Goal: Task Accomplishment & Management: Use online tool/utility

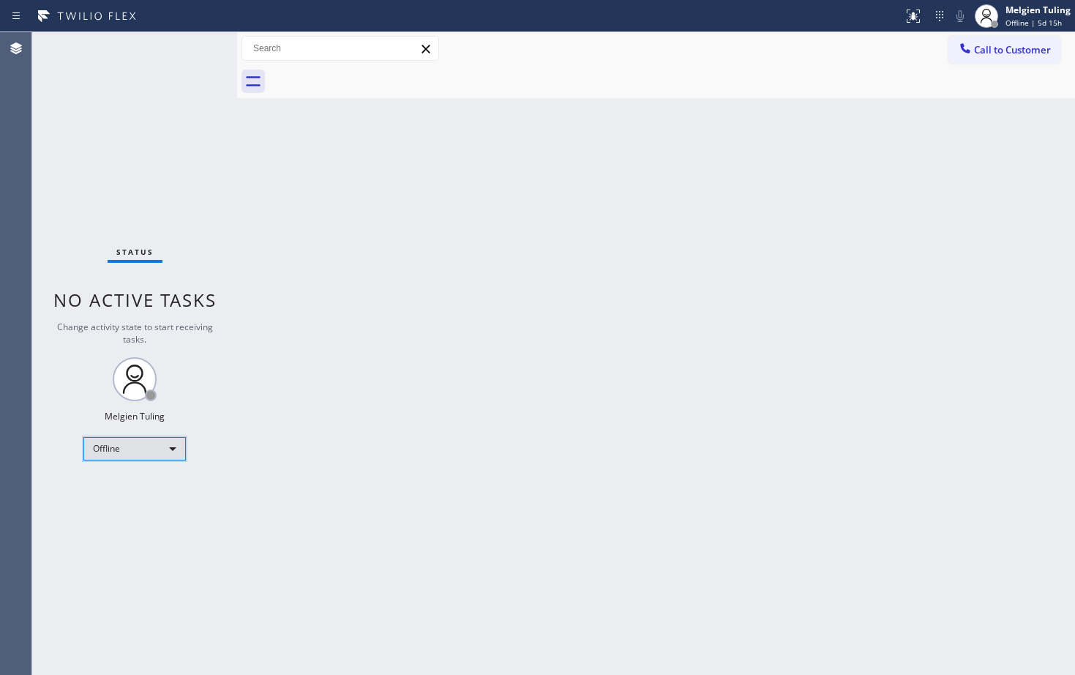
click at [160, 450] on div "Offline" at bounding box center [134, 448] width 102 height 23
click at [114, 489] on li "Available" at bounding box center [134, 488] width 100 height 18
click at [568, 449] on div "Back to Dashboard Change Sender ID Customers Technicians Select a contact Outbo…" at bounding box center [656, 353] width 838 height 642
drag, startPoint x: 553, startPoint y: 367, endPoint x: 557, endPoint y: 358, distance: 9.5
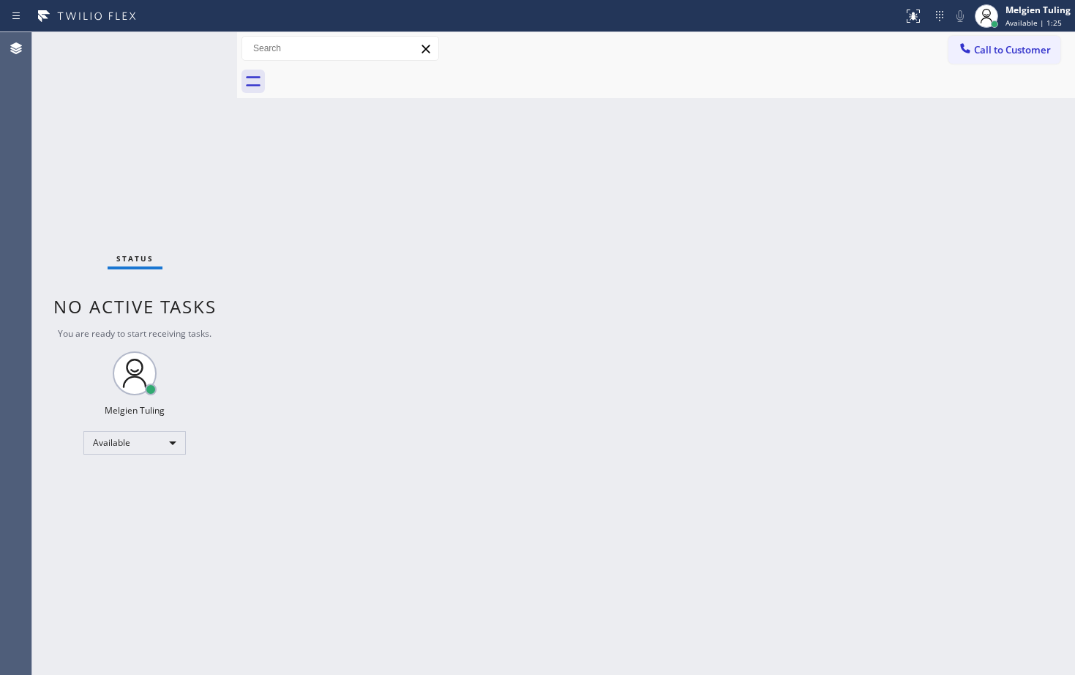
click at [554, 366] on div "Back to Dashboard Change Sender ID Customers Technicians Select a contact Outbo…" at bounding box center [656, 353] width 838 height 642
click at [726, 290] on div "Back to Dashboard Change Sender ID Customers Technicians Select a contact Outbo…" at bounding box center [656, 353] width 838 height 642
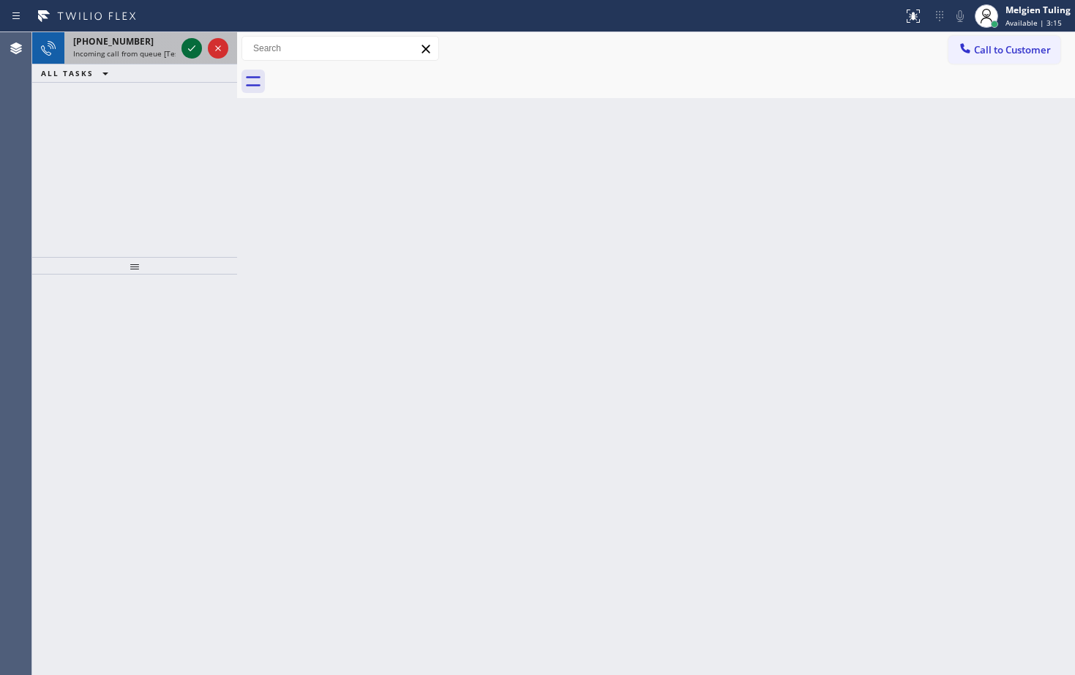
click at [192, 45] on icon at bounding box center [192, 49] width 18 height 18
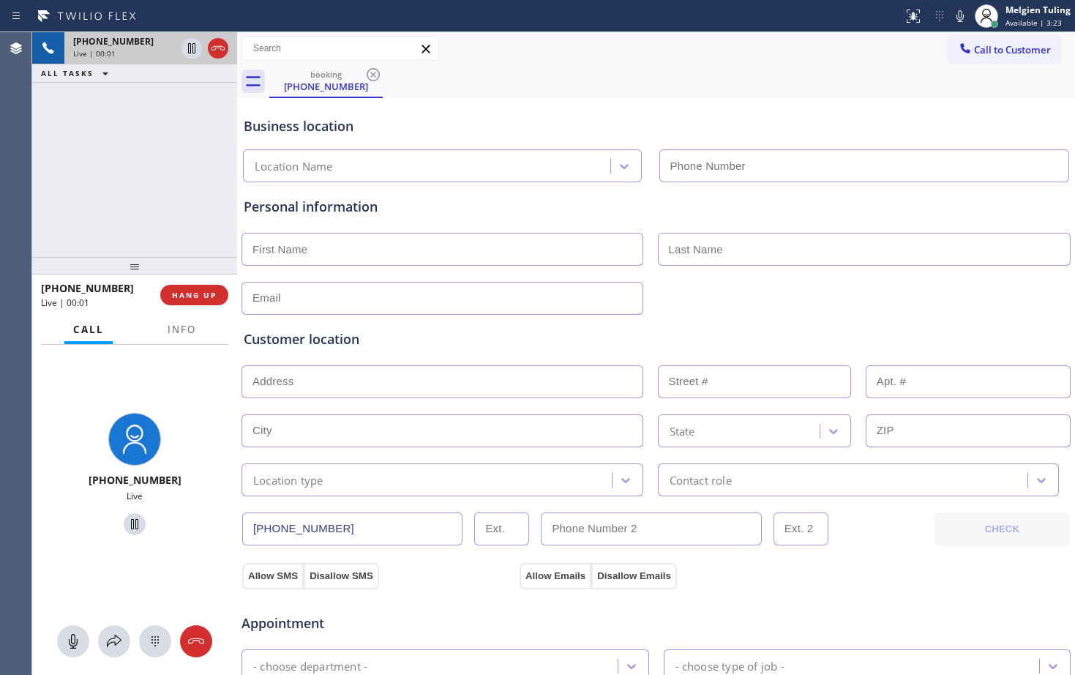
type input "[PHONE_NUMBER]"
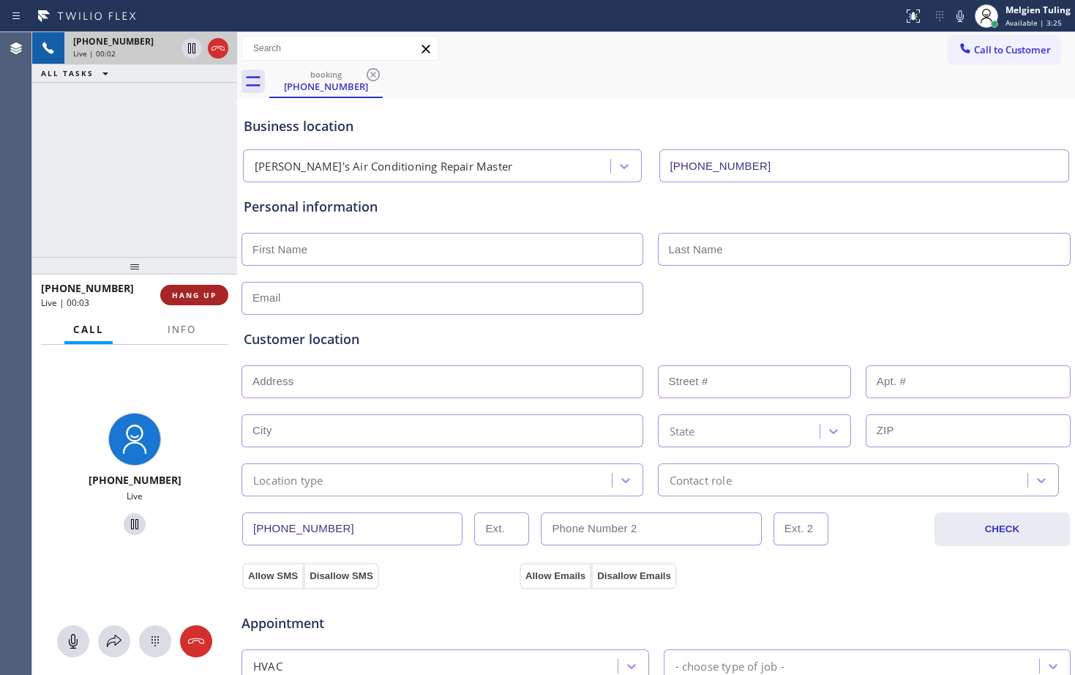
click at [196, 299] on span "HANG UP" at bounding box center [194, 295] width 45 height 10
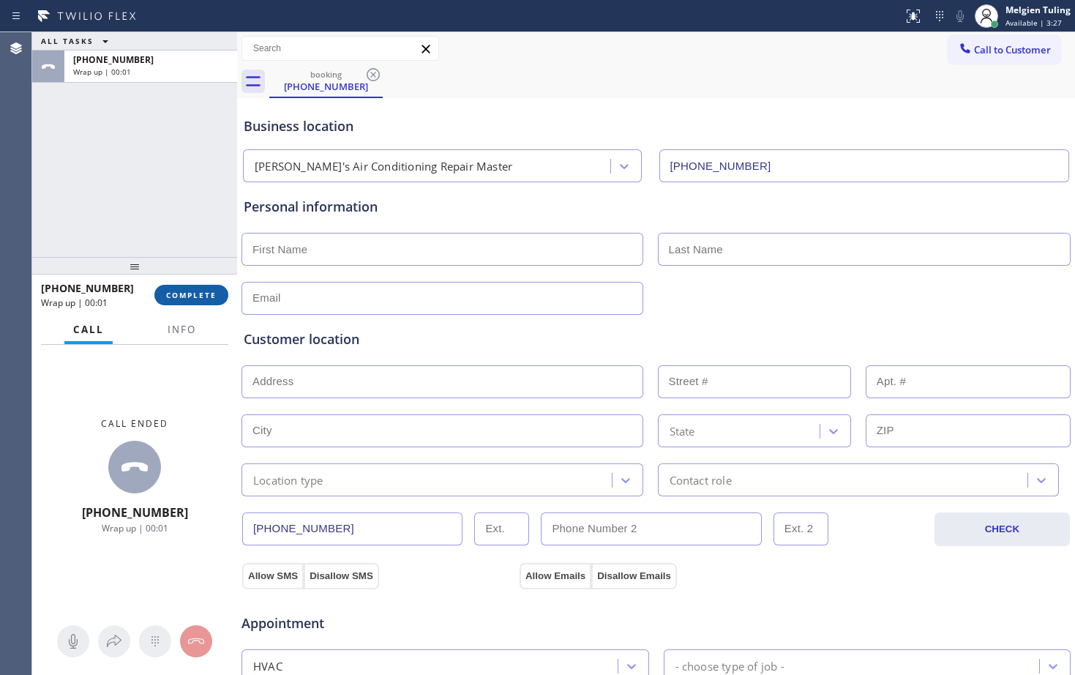
click at [187, 290] on span "COMPLETE" at bounding box center [191, 295] width 50 height 10
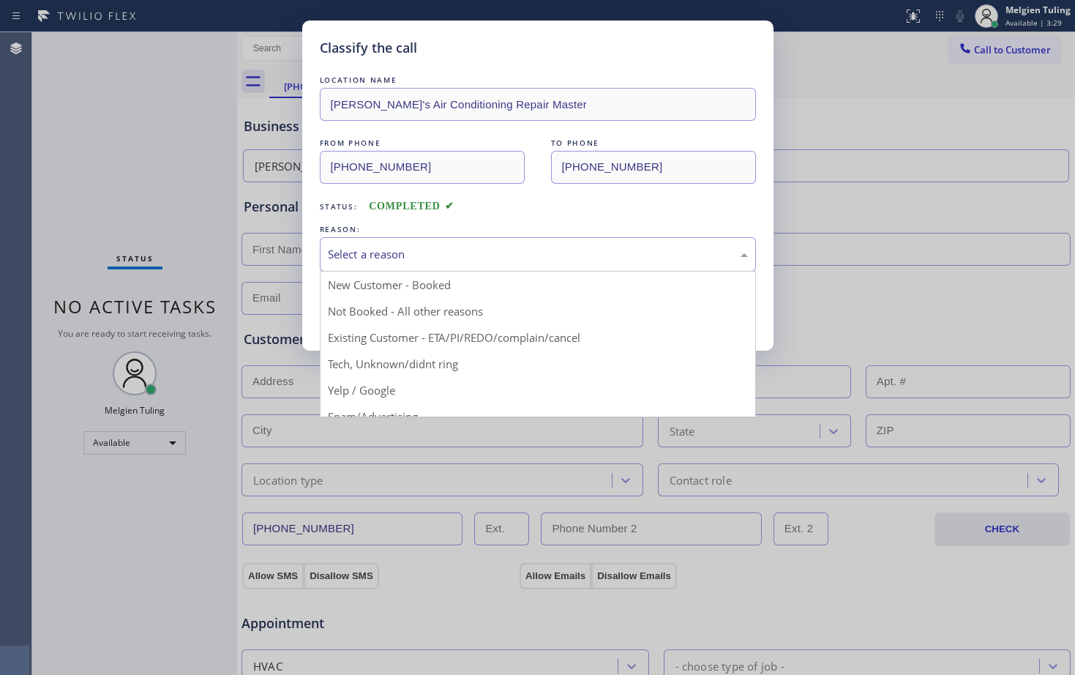
click at [405, 244] on div "Select a reason" at bounding box center [538, 254] width 436 height 34
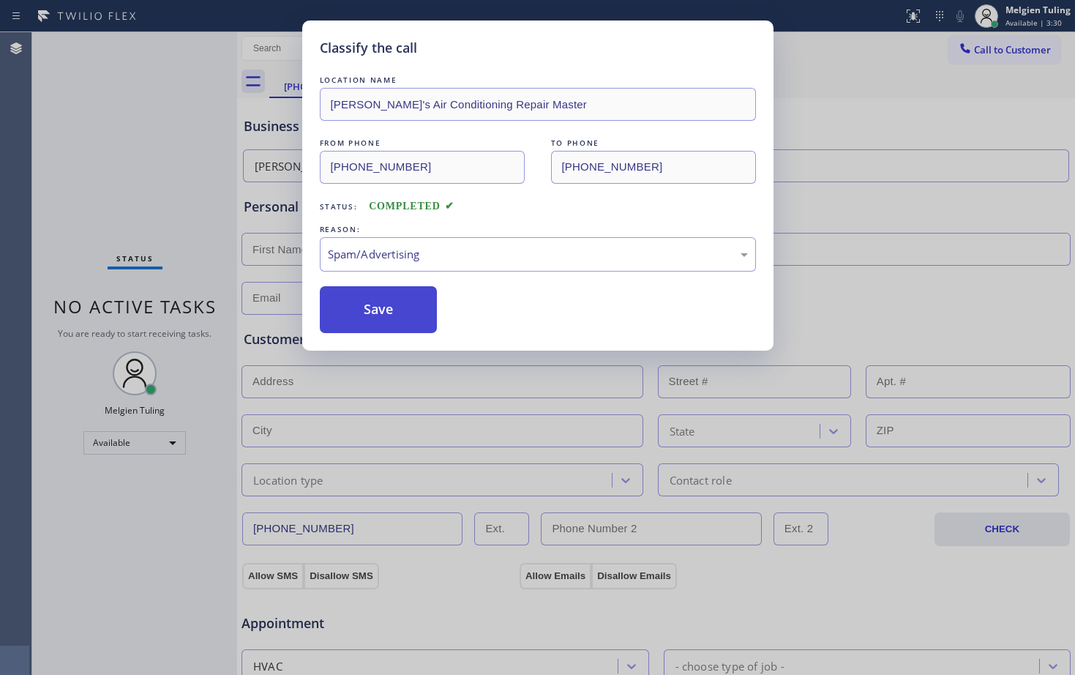
click at [406, 298] on button "Save" at bounding box center [379, 309] width 118 height 47
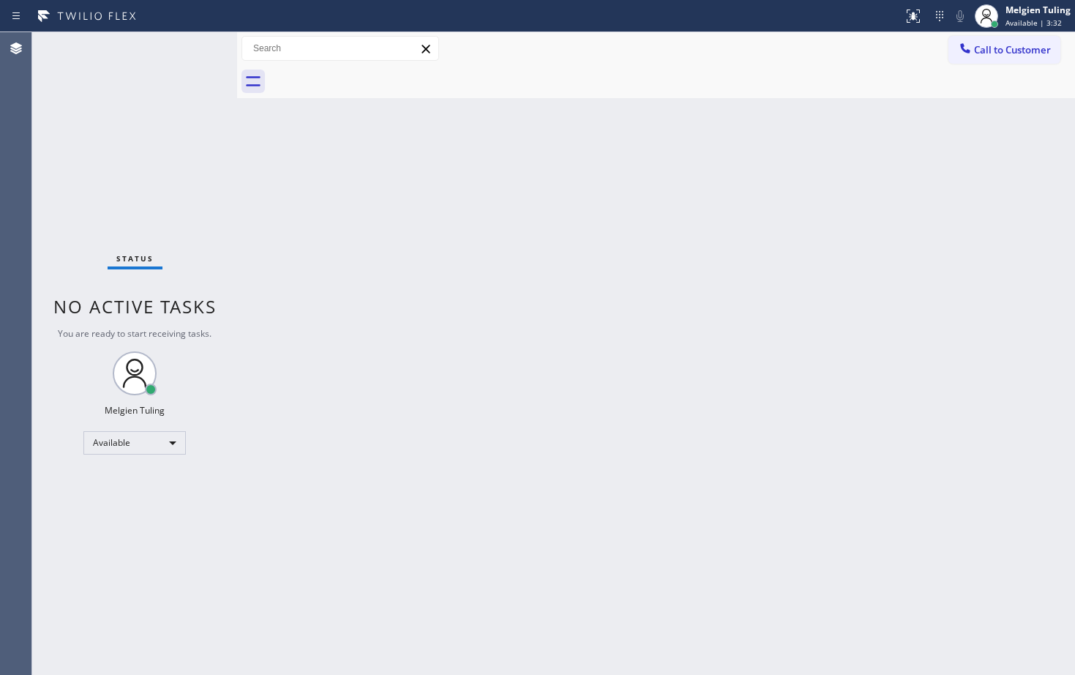
click at [406, 299] on div "Back to Dashboard Change Sender ID Customers Technicians Select a contact Outbo…" at bounding box center [656, 353] width 838 height 642
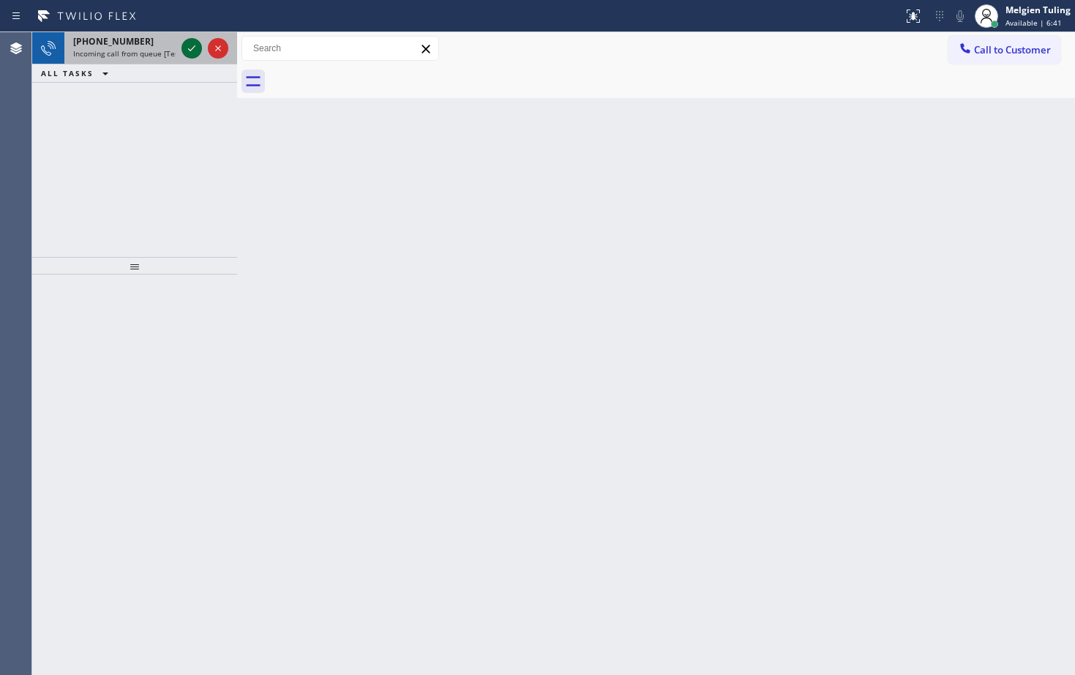
click at [189, 44] on icon at bounding box center [192, 49] width 18 height 18
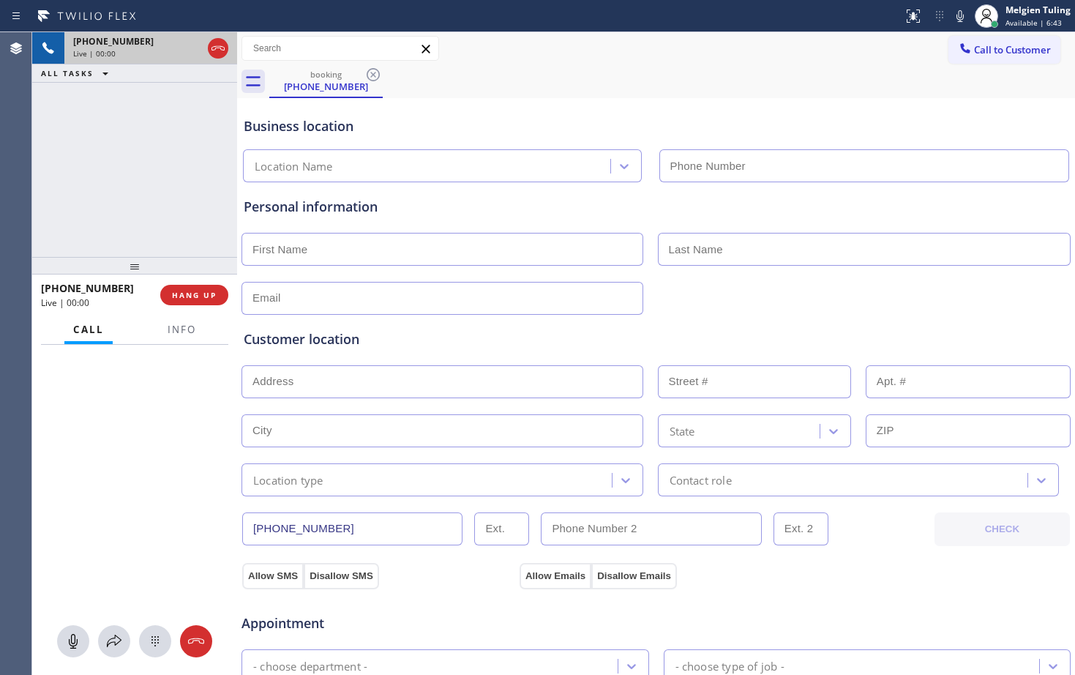
type input "[PHONE_NUMBER]"
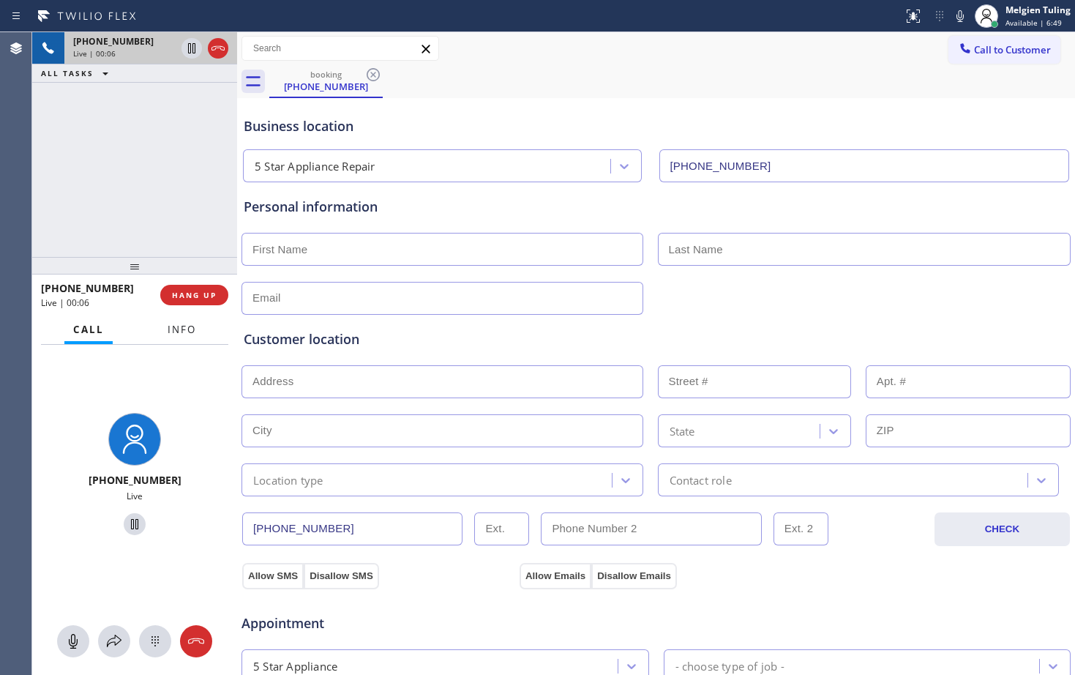
click at [181, 324] on span "Info" at bounding box center [182, 329] width 29 height 13
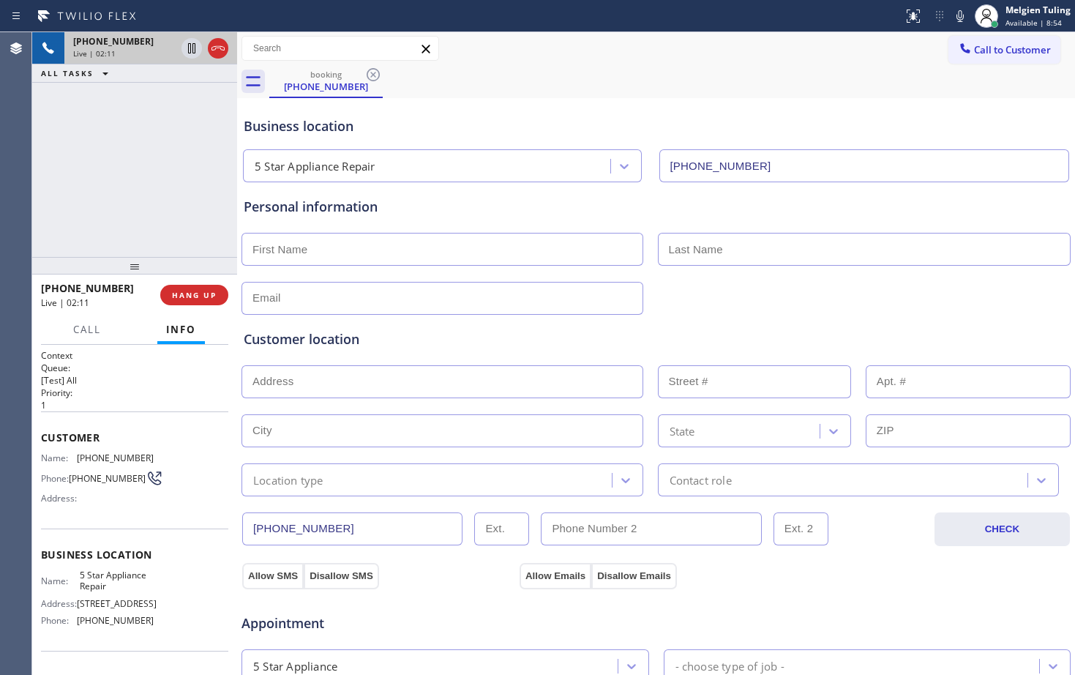
click at [807, 305] on div at bounding box center [656, 297] width 832 height 36
click at [789, 59] on div "Call to Customer Outbound call Location Search location Your caller id phone nu…" at bounding box center [656, 49] width 838 height 26
click at [698, 73] on div "booking [PHONE_NUMBER]" at bounding box center [672, 81] width 806 height 33
click at [800, 84] on div "booking [PHONE_NUMBER]" at bounding box center [672, 81] width 806 height 33
click at [964, 20] on icon at bounding box center [960, 16] width 18 height 18
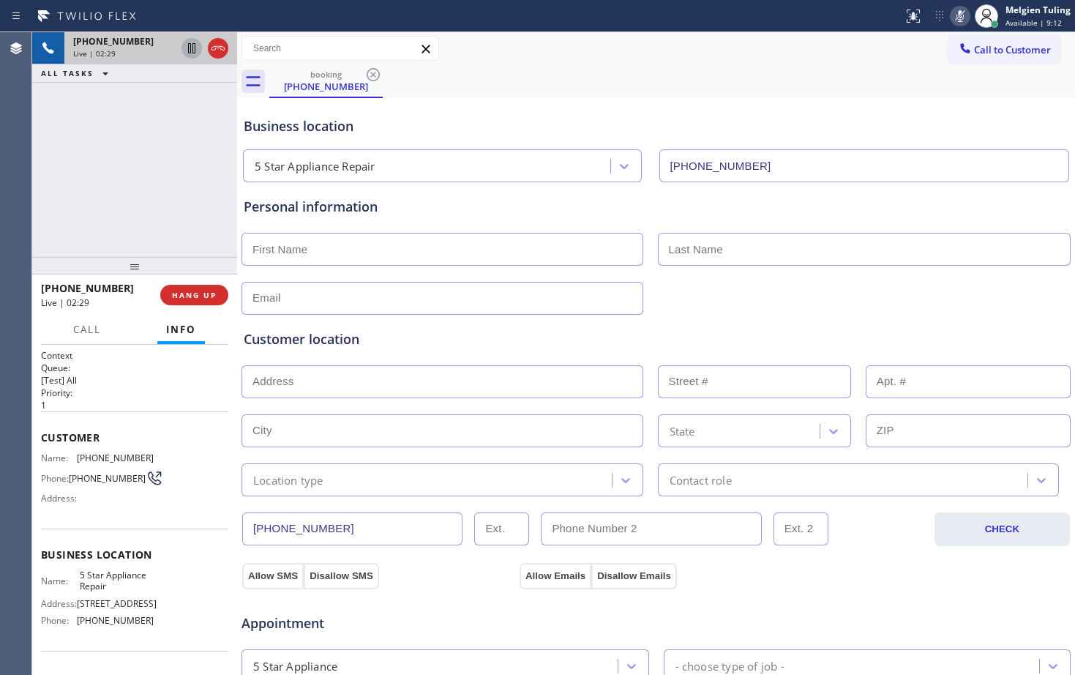
click at [189, 45] on icon at bounding box center [192, 49] width 18 height 18
click at [191, 43] on icon at bounding box center [192, 49] width 18 height 18
click at [958, 20] on icon at bounding box center [960, 16] width 18 height 18
click at [538, 97] on div "Business location 5 Star Appliance Repair [PHONE_NUMBER]" at bounding box center [656, 139] width 830 height 86
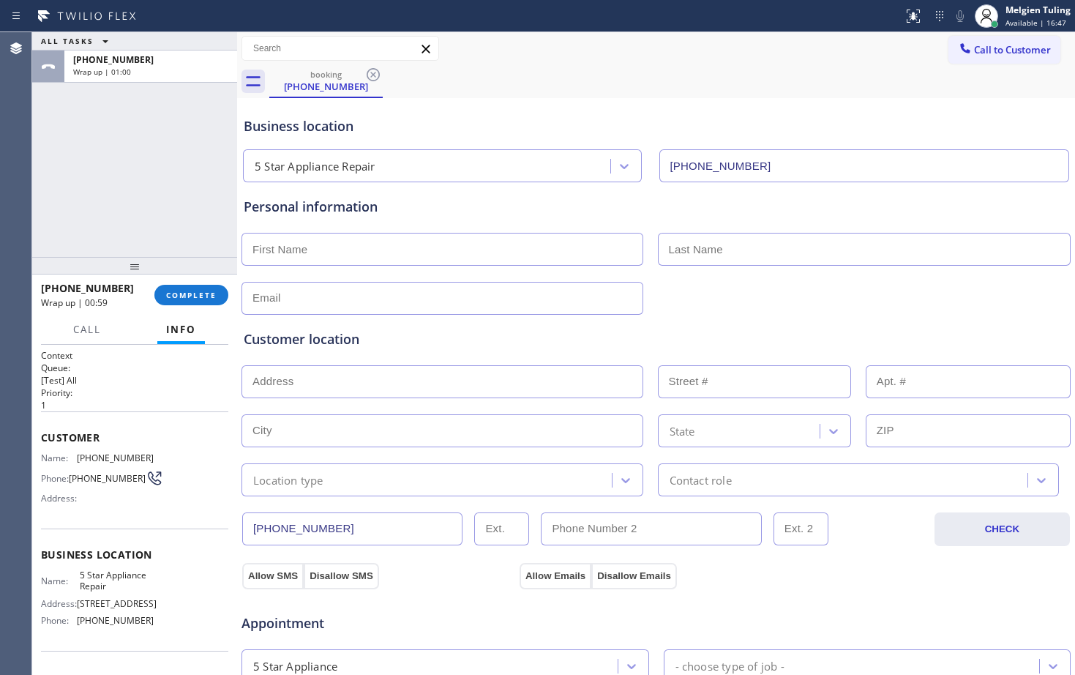
scroll to position [73, 0]
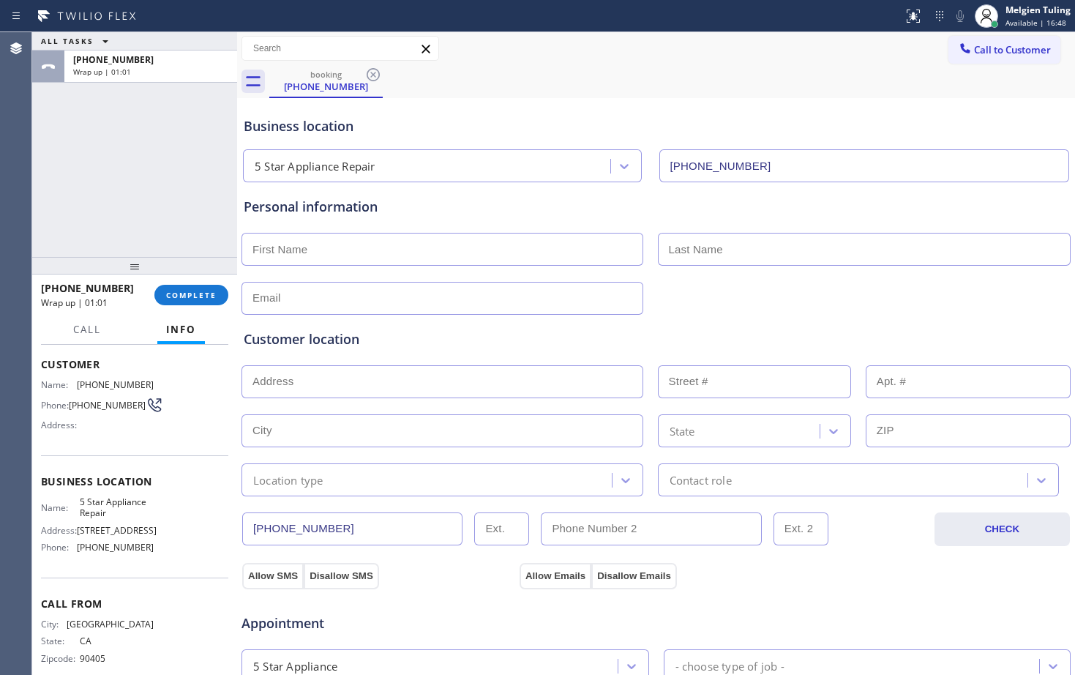
click at [114, 550] on span "[PHONE_NUMBER]" at bounding box center [115, 546] width 77 height 11
copy span "[PHONE_NUMBER]"
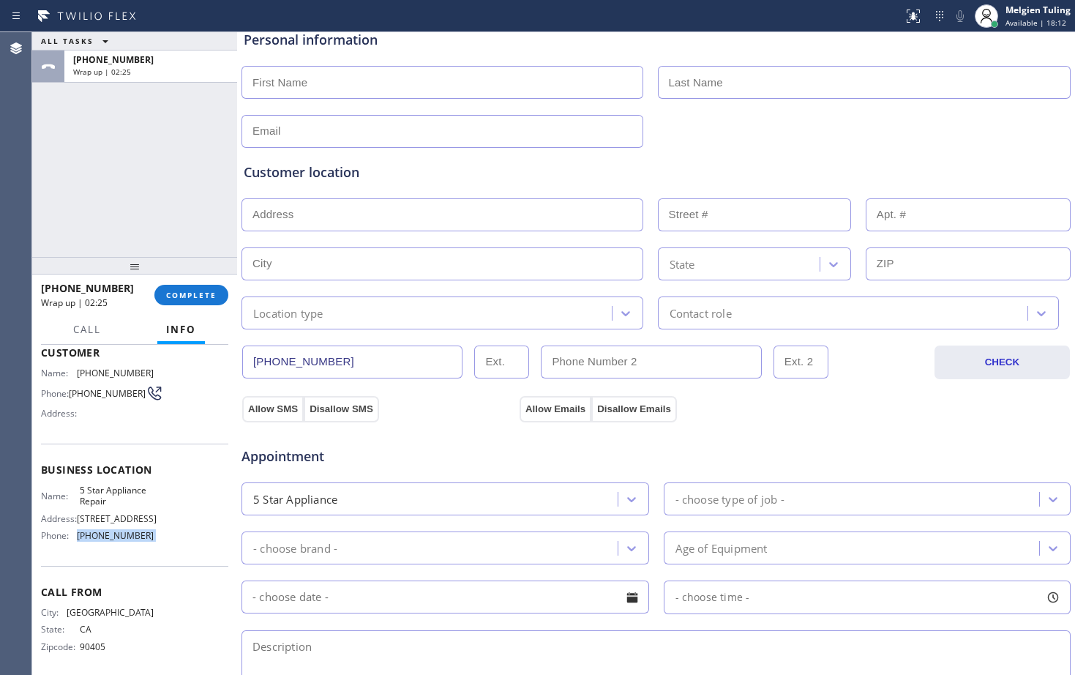
scroll to position [96, 0]
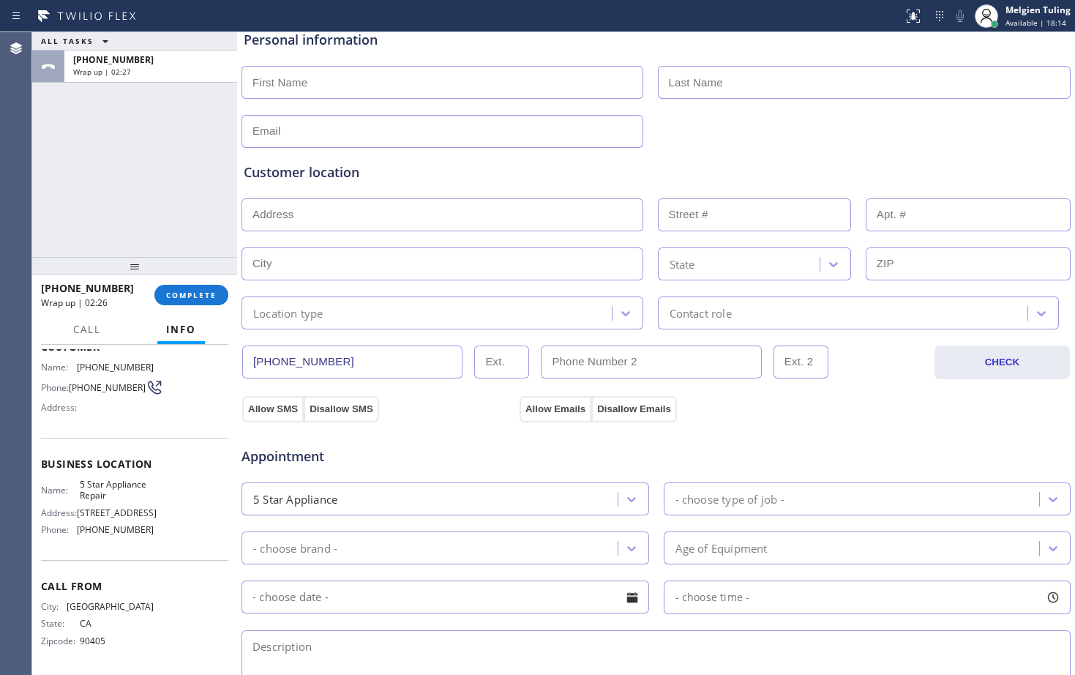
click at [109, 483] on span "5 Star Appliance Repair" at bounding box center [116, 490] width 73 height 23
copy span "5 Star Appliance Repair"
click at [178, 446] on div "Business location Name: 5 Star Appliance Repair Address: [STREET_ADDRESS] Phone…" at bounding box center [134, 499] width 187 height 122
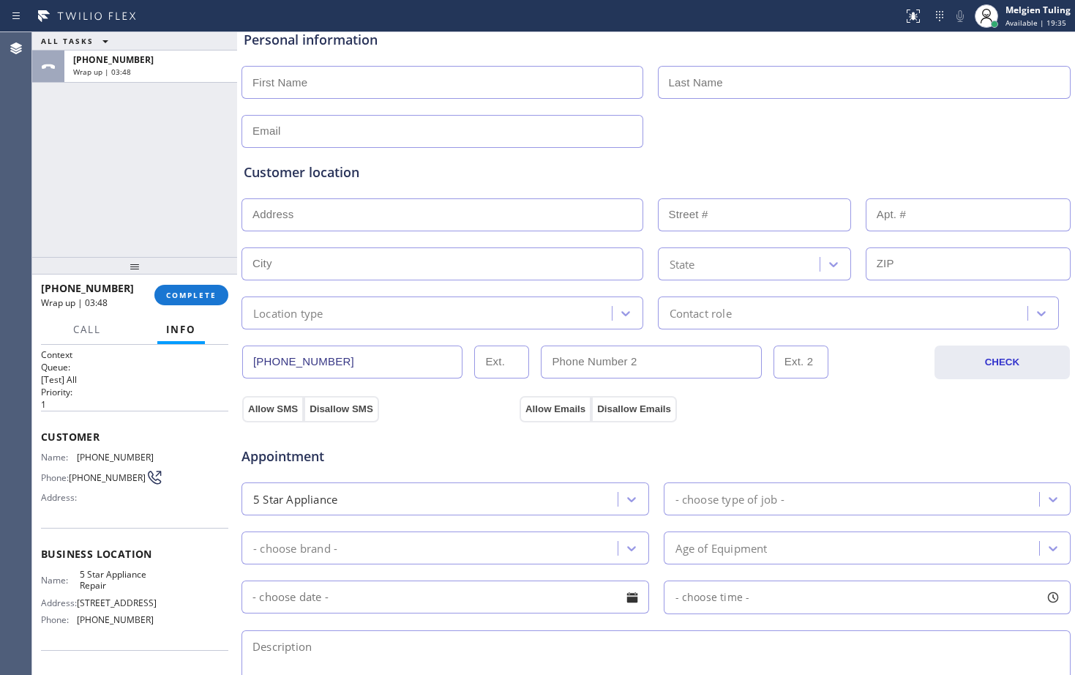
scroll to position [0, 0]
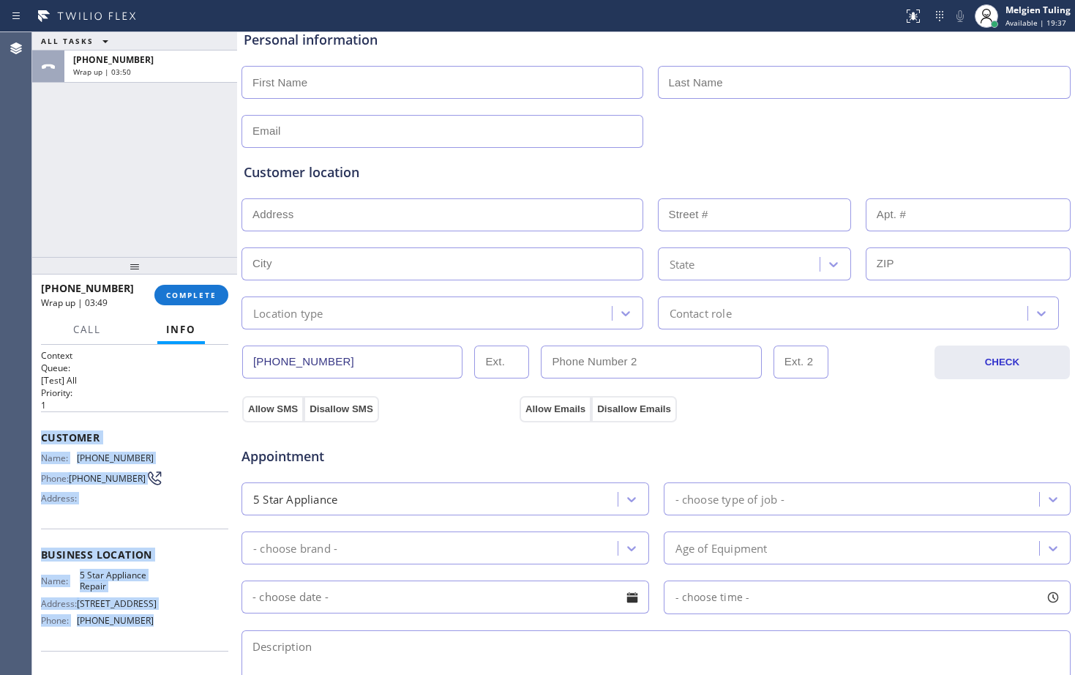
drag, startPoint x: 37, startPoint y: 428, endPoint x: 188, endPoint y: 619, distance: 243.3
click at [188, 619] on div "Context Queue: [Test] All Priority: 1 Customer Name: [PHONE_NUMBER] Phone: [PHO…" at bounding box center [134, 510] width 205 height 330
copy div "Customer Name: [PHONE_NUMBER] Phone: [PHONE_NUMBER] Address: Business location …"
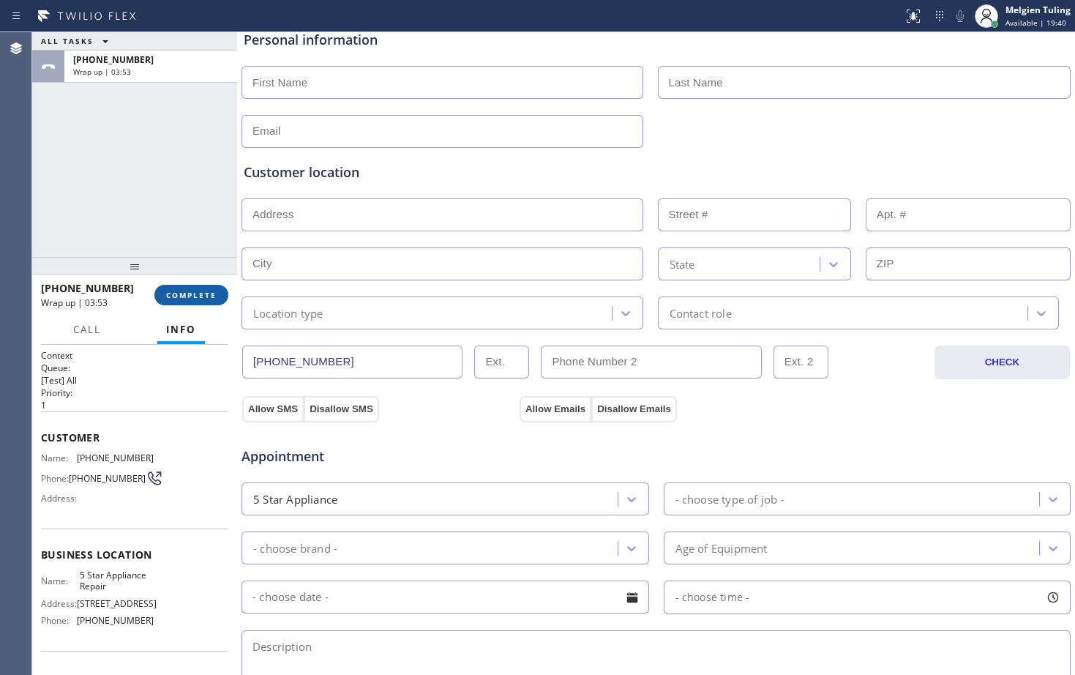
click at [197, 282] on div "[PHONE_NUMBER] Wrap up | 03:53 COMPLETE" at bounding box center [134, 295] width 187 height 38
click at [195, 285] on div "[PHONE_NUMBER] Wrap up | 03:53 COMPLETE" at bounding box center [134, 295] width 187 height 38
click at [190, 290] on span "COMPLETE" at bounding box center [191, 295] width 50 height 10
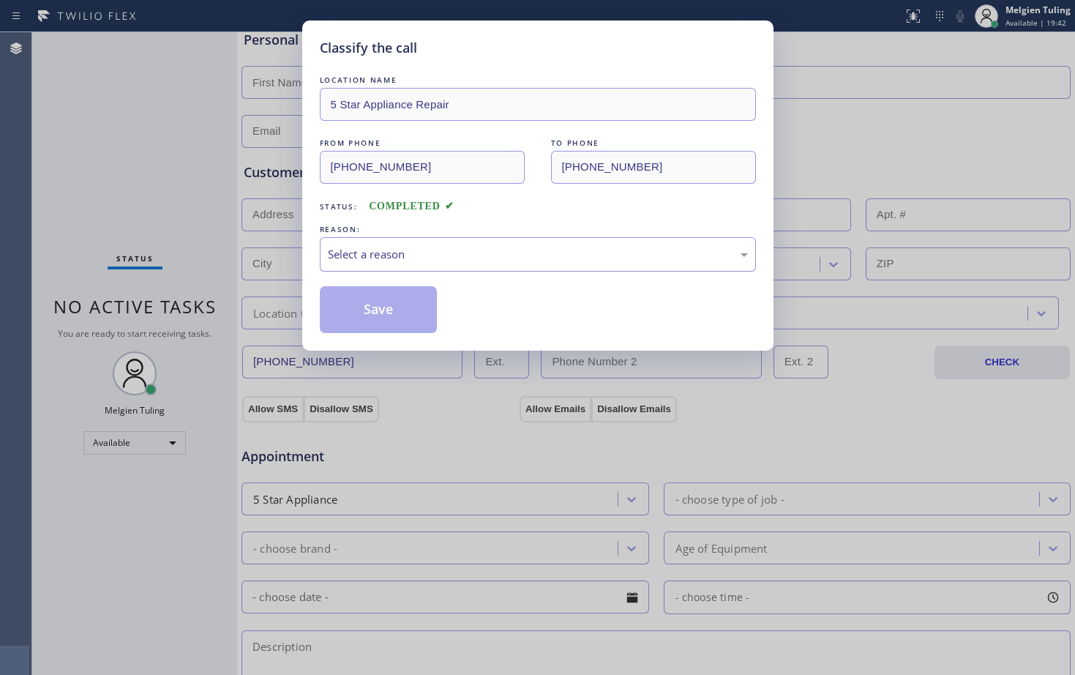
click at [358, 246] on div "Select a reason" at bounding box center [538, 254] width 420 height 17
click at [370, 312] on button "Save" at bounding box center [379, 309] width 118 height 47
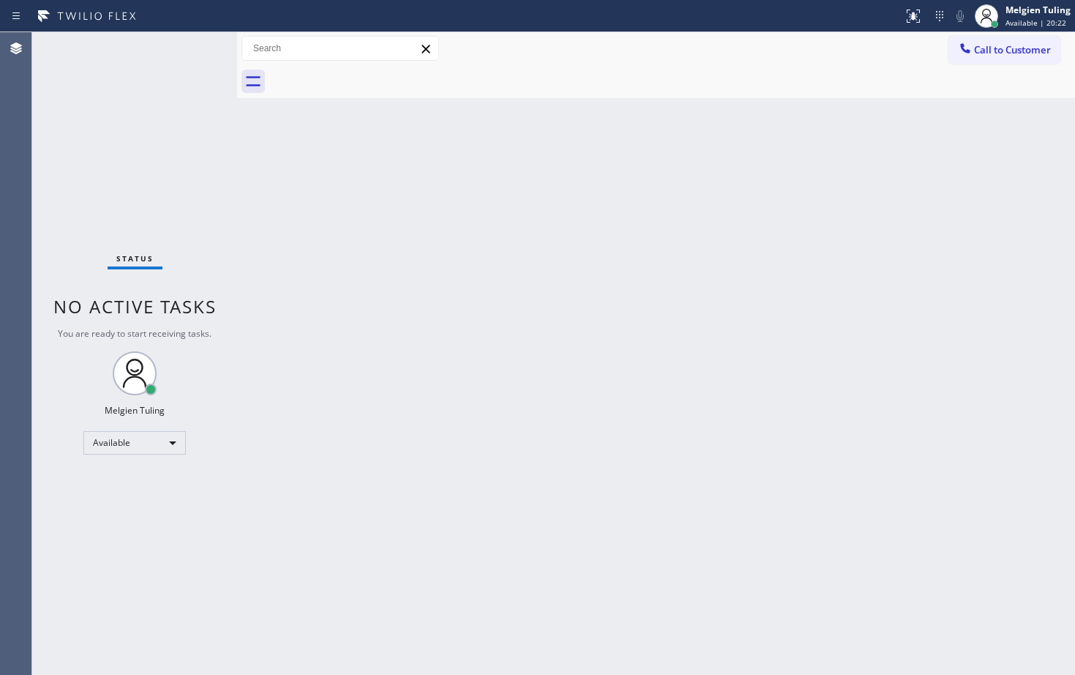
click at [626, 424] on div "Back to Dashboard Change Sender ID Customers Technicians Select a contact Outbo…" at bounding box center [656, 353] width 838 height 642
click at [485, 280] on div "Back to Dashboard Change Sender ID Customers Technicians Select a contact Outbo…" at bounding box center [656, 353] width 838 height 642
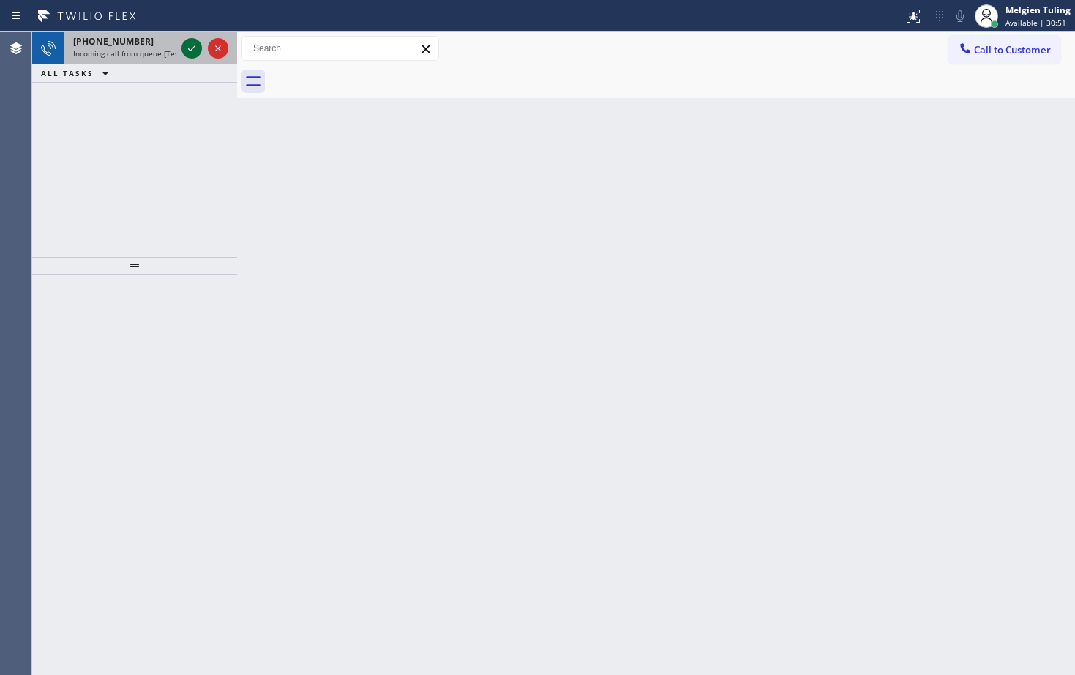
click at [189, 51] on icon at bounding box center [192, 49] width 18 height 18
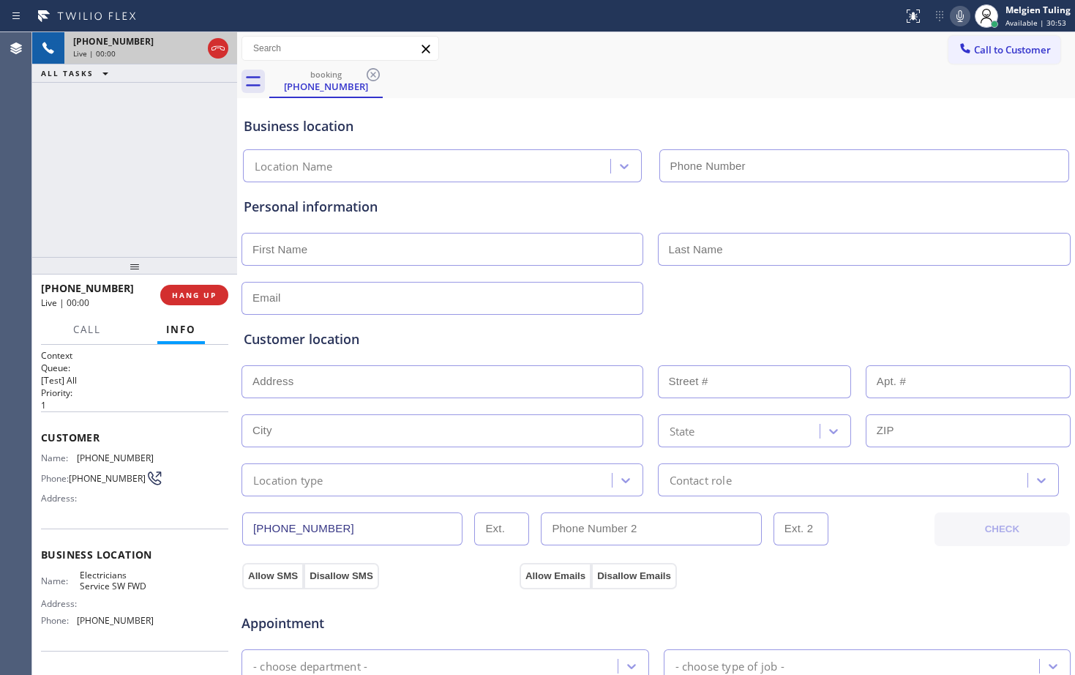
type input "[PHONE_NUMBER]"
click at [206, 296] on span "HANG UP" at bounding box center [194, 295] width 45 height 10
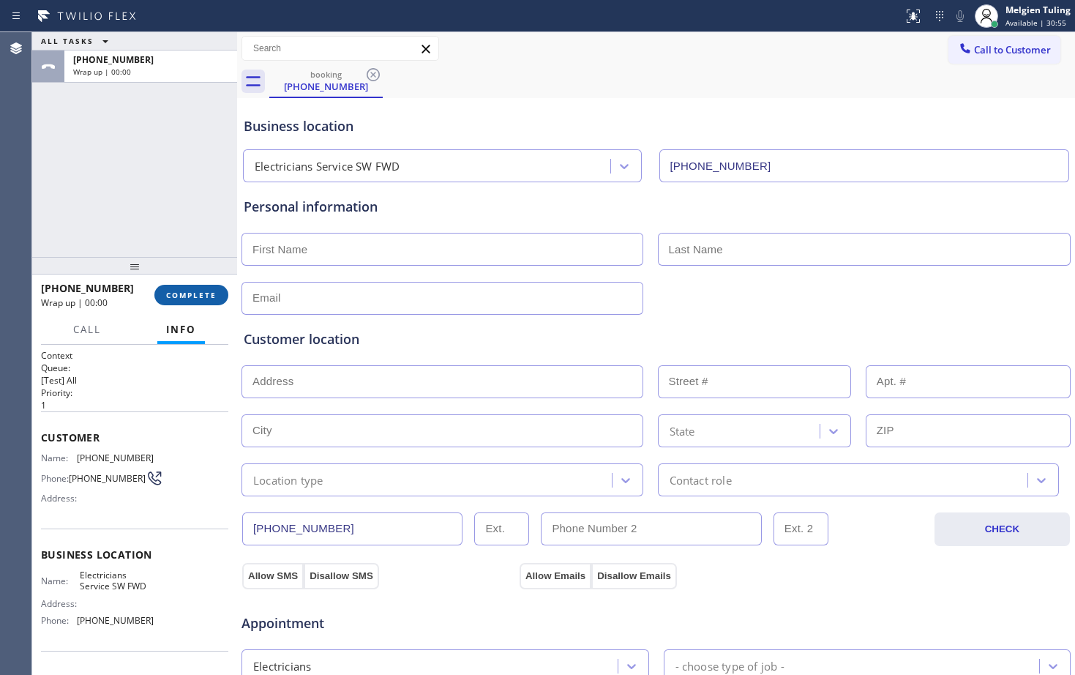
click at [206, 294] on span "COMPLETE" at bounding box center [191, 295] width 50 height 10
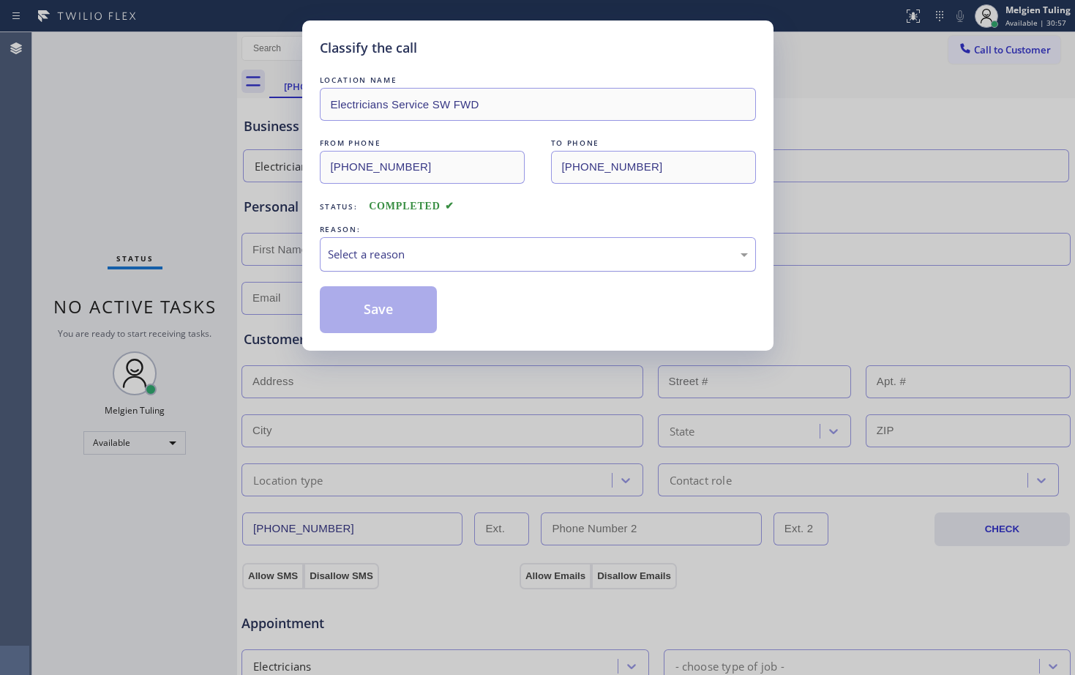
click at [356, 247] on div "Select a reason" at bounding box center [538, 254] width 420 height 17
click at [394, 311] on button "Save" at bounding box center [379, 309] width 118 height 47
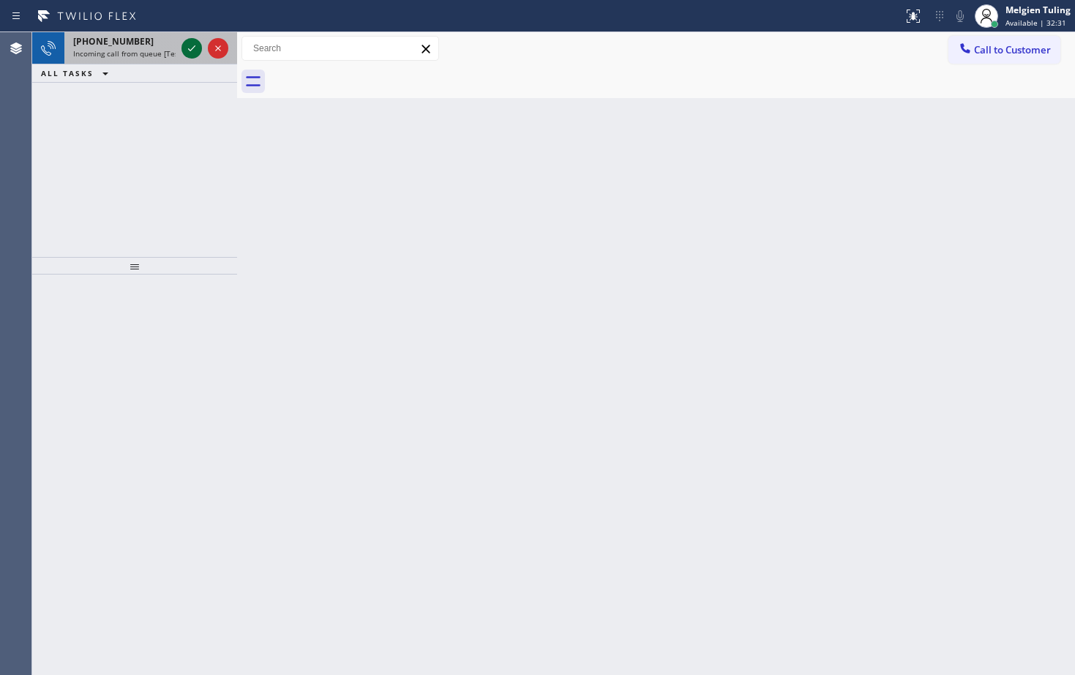
click at [192, 50] on icon at bounding box center [192, 49] width 18 height 18
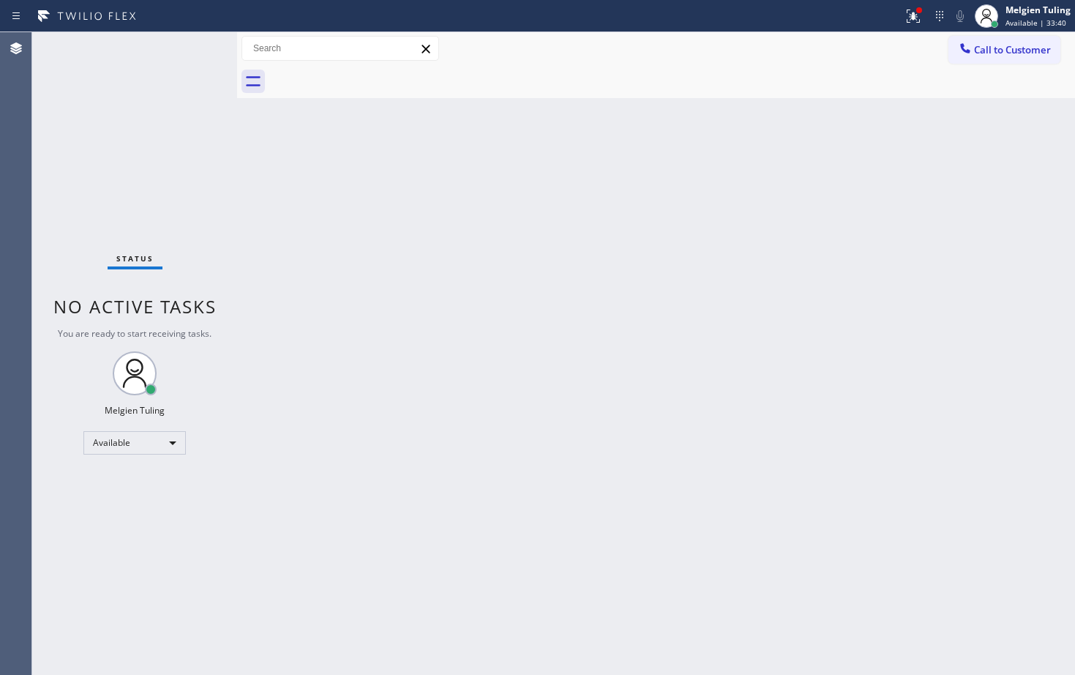
click at [192, 48] on div "Status No active tasks You are ready to start receiving tasks. Melgien Tuling A…" at bounding box center [134, 353] width 205 height 642
click at [906, 10] on icon at bounding box center [913, 16] width 18 height 18
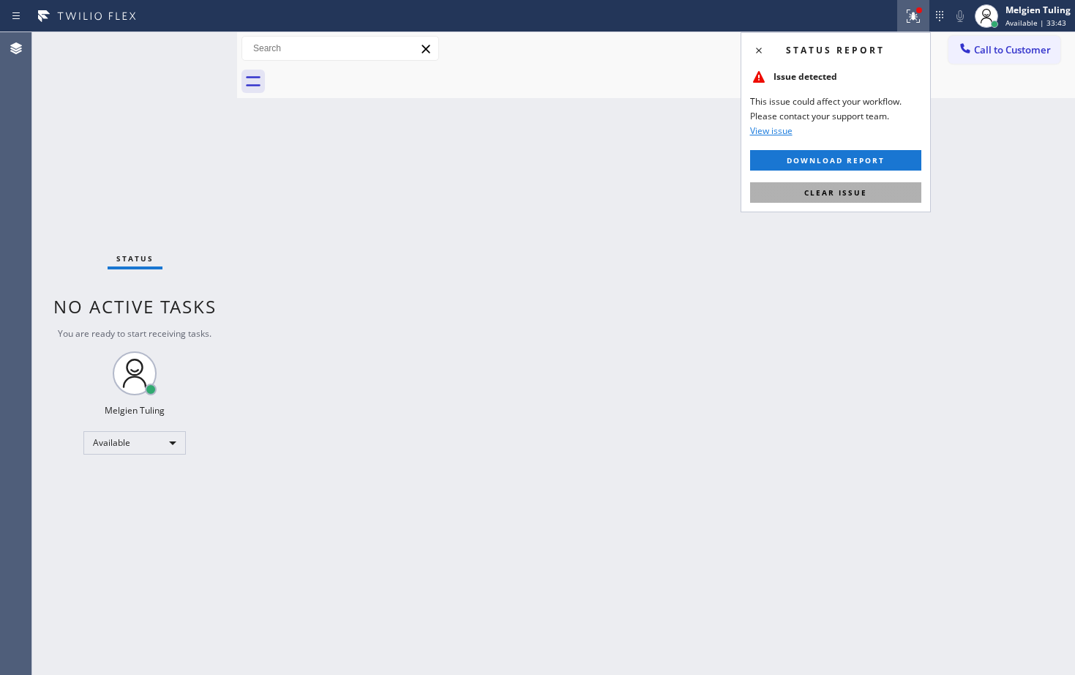
click at [817, 200] on button "Clear issue" at bounding box center [835, 192] width 171 height 20
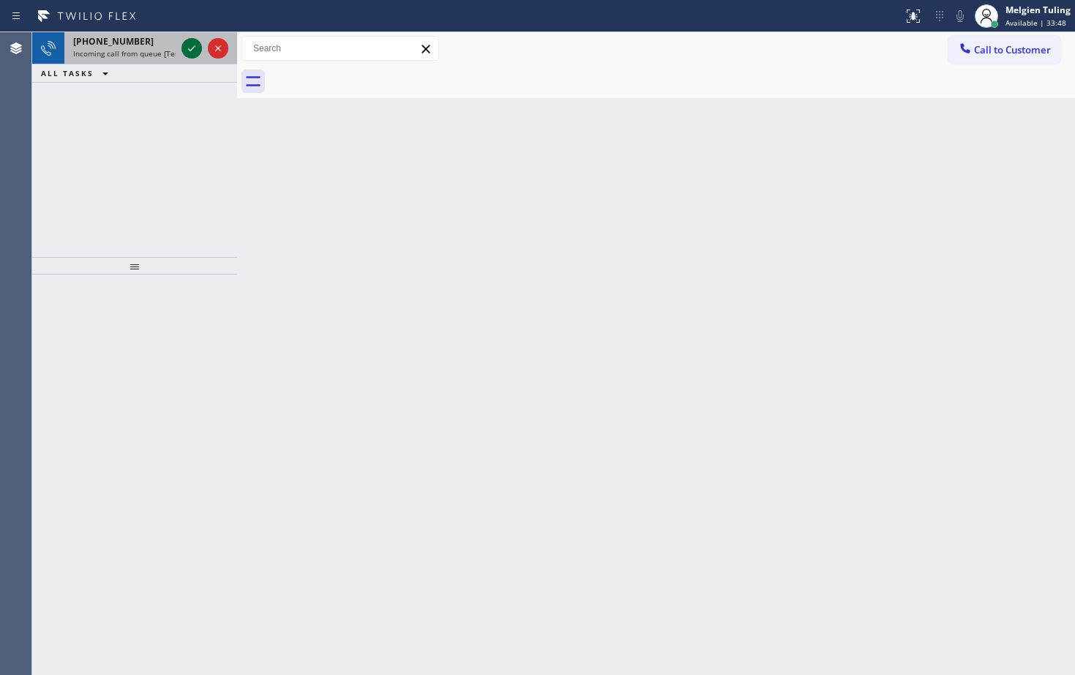
click at [192, 43] on icon at bounding box center [192, 49] width 18 height 18
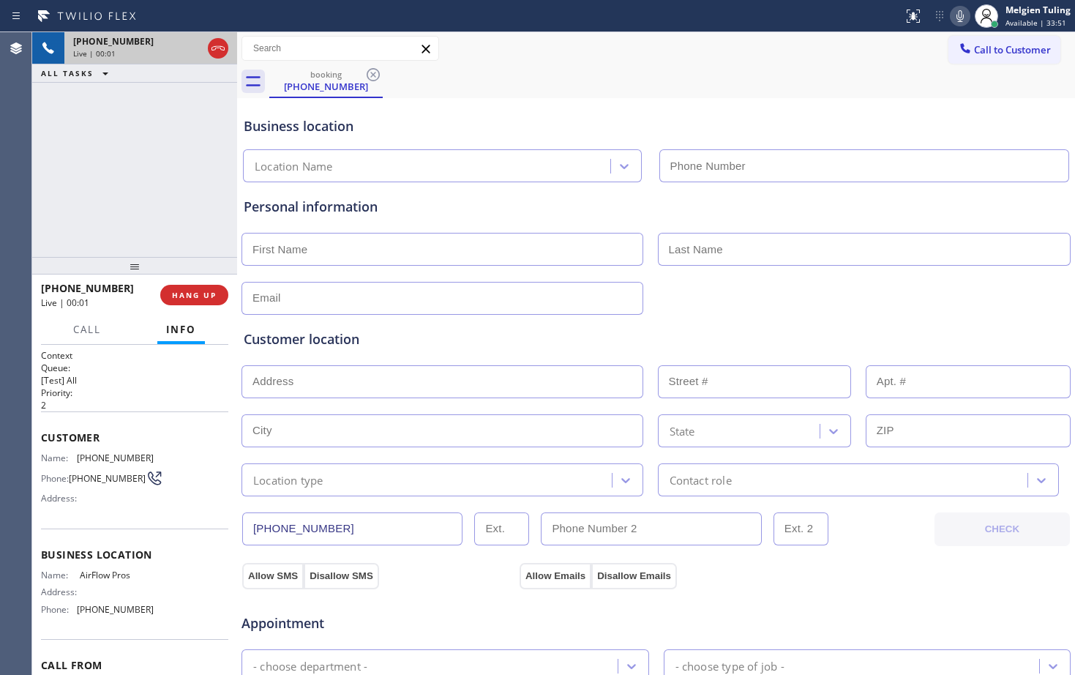
type input "[PHONE_NUMBER]"
click at [189, 291] on span "HANG UP" at bounding box center [194, 295] width 45 height 10
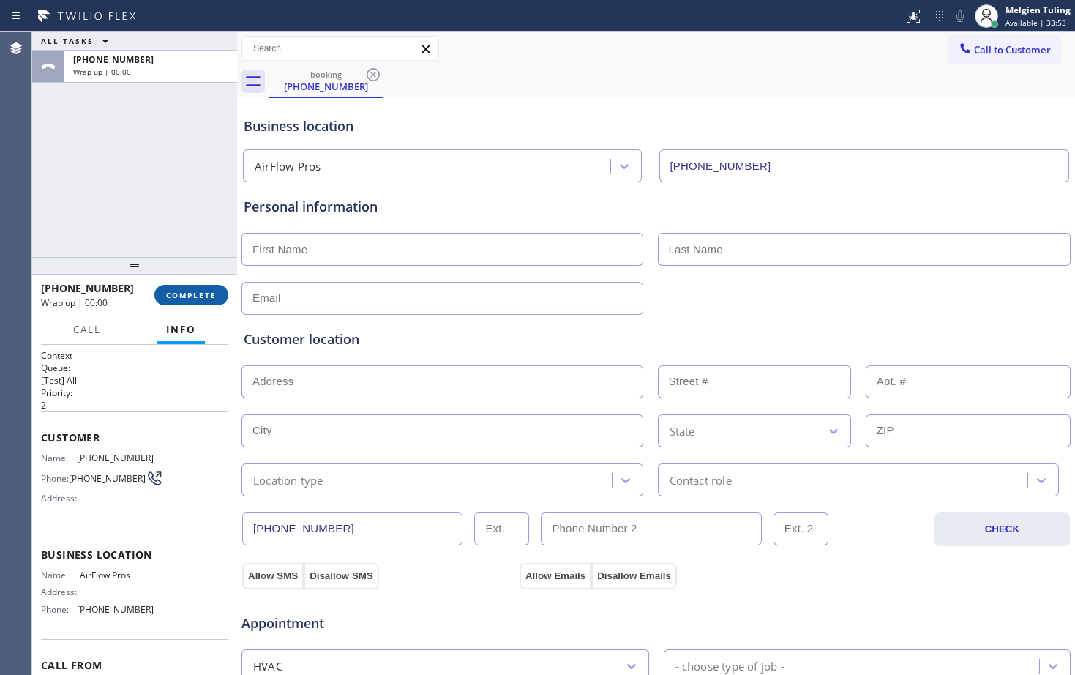
click at [195, 288] on button "COMPLETE" at bounding box center [191, 295] width 74 height 20
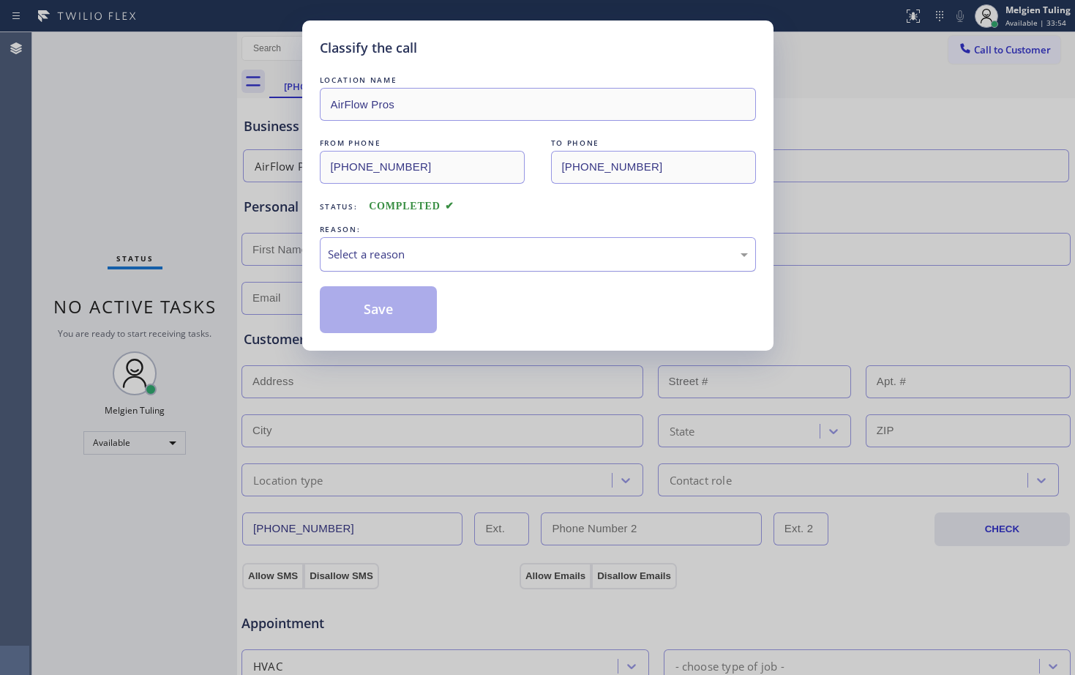
click at [380, 248] on div "Select a reason" at bounding box center [538, 254] width 420 height 17
click at [408, 307] on button "Save" at bounding box center [379, 309] width 118 height 47
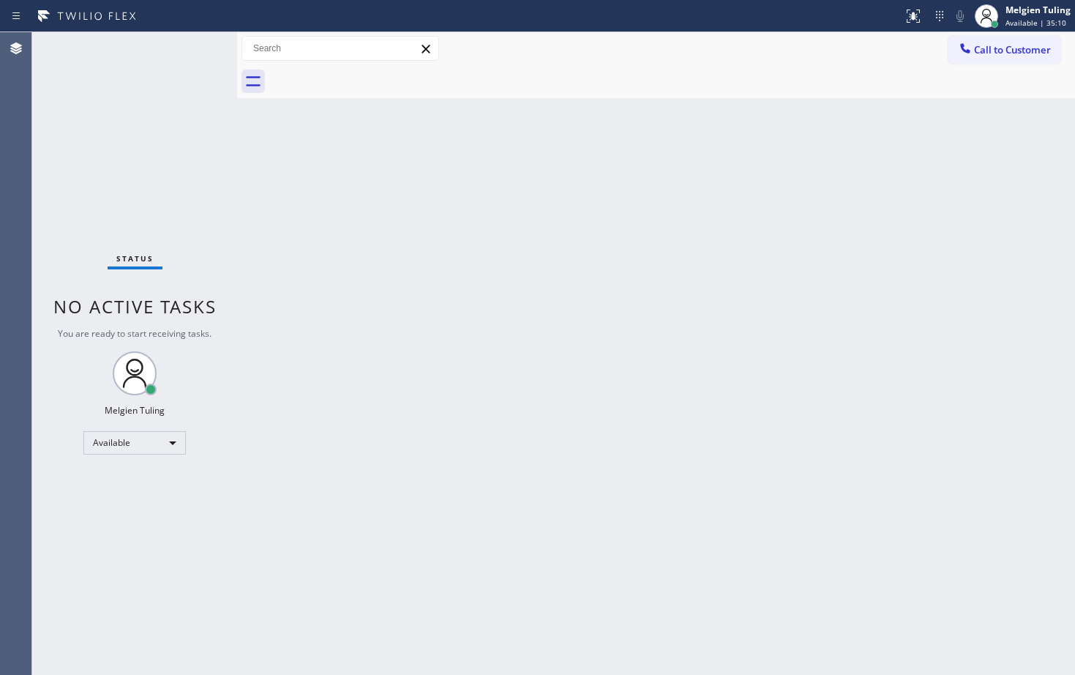
click at [556, 318] on div "Back to Dashboard Change Sender ID Customers Technicians Select a contact Outbo…" at bounding box center [656, 353] width 838 height 642
click at [286, 276] on div "Back to Dashboard Change Sender ID Customers Technicians Select a contact Outbo…" at bounding box center [656, 353] width 838 height 642
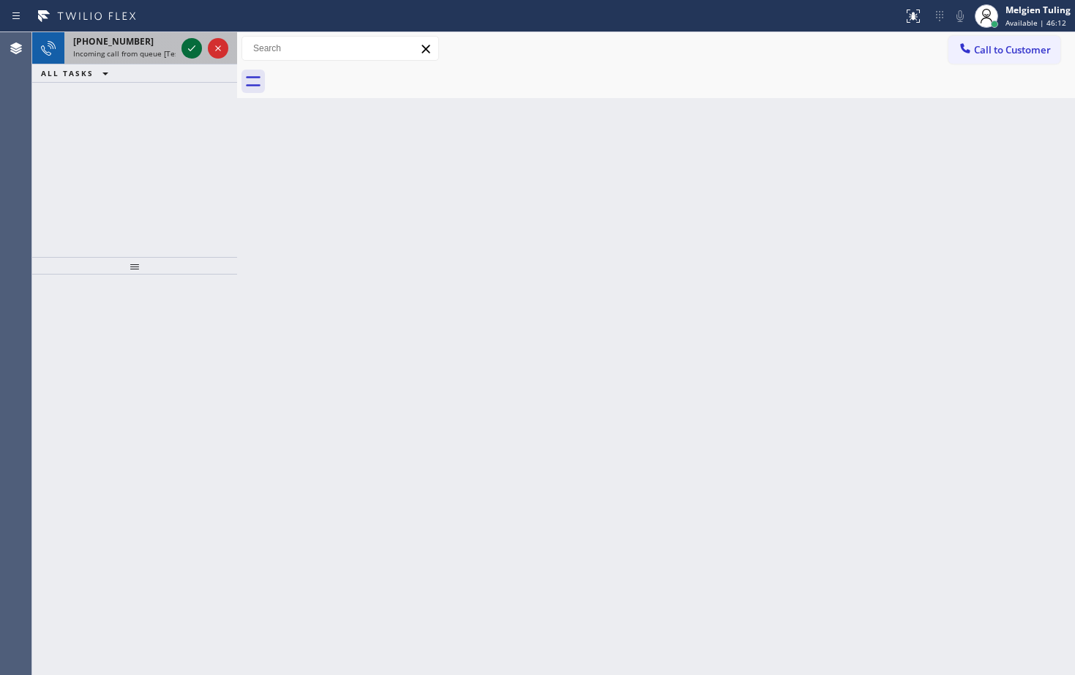
click at [197, 50] on icon at bounding box center [192, 49] width 18 height 18
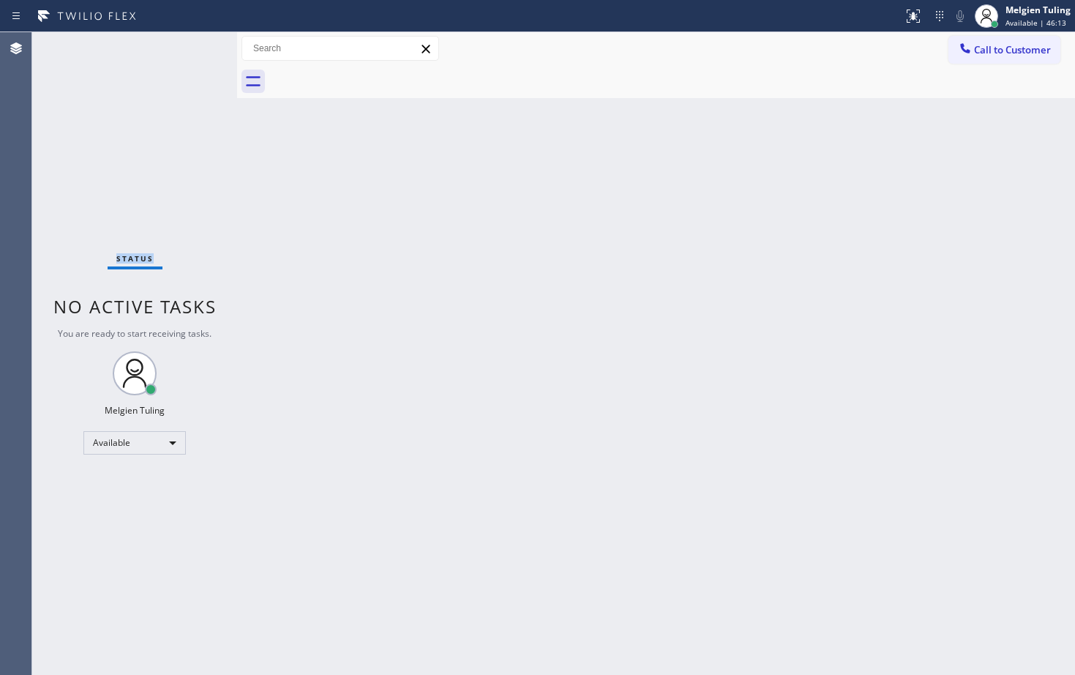
click at [197, 50] on div "Status No active tasks You are ready to start receiving tasks. Melgien Tuling A…" at bounding box center [134, 353] width 205 height 642
click at [342, 296] on div "Back to Dashboard Change Sender ID Customers Technicians Select a contact Outbo…" at bounding box center [656, 353] width 838 height 642
click at [392, 331] on div "Back to Dashboard Change Sender ID Customers Technicians Select a contact Outbo…" at bounding box center [656, 353] width 838 height 642
click at [393, 332] on div "Back to Dashboard Change Sender ID Customers Technicians Select a contact Outbo…" at bounding box center [656, 353] width 838 height 642
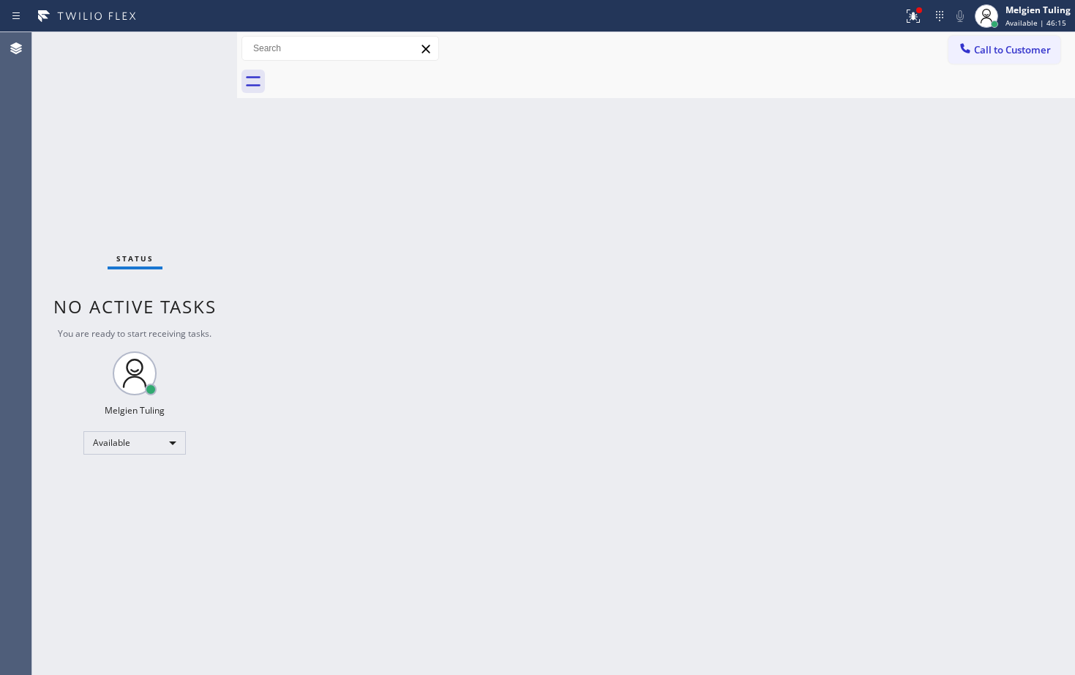
click at [394, 333] on div "Back to Dashboard Change Sender ID Customers Technicians Select a contact Outbo…" at bounding box center [656, 353] width 838 height 642
click at [297, 371] on div "Back to Dashboard Change Sender ID Customers Technicians Select a contact Outbo…" at bounding box center [656, 353] width 838 height 642
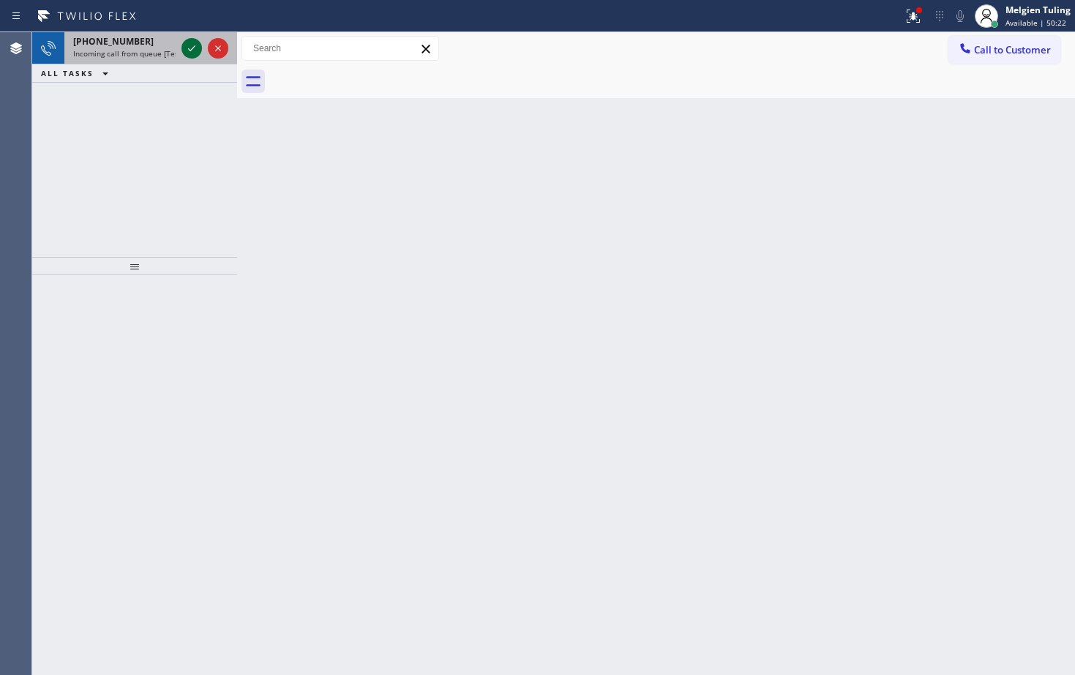
click at [195, 42] on icon at bounding box center [192, 49] width 18 height 18
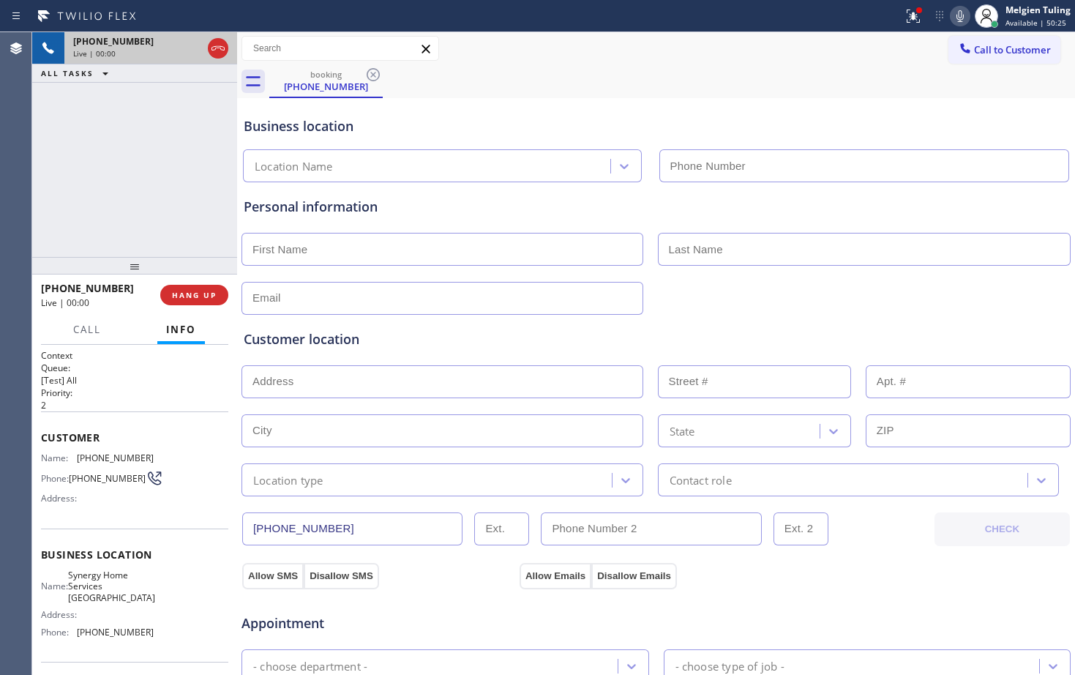
type input "[PHONE_NUMBER]"
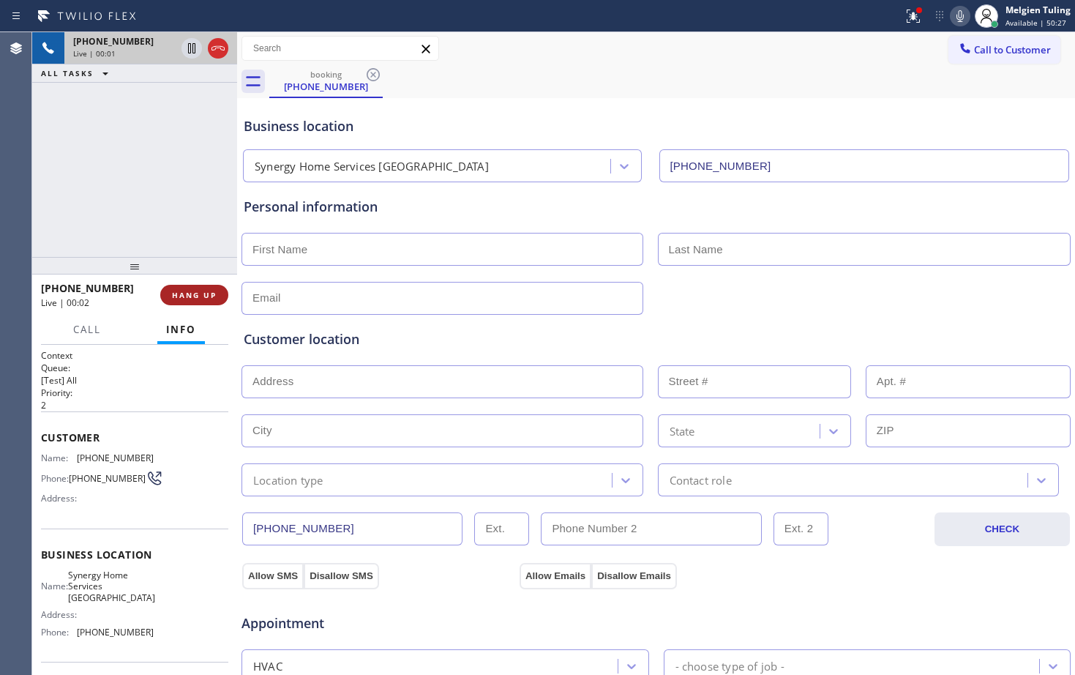
click at [187, 290] on span "HANG UP" at bounding box center [194, 295] width 45 height 10
click at [192, 290] on span "HANG UP" at bounding box center [194, 295] width 45 height 10
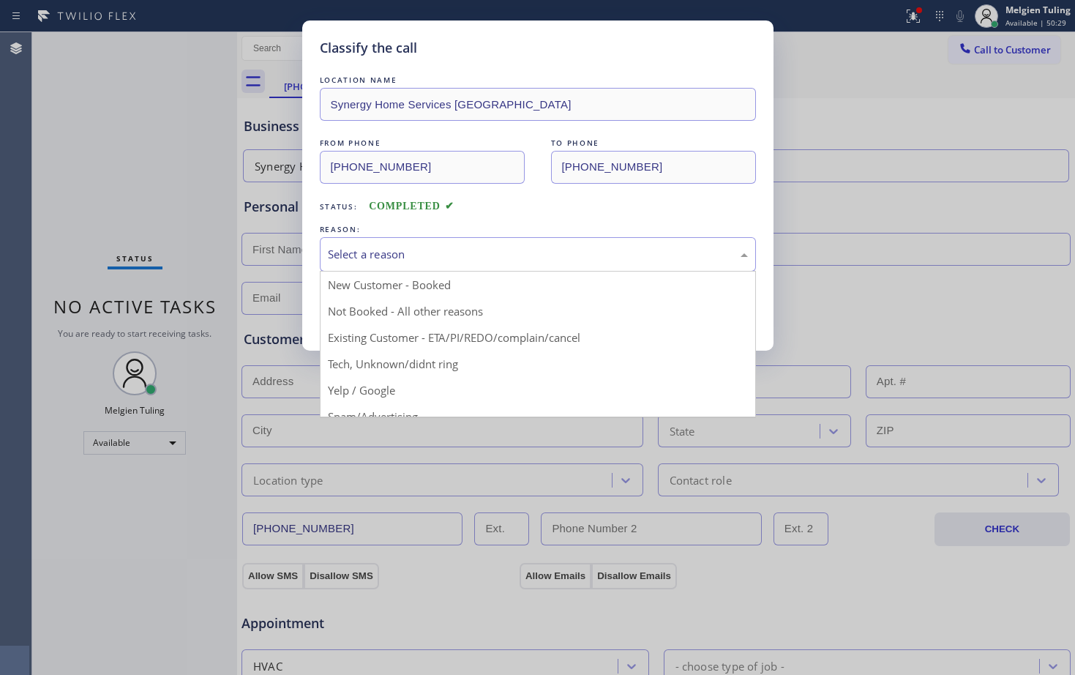
click at [403, 254] on div "Select a reason" at bounding box center [538, 254] width 420 height 17
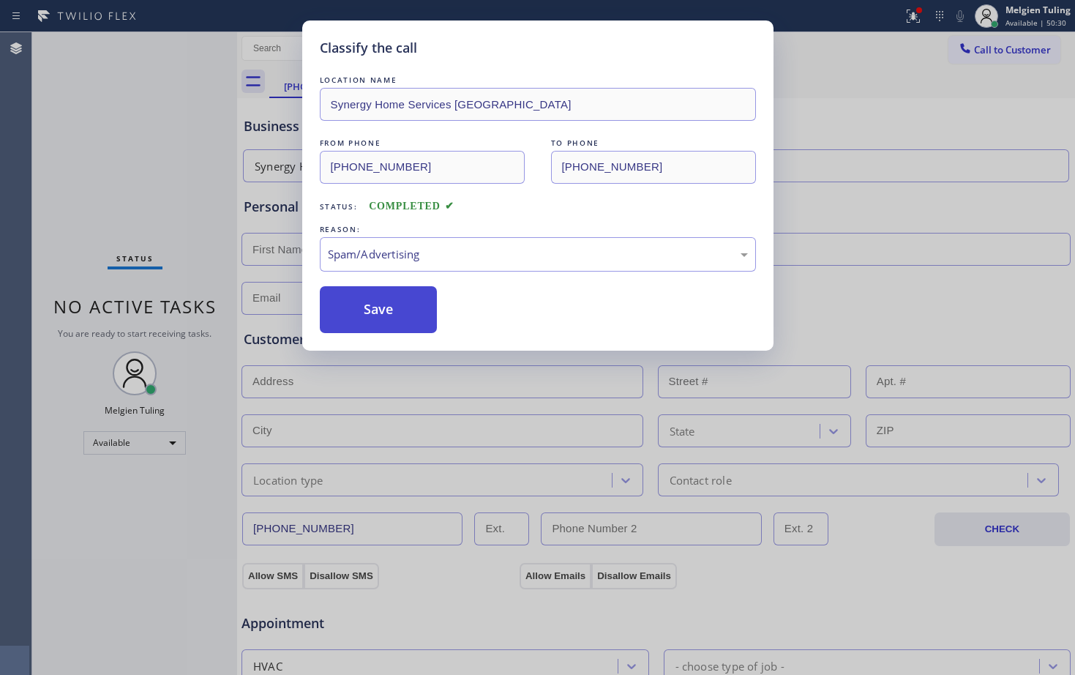
click at [396, 316] on button "Save" at bounding box center [379, 309] width 118 height 47
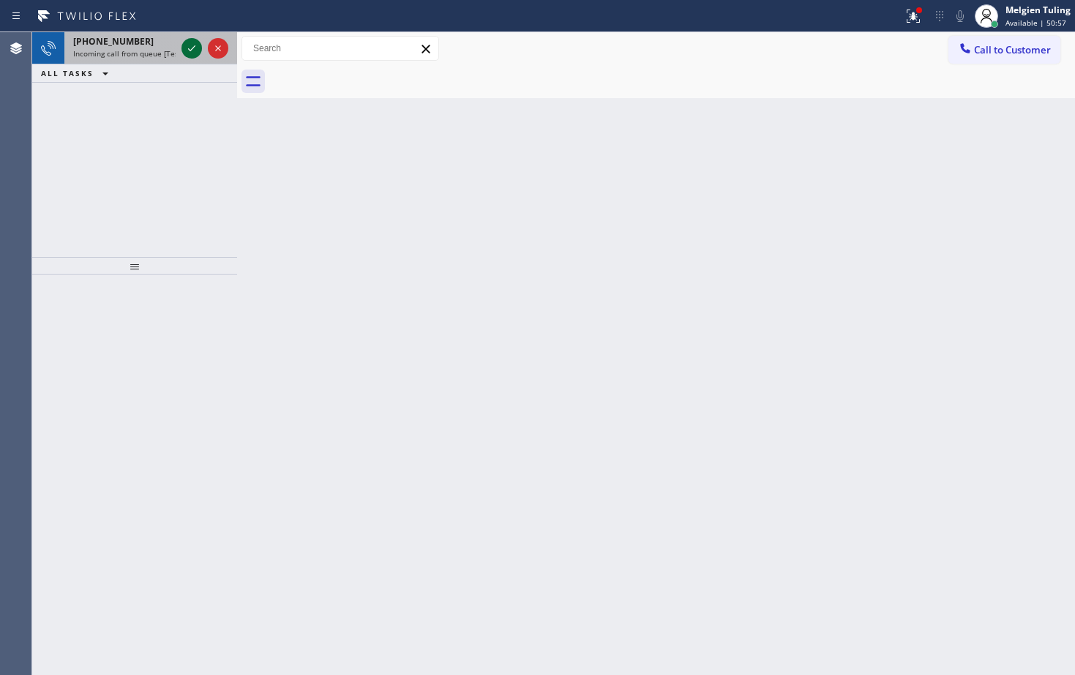
click at [192, 48] on icon at bounding box center [191, 48] width 7 height 6
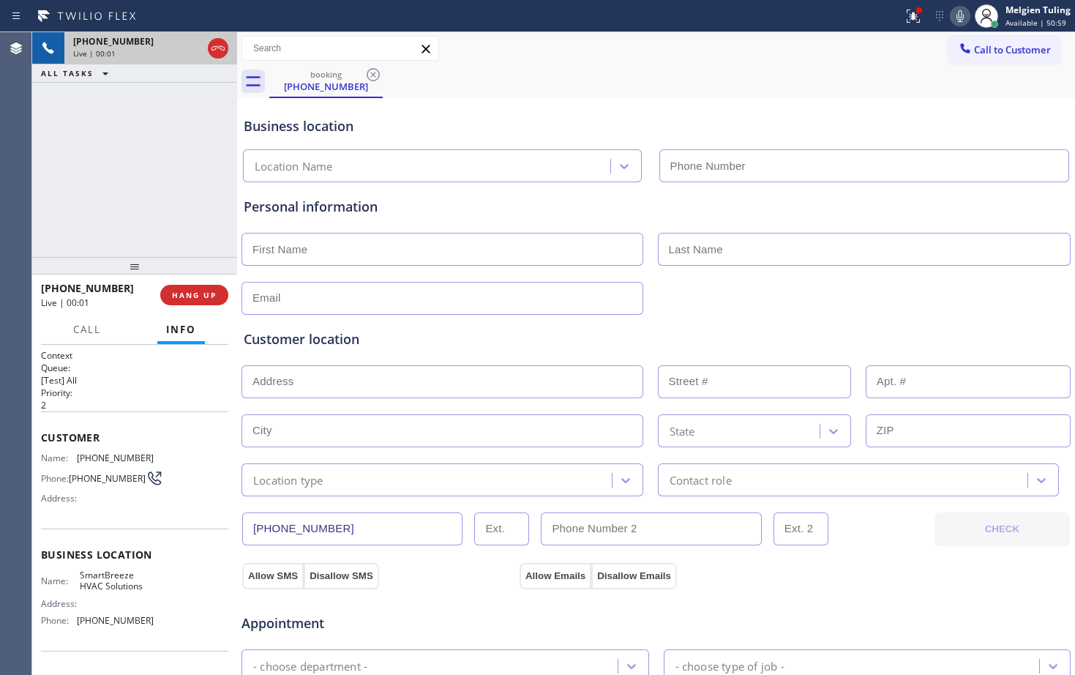
type input "[PHONE_NUMBER]"
click at [203, 299] on span "HANG UP" at bounding box center [194, 295] width 45 height 10
click at [206, 292] on span "HANG UP" at bounding box center [194, 295] width 45 height 10
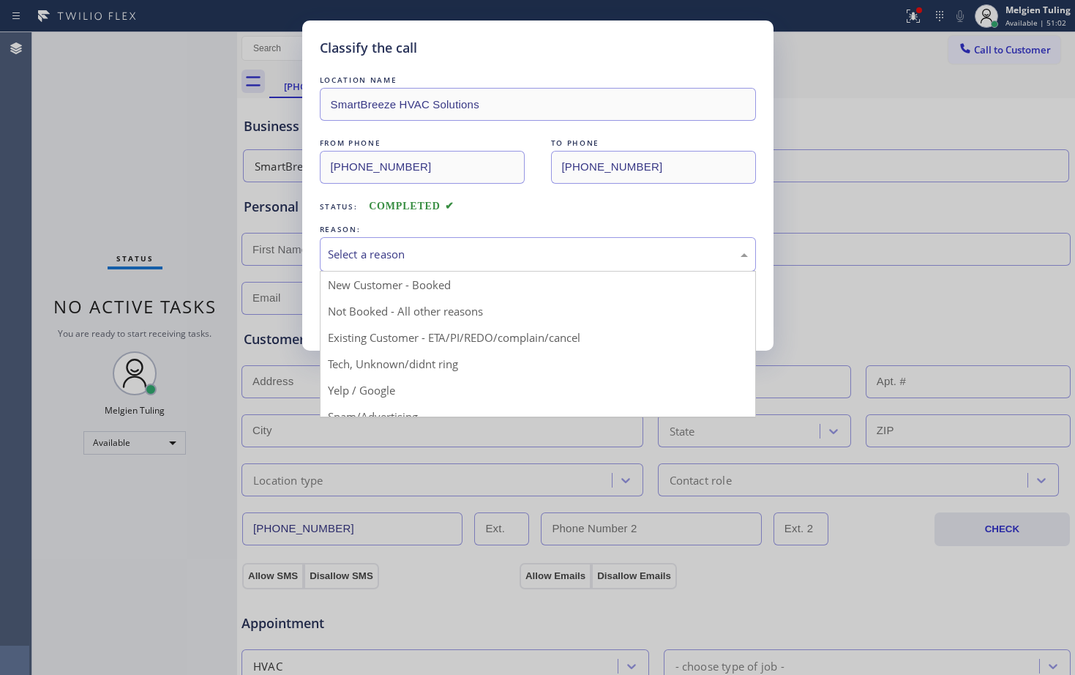
click at [355, 244] on div "Select a reason" at bounding box center [538, 254] width 436 height 34
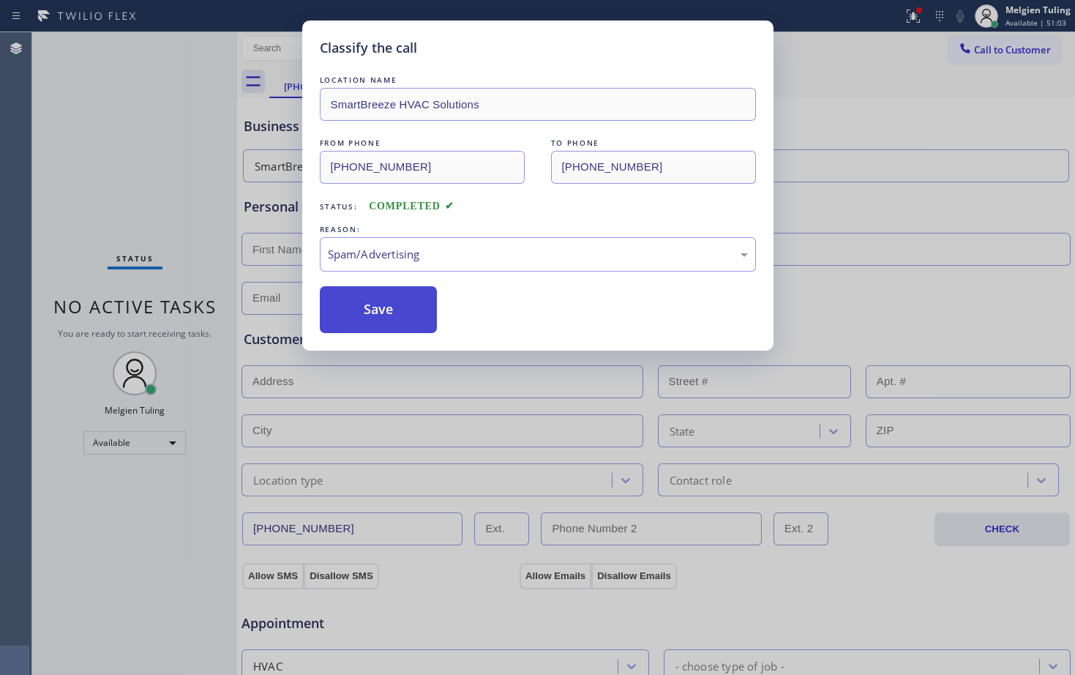
click at [379, 301] on button "Save" at bounding box center [379, 309] width 118 height 47
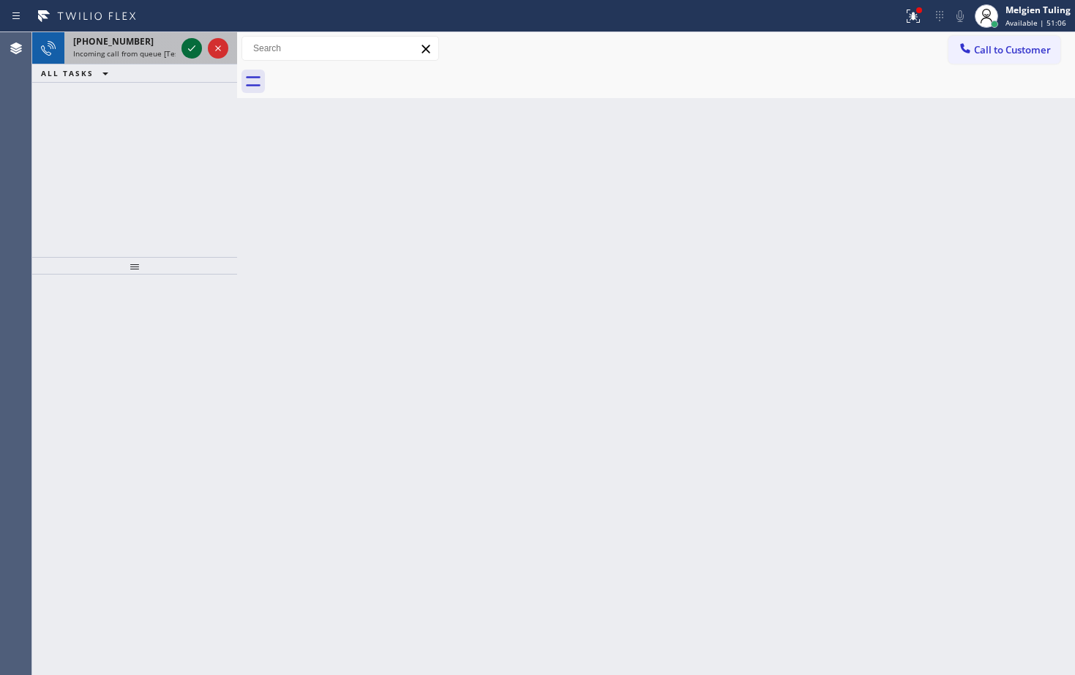
click at [185, 42] on icon at bounding box center [192, 49] width 18 height 18
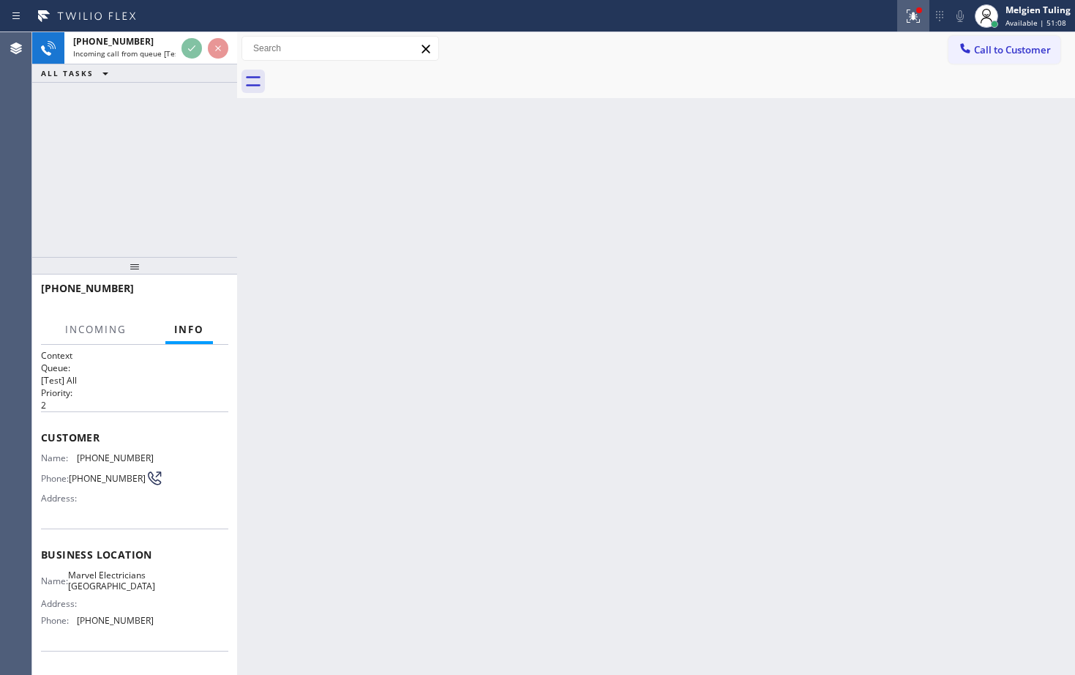
click at [915, 19] on icon at bounding box center [911, 15] width 9 height 10
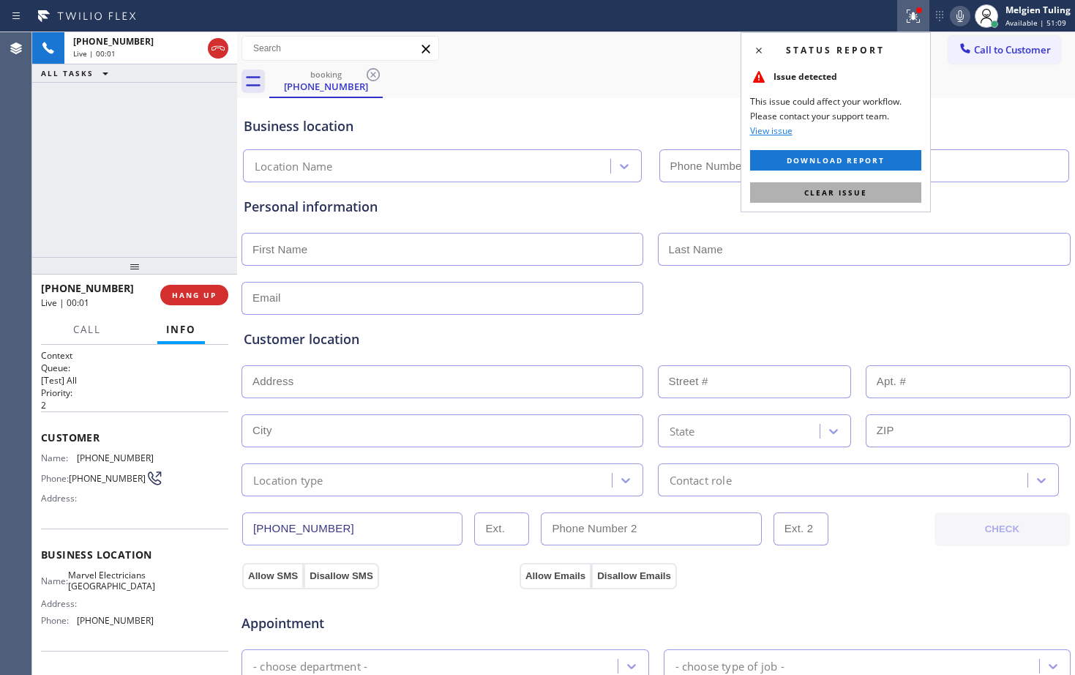
click at [822, 194] on span "Clear issue" at bounding box center [835, 192] width 63 height 10
type input "[PHONE_NUMBER]"
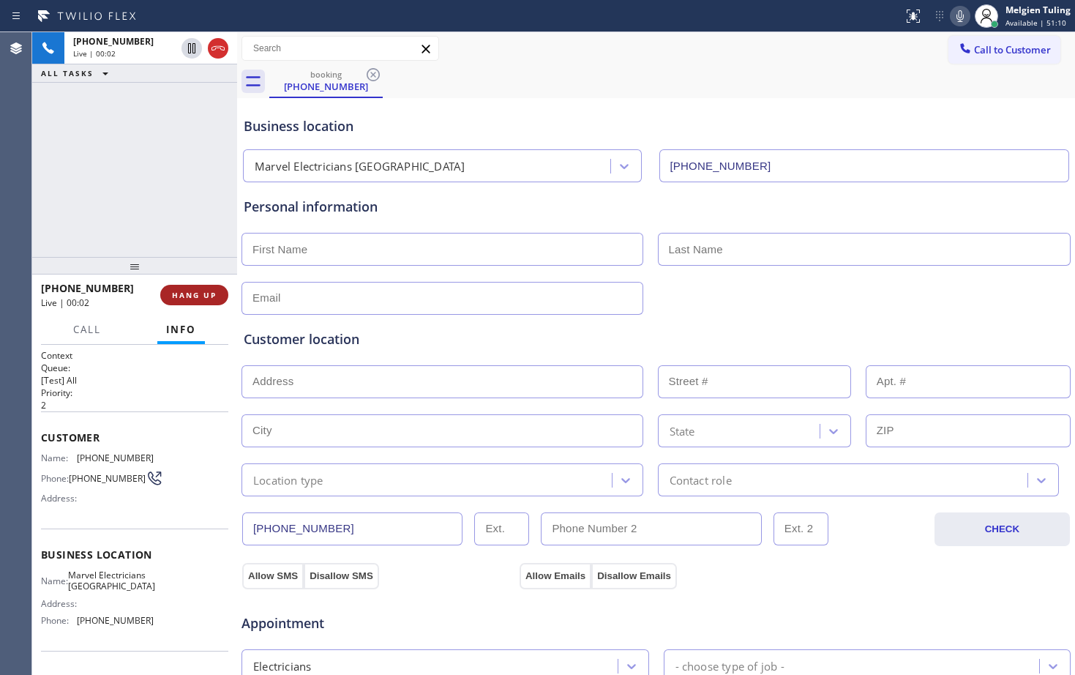
click at [202, 296] on span "HANG UP" at bounding box center [194, 295] width 45 height 10
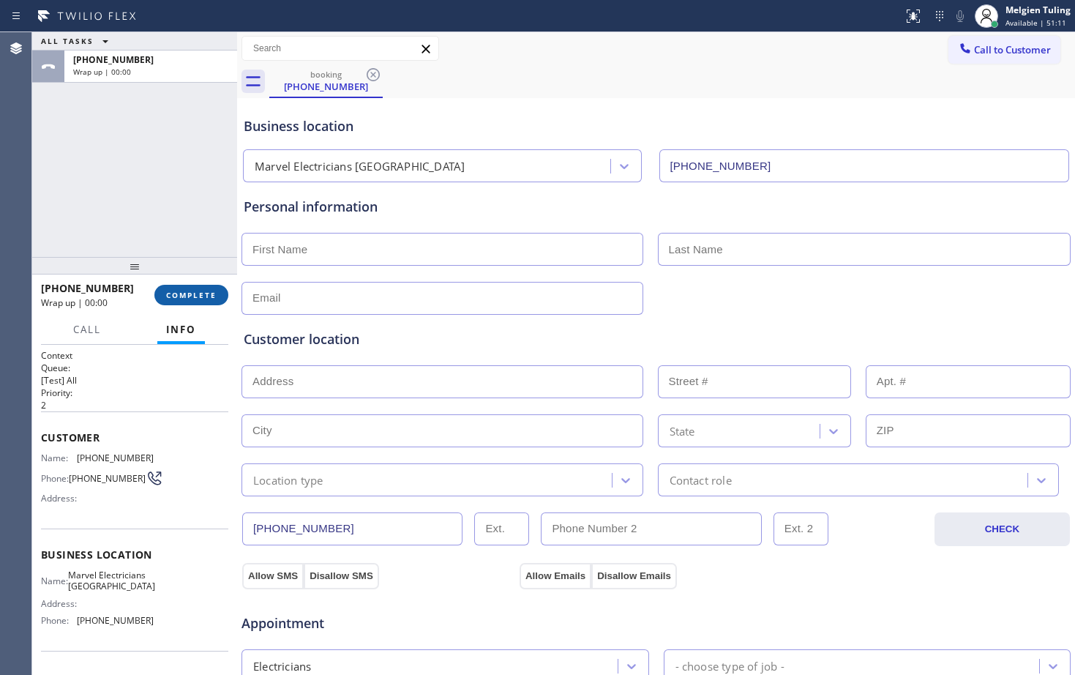
click at [214, 296] on span "COMPLETE" at bounding box center [191, 295] width 50 height 10
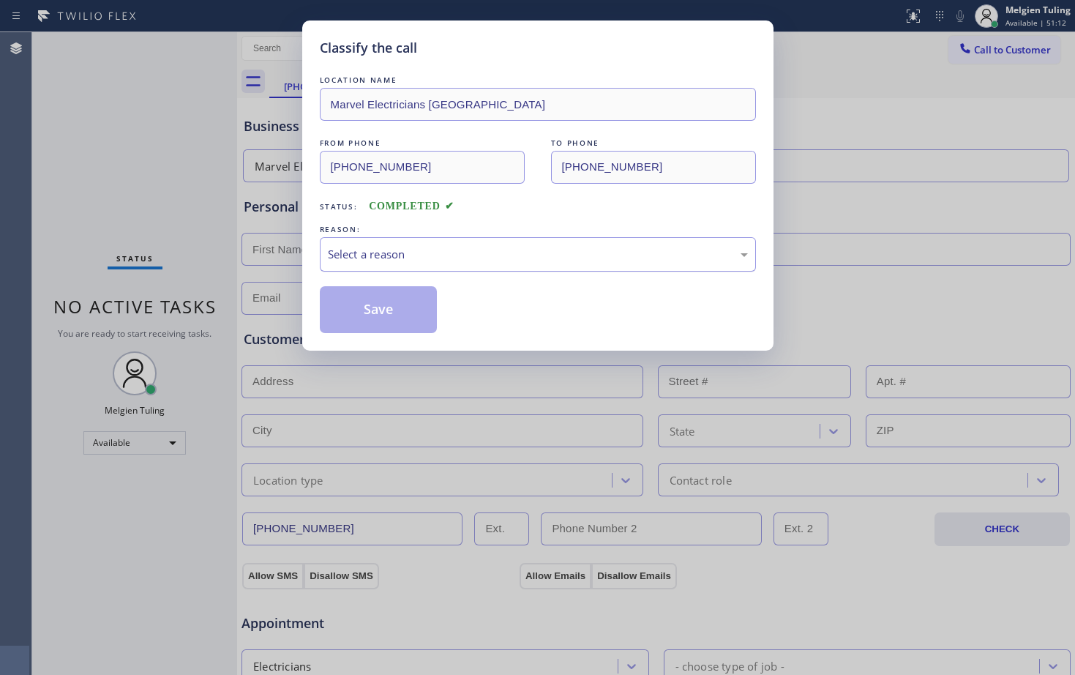
click at [375, 249] on div "Select a reason" at bounding box center [538, 254] width 420 height 17
drag, startPoint x: 369, startPoint y: 282, endPoint x: 368, endPoint y: 294, distance: 11.8
click at [370, 282] on div "LOCATION NAME Marvel Electricians Fullerton FROM PHONE [PHONE_NUMBER] TO PHONE …" at bounding box center [538, 202] width 436 height 260
click at [364, 313] on button "Save" at bounding box center [379, 309] width 118 height 47
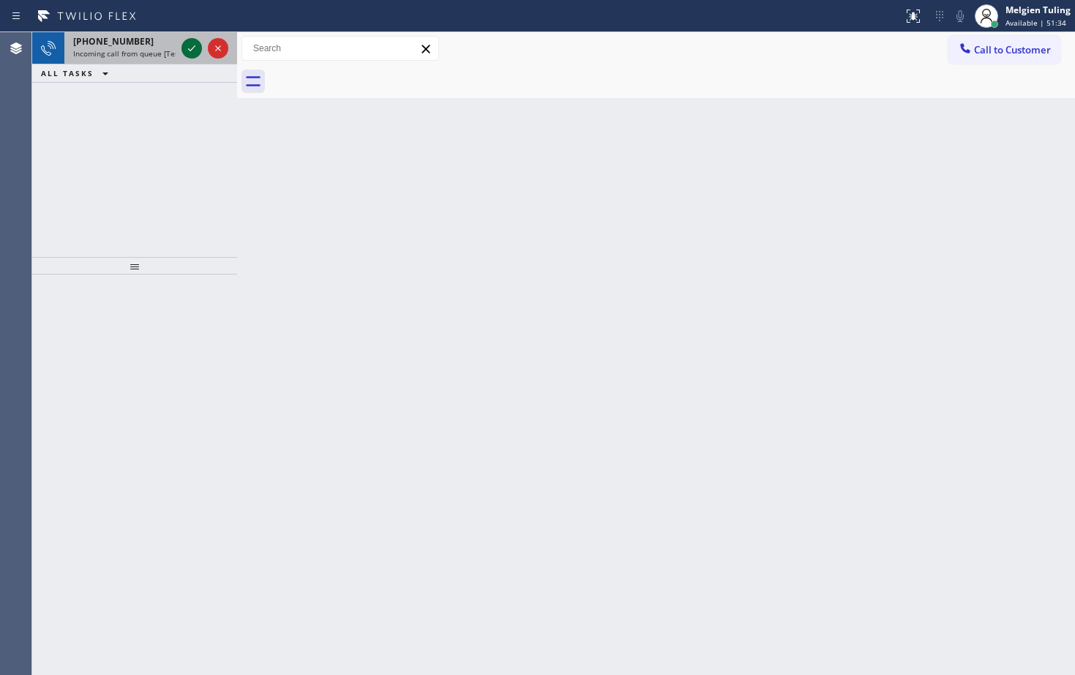
click at [187, 50] on icon at bounding box center [192, 49] width 18 height 18
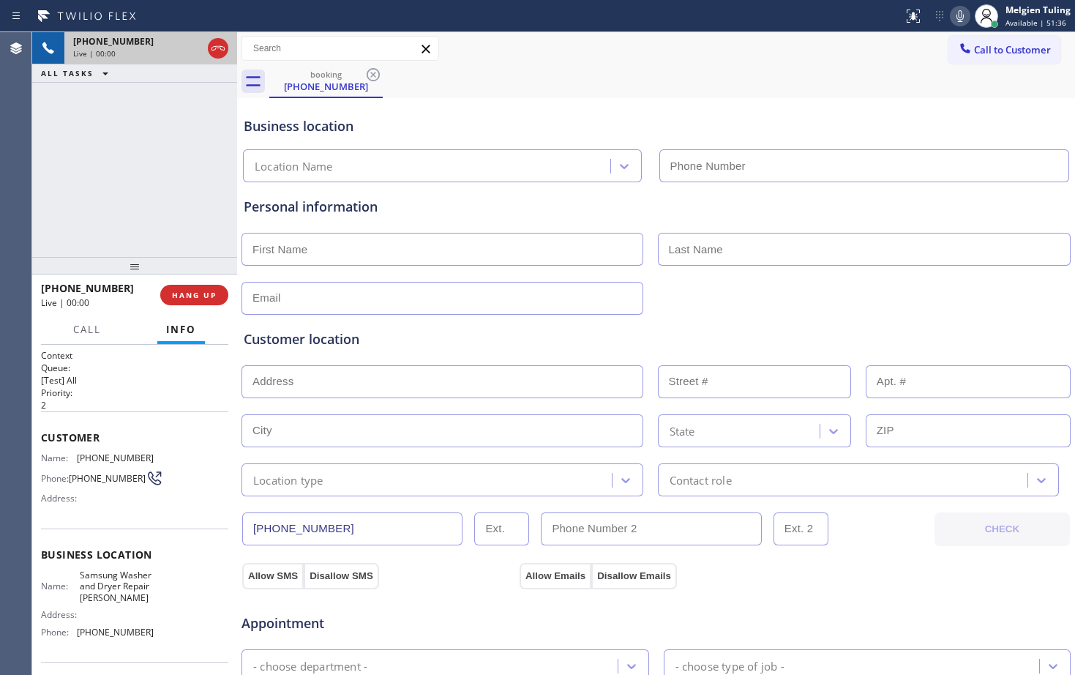
type input "[PHONE_NUMBER]"
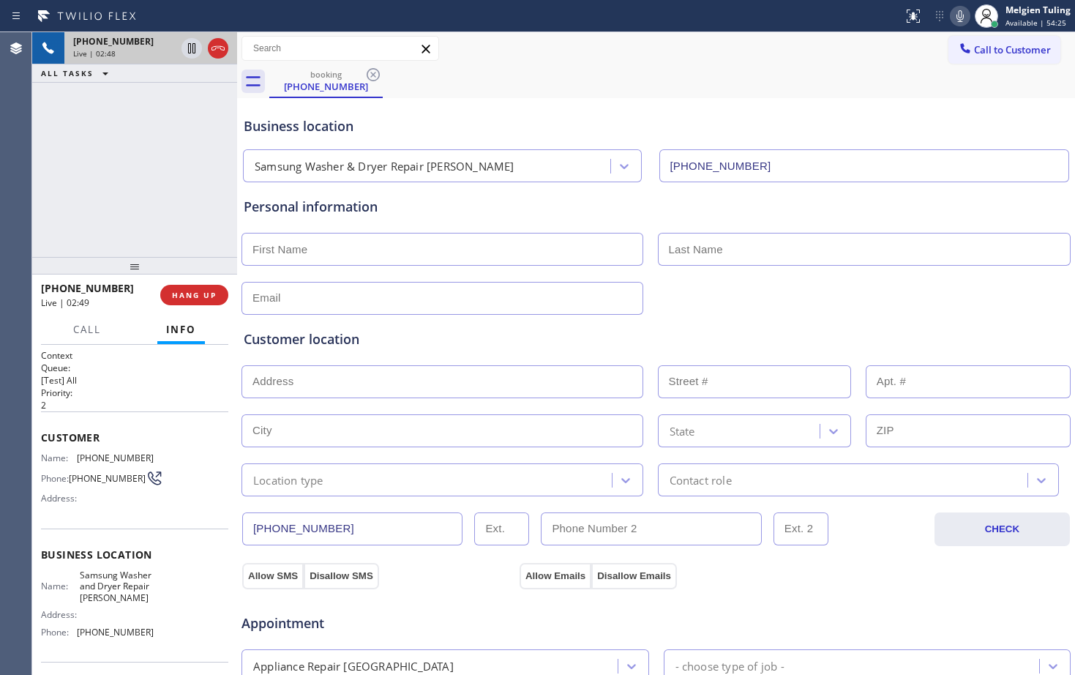
drag, startPoint x: 136, startPoint y: 145, endPoint x: 449, endPoint y: 63, distance: 323.0
click at [136, 145] on div "[PHONE_NUMBER] Live | 02:48 ALL TASKS ALL TASKS ACTIVE TASKS TASKS IN WRAP UP" at bounding box center [134, 144] width 205 height 225
drag, startPoint x: 695, startPoint y: 59, endPoint x: 1012, endPoint y: 39, distance: 317.4
click at [703, 53] on div "Call to Customer Outbound call Location Search location Your caller id phone nu…" at bounding box center [656, 48] width 838 height 33
click at [967, 16] on icon at bounding box center [960, 16] width 18 height 18
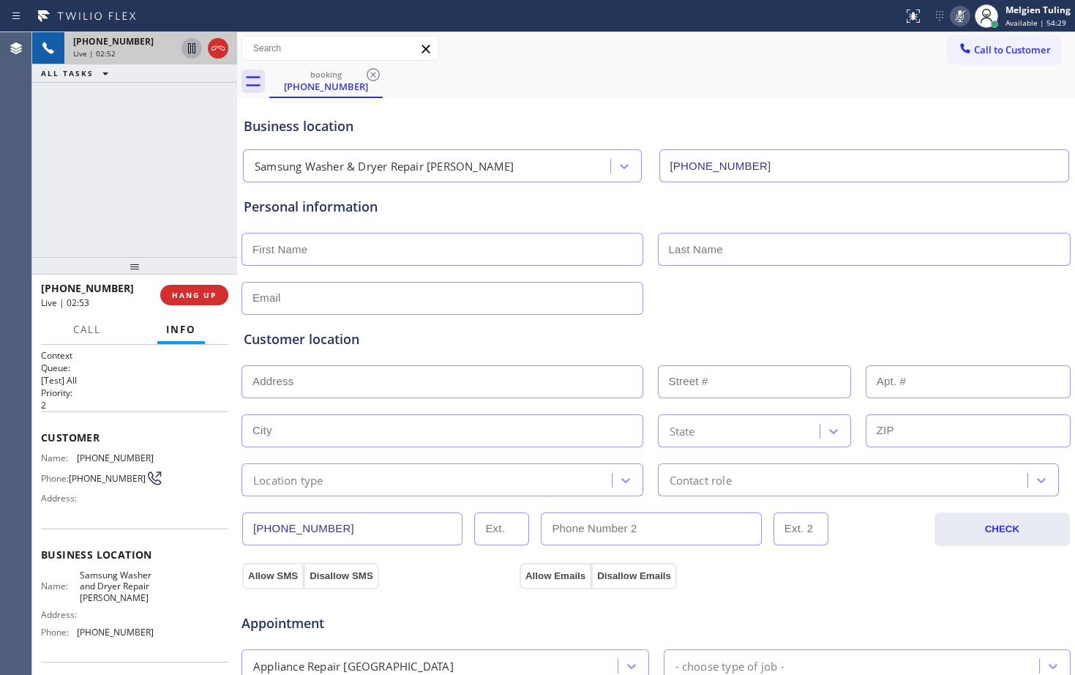
click at [185, 46] on icon at bounding box center [192, 49] width 18 height 18
click at [189, 49] on icon at bounding box center [192, 49] width 18 height 18
click at [960, 13] on icon at bounding box center [959, 16] width 7 height 12
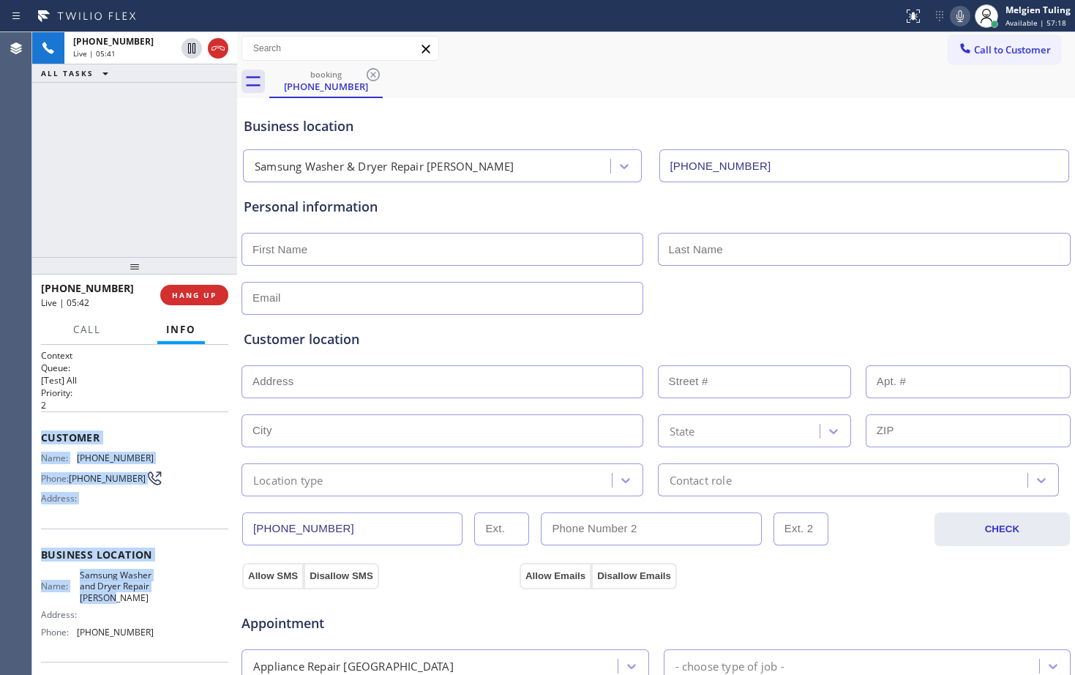
drag, startPoint x: 45, startPoint y: 432, endPoint x: 158, endPoint y: 610, distance: 210.5
click at [158, 610] on div "Context Queue: [Test] All Priority: 2 Customer Name: [PHONE_NUMBER] Phone: [PHO…" at bounding box center [134, 510] width 205 height 330
copy div "Customer Name: [PHONE_NUMBER] Phone: [PHONE_NUMBER] Address: Business location …"
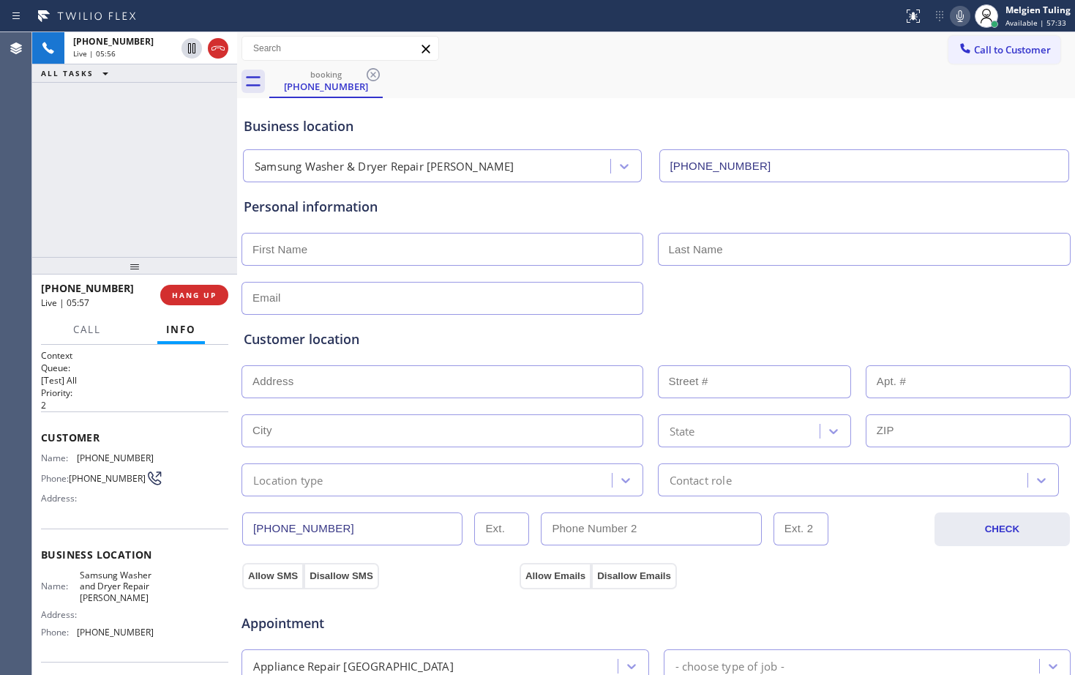
click at [479, 342] on div "Customer location" at bounding box center [656, 339] width 825 height 20
click at [796, 91] on div "booking [PHONE_NUMBER]" at bounding box center [672, 81] width 806 height 33
click at [966, 19] on icon at bounding box center [960, 16] width 18 height 18
click at [189, 44] on icon at bounding box center [191, 48] width 7 height 10
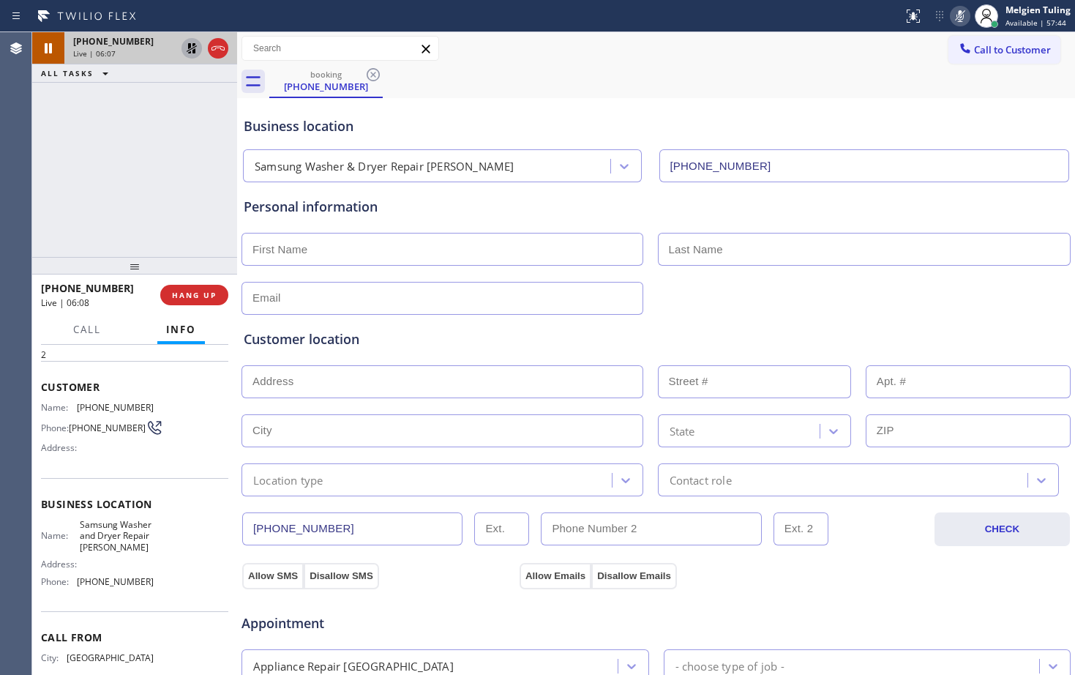
scroll to position [73, 0]
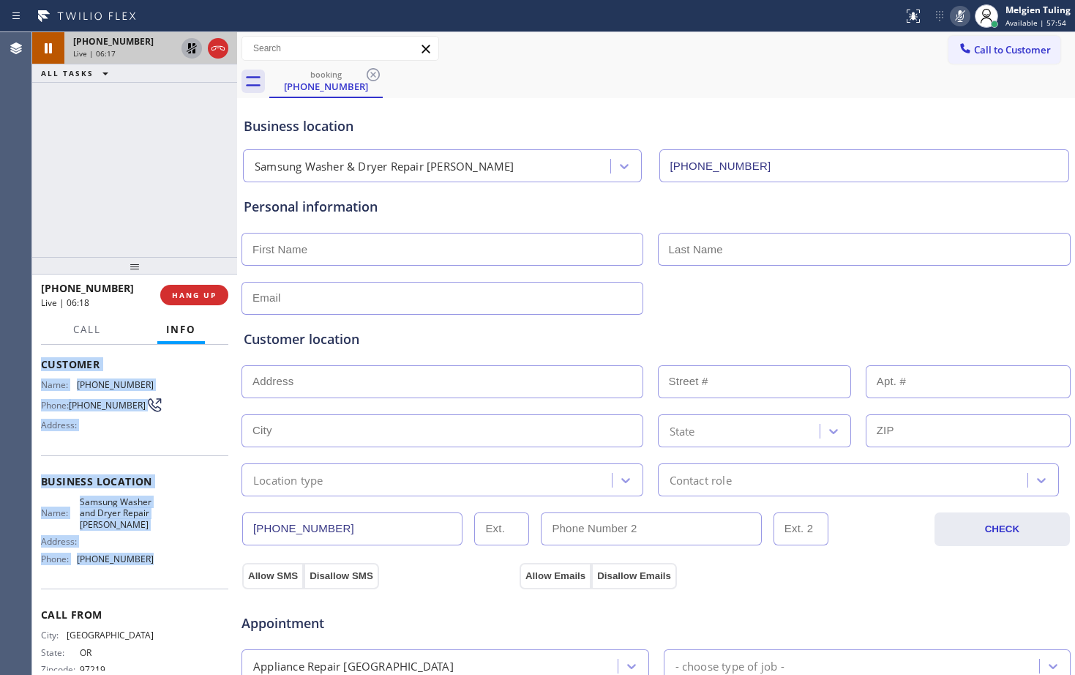
drag, startPoint x: 41, startPoint y: 362, endPoint x: 149, endPoint y: 571, distance: 235.6
click at [149, 571] on div "Context Queue: [Test] All Priority: 2 Customer Name: [PHONE_NUMBER] Phone: [PHO…" at bounding box center [134, 488] width 187 height 424
copy div "Customer Name: [PHONE_NUMBER] Phone: [PHONE_NUMBER] Address: Business location …"
click at [292, 243] on input "text" at bounding box center [442, 249] width 402 height 33
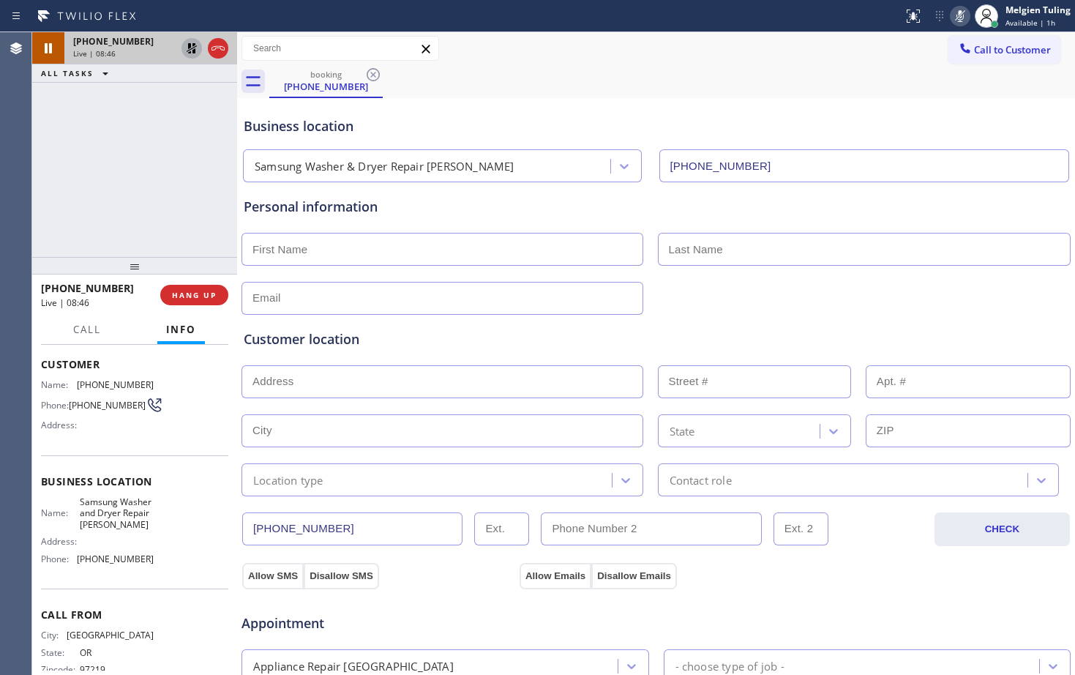
click at [191, 44] on icon at bounding box center [192, 48] width 10 height 10
click at [955, 14] on icon at bounding box center [960, 16] width 18 height 18
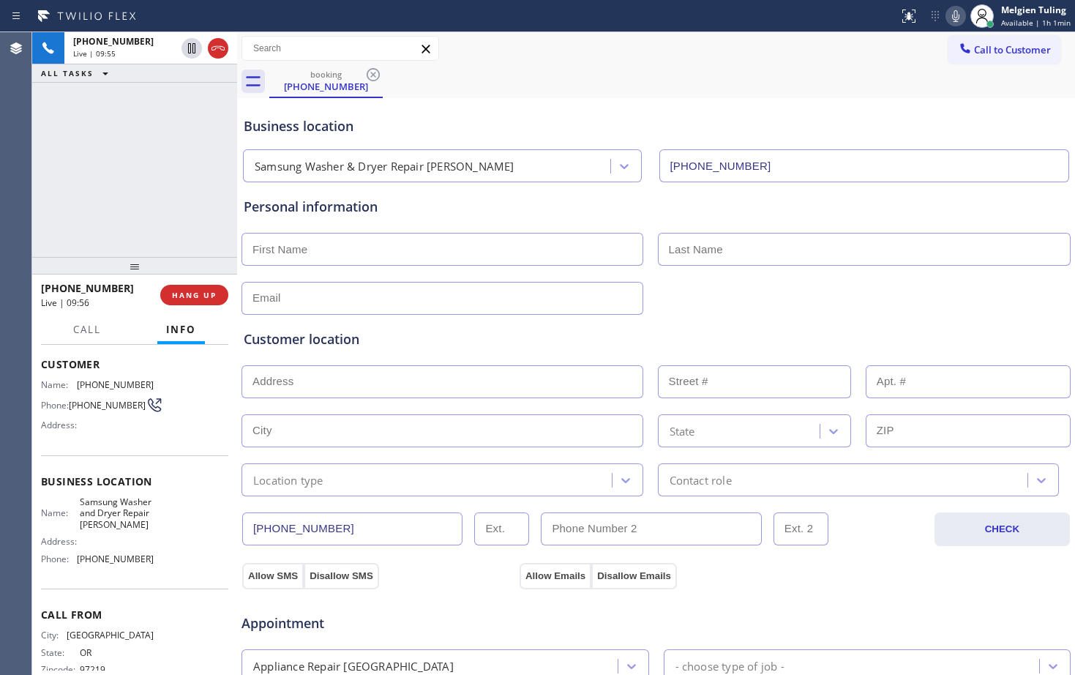
click at [154, 162] on div "[PHONE_NUMBER] Live | 09:55 ALL TASKS ALL TASKS ACTIVE TASKS TASKS IN WRAP UP" at bounding box center [134, 144] width 205 height 225
click at [630, 92] on div "booking [PHONE_NUMBER]" at bounding box center [672, 81] width 806 height 33
click at [959, 11] on icon at bounding box center [956, 16] width 18 height 18
click at [747, 75] on div "booking [PHONE_NUMBER]" at bounding box center [672, 81] width 806 height 33
click at [186, 154] on div "[PHONE_NUMBER] Live | 10:22 ALL TASKS ALL TASKS ACTIVE TASKS TASKS IN WRAP UP" at bounding box center [134, 144] width 205 height 225
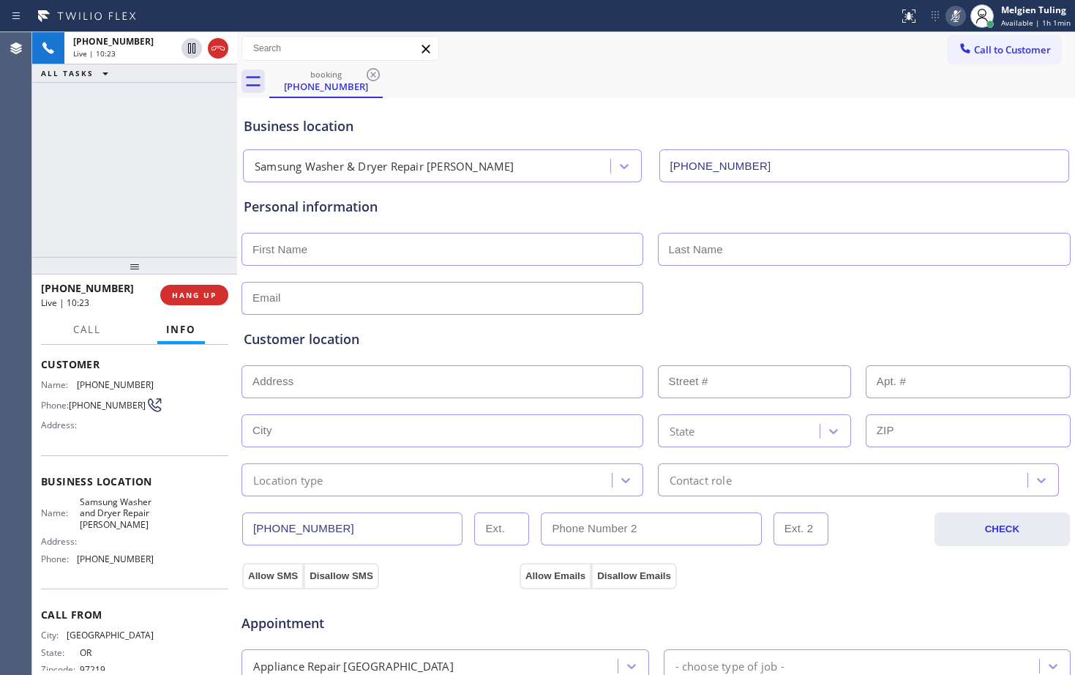
click at [955, 20] on icon at bounding box center [956, 16] width 18 height 18
click at [764, 78] on div "booking [PHONE_NUMBER]" at bounding box center [672, 81] width 806 height 33
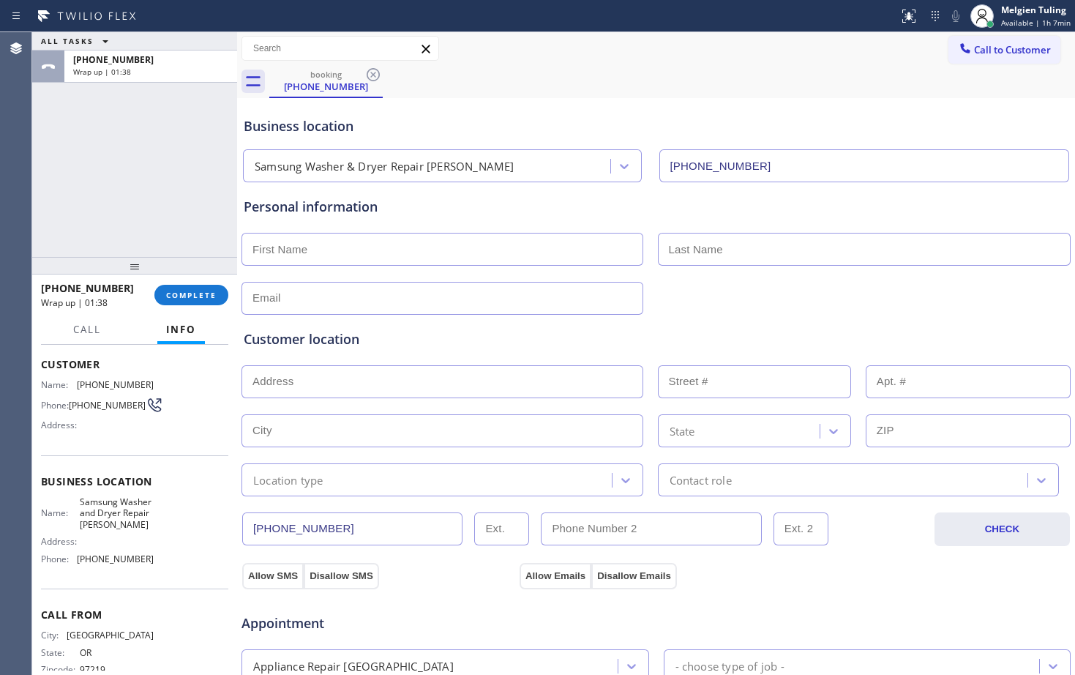
click at [997, 272] on div "Personal information" at bounding box center [656, 256] width 825 height 118
click at [824, 271] on div "Personal information" at bounding box center [656, 256] width 825 height 118
click at [304, 291] on input "text" at bounding box center [442, 298] width 402 height 33
click at [203, 297] on span "COMPLETE" at bounding box center [191, 295] width 50 height 10
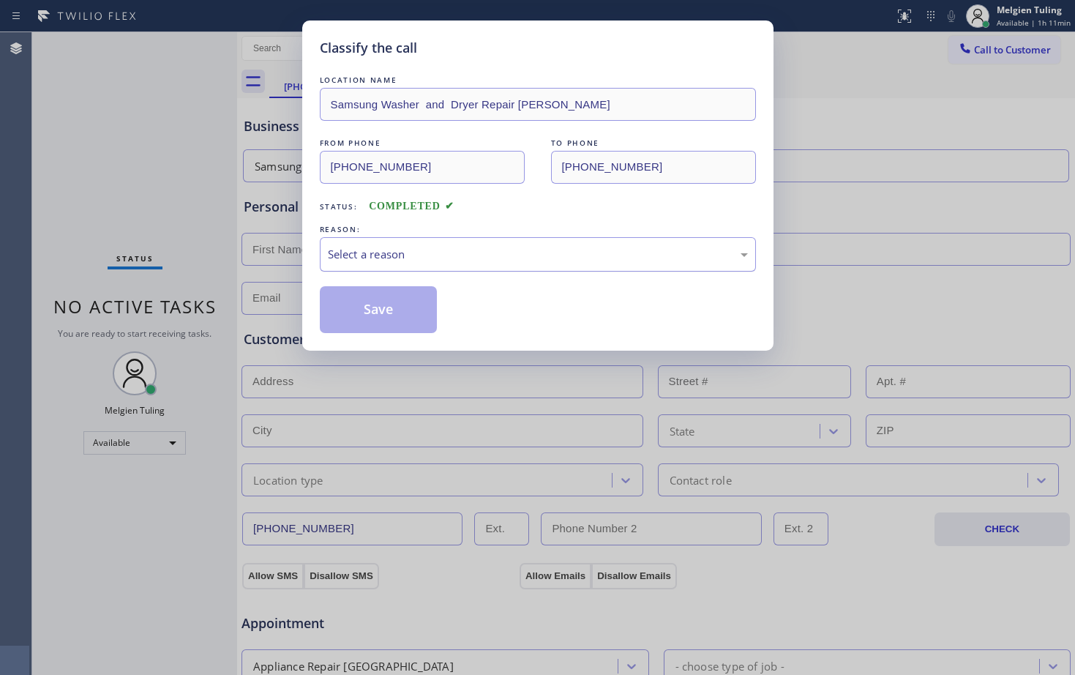
click at [355, 246] on div "Select a reason" at bounding box center [538, 254] width 420 height 17
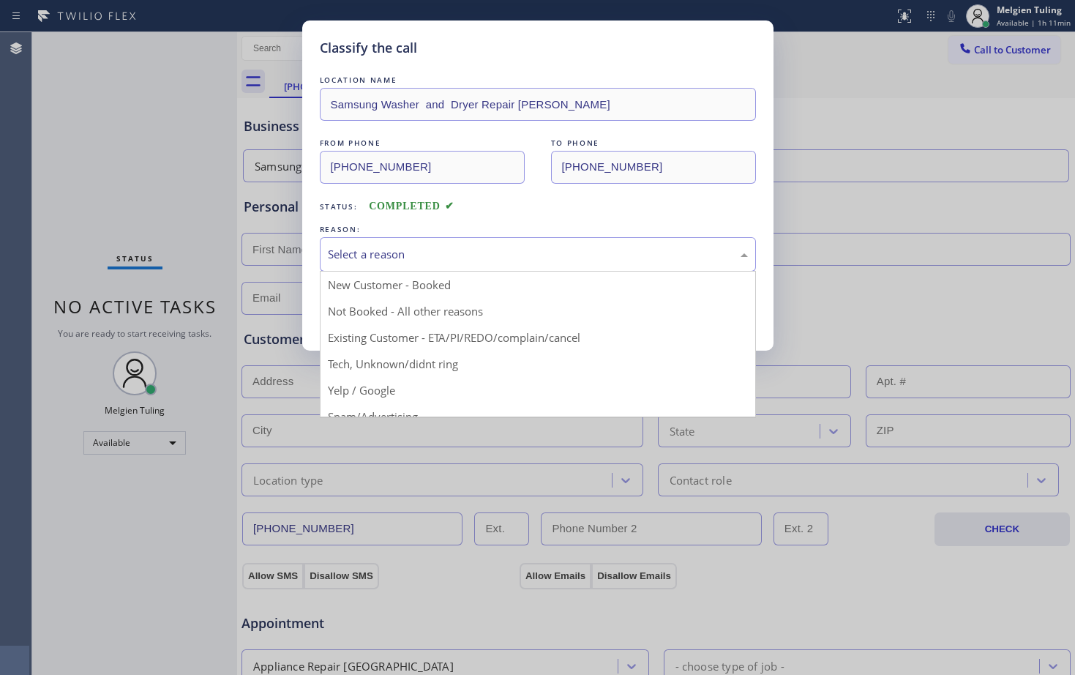
click at [374, 246] on div "Select a reason" at bounding box center [538, 254] width 420 height 17
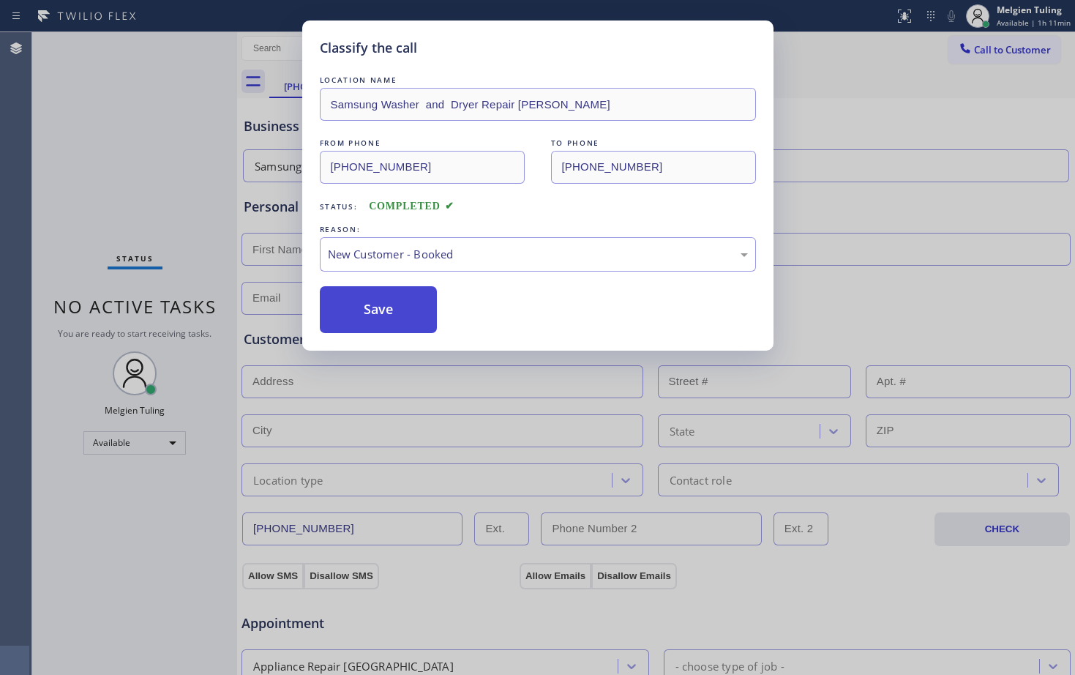
click at [366, 305] on button "Save" at bounding box center [379, 309] width 118 height 47
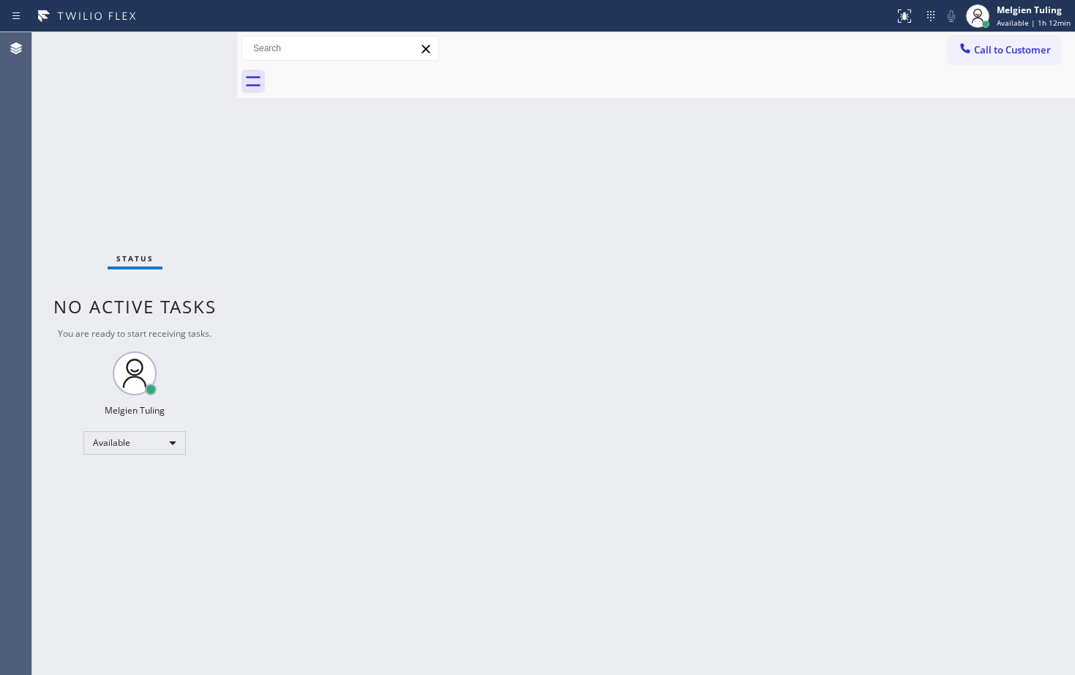
click at [672, 387] on div "Back to Dashboard Change Sender ID Customers Technicians Select a contact Outbo…" at bounding box center [656, 353] width 838 height 642
click at [1018, 13] on div "Melgien Tuling" at bounding box center [1034, 10] width 74 height 12
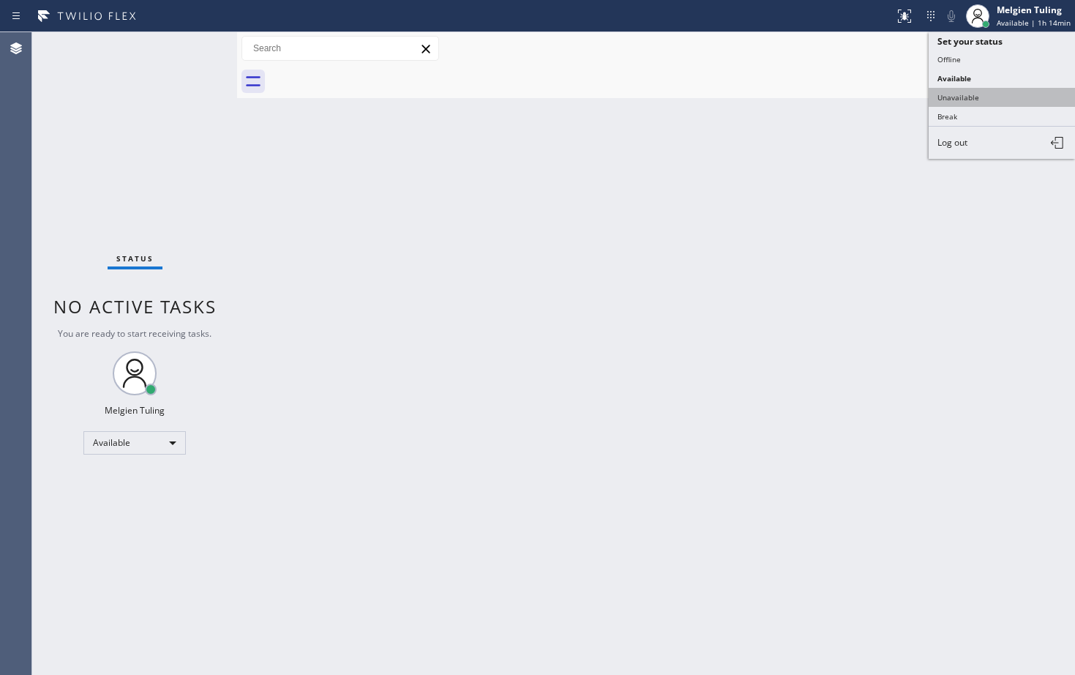
click at [976, 93] on button "Unavailable" at bounding box center [1001, 97] width 146 height 19
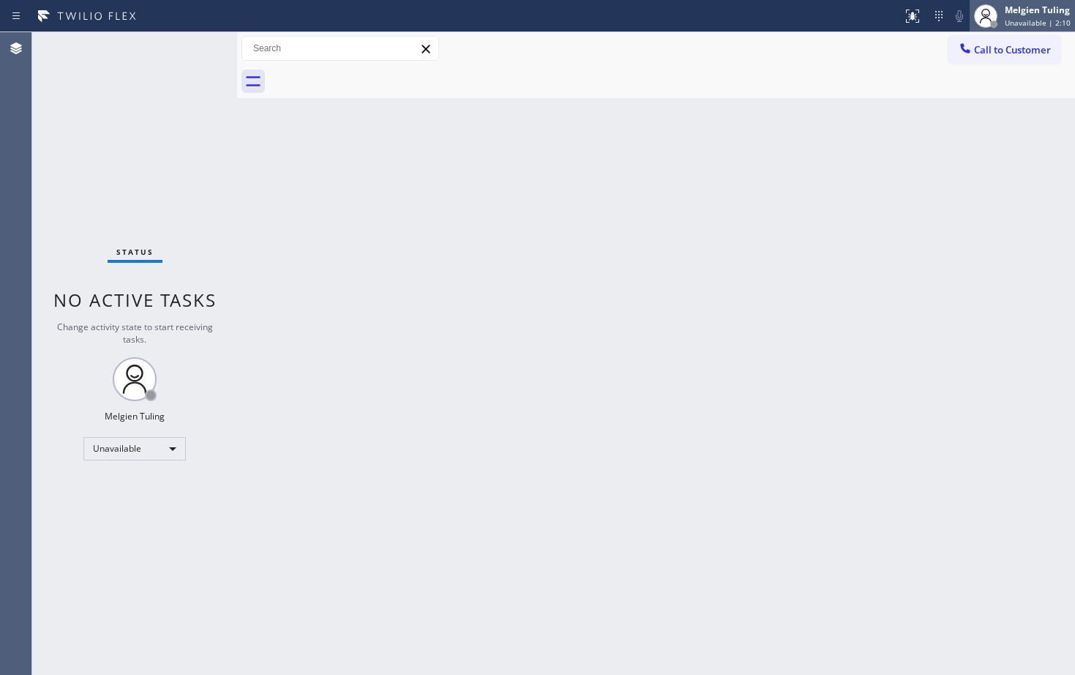
click at [1040, 19] on span "Unavailable | 2:10" at bounding box center [1038, 23] width 66 height 10
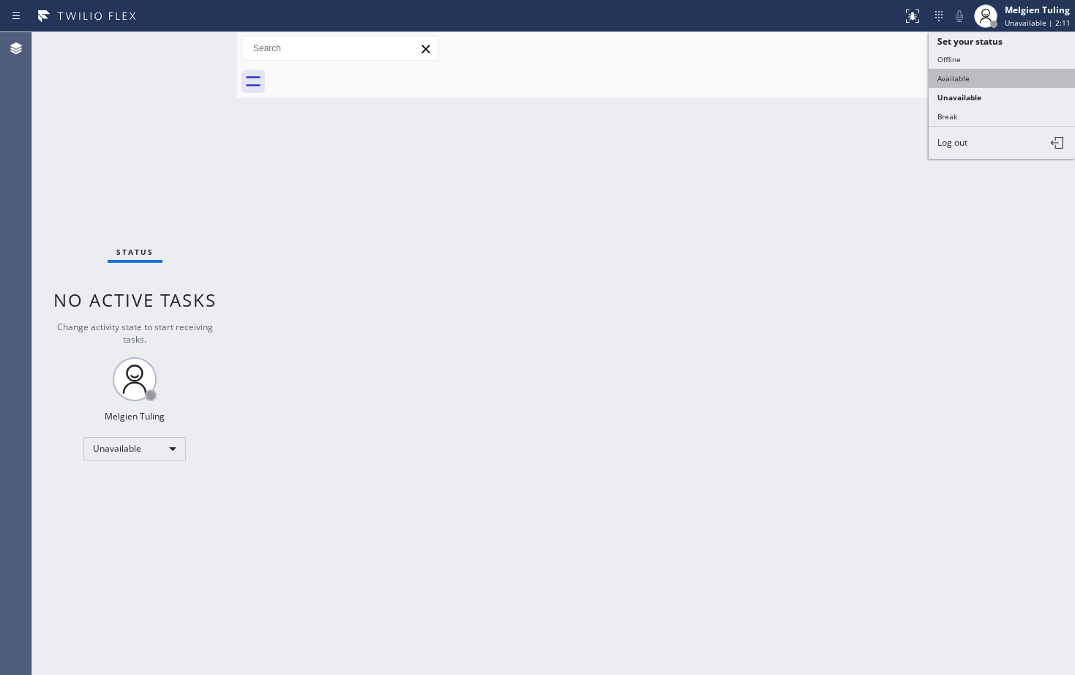
click at [970, 77] on button "Available" at bounding box center [1001, 78] width 146 height 19
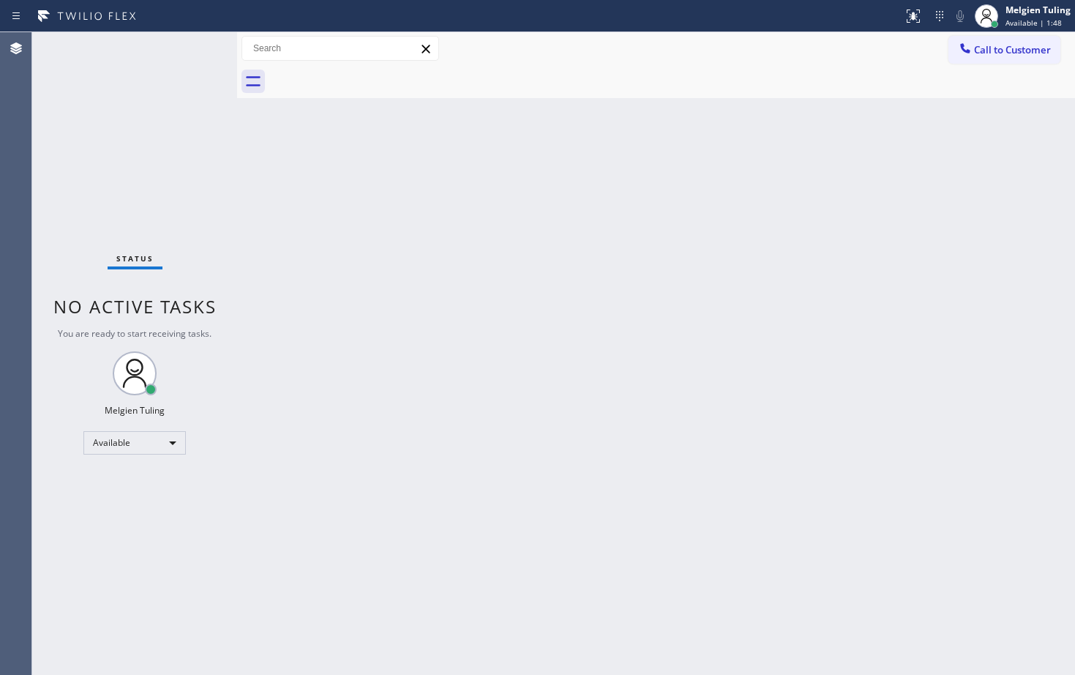
drag, startPoint x: 420, startPoint y: 220, endPoint x: 424, endPoint y: 228, distance: 8.2
click at [424, 228] on div "Back to Dashboard Change Sender ID Customers Technicians Select a contact Outbo…" at bounding box center [656, 353] width 838 height 642
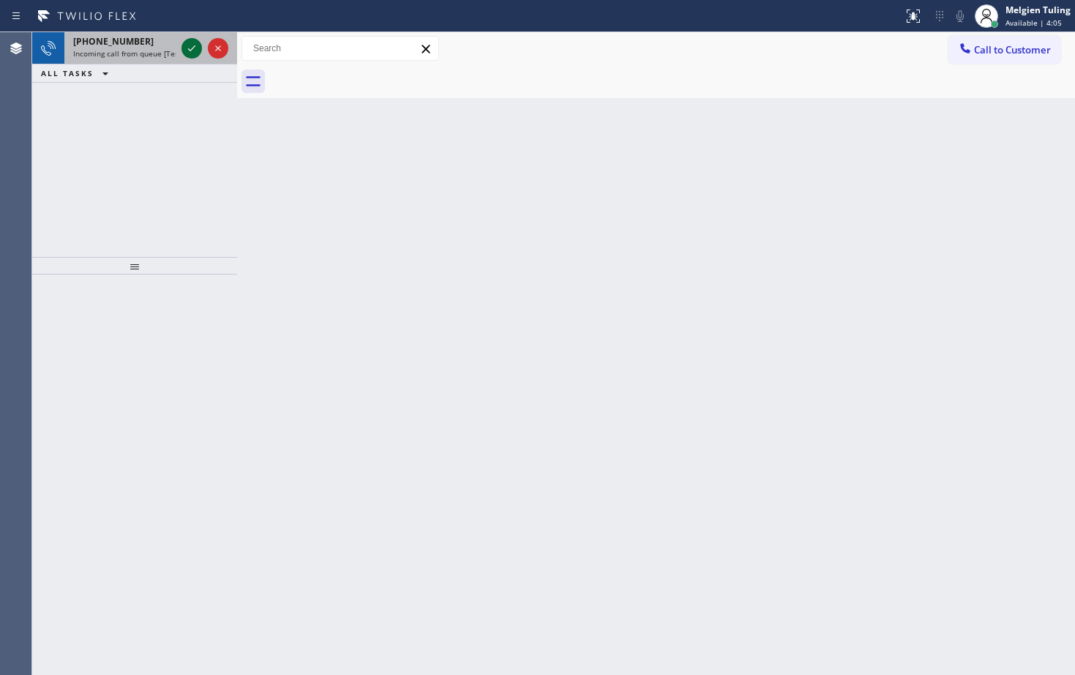
click at [188, 49] on icon at bounding box center [192, 49] width 18 height 18
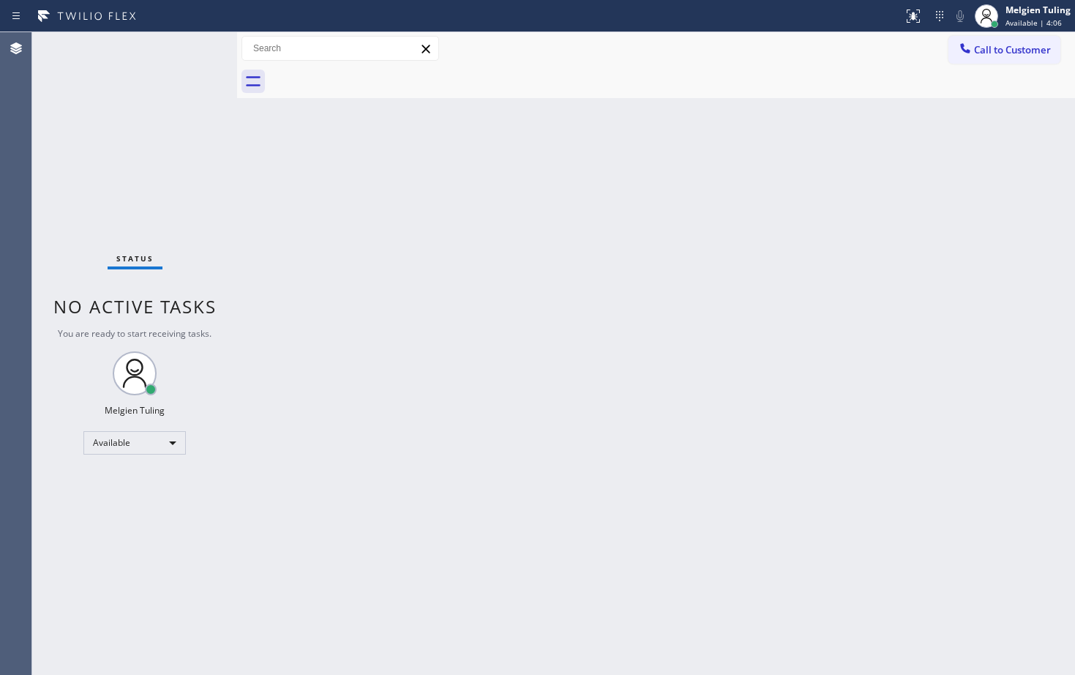
click at [189, 49] on div "Status No active tasks You are ready to start receiving tasks. Melgien Tuling A…" at bounding box center [134, 353] width 205 height 642
click at [697, 399] on div "Back to Dashboard Change Sender ID Customers Technicians Select a contact Outbo…" at bounding box center [656, 353] width 838 height 642
click at [908, 19] on icon at bounding box center [913, 16] width 13 height 13
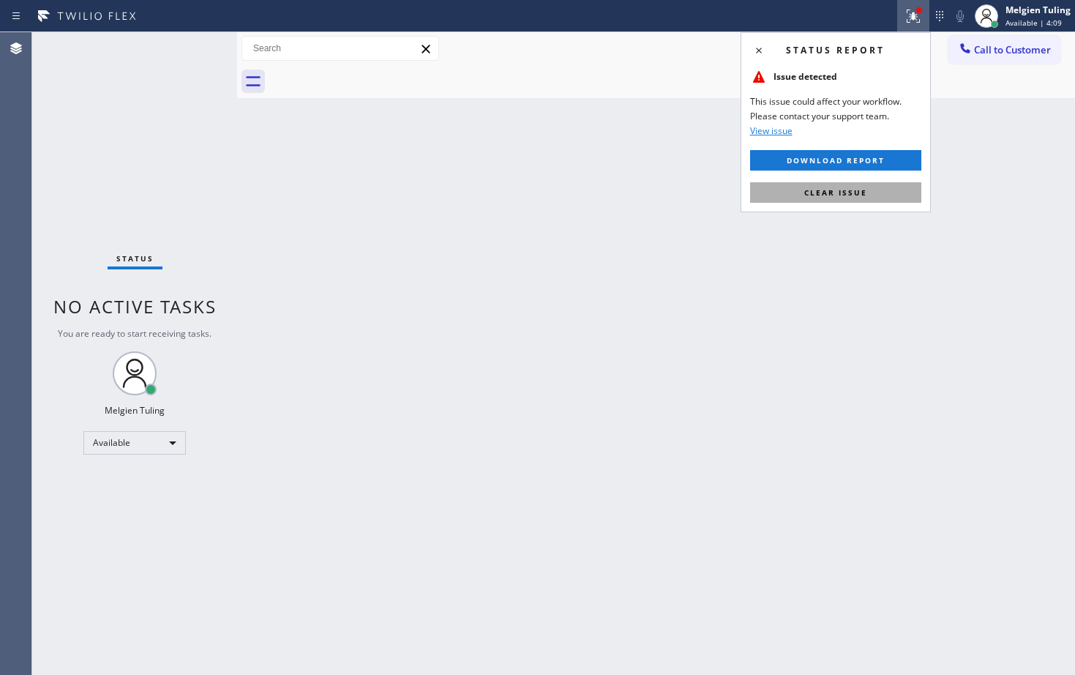
click at [815, 189] on span "Clear issue" at bounding box center [835, 192] width 63 height 10
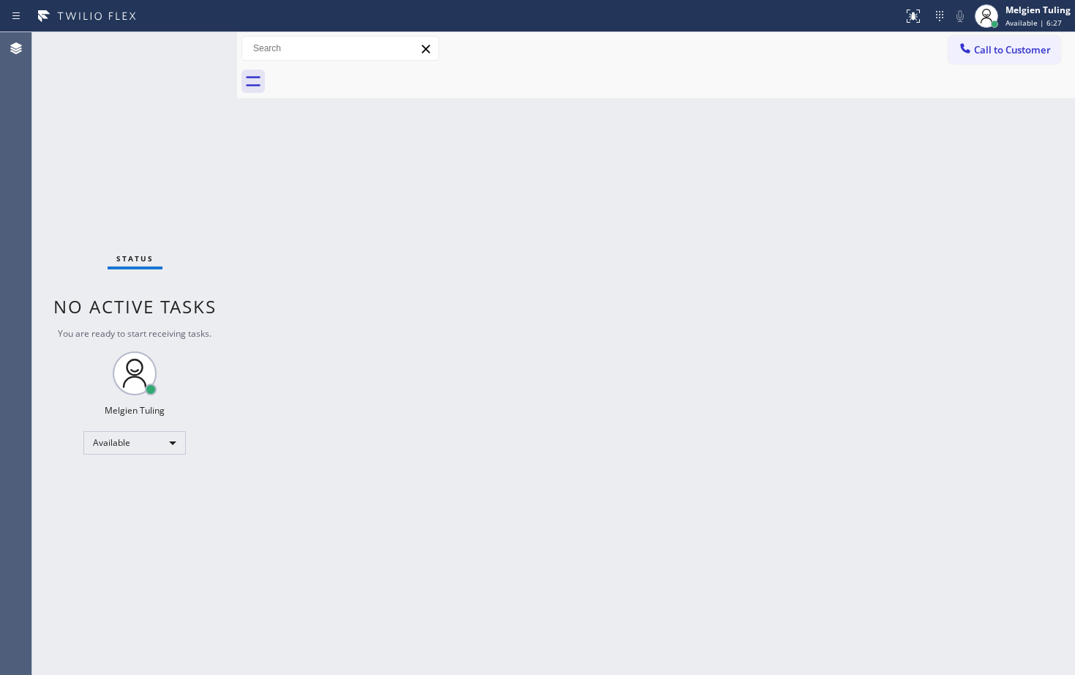
click at [338, 189] on div "Back to Dashboard Change Sender ID Customers Technicians Select a contact Outbo…" at bounding box center [656, 353] width 838 height 642
drag, startPoint x: 367, startPoint y: 331, endPoint x: 259, endPoint y: 160, distance: 202.6
click at [367, 330] on div "Back to Dashboard Change Sender ID Customers Technicians Select a contact Outbo…" at bounding box center [656, 353] width 838 height 642
click at [405, 171] on div "Back to Dashboard Change Sender ID Customers Technicians Select a contact Outbo…" at bounding box center [656, 353] width 838 height 642
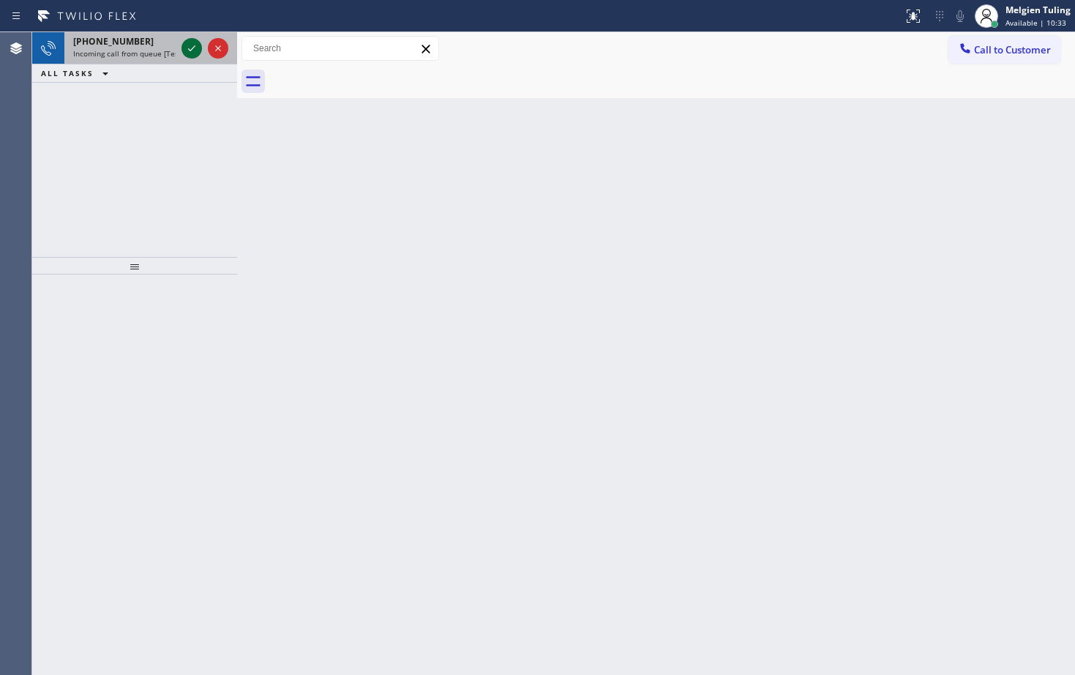
click at [189, 54] on icon at bounding box center [192, 49] width 18 height 18
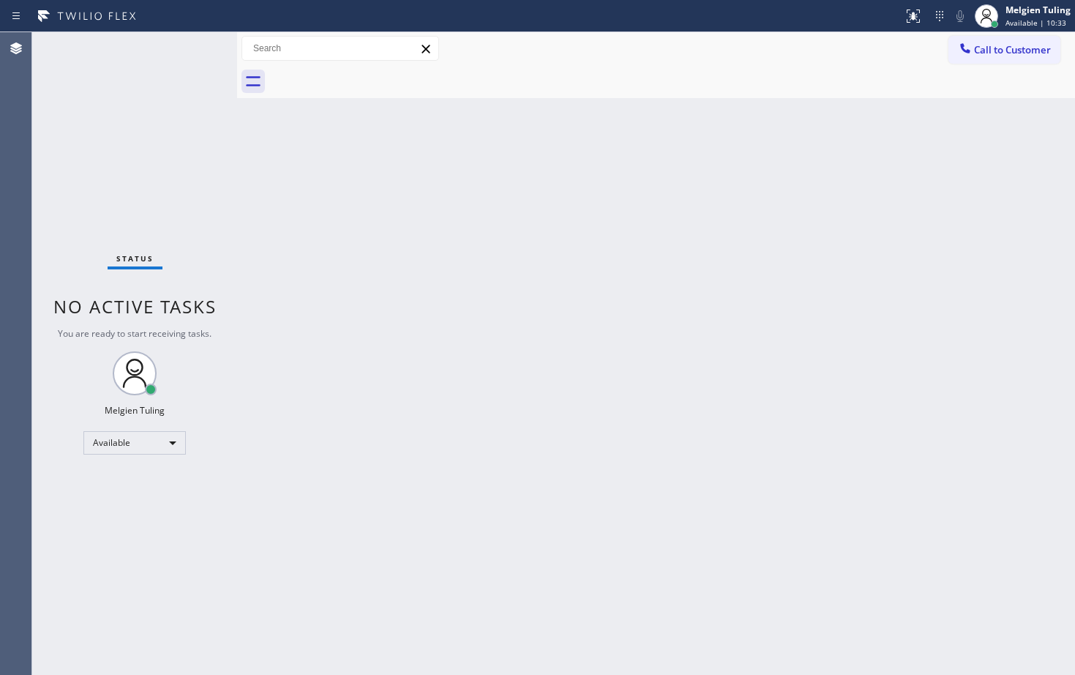
click at [189, 54] on div "Status No active tasks You are ready to start receiving tasks. Melgien Tuling A…" at bounding box center [134, 353] width 205 height 642
click at [910, 12] on icon at bounding box center [913, 16] width 18 height 18
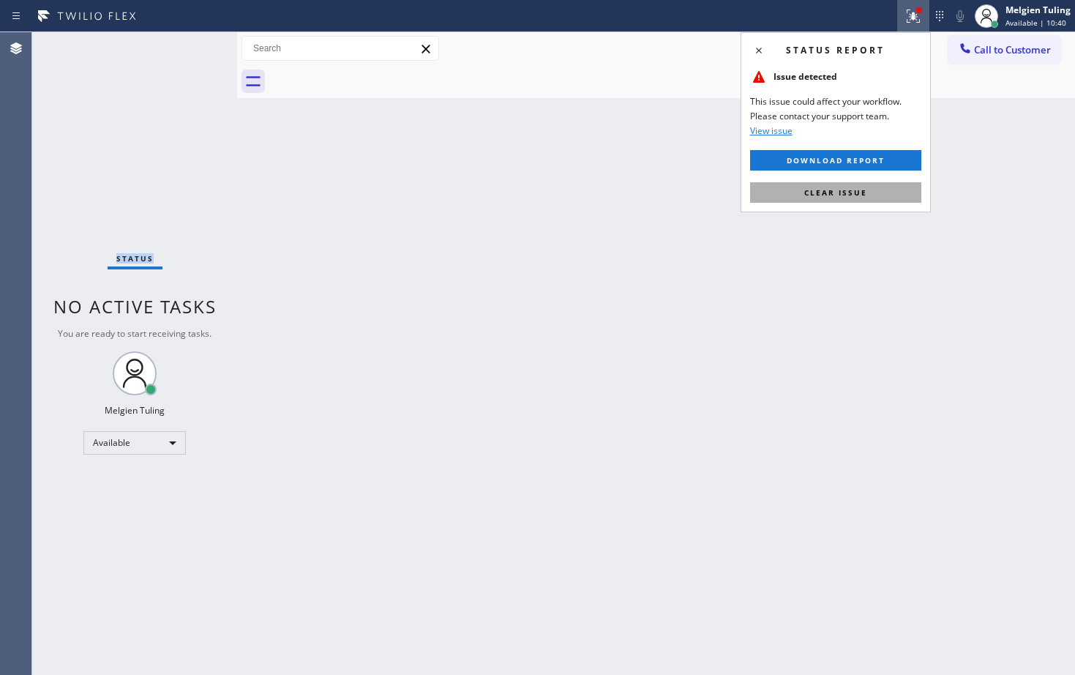
click at [814, 196] on span "Clear issue" at bounding box center [835, 192] width 63 height 10
click at [814, 196] on div "Back to Dashboard Change Sender ID Customers Technicians Select a contact Outbo…" at bounding box center [656, 353] width 838 height 642
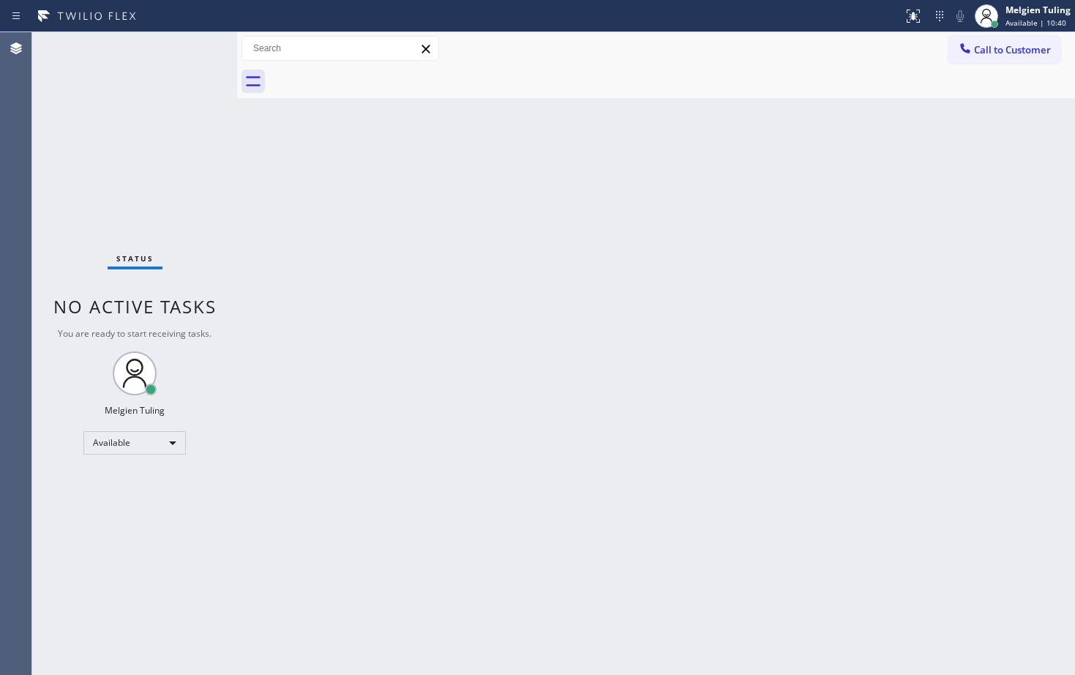
click at [840, 176] on div "Back to Dashboard Change Sender ID Customers Technicians Select a contact Outbo…" at bounding box center [656, 353] width 838 height 642
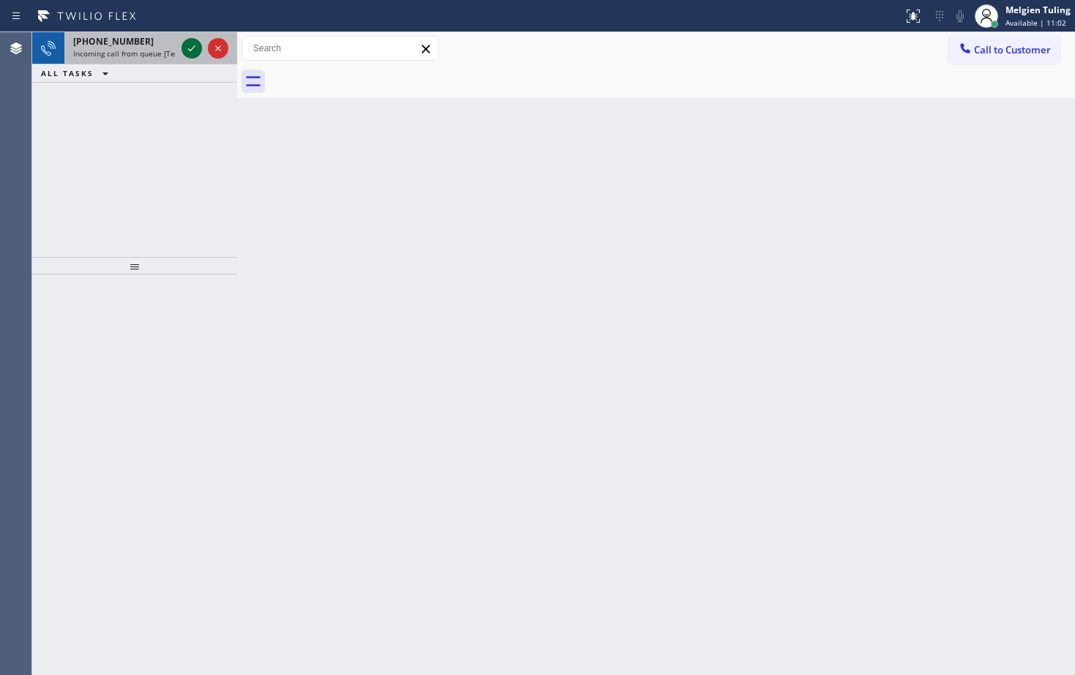
click at [191, 52] on icon at bounding box center [192, 49] width 18 height 18
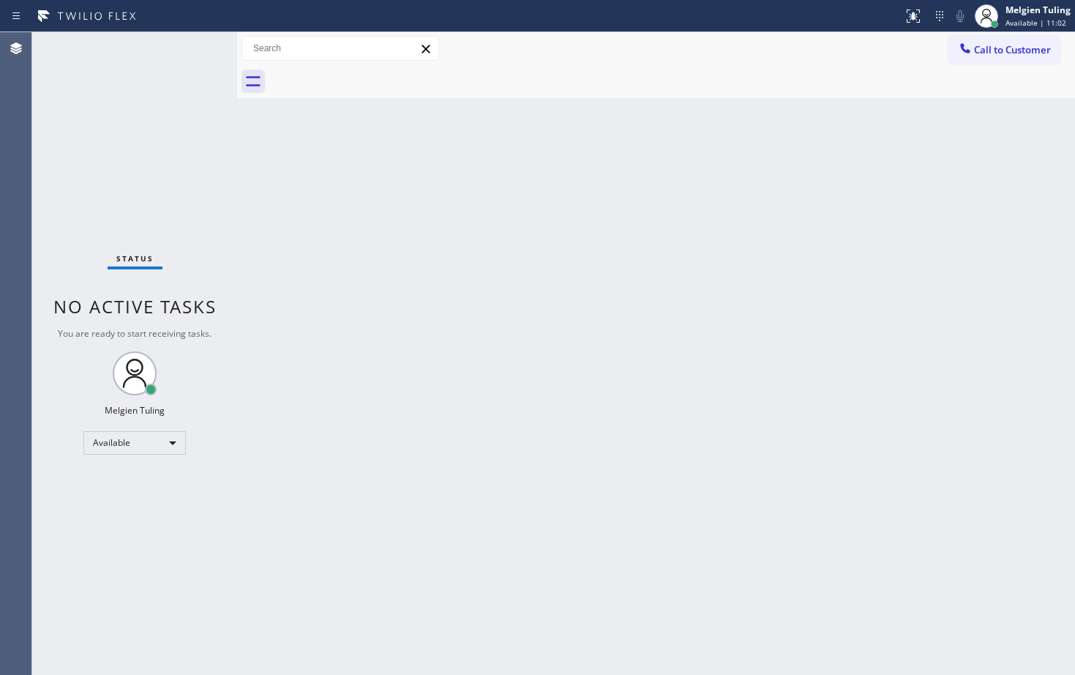
click at [191, 52] on div "Status No active tasks You are ready to start receiving tasks. Melgien Tuling A…" at bounding box center [134, 353] width 205 height 642
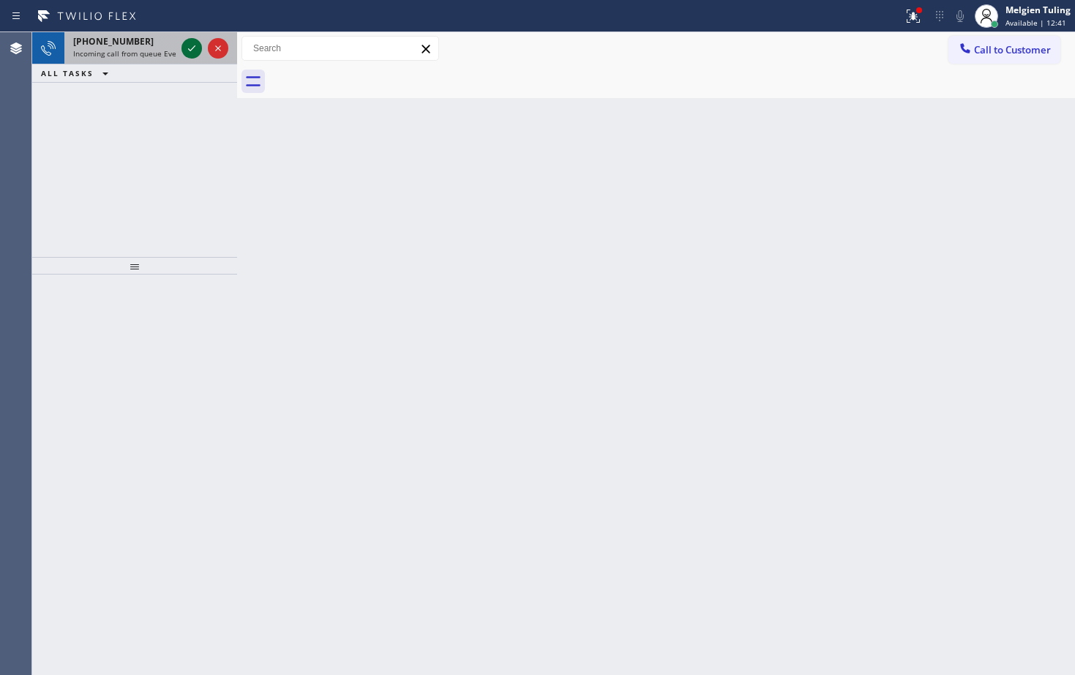
click at [191, 52] on icon at bounding box center [192, 49] width 18 height 18
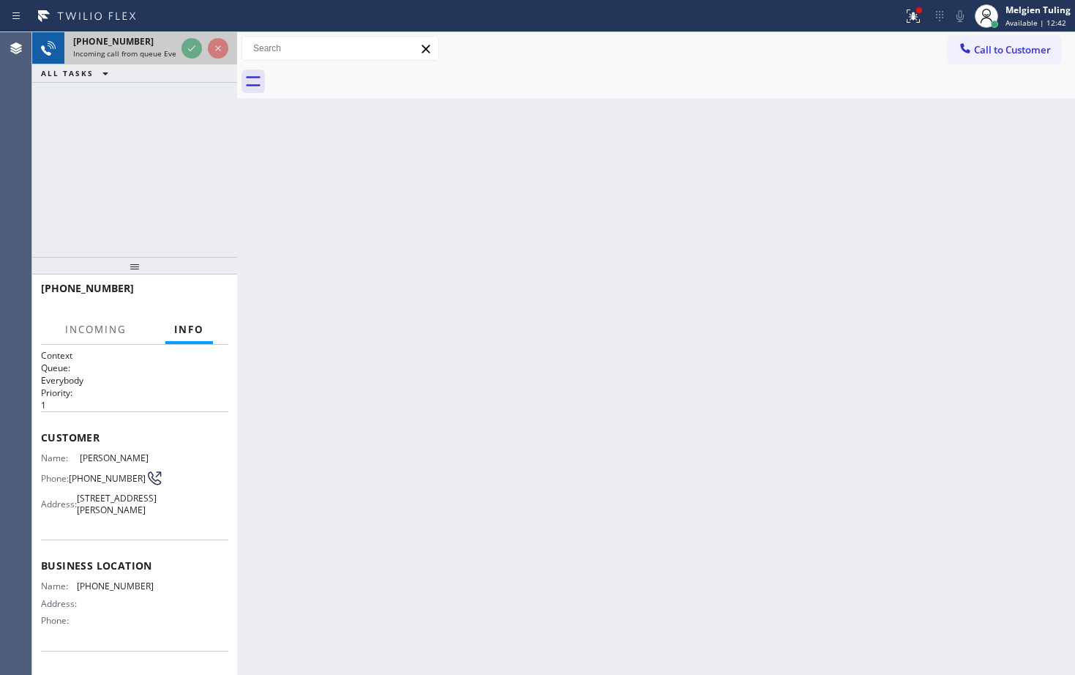
click at [198, 61] on div at bounding box center [205, 48] width 53 height 32
click at [199, 61] on div at bounding box center [205, 48] width 53 height 32
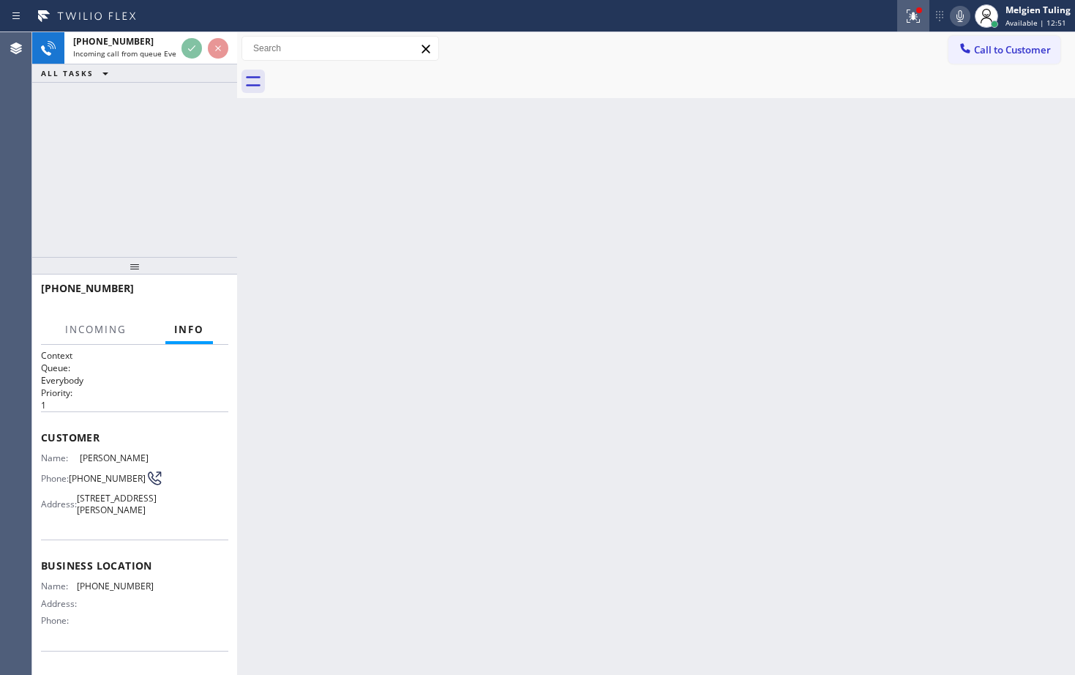
click at [908, 17] on icon at bounding box center [913, 16] width 18 height 18
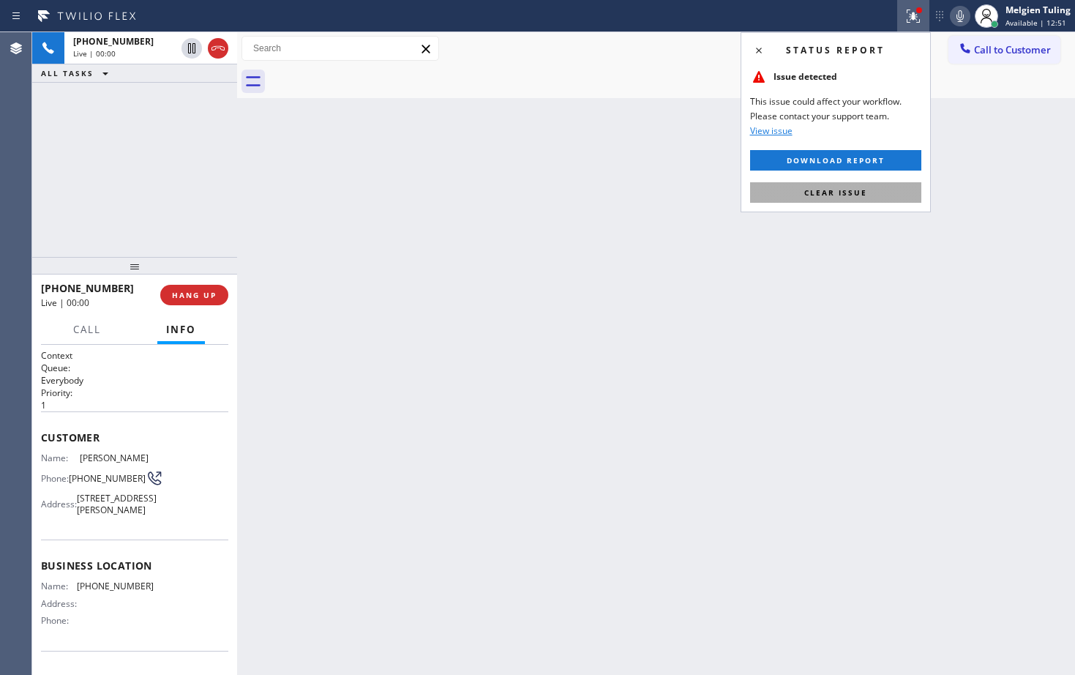
click at [817, 189] on span "Clear issue" at bounding box center [835, 192] width 63 height 10
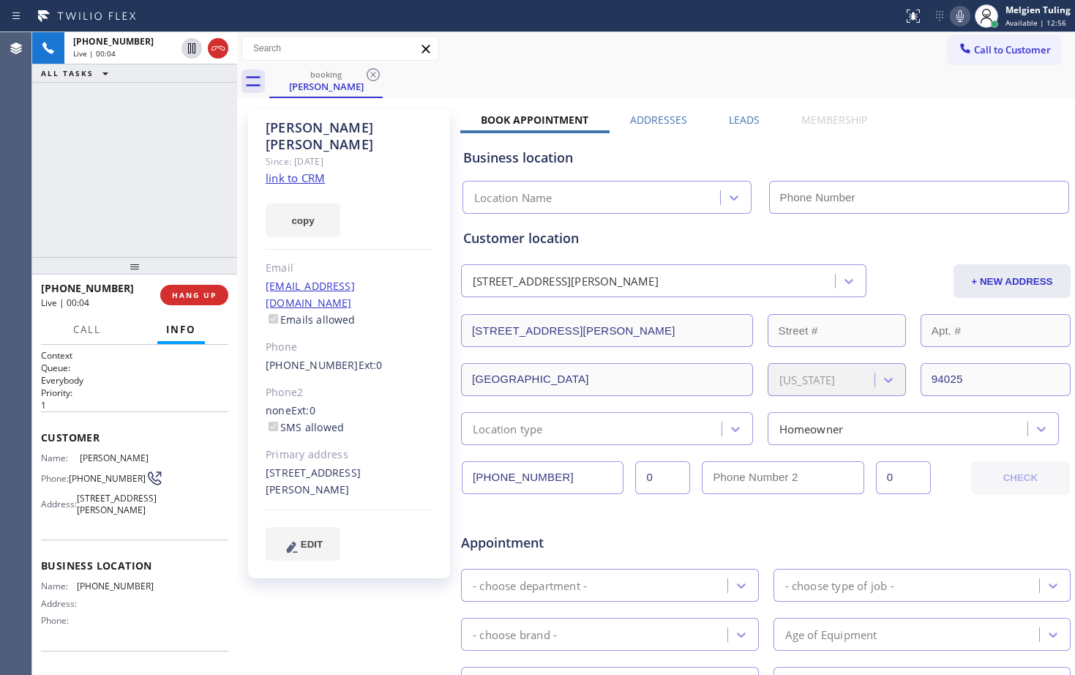
click at [408, 208] on div "copy" at bounding box center [350, 212] width 168 height 50
click at [382, 187] on div "copy" at bounding box center [350, 212] width 168 height 50
click at [278, 170] on link "link to CRM" at bounding box center [295, 177] width 59 height 15
drag, startPoint x: 195, startPoint y: 52, endPoint x: 931, endPoint y: 15, distance: 737.7
click at [952, 15] on icon at bounding box center [960, 16] width 18 height 18
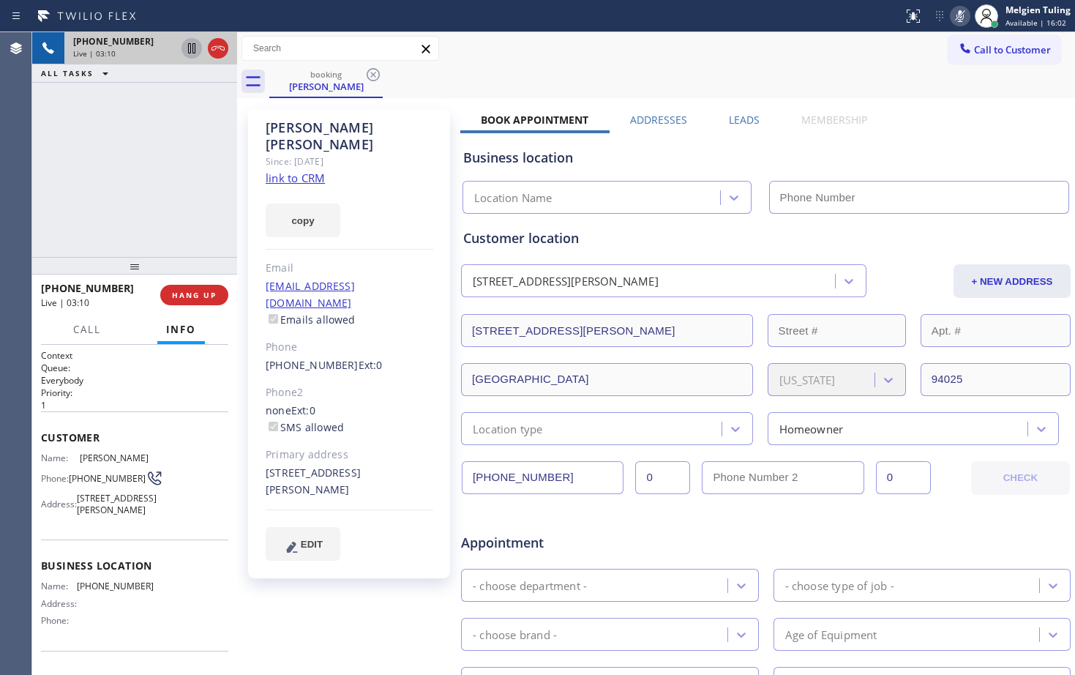
click at [190, 45] on icon at bounding box center [191, 48] width 7 height 10
click at [169, 179] on div "[PHONE_NUMBER] Live | 06:39 ALL TASKS ALL TASKS ACTIVE TASKS TASKS IN WRAP UP" at bounding box center [134, 144] width 205 height 225
click at [192, 46] on icon at bounding box center [192, 48] width 10 height 10
click at [959, 10] on icon at bounding box center [960, 16] width 18 height 18
click at [791, 61] on div "Call to Customer Outbound call Location Search location Your caller id phone nu…" at bounding box center [656, 49] width 838 height 26
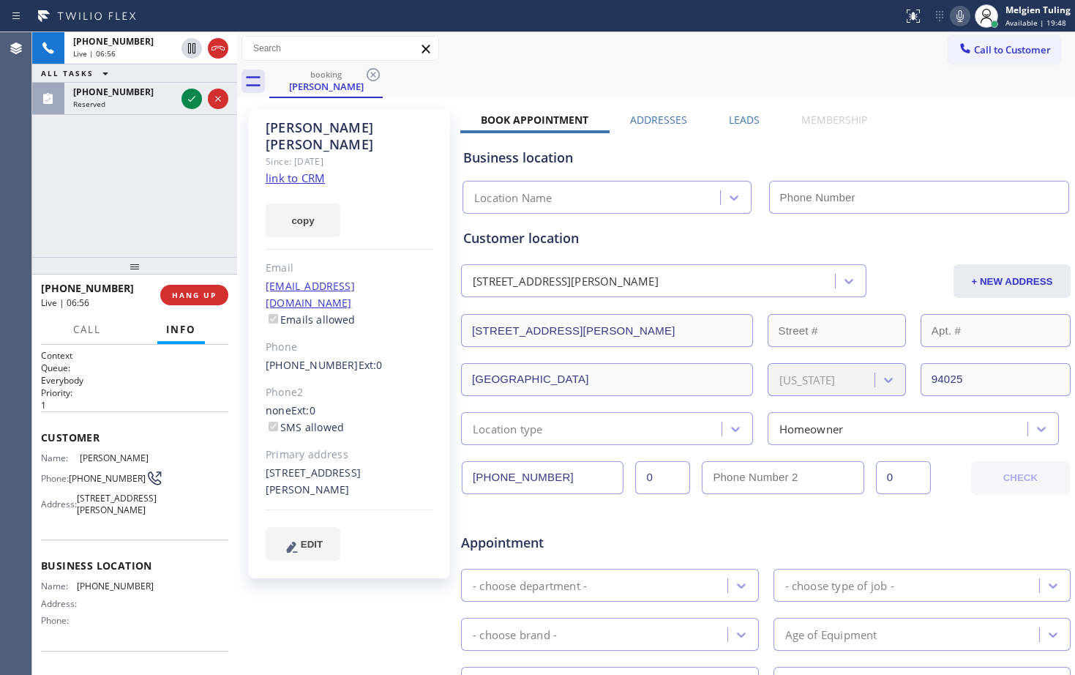
click at [317, 235] on div "[PERSON_NAME] Since: [DATE] link to CRM copy Email [EMAIL_ADDRESS][DOMAIN_NAME]…" at bounding box center [349, 343] width 202 height 469
click at [157, 209] on div "[PHONE_NUMBER] Live | 07:05 ALL TASKS ALL TASKS ACTIVE TASKS TASKS IN WRAP UP […" at bounding box center [134, 144] width 205 height 225
click at [399, 157] on div "[PERSON_NAME] Since: [DATE] link to CRM copy Email [EMAIL_ADDRESS][DOMAIN_NAME]…" at bounding box center [349, 343] width 202 height 469
click at [592, 61] on div "Call to Customer Outbound call Location Search location Your caller id phone nu…" at bounding box center [656, 48] width 838 height 33
click at [956, 15] on icon at bounding box center [960, 16] width 18 height 18
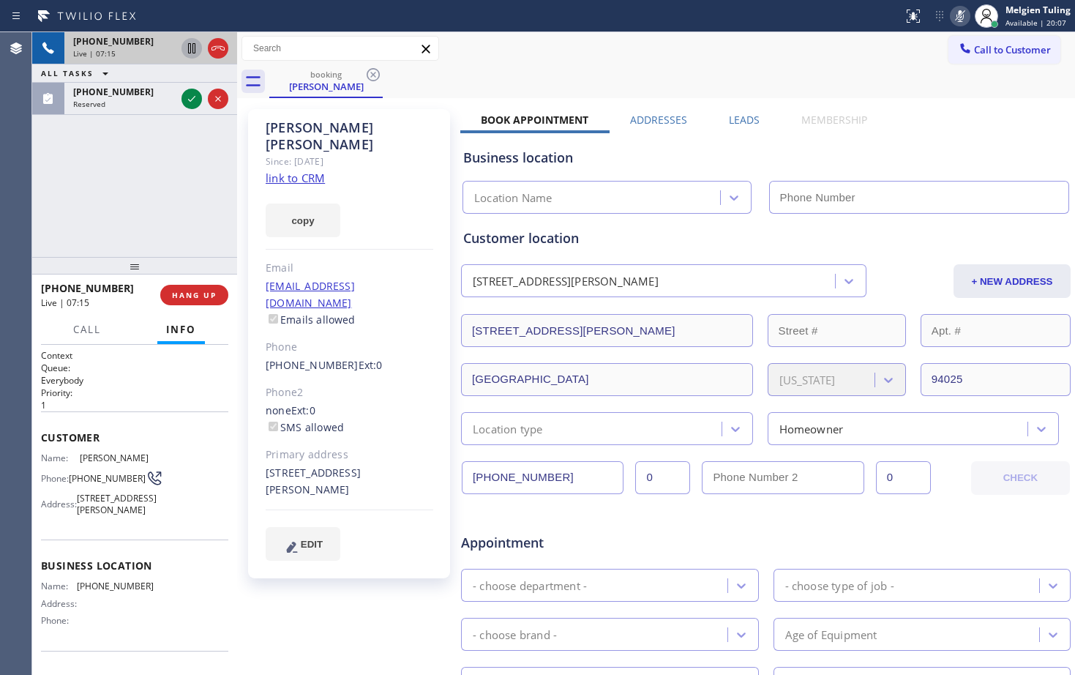
click at [188, 45] on icon at bounding box center [191, 48] width 7 height 10
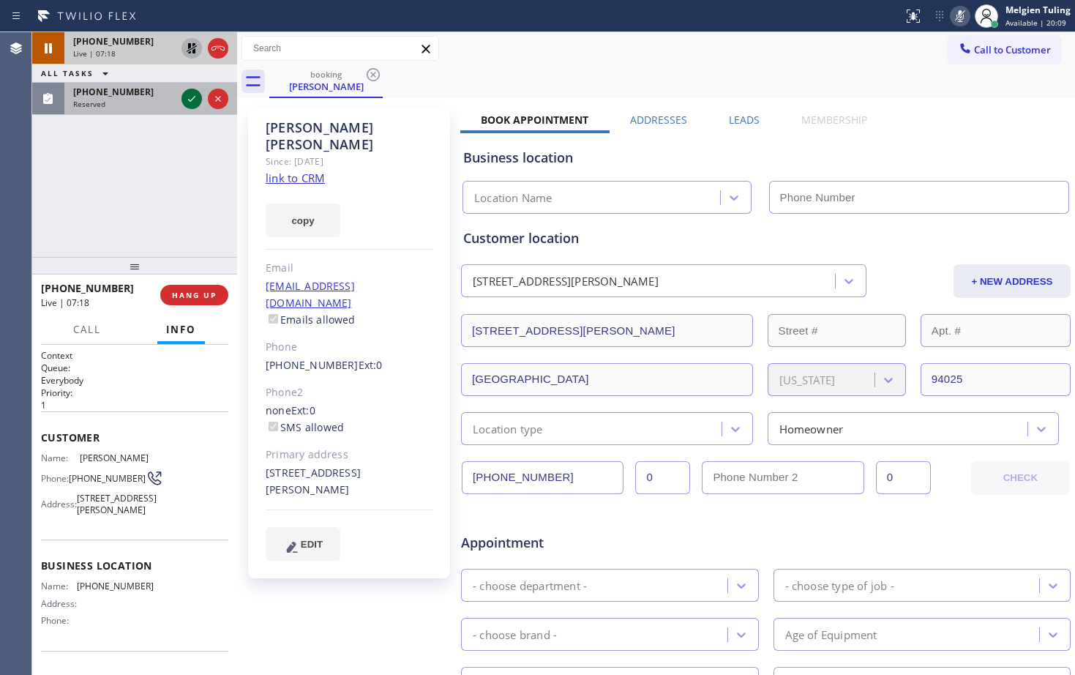
click at [187, 98] on icon at bounding box center [192, 99] width 18 height 18
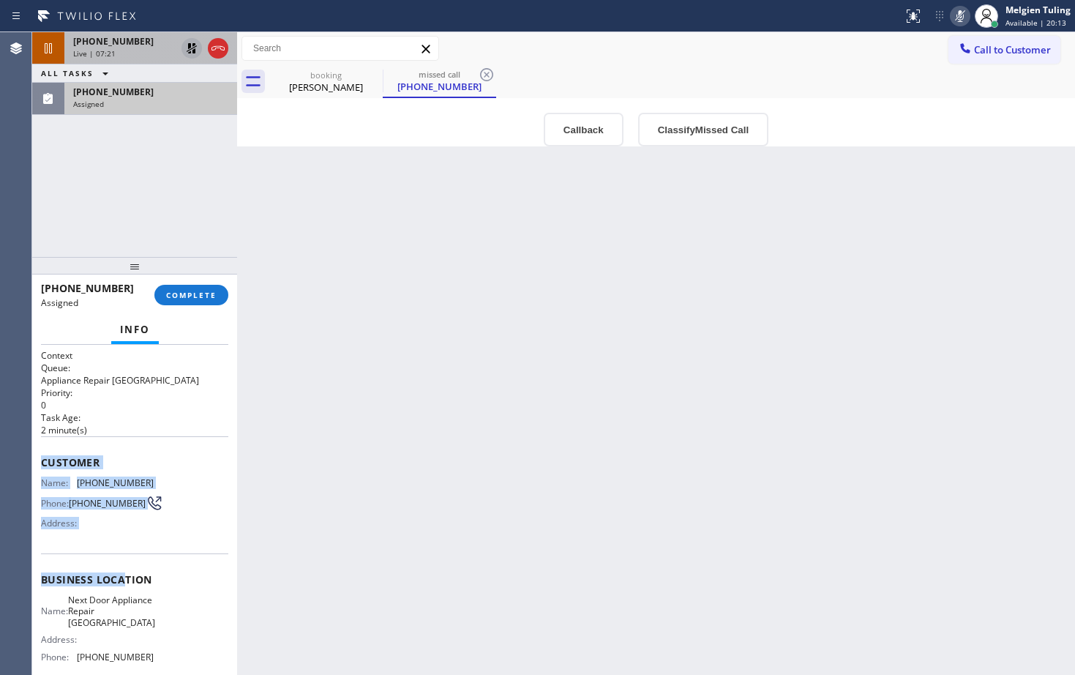
scroll to position [73, 0]
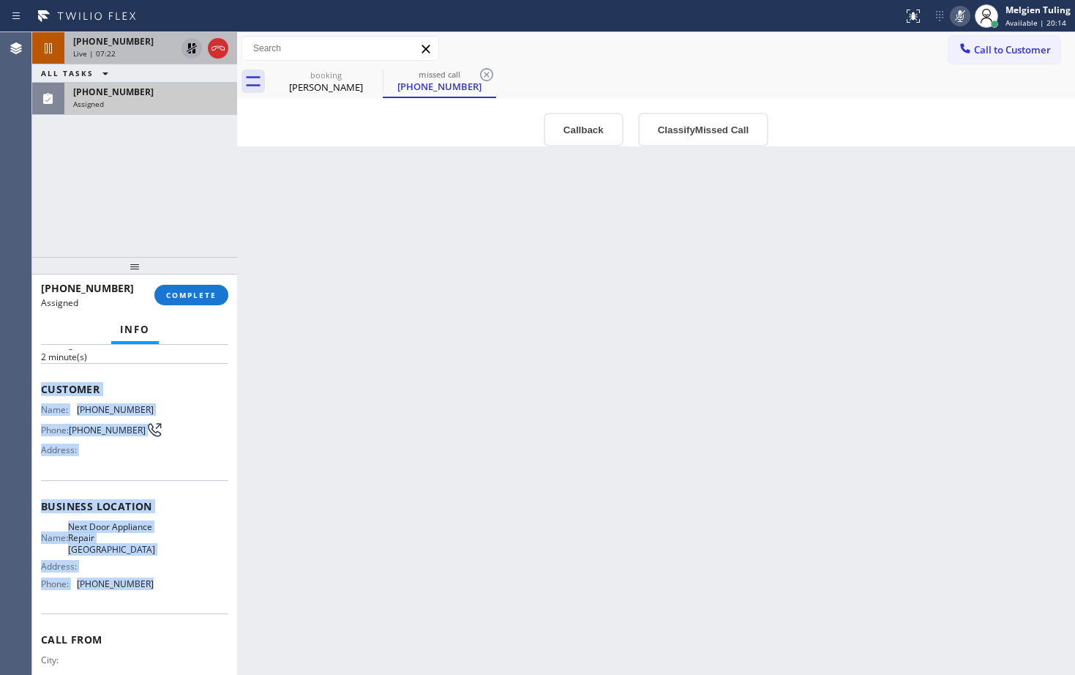
drag, startPoint x: 41, startPoint y: 459, endPoint x: 153, endPoint y: 593, distance: 175.1
click at [153, 593] on div "Context Queue: Appliance Repair High End Priority: 0 Task Age: [DEMOGRAPHIC_DAT…" at bounding box center [134, 500] width 187 height 449
click at [153, 593] on div "Name: Next Door Appliance Repair Trenton Address: Phone: [PHONE_NUMBER]" at bounding box center [134, 558] width 187 height 74
drag, startPoint x: 160, startPoint y: 593, endPoint x: 45, endPoint y: 393, distance: 231.1
click at [45, 393] on div "Context Queue: Appliance Repair High End Priority: 0 Task Age: [DEMOGRAPHIC_DAT…" at bounding box center [134, 500] width 187 height 449
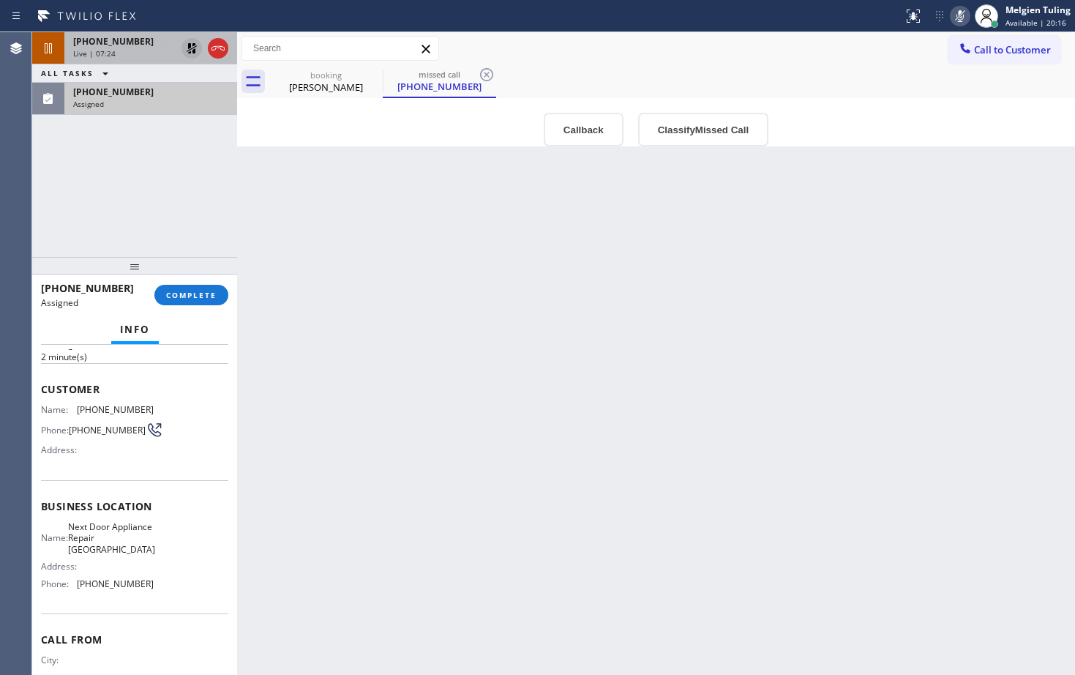
click at [41, 383] on span "Customer" at bounding box center [134, 389] width 187 height 14
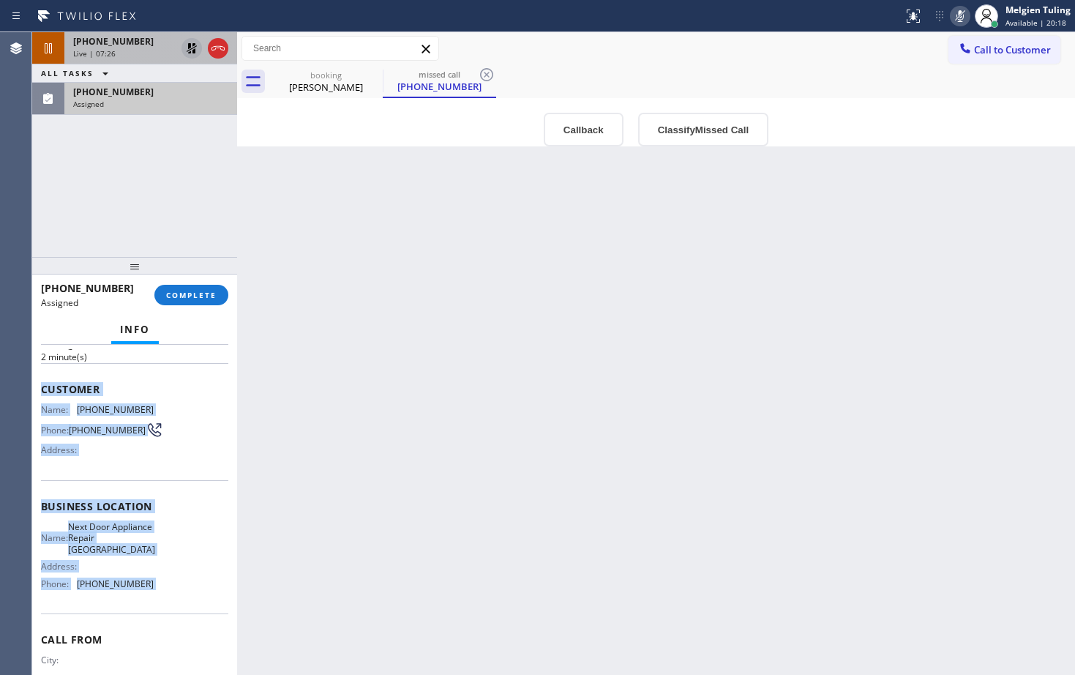
drag, startPoint x: 40, startPoint y: 383, endPoint x: 142, endPoint y: 585, distance: 225.8
click at [142, 585] on div "Context Queue: Appliance Repair High End Priority: 0 Task Age: [DEMOGRAPHIC_DAT…" at bounding box center [134, 510] width 205 height 330
copy div "Customer Name: [PHONE_NUMBER] Phone: [PHONE_NUMBER] Address: Business location …"
click at [179, 308] on div "[PHONE_NUMBER] Assigned COMPLETE" at bounding box center [134, 295] width 187 height 38
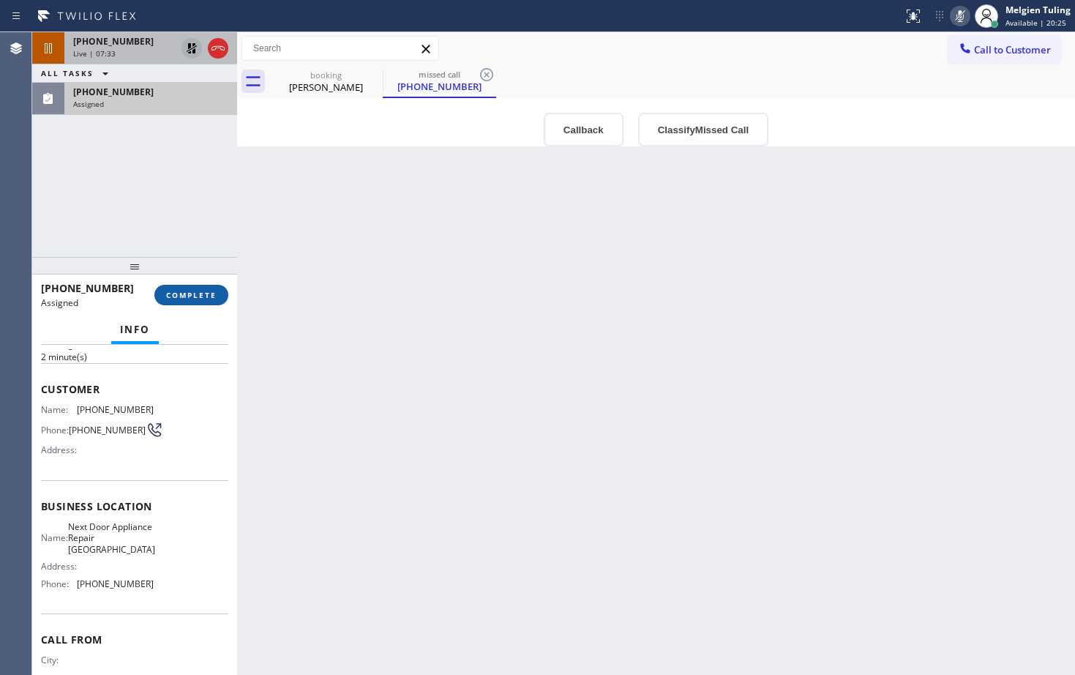
click at [184, 300] on span "COMPLETE" at bounding box center [191, 295] width 50 height 10
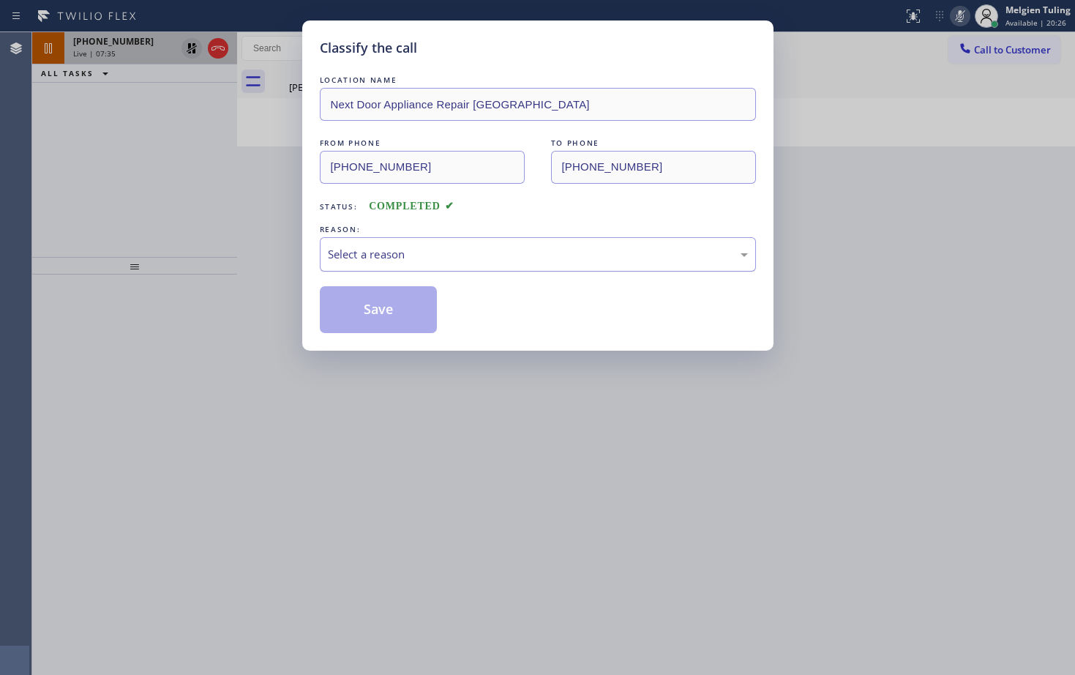
click at [421, 249] on div "Select a reason" at bounding box center [538, 254] width 420 height 17
click at [367, 300] on button "Save" at bounding box center [379, 309] width 118 height 47
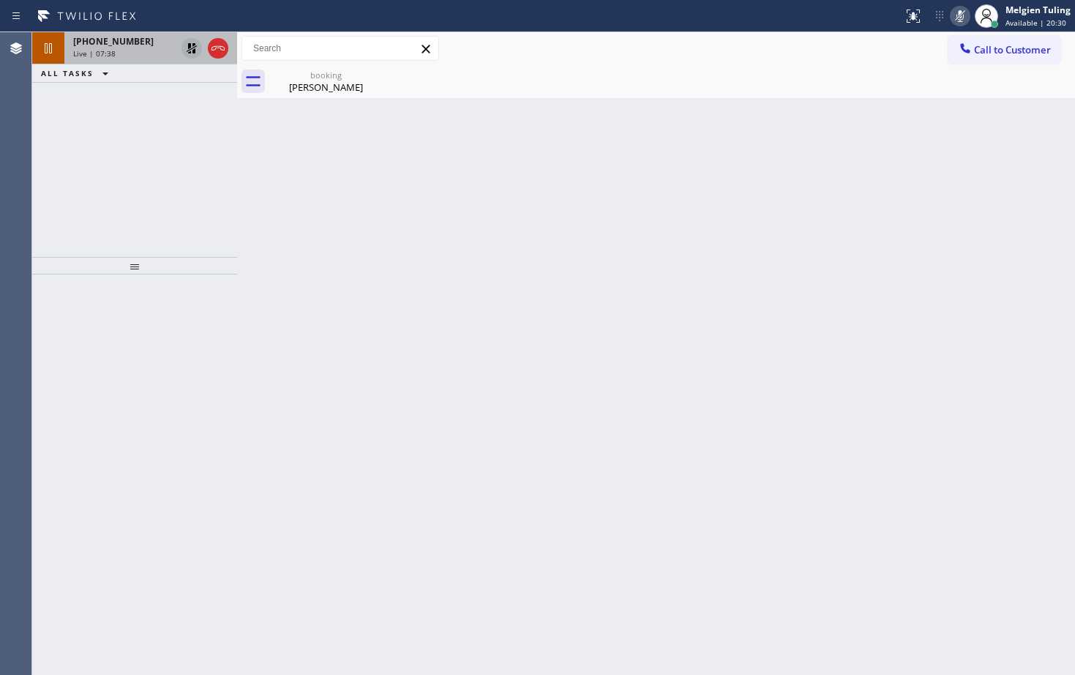
drag, startPoint x: 196, startPoint y: 195, endPoint x: 198, endPoint y: 97, distance: 98.8
click at [197, 195] on div "[PHONE_NUMBER] Live | 07:38 ALL TASKS ALL TASKS ACTIVE TASKS TASKS IN WRAP UP" at bounding box center [134, 144] width 205 height 225
click at [128, 43] on span "[PHONE_NUMBER]" at bounding box center [113, 41] width 80 height 12
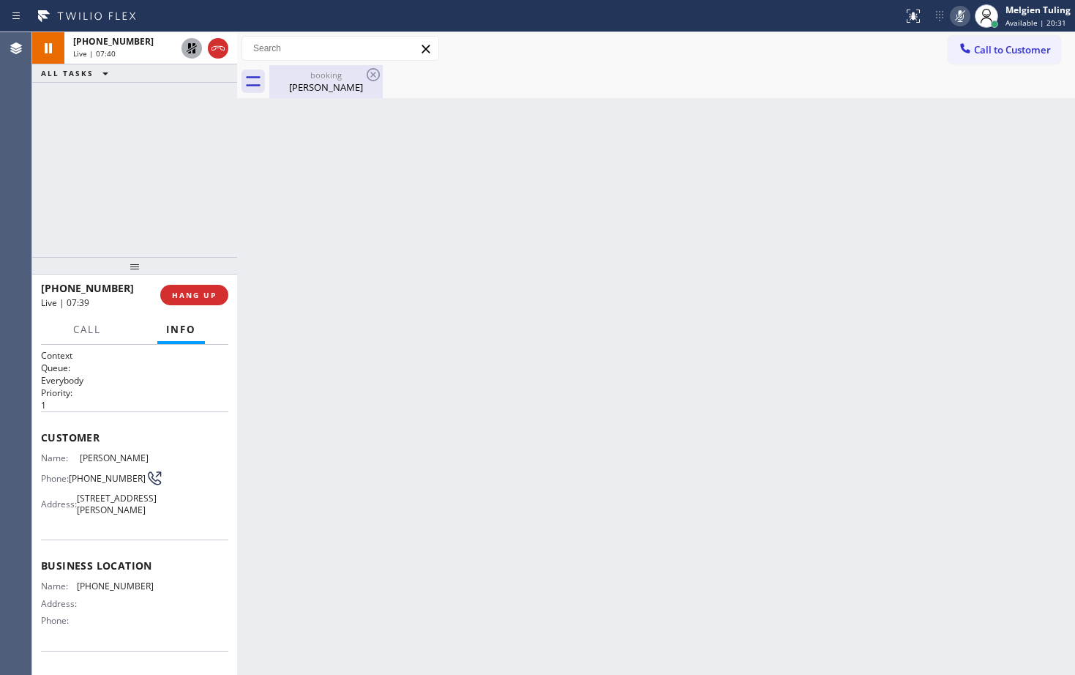
click at [309, 78] on div "booking" at bounding box center [326, 75] width 110 height 11
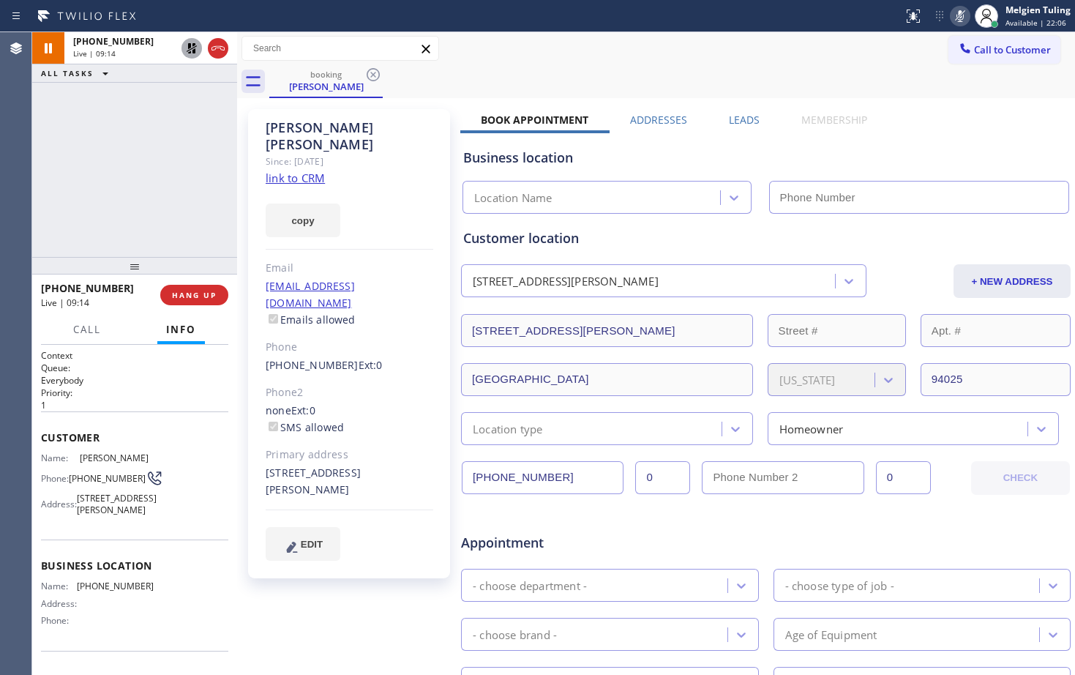
drag, startPoint x: 127, startPoint y: 134, endPoint x: 192, endPoint y: 52, distance: 104.2
click at [192, 52] on icon at bounding box center [192, 49] width 18 height 18
click at [965, 12] on icon at bounding box center [960, 16] width 18 height 18
click at [786, 50] on div "Call to Customer Outbound call Location Search location Your caller id phone nu…" at bounding box center [656, 49] width 838 height 26
click at [211, 188] on div "[PHONE_NUMBER] Live | 11:13 ALL TASKS ALL TASKS ACTIVE TASKS TASKS IN WRAP UP" at bounding box center [134, 144] width 205 height 225
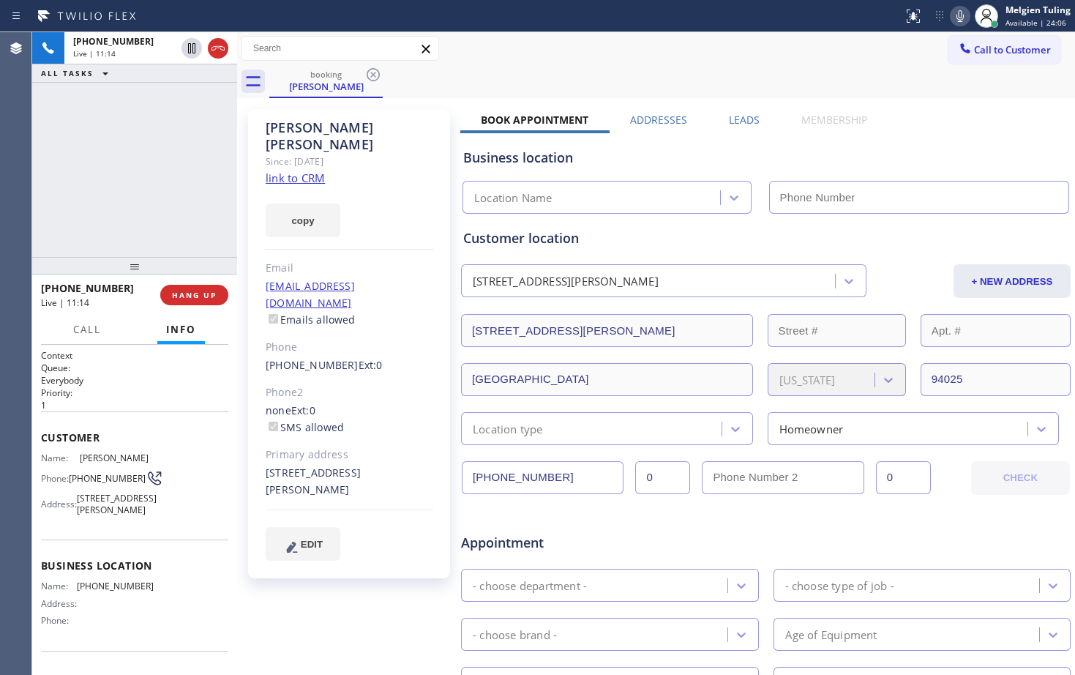
click at [953, 12] on icon at bounding box center [960, 16] width 18 height 18
click at [181, 157] on div "[PHONE_NUMBER] Live | 11:30 ALL TASKS ALL TASKS ACTIVE TASKS TASKS IN WRAP UP" at bounding box center [134, 144] width 205 height 225
drag, startPoint x: 181, startPoint y: 156, endPoint x: 184, endPoint y: 102, distance: 54.2
click at [181, 155] on div "[PHONE_NUMBER] Live | 11:30 ALL TASKS ALL TASKS ACTIVE TASKS TASKS IN WRAP UP" at bounding box center [134, 144] width 205 height 225
click at [958, 12] on icon at bounding box center [960, 16] width 18 height 18
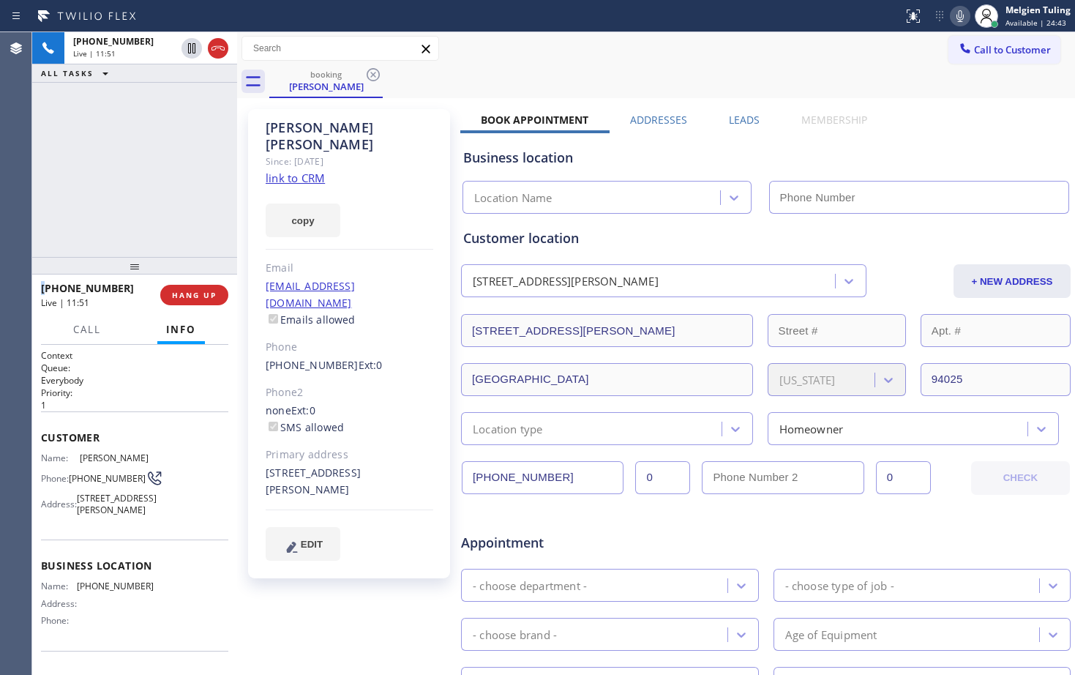
click at [312, 620] on div "[PERSON_NAME] Since: [DATE] link to CRM copy Email [EMAIL_ADDRESS][DOMAIN_NAME]…" at bounding box center [350, 576] width 219 height 948
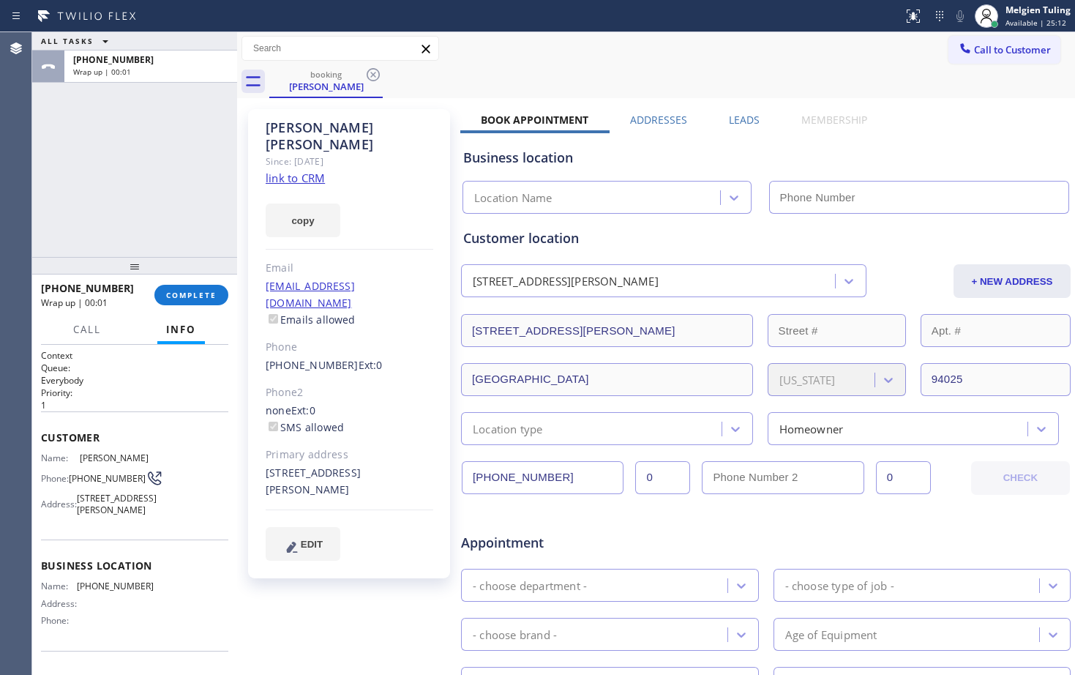
click at [187, 211] on div "ALL TASKS ALL TASKS ACTIVE TASKS TASKS IN WRAP UP [PHONE_NUMBER] Wrap up | 00:01" at bounding box center [134, 144] width 205 height 225
click at [176, 296] on span "COMPLETE" at bounding box center [191, 295] width 50 height 10
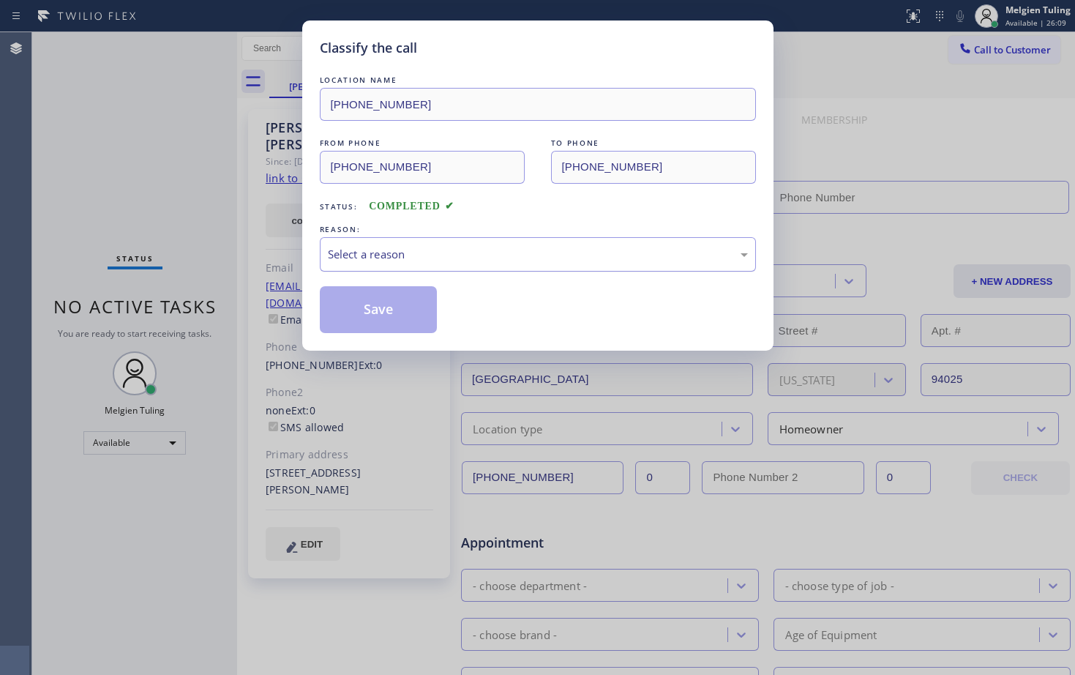
click at [349, 252] on div "Select a reason" at bounding box center [538, 254] width 420 height 17
click at [369, 301] on button "Save" at bounding box center [379, 309] width 118 height 47
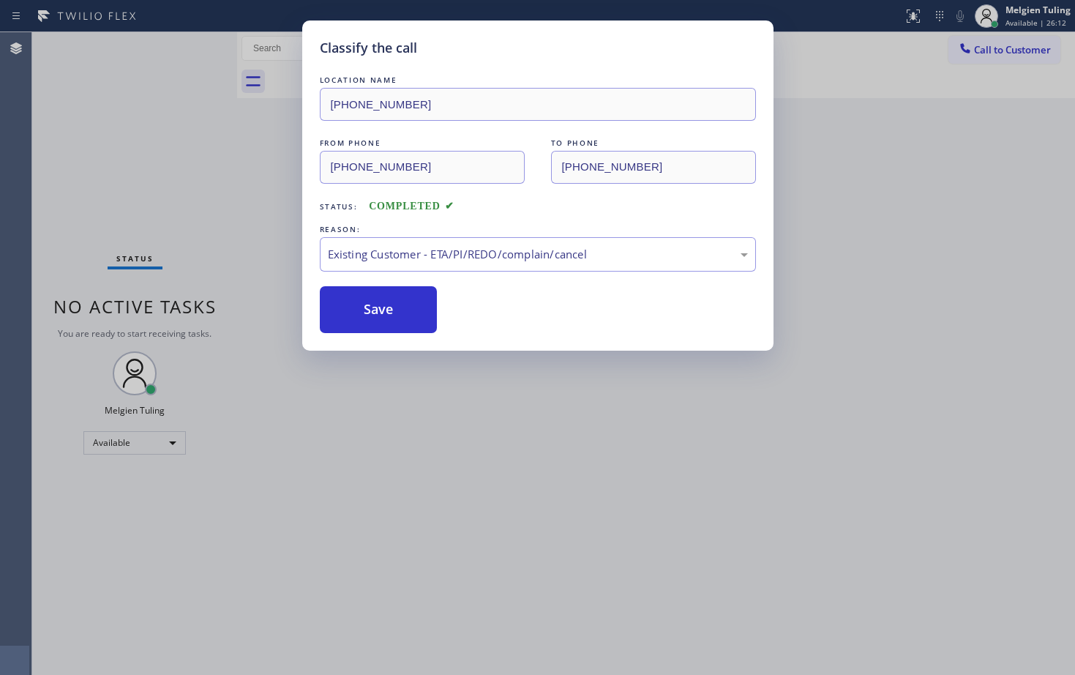
drag, startPoint x: 138, startPoint y: 162, endPoint x: 92, endPoint y: 81, distance: 93.0
click at [135, 159] on div "Classify the call LOCATION NAME [PHONE_NUMBER] FROM PHONE [PHONE_NUMBER] TO PHO…" at bounding box center [537, 337] width 1075 height 675
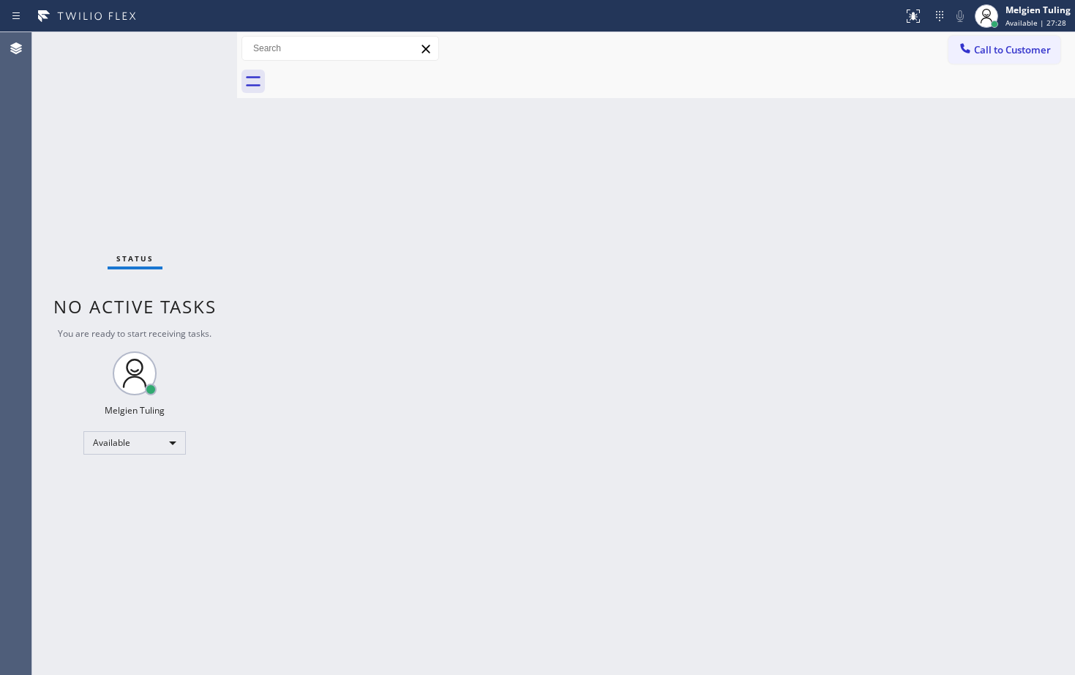
click at [403, 214] on div "Back to Dashboard Change Sender ID Customers Technicians Select a contact Outbo…" at bounding box center [656, 353] width 838 height 642
click at [266, 206] on div "Back to Dashboard Change Sender ID Customers Technicians Select a contact Outbo…" at bounding box center [656, 353] width 838 height 642
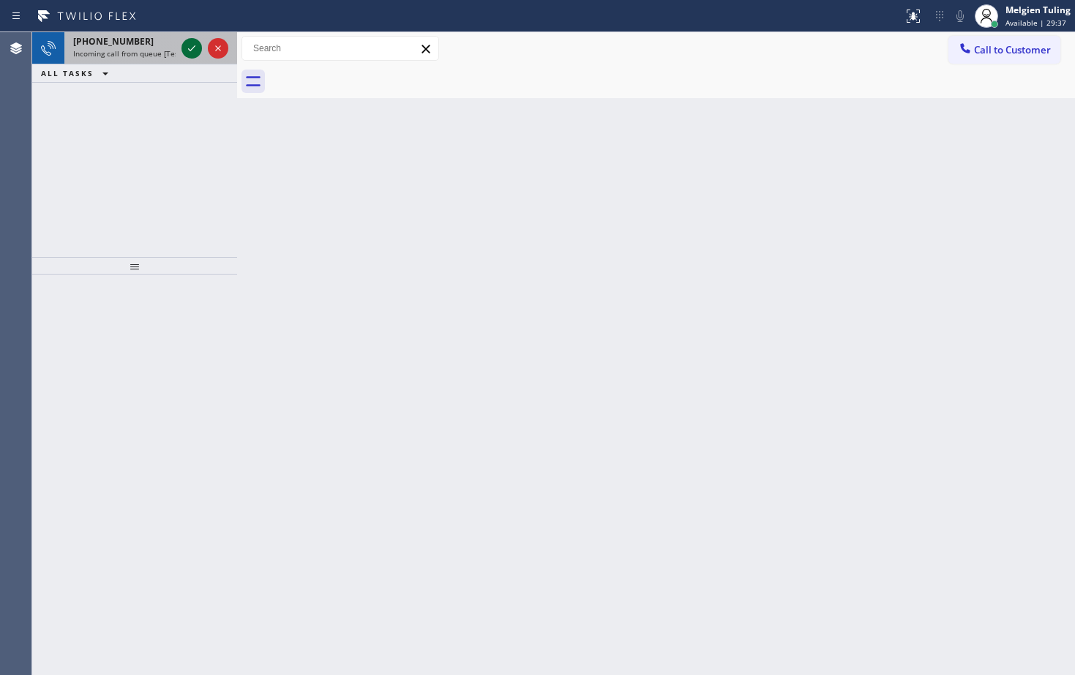
click at [187, 47] on icon at bounding box center [192, 49] width 18 height 18
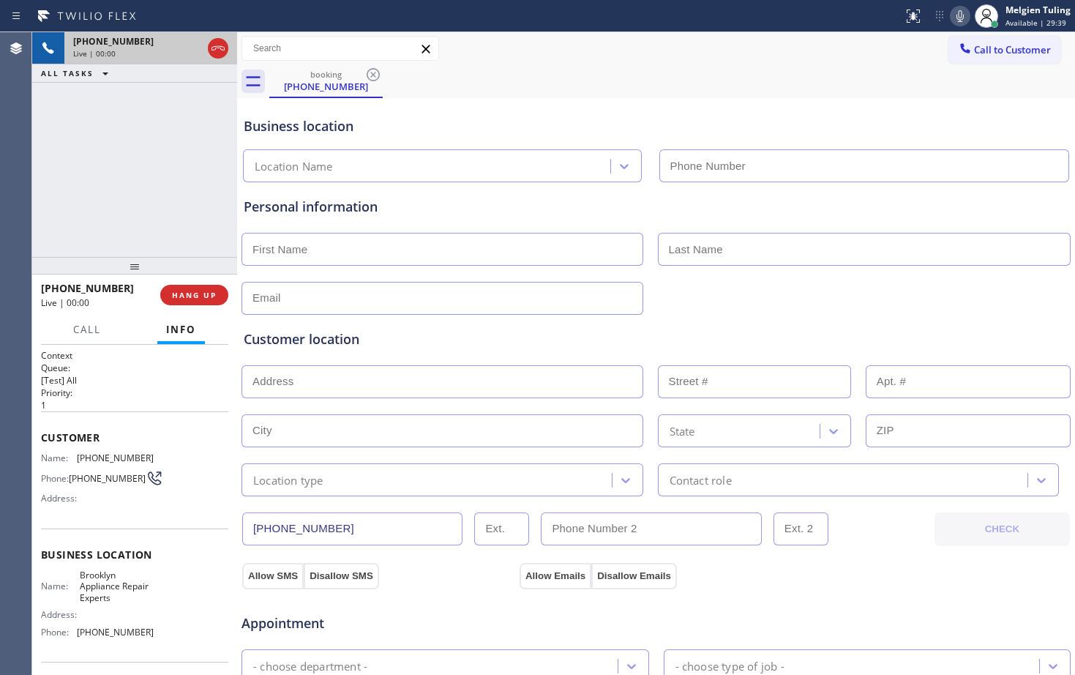
type input "[PHONE_NUMBER]"
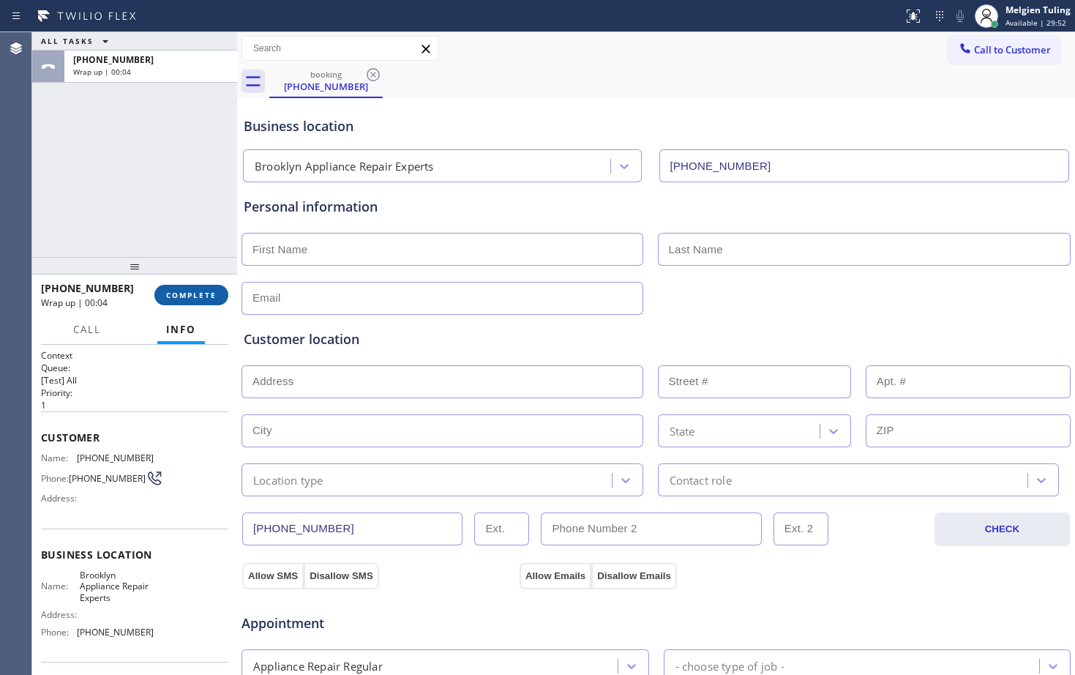
click at [189, 296] on span "COMPLETE" at bounding box center [191, 295] width 50 height 10
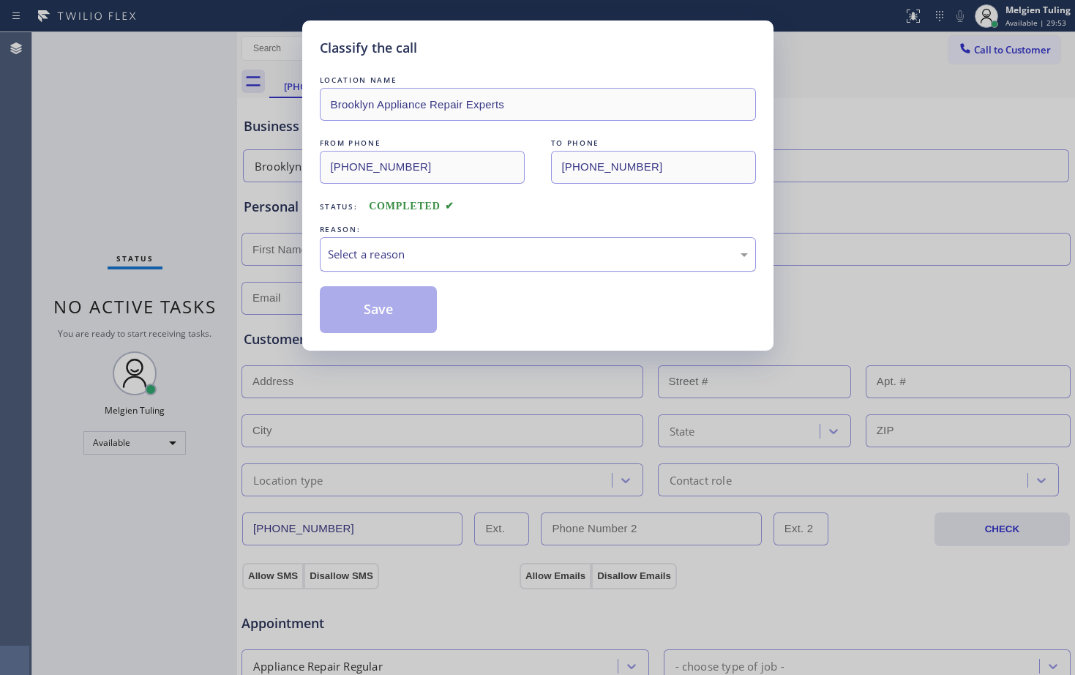
click at [365, 255] on div "Select a reason" at bounding box center [538, 254] width 420 height 17
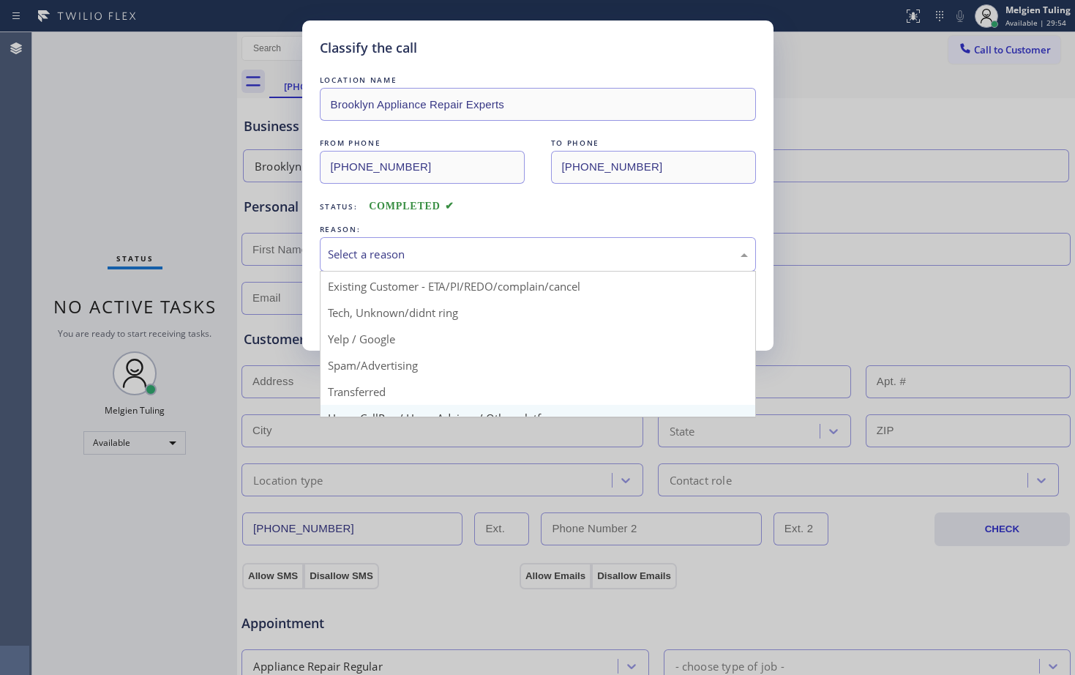
scroll to position [92, 0]
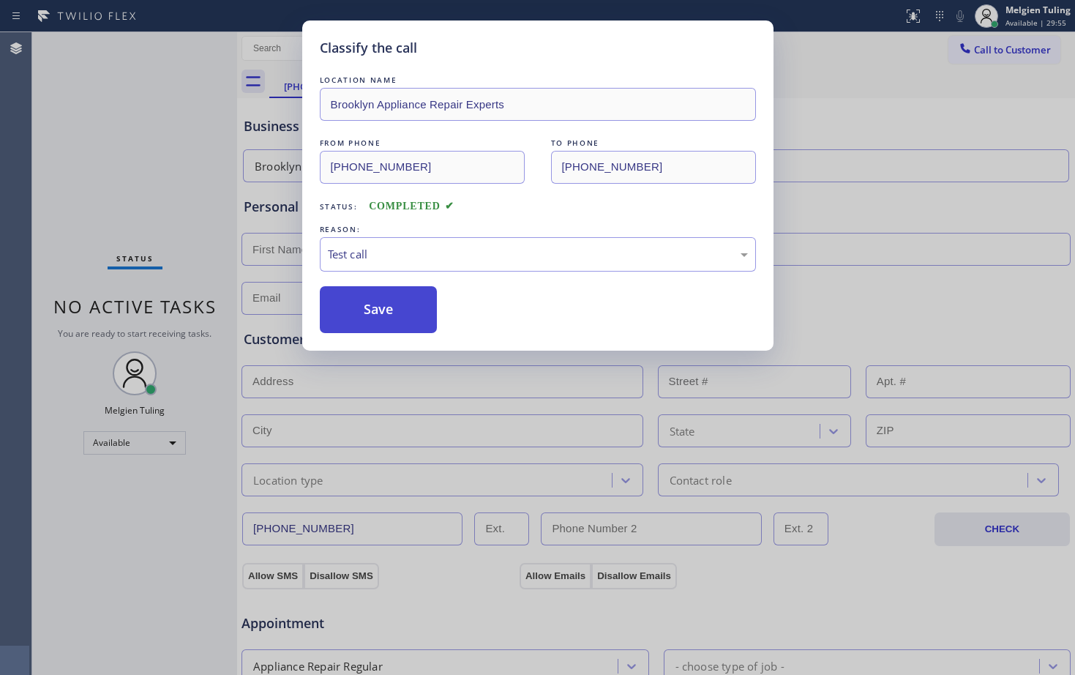
click at [376, 313] on button "Save" at bounding box center [379, 309] width 118 height 47
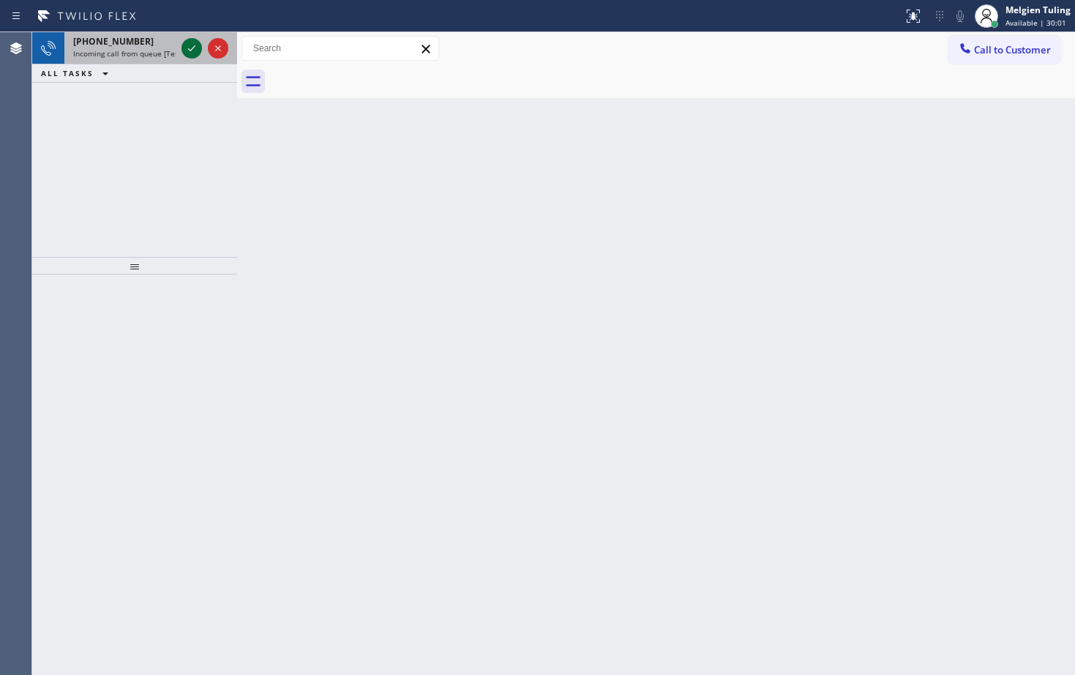
click at [186, 45] on icon at bounding box center [192, 49] width 18 height 18
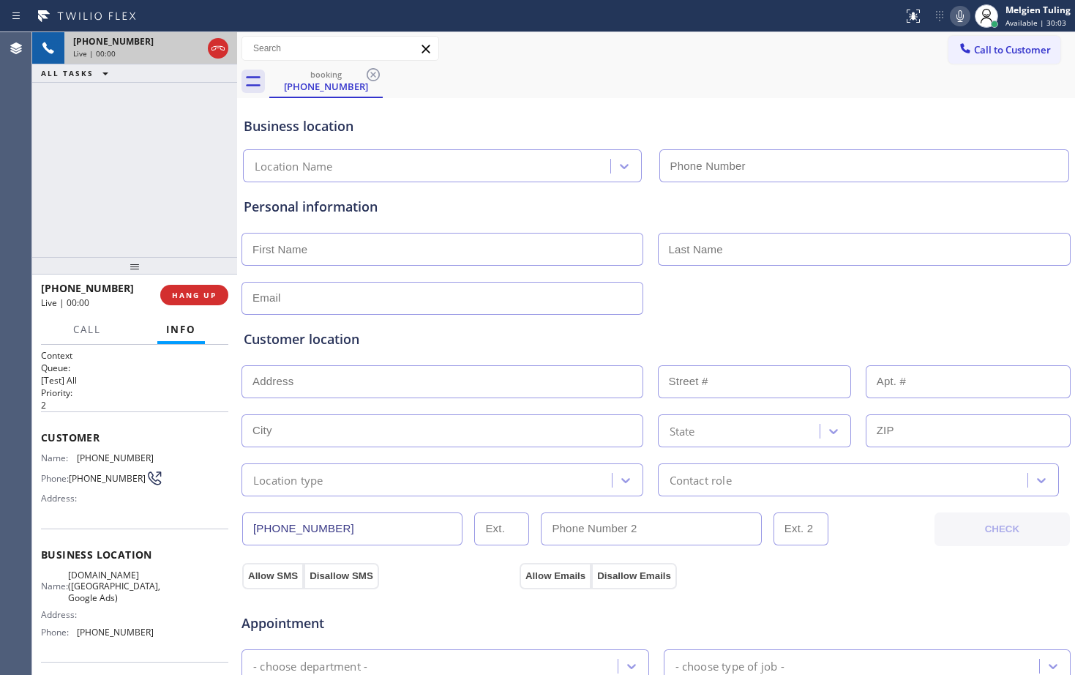
type input "[PHONE_NUMBER]"
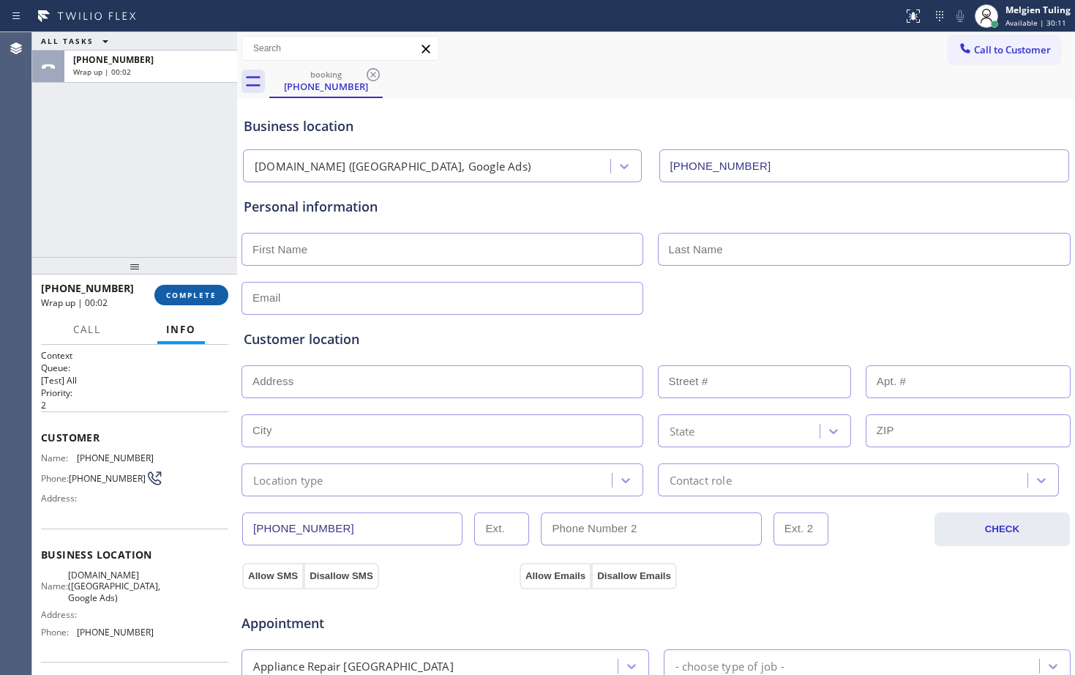
click at [189, 294] on span "COMPLETE" at bounding box center [191, 295] width 50 height 10
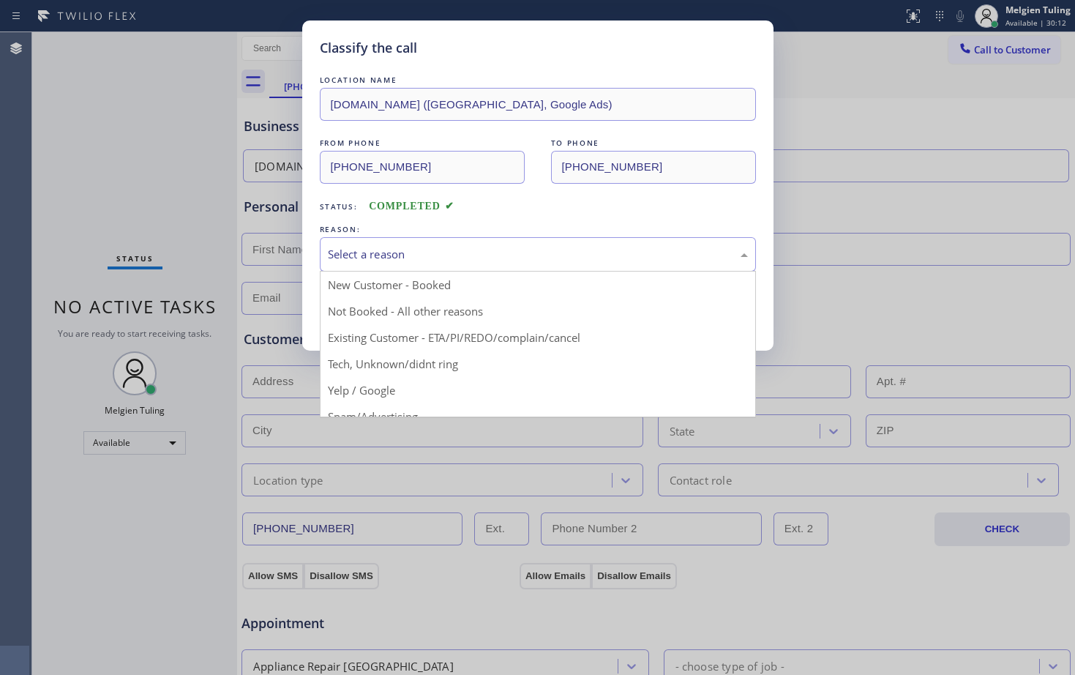
click at [370, 248] on div "Select a reason" at bounding box center [538, 254] width 420 height 17
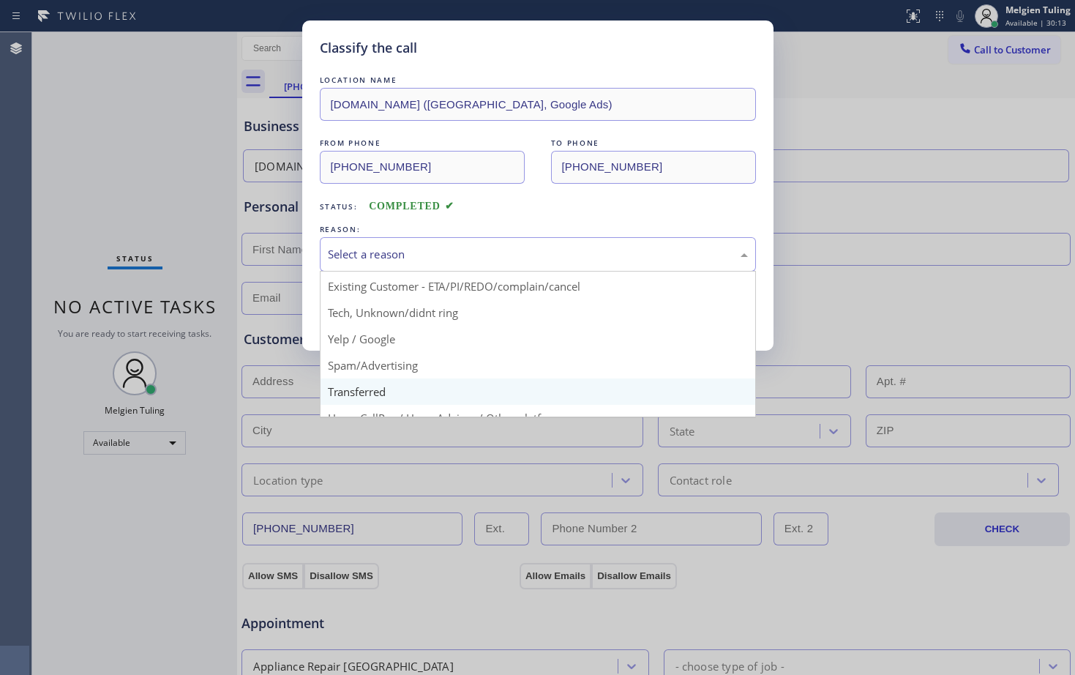
scroll to position [92, 0]
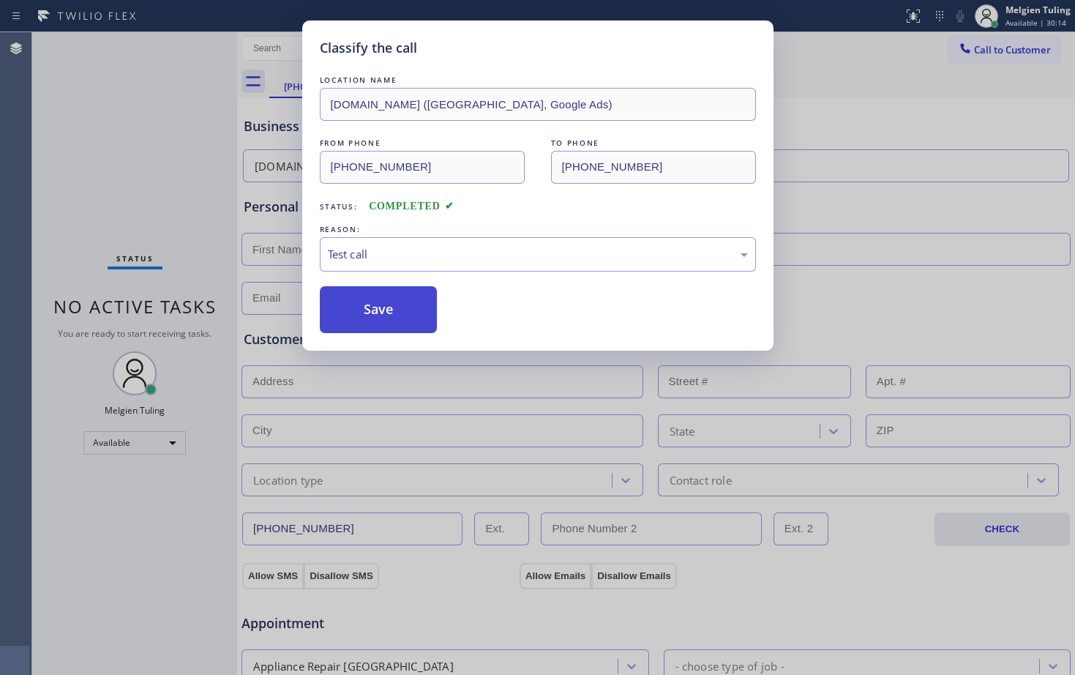
click at [402, 324] on button "Save" at bounding box center [379, 309] width 118 height 47
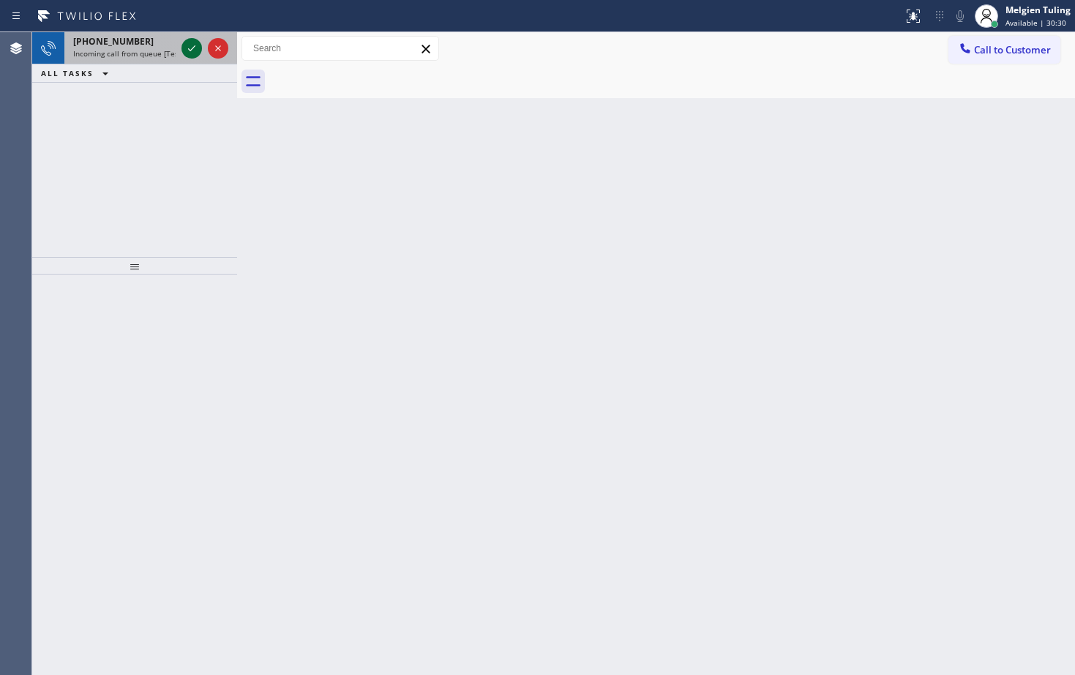
click at [192, 51] on icon at bounding box center [192, 49] width 18 height 18
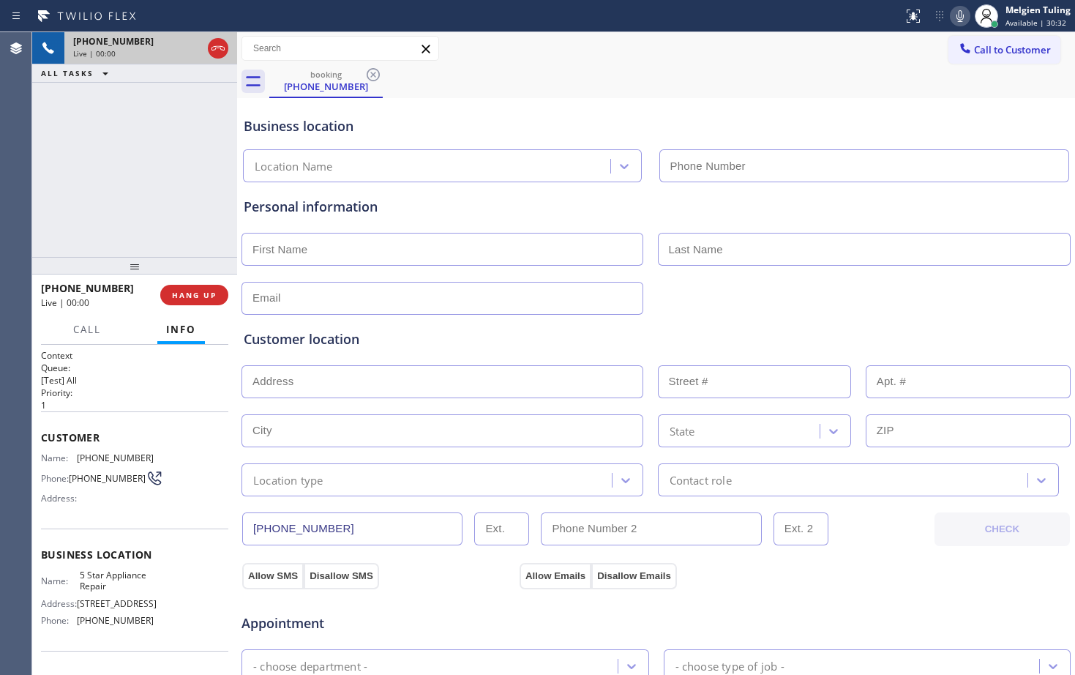
type input "[PHONE_NUMBER]"
click at [582, 420] on input "text" at bounding box center [442, 430] width 402 height 33
click at [958, 12] on icon at bounding box center [960, 16] width 18 height 18
click at [966, 18] on icon at bounding box center [960, 16] width 18 height 18
click at [192, 40] on icon at bounding box center [192, 49] width 18 height 18
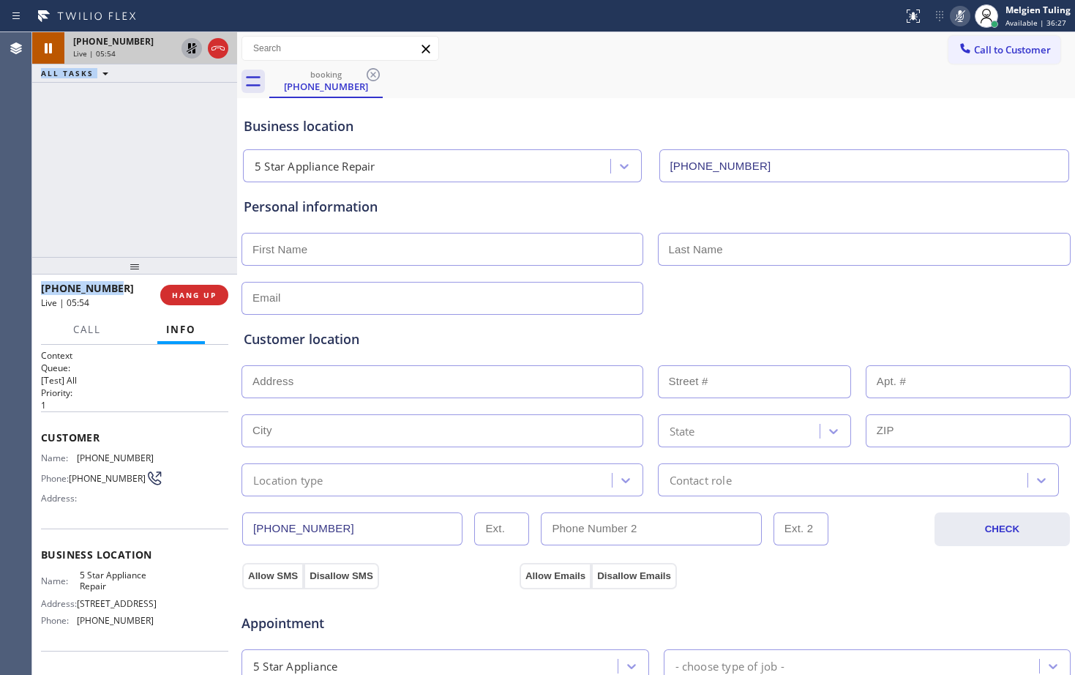
drag, startPoint x: 128, startPoint y: 287, endPoint x: 6, endPoint y: 288, distance: 122.2
click at [15, 288] on div "Agent Desktop Classify the call LOCATION NAME [PERSON_NAME]'s Air Conditioning …" at bounding box center [537, 353] width 1075 height 642
drag, startPoint x: 78, startPoint y: 249, endPoint x: 99, endPoint y: 293, distance: 48.4
click at [79, 250] on div "[PHONE_NUMBER] Live | 05:55 ALL TASKS ALL TASKS ACTIVE TASKS TASKS IN WRAP UP" at bounding box center [134, 144] width 205 height 225
click at [113, 292] on div "[PHONE_NUMBER]" at bounding box center [95, 288] width 109 height 14
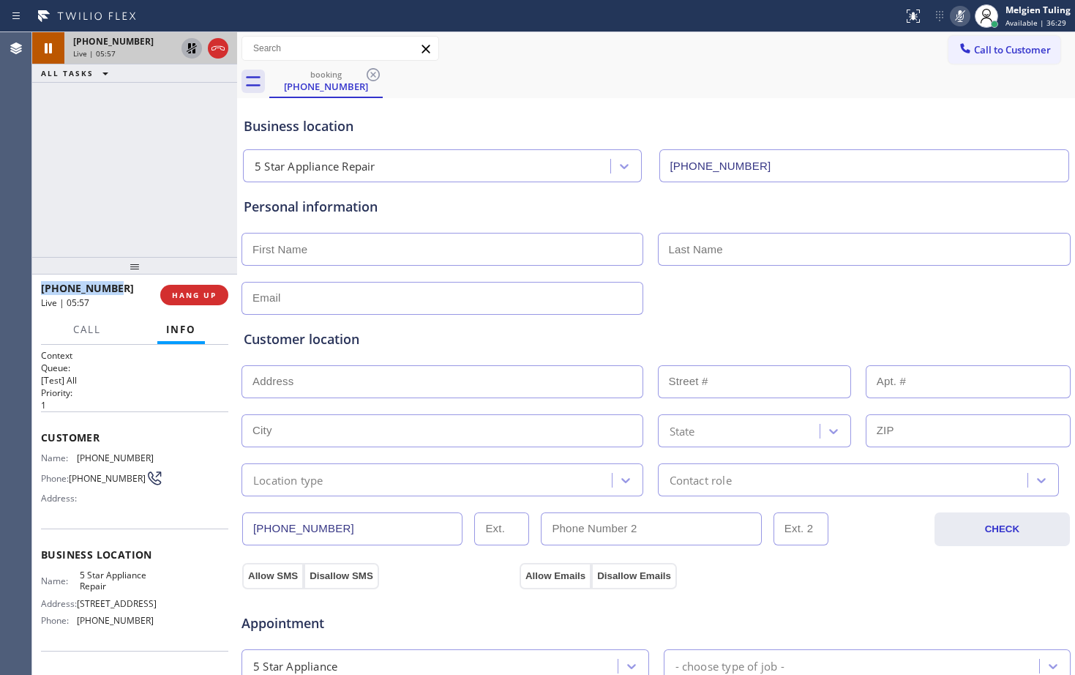
drag, startPoint x: 116, startPoint y: 290, endPoint x: 42, endPoint y: 288, distance: 73.9
click at [42, 288] on div "[PHONE_NUMBER]" at bounding box center [95, 288] width 109 height 14
copy span "[PHONE_NUMBER]"
click at [186, 185] on div "[PHONE_NUMBER] Live | 06:16 ALL TASKS ALL TASKS ACTIVE TASKS TASKS IN WRAP UP" at bounding box center [134, 144] width 205 height 225
click at [190, 48] on icon at bounding box center [192, 49] width 18 height 18
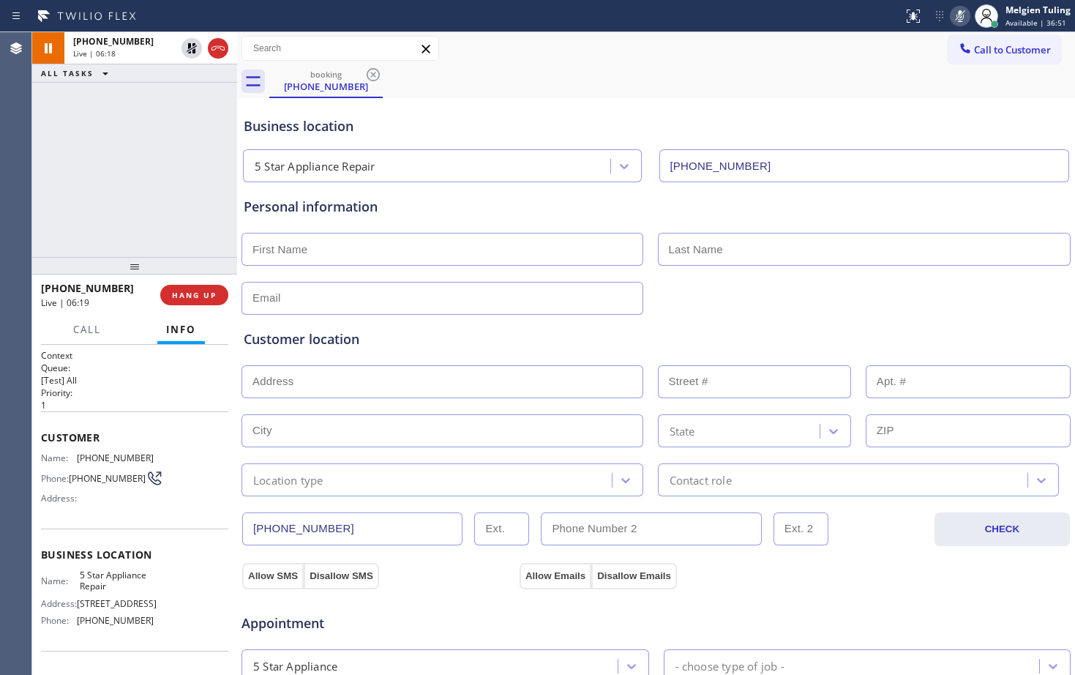
click at [959, 15] on icon at bounding box center [960, 16] width 18 height 18
click at [550, 105] on div "Business location 5 Star Appliance Repair [PHONE_NUMBER]" at bounding box center [656, 142] width 830 height 80
click at [186, 301] on button "HANG UP" at bounding box center [194, 295] width 68 height 20
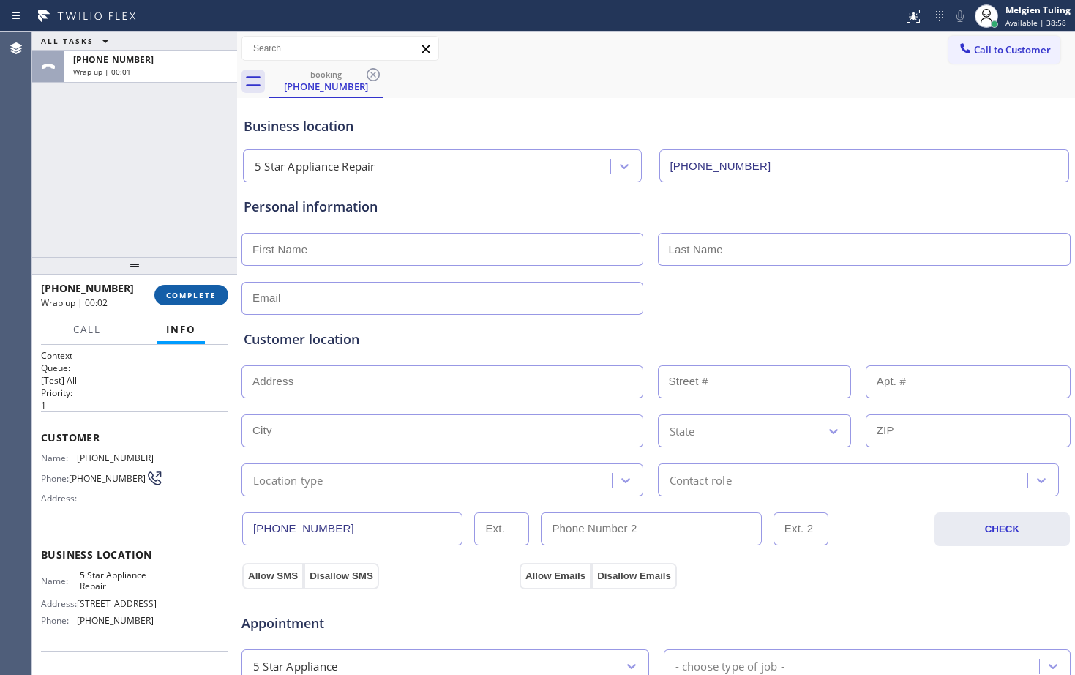
click at [195, 294] on span "COMPLETE" at bounding box center [191, 295] width 50 height 10
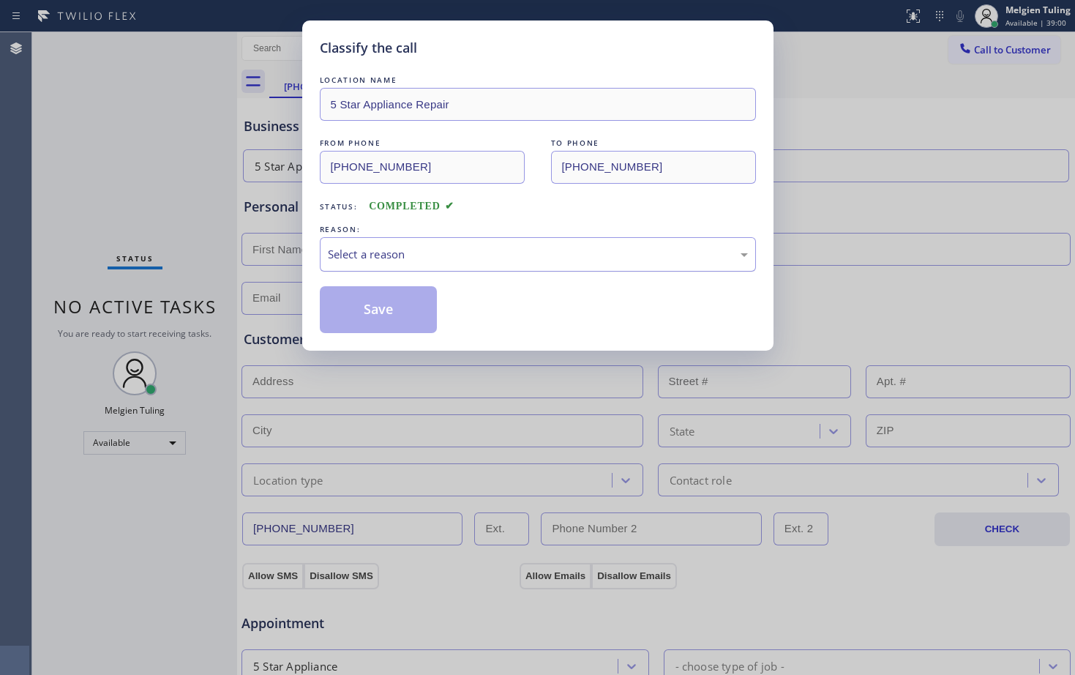
click at [372, 261] on div "Select a reason" at bounding box center [538, 254] width 420 height 17
click at [370, 308] on button "Save" at bounding box center [379, 309] width 118 height 47
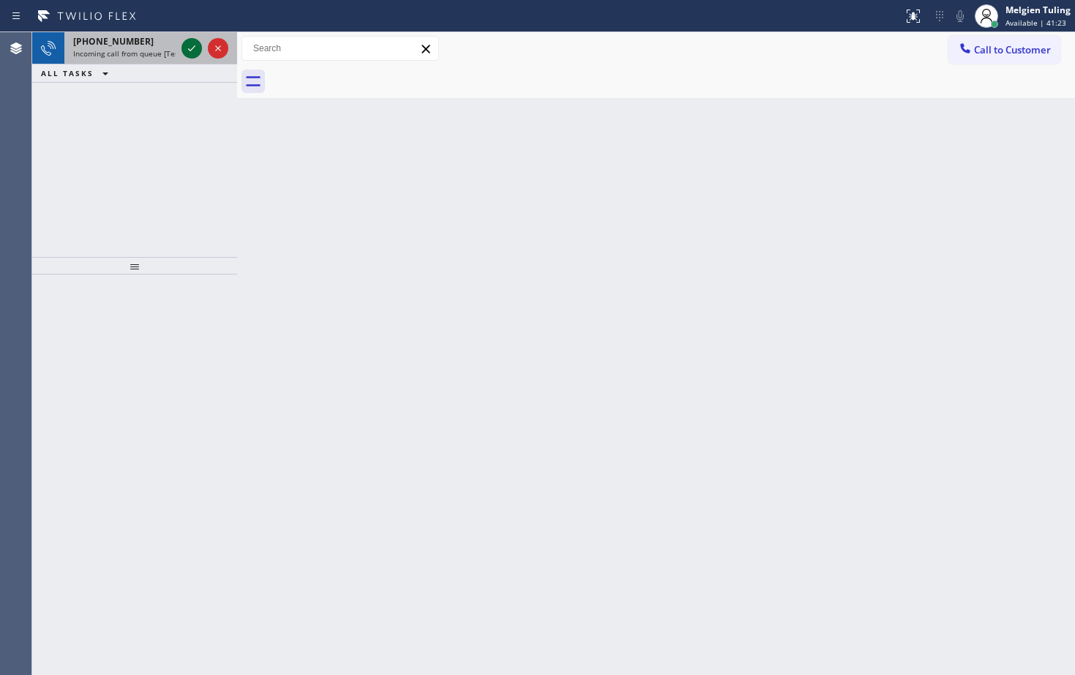
click at [185, 46] on icon at bounding box center [192, 49] width 18 height 18
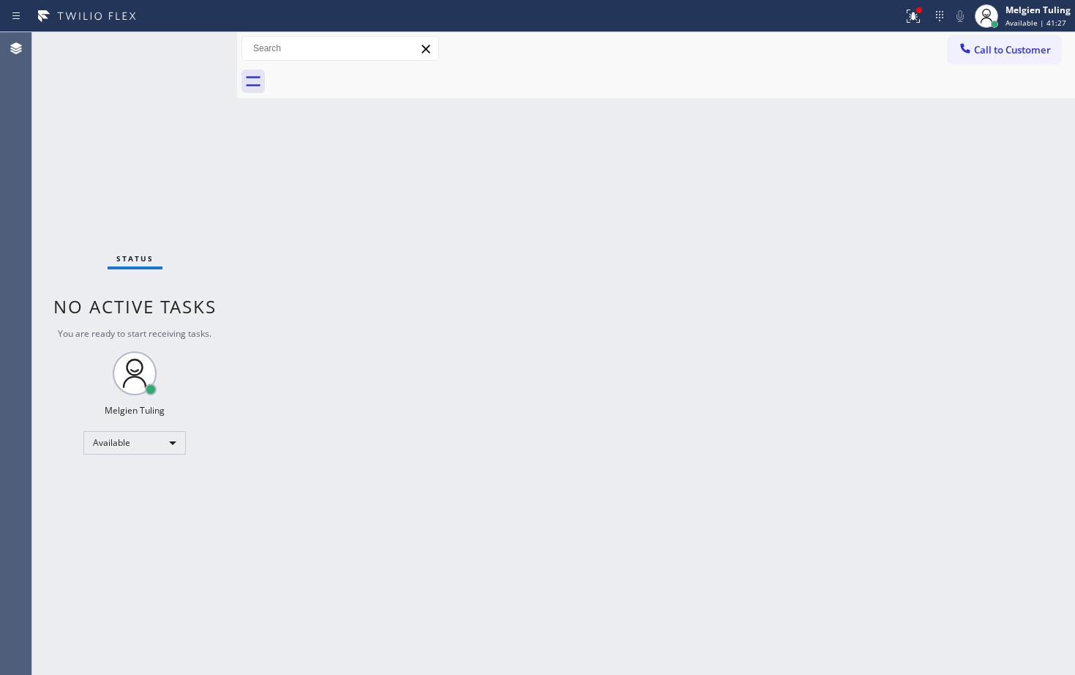
click at [188, 43] on div "Status No active tasks You are ready to start receiving tasks. Melgien Tuling A…" at bounding box center [134, 353] width 205 height 642
click at [440, 301] on div "Back to Dashboard Change Sender ID Customers Technicians Select a contact Outbo…" at bounding box center [656, 353] width 838 height 642
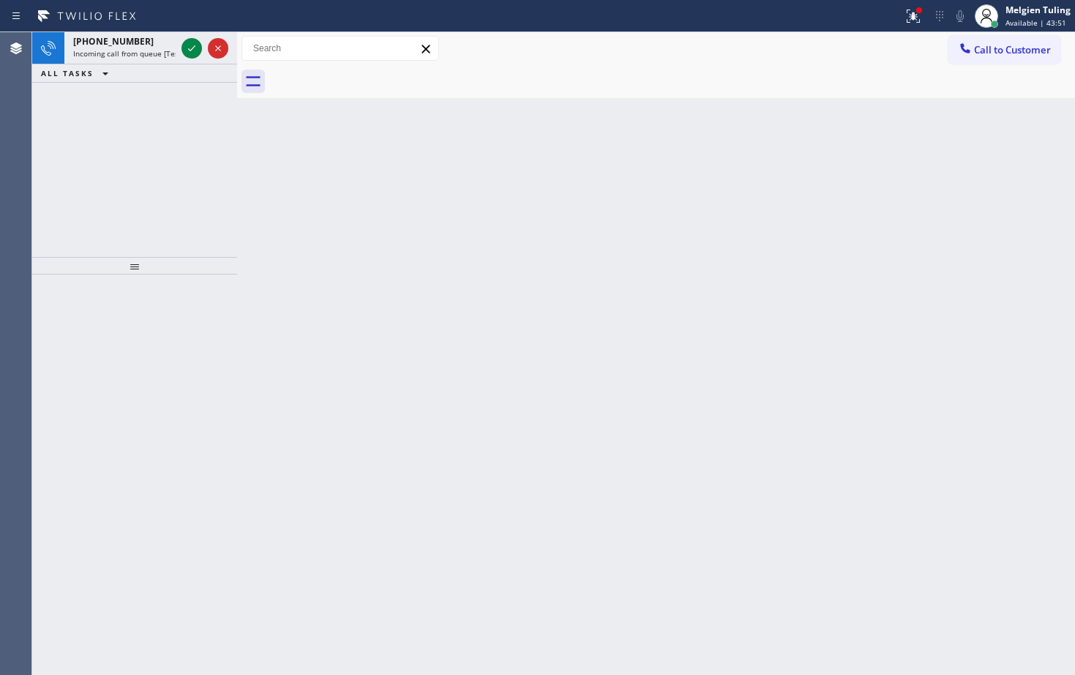
click at [237, 163] on div at bounding box center [237, 353] width 0 height 642
click at [260, 210] on div "Back to Dashboard Change Sender ID Customers Technicians Select a contact Outbo…" at bounding box center [656, 353] width 838 height 642
click at [189, 48] on icon at bounding box center [192, 49] width 18 height 18
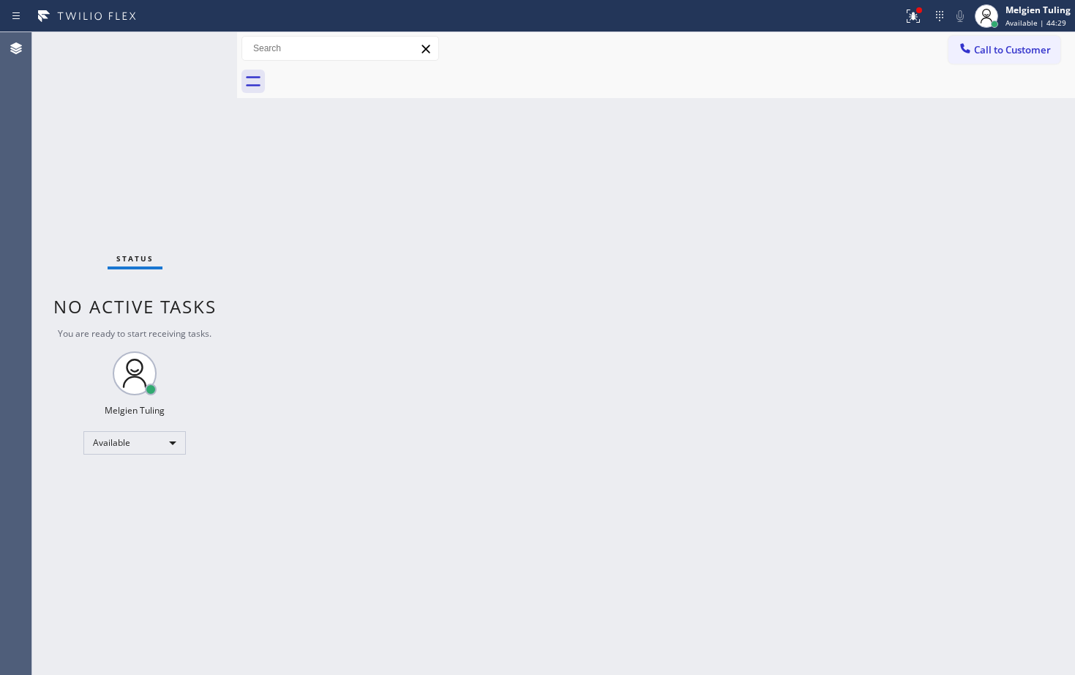
click at [492, 409] on div "Back to Dashboard Change Sender ID Customers Technicians Select a contact Outbo…" at bounding box center [656, 353] width 838 height 642
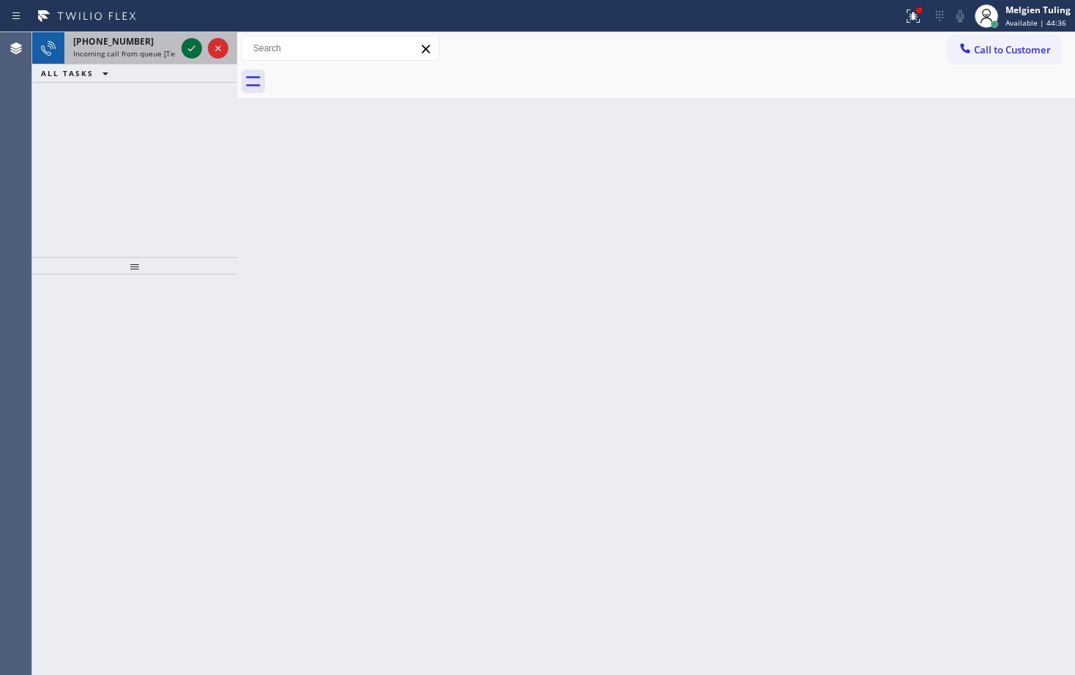
click at [188, 51] on icon at bounding box center [192, 49] width 18 height 18
click at [192, 43] on icon at bounding box center [192, 49] width 18 height 18
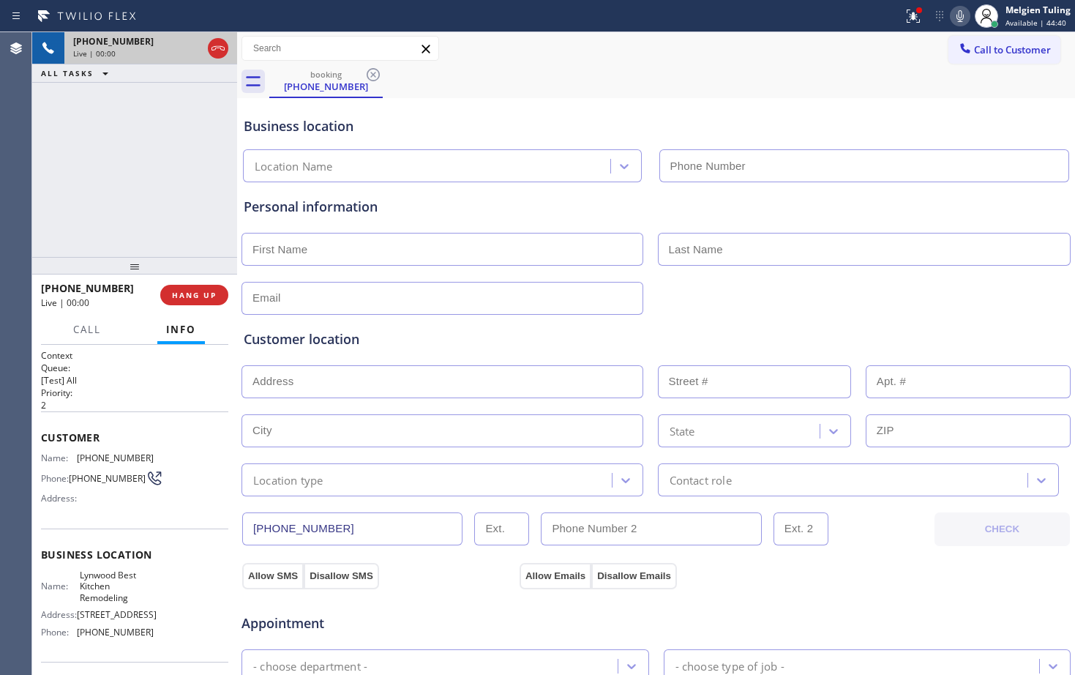
type input "[PHONE_NUMBER]"
click at [187, 292] on span "HANG UP" at bounding box center [194, 295] width 45 height 10
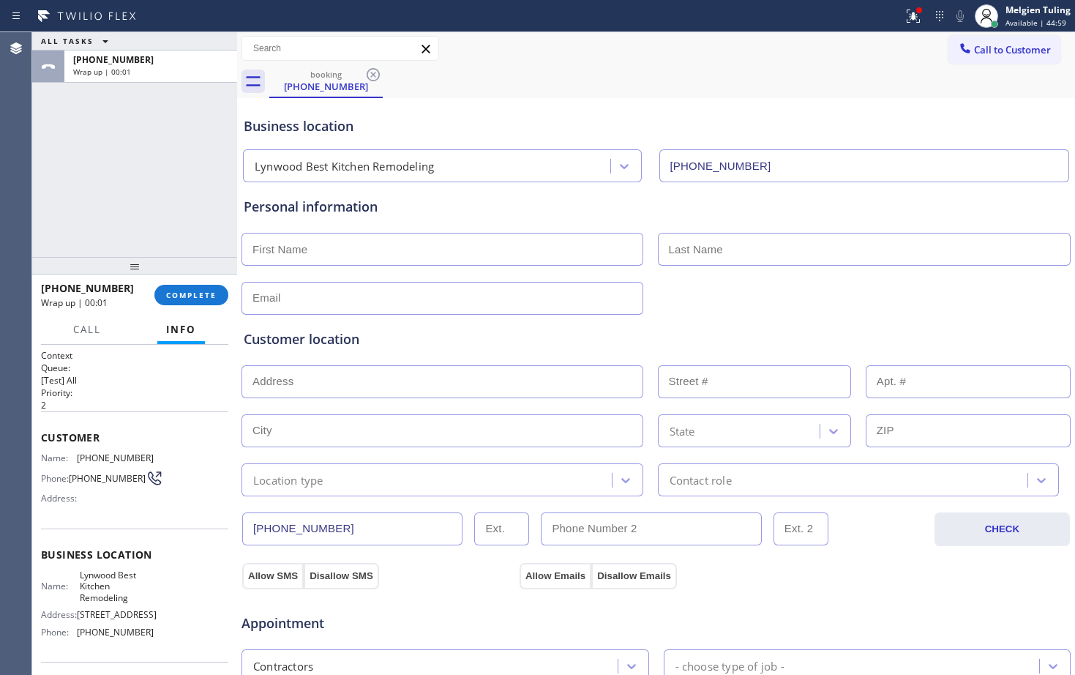
drag, startPoint x: 187, startPoint y: 292, endPoint x: 193, endPoint y: 209, distance: 82.9
click at [193, 209] on div "ALL TASKS ALL TASKS ACTIVE TASKS TASKS IN WRAP UP [PHONE_NUMBER] Wrap up | 00:01" at bounding box center [134, 144] width 205 height 225
click at [183, 297] on span "COMPLETE" at bounding box center [191, 295] width 50 height 10
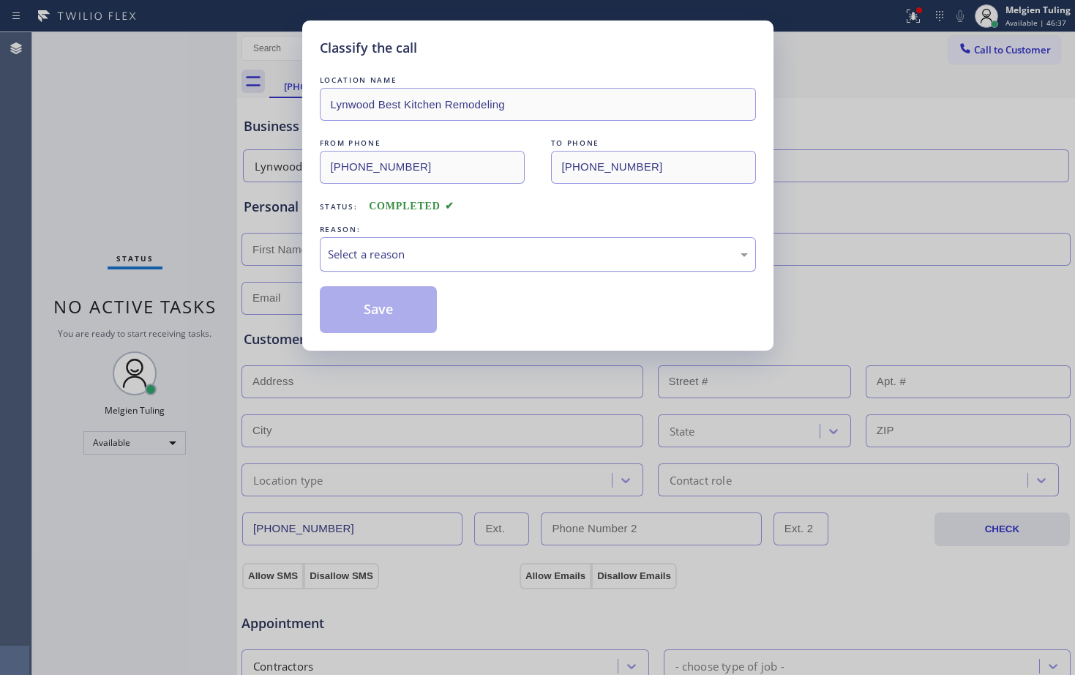
click at [355, 244] on div "Select a reason" at bounding box center [538, 254] width 436 height 34
click at [425, 251] on div "Select a reason" at bounding box center [538, 254] width 420 height 17
click at [369, 310] on button "Save" at bounding box center [379, 309] width 118 height 47
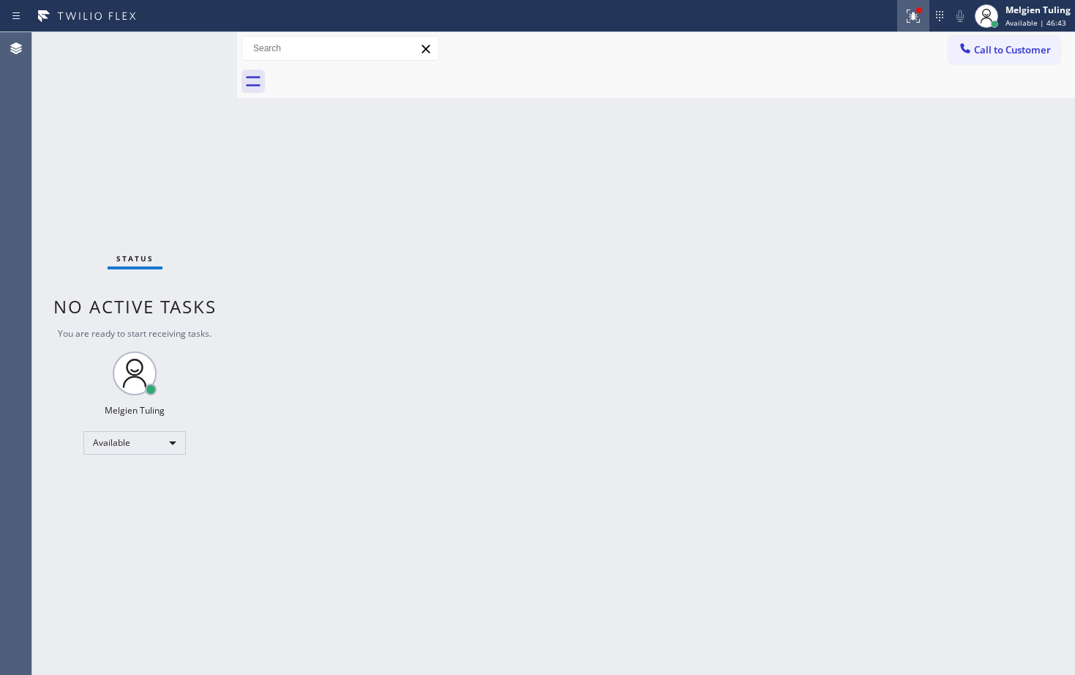
click at [911, 15] on icon at bounding box center [913, 16] width 13 height 13
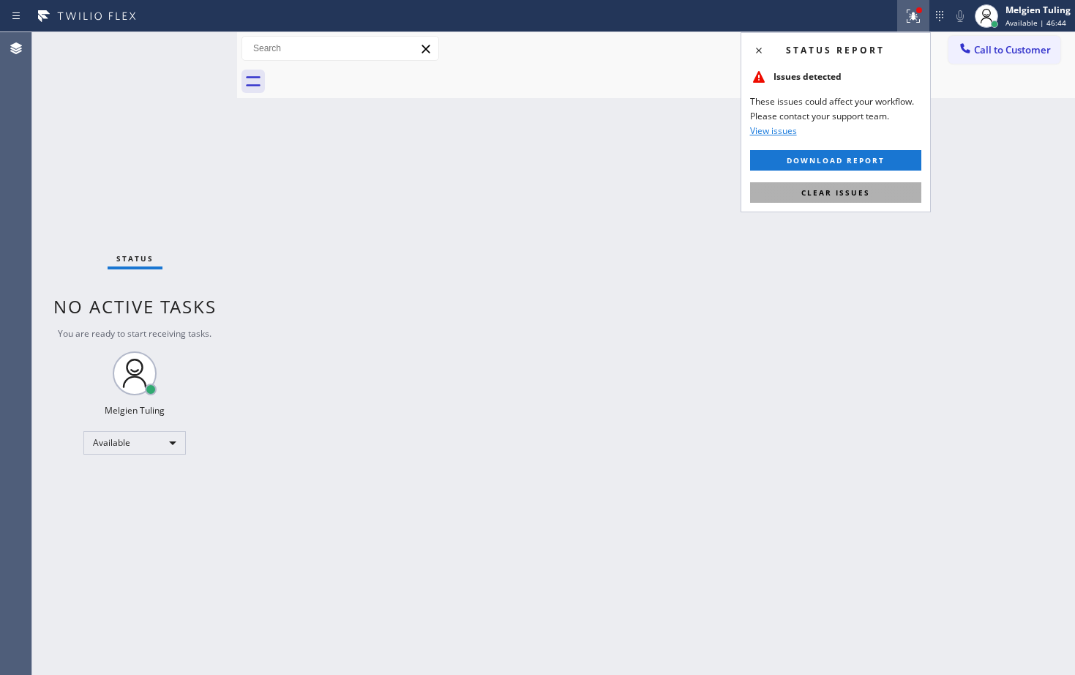
click at [803, 187] on span "Clear issues" at bounding box center [835, 192] width 69 height 10
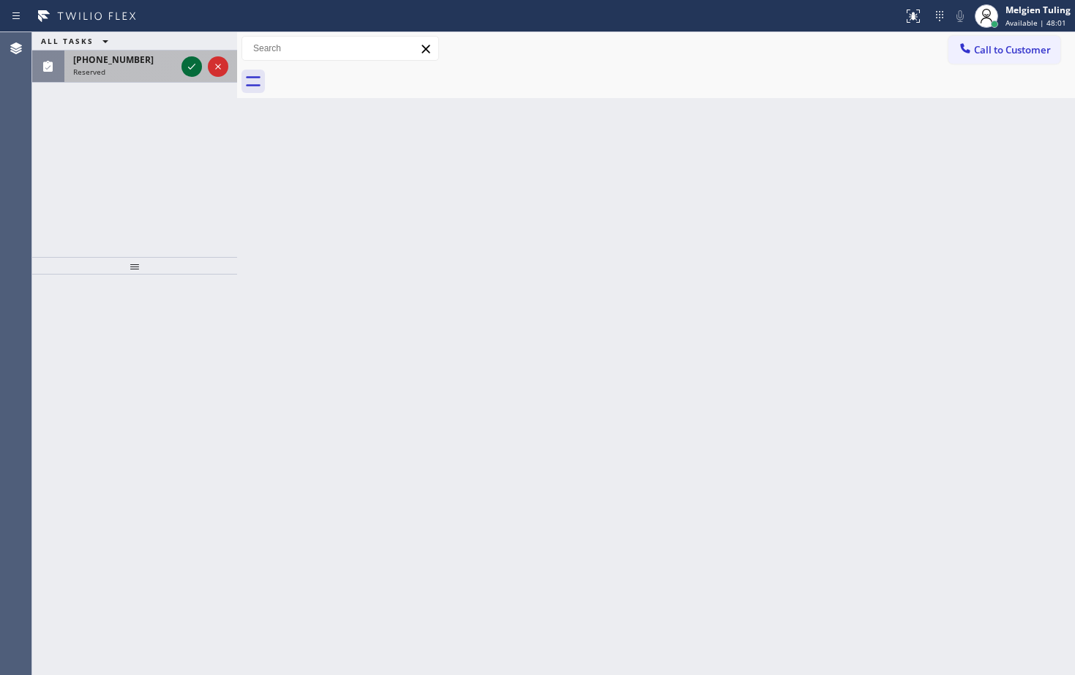
click at [193, 66] on icon at bounding box center [191, 67] width 7 height 6
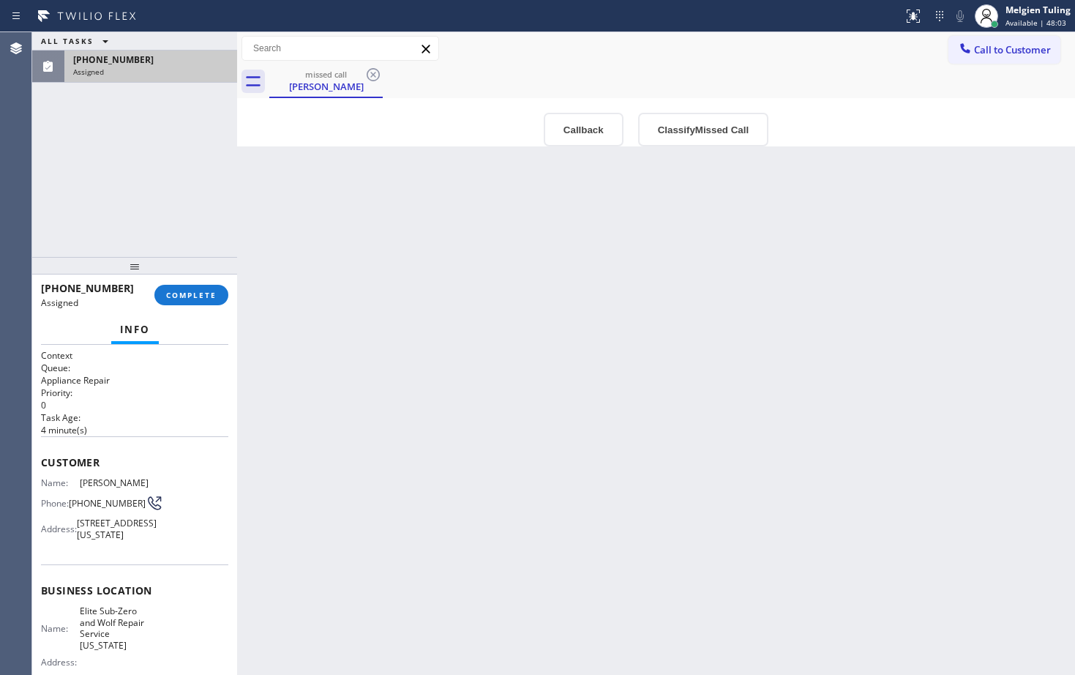
scroll to position [73, 0]
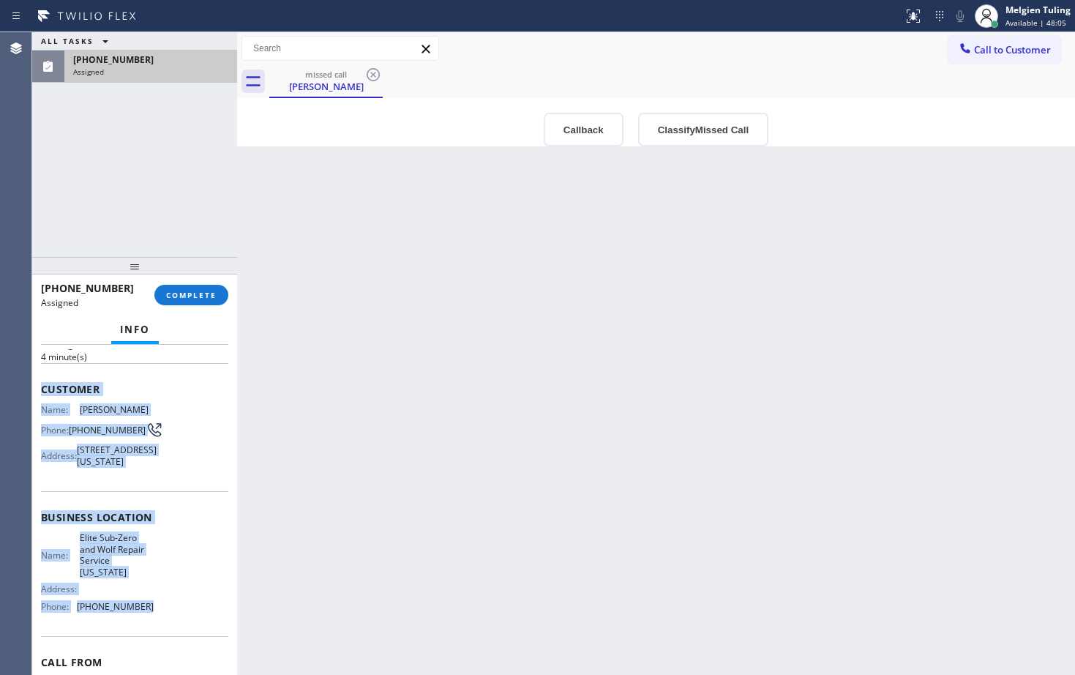
drag, startPoint x: 39, startPoint y: 391, endPoint x: 143, endPoint y: 616, distance: 248.1
click at [143, 616] on div "Context Queue: Appliance Repair Priority: 0 Task Age: [DEMOGRAPHIC_DATA] minute…" at bounding box center [134, 510] width 205 height 330
copy div "Customer Name: [PERSON_NAME] Phone: [PHONE_NUMBER] Address: [STREET_ADDRESS][US…"
click at [191, 298] on span "COMPLETE" at bounding box center [191, 295] width 50 height 10
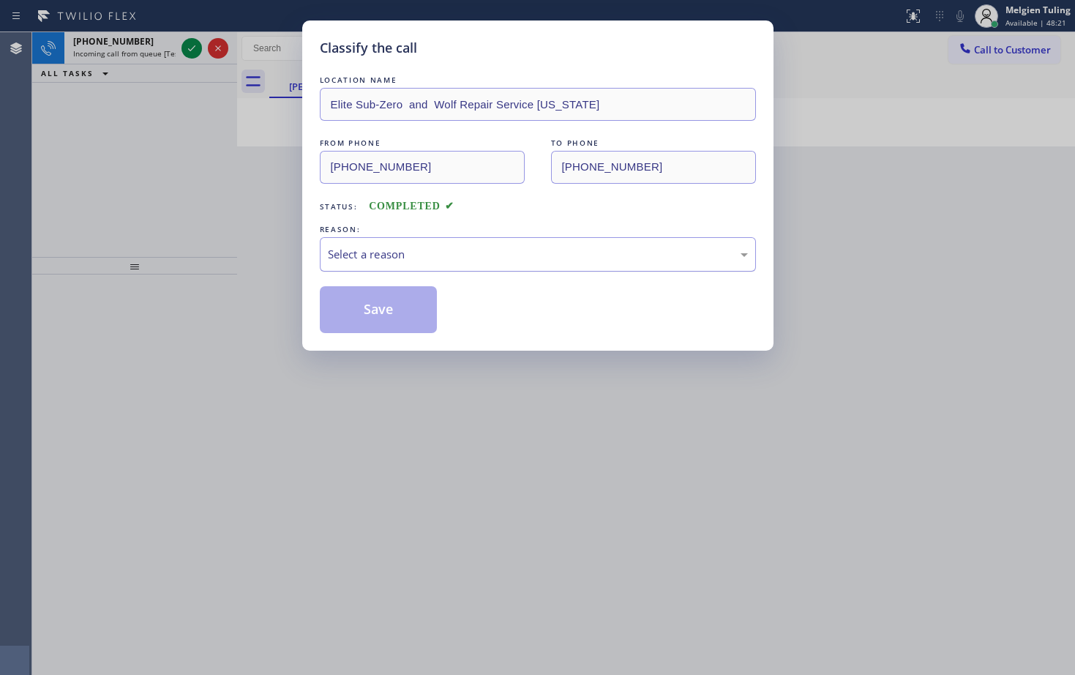
click at [400, 253] on div "Select a reason" at bounding box center [538, 254] width 420 height 17
click at [362, 305] on button "Save" at bounding box center [379, 309] width 118 height 47
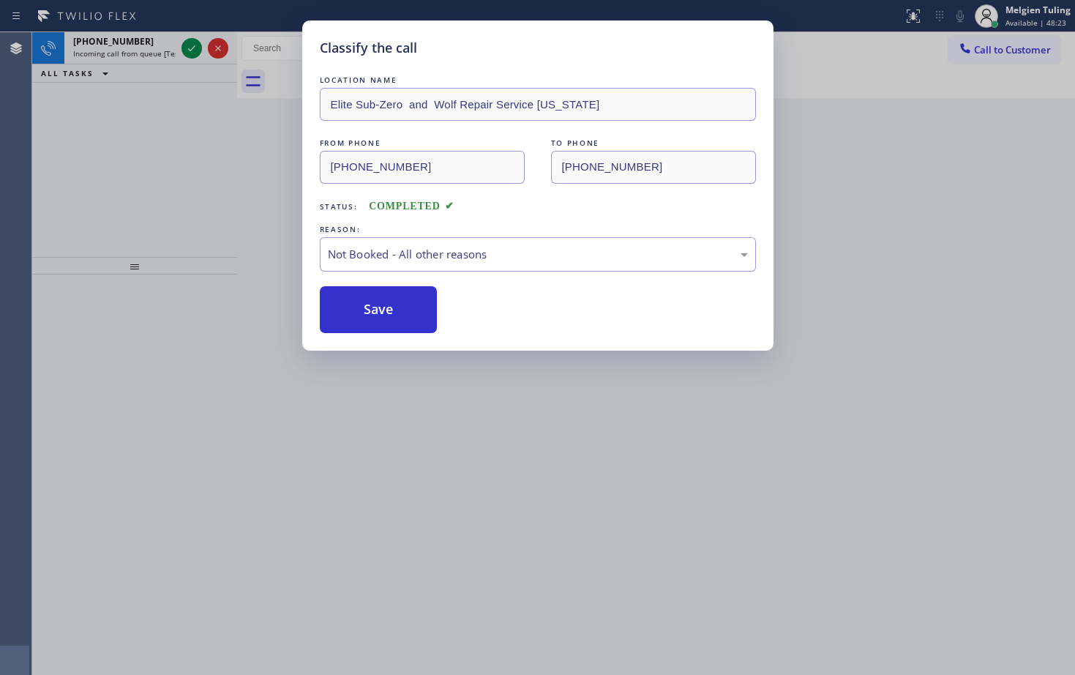
click at [362, 305] on button "Save" at bounding box center [379, 309] width 118 height 47
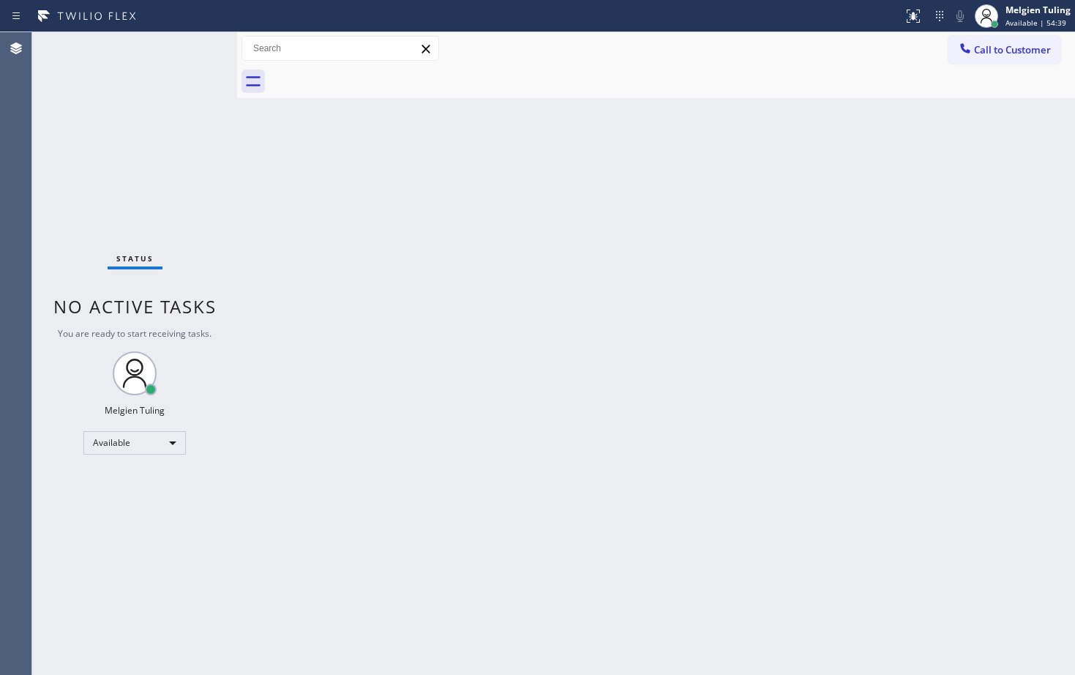
click at [241, 509] on div "Back to Dashboard Change Sender ID Customers Technicians Select a contact Outbo…" at bounding box center [656, 353] width 838 height 642
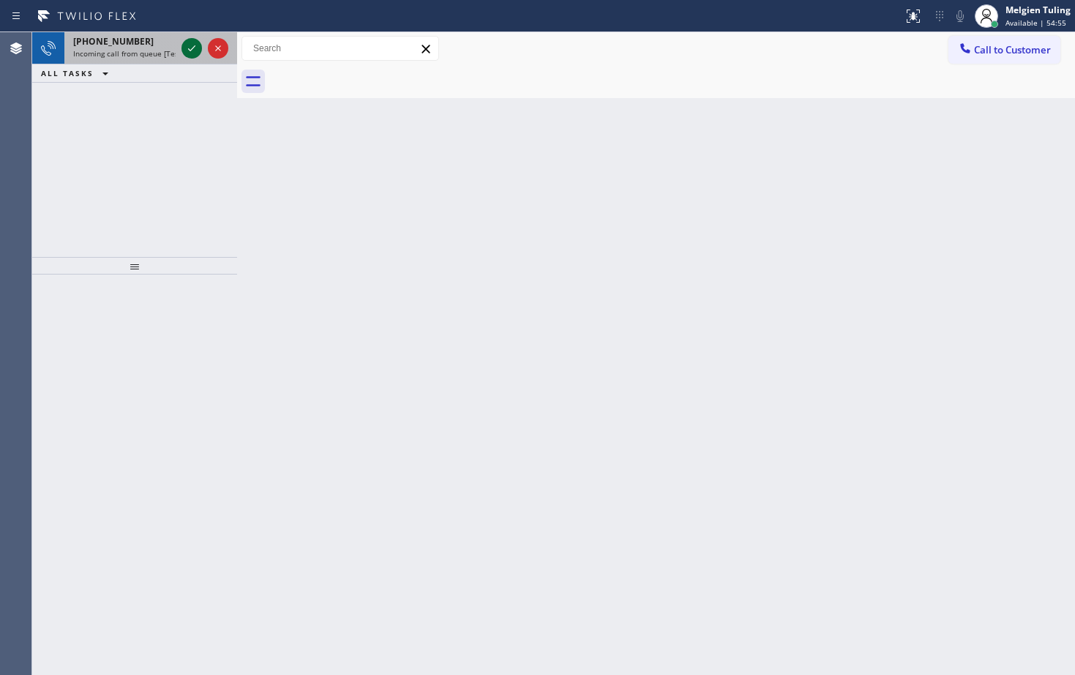
click at [192, 48] on icon at bounding box center [191, 48] width 7 height 6
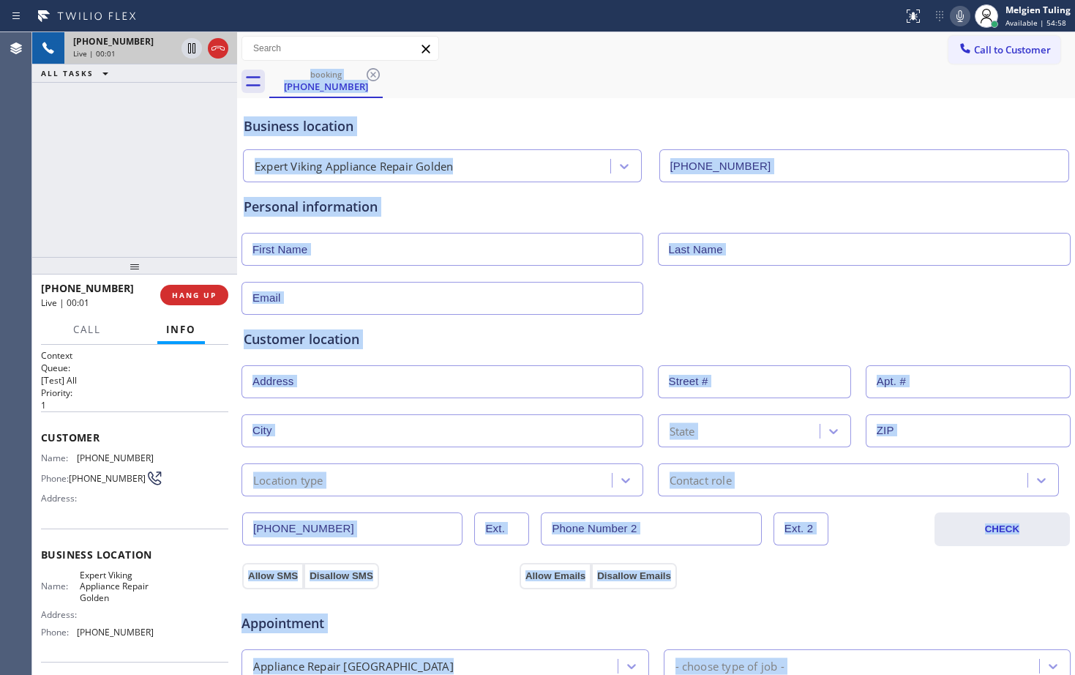
type input "[PHONE_NUMBER]"
click at [516, 279] on div at bounding box center [656, 297] width 832 height 36
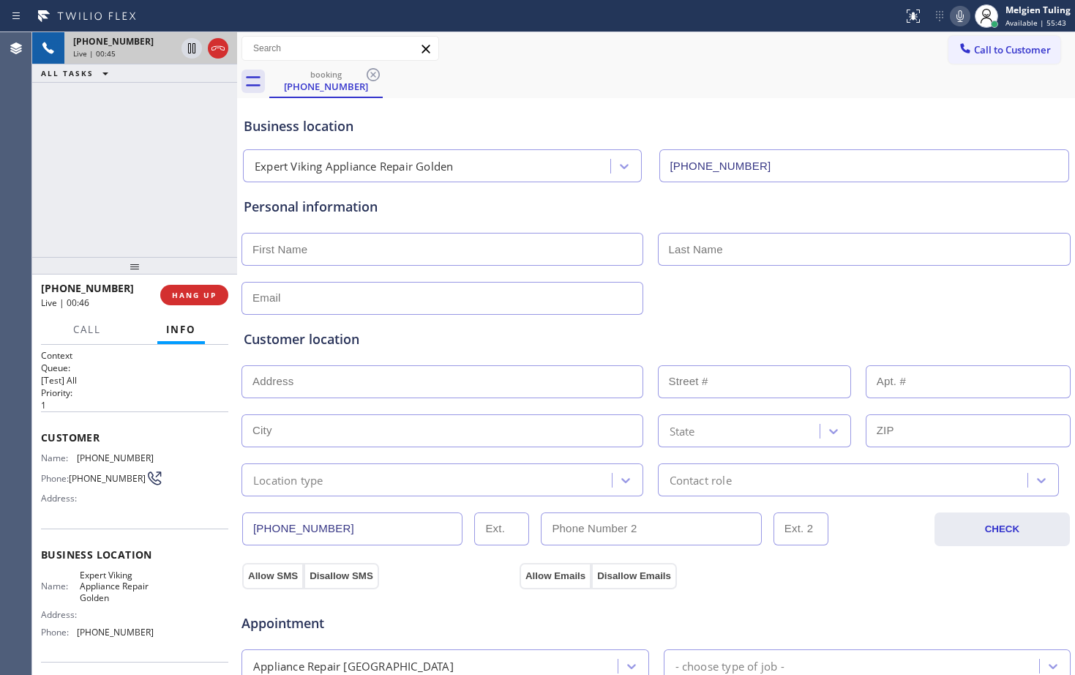
click at [744, 62] on div "Call to Customer Outbound call Location Search location Your caller id phone nu…" at bounding box center [656, 48] width 838 height 33
click at [744, 63] on div "Call to Customer Outbound call Location Search location Your caller id phone nu…" at bounding box center [656, 48] width 838 height 33
click at [977, 122] on div "Business location" at bounding box center [656, 126] width 825 height 20
click at [961, 15] on icon at bounding box center [960, 16] width 18 height 18
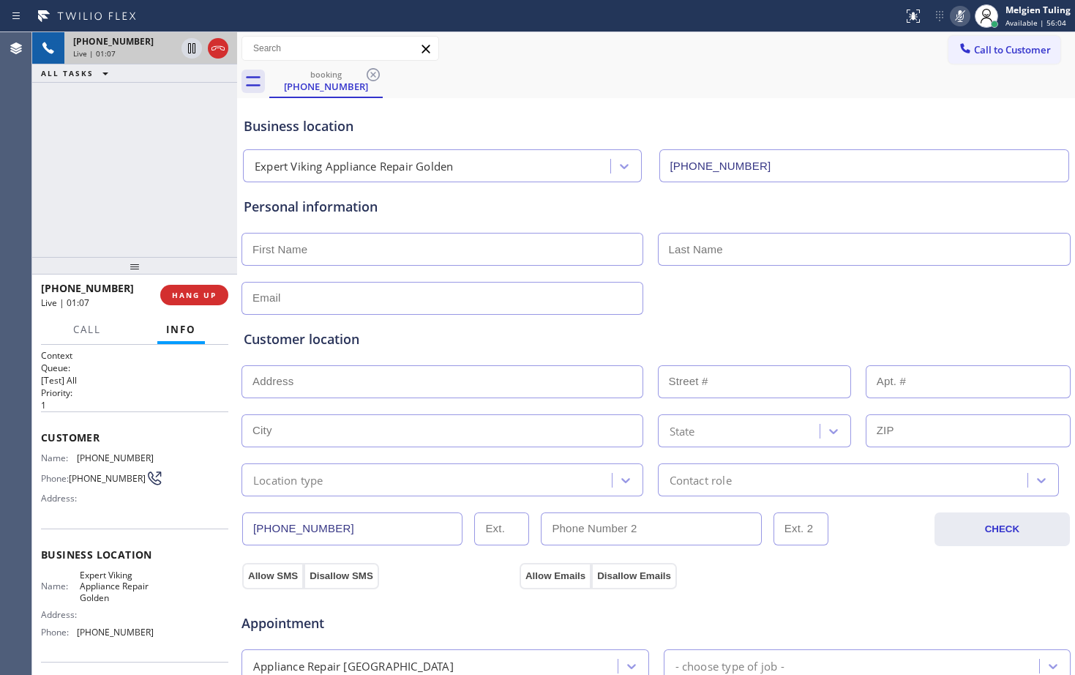
click at [1029, 128] on div "Business location" at bounding box center [656, 126] width 825 height 20
click at [949, 5] on div "Status report No issues detected If you experience an issue, please download th…" at bounding box center [986, 16] width 178 height 32
click at [961, 15] on icon at bounding box center [960, 16] width 18 height 18
click at [840, 47] on div "Call to Customer Outbound call Location Search location Your caller id phone nu…" at bounding box center [656, 49] width 838 height 26
click at [456, 324] on div "Customer location >> ADD NEW ADDRESS << + NEW ADDRESS State Location type Conta…" at bounding box center [656, 405] width 830 height 181
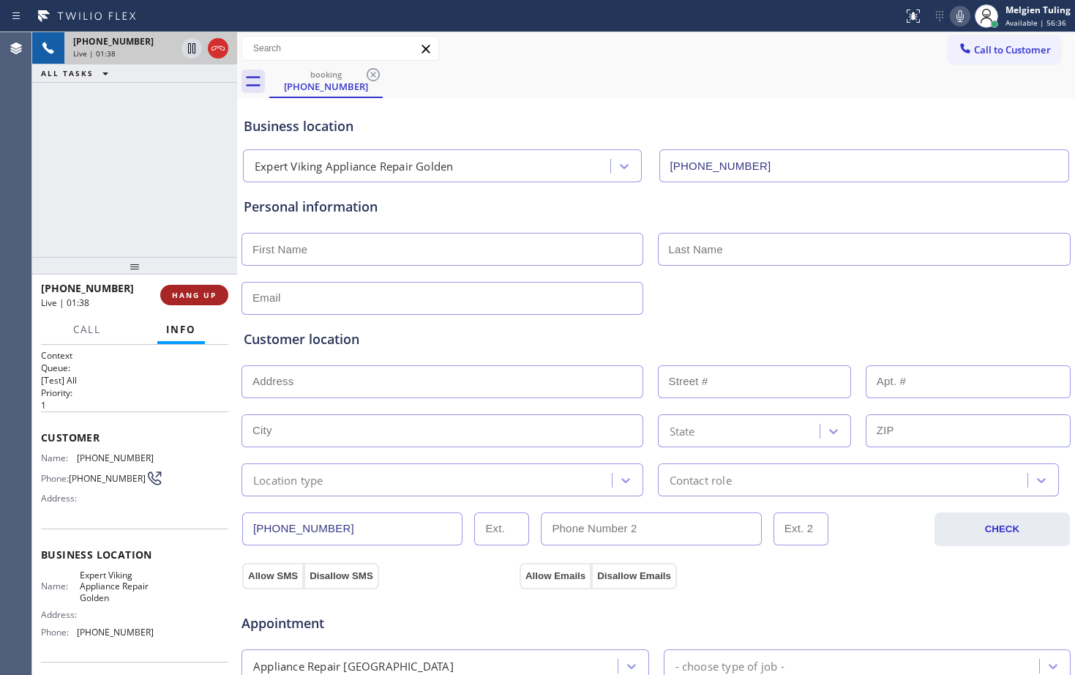
click at [184, 293] on span "HANG UP" at bounding box center [194, 295] width 45 height 10
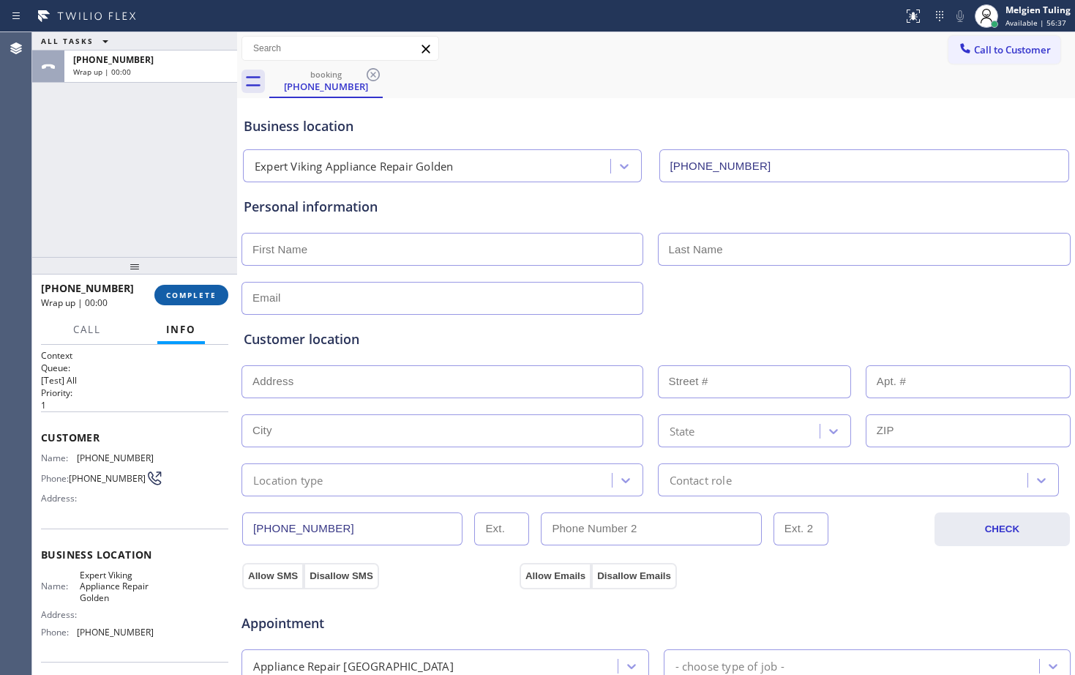
click at [184, 293] on span "COMPLETE" at bounding box center [191, 295] width 50 height 10
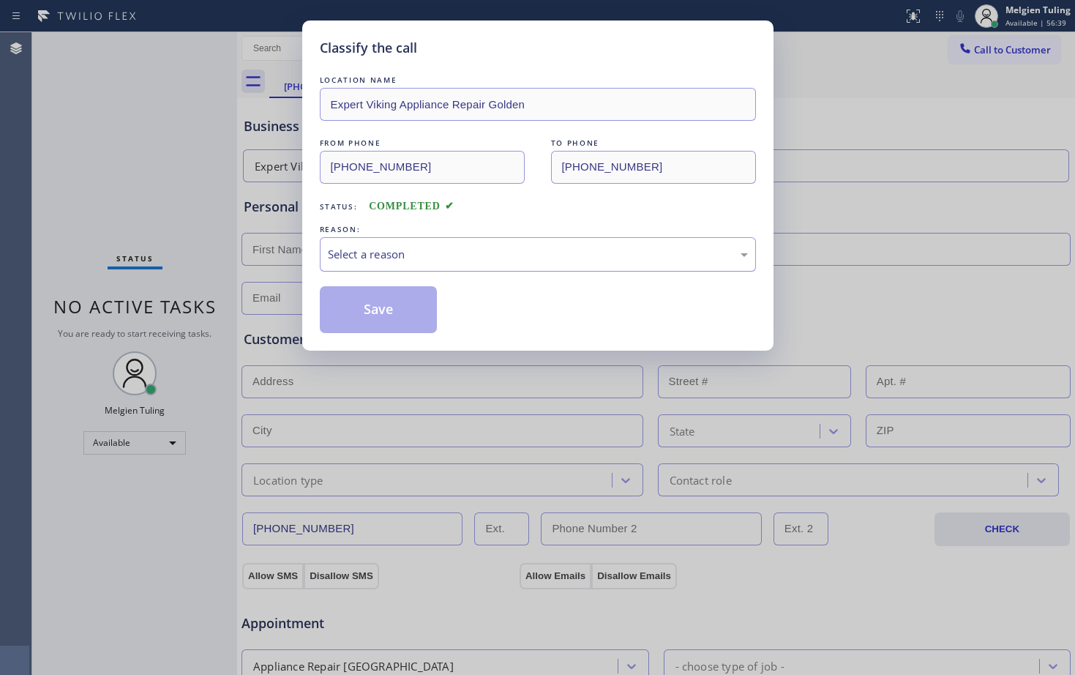
click at [400, 247] on div "Select a reason" at bounding box center [538, 254] width 420 height 17
click at [361, 310] on button "Save" at bounding box center [379, 309] width 118 height 47
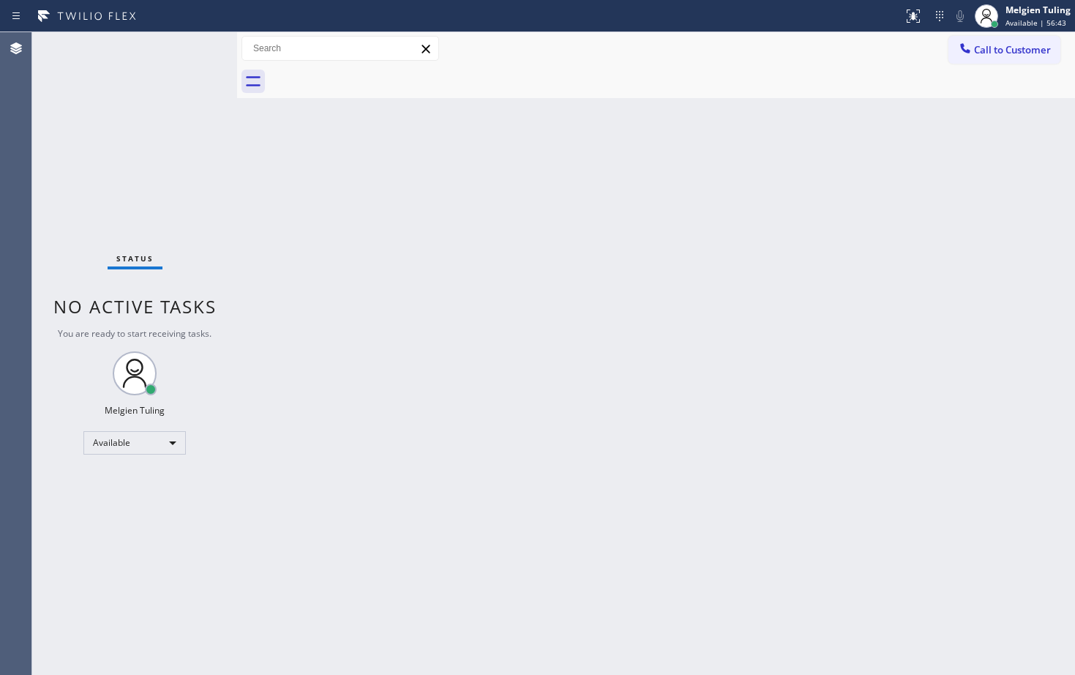
click at [481, 274] on div "Back to Dashboard Change Sender ID Customers Technicians Select a contact Outbo…" at bounding box center [656, 353] width 838 height 642
drag, startPoint x: 763, startPoint y: 288, endPoint x: 765, endPoint y: 296, distance: 8.9
click at [764, 288] on div "Back to Dashboard Change Sender ID Customers Technicians Select a contact Outbo…" at bounding box center [656, 353] width 838 height 642
click at [179, 443] on div "Available" at bounding box center [134, 442] width 102 height 23
click at [119, 516] on li "Break" at bounding box center [134, 518] width 100 height 18
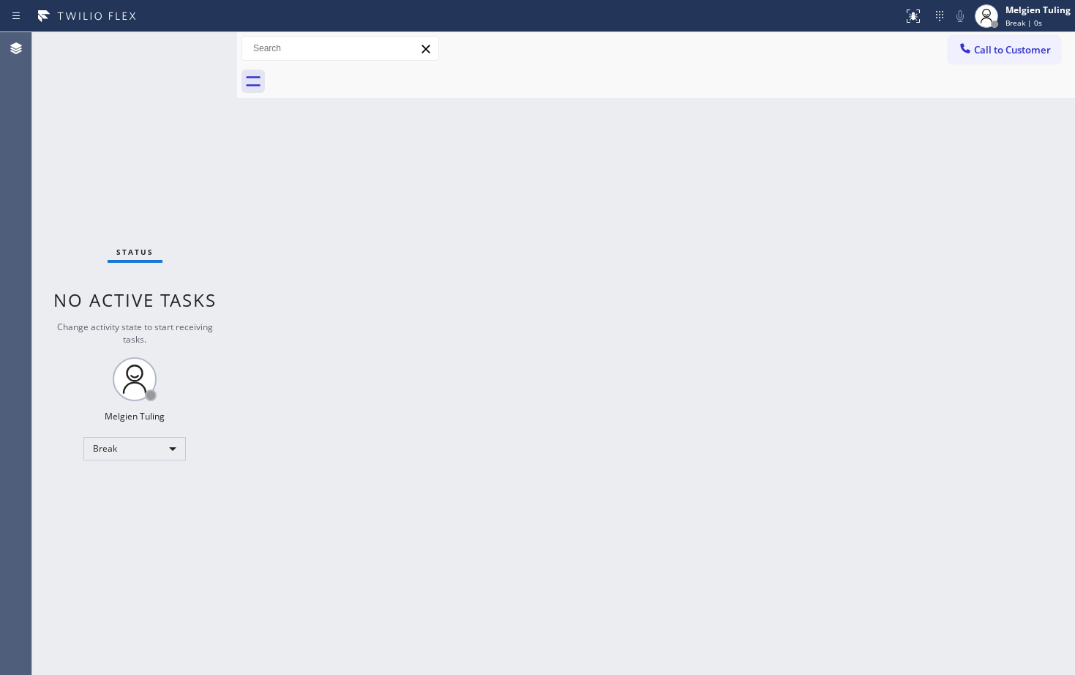
drag, startPoint x: 501, startPoint y: 369, endPoint x: 506, endPoint y: 375, distance: 7.9
click at [502, 369] on div "Back to Dashboard Change Sender ID Customers Technicians Select a contact Outbo…" at bounding box center [656, 353] width 838 height 642
click at [664, 416] on div "Back to Dashboard Change Sender ID Customers Technicians Select a contact Outbo…" at bounding box center [656, 353] width 838 height 642
click at [154, 442] on div "Break" at bounding box center [134, 448] width 102 height 23
click at [146, 487] on li "Available" at bounding box center [134, 488] width 100 height 18
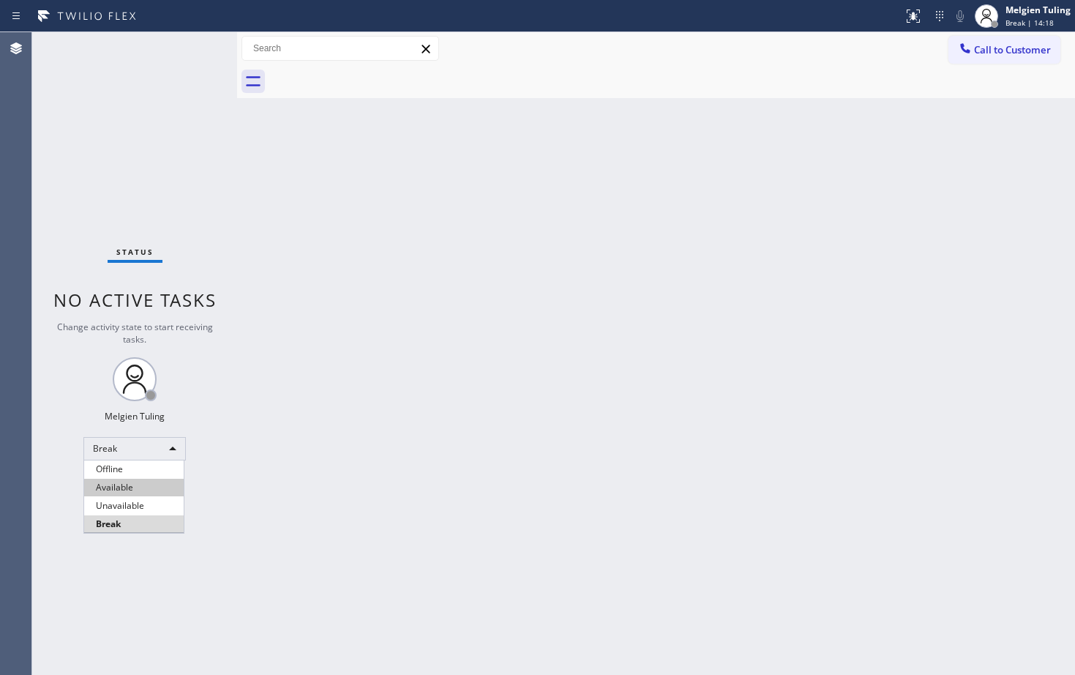
click at [146, 487] on div "Status No active tasks Change activity state to start receiving tasks. Melgien …" at bounding box center [134, 353] width 205 height 642
click at [441, 378] on div "Back to Dashboard Change Sender ID Customers Technicians Select a contact Outbo…" at bounding box center [656, 353] width 838 height 642
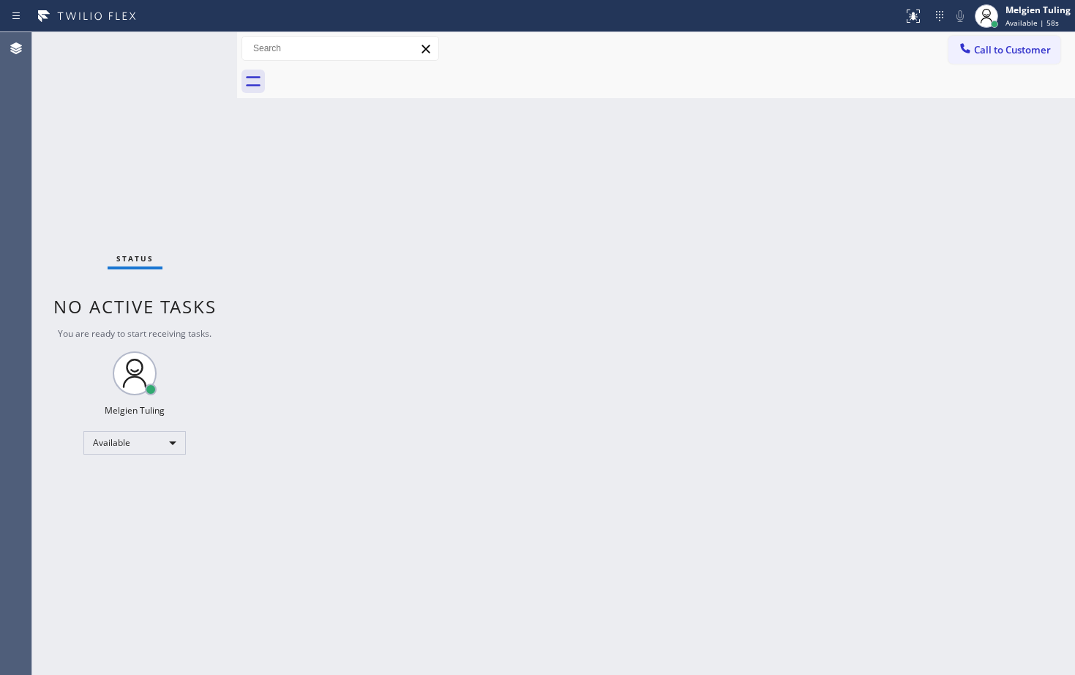
click at [247, 518] on div "Back to Dashboard Change Sender ID Customers Technicians Select a contact Outbo…" at bounding box center [656, 353] width 838 height 642
click at [145, 445] on div "Available" at bounding box center [134, 442] width 102 height 23
click at [124, 511] on li "Break" at bounding box center [134, 518] width 100 height 18
click at [124, 449] on div "Break" at bounding box center [134, 448] width 102 height 23
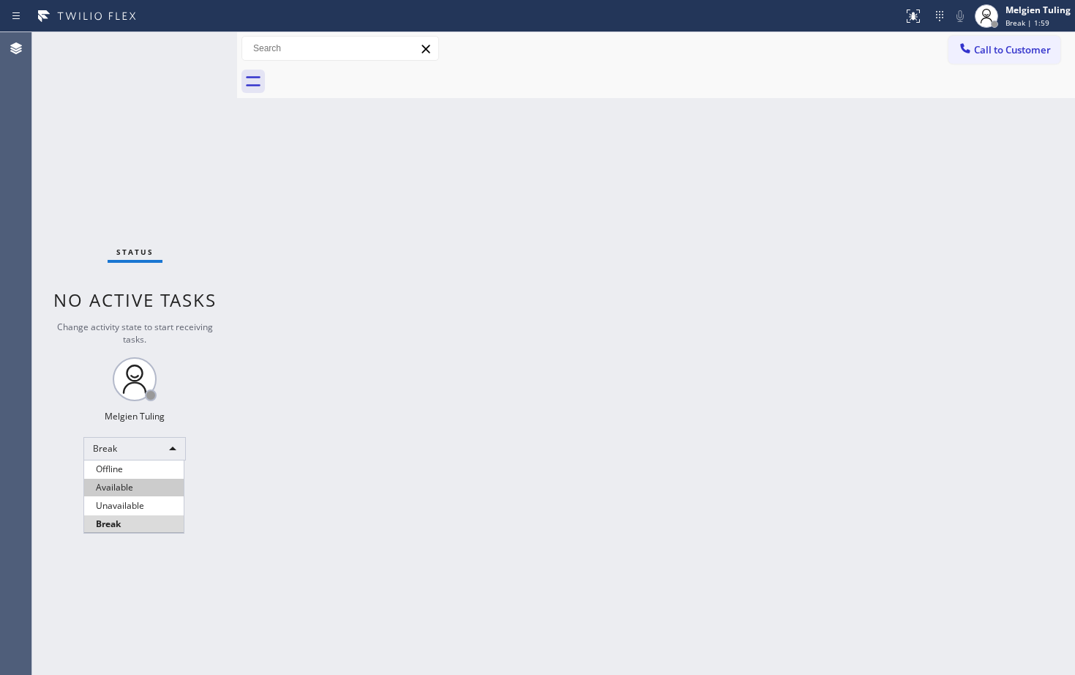
click at [119, 487] on li "Available" at bounding box center [134, 488] width 100 height 18
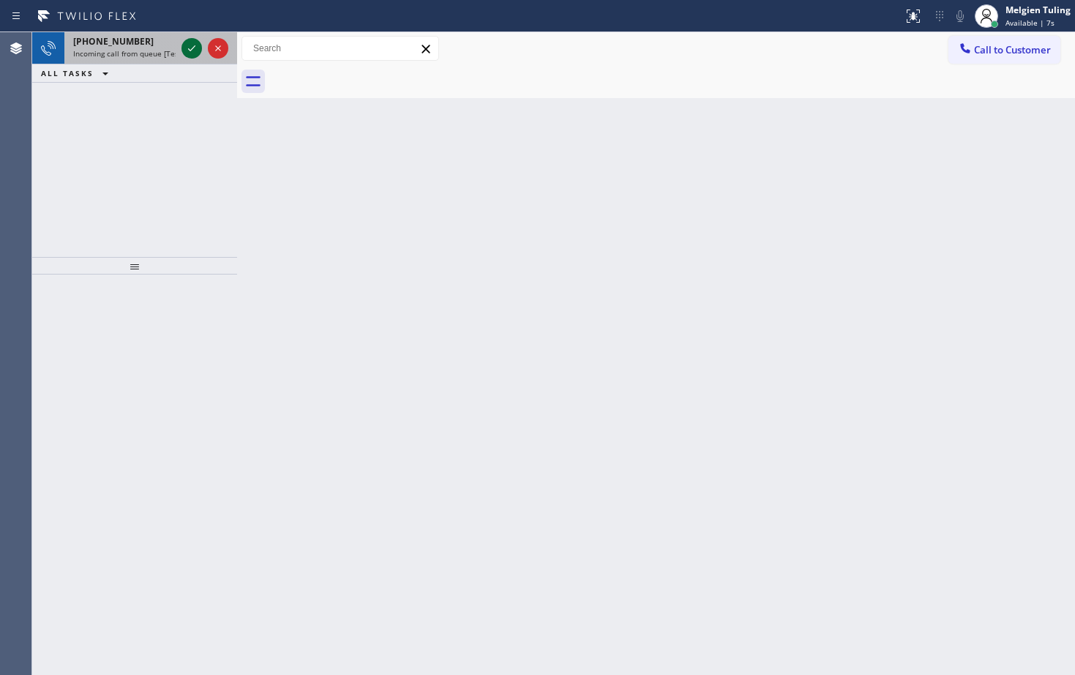
click at [187, 42] on icon at bounding box center [192, 49] width 18 height 18
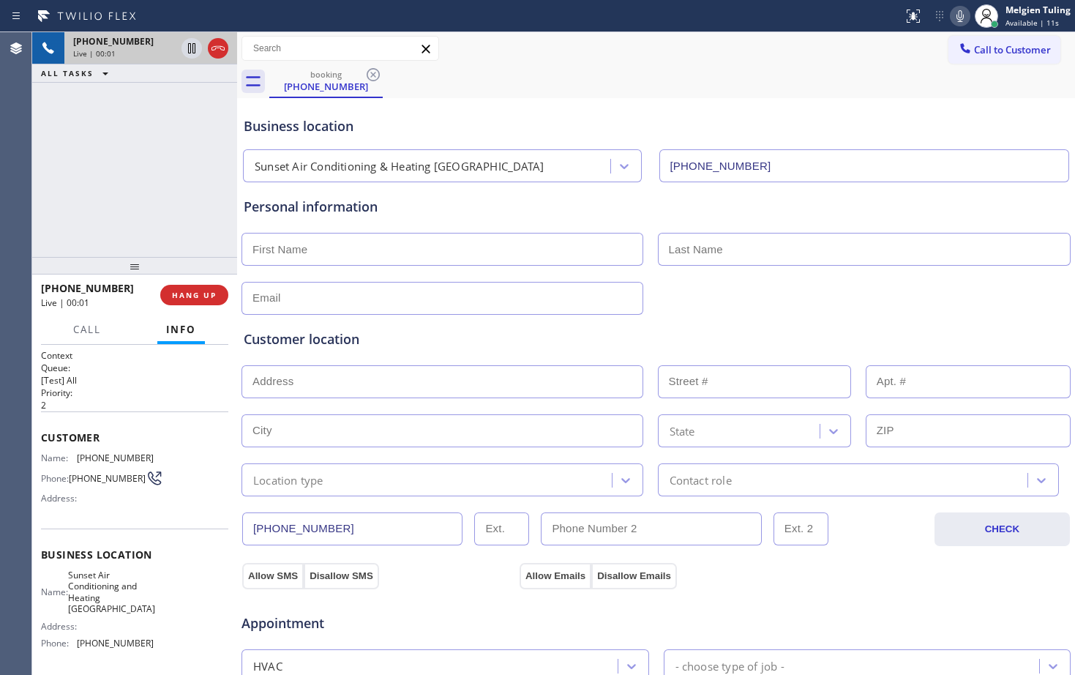
type input "[PHONE_NUMBER]"
click at [207, 296] on span "HANG UP" at bounding box center [194, 295] width 45 height 10
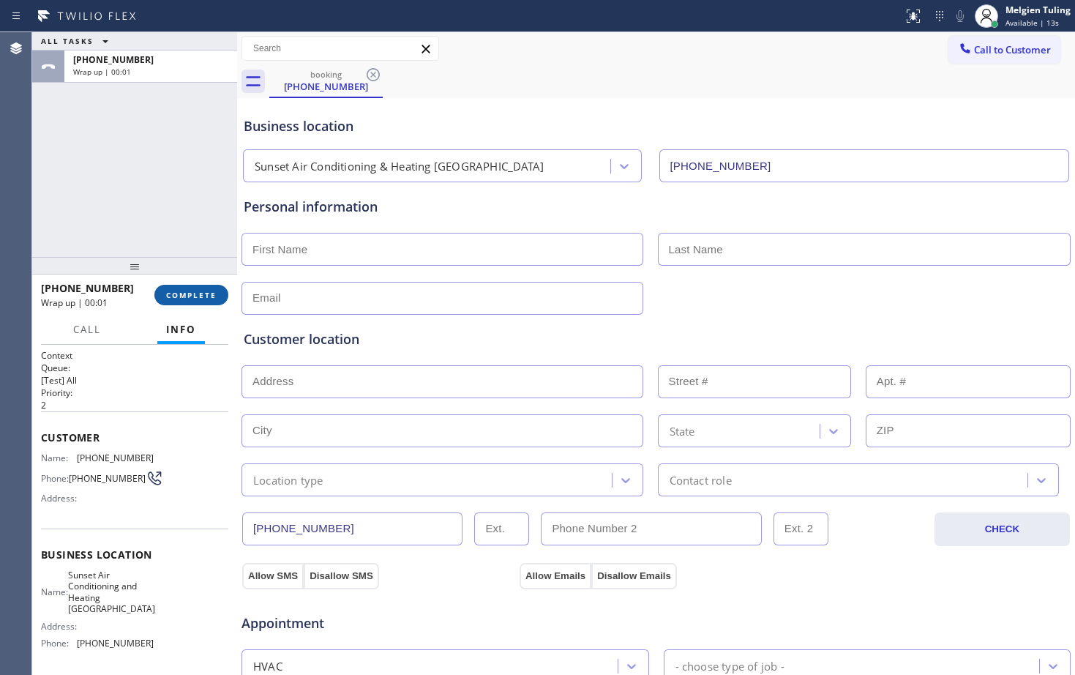
click at [179, 292] on span "COMPLETE" at bounding box center [191, 295] width 50 height 10
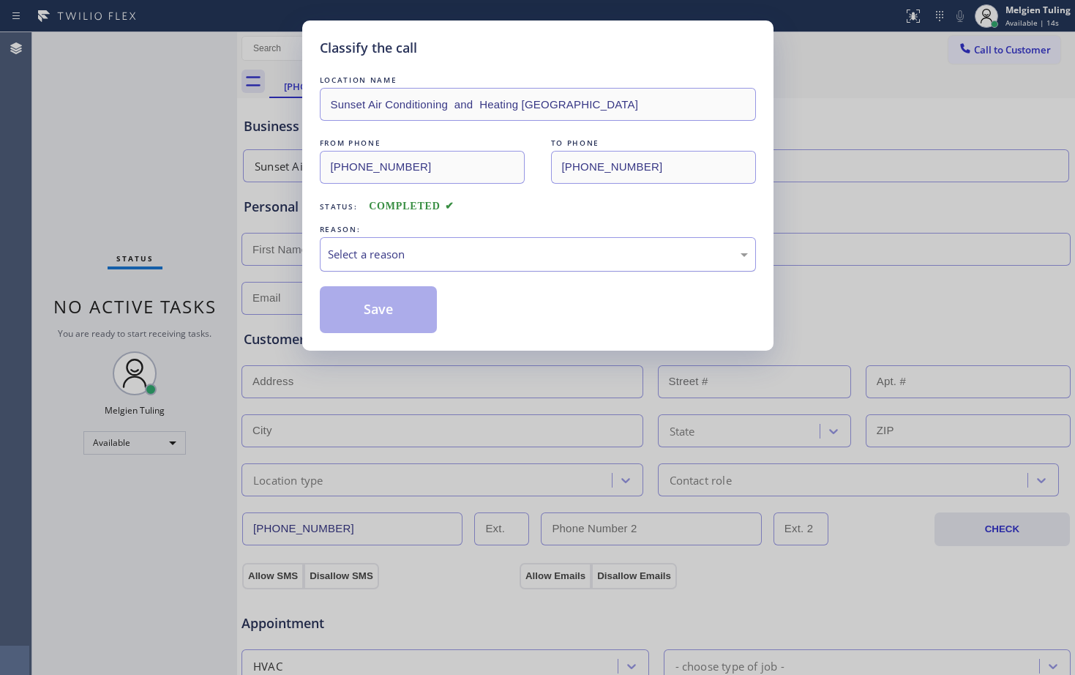
click at [341, 252] on div "Select a reason" at bounding box center [538, 254] width 420 height 17
click at [413, 314] on button "Save" at bounding box center [379, 309] width 118 height 47
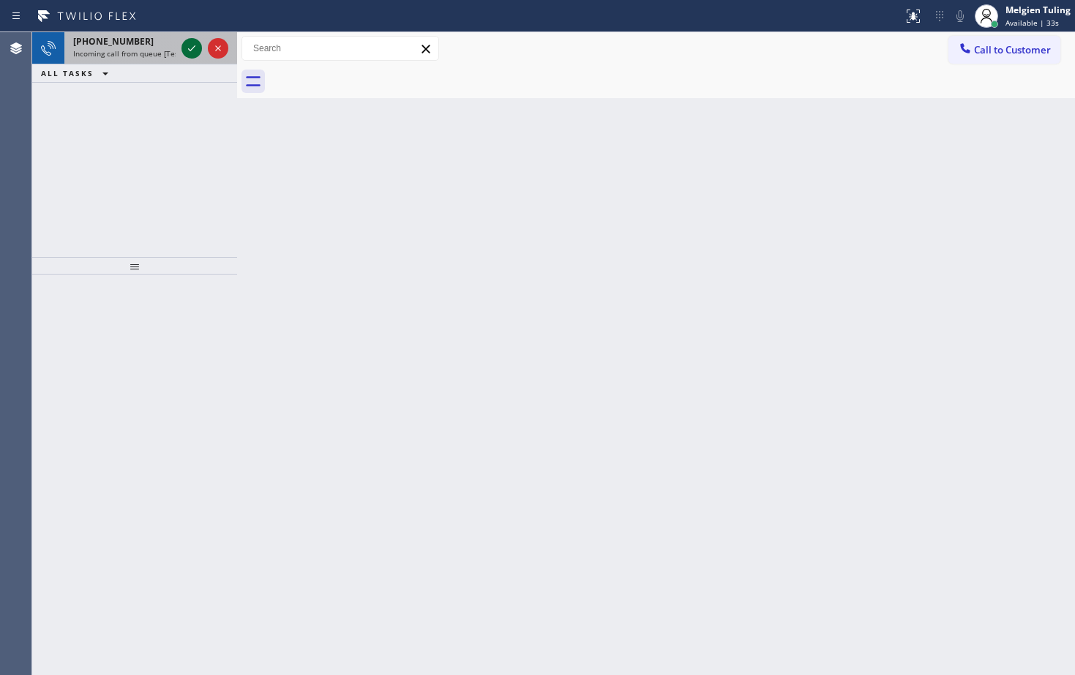
click at [192, 51] on icon at bounding box center [192, 49] width 18 height 18
click at [184, 50] on icon at bounding box center [192, 49] width 18 height 18
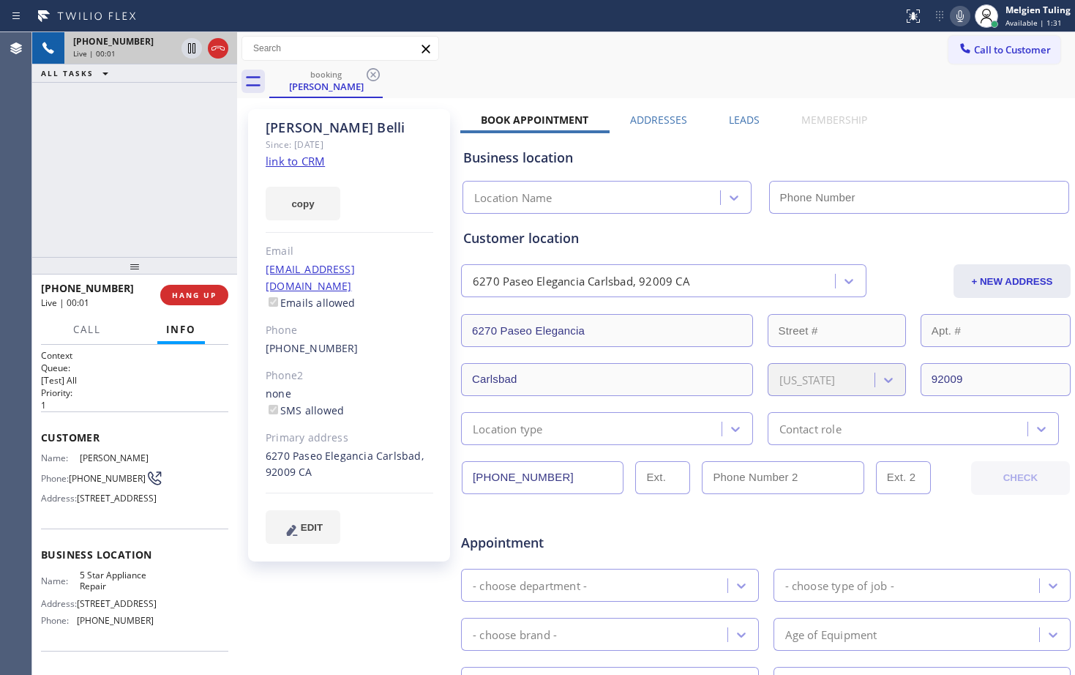
type input "[PHONE_NUMBER]"
click at [964, 18] on icon at bounding box center [960, 16] width 18 height 18
click at [292, 162] on link "link to CRM" at bounding box center [295, 161] width 59 height 15
click at [961, 17] on icon at bounding box center [960, 16] width 18 height 18
click at [525, 50] on div "Call to Customer Outbound call Location Search location Your caller id phone nu…" at bounding box center [656, 49] width 838 height 26
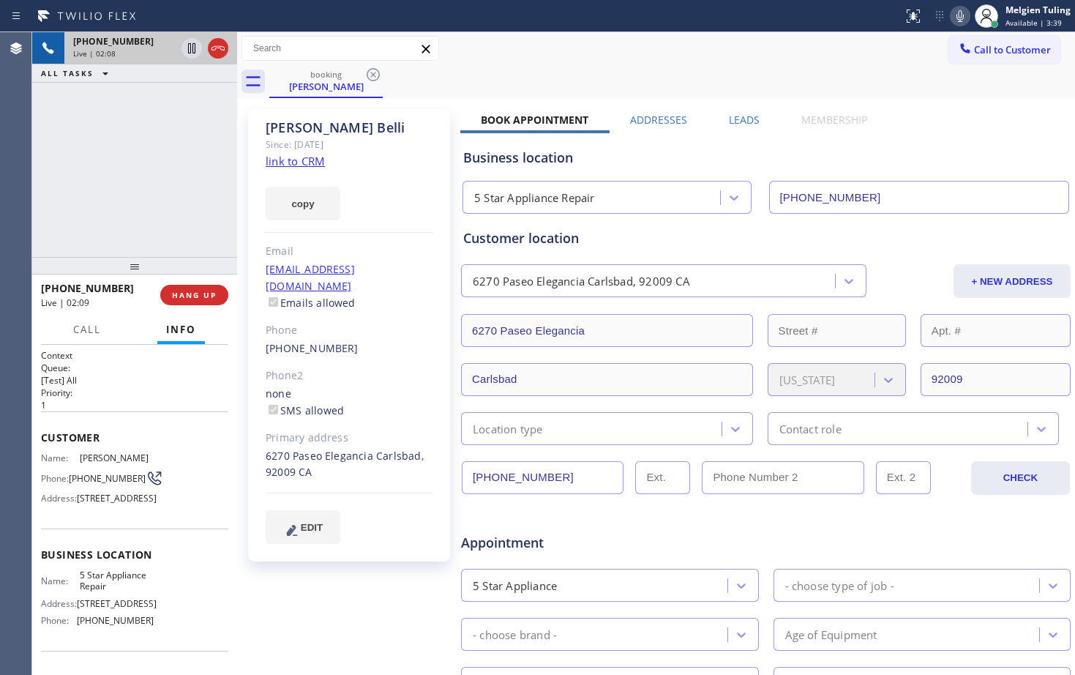
click at [958, 15] on icon at bounding box center [959, 16] width 7 height 12
click at [195, 48] on icon at bounding box center [191, 48] width 7 height 10
click at [571, 39] on div "Call to Customer Outbound call Location Search location Your caller id phone nu…" at bounding box center [656, 49] width 838 height 26
click at [195, 53] on icon at bounding box center [192, 48] width 10 height 10
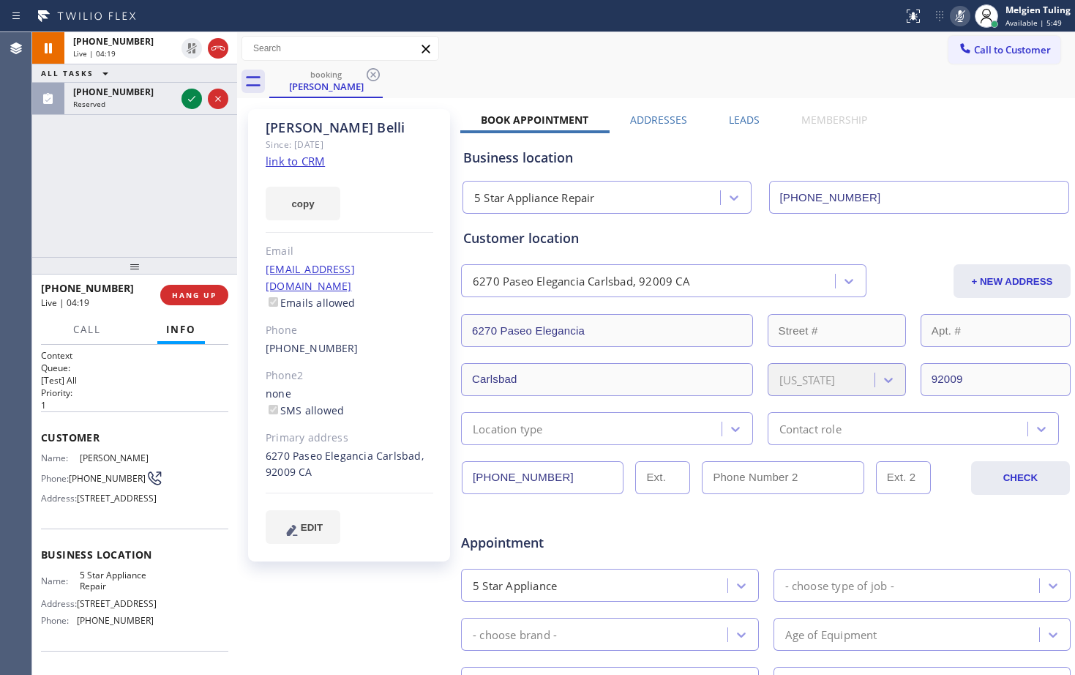
click at [957, 17] on icon at bounding box center [960, 16] width 18 height 18
click at [823, 63] on div "Call to Customer Outbound call Location Search location Your caller id phone nu…" at bounding box center [656, 48] width 838 height 33
drag, startPoint x: 187, startPoint y: 192, endPoint x: 443, endPoint y: 165, distance: 256.9
click at [443, 165] on div "[PERSON_NAME] Since: [DATE] link to CRM copy Email [EMAIL_ADDRESS][DOMAIN_NAME]…" at bounding box center [349, 335] width 202 height 452
click at [199, 296] on span "HANG UP" at bounding box center [194, 295] width 45 height 10
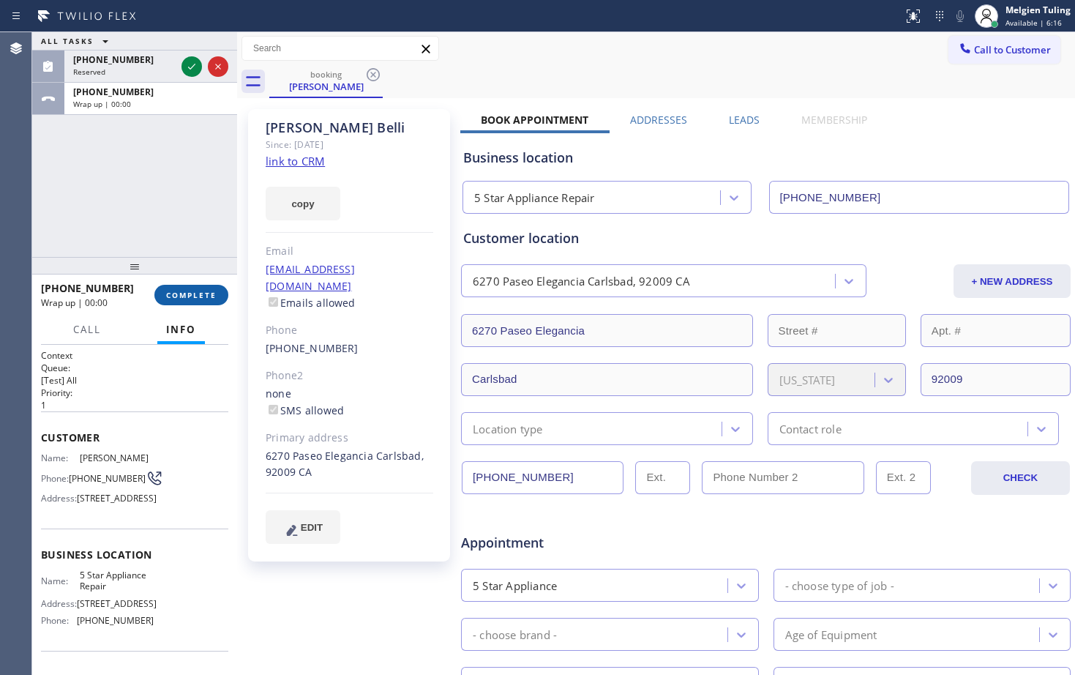
click at [188, 297] on span "COMPLETE" at bounding box center [191, 295] width 50 height 10
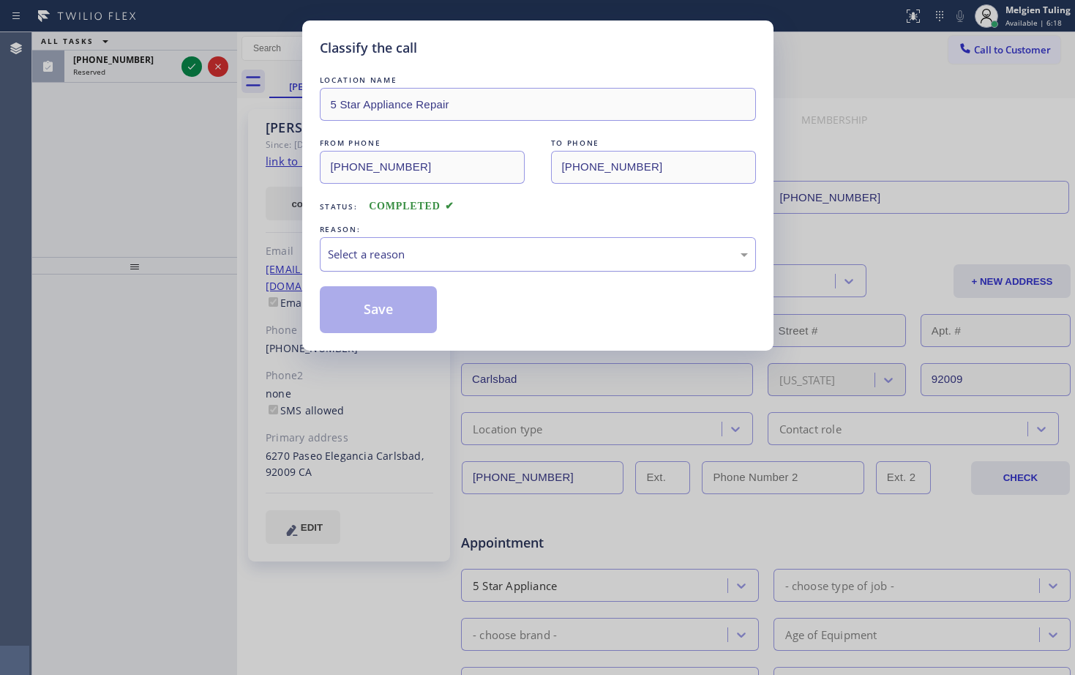
click at [345, 247] on div "Select a reason" at bounding box center [538, 254] width 420 height 17
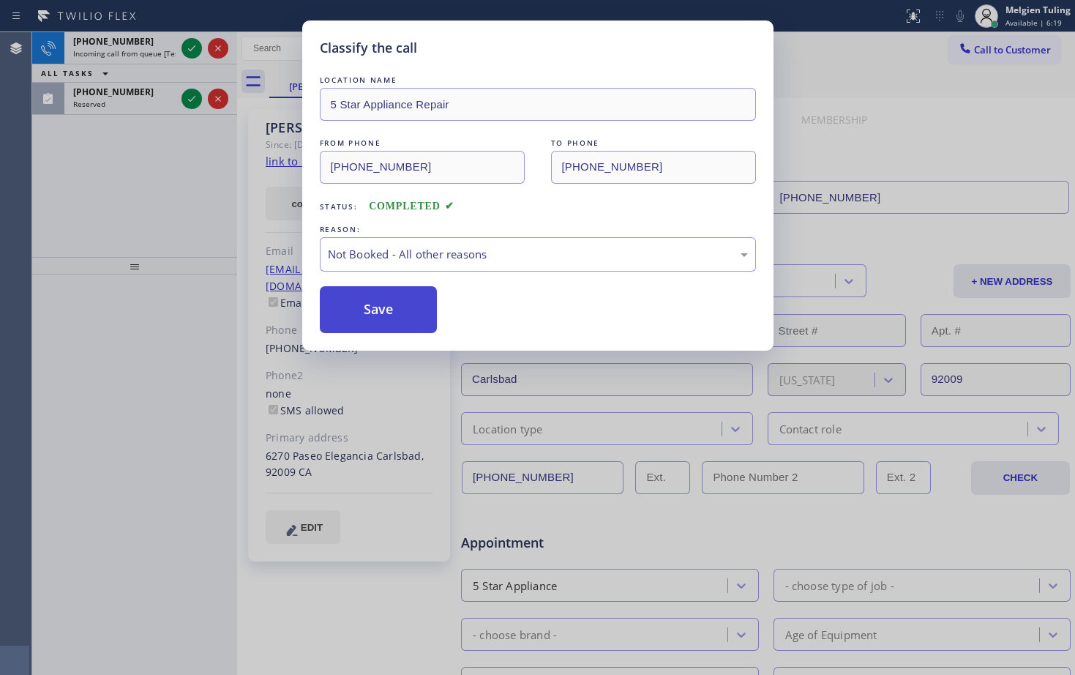
click at [345, 306] on button "Save" at bounding box center [379, 309] width 118 height 47
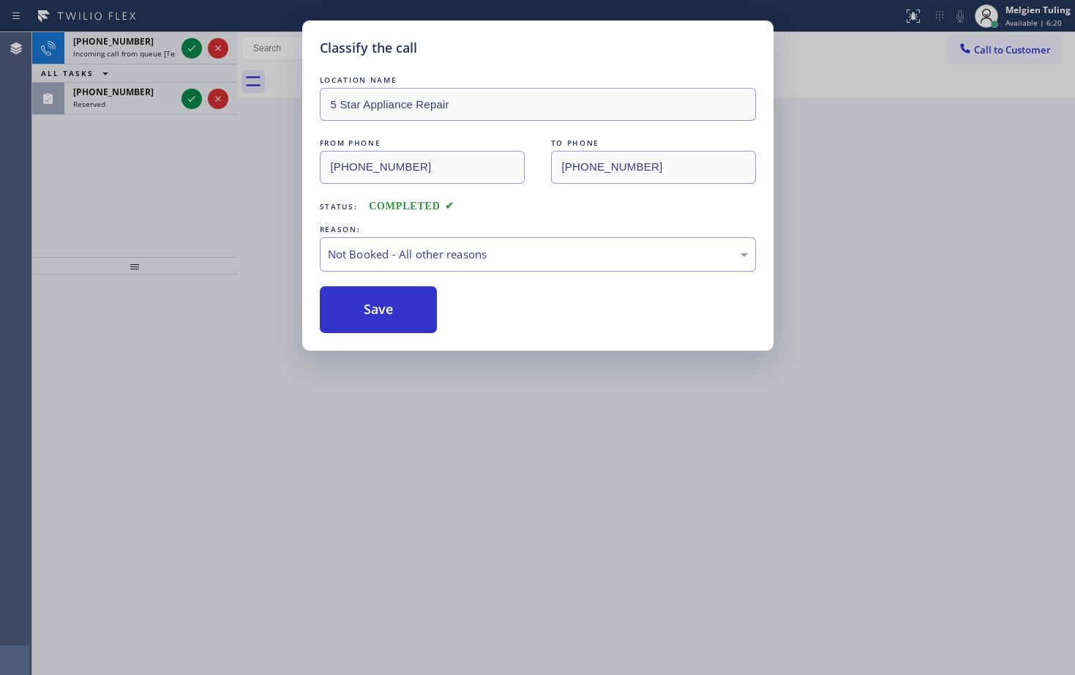
drag, startPoint x: 149, startPoint y: 157, endPoint x: 176, endPoint y: 102, distance: 60.5
click at [149, 156] on div "Classify the call LOCATION NAME 5 Star Appliance Repair FROM PHONE [PHONE_NUMBE…" at bounding box center [537, 337] width 1075 height 675
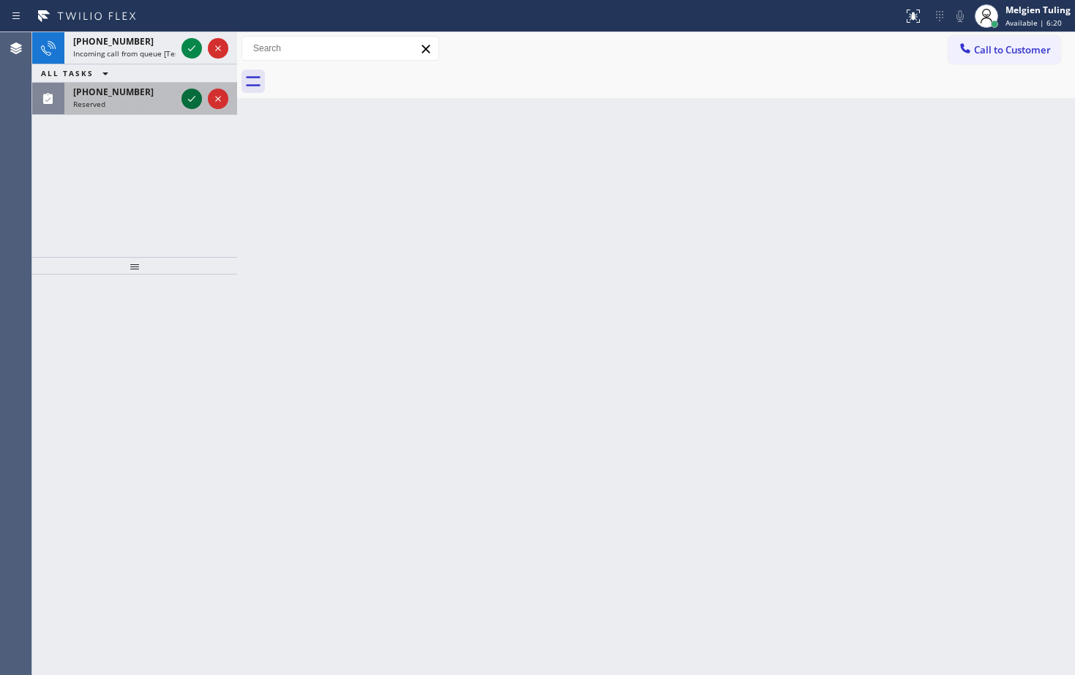
click at [193, 93] on icon at bounding box center [192, 99] width 18 height 18
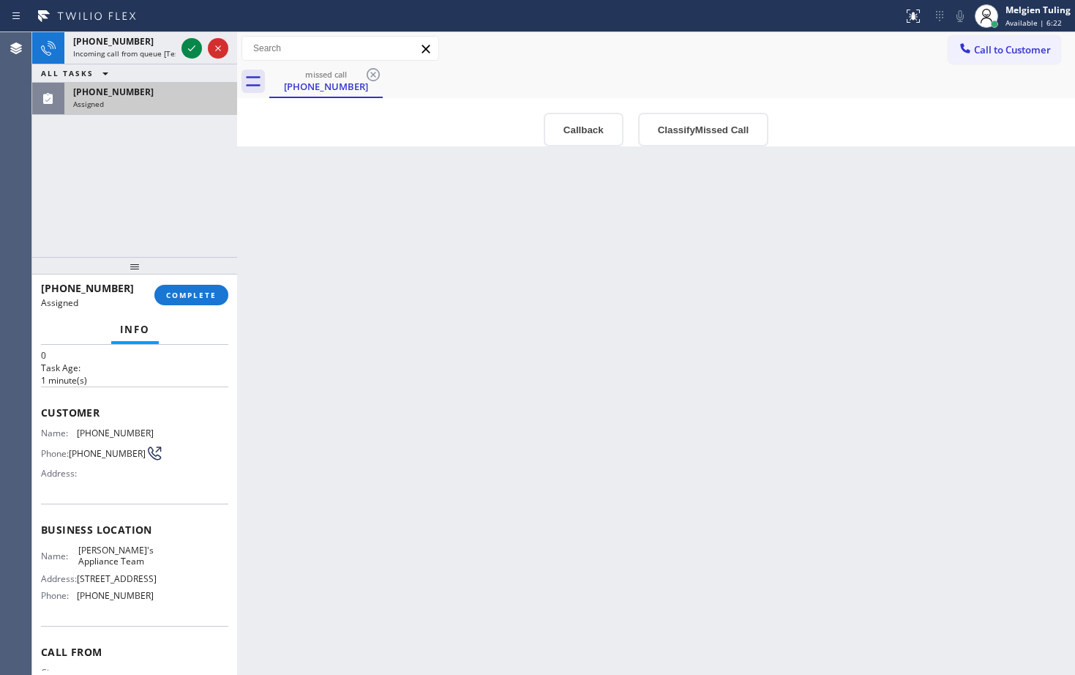
scroll to position [73, 0]
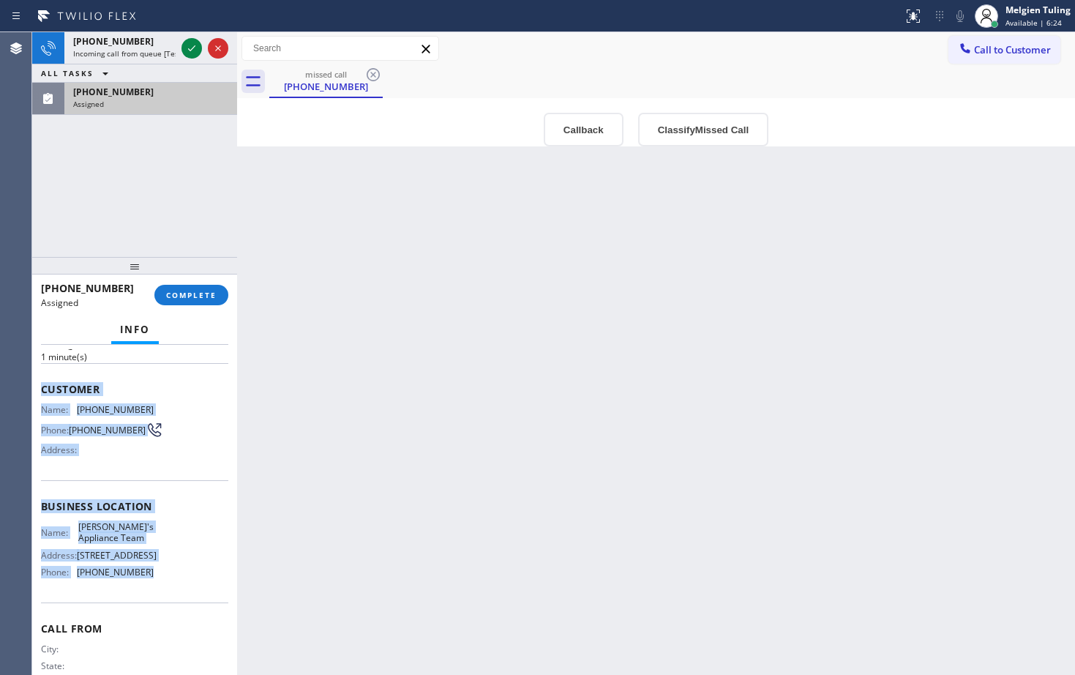
drag, startPoint x: 42, startPoint y: 387, endPoint x: 160, endPoint y: 598, distance: 241.4
click at [160, 598] on div "Context Queue: Appliance Repair Priority: 0 Task Age: [DEMOGRAPHIC_DATA] minute…" at bounding box center [134, 494] width 187 height 437
copy div "Customer Name: [PHONE_NUMBER] Phone: [PHONE_NUMBER] Address: Business location …"
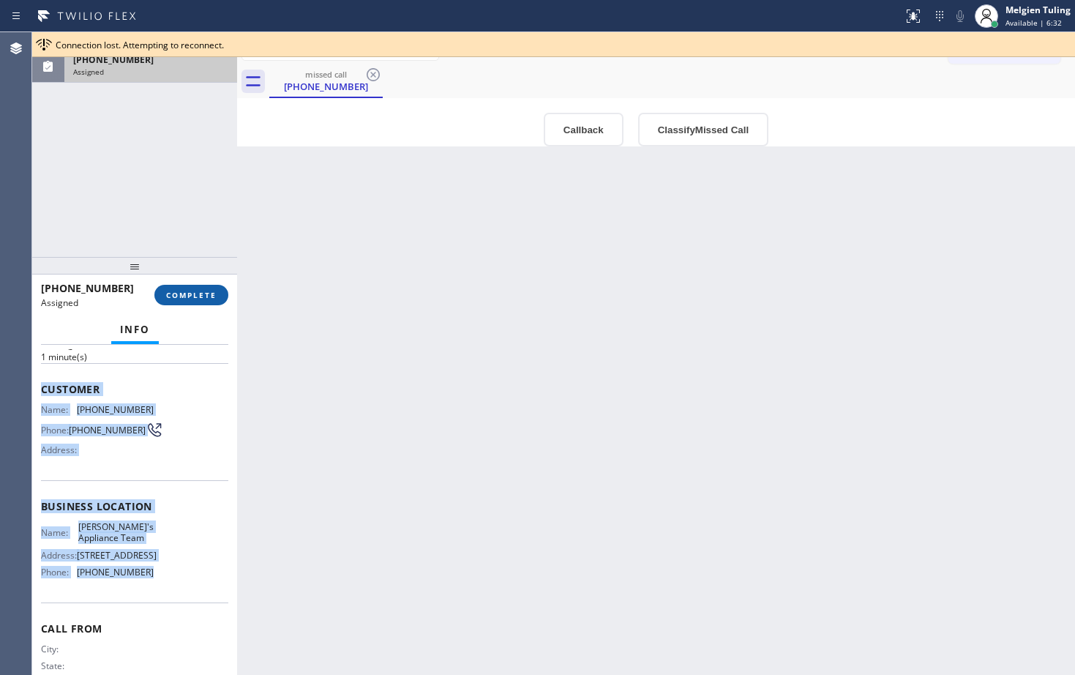
click at [191, 296] on span "COMPLETE" at bounding box center [191, 295] width 50 height 10
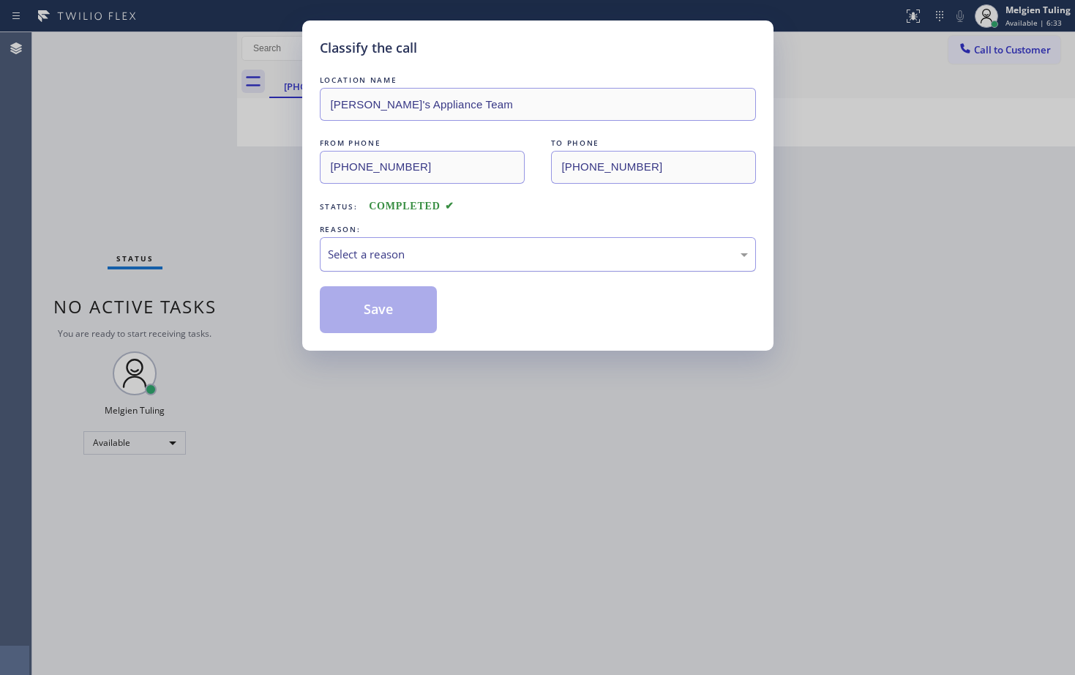
click at [386, 249] on div "Select a reason" at bounding box center [538, 254] width 420 height 17
click at [354, 314] on button "Save" at bounding box center [379, 309] width 118 height 47
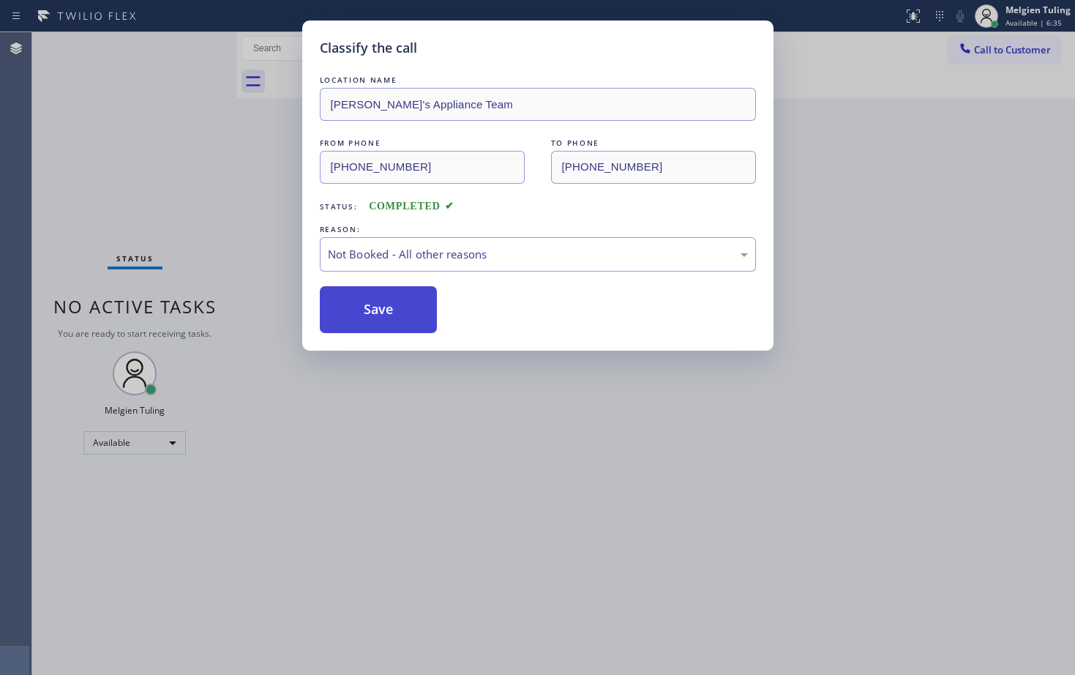
click at [354, 314] on button "Save" at bounding box center [379, 309] width 118 height 47
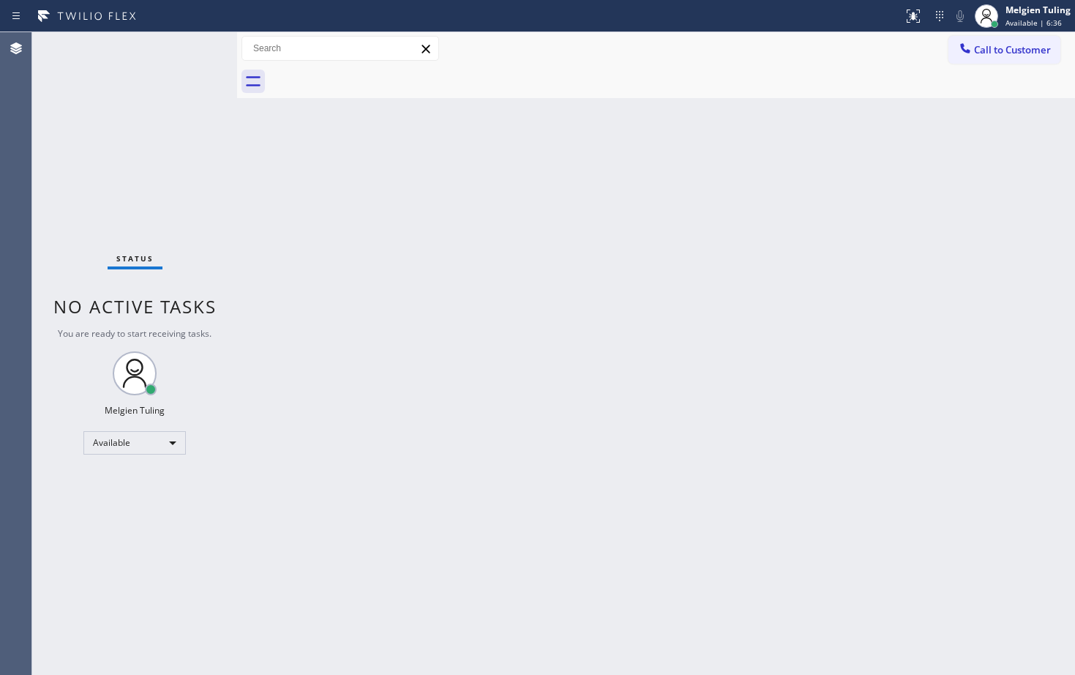
click at [260, 190] on div "Back to Dashboard Change Sender ID Customers Technicians Select a contact Outbo…" at bounding box center [656, 353] width 838 height 642
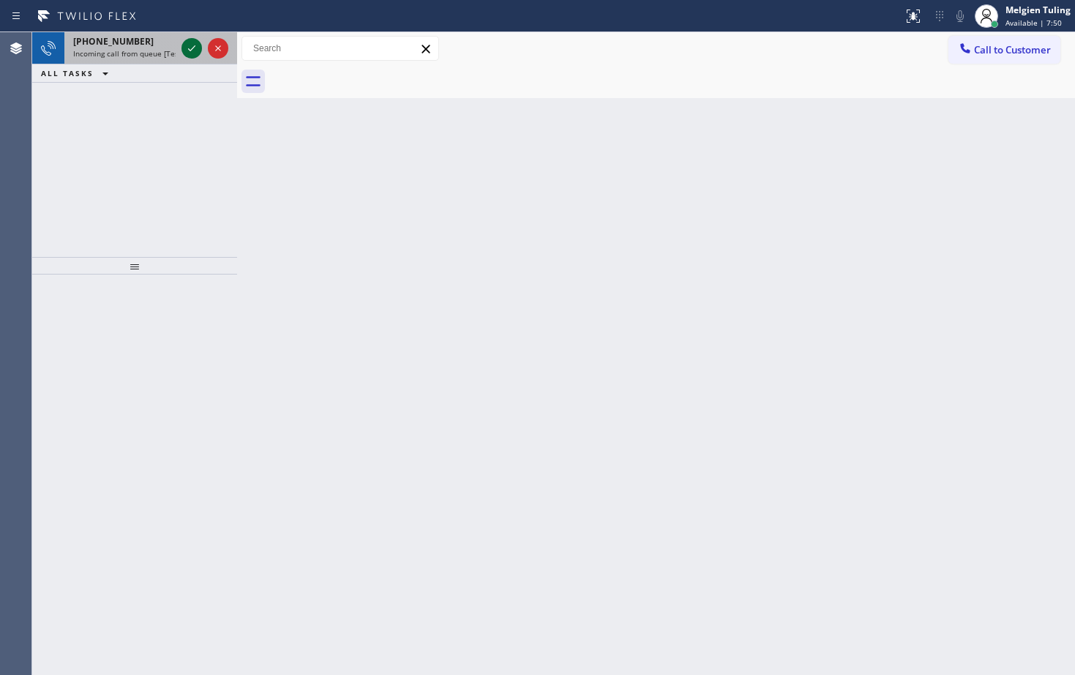
click at [187, 49] on icon at bounding box center [192, 49] width 18 height 18
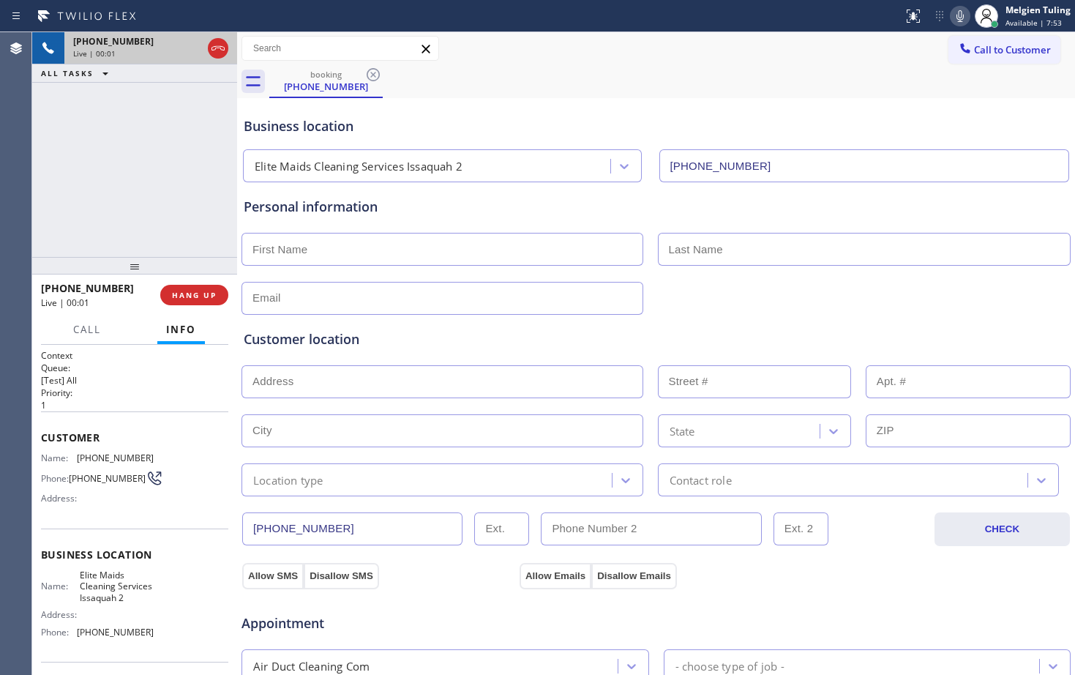
type input "[PHONE_NUMBER]"
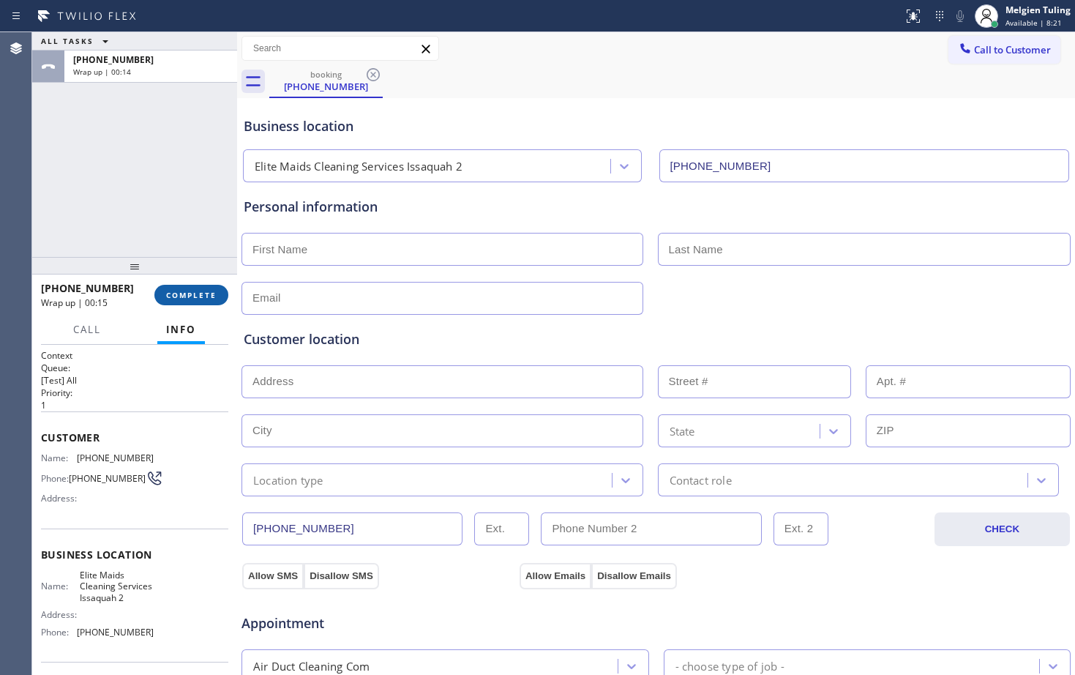
click at [187, 300] on span "COMPLETE" at bounding box center [191, 295] width 50 height 10
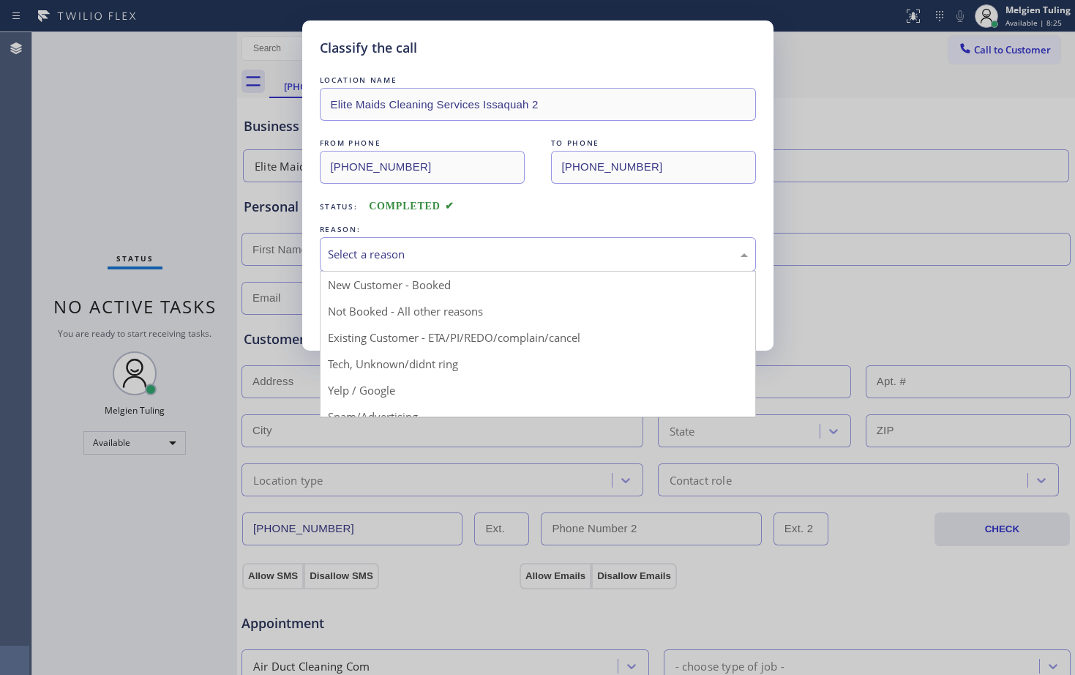
drag, startPoint x: 396, startPoint y: 256, endPoint x: 351, endPoint y: 364, distance: 117.1
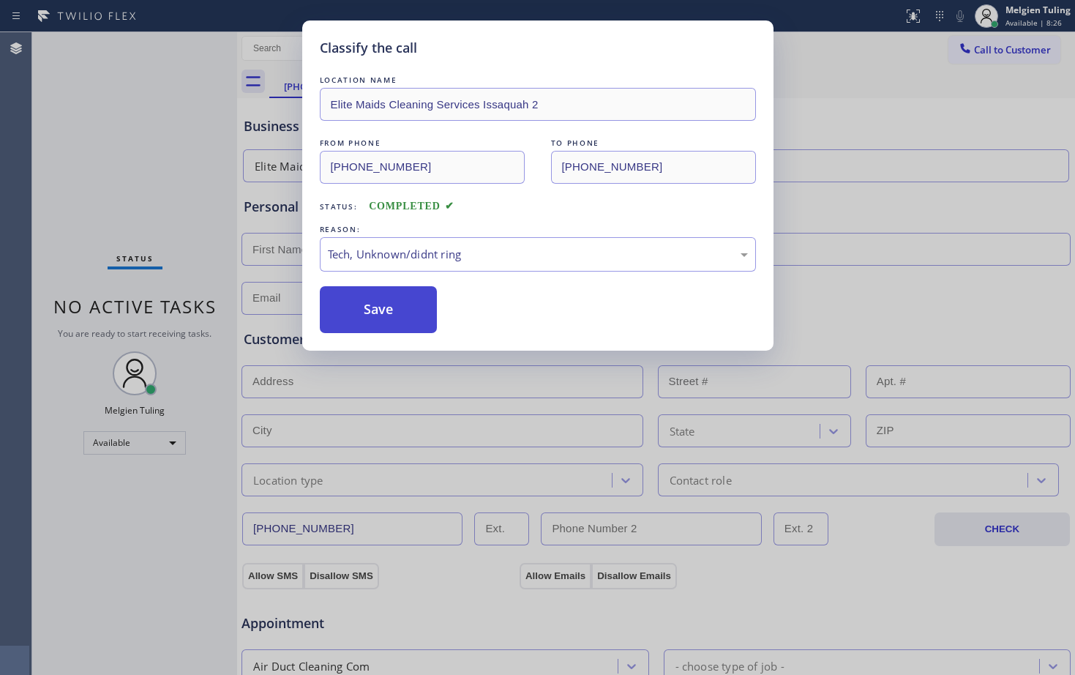
click at [372, 312] on button "Save" at bounding box center [379, 309] width 118 height 47
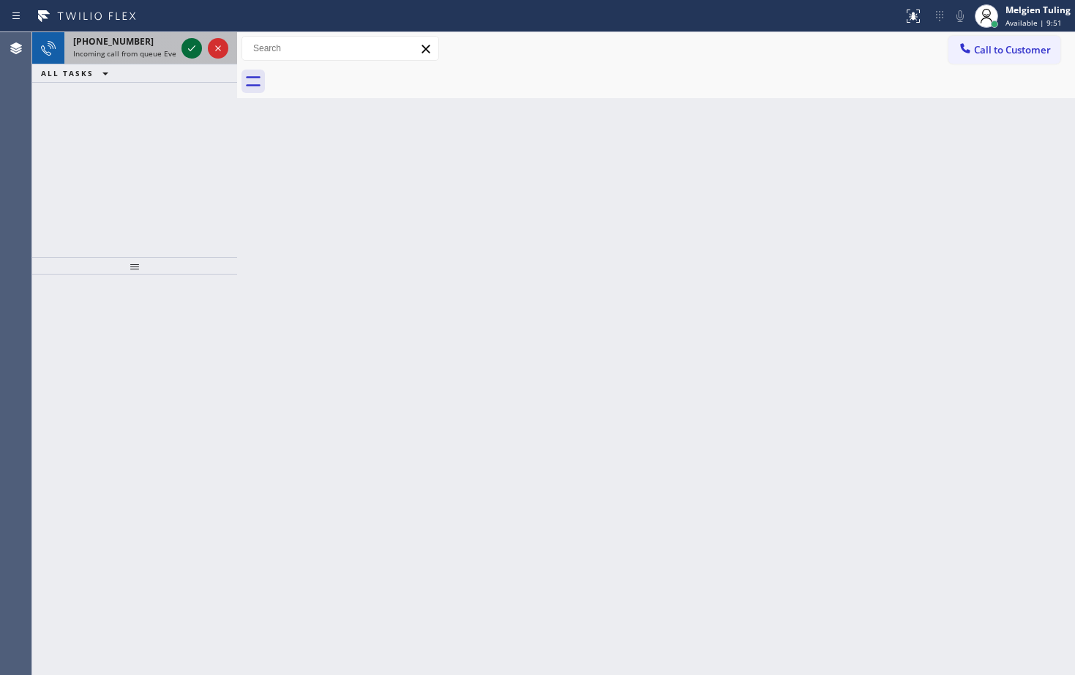
click at [186, 49] on icon at bounding box center [192, 49] width 18 height 18
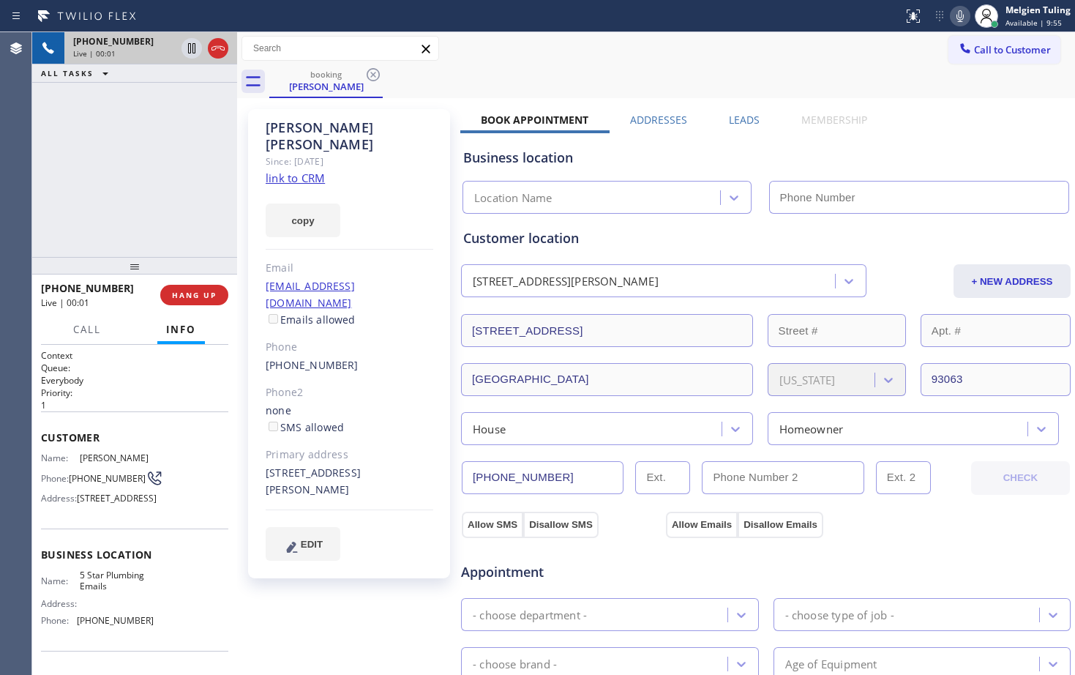
type input "[PHONE_NUMBER]"
drag, startPoint x: 277, startPoint y: 158, endPoint x: 268, endPoint y: 165, distance: 11.0
click at [268, 170] on link "link to CRM" at bounding box center [295, 177] width 59 height 15
click at [193, 298] on span "HANG UP" at bounding box center [194, 295] width 45 height 10
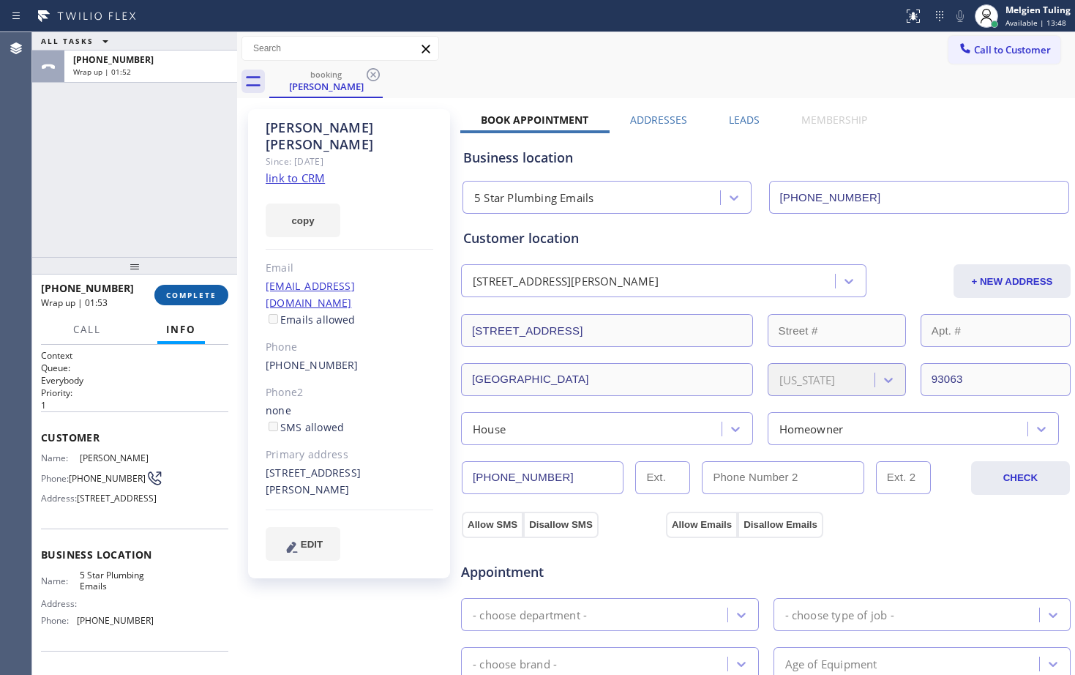
click at [191, 291] on span "COMPLETE" at bounding box center [191, 295] width 50 height 10
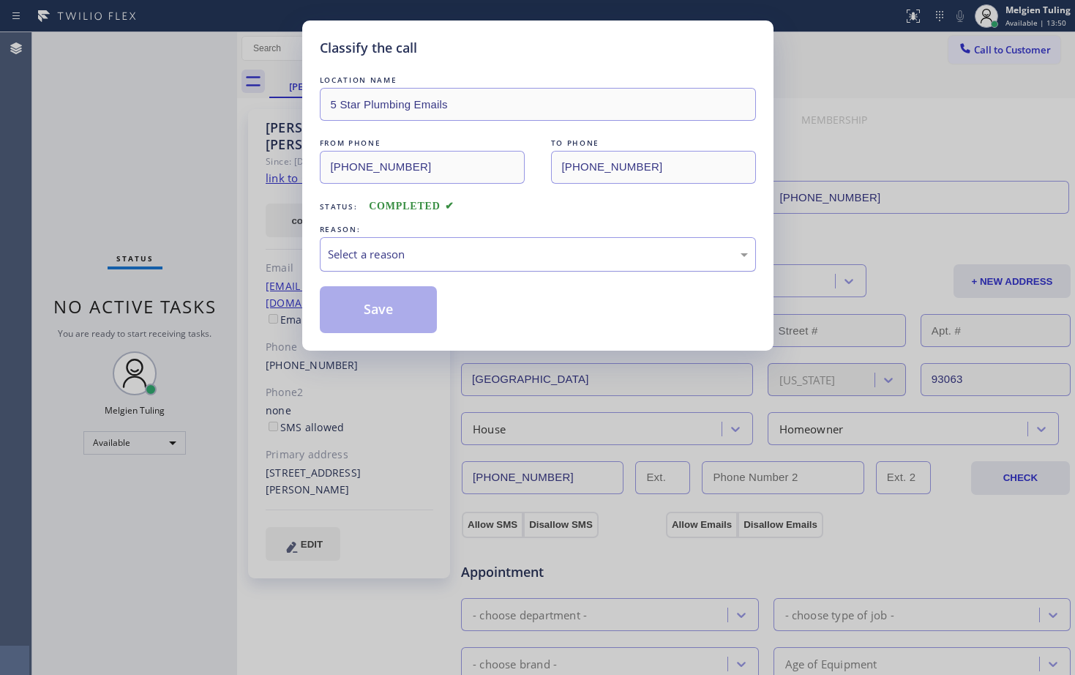
click at [366, 248] on div "Select a reason" at bounding box center [538, 254] width 420 height 17
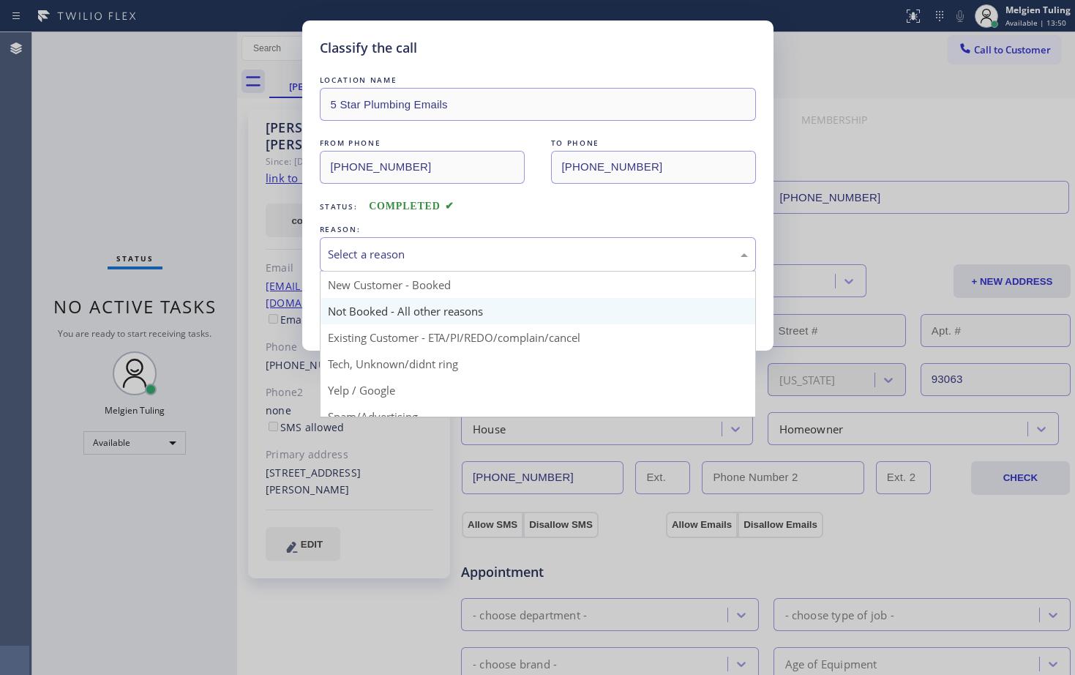
click at [344, 311] on button "Save" at bounding box center [379, 309] width 118 height 47
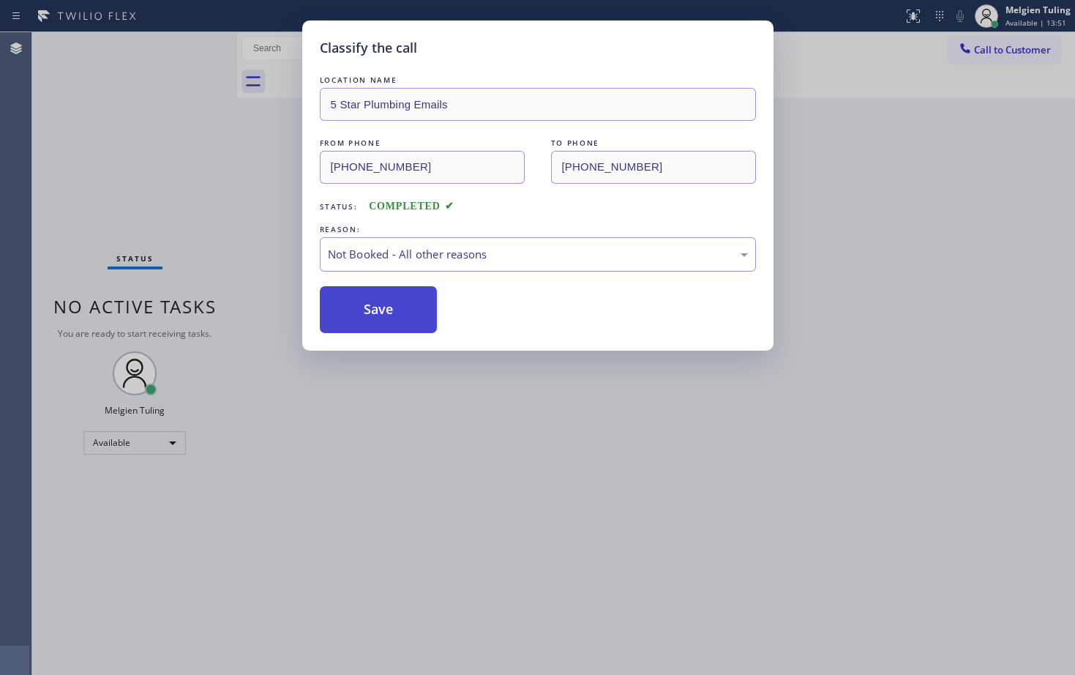
click at [343, 312] on button "Save" at bounding box center [379, 309] width 118 height 47
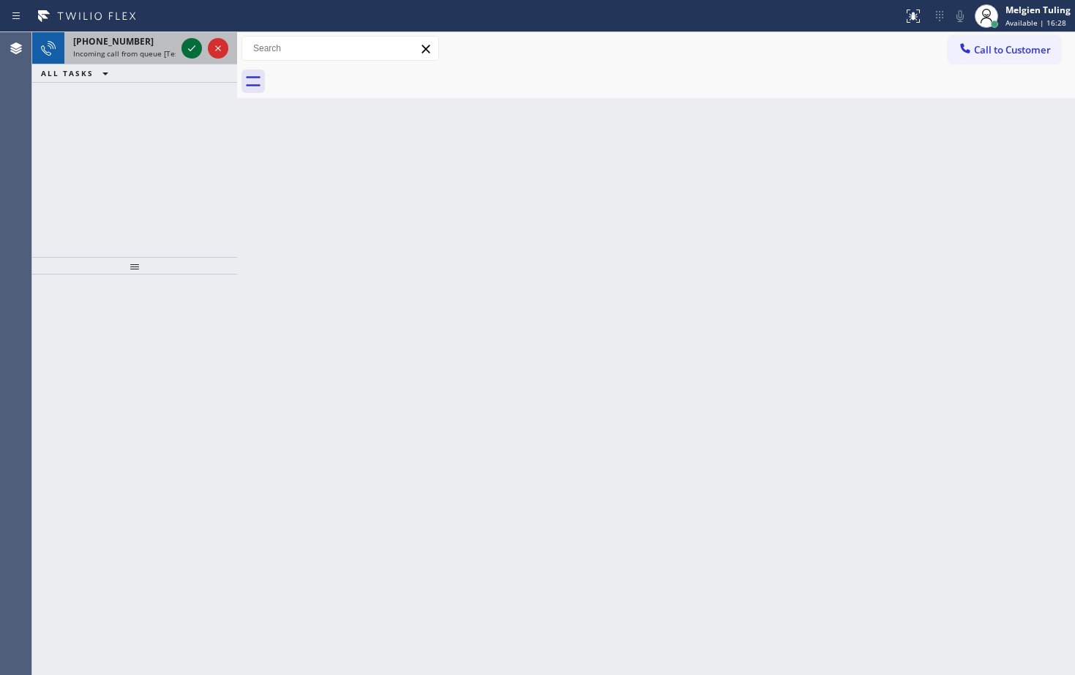
click at [189, 48] on icon at bounding box center [192, 49] width 18 height 18
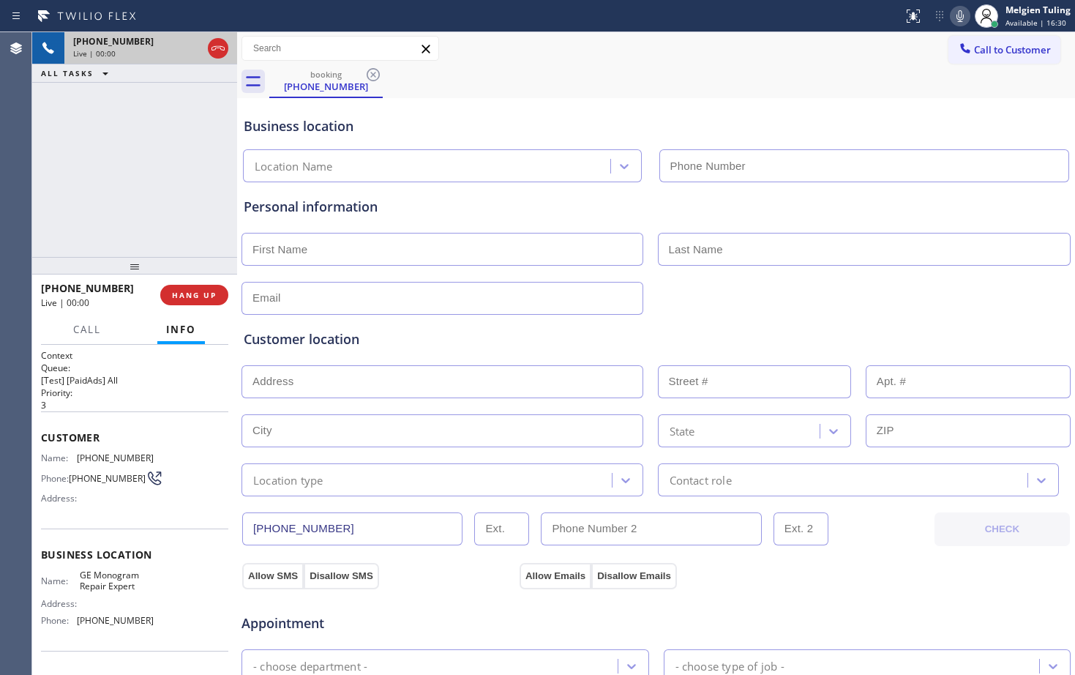
type input "[PHONE_NUMBER]"
click at [165, 171] on div "[PHONE_NUMBER] Live | 00:15 ALL TASKS ALL TASKS ACTIVE TASKS TASKS IN WRAP UP" at bounding box center [134, 144] width 205 height 225
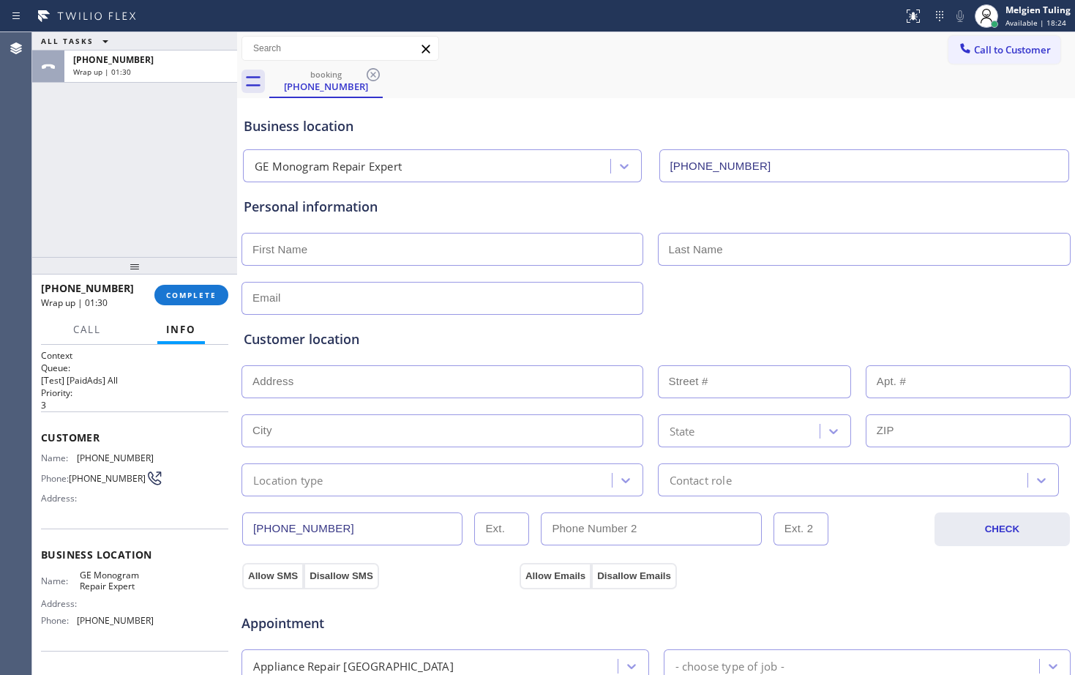
drag, startPoint x: 124, startPoint y: 192, endPoint x: 168, endPoint y: 247, distance: 70.7
click at [125, 192] on div "ALL TASKS ALL TASKS ACTIVE TASKS TASKS IN WRAP UP [PHONE_NUMBER] Wrap up | 01:30" at bounding box center [134, 144] width 205 height 225
click at [185, 297] on span "COMPLETE" at bounding box center [191, 295] width 50 height 10
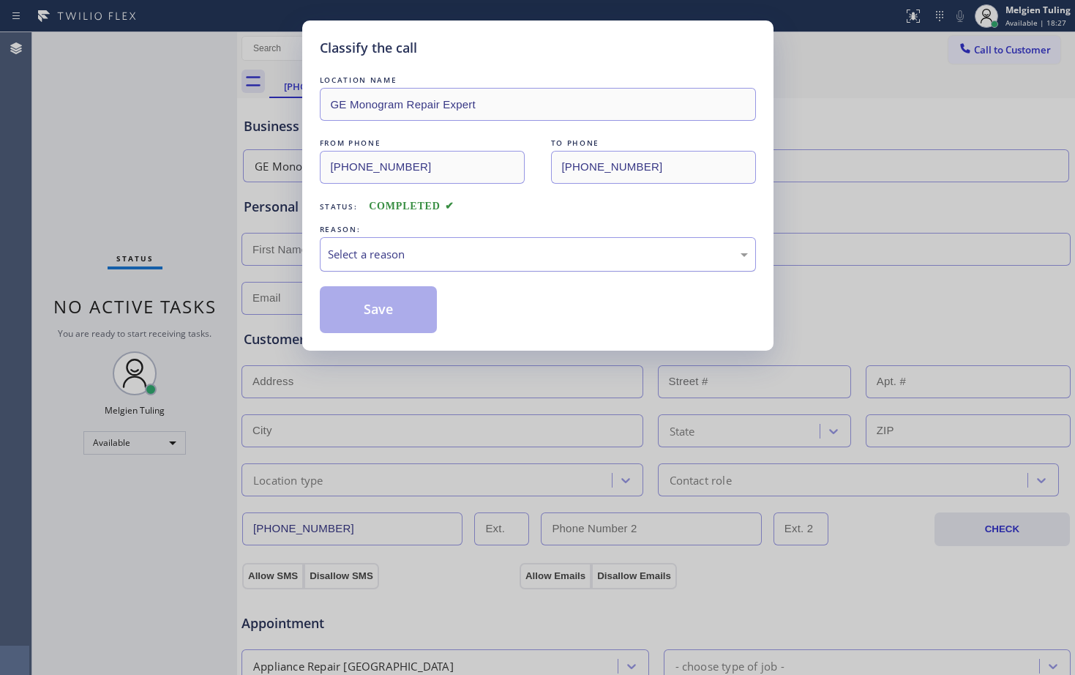
click at [418, 255] on div "Select a reason" at bounding box center [538, 254] width 420 height 17
click at [391, 316] on button "Save" at bounding box center [379, 309] width 118 height 47
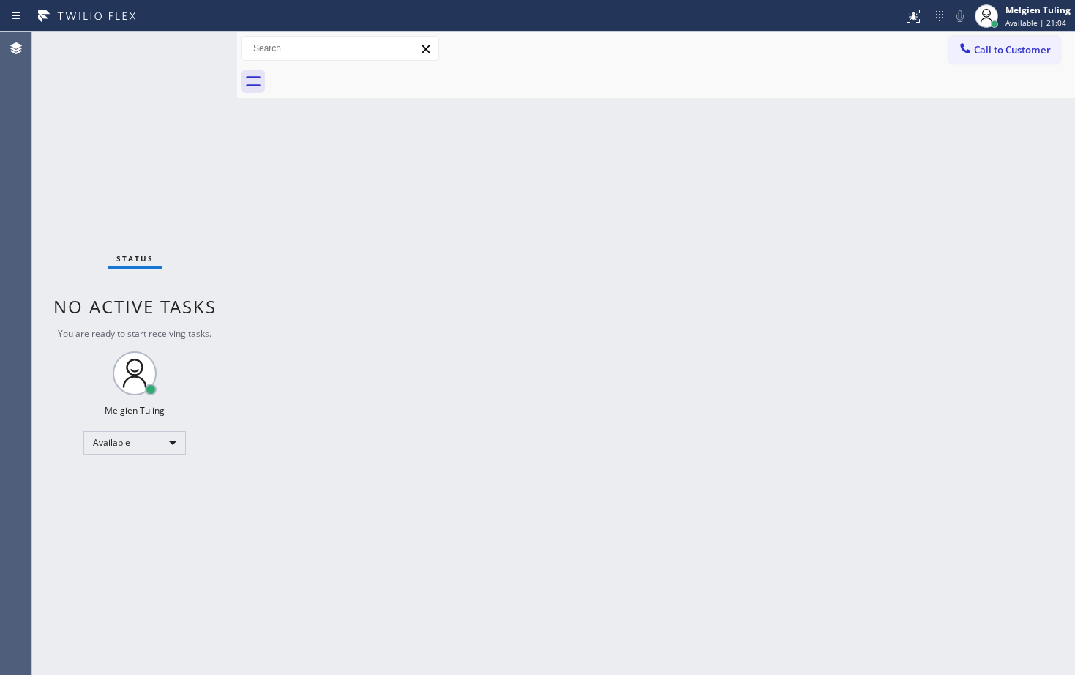
click at [187, 45] on div "Status No active tasks You are ready to start receiving tasks. Melgien Tuling A…" at bounding box center [134, 353] width 205 height 642
click at [509, 355] on div "Back to Dashboard Change Sender ID Customers Technicians Select a contact Outbo…" at bounding box center [656, 353] width 838 height 642
click at [335, 209] on div "Back to Dashboard Change Sender ID Customers Technicians Select a contact Outbo…" at bounding box center [656, 353] width 838 height 642
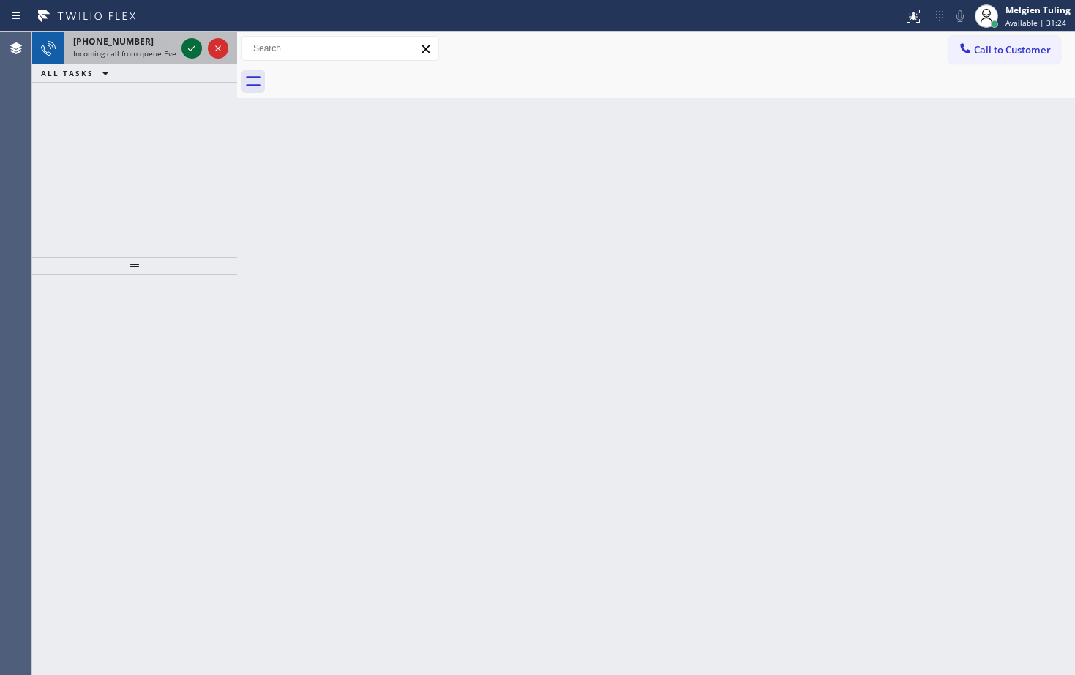
click at [185, 49] on icon at bounding box center [192, 49] width 18 height 18
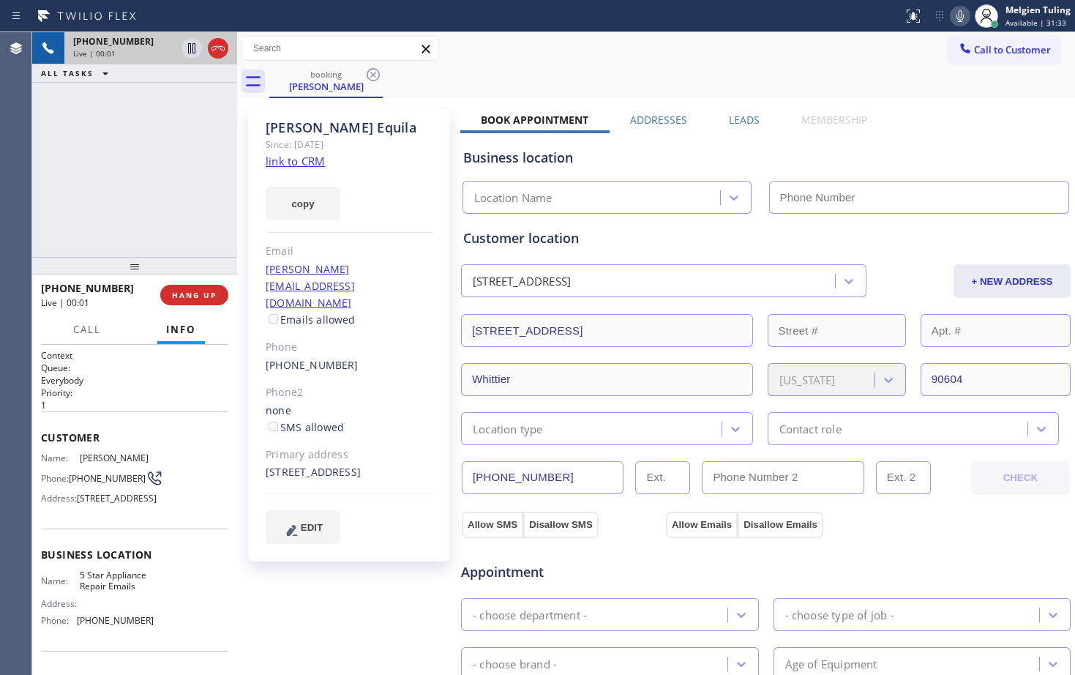
type input "[PHONE_NUMBER]"
click at [317, 167] on link "link to CRM" at bounding box center [295, 161] width 59 height 15
click at [953, 19] on icon at bounding box center [960, 16] width 18 height 18
click at [961, 18] on icon at bounding box center [960, 16] width 18 height 18
click at [958, 18] on icon at bounding box center [959, 16] width 7 height 12
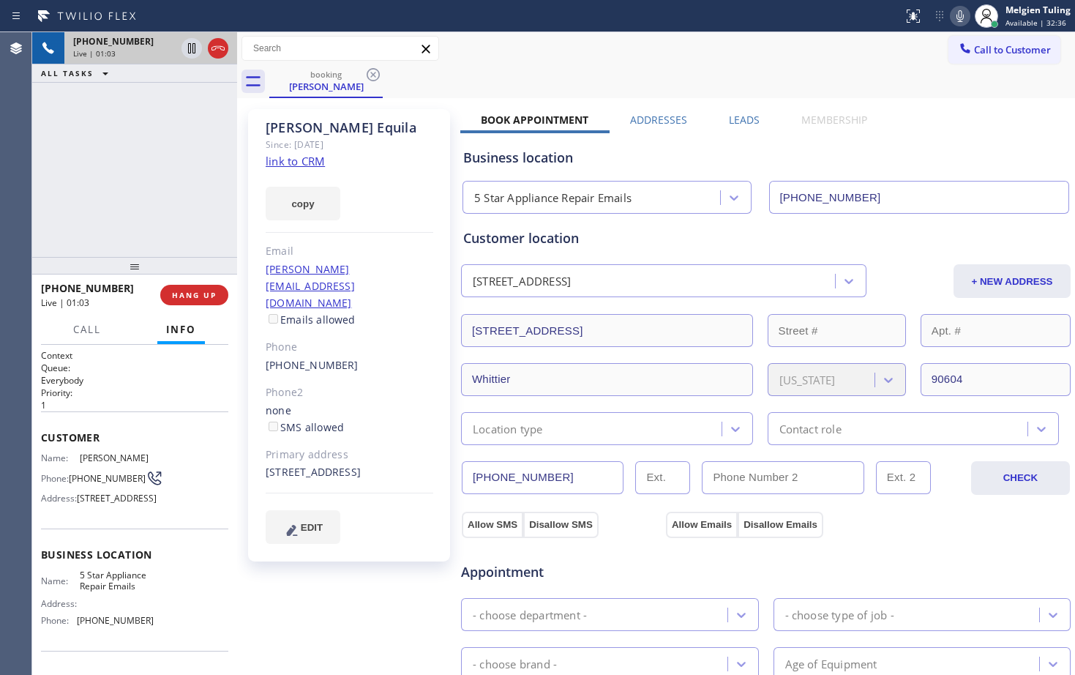
click at [964, 17] on icon at bounding box center [959, 16] width 7 height 12
click at [190, 43] on icon at bounding box center [191, 48] width 7 height 10
click at [196, 40] on icon at bounding box center [192, 49] width 18 height 18
click at [963, 17] on icon at bounding box center [960, 16] width 18 height 18
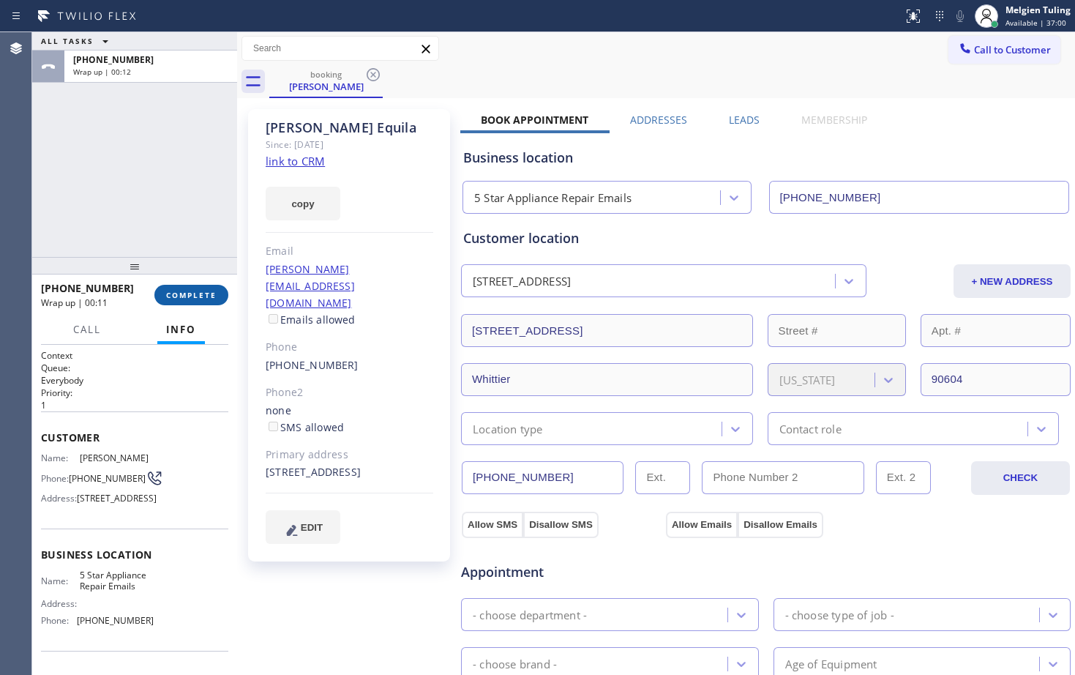
click at [187, 296] on span "COMPLETE" at bounding box center [191, 295] width 50 height 10
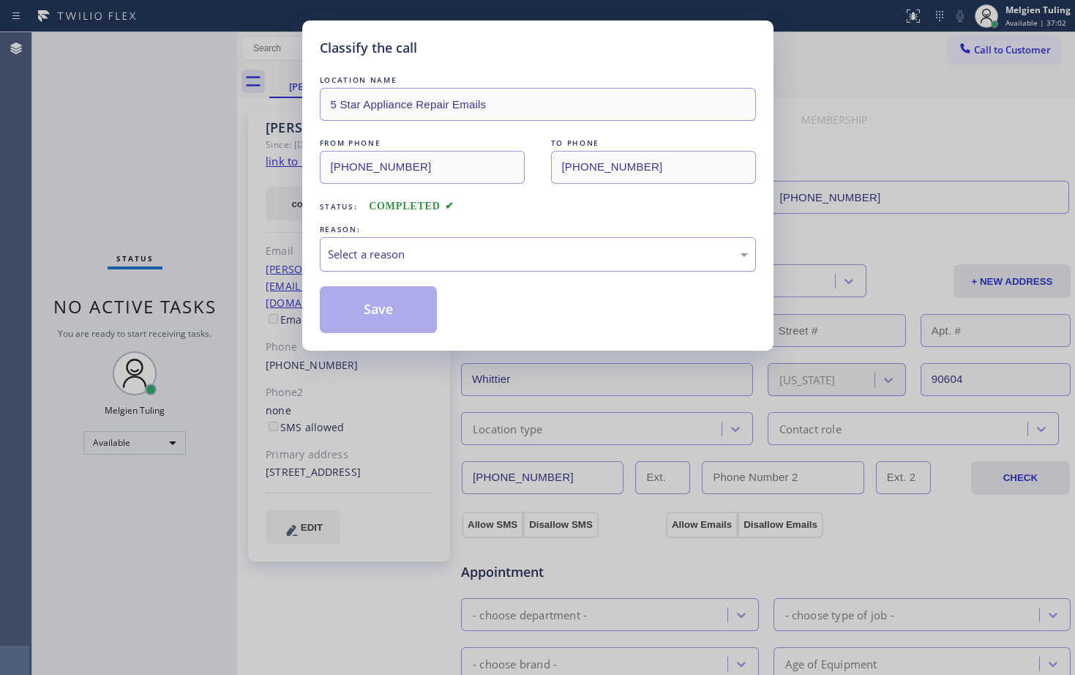
click at [392, 255] on div "Select a reason" at bounding box center [538, 254] width 420 height 17
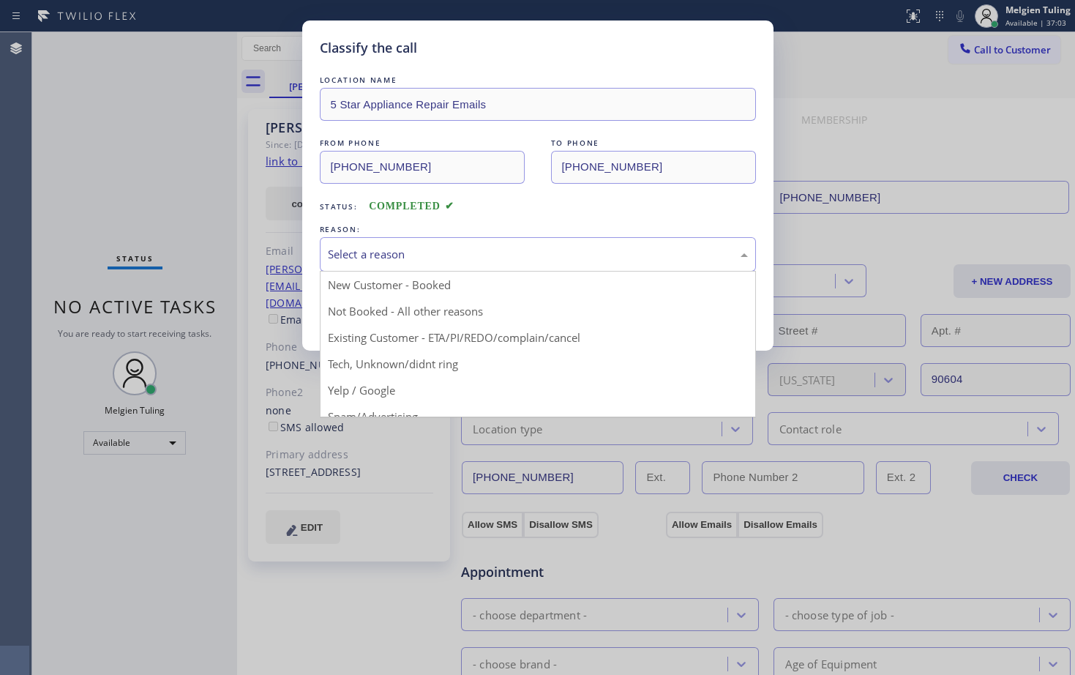
click at [352, 330] on button "Save" at bounding box center [379, 309] width 118 height 47
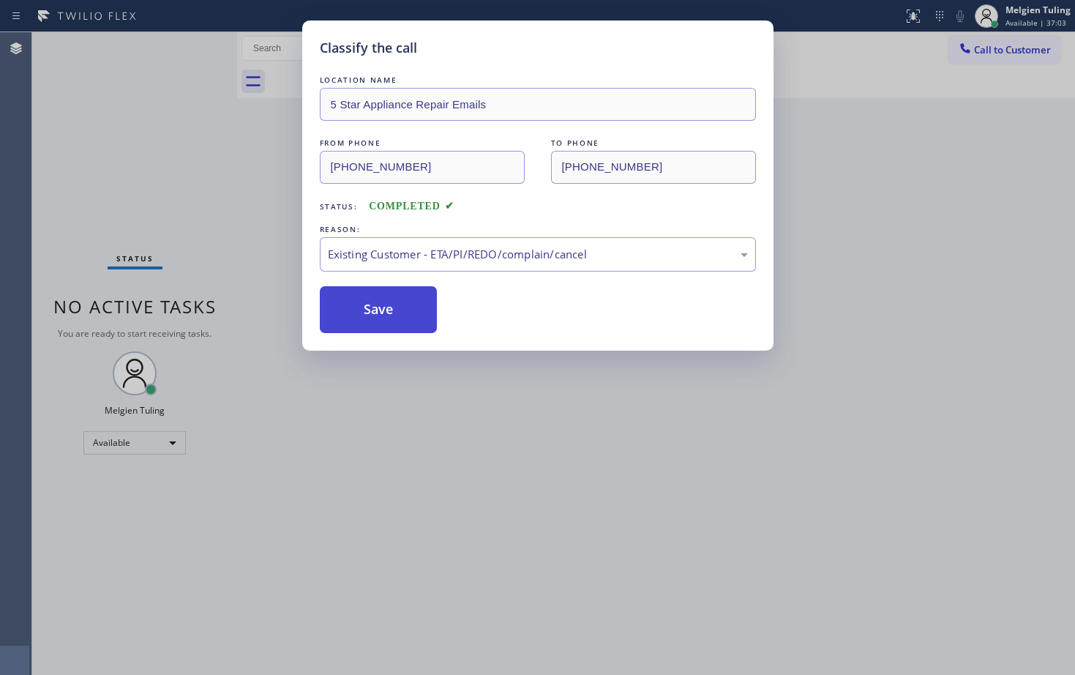
click at [367, 288] on button "Save" at bounding box center [379, 309] width 118 height 47
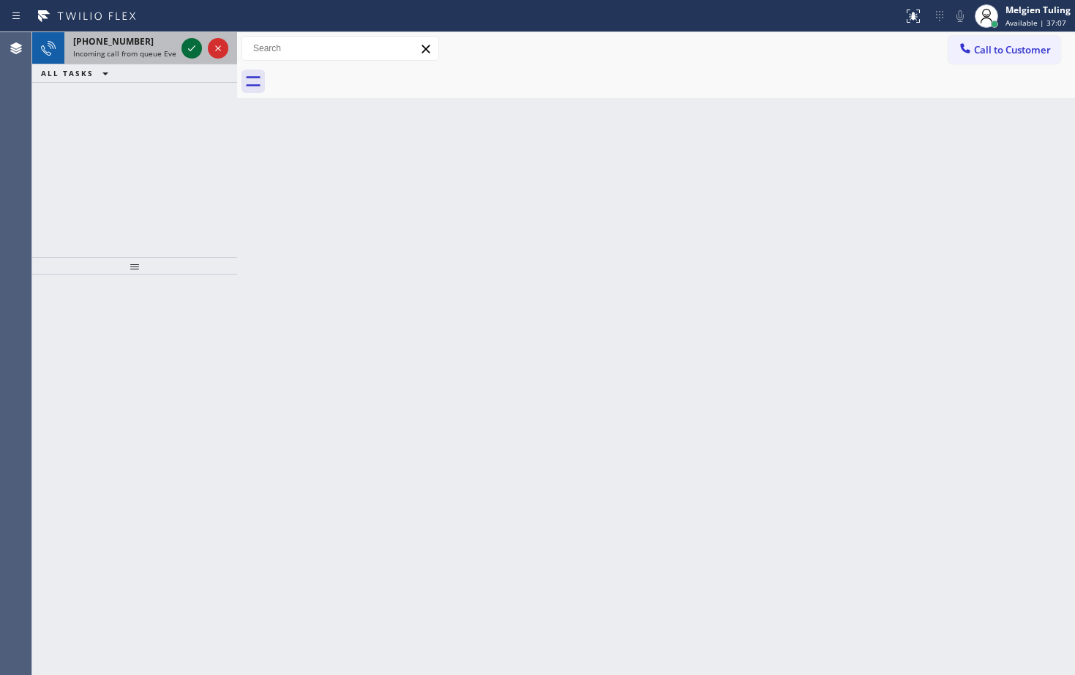
click at [182, 51] on div at bounding box center [191, 49] width 20 height 18
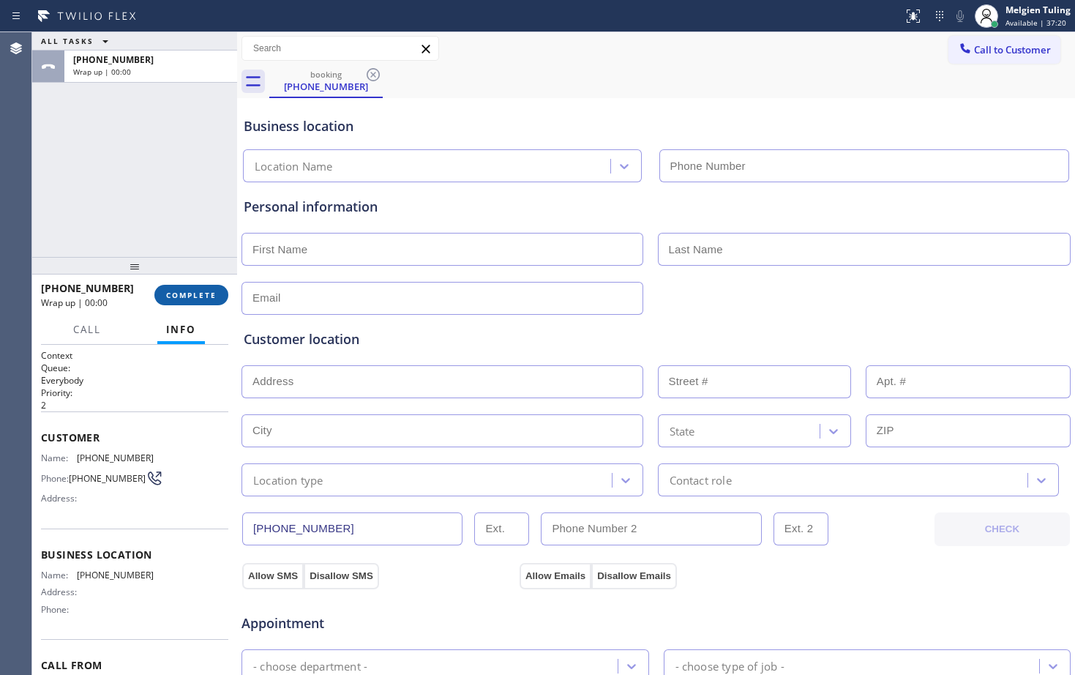
click at [189, 300] on span "COMPLETE" at bounding box center [191, 295] width 50 height 10
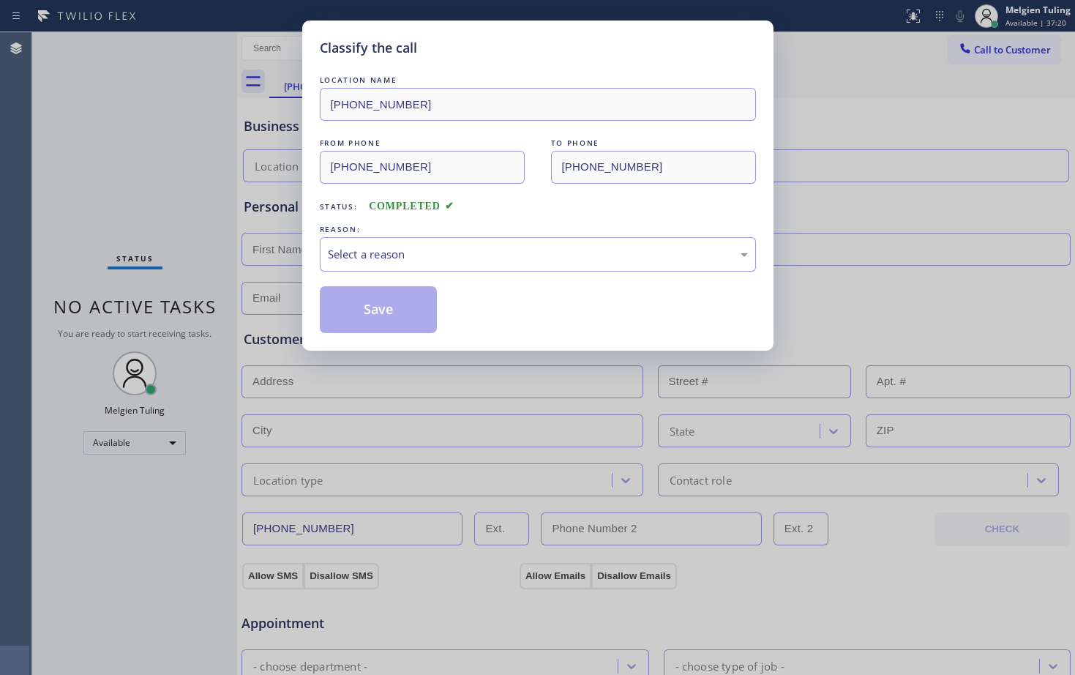
click at [189, 300] on div "Classify the call LOCATION NAME [PHONE_NUMBER] FROM PHONE [PHONE_NUMBER] TO PHO…" at bounding box center [537, 337] width 1075 height 675
click at [377, 247] on div "Select a reason" at bounding box center [538, 254] width 420 height 17
click at [370, 324] on button "Save" at bounding box center [379, 309] width 118 height 47
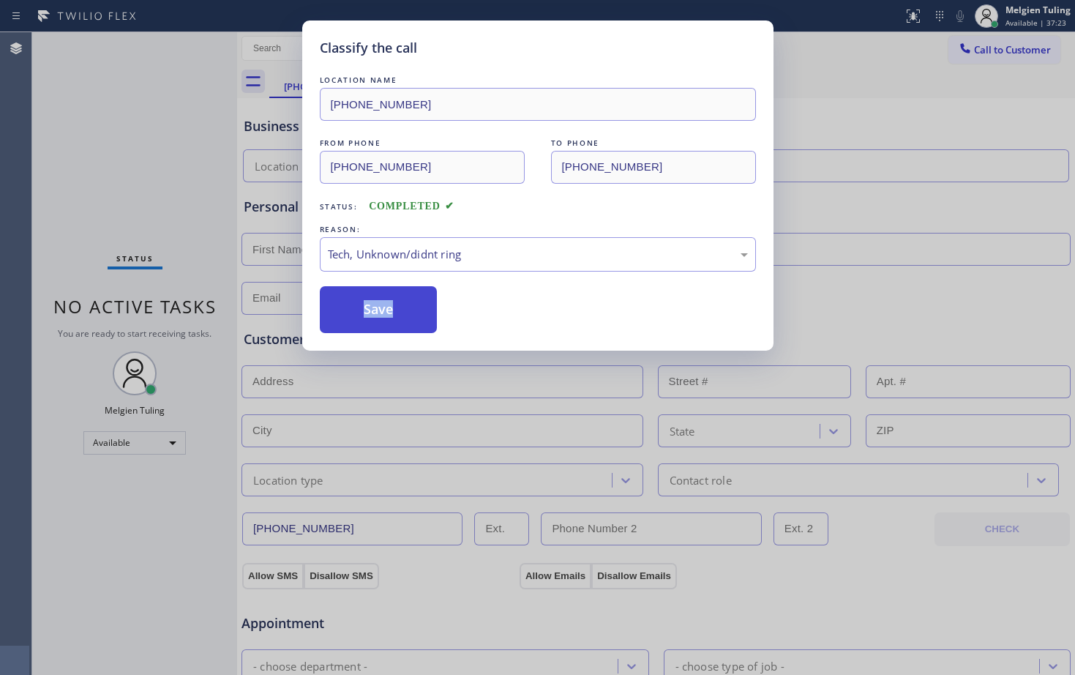
click at [370, 324] on button "Save" at bounding box center [379, 309] width 118 height 47
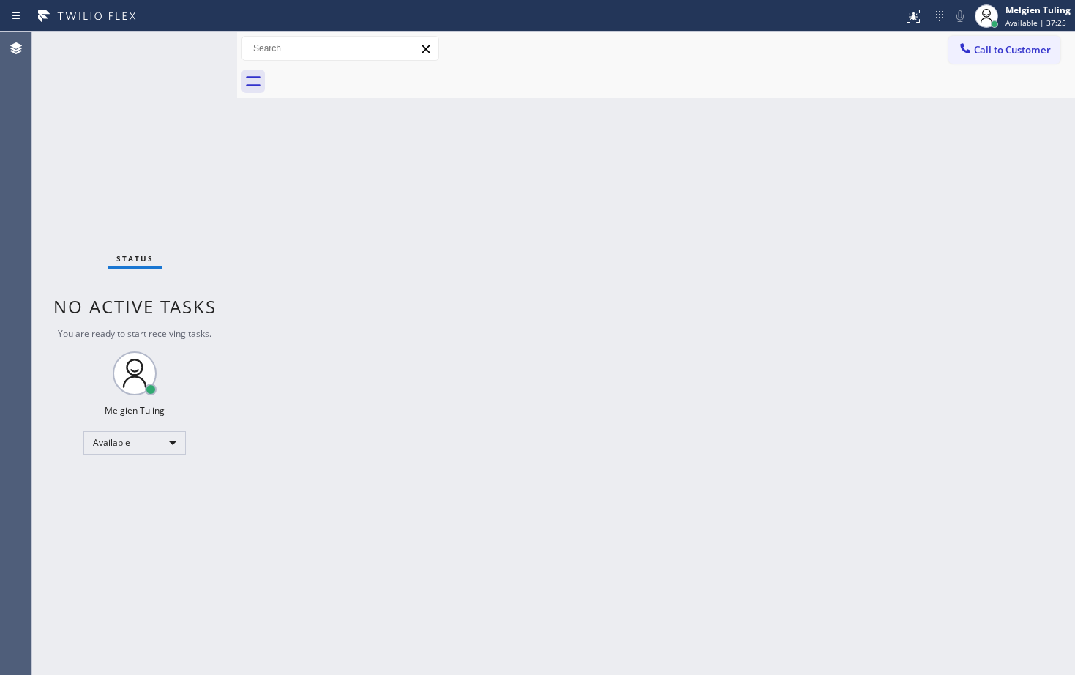
click at [544, 254] on div "Back to Dashboard Change Sender ID Customers Technicians Select a contact Outbo…" at bounding box center [656, 353] width 838 height 642
click at [481, 247] on div "Back to Dashboard Change Sender ID Customers Technicians Select a contact Outbo…" at bounding box center [656, 353] width 838 height 642
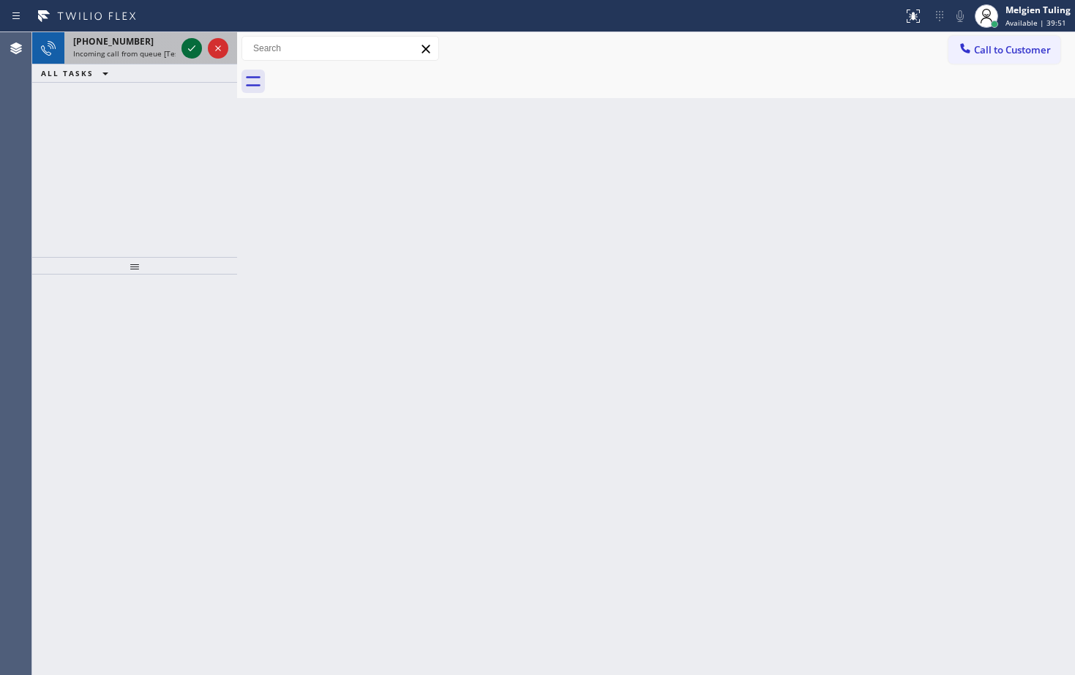
click at [182, 44] on div at bounding box center [191, 49] width 20 height 18
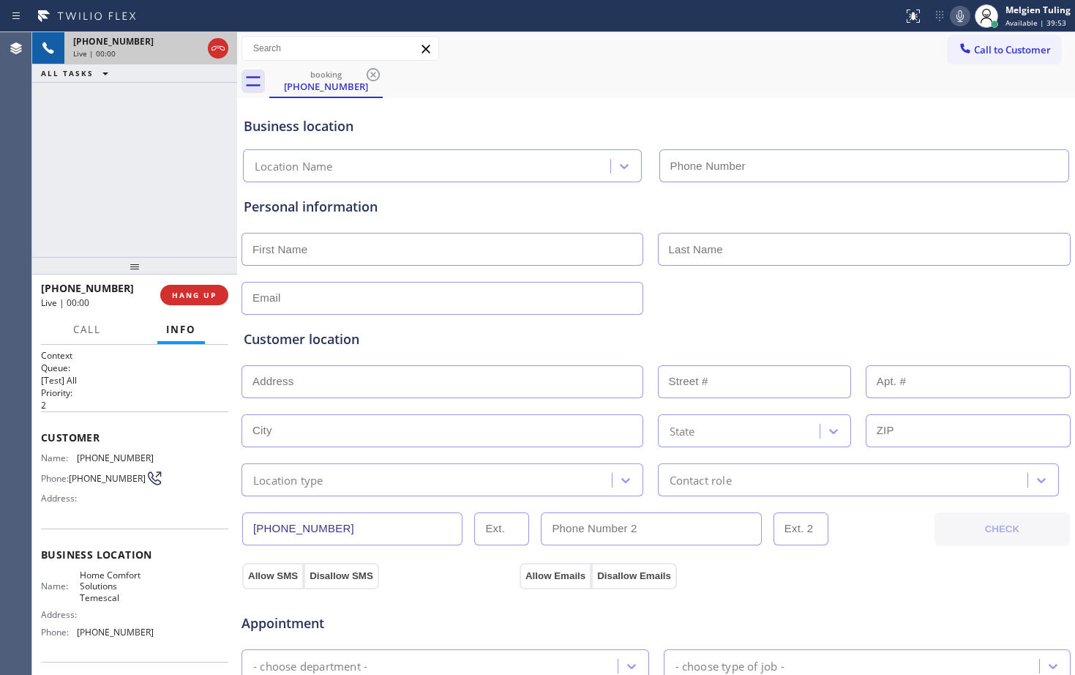
type input "[PHONE_NUMBER]"
click at [195, 301] on button "HANG UP" at bounding box center [194, 295] width 68 height 20
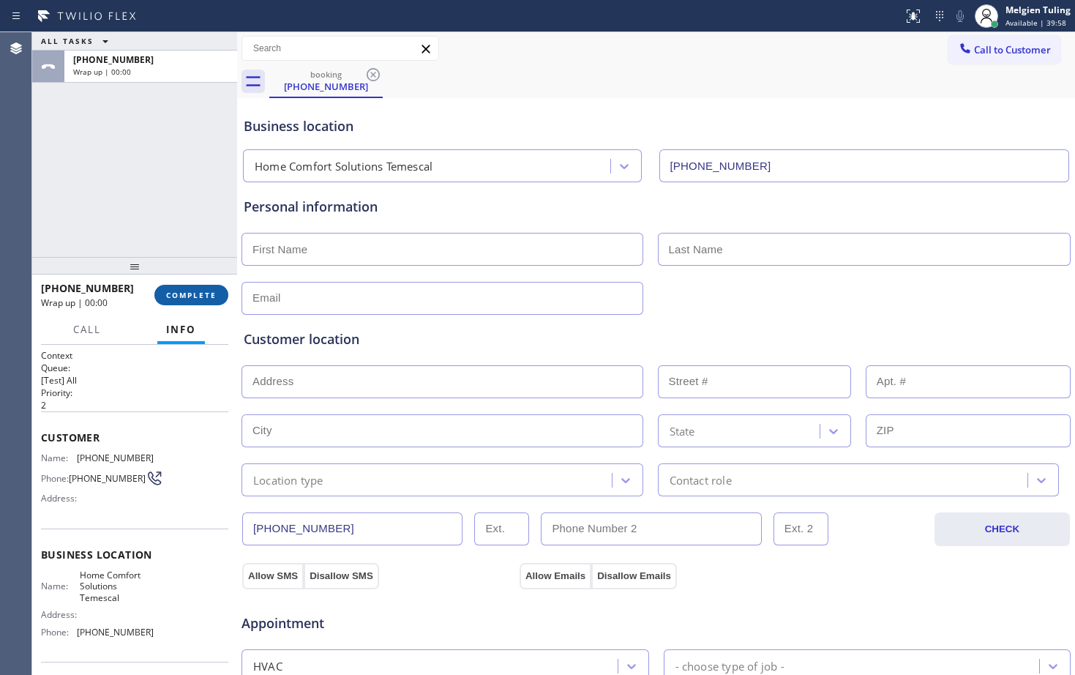
click at [213, 288] on button "COMPLETE" at bounding box center [191, 295] width 74 height 20
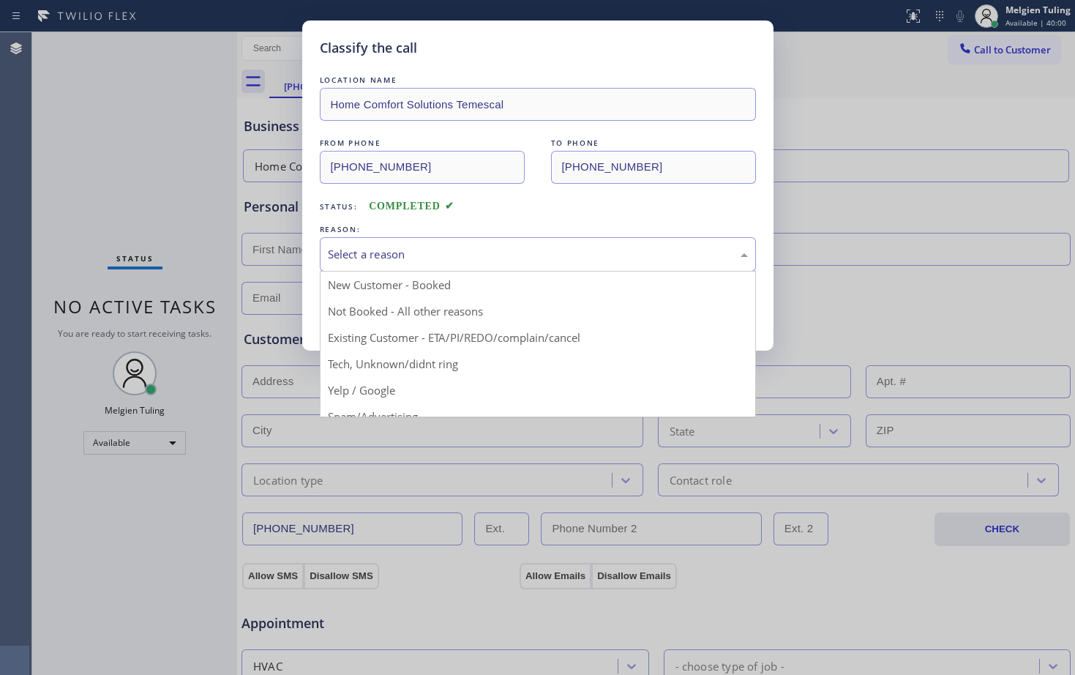
click at [422, 251] on div "Select a reason" at bounding box center [538, 254] width 420 height 17
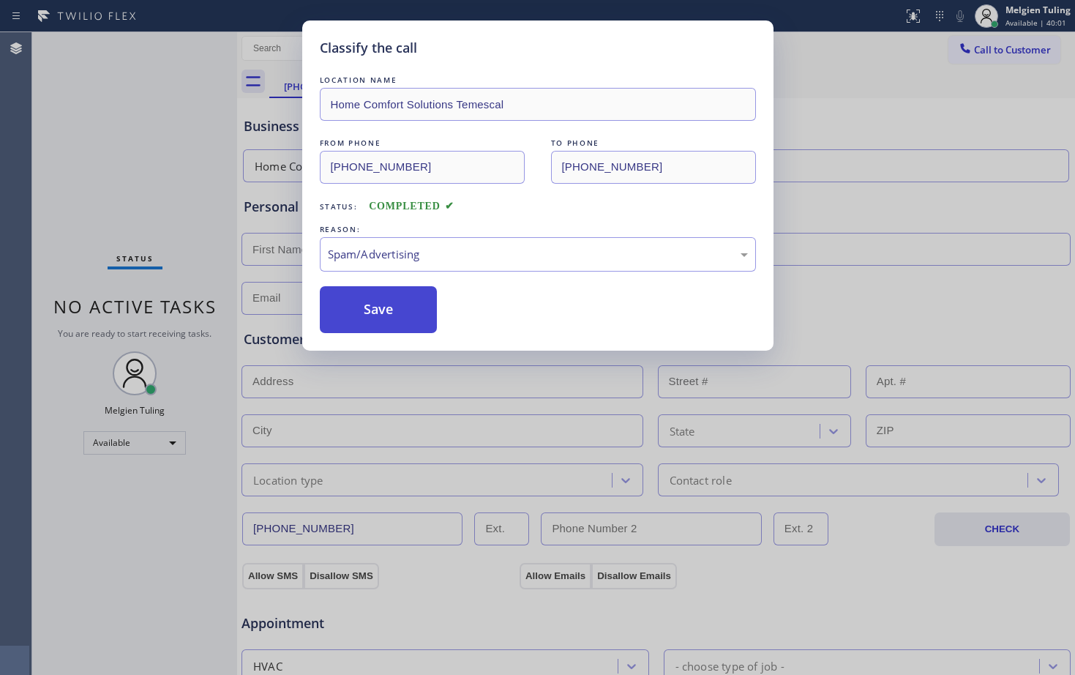
click at [402, 304] on button "Save" at bounding box center [379, 309] width 118 height 47
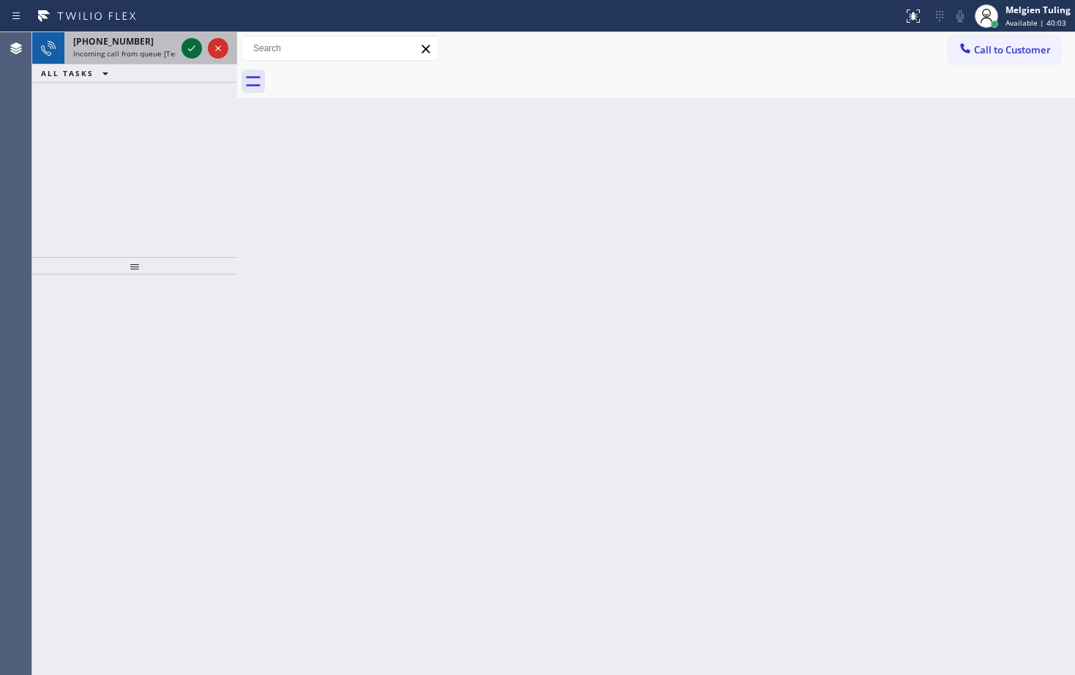
click at [190, 53] on icon at bounding box center [192, 49] width 18 height 18
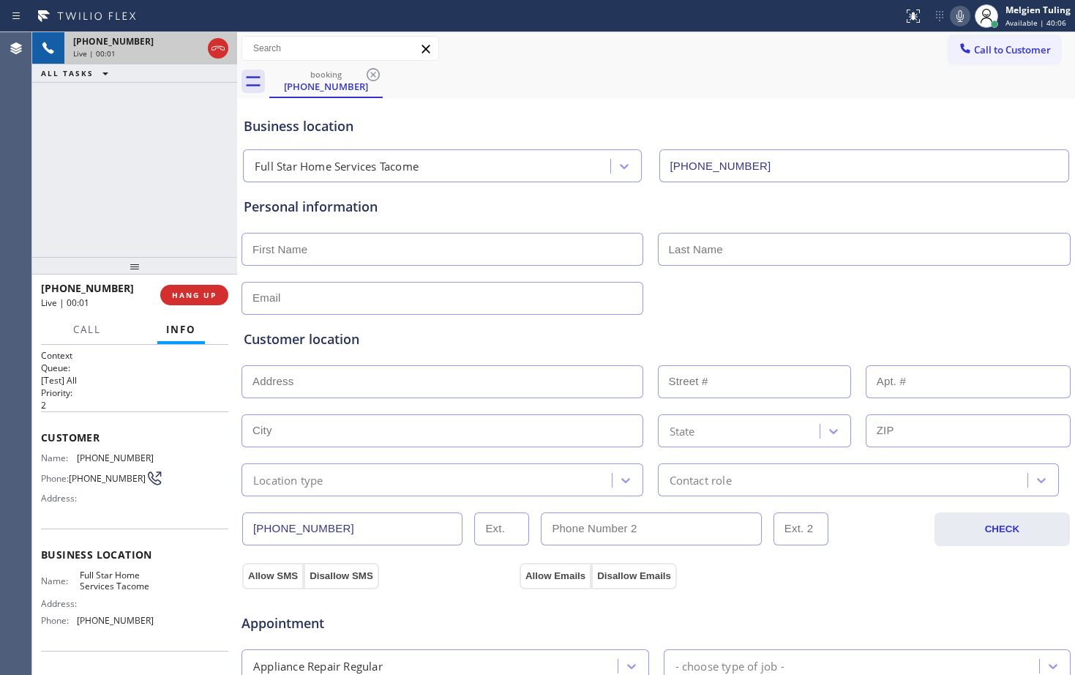
type input "[PHONE_NUMBER]"
click at [175, 293] on span "HANG UP" at bounding box center [194, 295] width 45 height 10
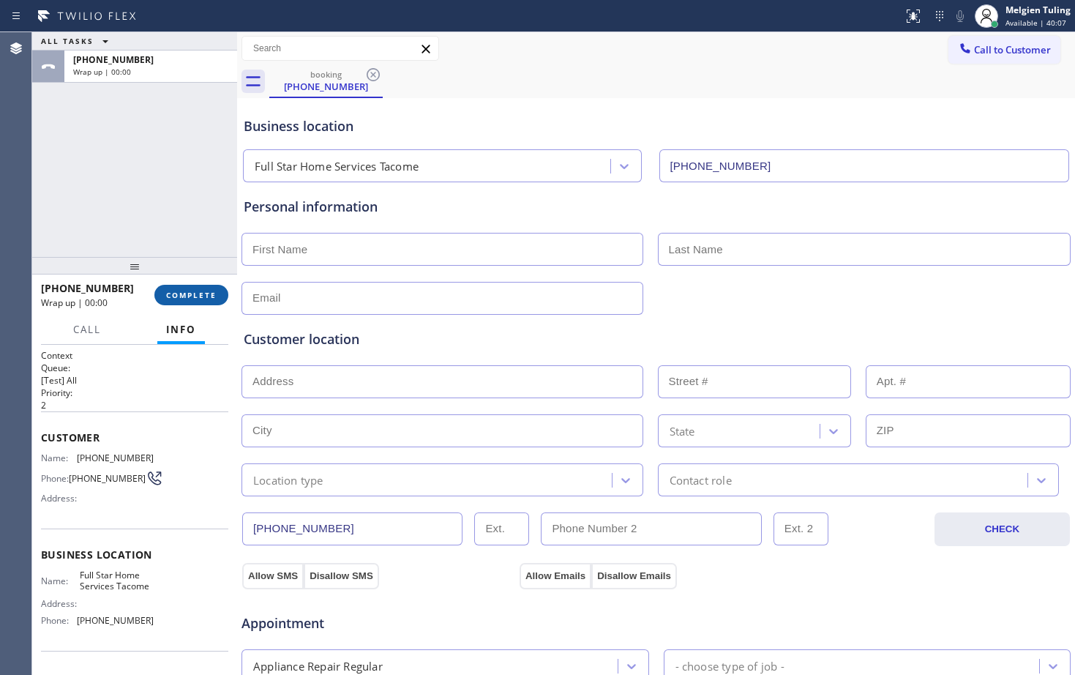
click at [175, 293] on span "COMPLETE" at bounding box center [191, 295] width 50 height 10
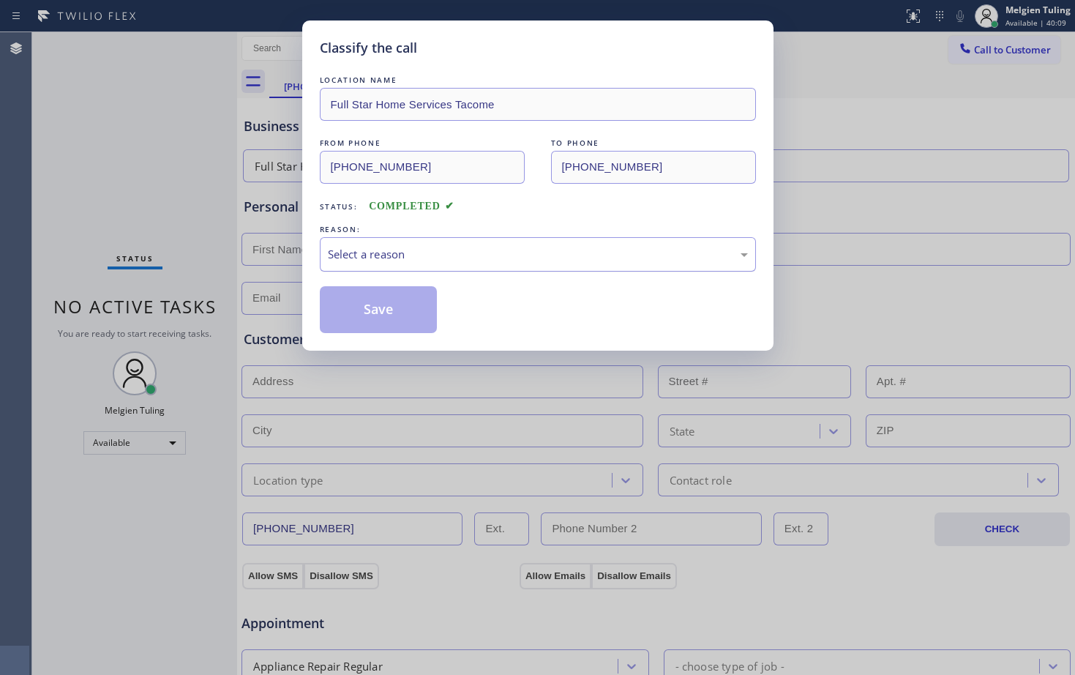
click at [422, 252] on div "Select a reason" at bounding box center [538, 254] width 420 height 17
click at [362, 412] on div "Classify the call LOCATION NAME Full Star Home Services Tacome FROM PHONE [PHON…" at bounding box center [537, 337] width 1075 height 675
click at [393, 299] on button "Save" at bounding box center [379, 309] width 118 height 47
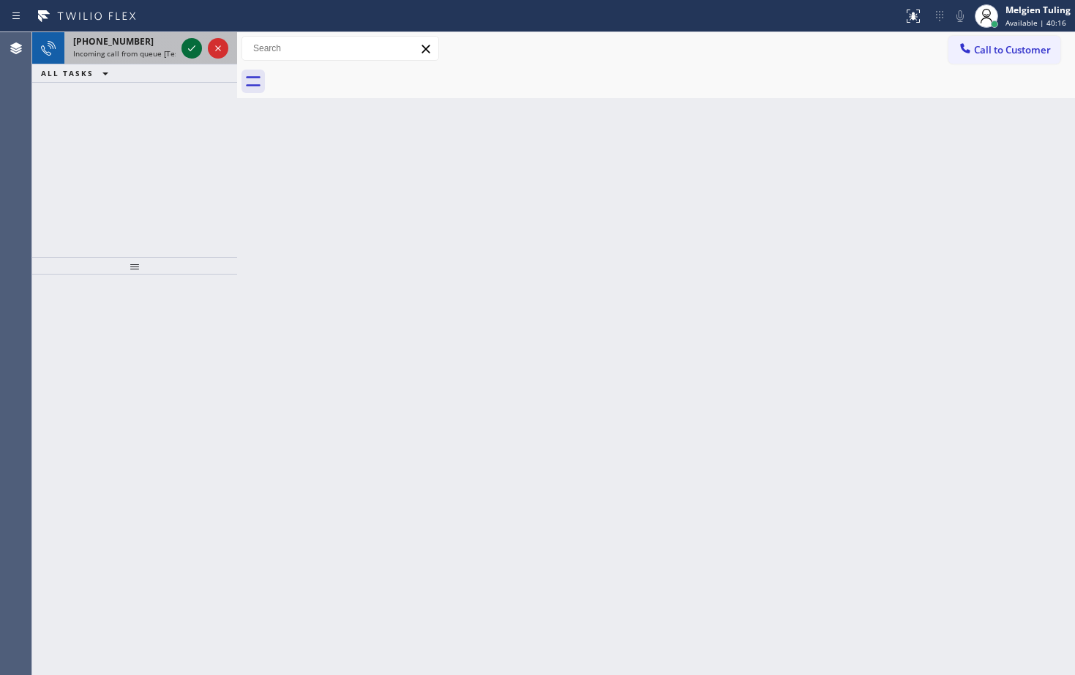
click at [192, 50] on icon at bounding box center [192, 49] width 18 height 18
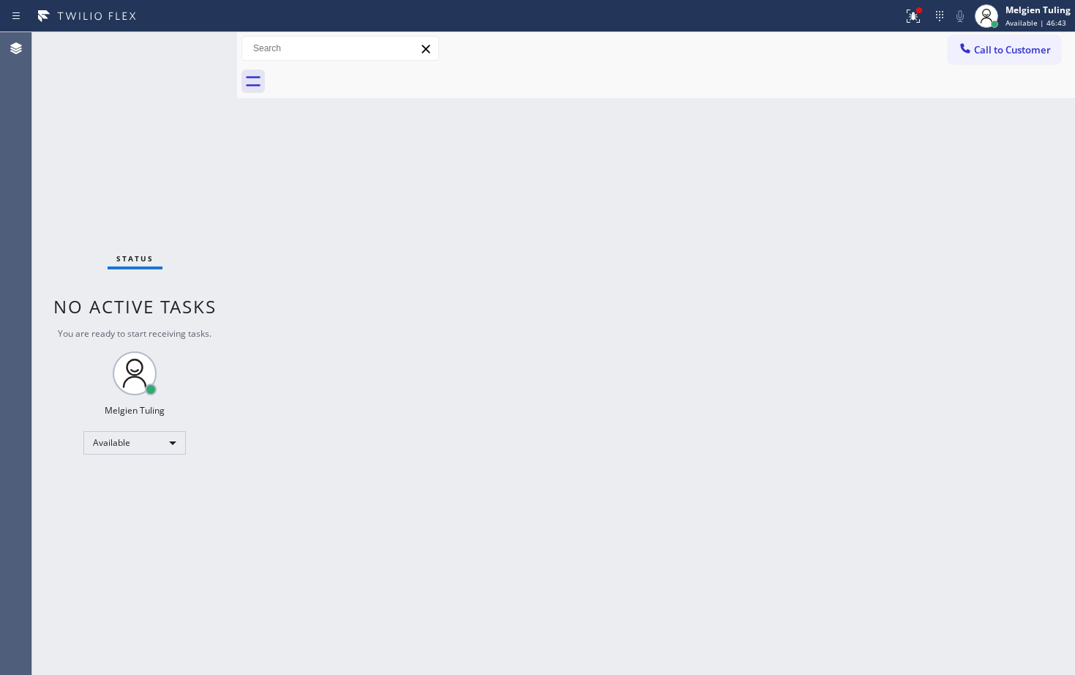
click at [437, 290] on div "Back to Dashboard Change Sender ID Customers Technicians Select a contact Outbo…" at bounding box center [656, 353] width 838 height 642
click at [189, 209] on div "Status No active tasks You are ready to start receiving tasks. Melgien Tuling A…" at bounding box center [134, 353] width 205 height 642
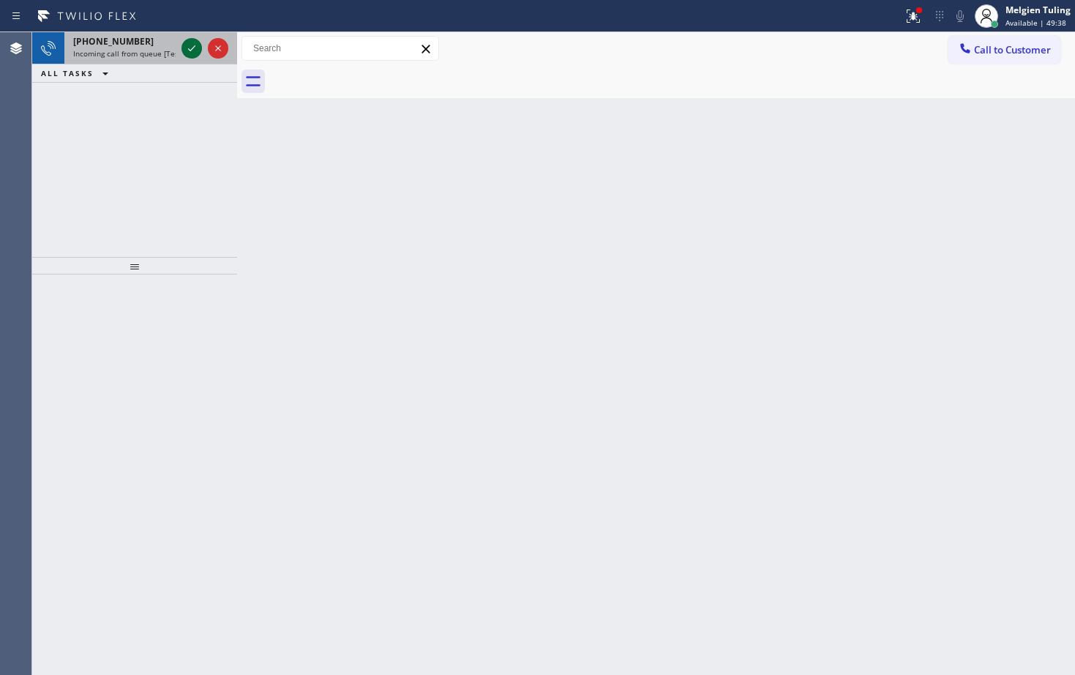
click at [194, 50] on icon at bounding box center [192, 49] width 18 height 18
click at [189, 45] on icon at bounding box center [192, 49] width 18 height 18
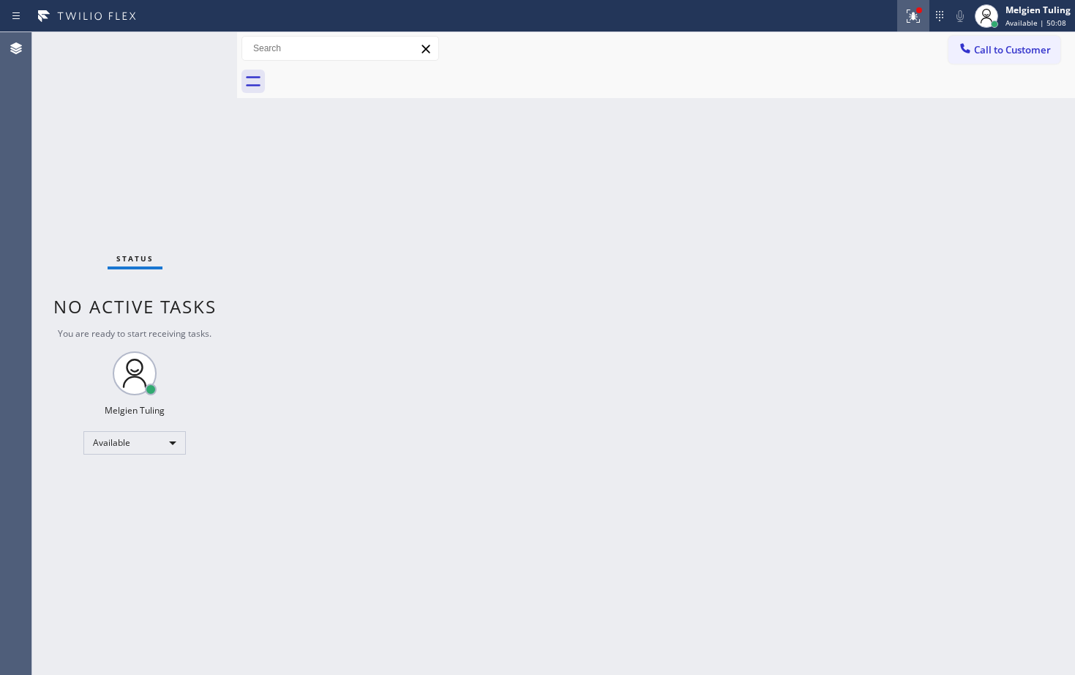
click at [909, 20] on icon at bounding box center [913, 16] width 18 height 18
click at [919, 15] on icon at bounding box center [913, 16] width 18 height 18
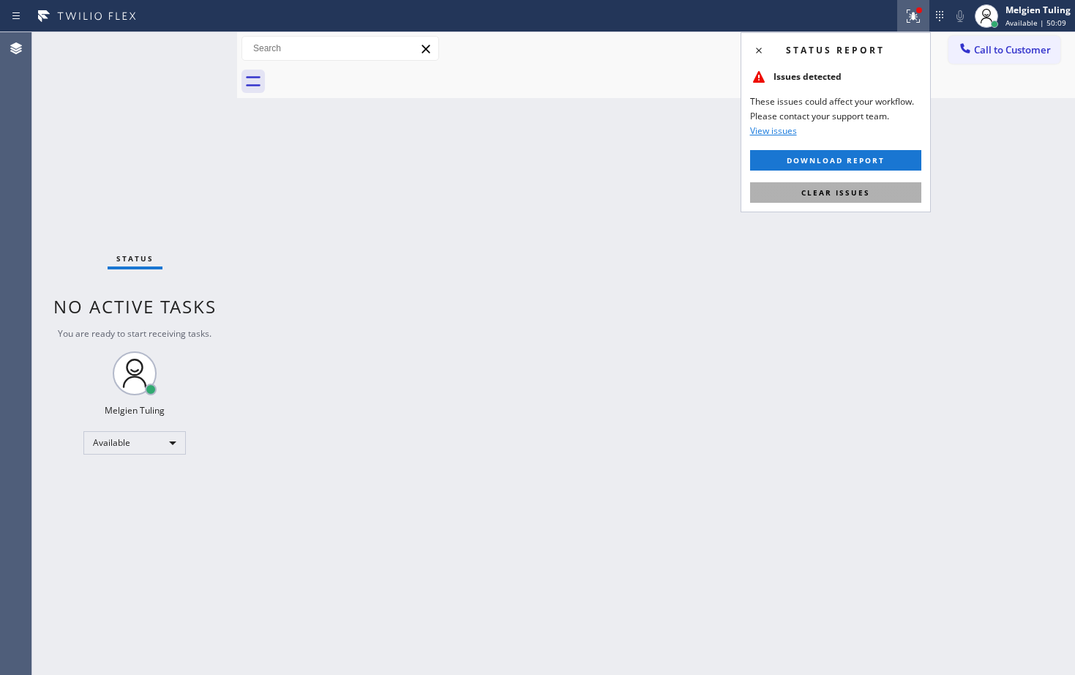
click at [806, 185] on button "Clear issues" at bounding box center [835, 192] width 171 height 20
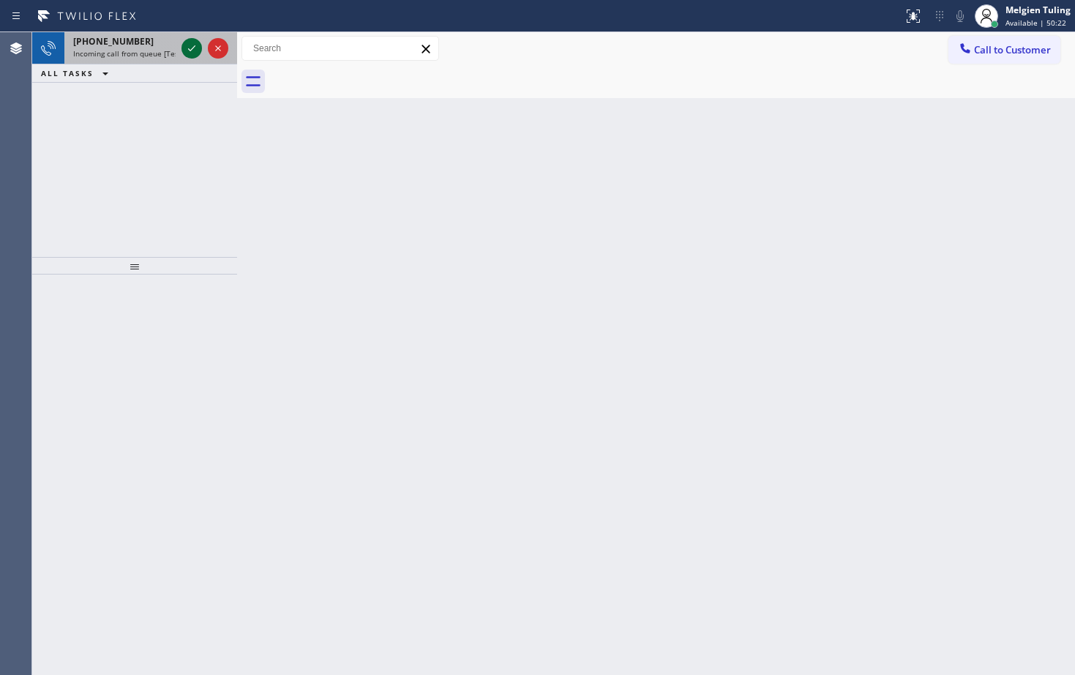
click at [192, 45] on icon at bounding box center [192, 49] width 18 height 18
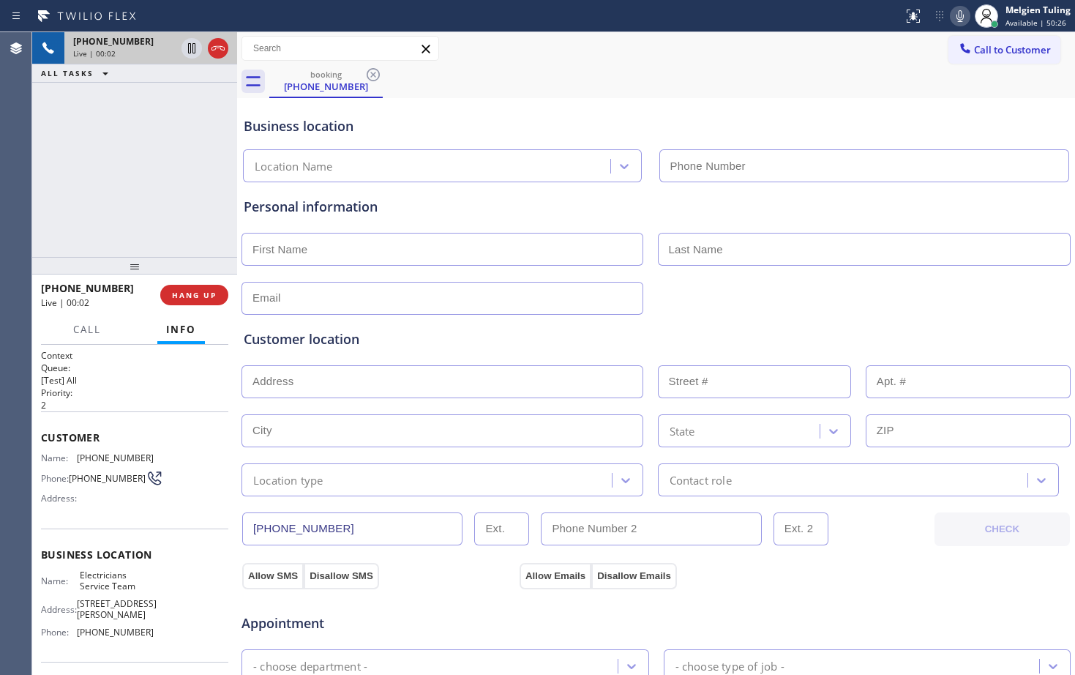
type input "[PHONE_NUMBER]"
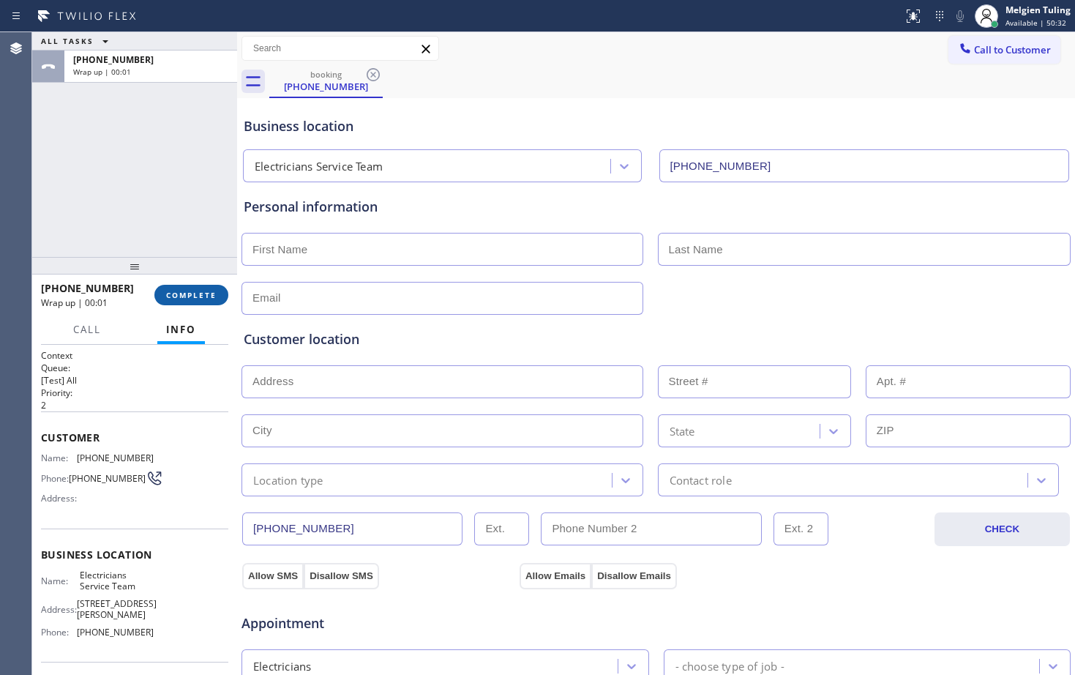
click at [189, 292] on span "COMPLETE" at bounding box center [191, 295] width 50 height 10
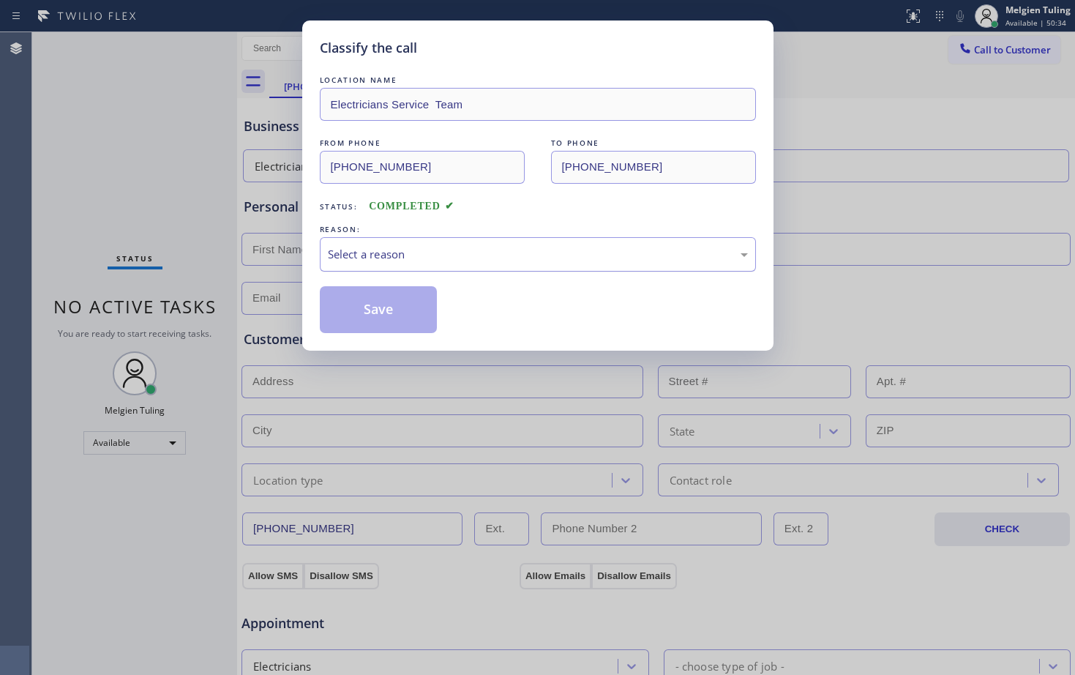
click at [409, 247] on div "Select a reason" at bounding box center [538, 254] width 420 height 17
click at [392, 366] on div "Classify the call LOCATION NAME Electricians Service Team FROM PHONE [PHONE_NUM…" at bounding box center [537, 337] width 1075 height 675
click at [419, 322] on button "Save" at bounding box center [379, 309] width 118 height 47
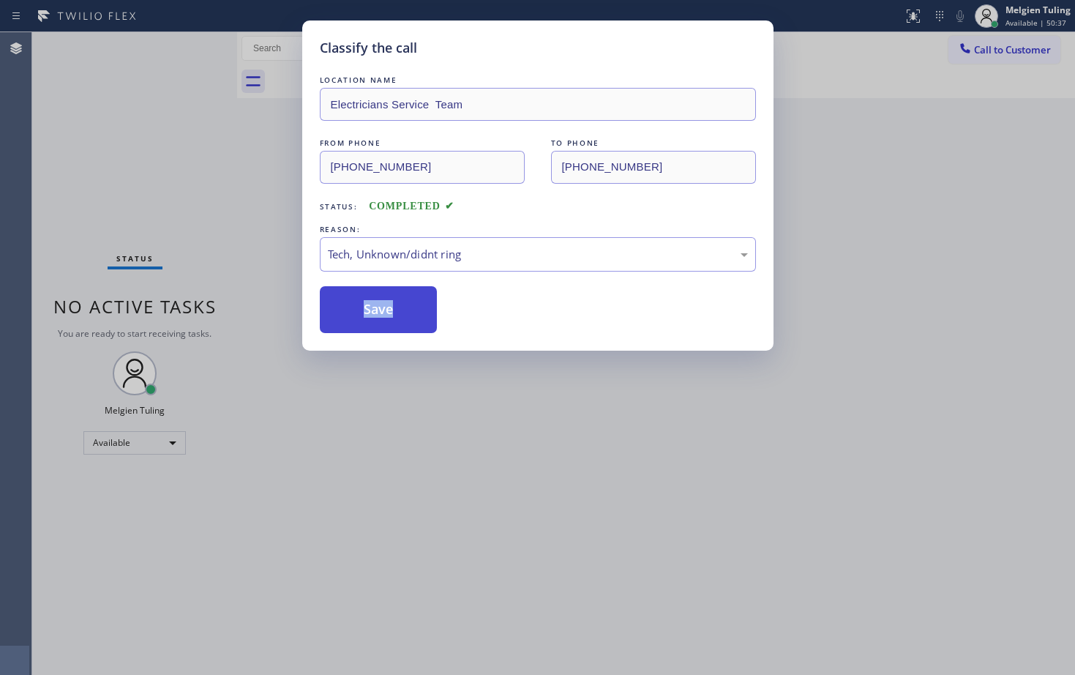
click at [419, 322] on button "Save" at bounding box center [379, 309] width 118 height 47
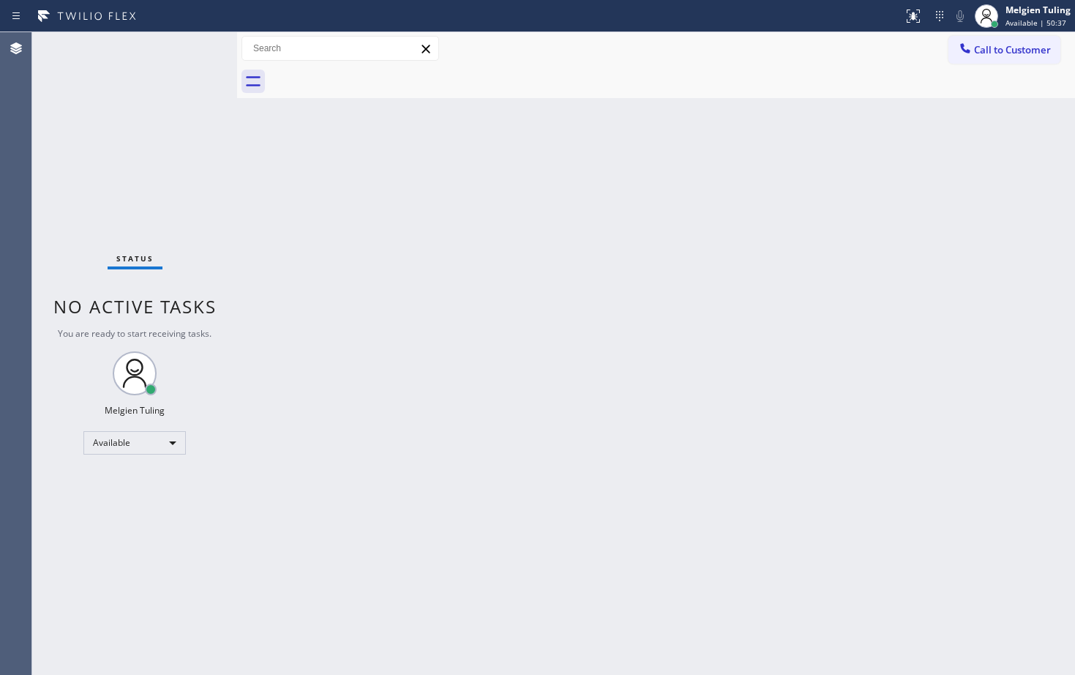
click at [419, 322] on div "Back to Dashboard Change Sender ID Customers Technicians Select a contact Outbo…" at bounding box center [656, 353] width 838 height 642
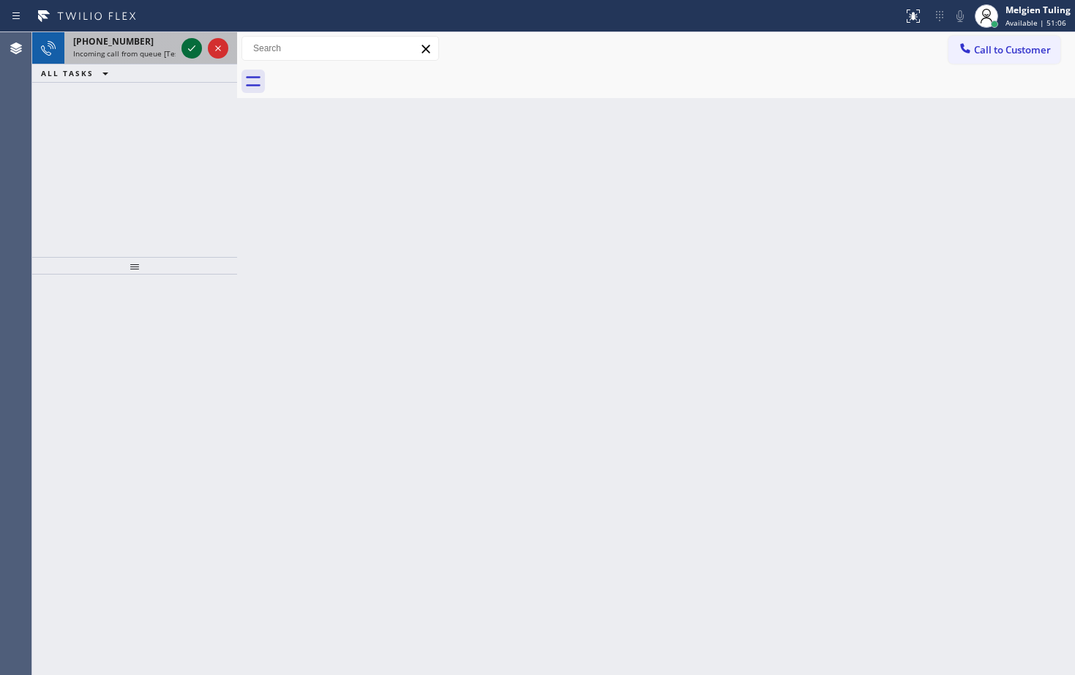
click at [191, 45] on icon at bounding box center [192, 49] width 18 height 18
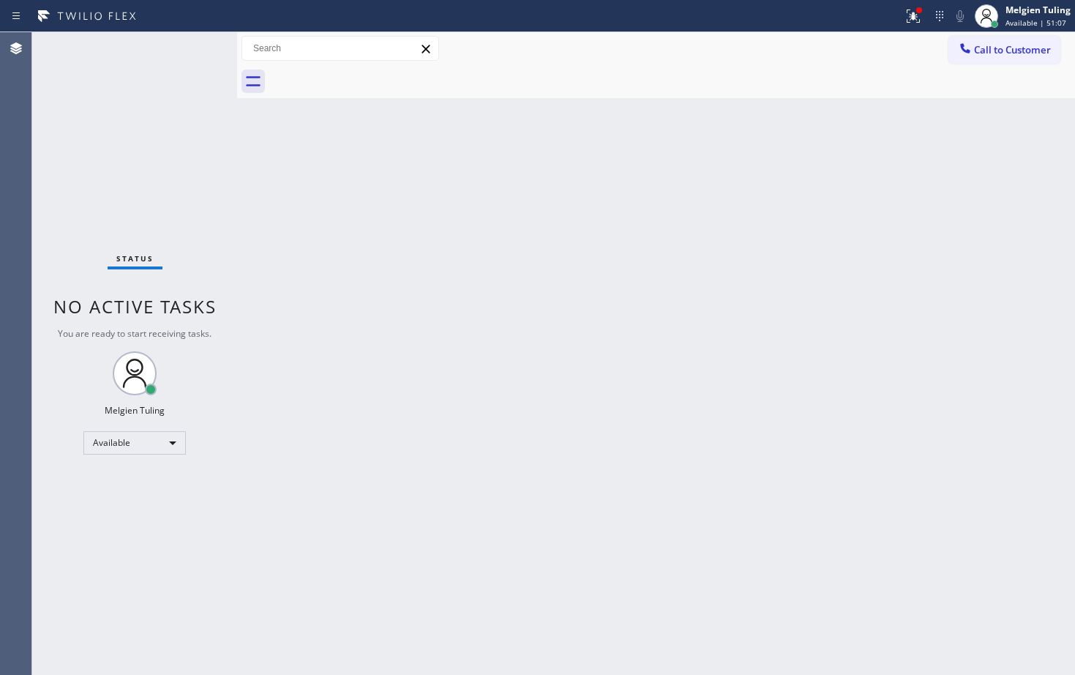
click at [191, 45] on div "Status No active tasks You are ready to start receiving tasks. Melgien Tuling A…" at bounding box center [134, 353] width 205 height 642
click at [910, 16] on icon at bounding box center [913, 14] width 9 height 5
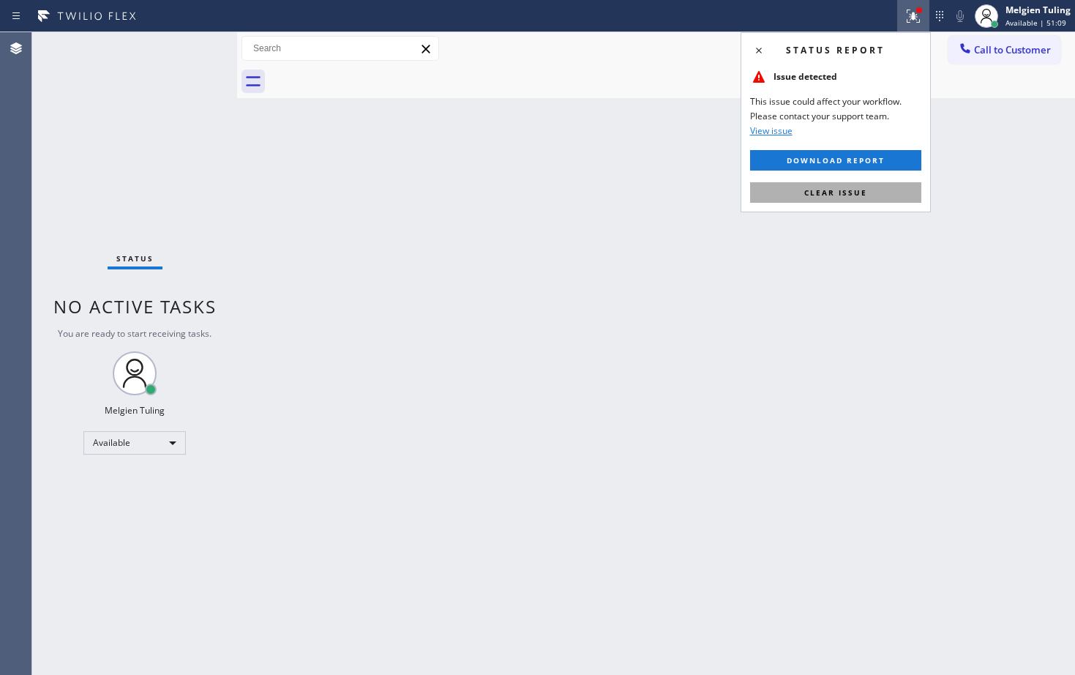
click at [804, 196] on span "Clear issue" at bounding box center [835, 192] width 63 height 10
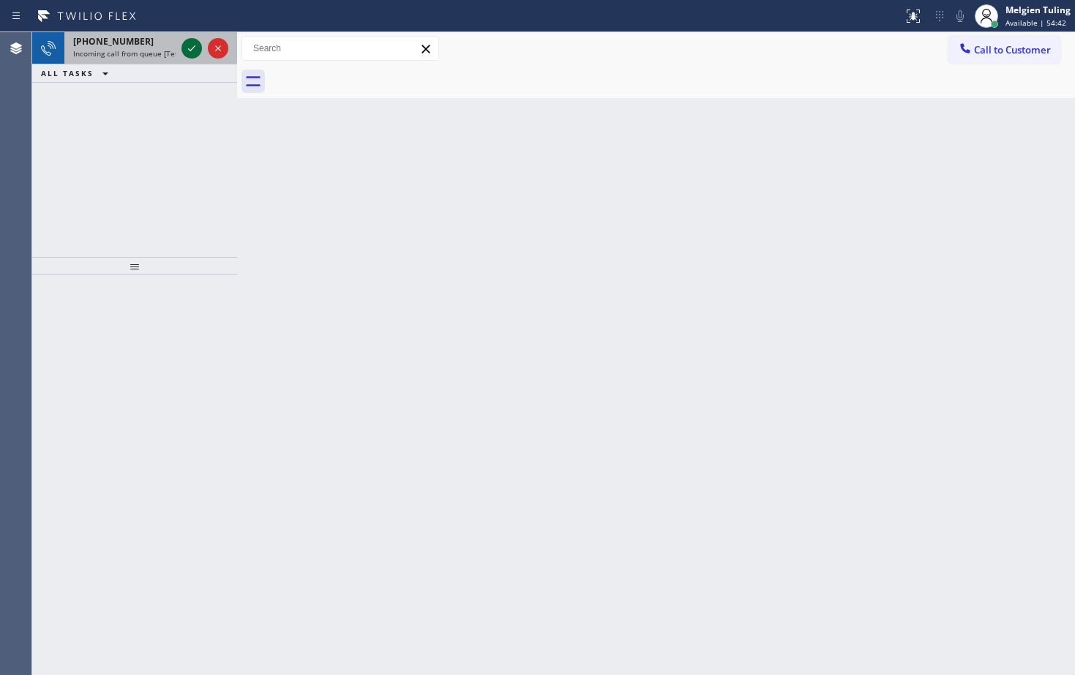
click at [188, 55] on icon at bounding box center [192, 49] width 18 height 18
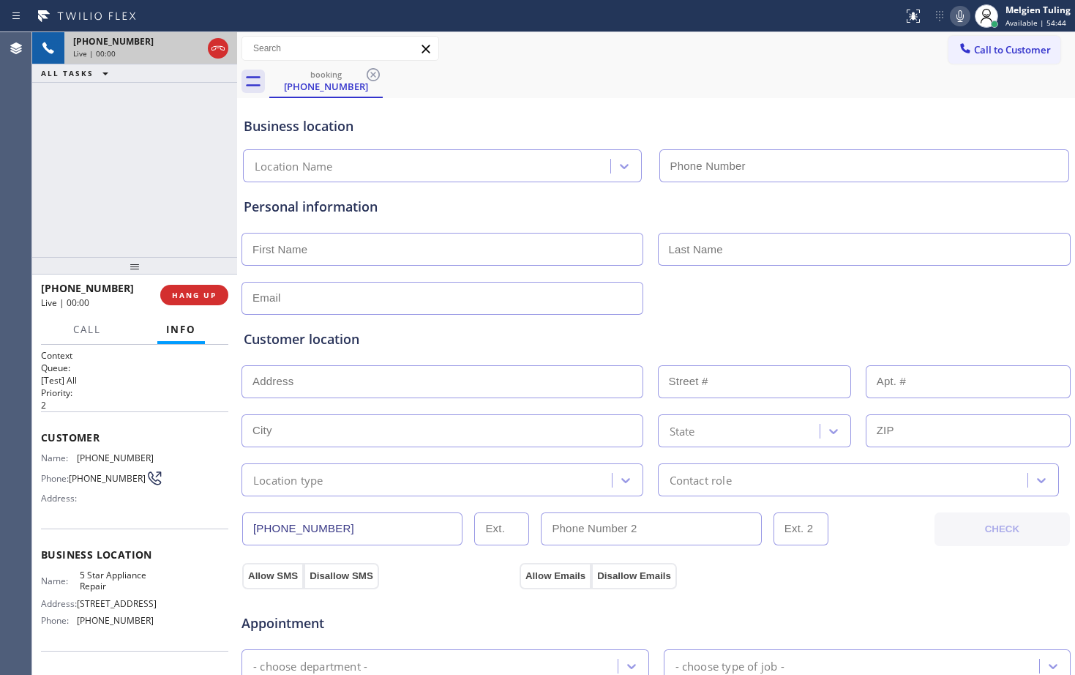
type input "[PHONE_NUMBER]"
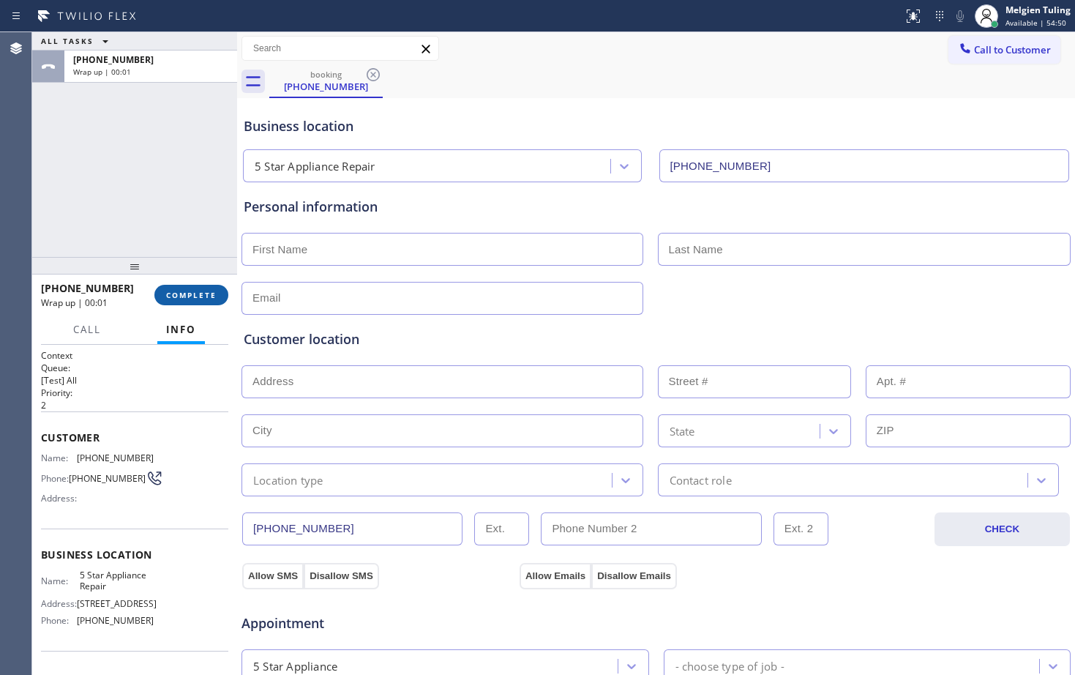
drag, startPoint x: 190, startPoint y: 294, endPoint x: 210, endPoint y: 293, distance: 19.8
click at [189, 294] on span "COMPLETE" at bounding box center [191, 295] width 50 height 10
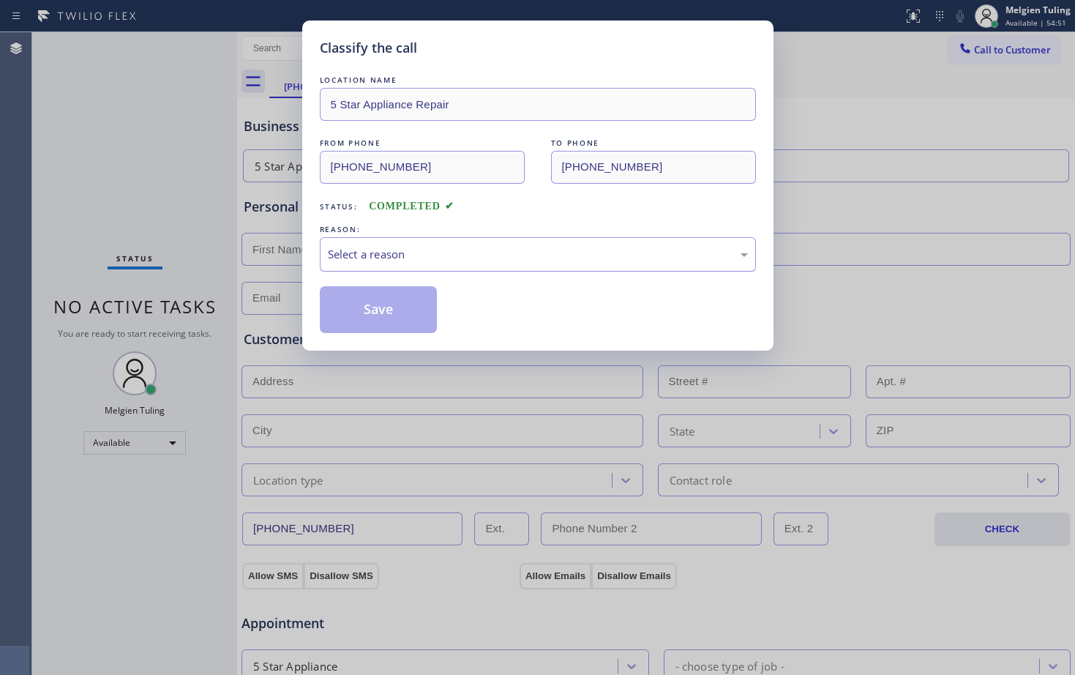
click at [339, 252] on div "Select a reason" at bounding box center [538, 254] width 420 height 17
click at [401, 313] on button "Save" at bounding box center [379, 309] width 118 height 47
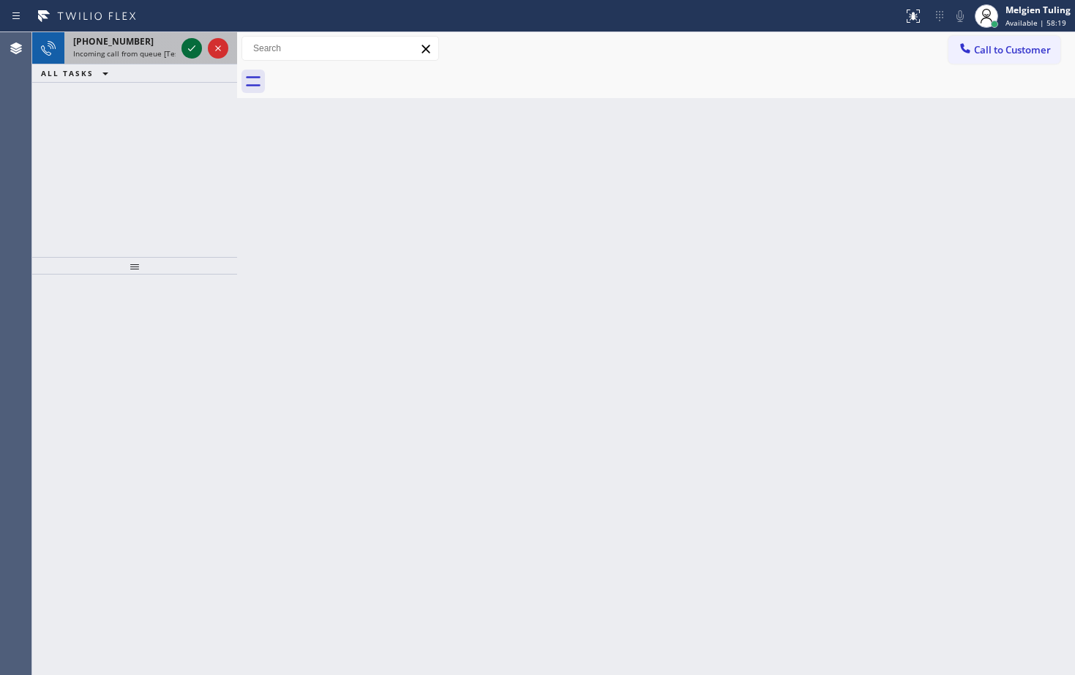
click at [182, 56] on div at bounding box center [191, 49] width 20 height 18
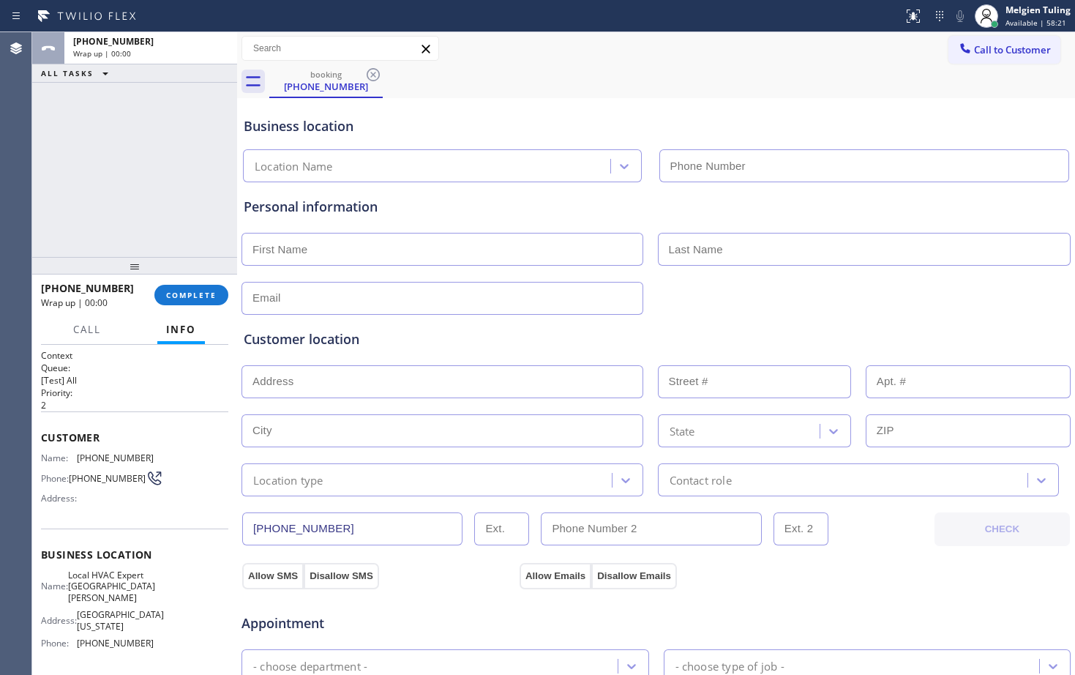
type input "[PHONE_NUMBER]"
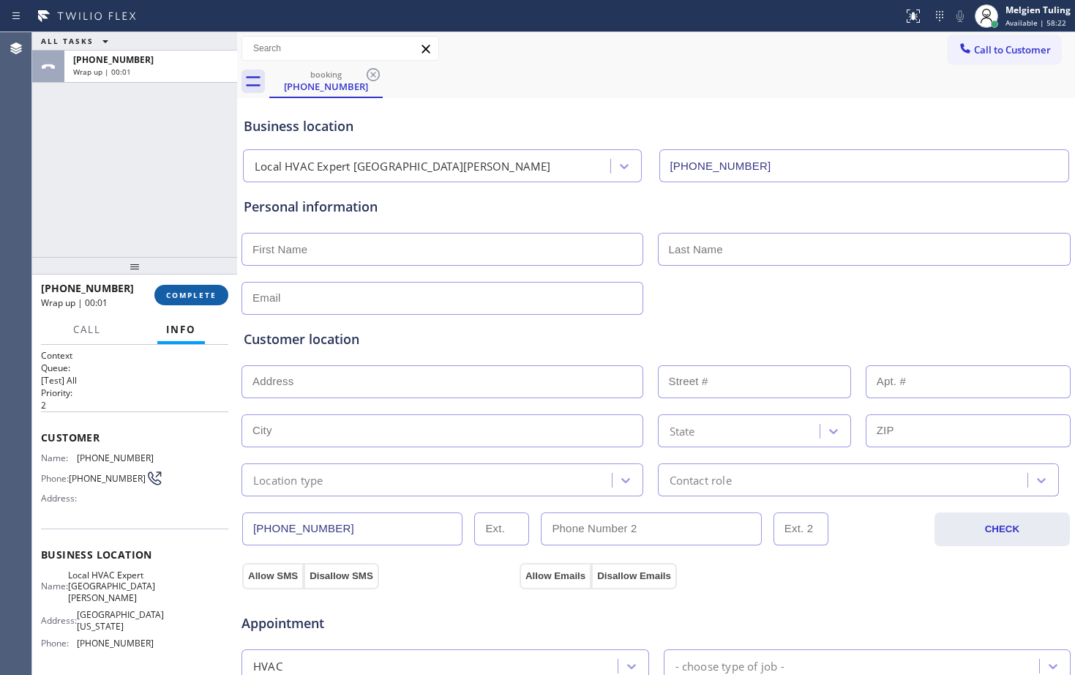
click at [183, 298] on span "COMPLETE" at bounding box center [191, 295] width 50 height 10
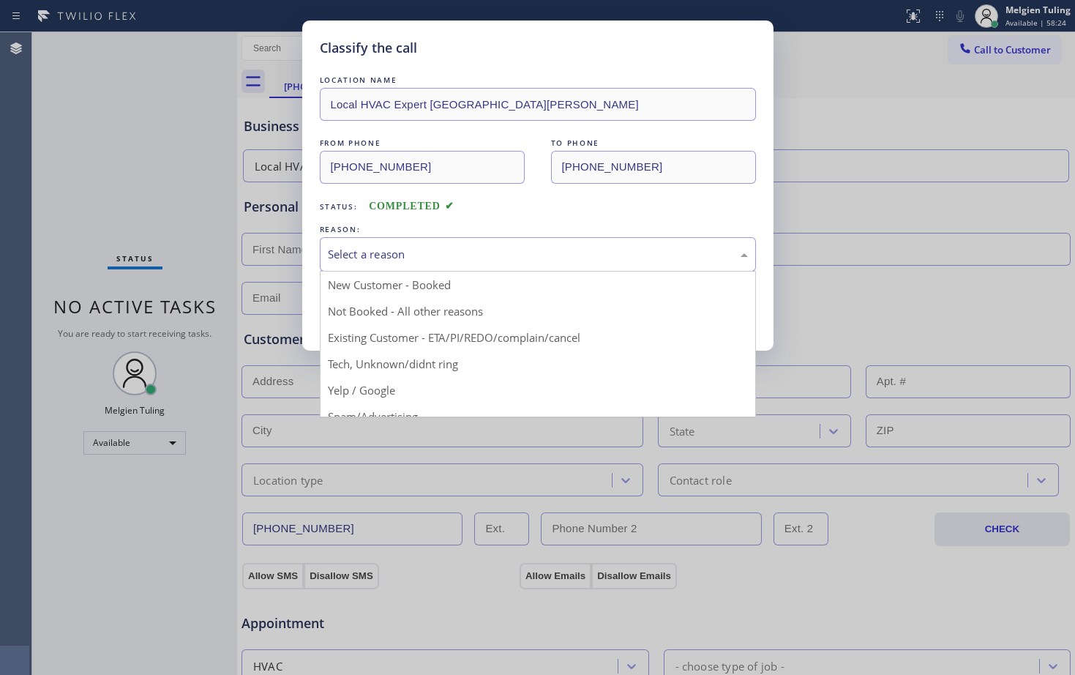
click at [353, 254] on div "Select a reason" at bounding box center [538, 254] width 420 height 17
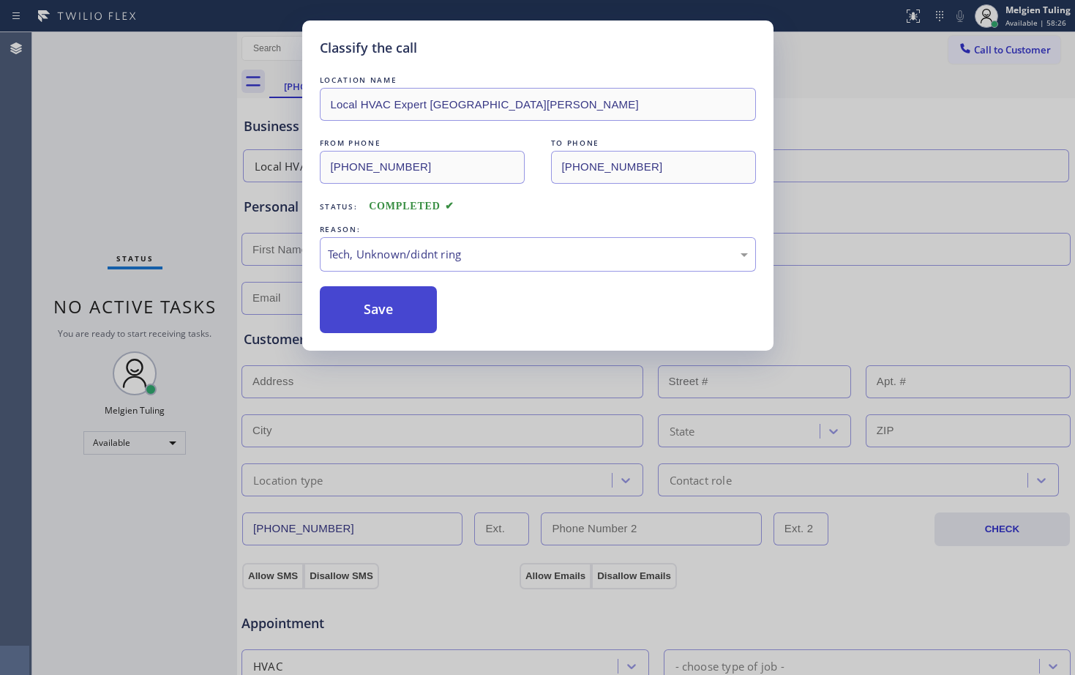
click at [405, 312] on button "Save" at bounding box center [379, 309] width 118 height 47
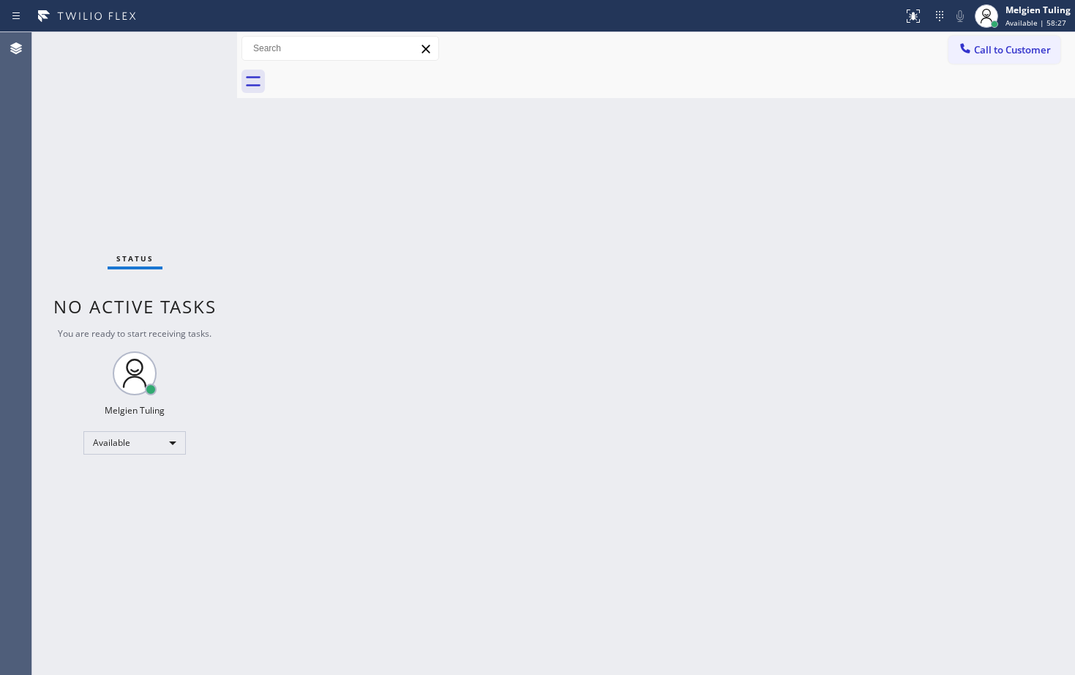
click at [348, 203] on div "Back to Dashboard Change Sender ID Customers Technicians Select a contact Outbo…" at bounding box center [656, 353] width 838 height 642
click at [498, 299] on div "Back to Dashboard Change Sender ID Customers Technicians Select a contact Outbo…" at bounding box center [656, 353] width 838 height 642
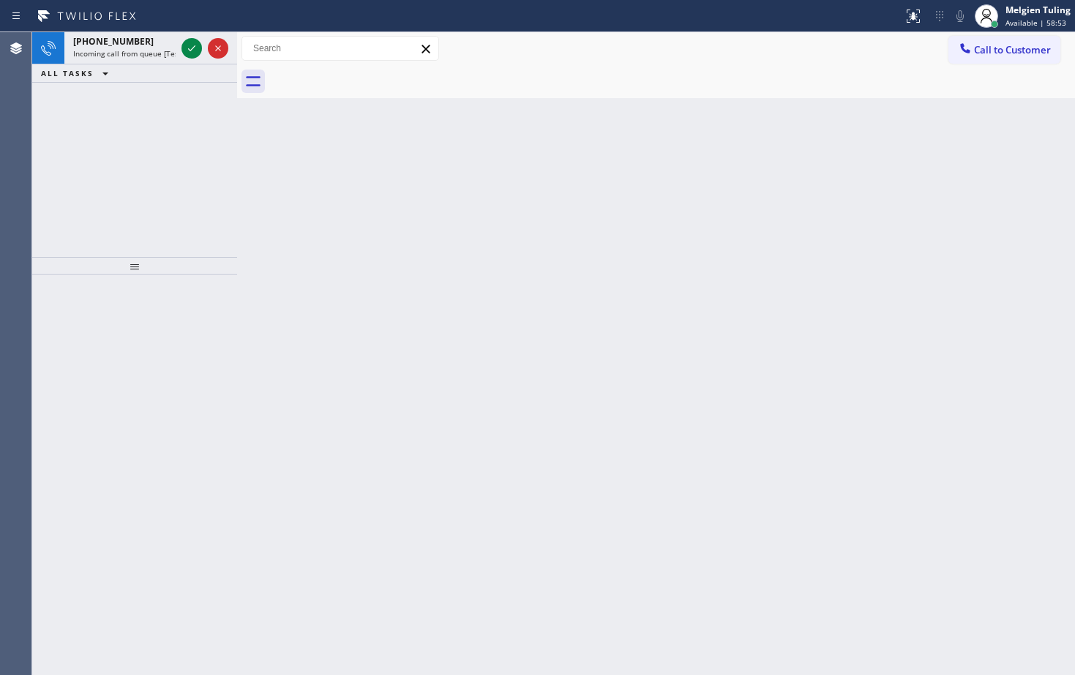
click at [196, 50] on icon at bounding box center [192, 49] width 18 height 18
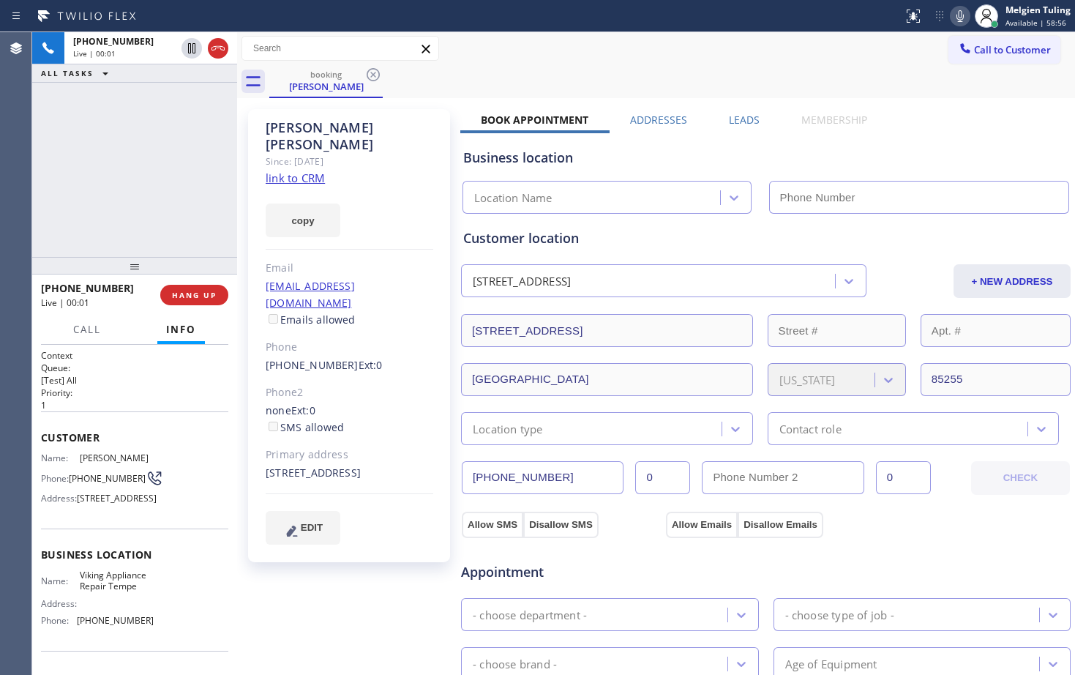
type input "[PHONE_NUMBER]"
click at [293, 170] on link "link to CRM" at bounding box center [295, 177] width 59 height 15
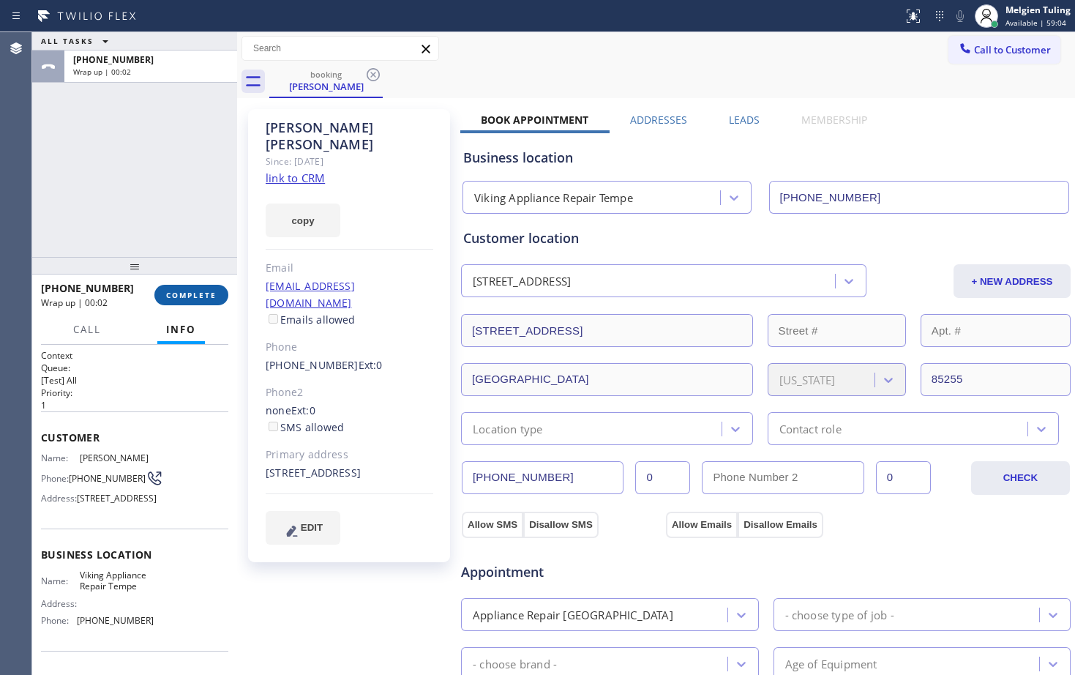
click at [202, 296] on span "COMPLETE" at bounding box center [191, 295] width 50 height 10
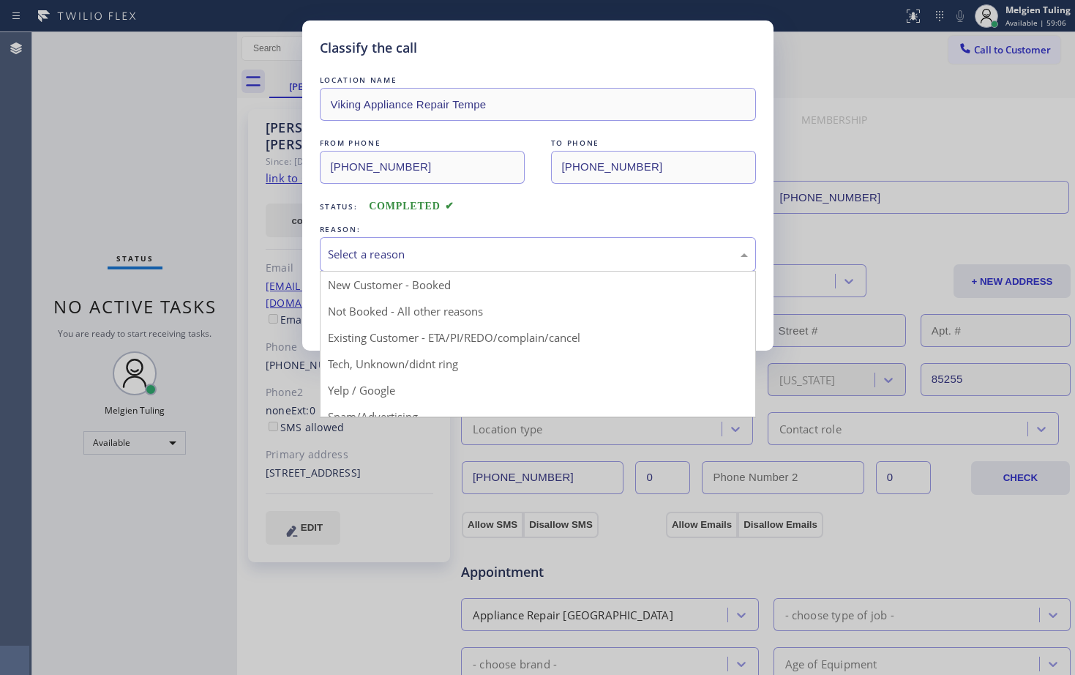
click at [354, 240] on div "Select a reason" at bounding box center [538, 254] width 436 height 34
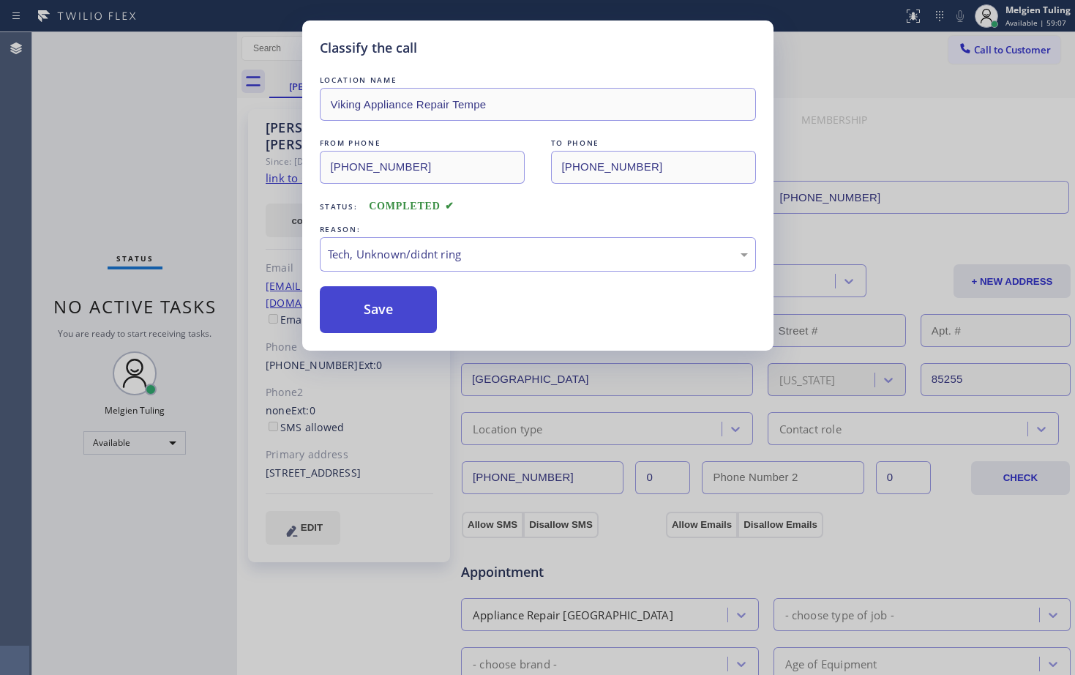
click at [377, 320] on button "Save" at bounding box center [379, 309] width 118 height 47
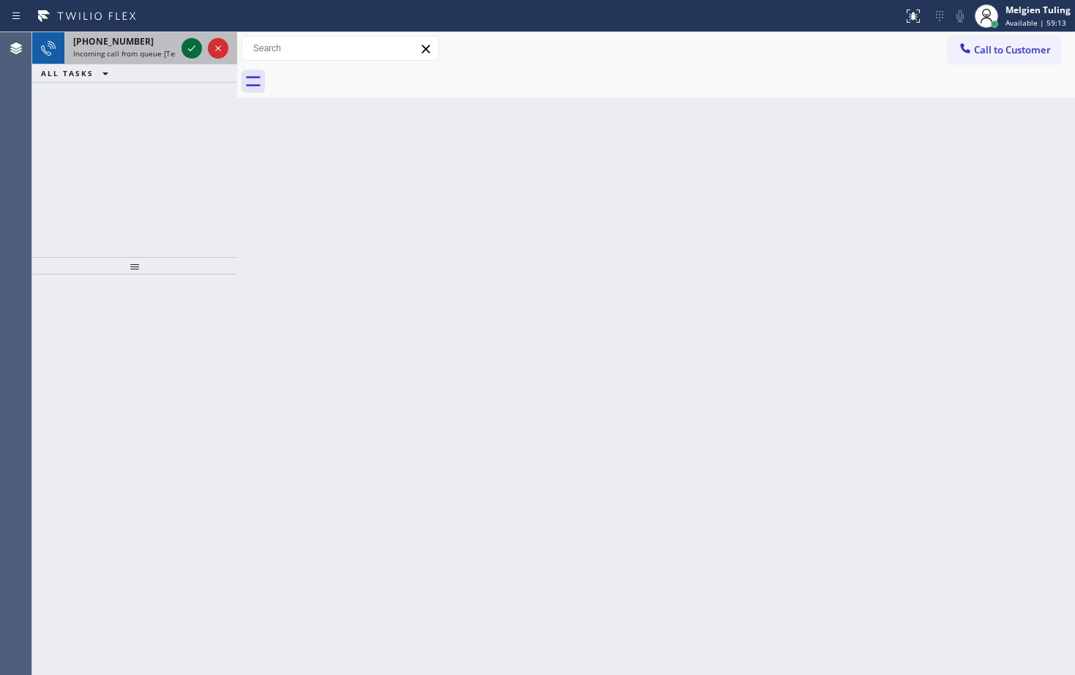
click at [197, 40] on icon at bounding box center [192, 49] width 18 height 18
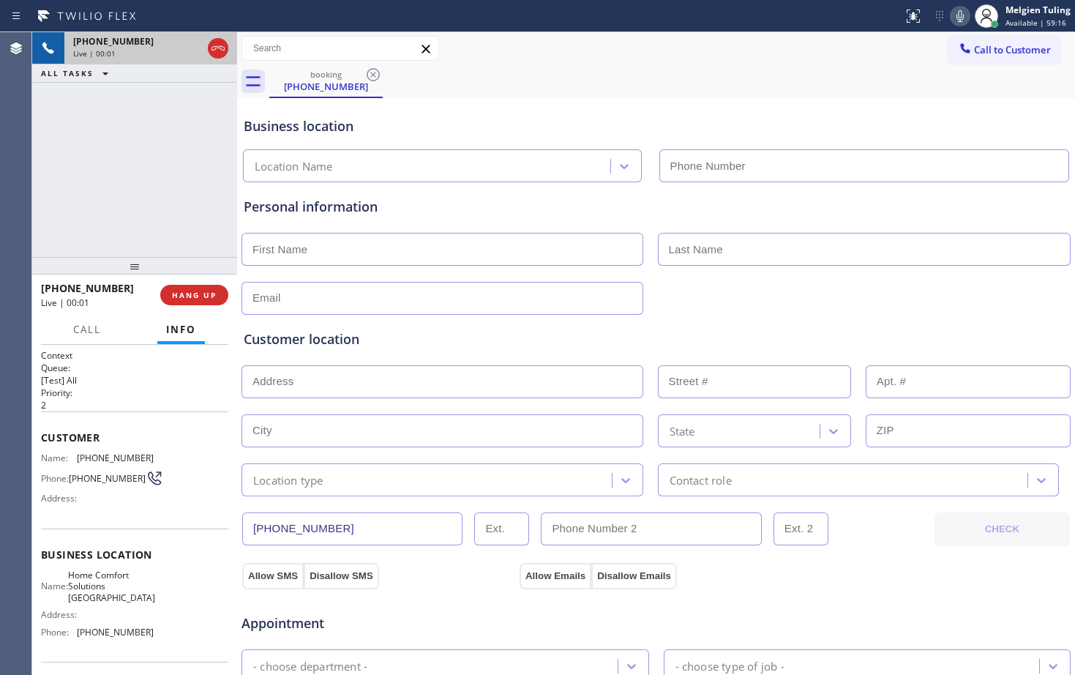
type input "[PHONE_NUMBER]"
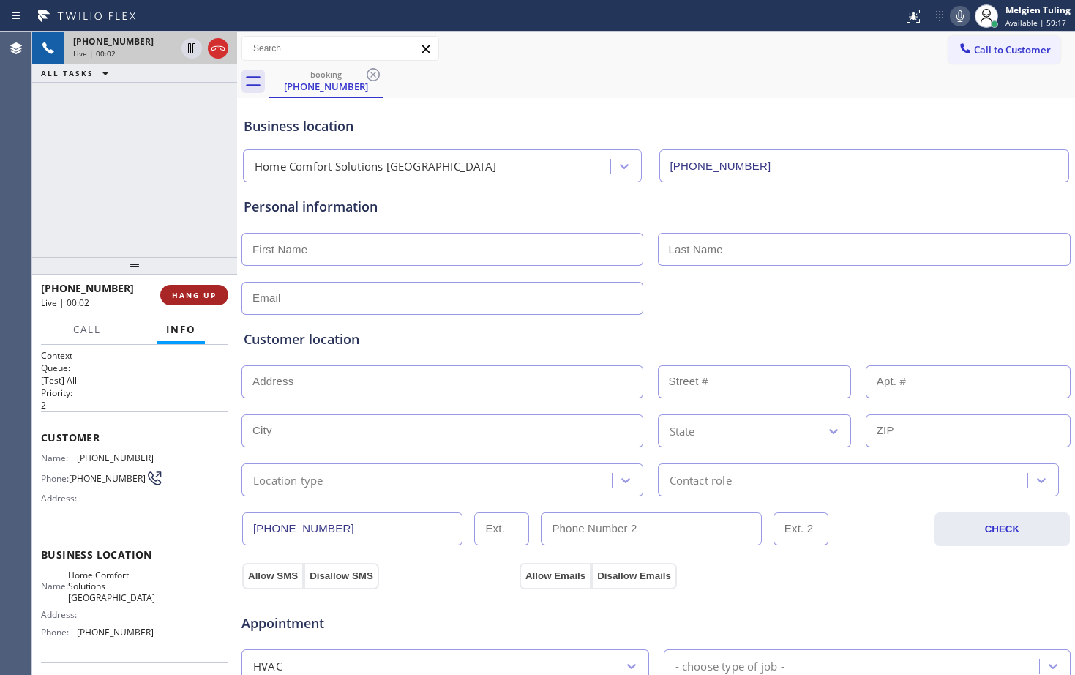
click at [184, 298] on span "HANG UP" at bounding box center [194, 295] width 45 height 10
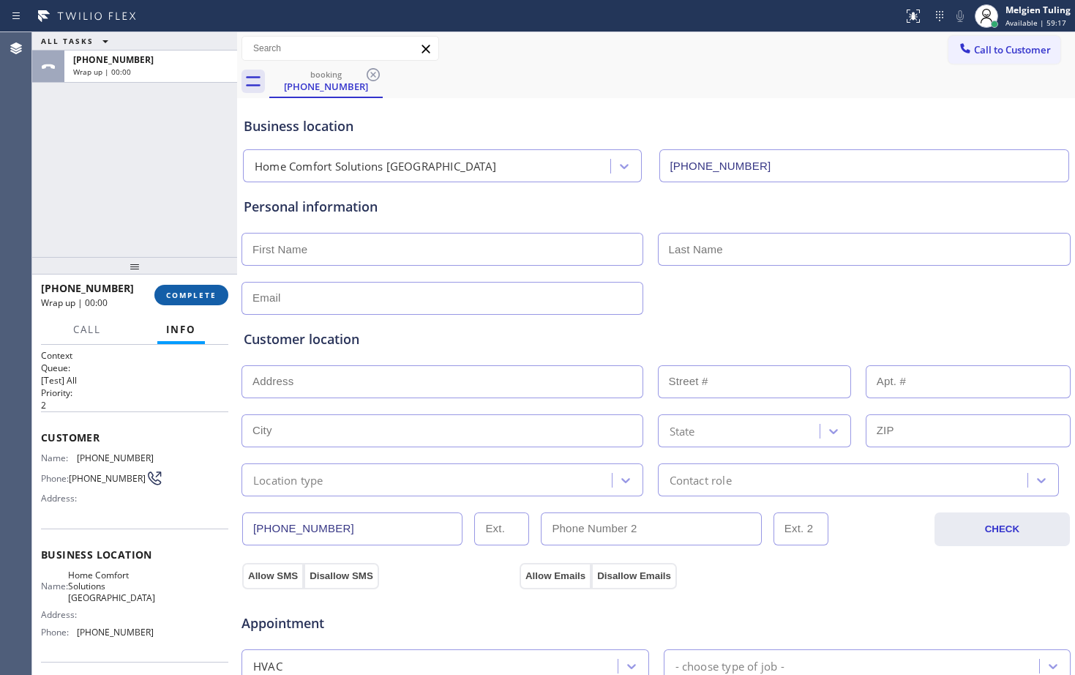
click at [189, 295] on span "COMPLETE" at bounding box center [191, 295] width 50 height 10
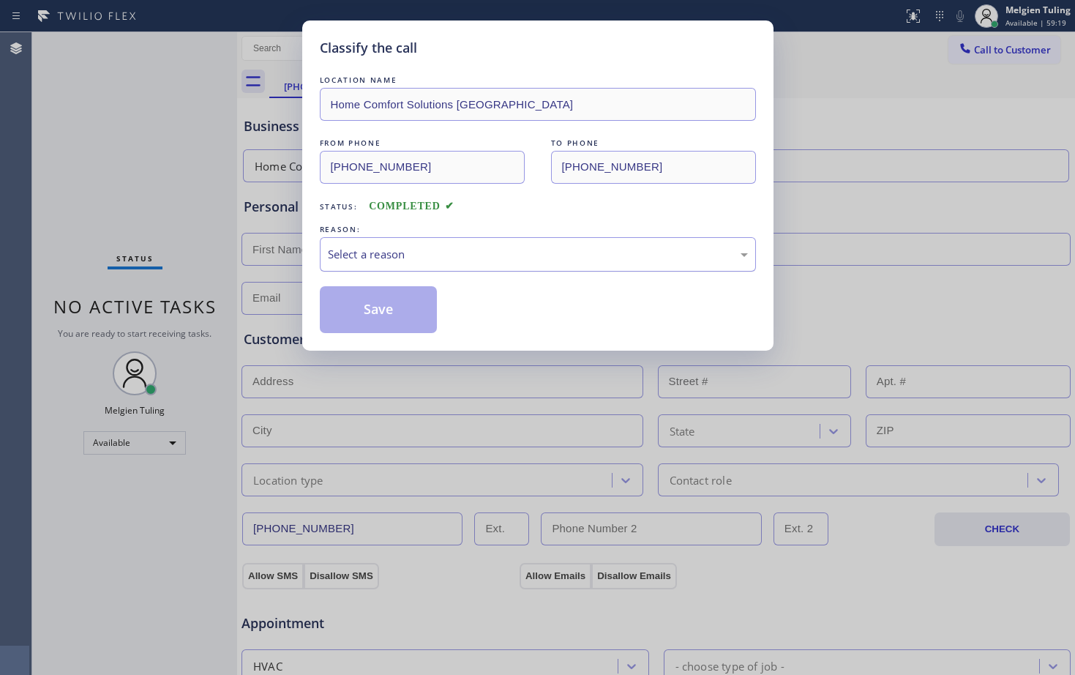
click at [378, 258] on div "Select a reason" at bounding box center [538, 254] width 420 height 17
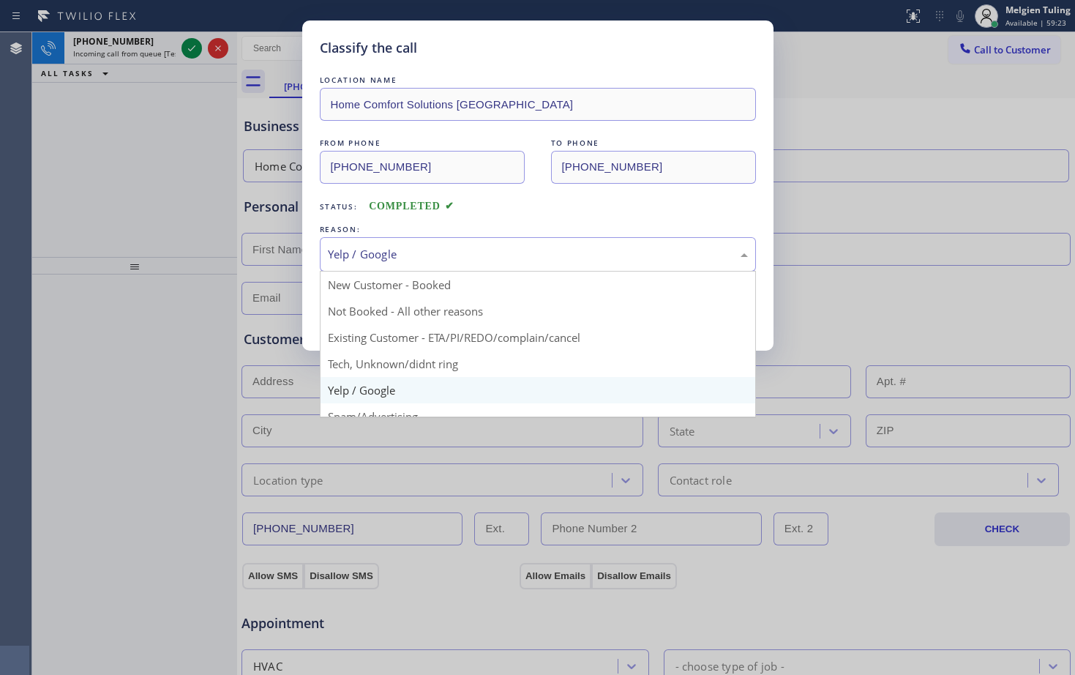
click at [378, 247] on div "Yelp / Google" at bounding box center [538, 254] width 420 height 17
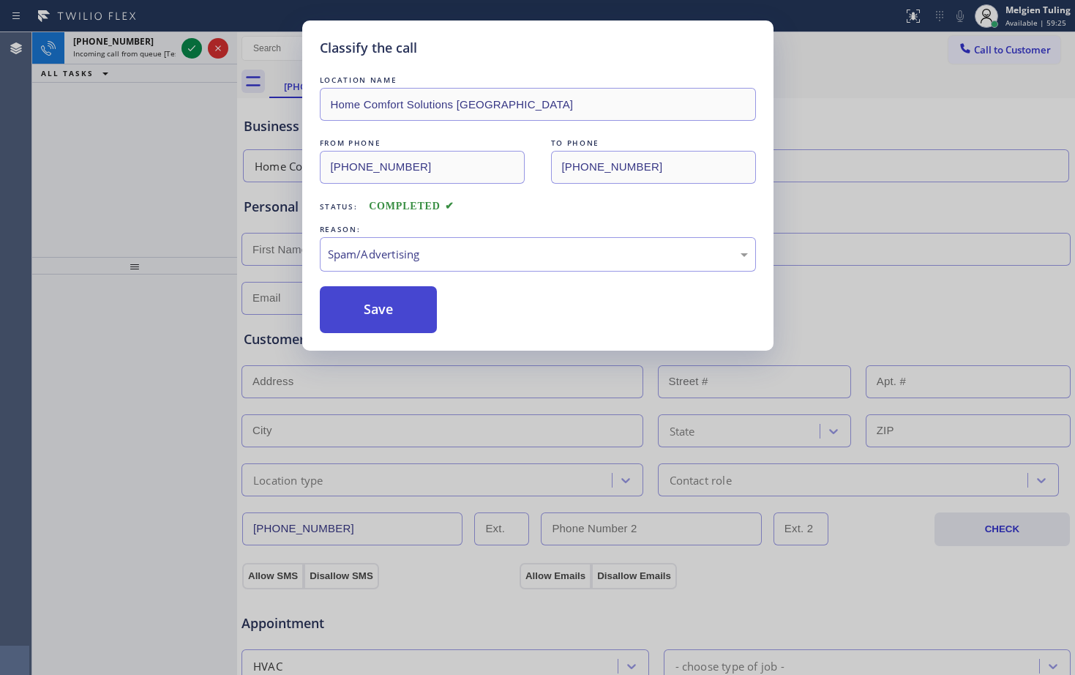
click at [380, 309] on button "Save" at bounding box center [379, 309] width 118 height 47
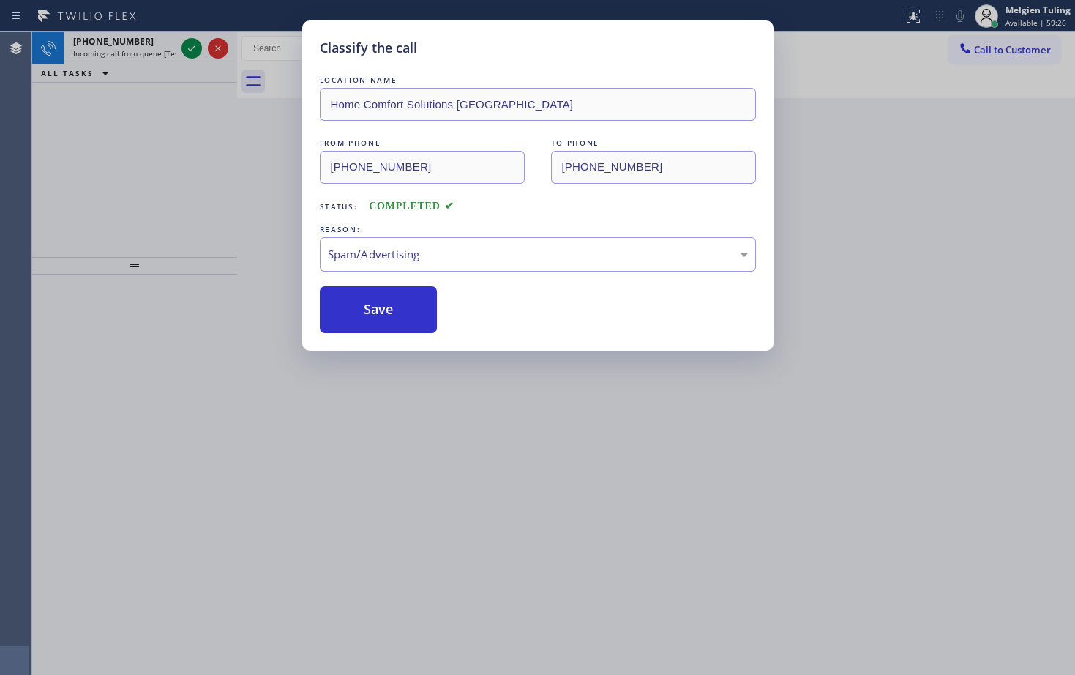
click at [241, 159] on div "Classify the call LOCATION NAME Home Comfort Solutions [GEOGRAPHIC_DATA] FROM P…" at bounding box center [537, 337] width 1075 height 675
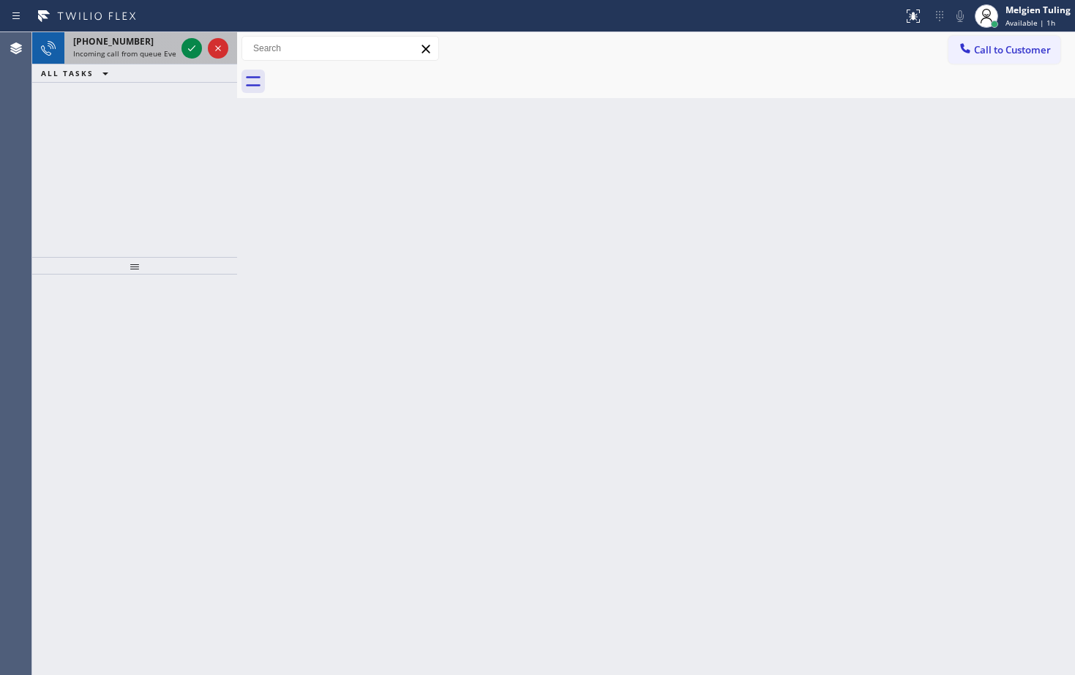
click at [186, 56] on icon at bounding box center [192, 49] width 18 height 18
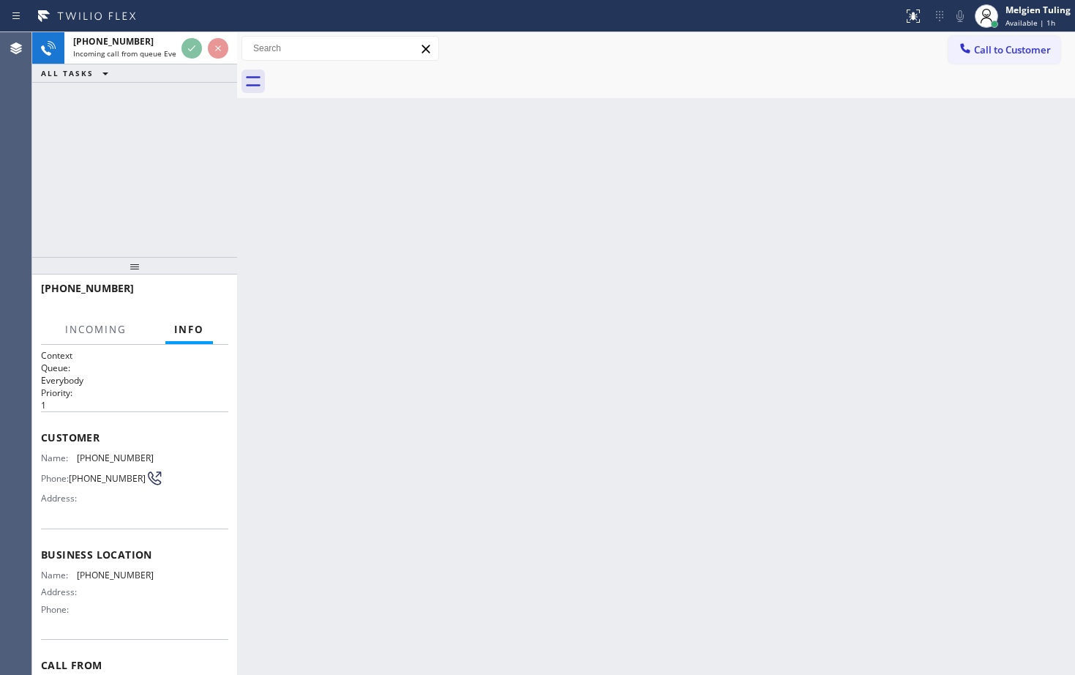
click at [188, 61] on div at bounding box center [205, 48] width 53 height 32
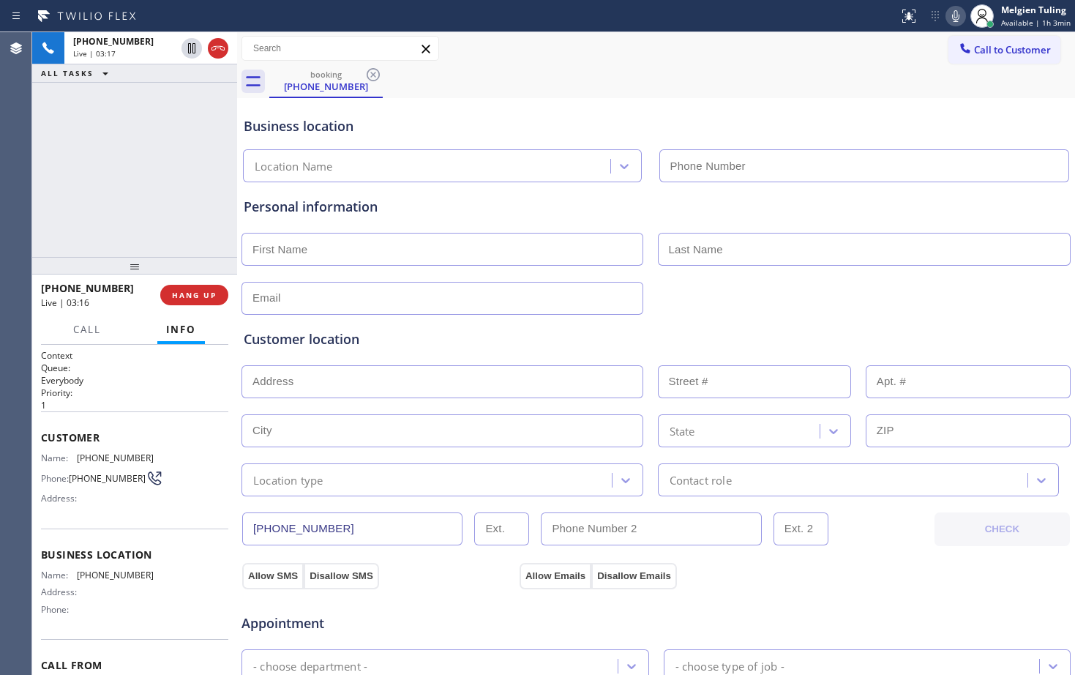
click at [667, 86] on div "booking [PHONE_NUMBER]" at bounding box center [672, 81] width 806 height 33
click at [959, 18] on icon at bounding box center [955, 16] width 7 height 12
click at [195, 45] on icon at bounding box center [191, 48] width 7 height 10
click at [187, 49] on icon at bounding box center [192, 49] width 18 height 18
click at [954, 10] on icon at bounding box center [956, 16] width 18 height 18
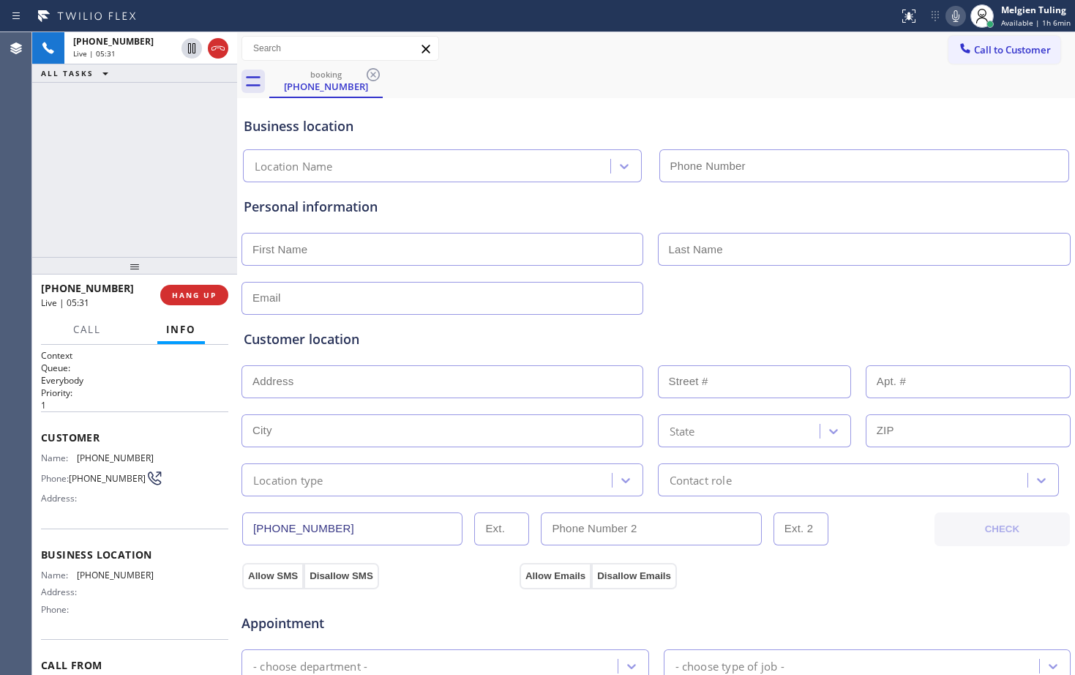
drag, startPoint x: 178, startPoint y: 166, endPoint x: 188, endPoint y: 157, distance: 13.5
click at [186, 158] on div "[PHONE_NUMBER] Live | 08:17 ALL TASKS ALL TASKS ACTIVE TASKS TASKS IN WRAP UP" at bounding box center [134, 144] width 205 height 225
click at [195, 291] on span "HANG UP" at bounding box center [194, 295] width 45 height 10
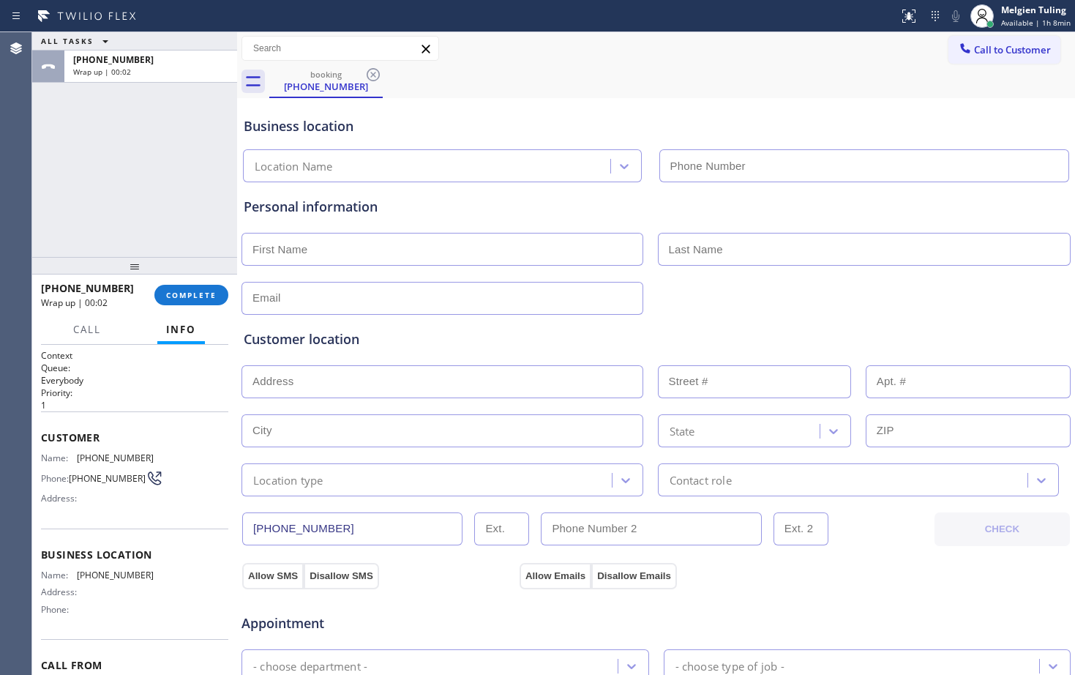
click at [287, 244] on input "text" at bounding box center [442, 249] width 402 height 33
click at [299, 251] on input "text" at bounding box center [442, 249] width 402 height 33
paste input "Fazleabb"
type input "Fazleabbs"
click at [672, 245] on input "text" at bounding box center [864, 249] width 413 height 33
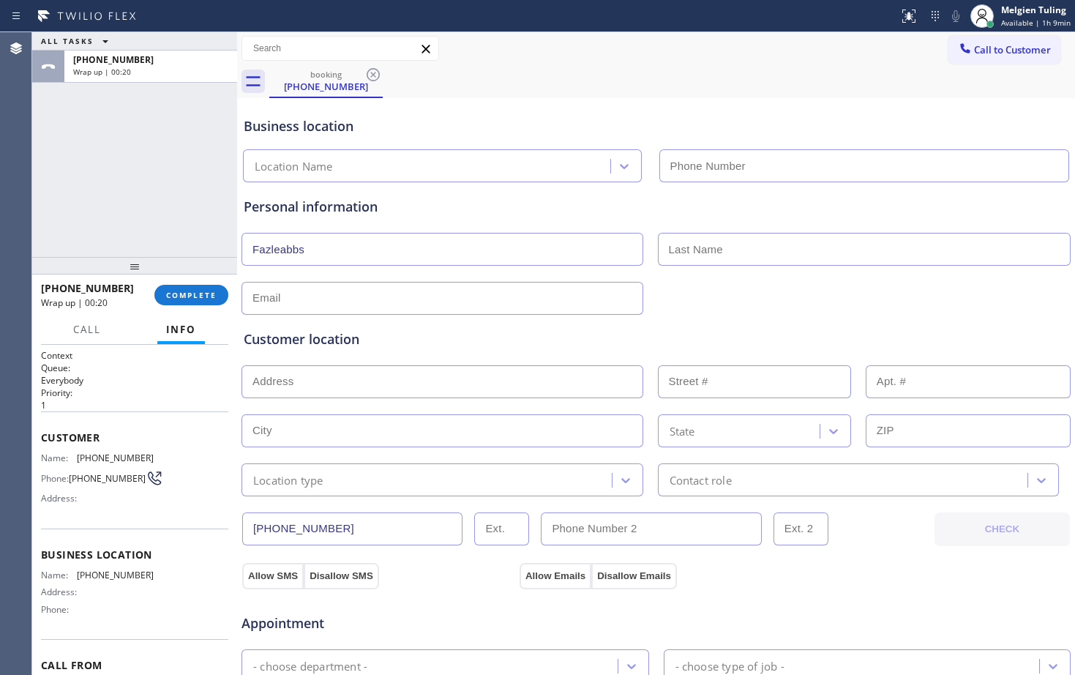
click at [668, 248] on input "text" at bounding box center [864, 249] width 413 height 33
paste input "[PERSON_NAME]"
type input "[PERSON_NAME]"
click at [288, 296] on input "text" at bounding box center [442, 298] width 402 height 33
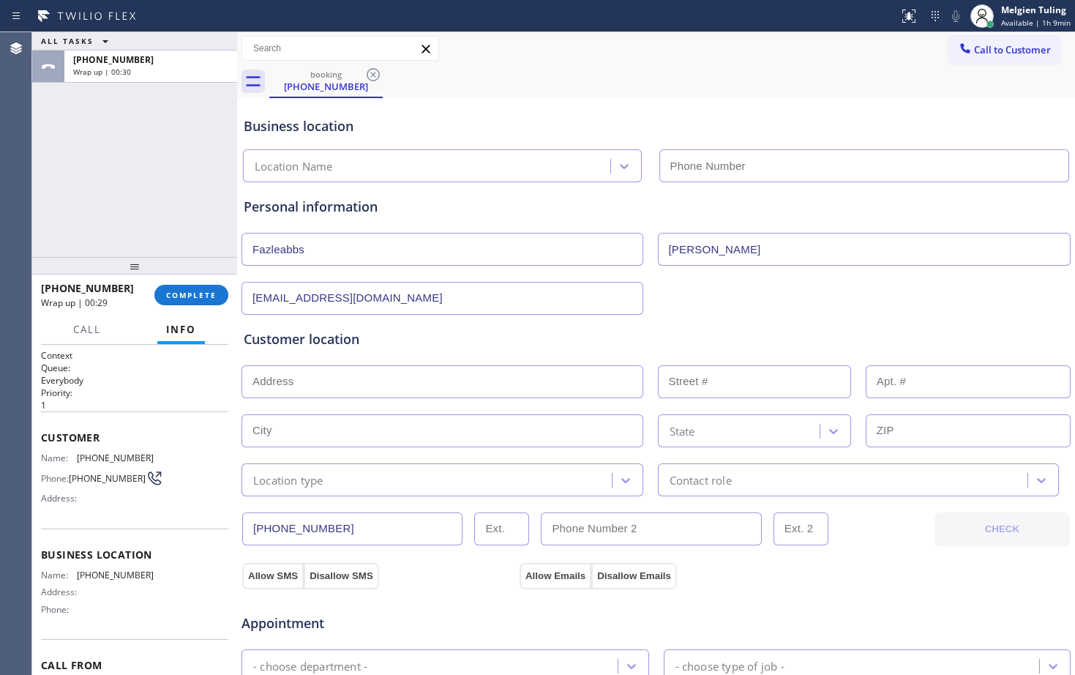
click at [297, 383] on input "text" at bounding box center [442, 381] width 402 height 33
click at [279, 298] on input "[EMAIL_ADDRESS][DOMAIN_NAME]" at bounding box center [442, 298] width 402 height 33
type input "[EMAIL_ADDRESS][DOMAIN_NAME]"
click at [319, 378] on input "text" at bounding box center [442, 381] width 402 height 33
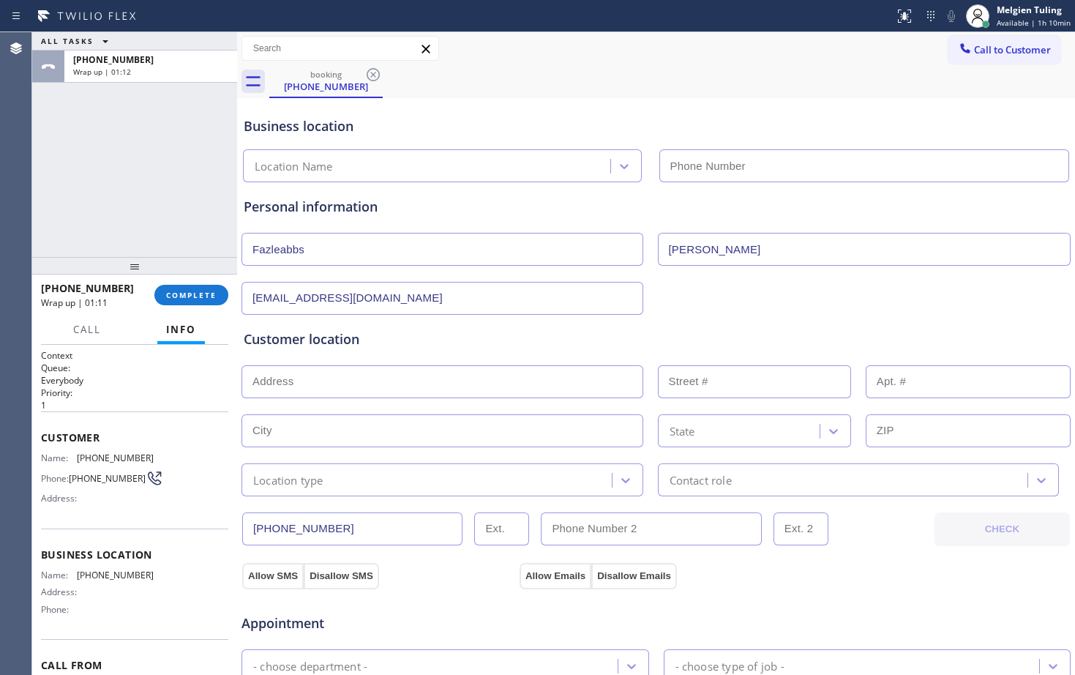
paste input "[STREET_ADDRESS][PERSON_NAME]"
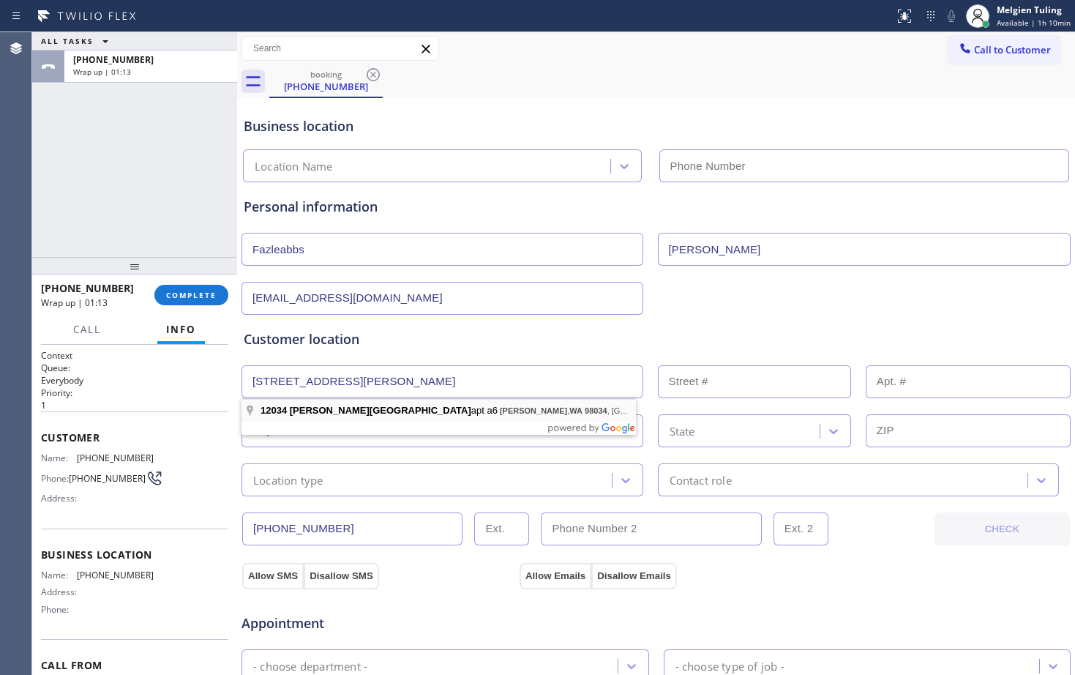
type input "[STREET_ADDRESS][PERSON_NAME]"
type input "12034"
type input "[PERSON_NAME]"
type input "98034"
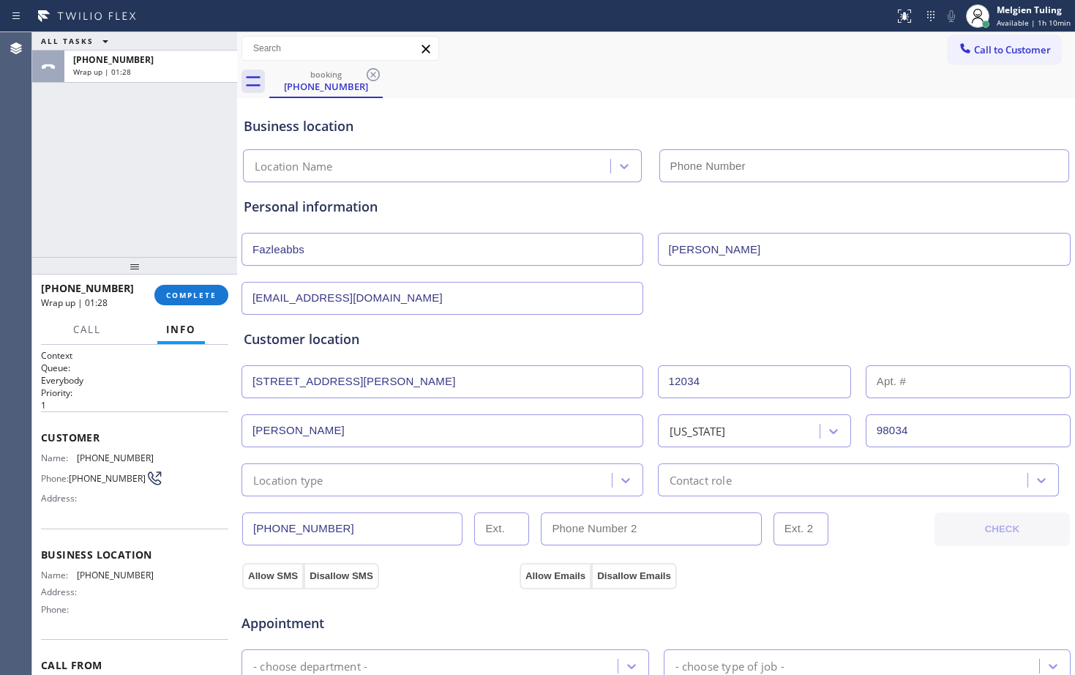
click at [304, 478] on div "Location type" at bounding box center [288, 479] width 70 height 17
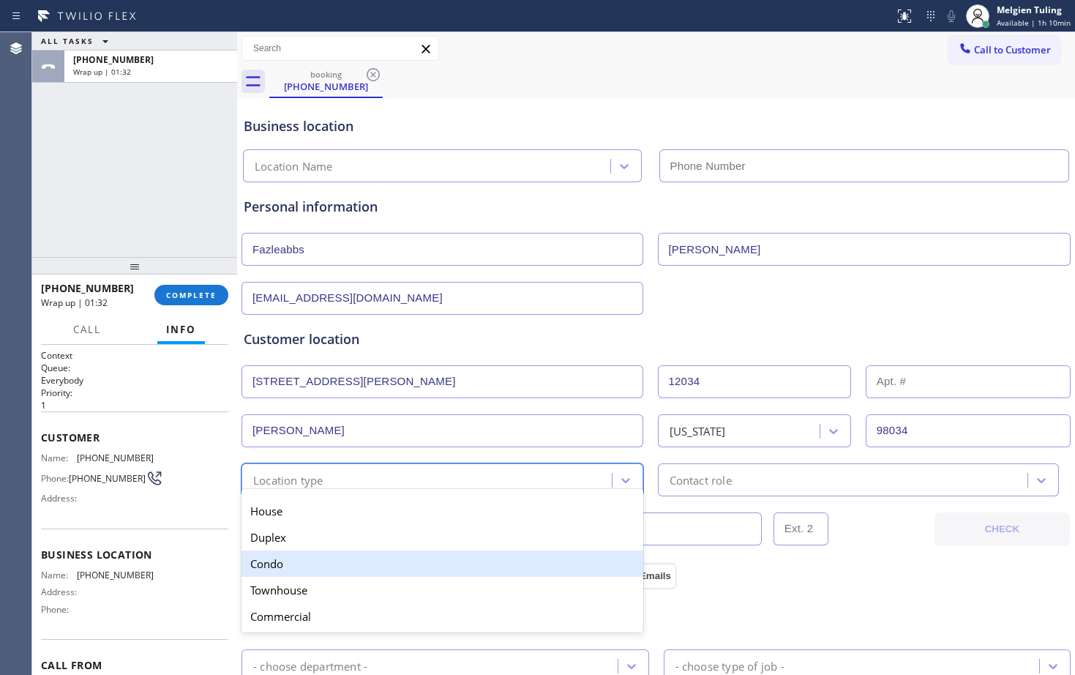
click at [275, 567] on div "Condo" at bounding box center [442, 563] width 402 height 26
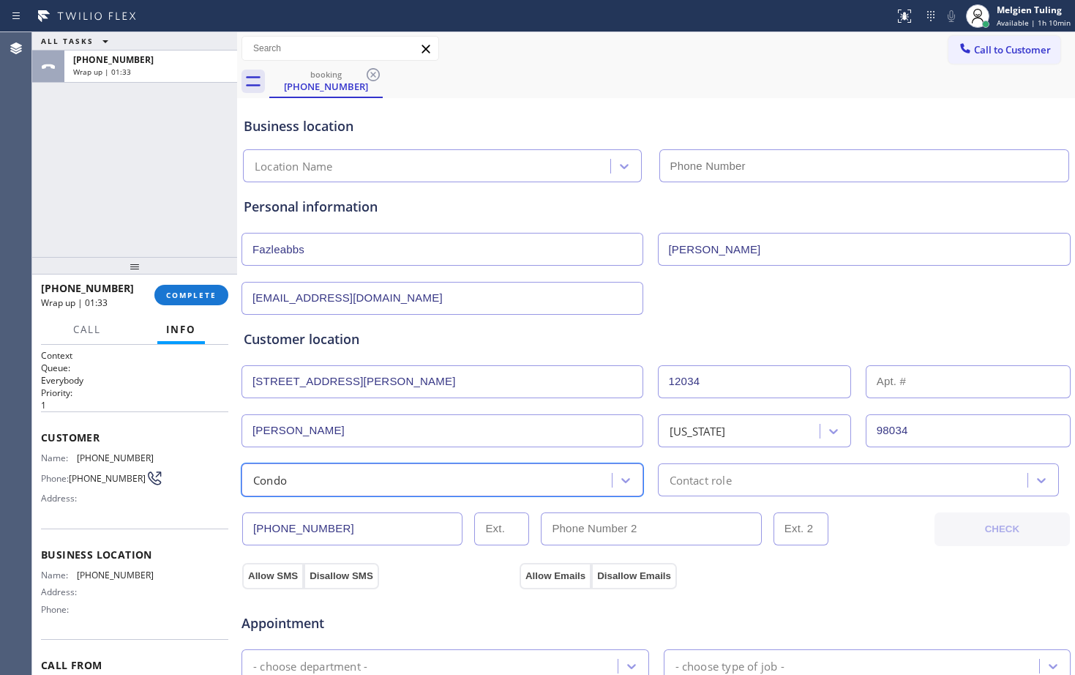
click at [689, 475] on div "Contact role" at bounding box center [700, 479] width 62 height 17
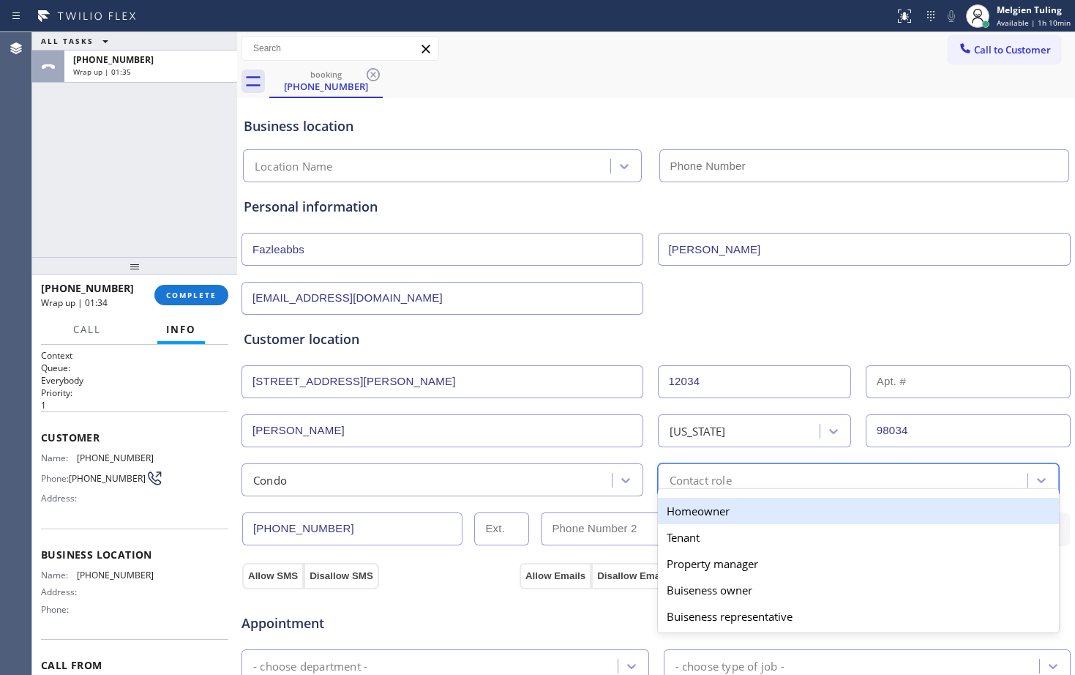
click at [721, 515] on div "Homeowner" at bounding box center [859, 511] width 402 height 26
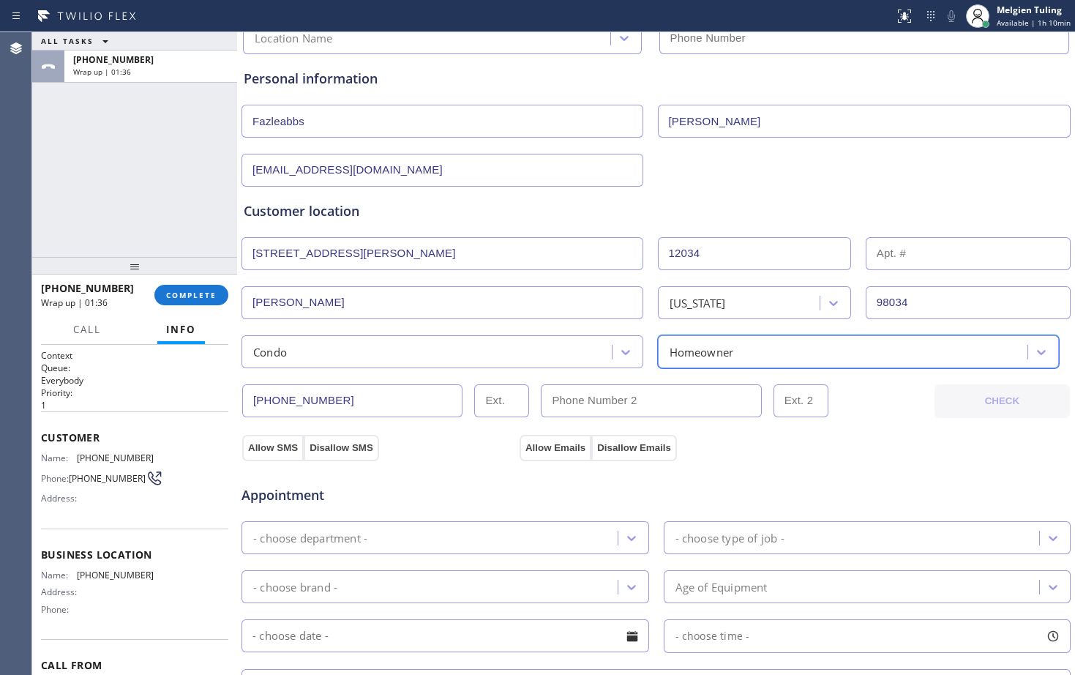
scroll to position [146, 0]
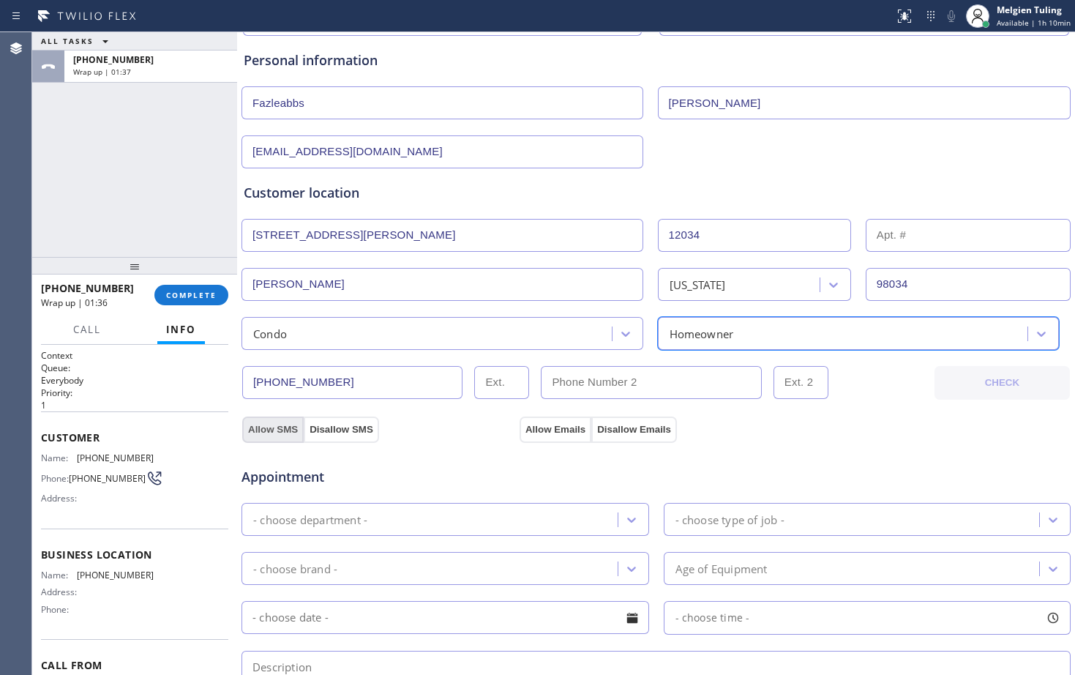
click at [276, 424] on button "Allow SMS" at bounding box center [272, 429] width 61 height 26
click at [559, 427] on button "Allow Emails" at bounding box center [555, 429] width 72 height 26
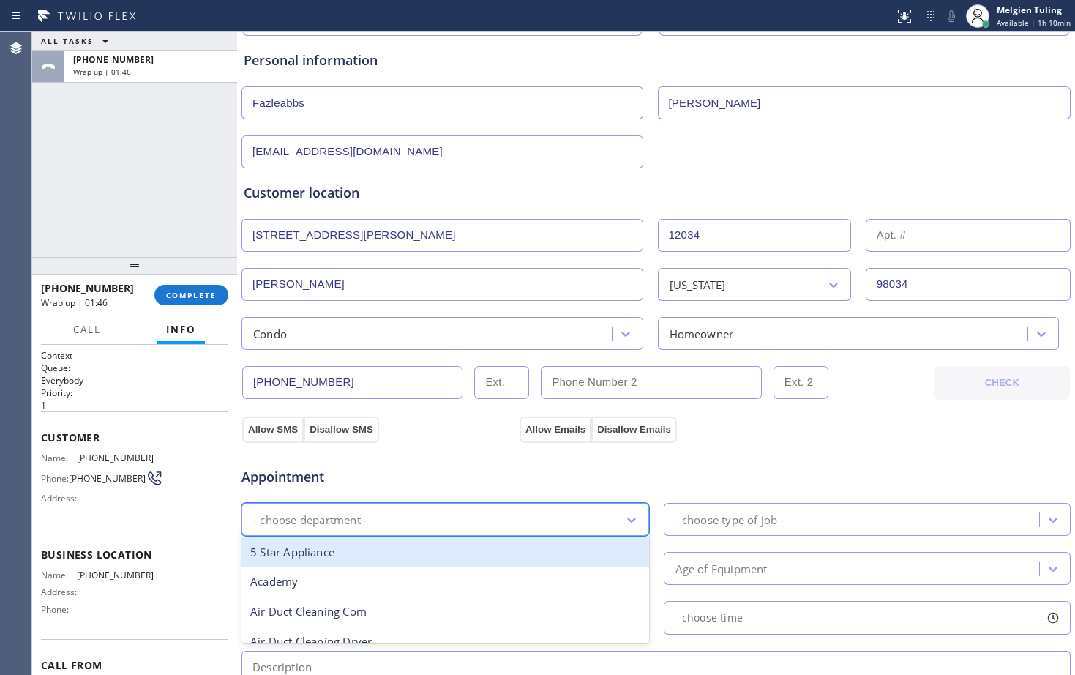
click at [379, 524] on div "- choose department -" at bounding box center [432, 519] width 372 height 26
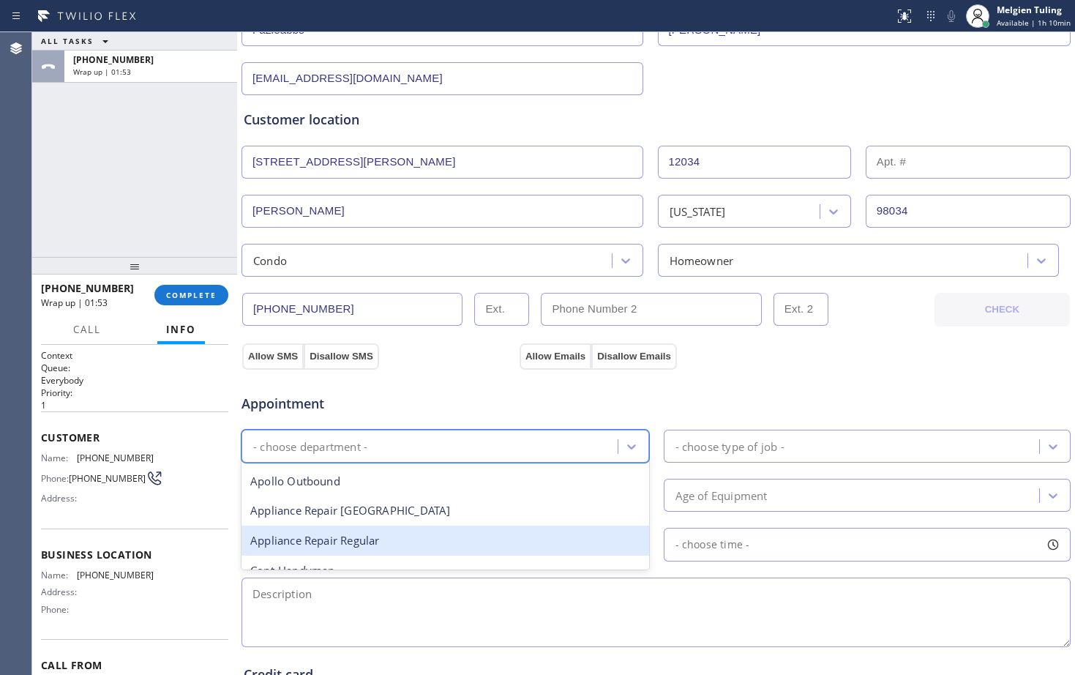
click at [369, 546] on div "Appliance Repair Regular" at bounding box center [445, 540] width 408 height 30
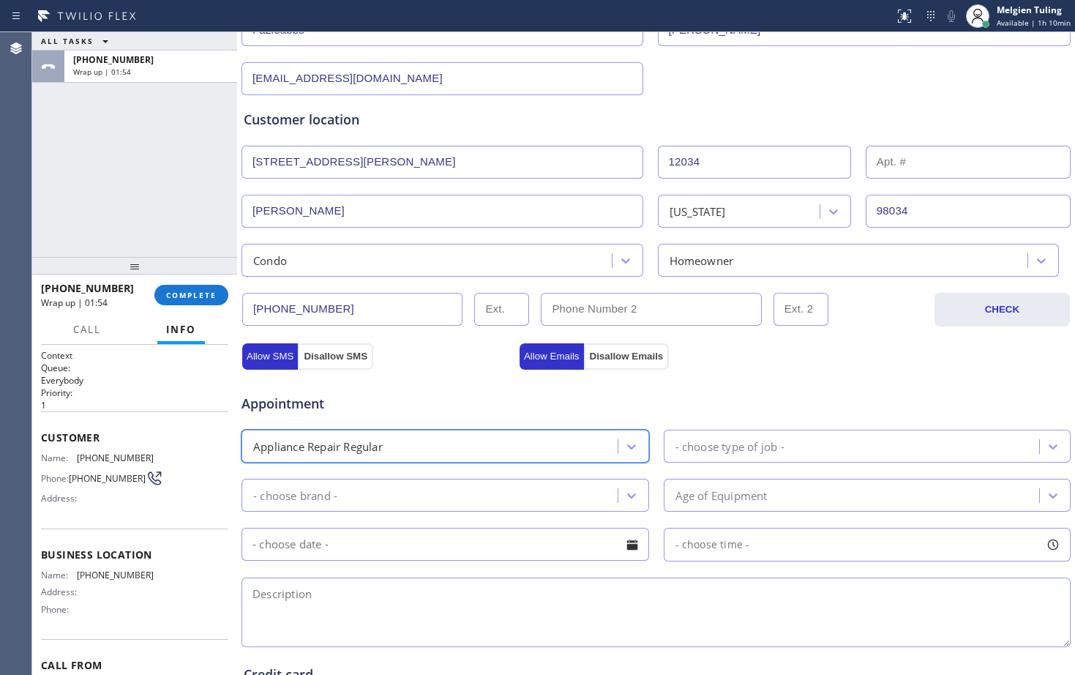
click at [699, 447] on div "- choose type of job -" at bounding box center [729, 446] width 109 height 17
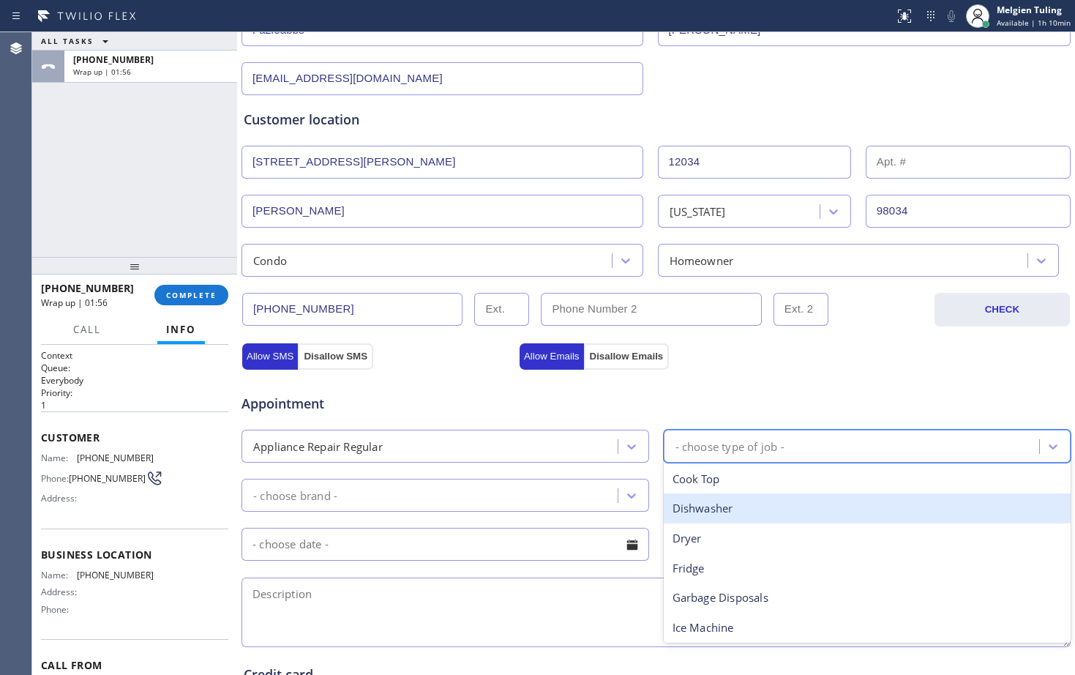
click at [719, 509] on div "Dishwasher" at bounding box center [868, 508] width 408 height 30
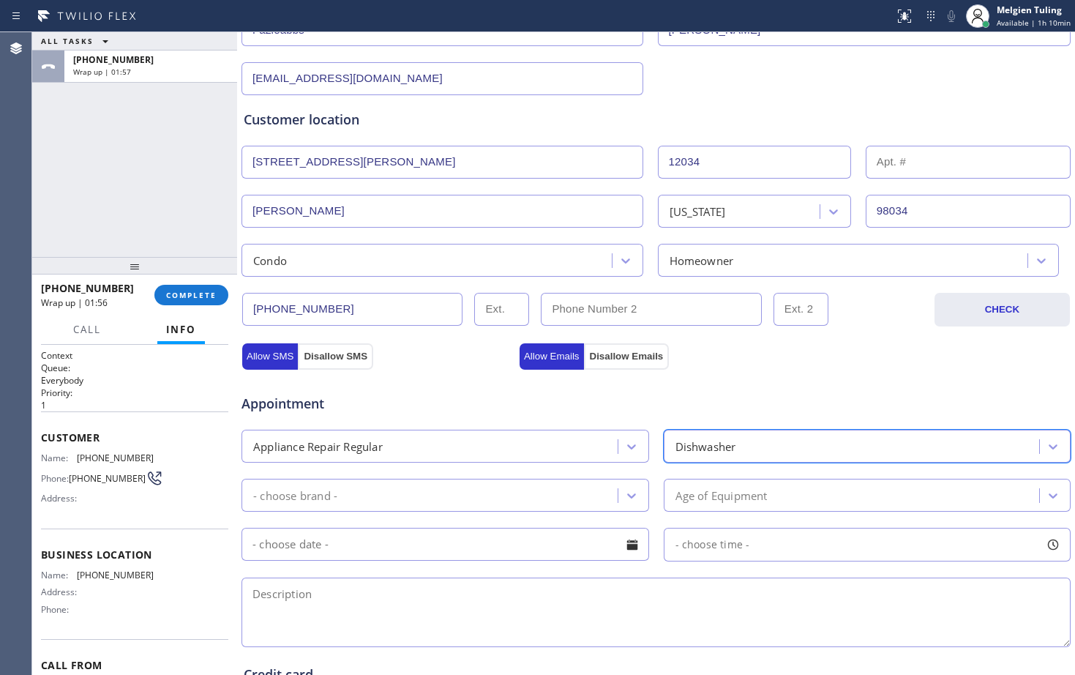
click at [436, 495] on div "- choose brand -" at bounding box center [432, 495] width 372 height 26
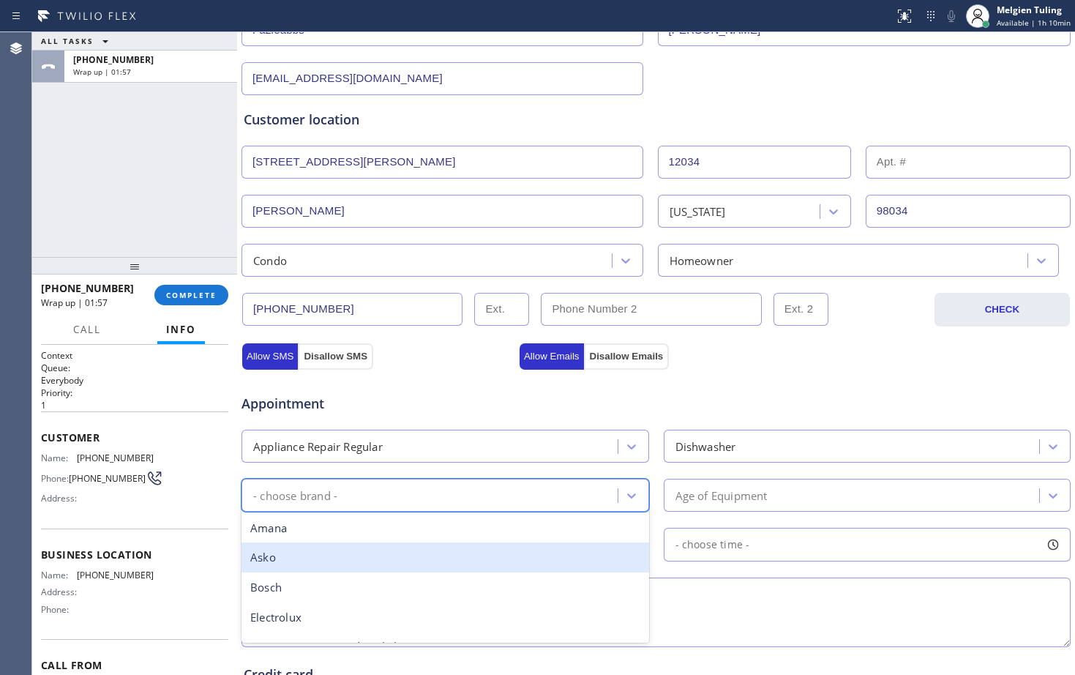
scroll to position [219, 0]
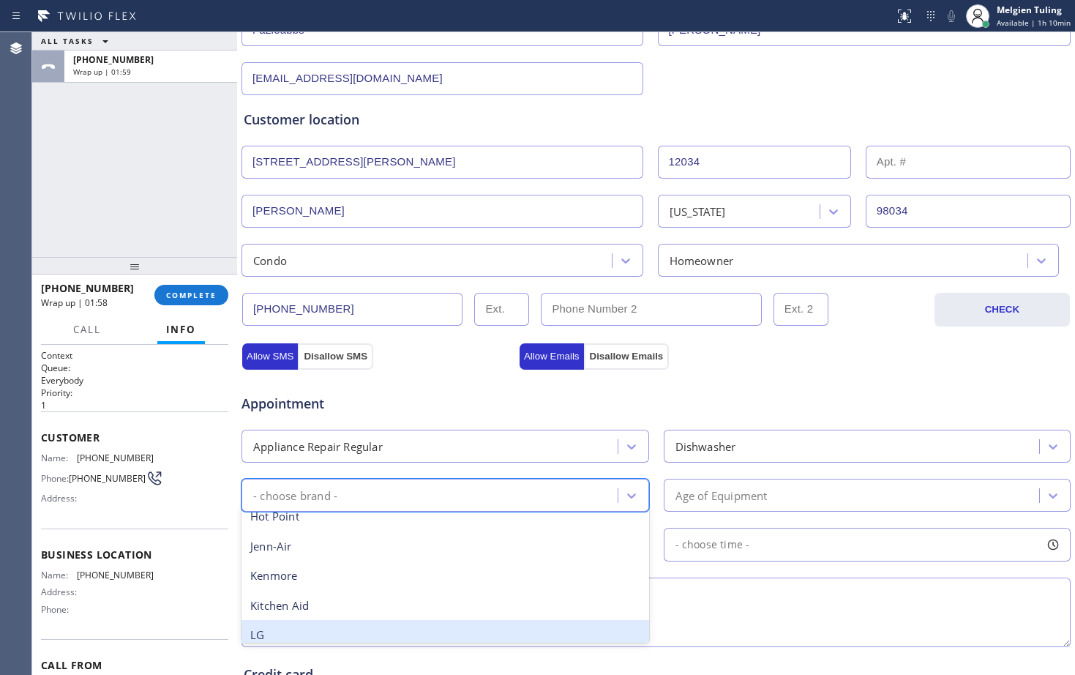
click at [273, 634] on div "LG" at bounding box center [445, 635] width 408 height 30
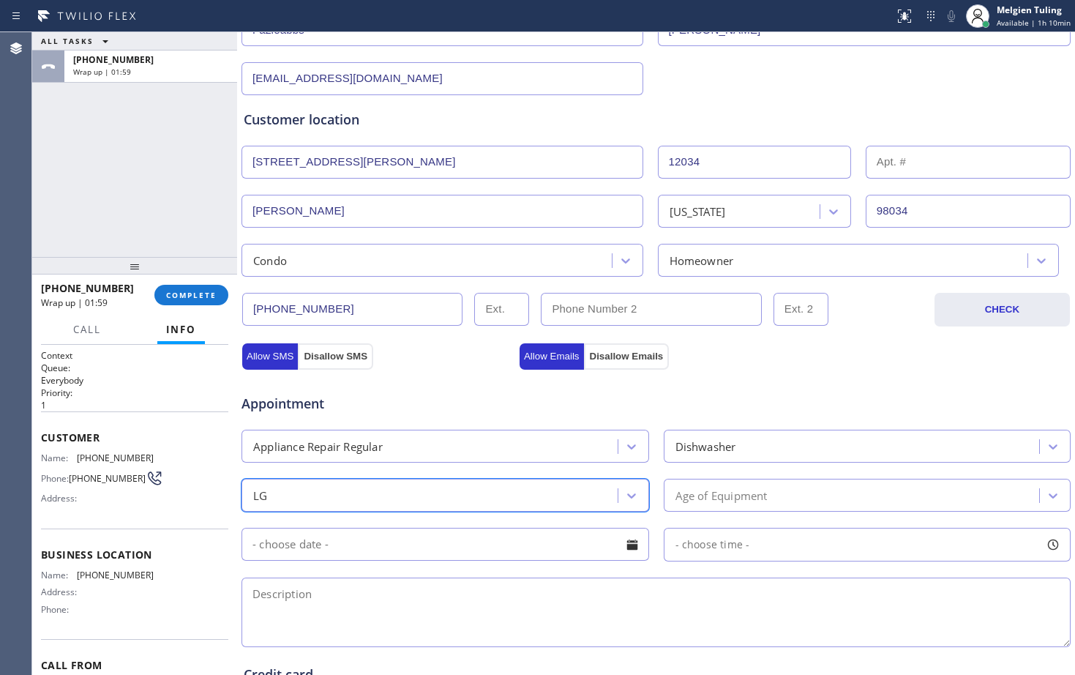
click at [675, 497] on div "Age of Equipment" at bounding box center [721, 495] width 92 height 17
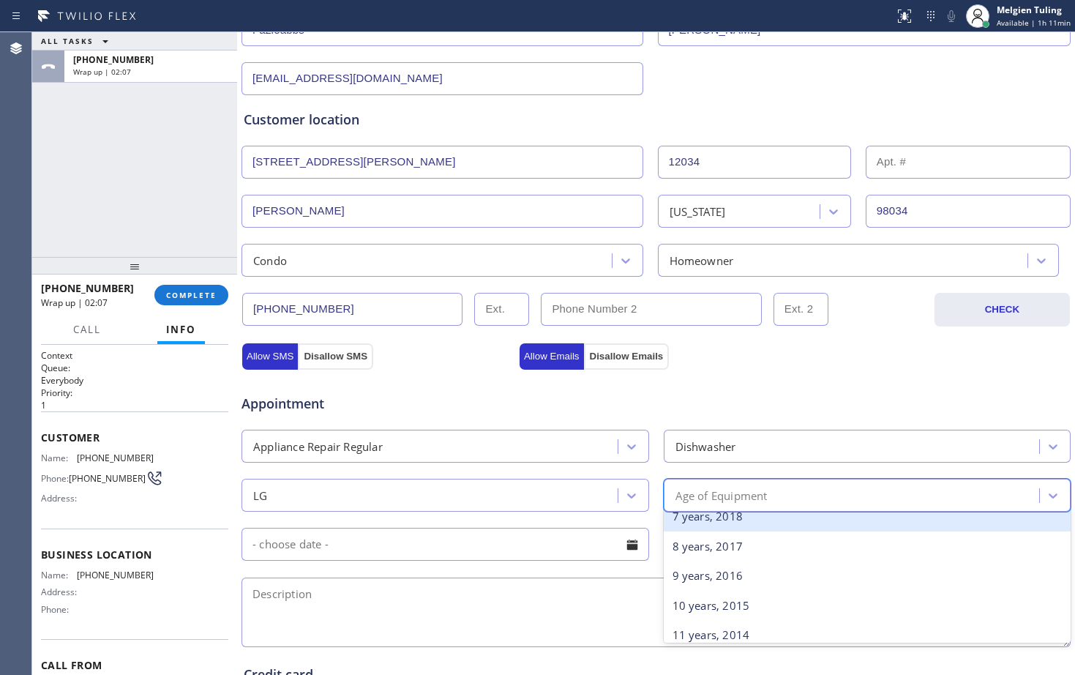
click at [723, 522] on div "7 years, 2018" at bounding box center [868, 516] width 408 height 30
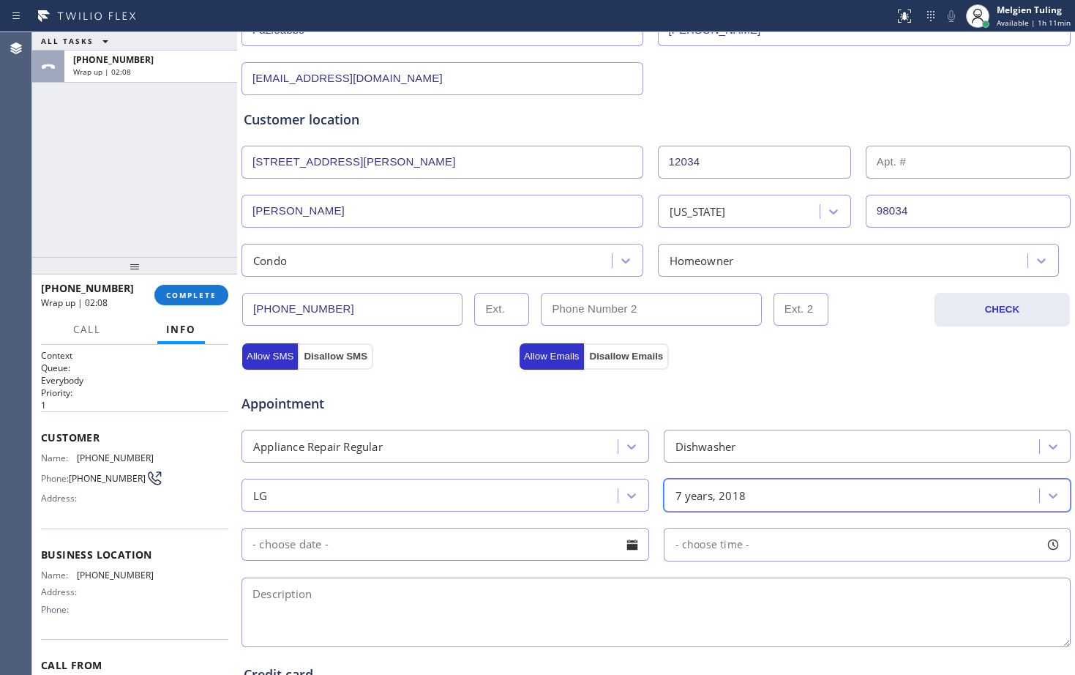
click at [472, 547] on input "text" at bounding box center [445, 544] width 408 height 33
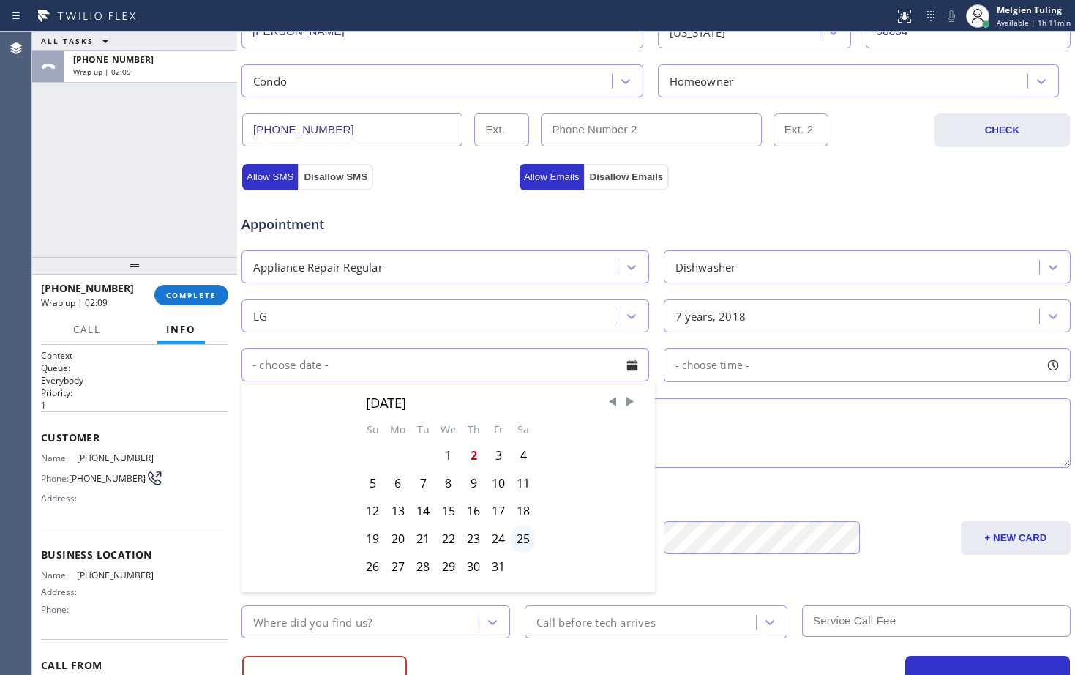
scroll to position [439, 0]
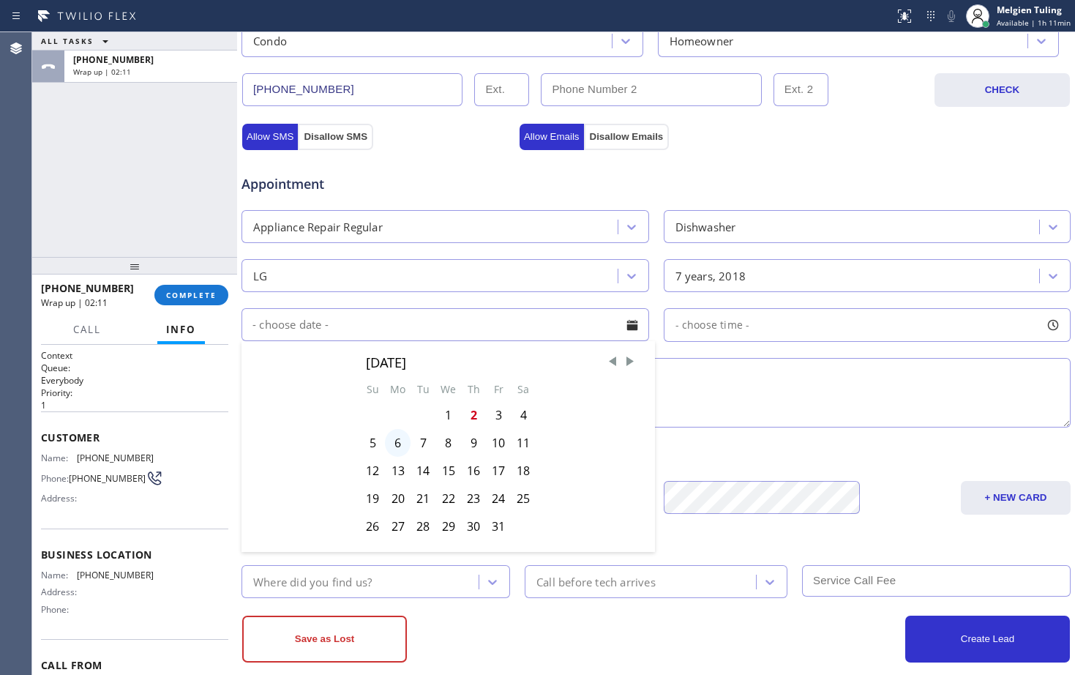
click at [394, 441] on div "6" at bounding box center [398, 443] width 26 height 28
type input "[DATE]"
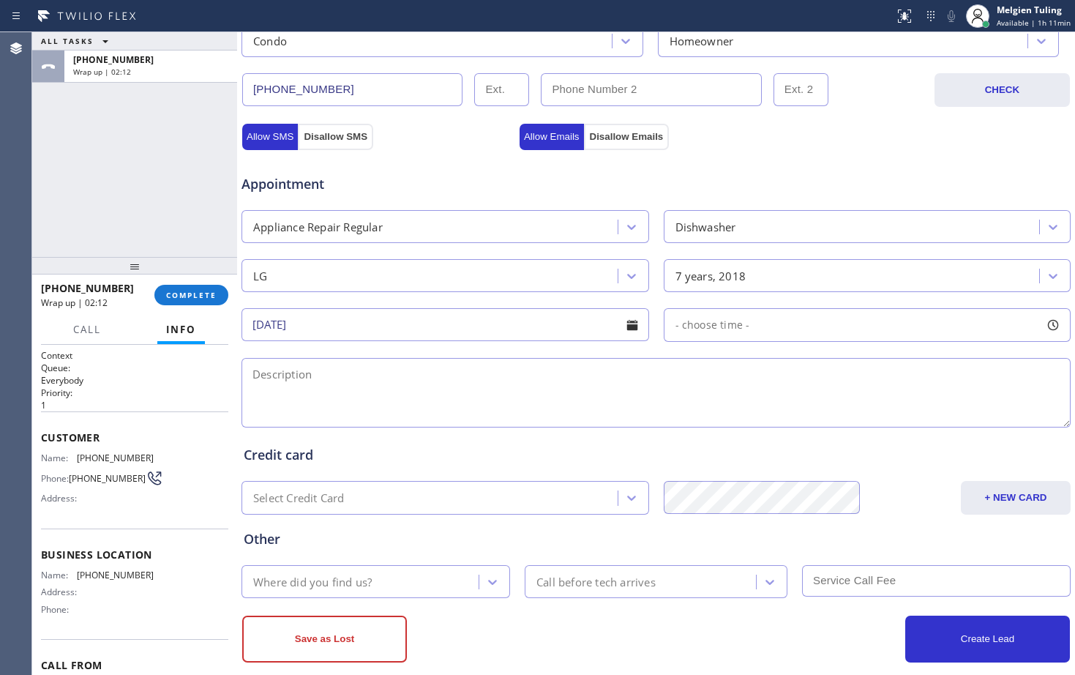
click at [688, 323] on span "- choose time -" at bounding box center [712, 325] width 75 height 14
drag, startPoint x: 680, startPoint y: 413, endPoint x: 810, endPoint y: 413, distance: 130.2
click at [816, 413] on div at bounding box center [825, 414] width 18 height 31
drag, startPoint x: 810, startPoint y: 413, endPoint x: 784, endPoint y: 414, distance: 25.6
click at [816, 413] on div at bounding box center [825, 414] width 18 height 31
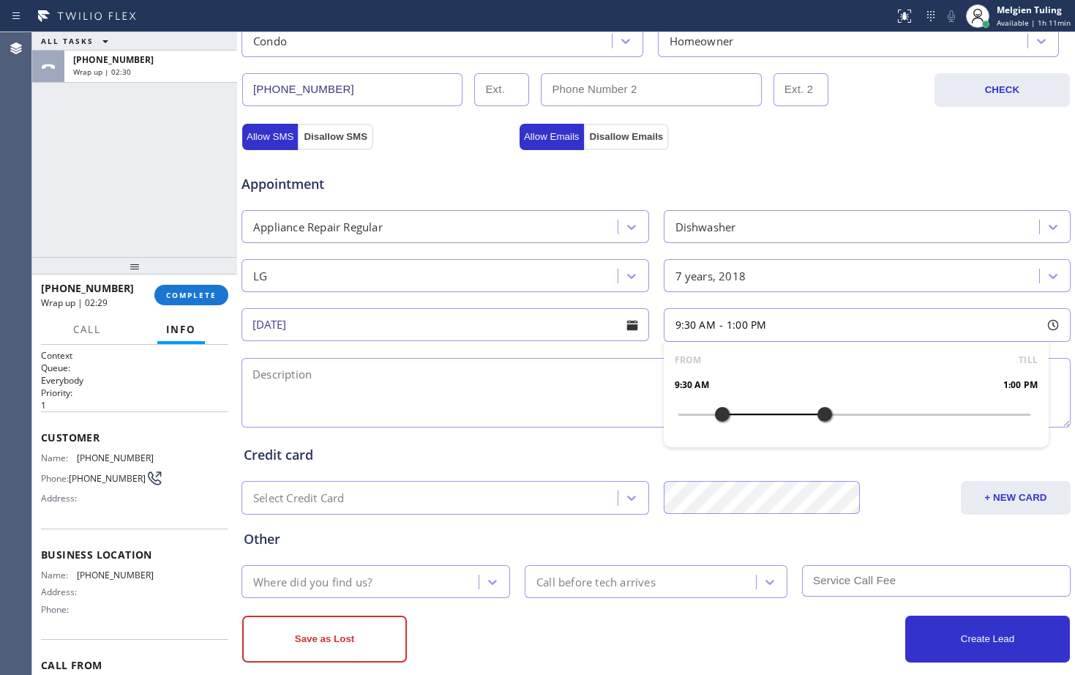
drag, startPoint x: 667, startPoint y: 410, endPoint x: 713, endPoint y: 412, distance: 45.4
click at [713, 412] on div at bounding box center [722, 414] width 18 height 31
drag, startPoint x: 713, startPoint y: 412, endPoint x: 776, endPoint y: 416, distance: 63.8
click at [776, 416] on div at bounding box center [781, 414] width 18 height 31
drag, startPoint x: 819, startPoint y: 412, endPoint x: 897, endPoint y: 413, distance: 78.3
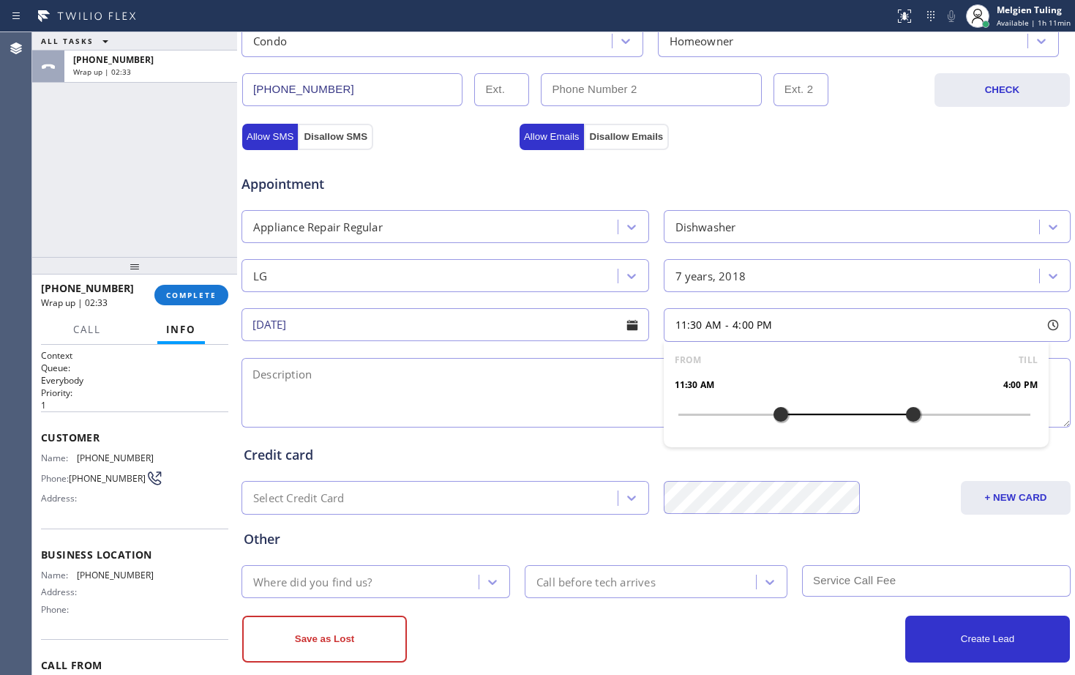
click at [904, 413] on div at bounding box center [913, 414] width 18 height 31
drag, startPoint x: 769, startPoint y: 412, endPoint x: 814, endPoint y: 412, distance: 45.4
click at [816, 412] on div at bounding box center [825, 414] width 18 height 31
click at [477, 389] on textarea at bounding box center [655, 393] width 829 height 70
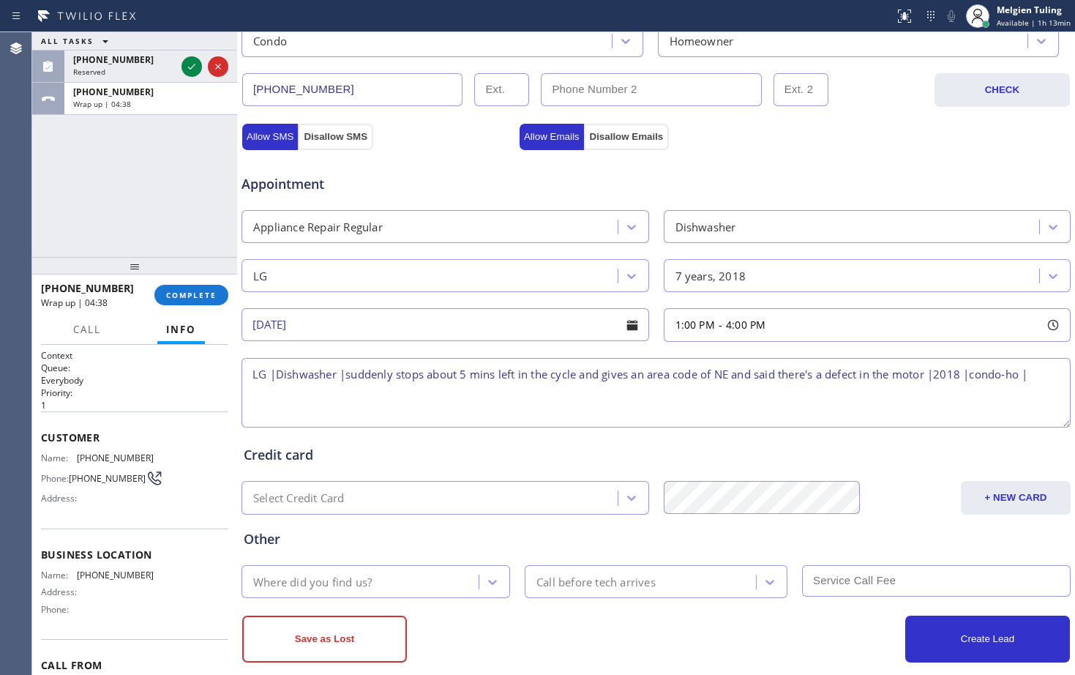
paste textarea "[STREET_ADDRESS][PERSON_NAME]"
drag, startPoint x: 147, startPoint y: 585, endPoint x: 72, endPoint y: 579, distance: 74.8
click at [72, 579] on div "Name: [PHONE_NUMBER] Address: Phone:" at bounding box center [134, 594] width 187 height 51
copy div "[PHONE_NUMBER]"
click at [538, 392] on textarea "LG |Dishwasher |suddenly stops about 5 mins left in the cycle and gives an area…" at bounding box center [655, 393] width 829 height 70
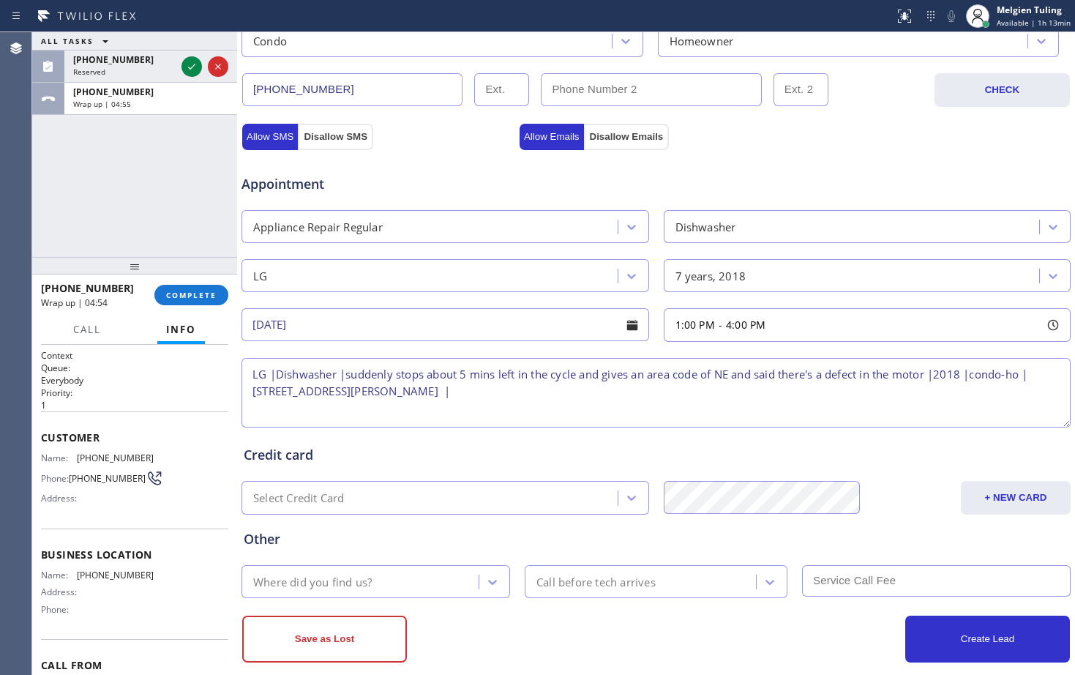
paste textarea "[PHONE_NUMBER]"
click at [247, 404] on textarea "LG |Dishwasher |suddenly stops about 5 mins left in the cycle and gives an area…" at bounding box center [655, 393] width 829 height 70
click at [612, 395] on textarea "LG |Dishwasher |suddenly stops about 5 mins left in the cycle and gives an area…" at bounding box center [655, 393] width 829 height 70
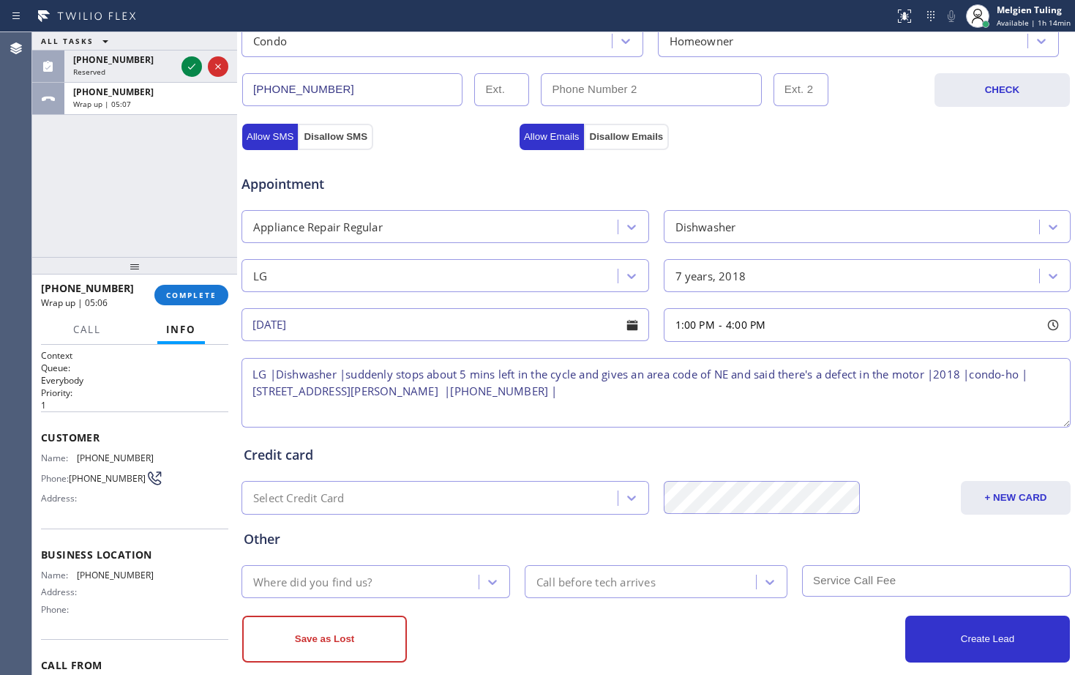
drag, startPoint x: 602, startPoint y: 392, endPoint x: 520, endPoint y: 398, distance: 82.2
click at [520, 398] on textarea "LG |Dishwasher |suddenly stops about 5 mins left in the cycle and gives an area…" at bounding box center [655, 393] width 829 height 70
type textarea "LG |Dishwasher |suddenly stops about 5 mins left in the cycle and gives an area…"
click at [364, 579] on div "Where did you find us?" at bounding box center [312, 581] width 119 height 17
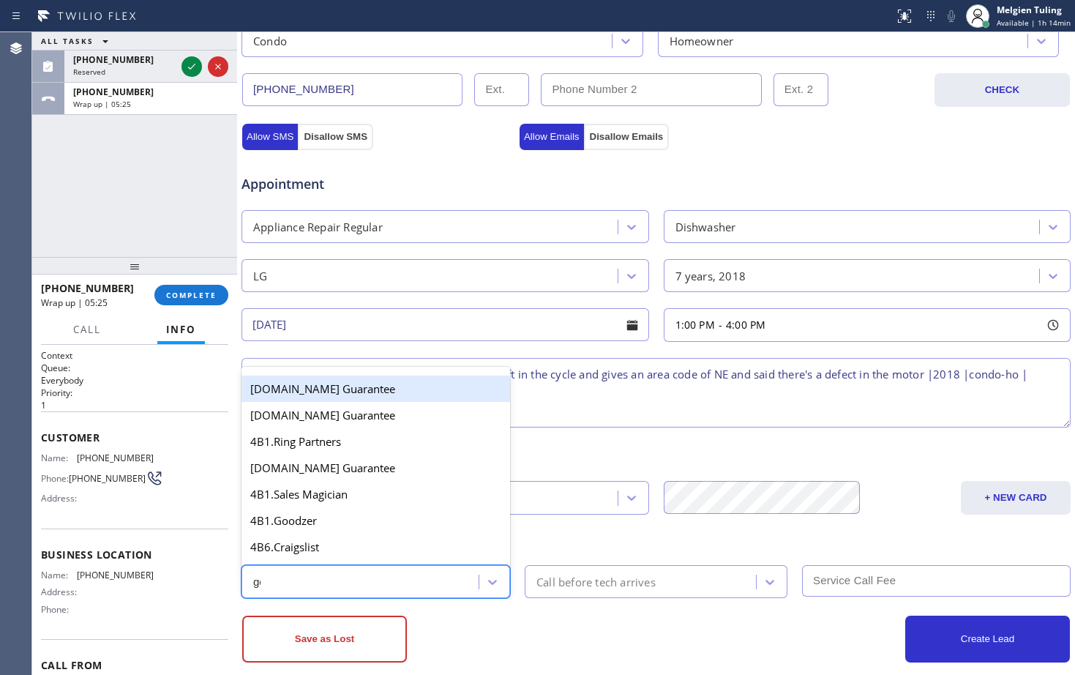
type input "goo"
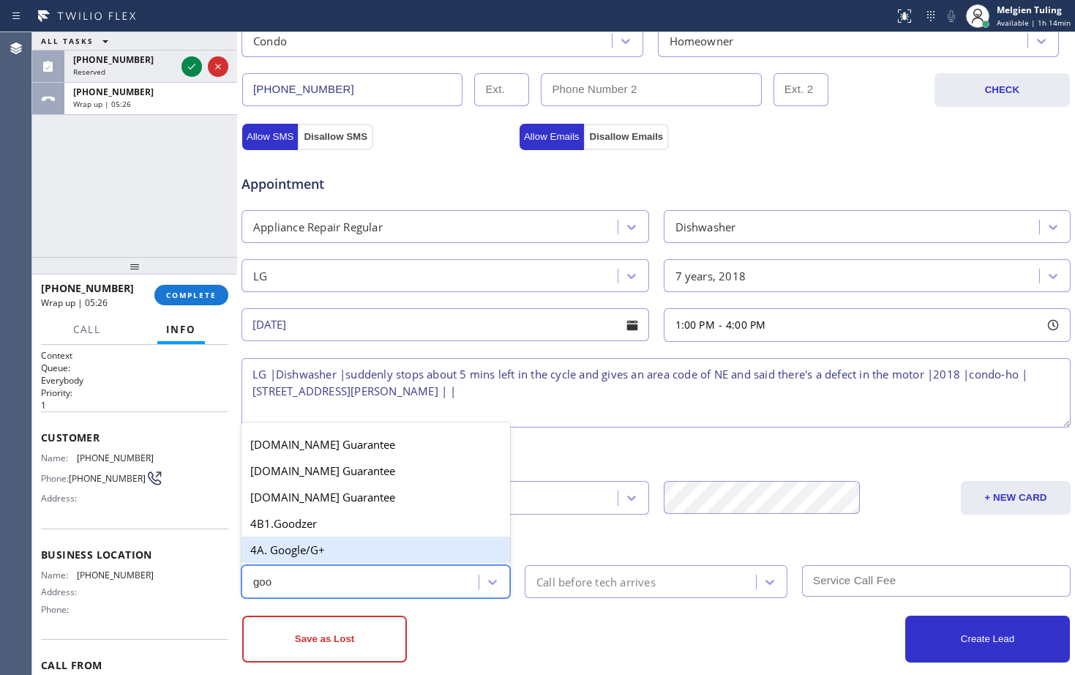
click at [353, 551] on div "4A. Google/G+" at bounding box center [375, 549] width 269 height 26
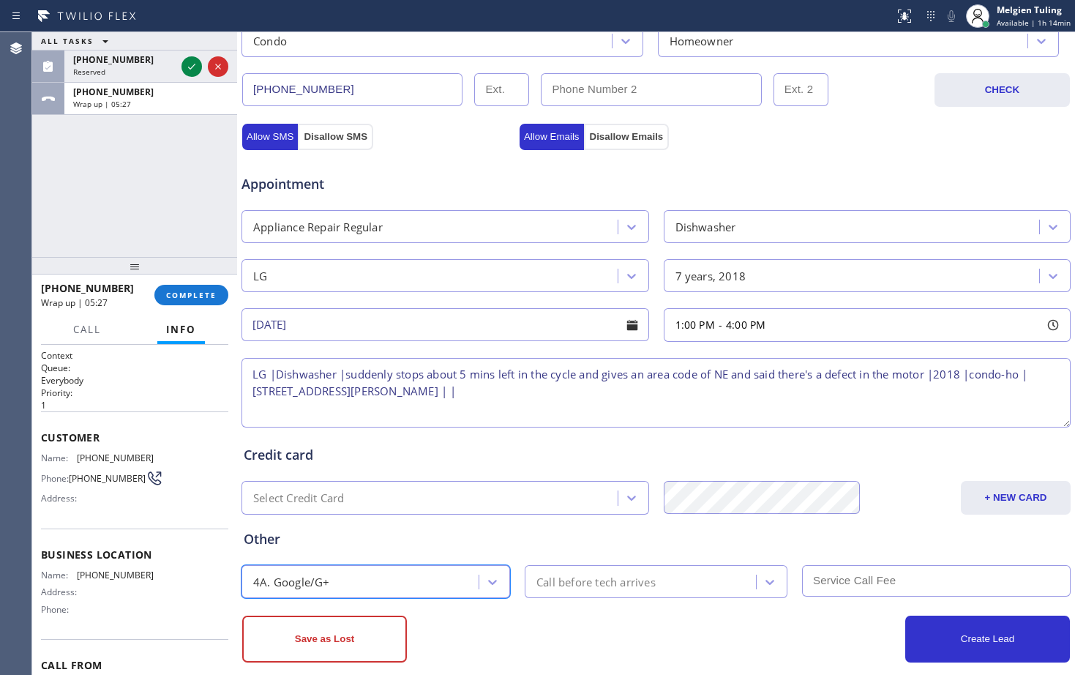
click at [590, 588] on div "Call before tech arrives" at bounding box center [595, 581] width 119 height 17
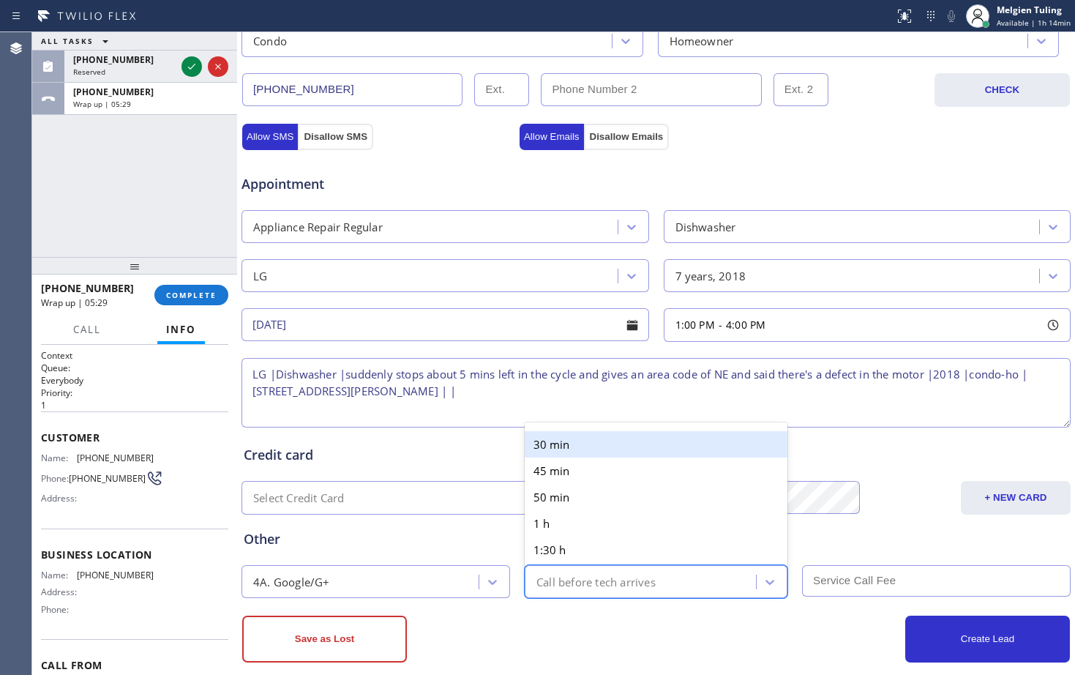
click at [554, 449] on div "30 min" at bounding box center [656, 444] width 263 height 26
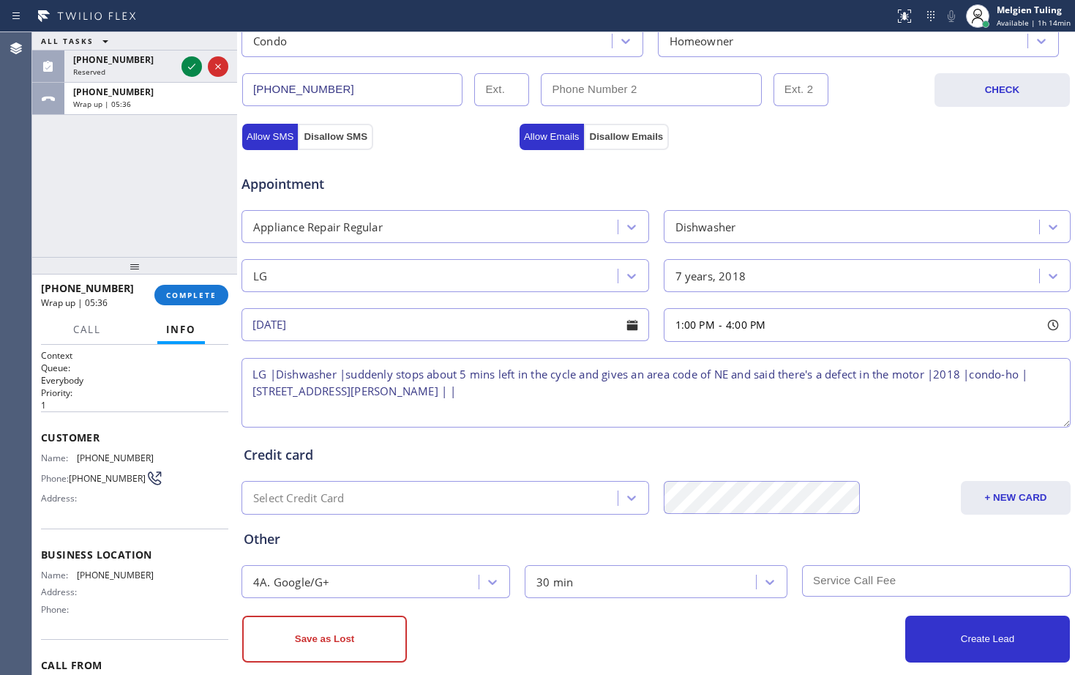
click at [853, 579] on input "text" at bounding box center [936, 580] width 269 height 31
click at [329, 453] on div "Credit card" at bounding box center [656, 455] width 825 height 20
click at [540, 394] on textarea "LG |Dishwasher |suddenly stops about 5 mins left in the cycle and gives an area…" at bounding box center [655, 393] width 829 height 70
paste textarea "Appliance - 5 star appliance repair"
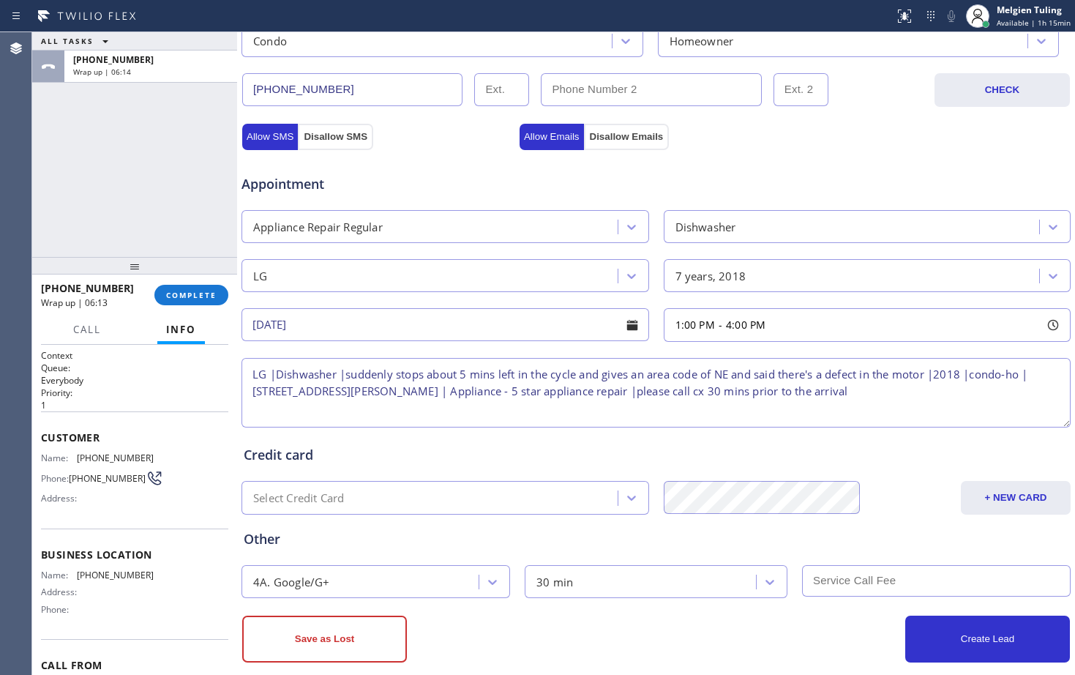
click at [828, 586] on input "text" at bounding box center [936, 580] width 269 height 31
click at [249, 371] on textarea "LG |Dishwasher |suddenly stops about 5 mins left in the cycle and gives an area…" at bounding box center [655, 393] width 829 height 70
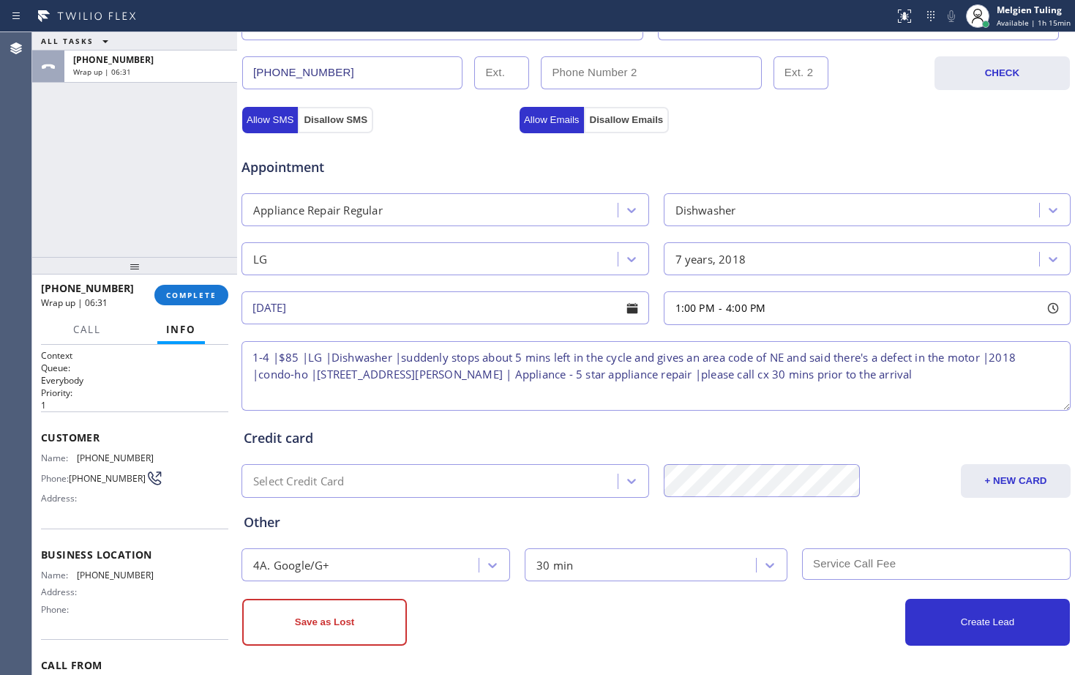
scroll to position [459, 0]
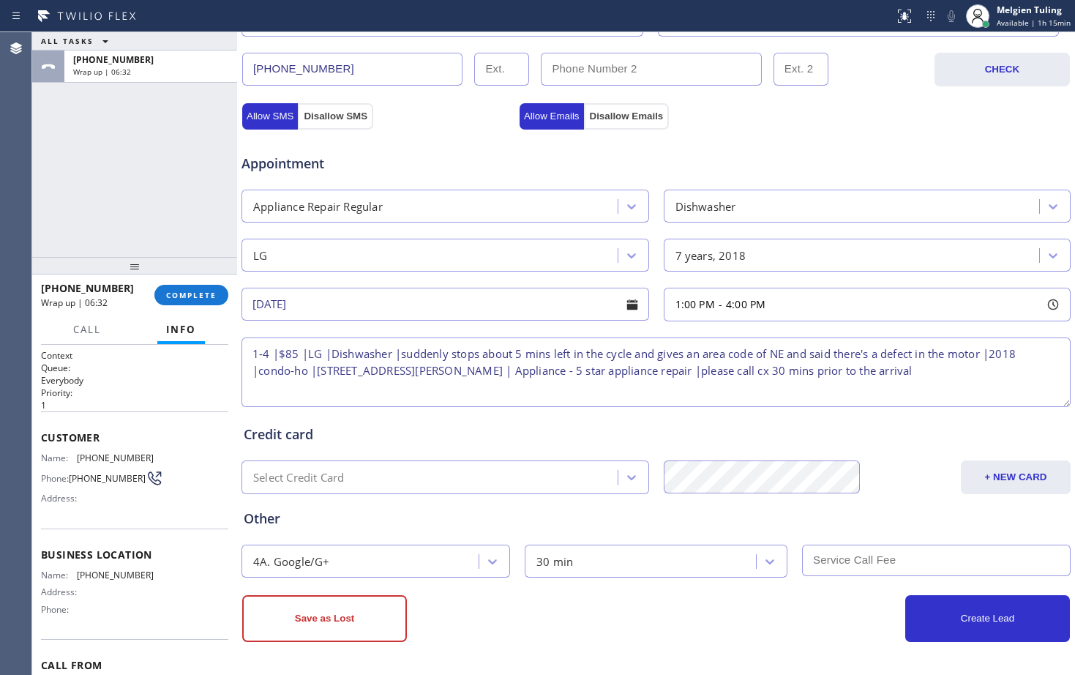
type textarea "1-4 |$85 |LG |Dishwasher |suddenly stops about 5 mins left in the cycle and giv…"
click at [814, 558] on input "text" at bounding box center [936, 559] width 269 height 31
type input "85"
click at [967, 616] on button "Create Lead" at bounding box center [987, 618] width 165 height 47
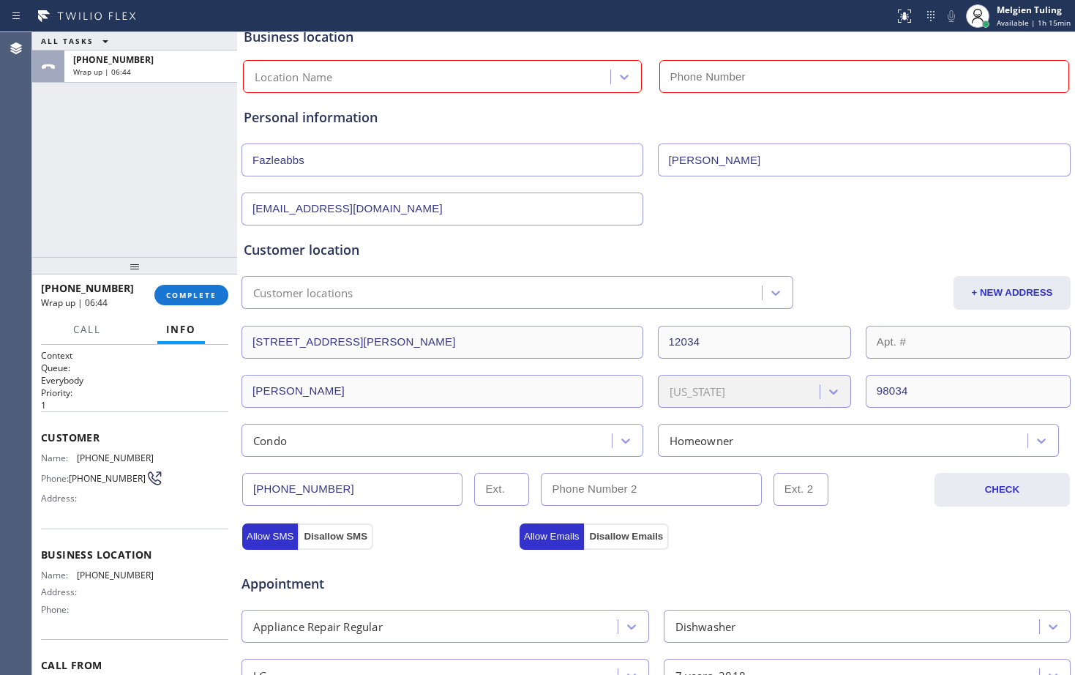
scroll to position [0, 0]
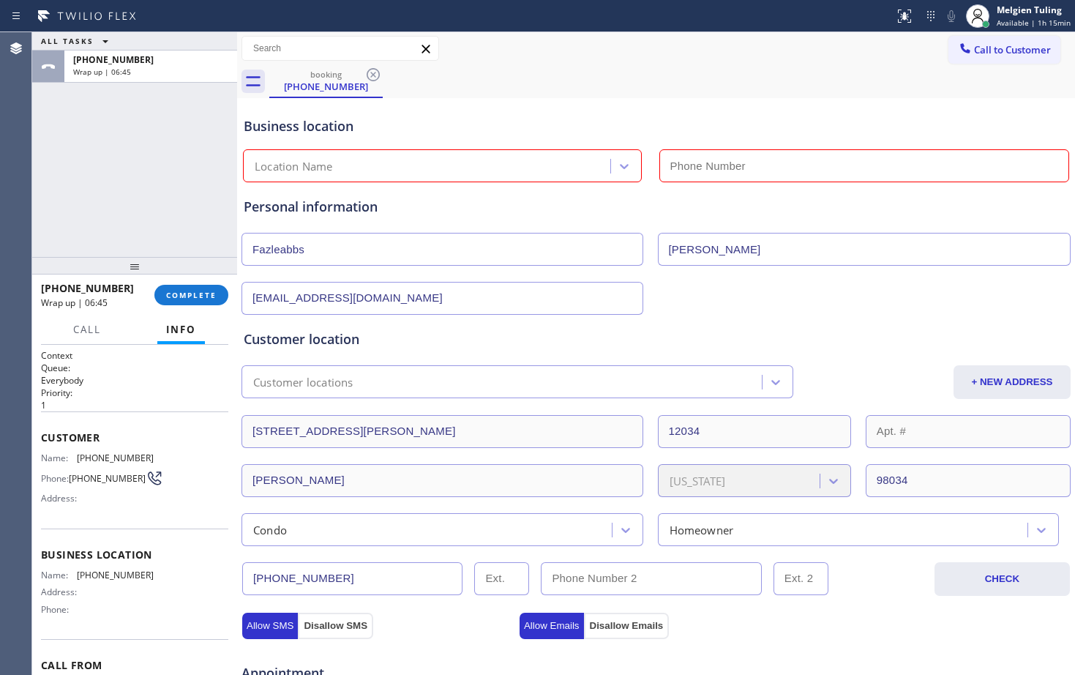
click at [391, 165] on div "Location Name" at bounding box center [428, 167] width 363 height 26
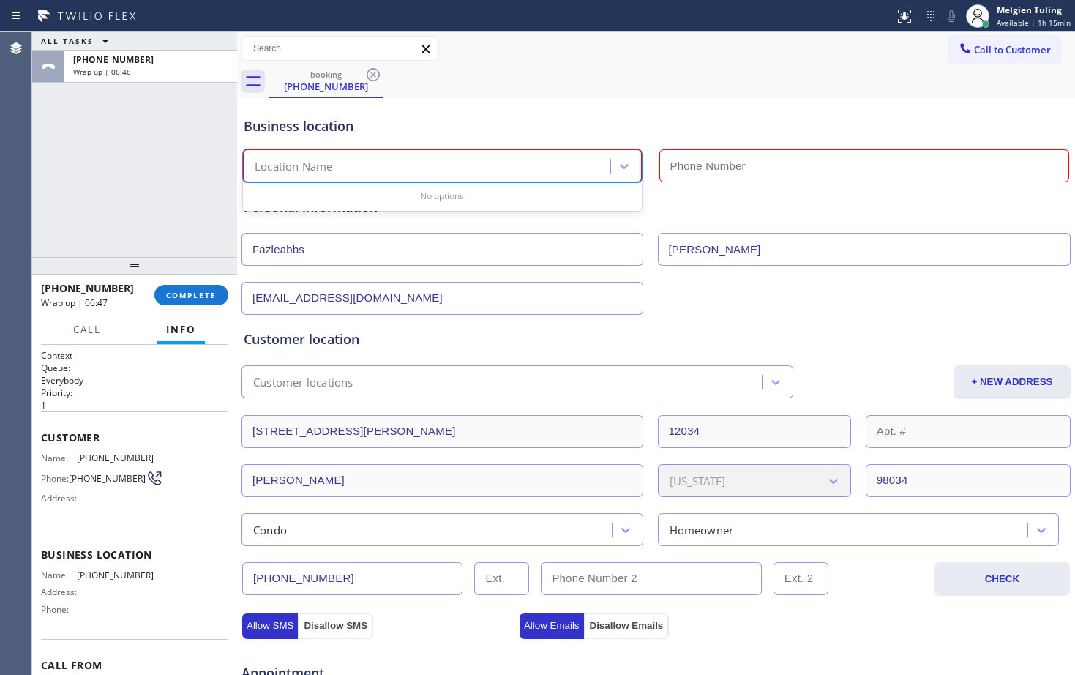
click at [419, 238] on input "Fazleabbs" at bounding box center [442, 249] width 402 height 33
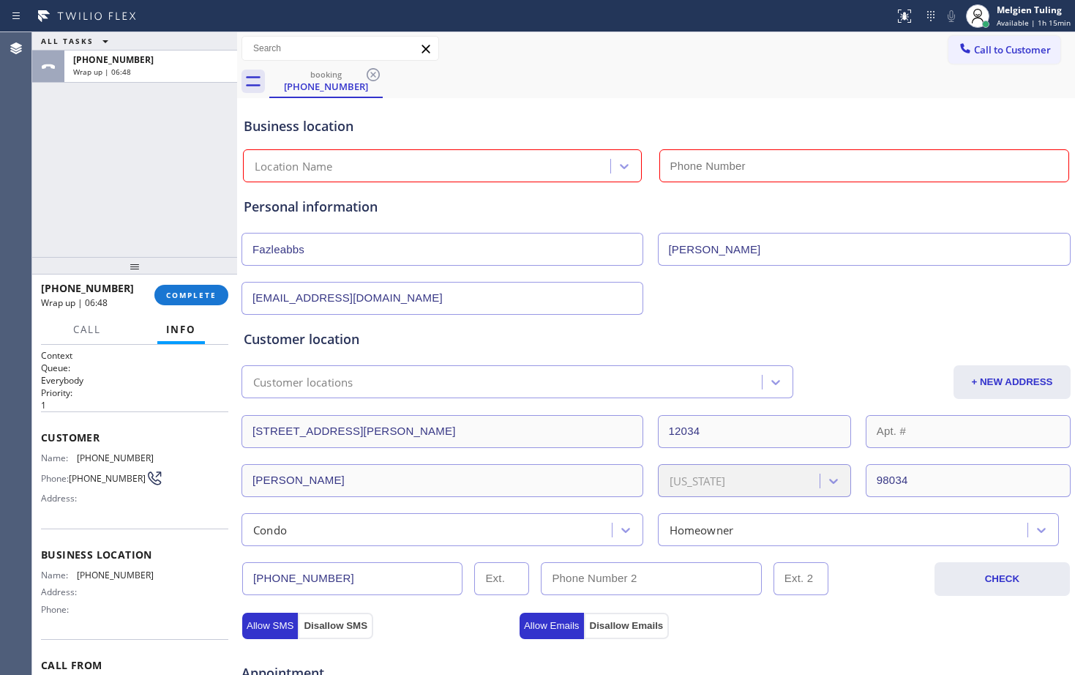
click at [419, 238] on input "Fazleabbs" at bounding box center [442, 249] width 402 height 33
click at [368, 167] on div "Location Name" at bounding box center [428, 167] width 363 height 26
click at [285, 170] on div "Location Name" at bounding box center [294, 166] width 78 height 17
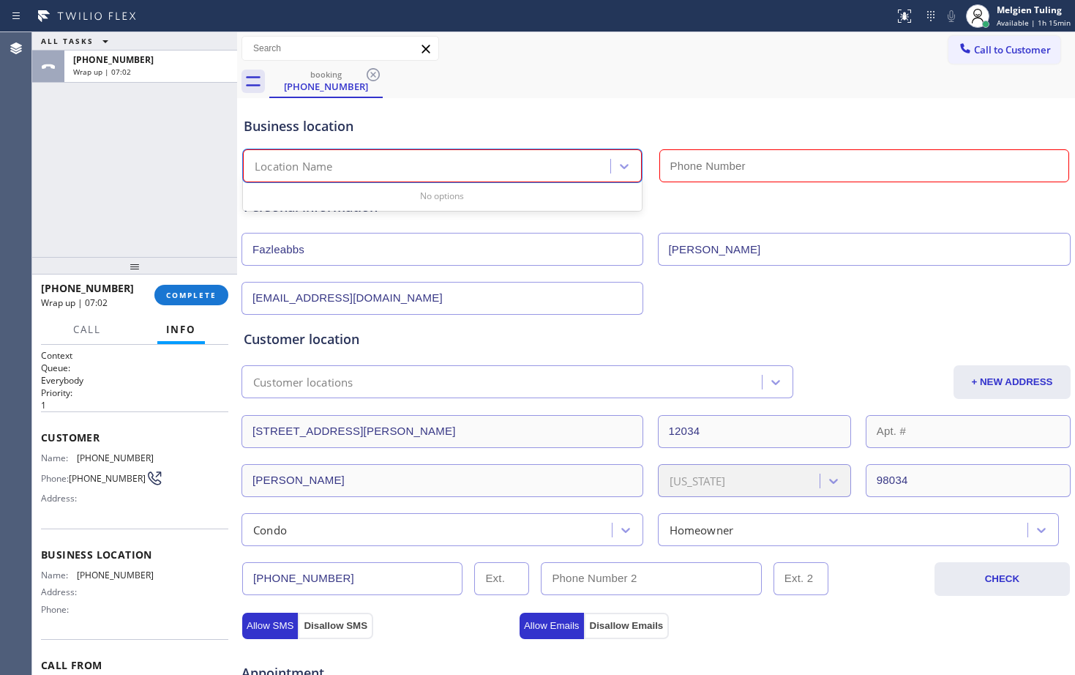
paste input "Appliance - 5 star appliance repair"
type input "Appliance - 5 star appliance repair"
click at [702, 170] on input "text" at bounding box center [864, 165] width 410 height 33
type input "(___) ___-____"
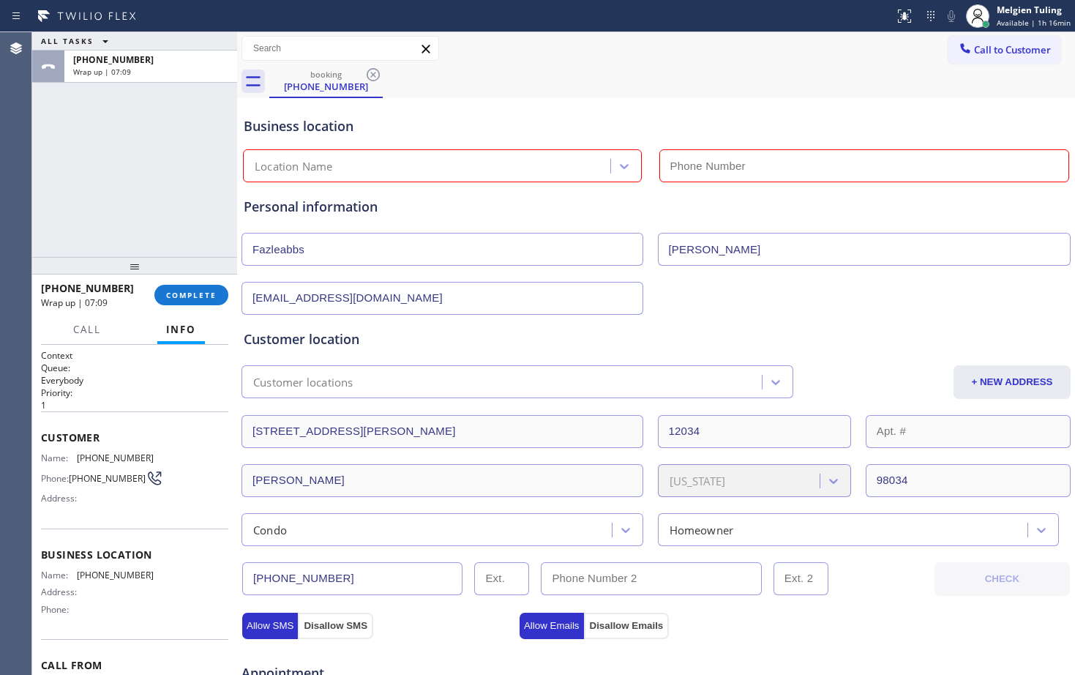
click at [313, 172] on div "Location Name" at bounding box center [294, 166] width 78 height 17
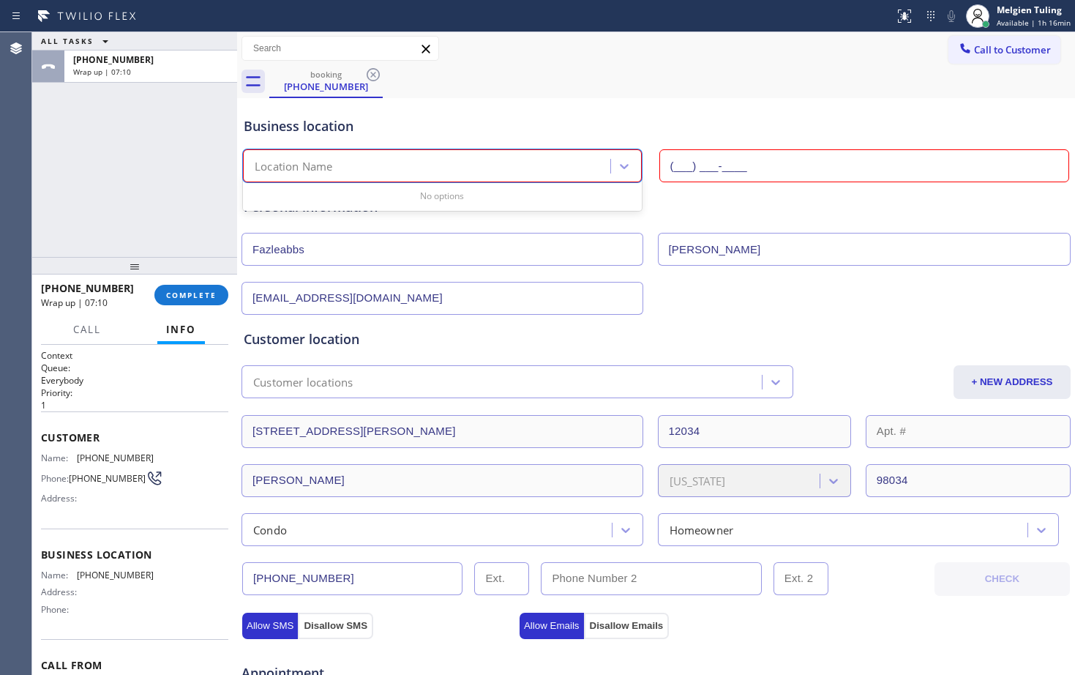
click at [688, 160] on input "(___) ___-____" at bounding box center [864, 165] width 410 height 33
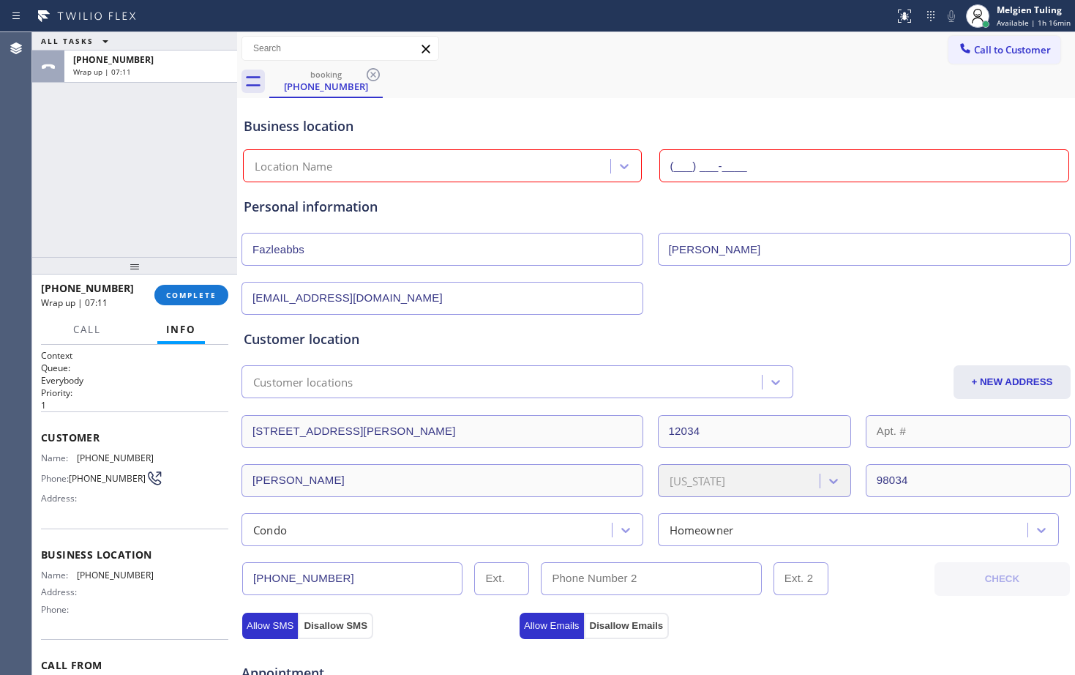
paste input "855) 731-4952"
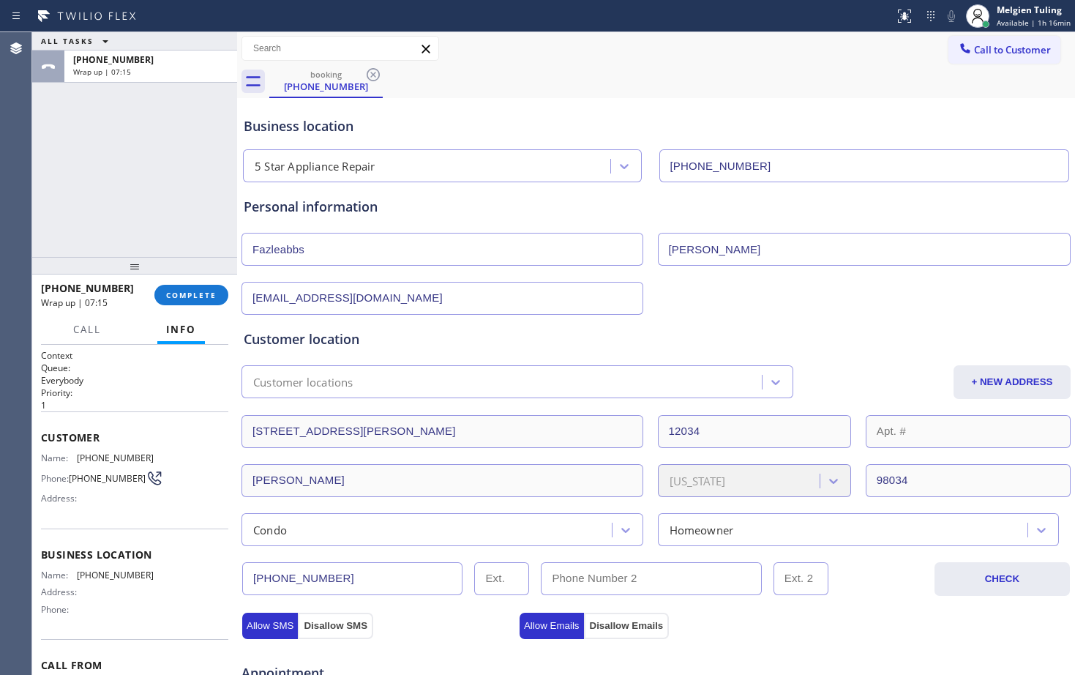
type input "[PHONE_NUMBER]"
click at [495, 208] on div "Personal information" at bounding box center [656, 207] width 825 height 20
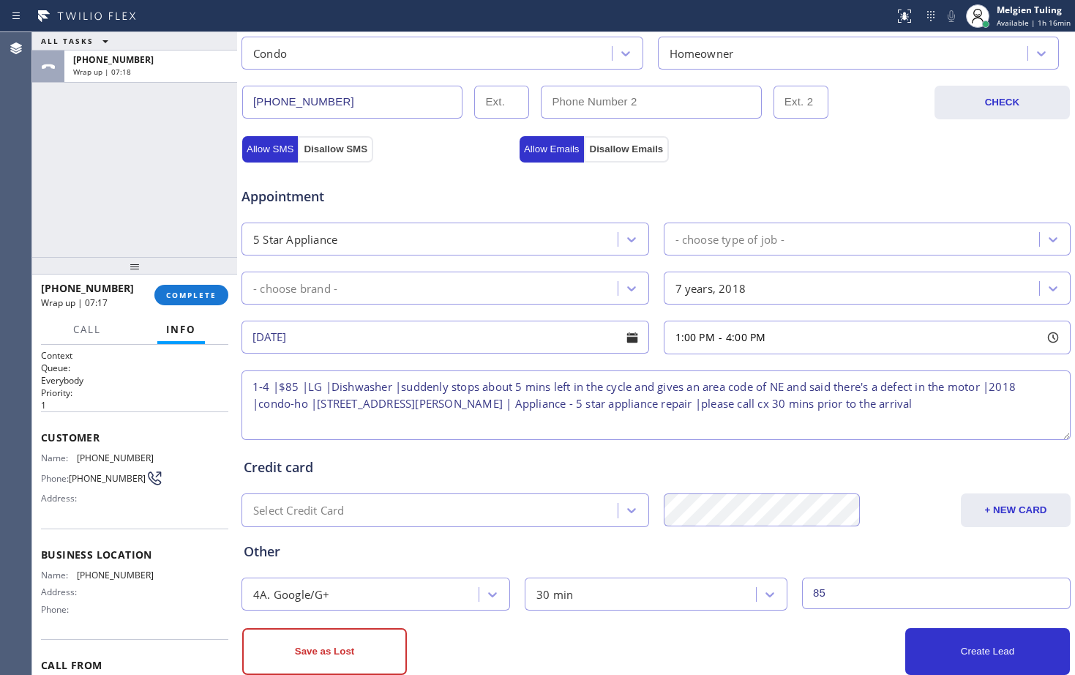
scroll to position [509, 0]
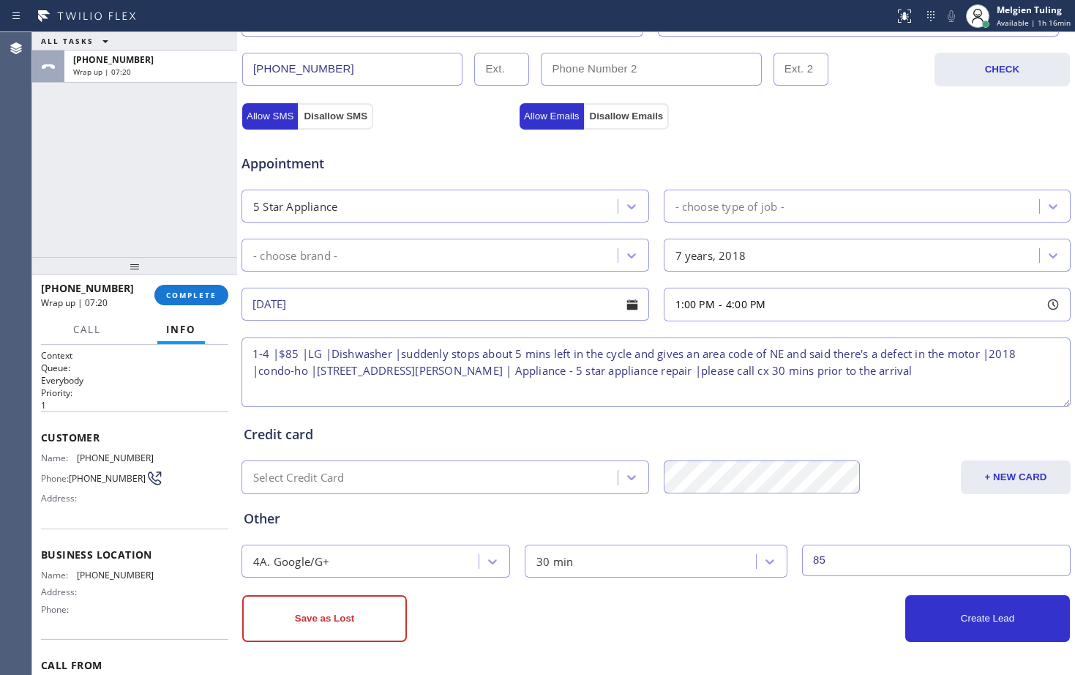
click at [638, 369] on textarea "1-4 |$85 |LG |Dishwasher |suddenly stops about 5 mins left in the cycle and giv…" at bounding box center [655, 372] width 829 height 70
type textarea "1-4 |$85 |LG |Dishwasher |suddenly stops about 5 mins left in the cycle and giv…"
click at [928, 626] on button "Create Lead" at bounding box center [987, 618] width 165 height 47
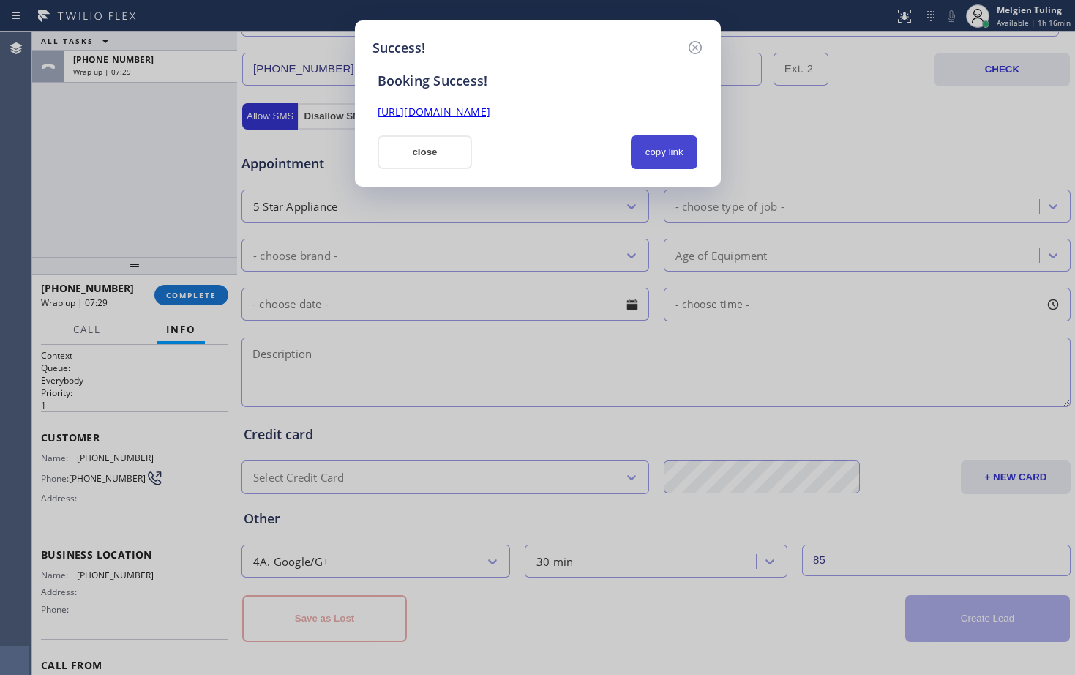
click at [645, 149] on button "copy link" at bounding box center [664, 152] width 67 height 34
click at [490, 108] on link "[URL][DOMAIN_NAME]" at bounding box center [434, 112] width 113 height 14
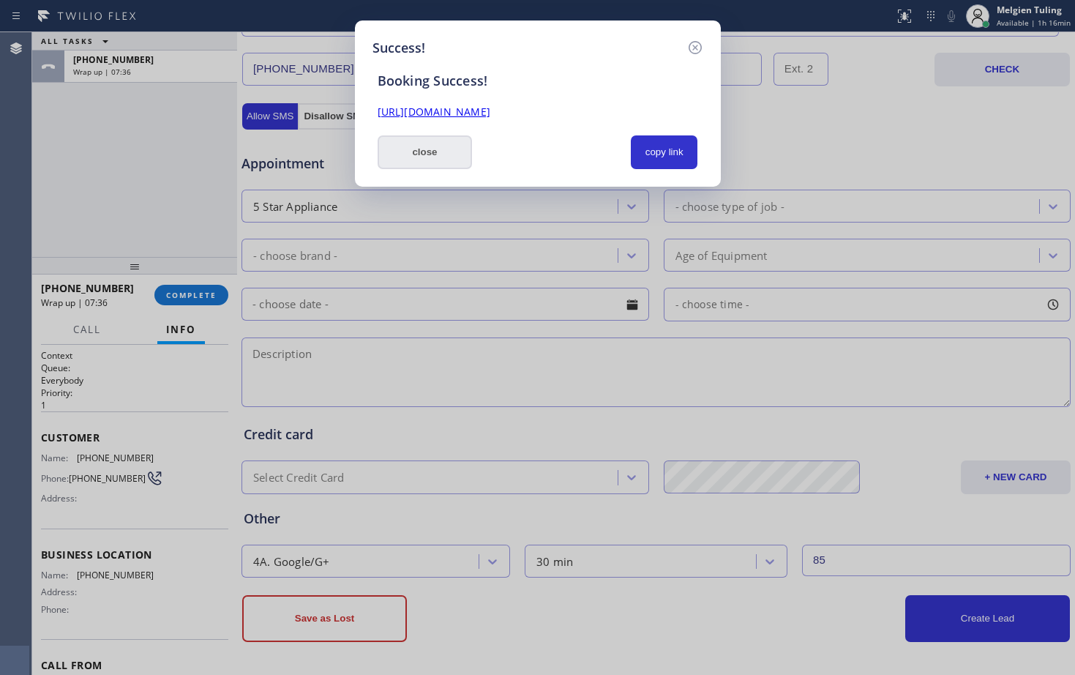
click at [418, 149] on button "close" at bounding box center [425, 152] width 95 height 34
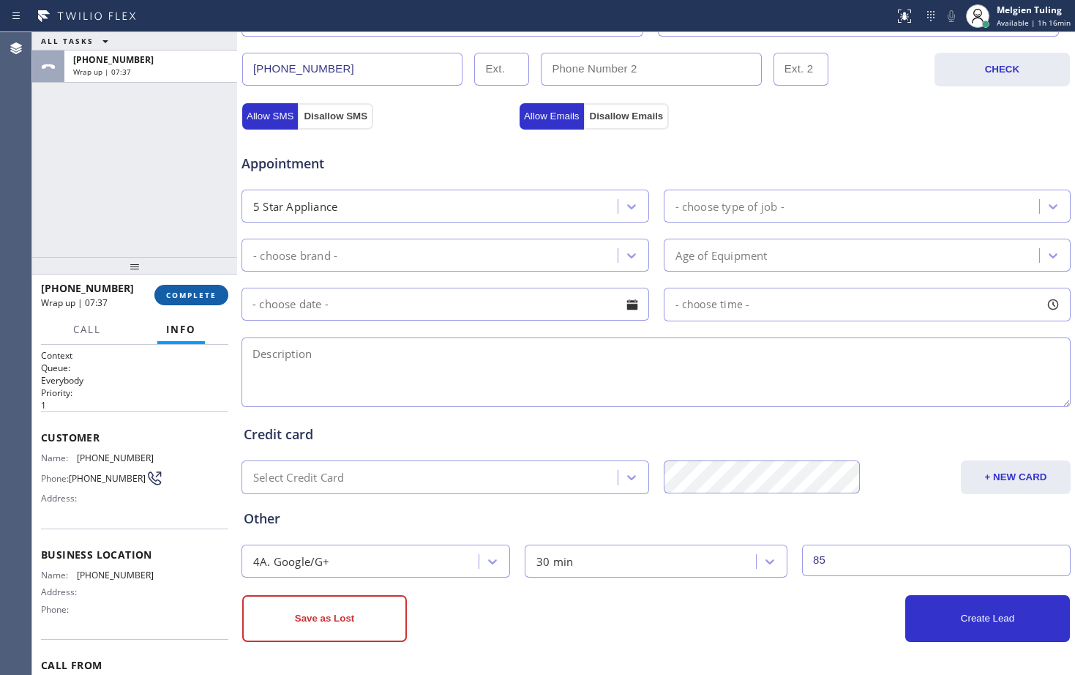
click at [189, 289] on button "COMPLETE" at bounding box center [191, 295] width 74 height 20
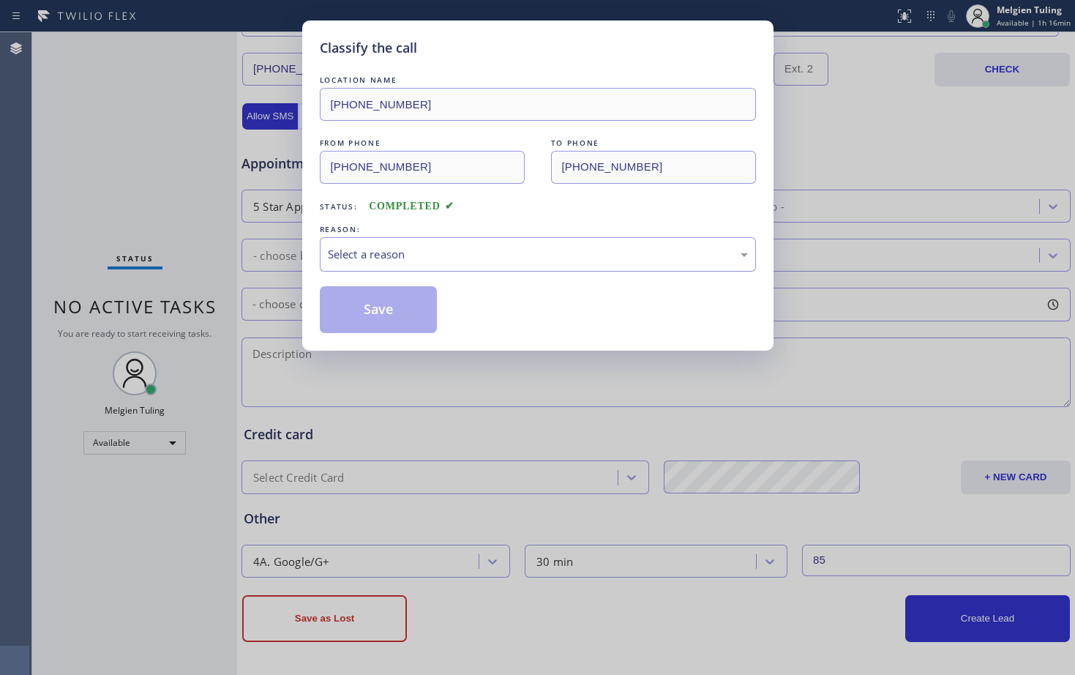
click at [424, 254] on div "Select a reason" at bounding box center [538, 254] width 420 height 17
click at [380, 302] on button "Save" at bounding box center [379, 309] width 118 height 47
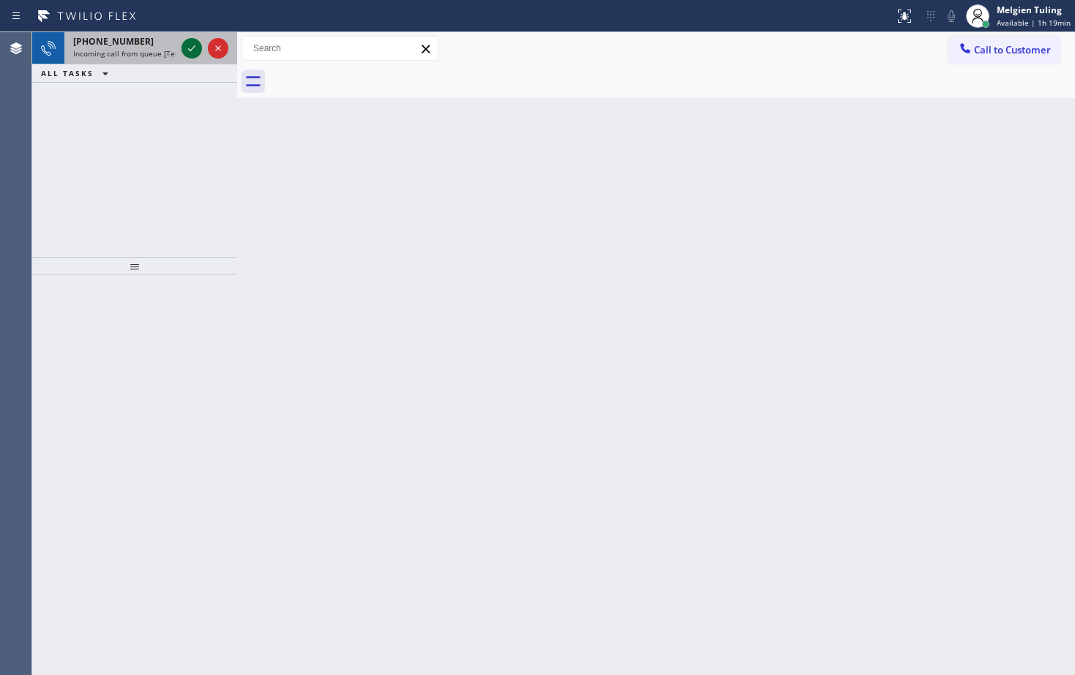
click at [189, 47] on icon at bounding box center [192, 49] width 18 height 18
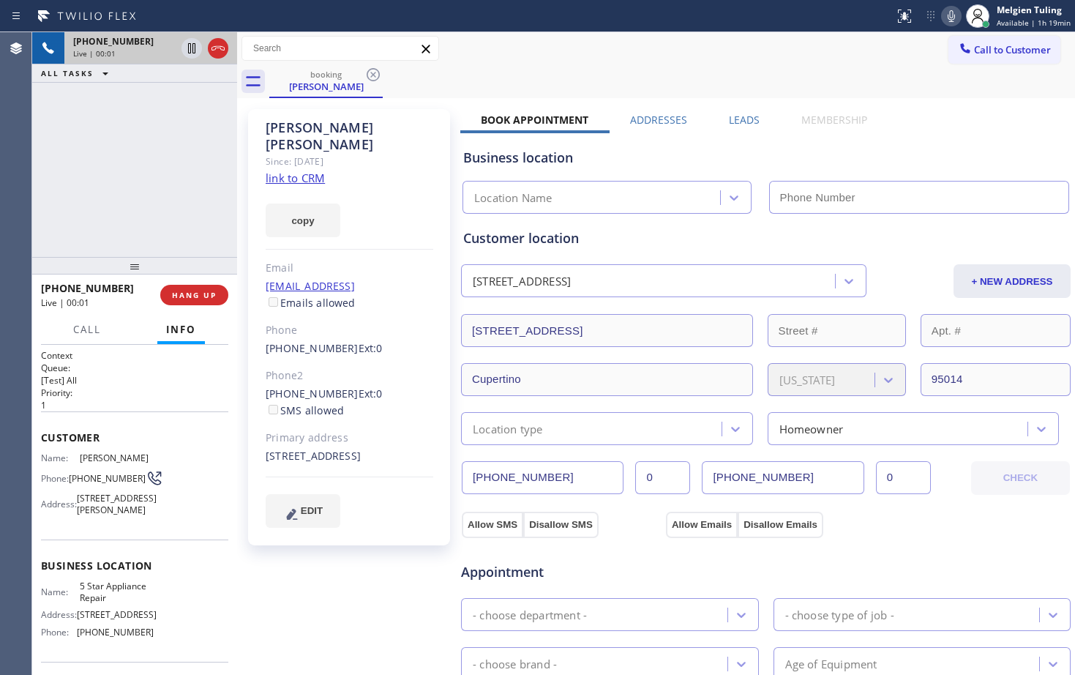
type input "[PHONE_NUMBER]"
click at [274, 170] on link "link to CRM" at bounding box center [295, 177] width 59 height 15
click at [195, 51] on icon at bounding box center [191, 48] width 7 height 10
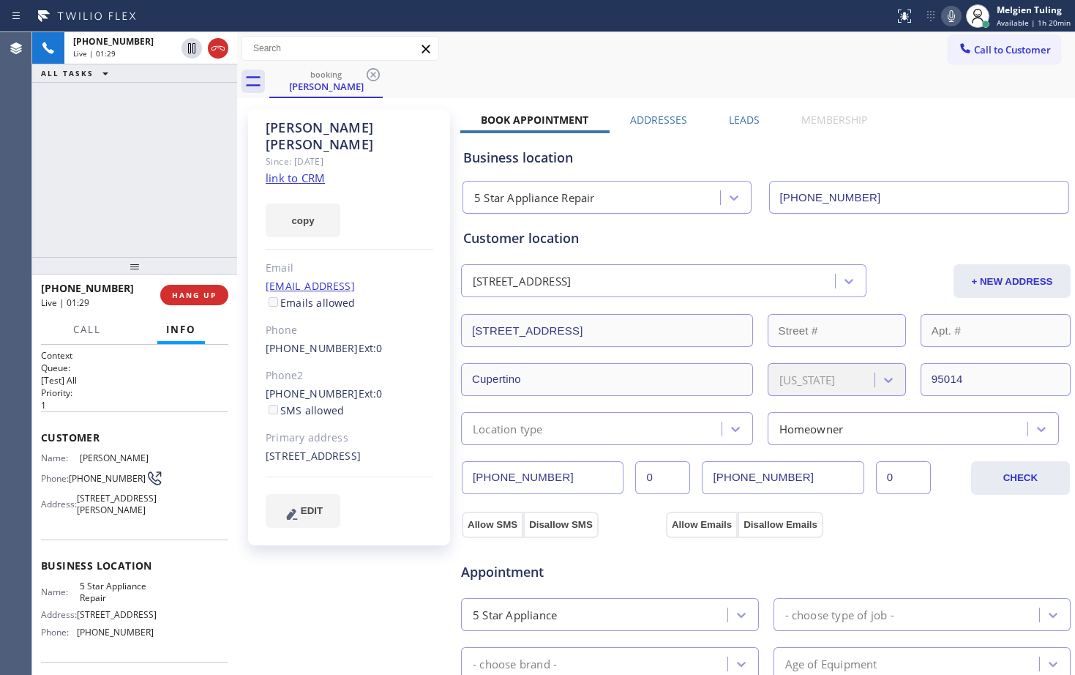
click at [957, 16] on icon at bounding box center [951, 16] width 18 height 18
click at [188, 43] on icon at bounding box center [192, 49] width 18 height 18
click at [187, 48] on icon at bounding box center [192, 49] width 18 height 18
click at [951, 15] on icon at bounding box center [950, 16] width 7 height 12
click at [805, 61] on div "Call to Customer Outbound call Location Search location Your caller id phone nu…" at bounding box center [656, 49] width 838 height 26
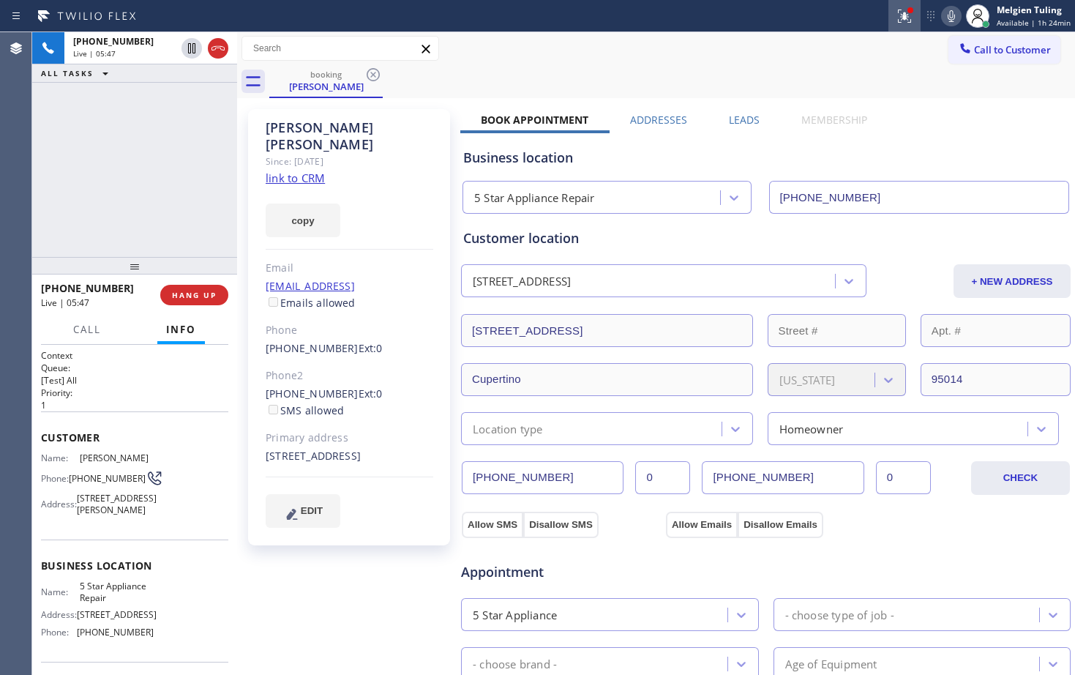
click at [907, 14] on icon at bounding box center [904, 14] width 9 height 5
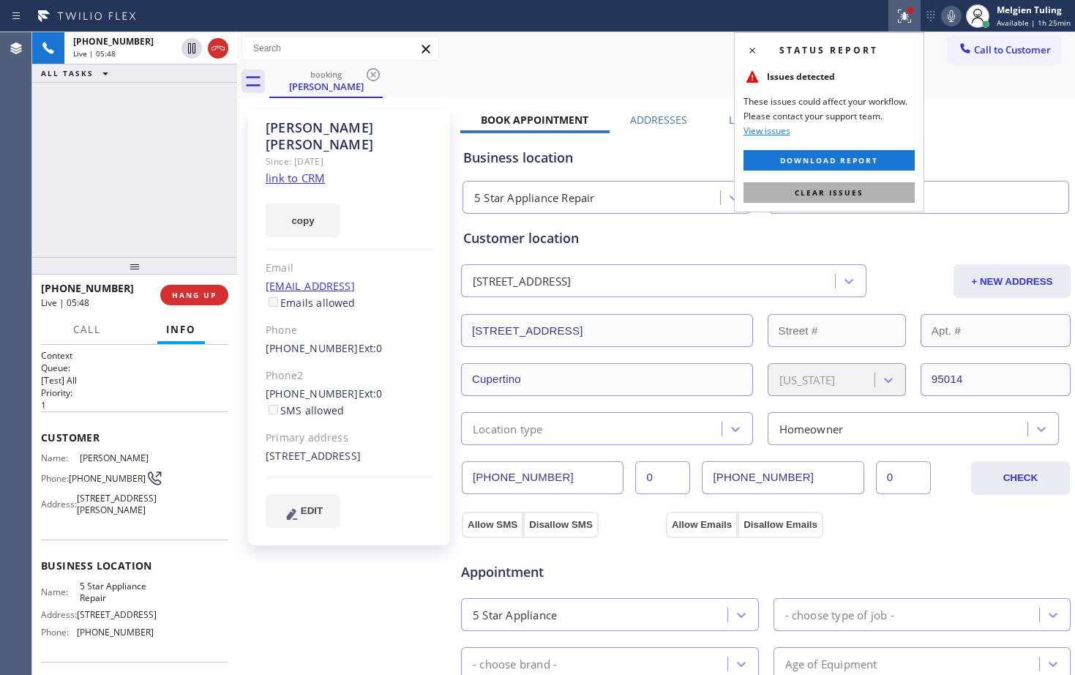
click at [817, 190] on span "Clear issues" at bounding box center [829, 192] width 69 height 10
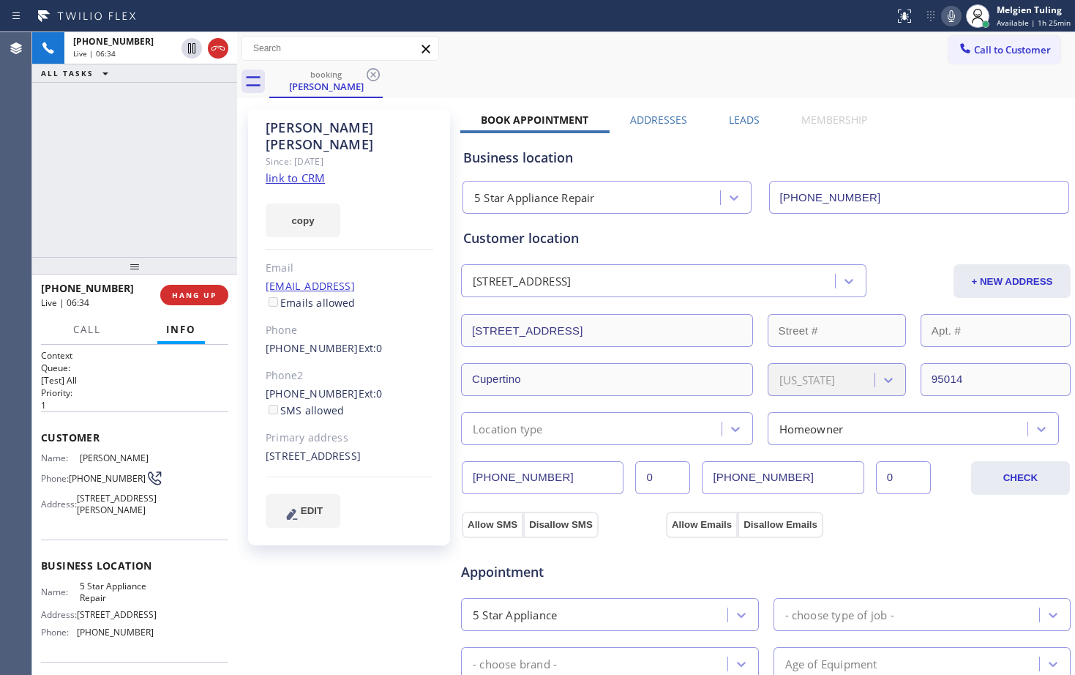
click at [144, 192] on div "[PHONE_NUMBER] Live | 06:34 ALL TASKS ALL TASKS ACTIVE TASKS TASKS IN WRAP UP" at bounding box center [134, 144] width 205 height 225
click at [193, 296] on span "HANG UP" at bounding box center [194, 295] width 45 height 10
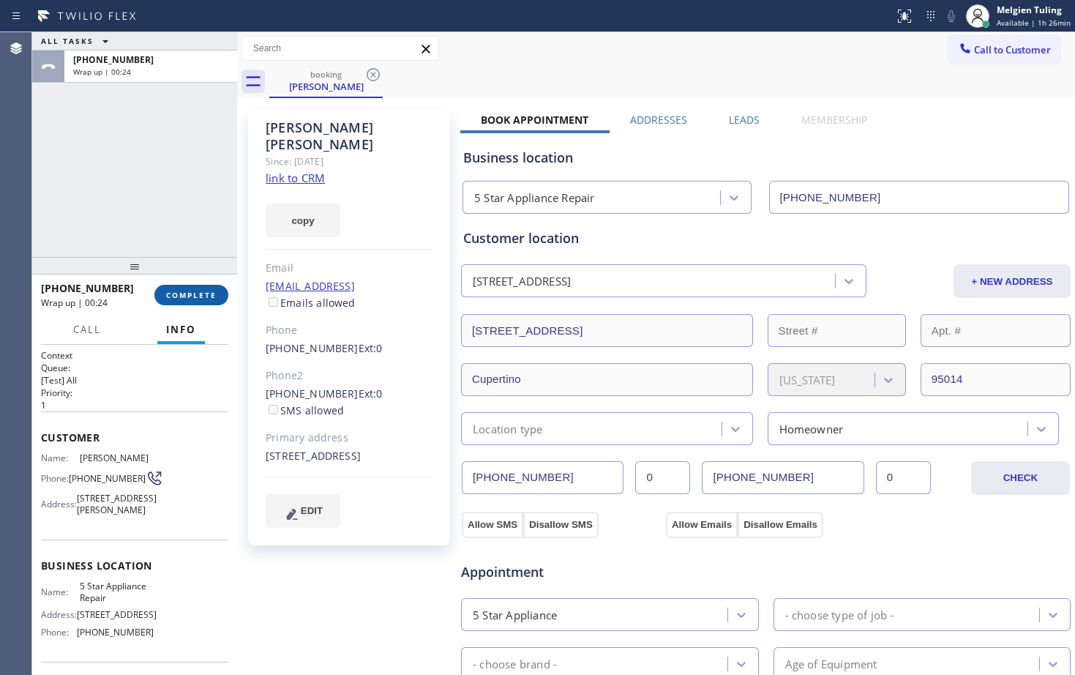
click at [202, 293] on span "COMPLETE" at bounding box center [191, 295] width 50 height 10
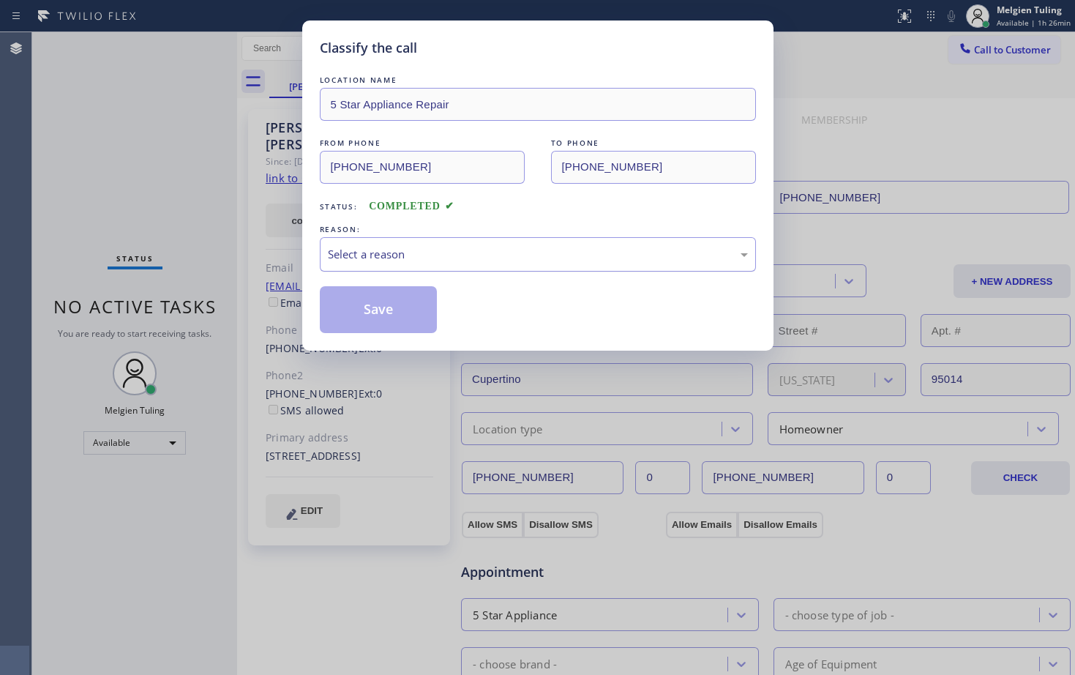
click at [546, 255] on div "Select a reason" at bounding box center [538, 254] width 420 height 17
click at [421, 253] on div "Select a reason" at bounding box center [538, 254] width 420 height 17
click at [401, 337] on div "Classify the call LOCATION NAME 5 Star Appliance Repair FROM PHONE [PHONE_NUMBE…" at bounding box center [537, 185] width 471 height 330
click at [395, 293] on button "Save" at bounding box center [379, 309] width 118 height 47
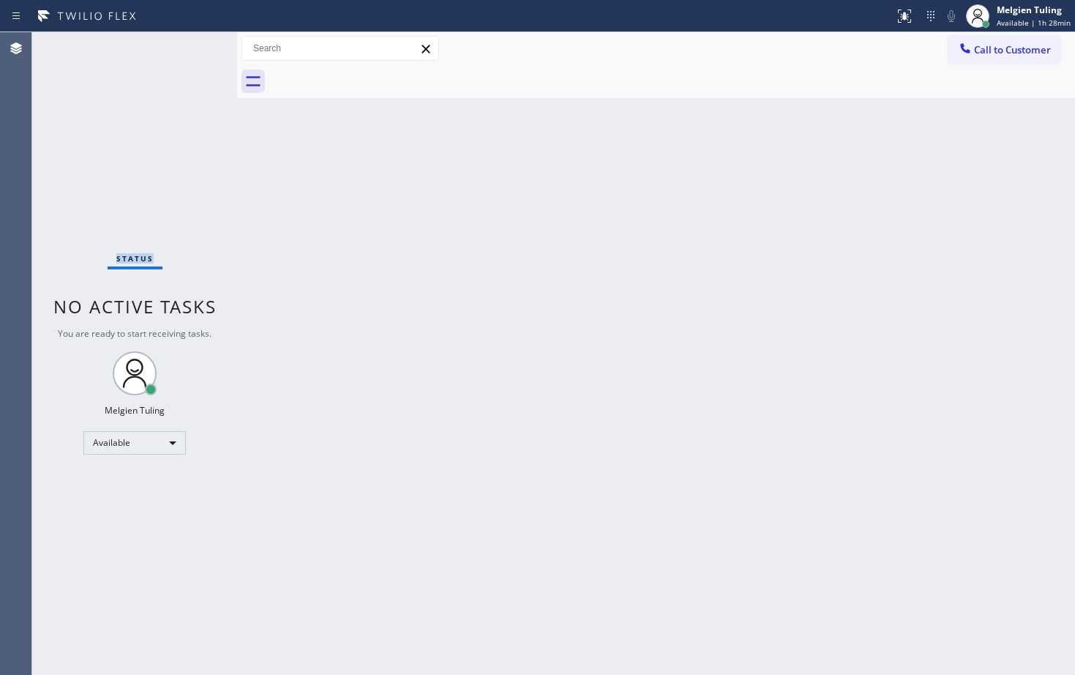
click at [188, 49] on div "Status No active tasks You are ready to start receiving tasks. Melgien Tuling A…" at bounding box center [134, 353] width 205 height 642
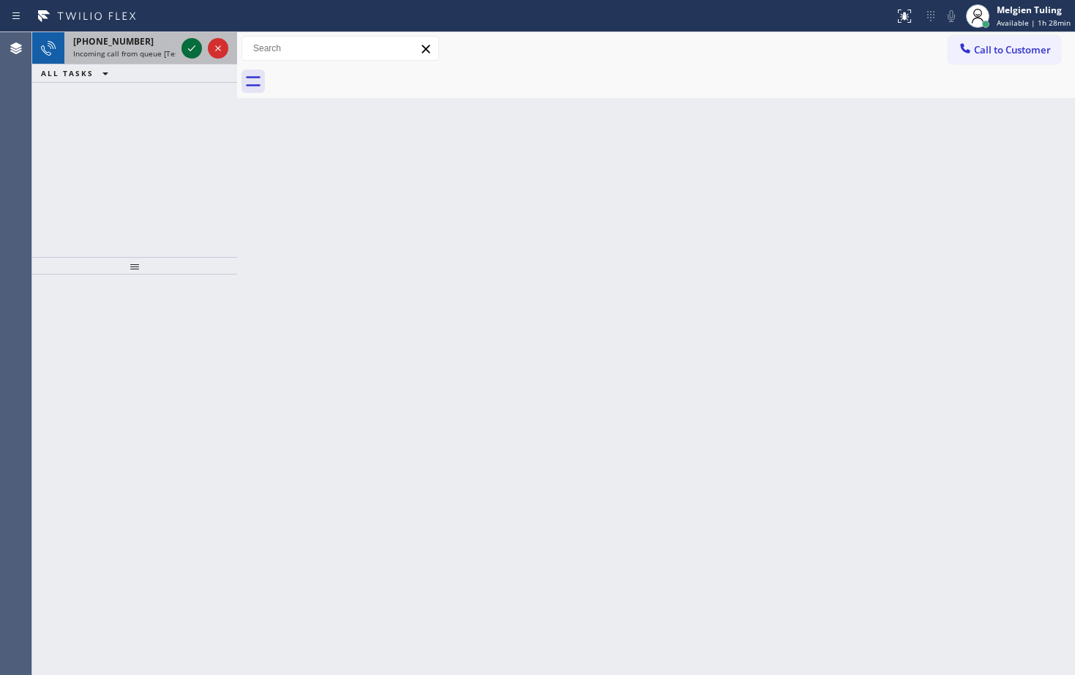
click at [187, 48] on icon at bounding box center [192, 49] width 18 height 18
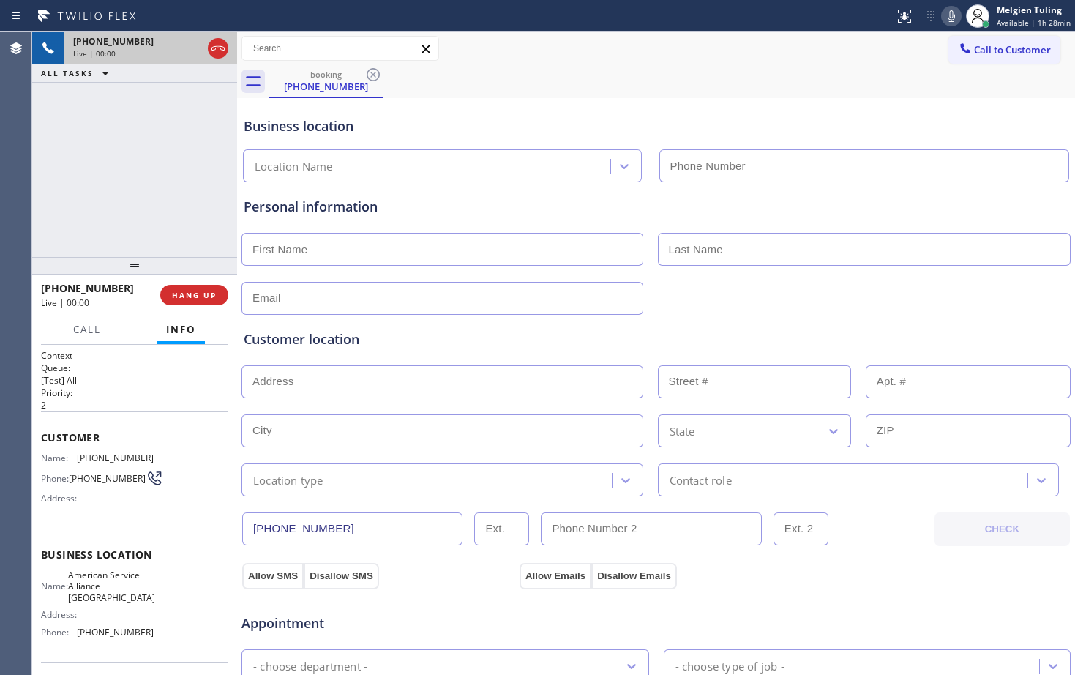
type input "[PHONE_NUMBER]"
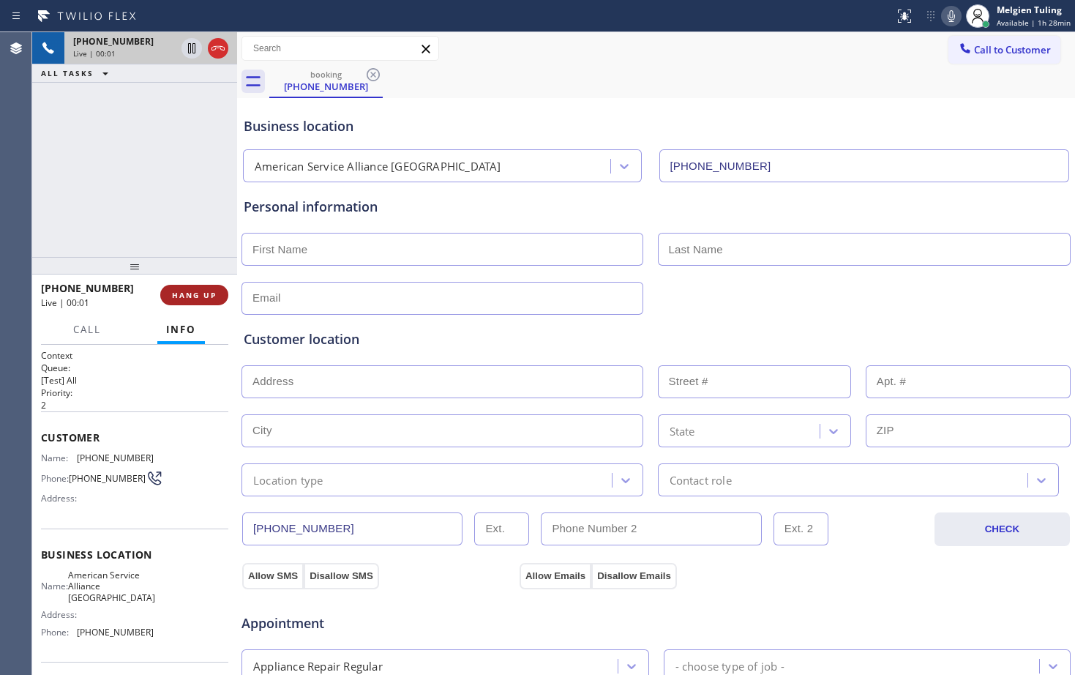
click at [199, 294] on span "HANG UP" at bounding box center [194, 295] width 45 height 10
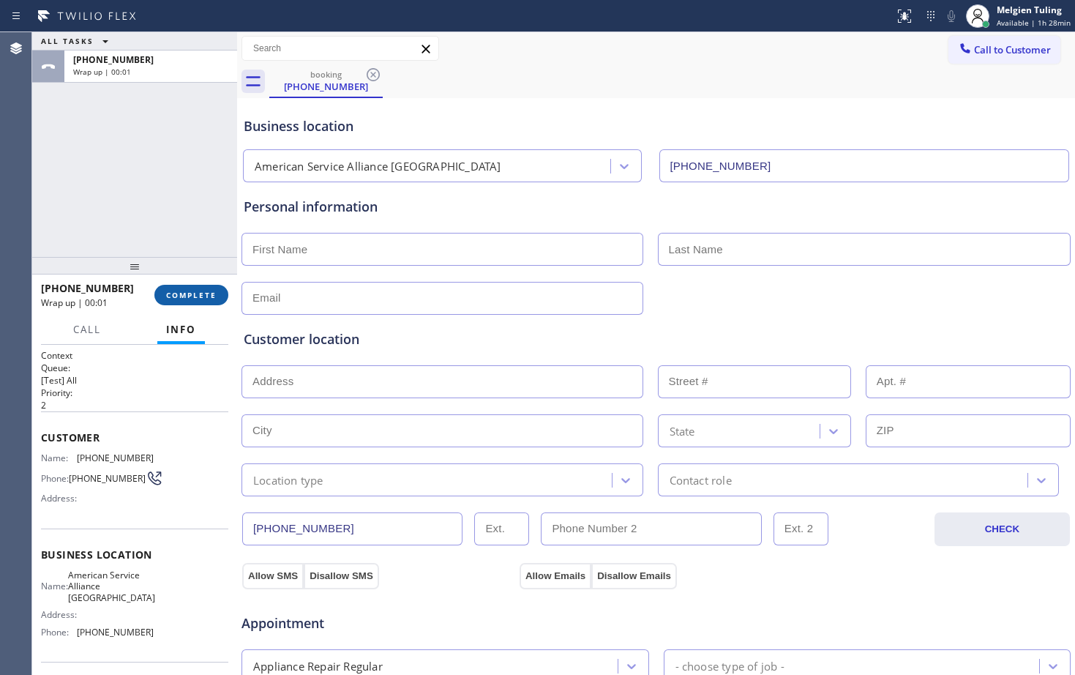
click at [213, 293] on span "COMPLETE" at bounding box center [191, 295] width 50 height 10
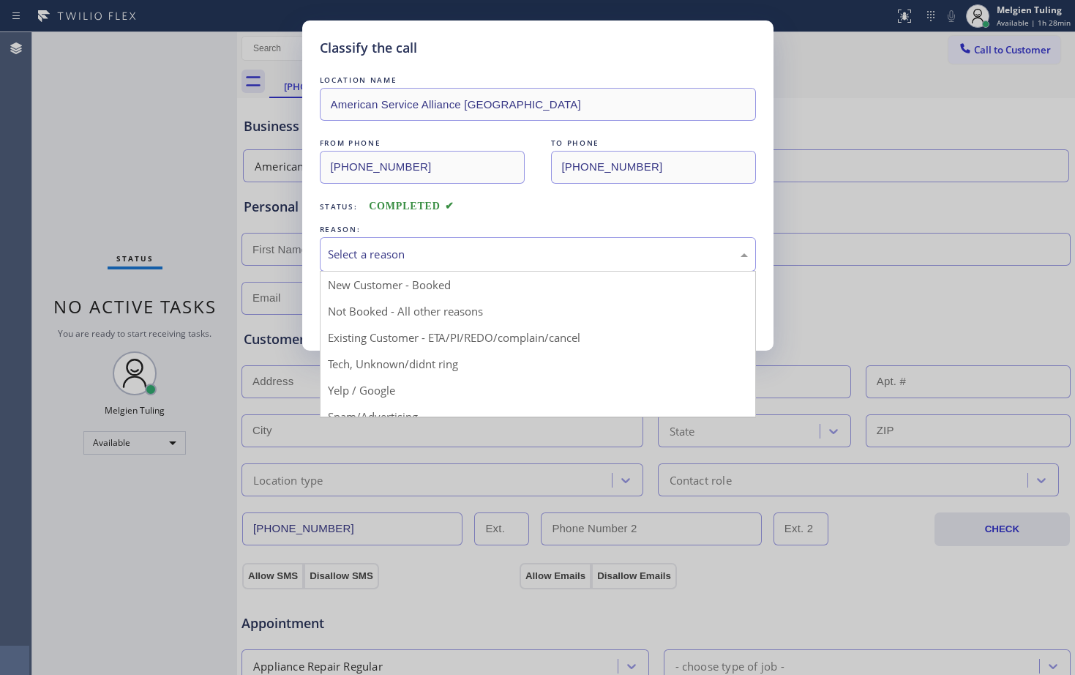
click at [381, 241] on div "Select a reason" at bounding box center [538, 254] width 436 height 34
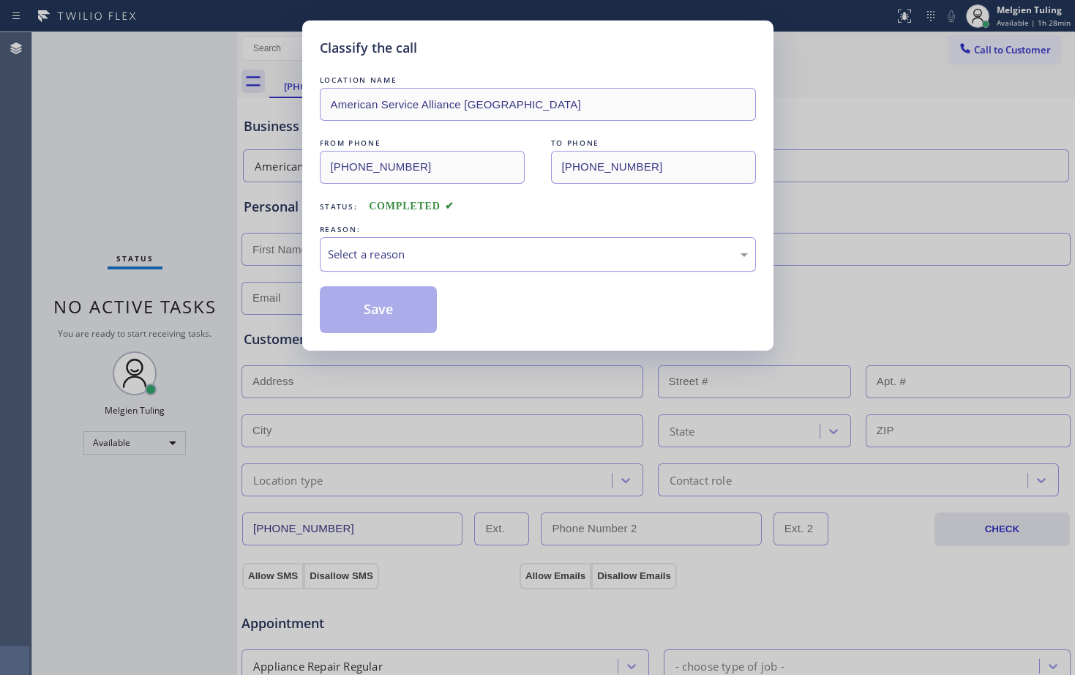
click at [376, 244] on div "Select a reason" at bounding box center [538, 254] width 436 height 34
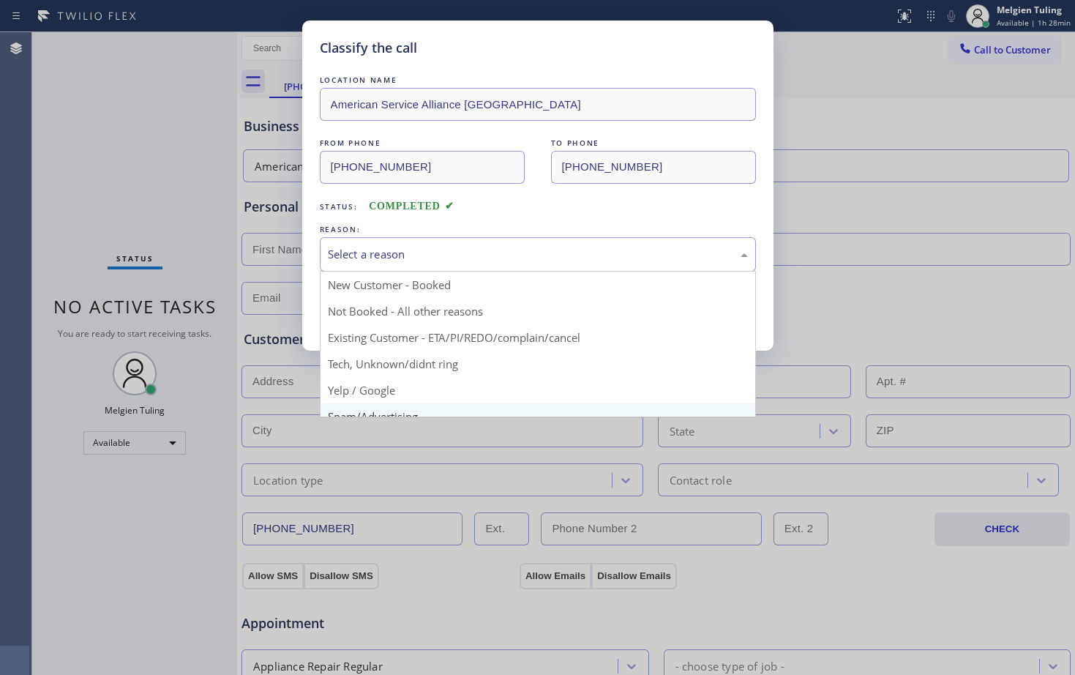
click at [351, 412] on div "Classify the call LOCATION NAME American Service Alliance Union City FROM PHONE…" at bounding box center [537, 337] width 1075 height 675
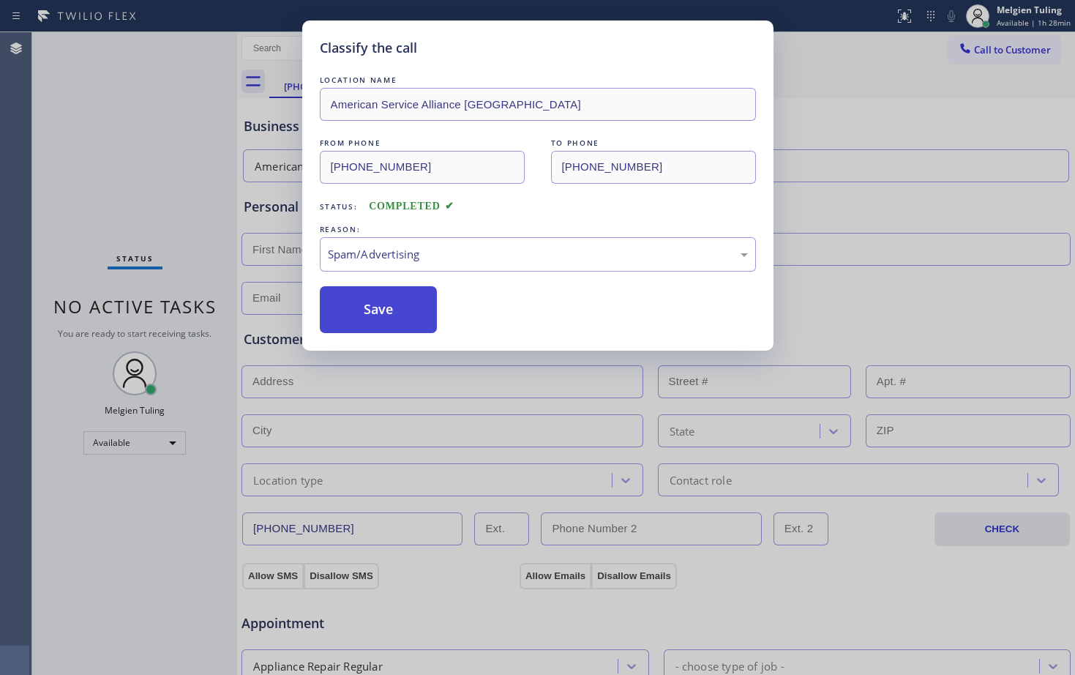
click at [391, 316] on button "Save" at bounding box center [379, 309] width 118 height 47
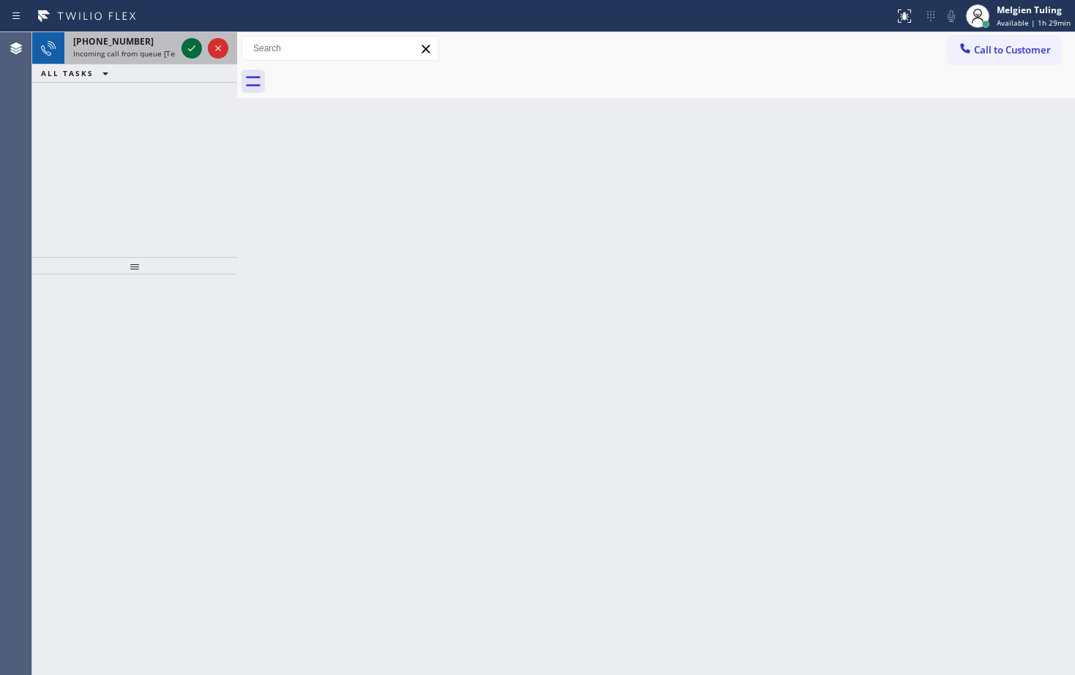
click at [195, 47] on icon at bounding box center [192, 49] width 18 height 18
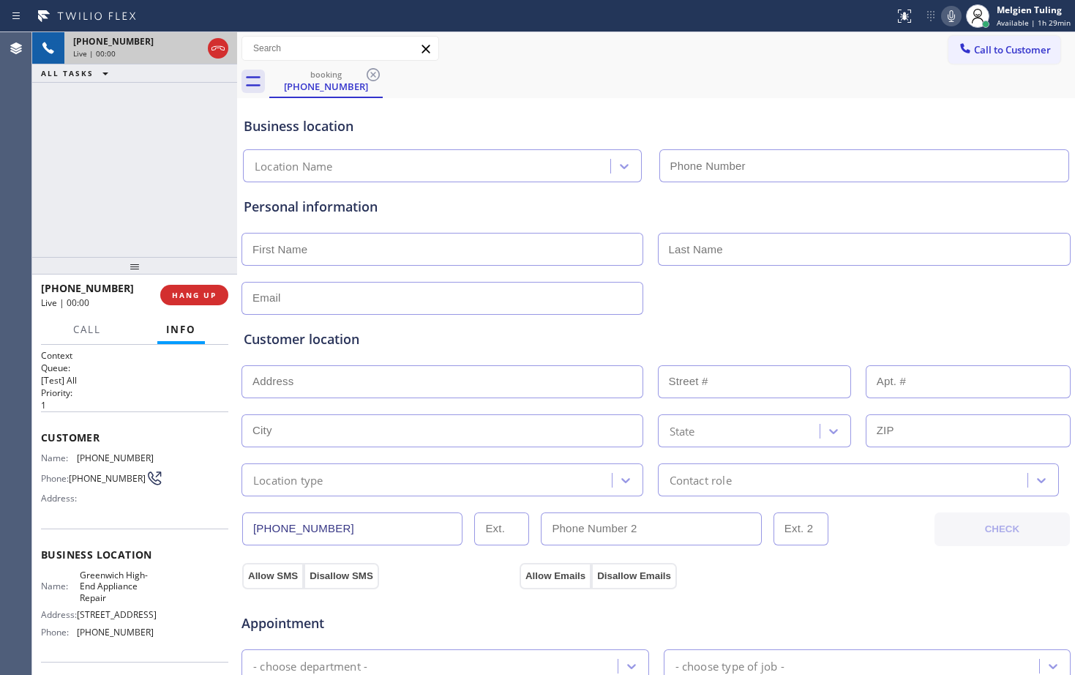
type input "[PHONE_NUMBER]"
click at [950, 13] on icon at bounding box center [951, 16] width 18 height 18
click at [196, 45] on icon at bounding box center [192, 49] width 18 height 18
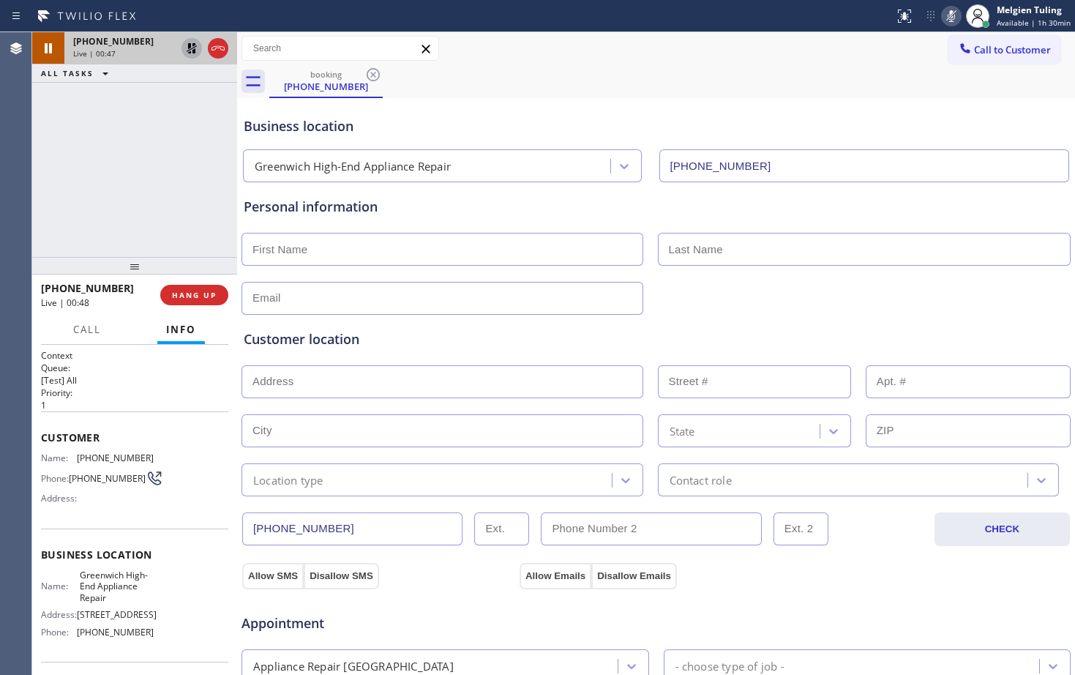
click at [687, 89] on div "booking [PHONE_NUMBER]" at bounding box center [672, 81] width 806 height 33
click at [527, 114] on div "Business location [GEOGRAPHIC_DATA]-End Appliance Repair [PHONE_NUMBER]" at bounding box center [656, 142] width 830 height 80
click at [189, 48] on icon at bounding box center [192, 48] width 10 height 10
click at [952, 20] on icon at bounding box center [951, 16] width 18 height 18
click at [561, 143] on div "Greenwich High-End Appliance Repair [PHONE_NUMBER]" at bounding box center [656, 162] width 832 height 39
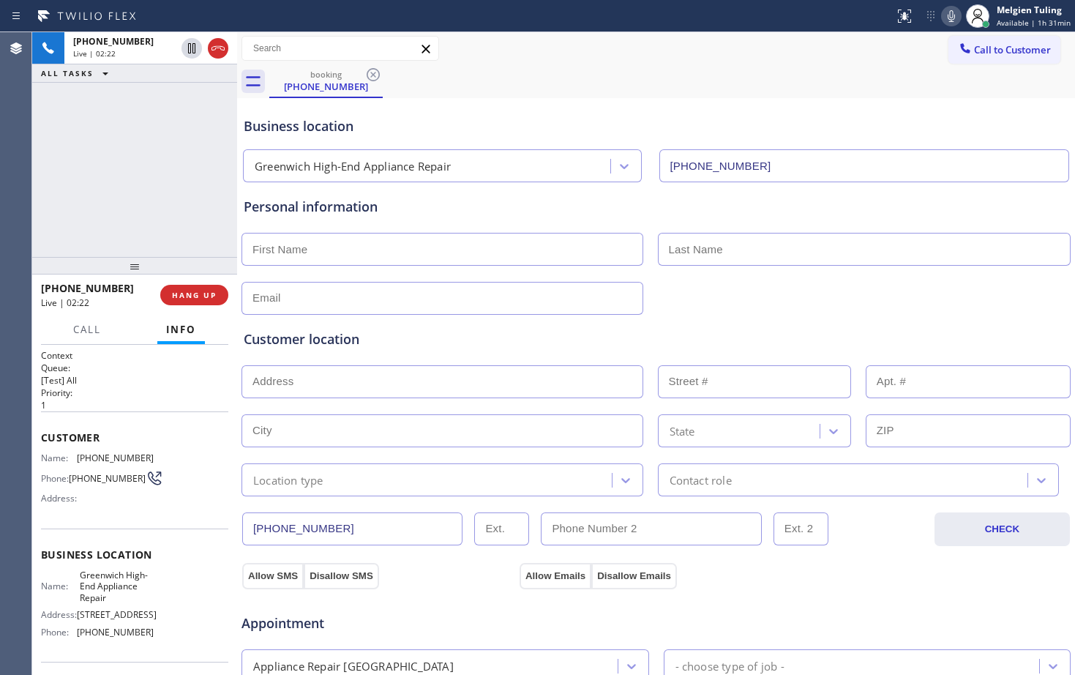
click at [479, 282] on input "text" at bounding box center [442, 298] width 402 height 33
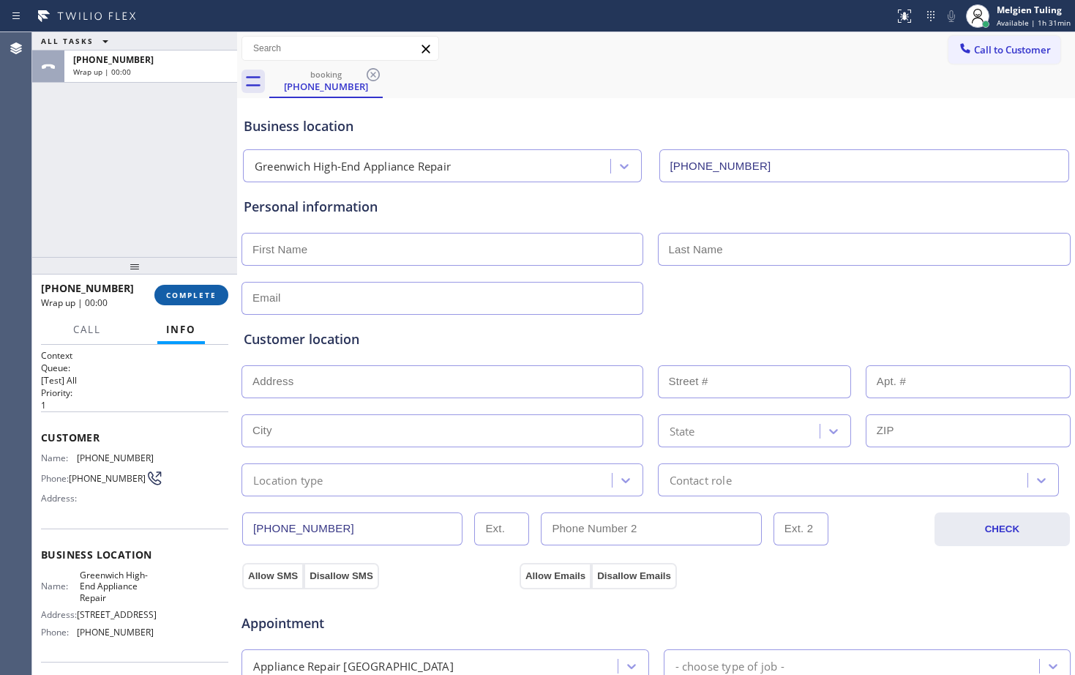
click at [199, 298] on span "COMPLETE" at bounding box center [191, 295] width 50 height 10
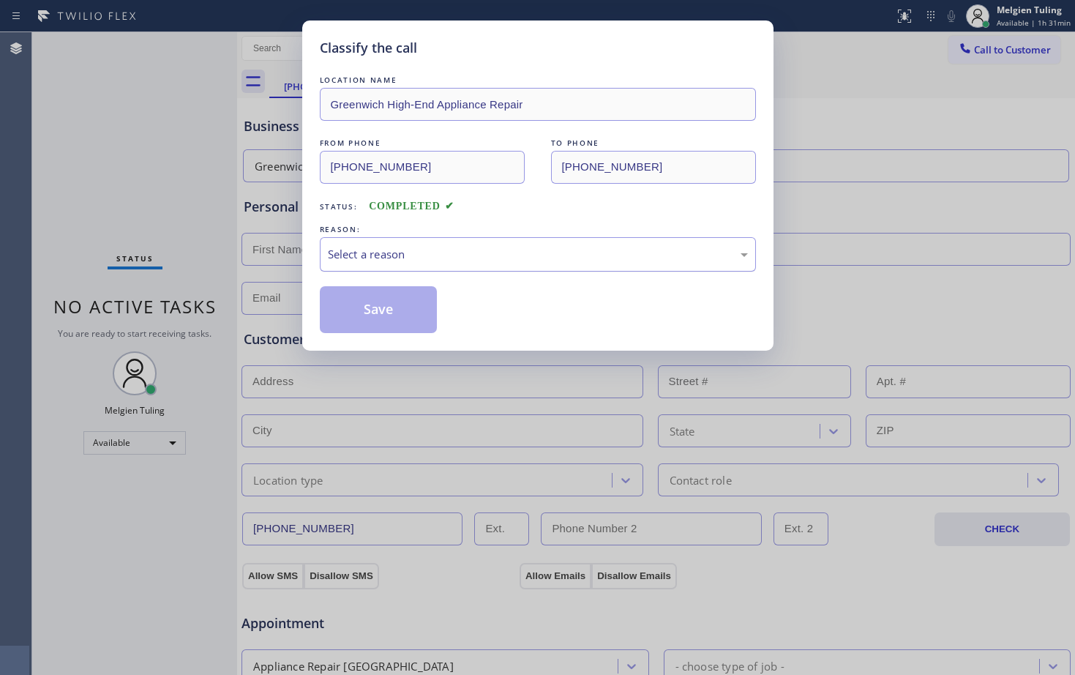
click at [338, 255] on div "Select a reason" at bounding box center [538, 254] width 420 height 17
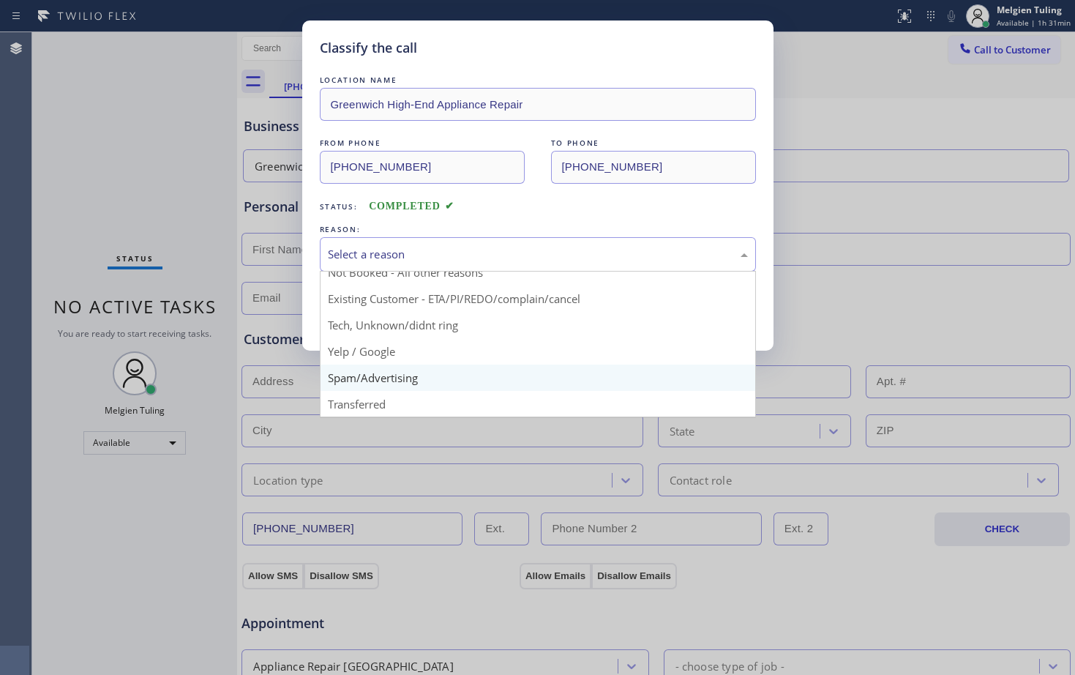
scroll to position [73, 0]
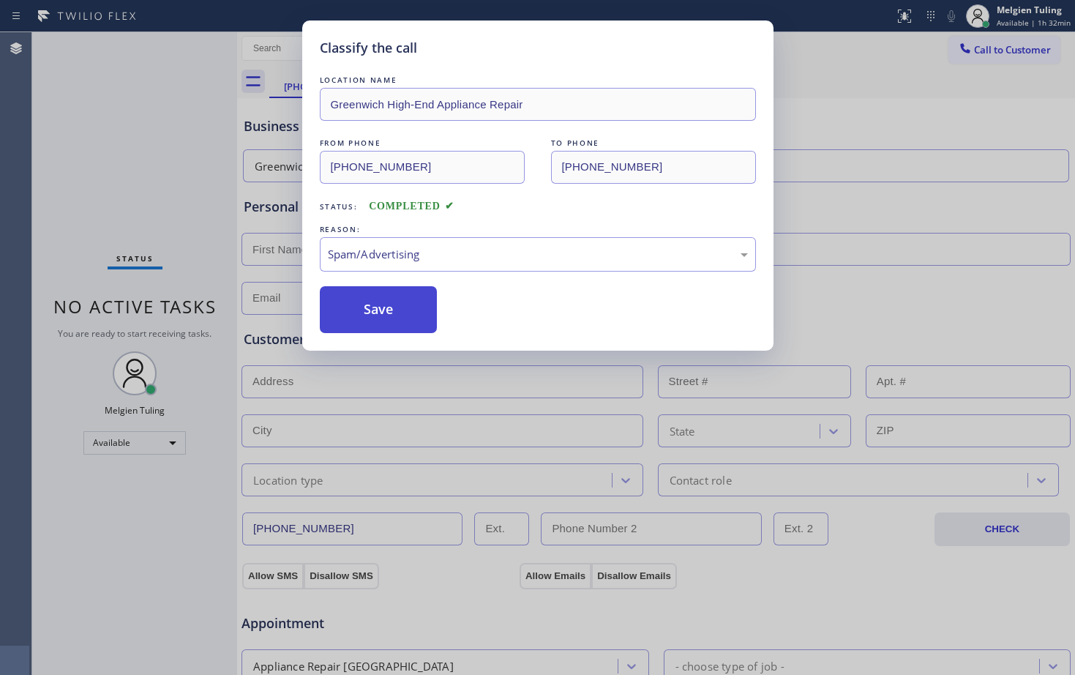
click at [387, 318] on button "Save" at bounding box center [379, 309] width 118 height 47
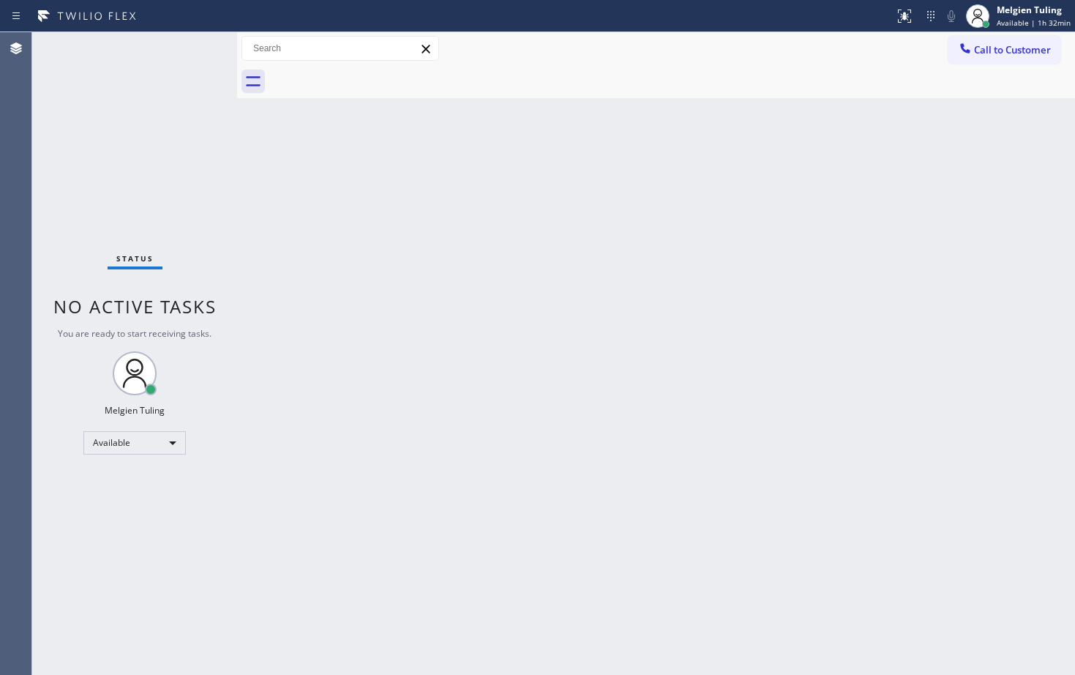
click at [403, 388] on div "Back to Dashboard Change Sender ID Customers Technicians Select a contact Outbo…" at bounding box center [656, 353] width 838 height 642
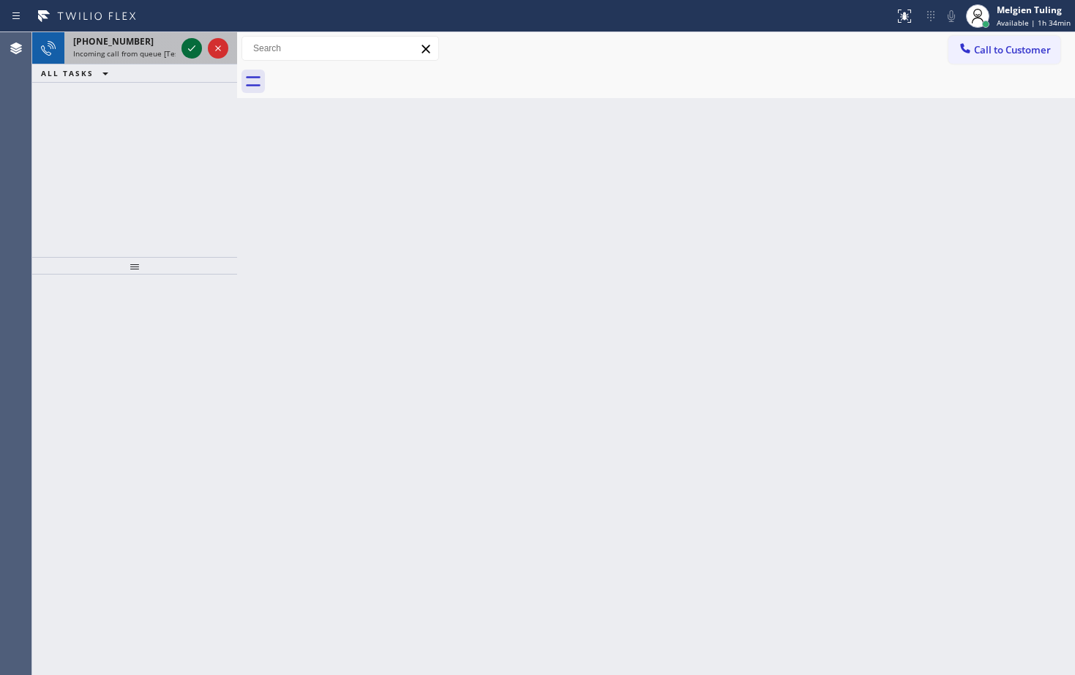
click at [192, 54] on icon at bounding box center [192, 49] width 18 height 18
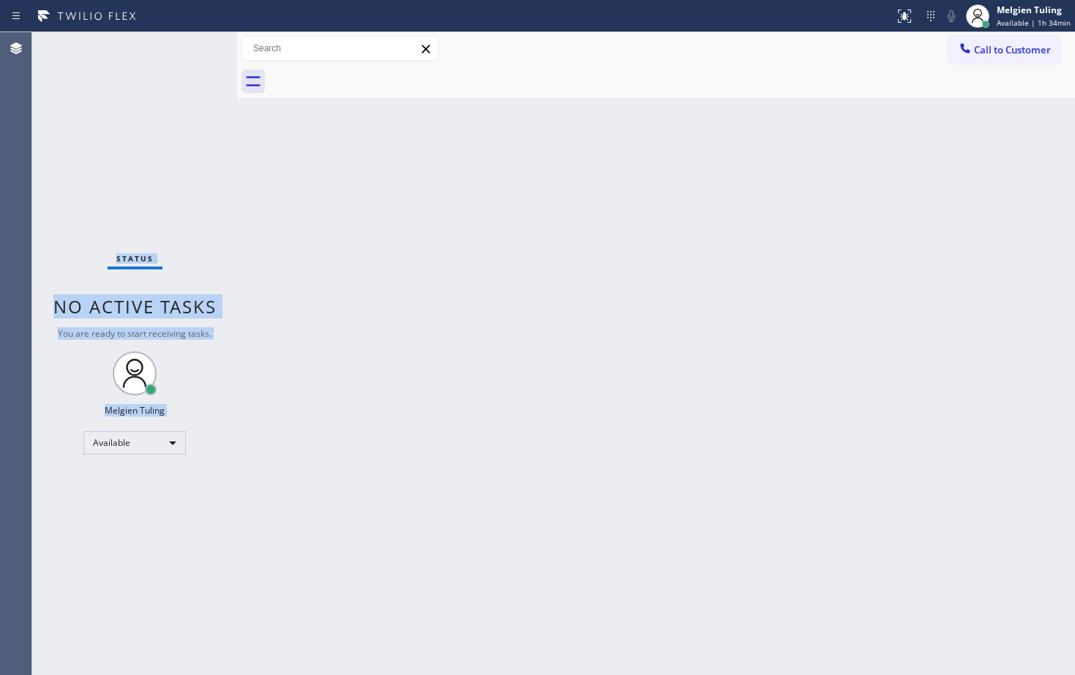
click at [192, 54] on div "Status No active tasks You are ready to start receiving tasks. Melgien Tuling A…" at bounding box center [134, 353] width 205 height 642
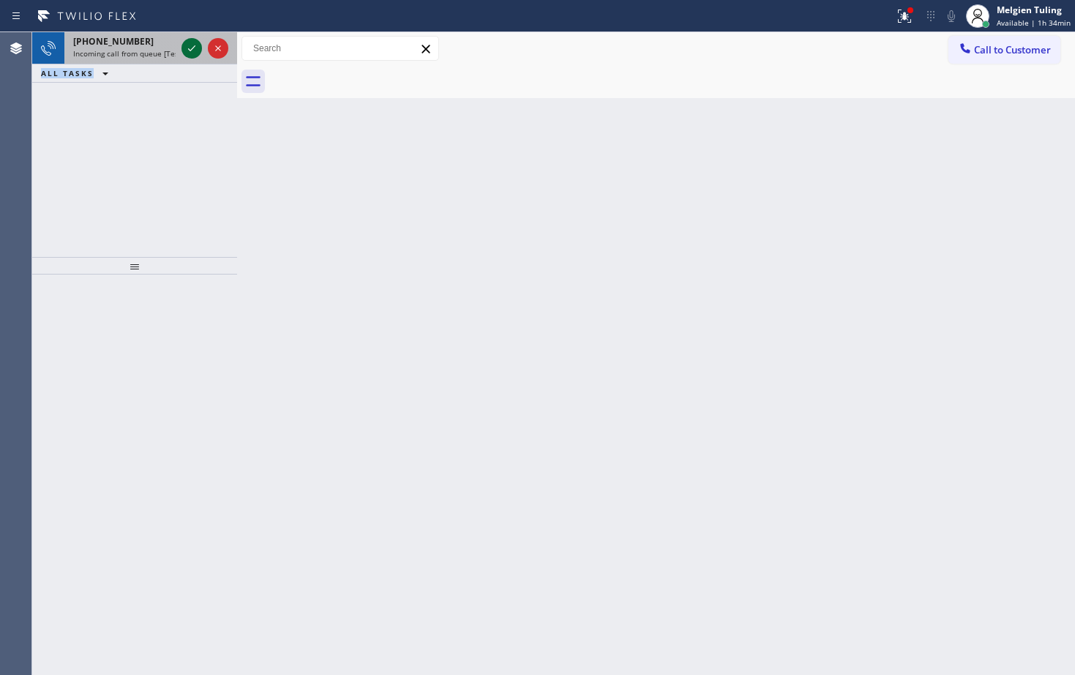
click at [183, 40] on icon at bounding box center [192, 49] width 18 height 18
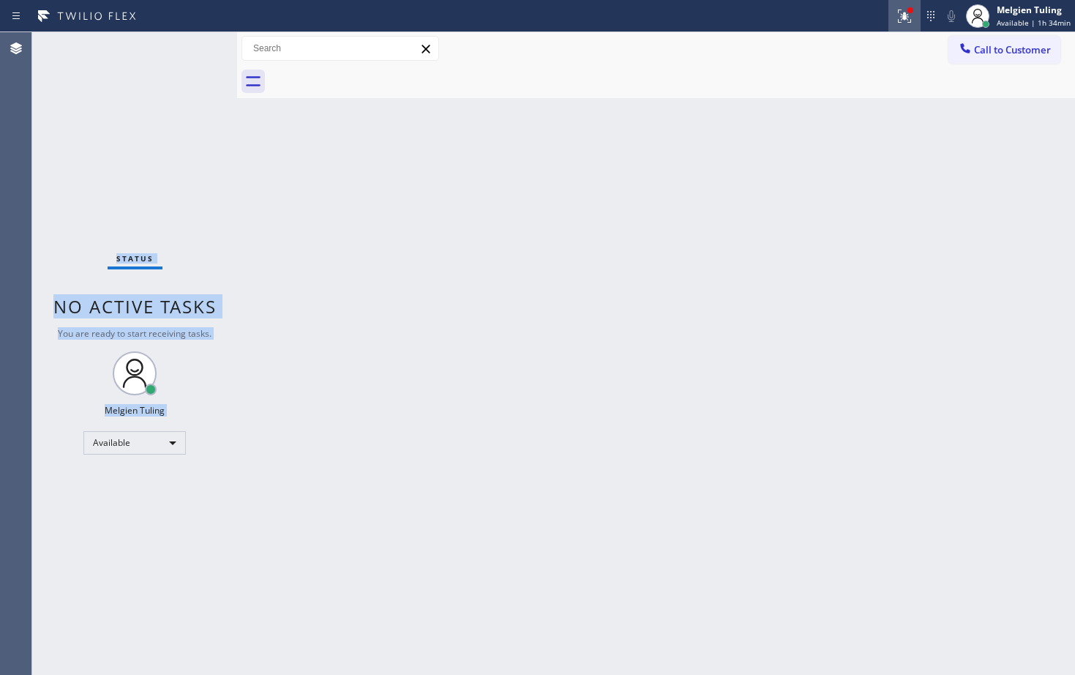
click at [901, 17] on icon at bounding box center [905, 16] width 18 height 18
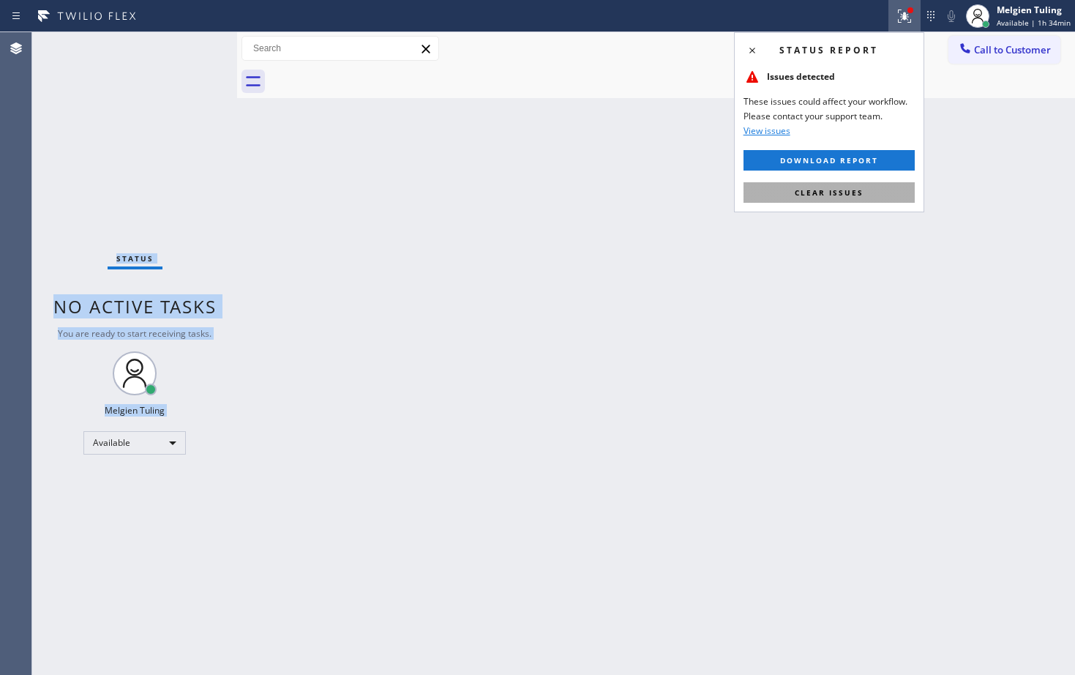
click at [835, 187] on span "Clear issues" at bounding box center [829, 192] width 69 height 10
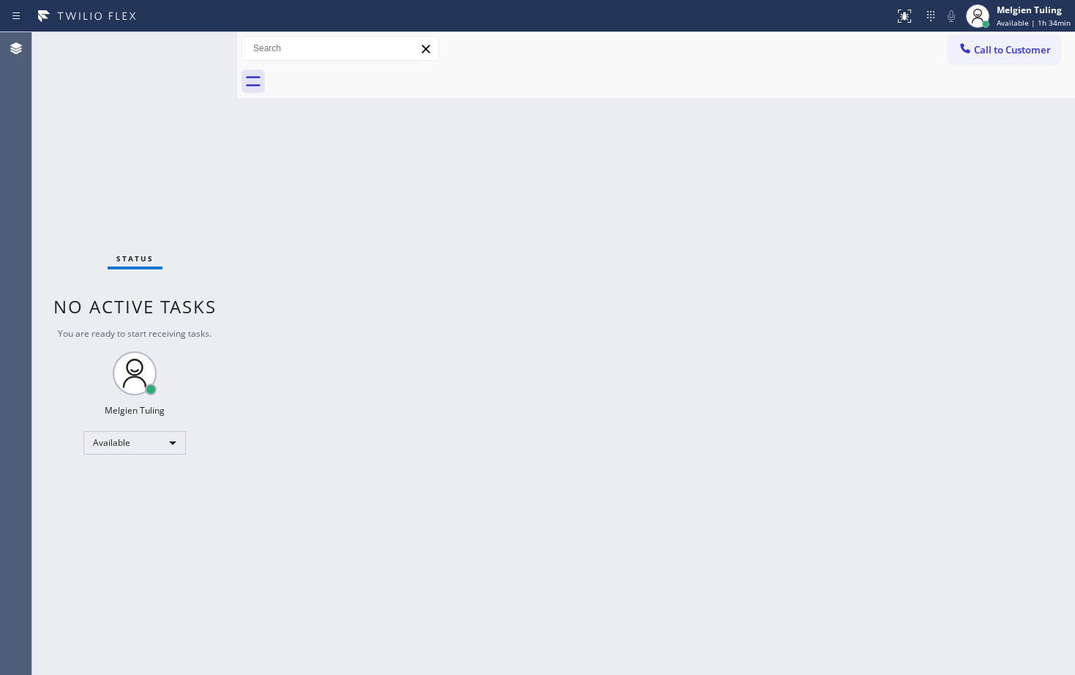
click at [487, 219] on div "Back to Dashboard Change Sender ID Customers Technicians Select a contact Outbo…" at bounding box center [656, 353] width 838 height 642
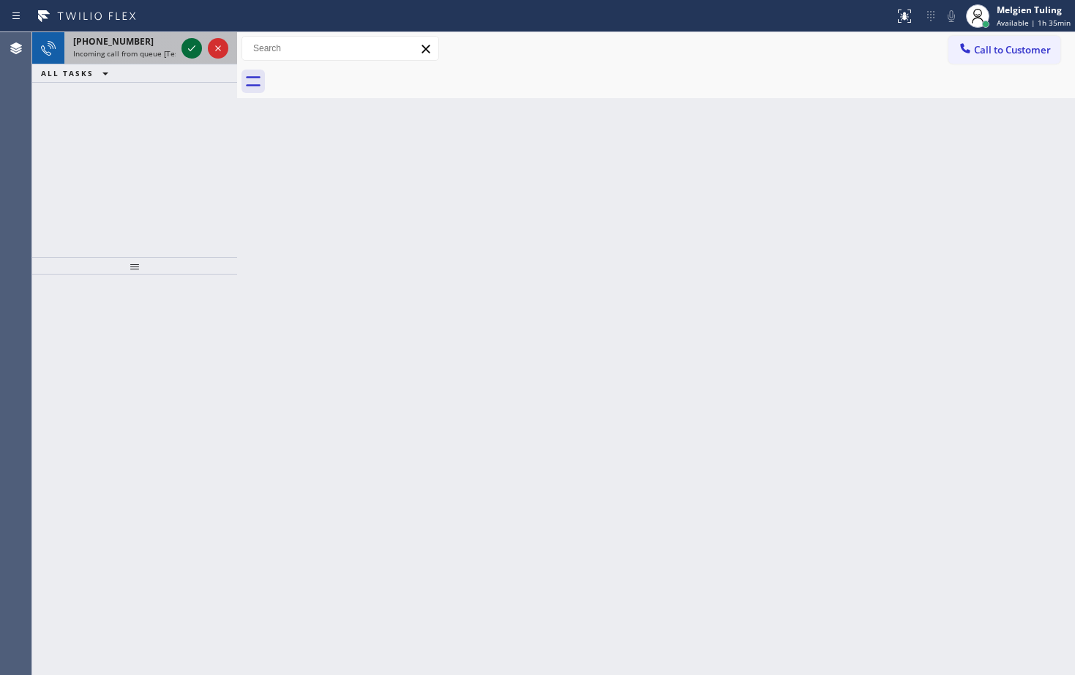
click at [189, 46] on icon at bounding box center [192, 49] width 18 height 18
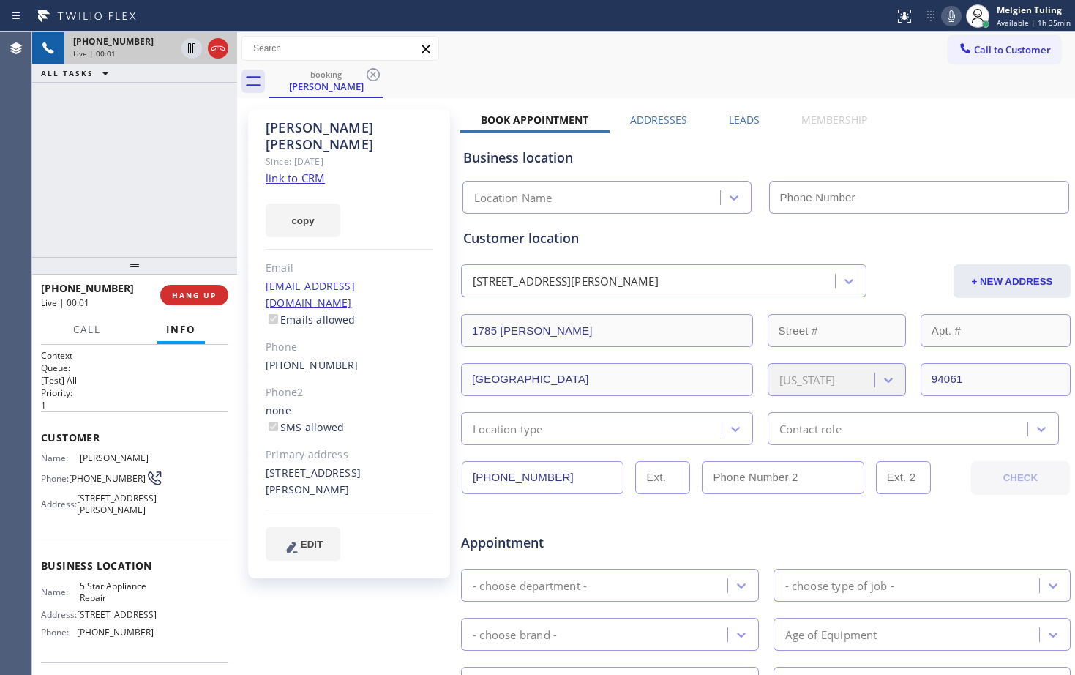
type input "[PHONE_NUMBER]"
click at [316, 170] on link "link to CRM" at bounding box center [295, 177] width 59 height 15
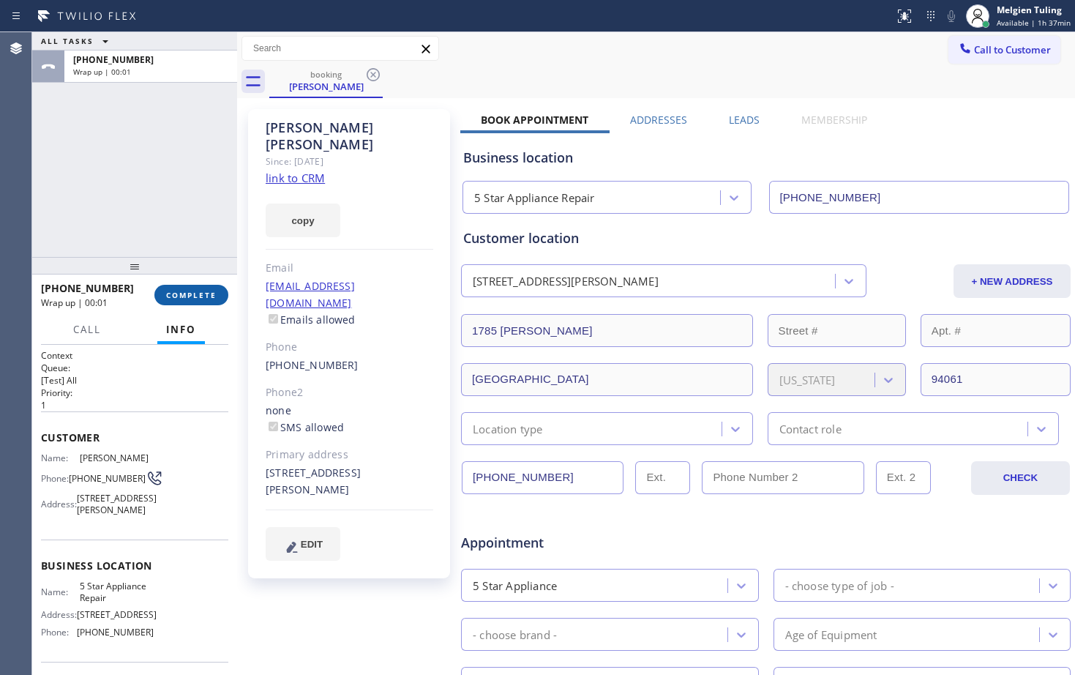
click at [199, 292] on span "COMPLETE" at bounding box center [191, 295] width 50 height 10
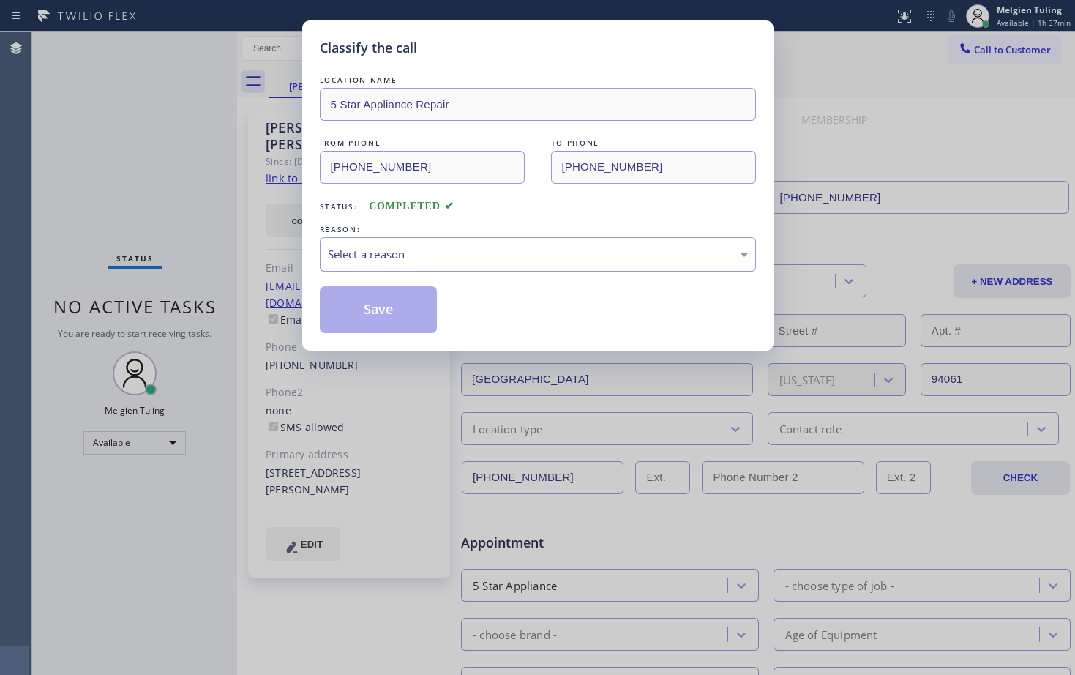
click at [346, 246] on div "Select a reason" at bounding box center [538, 254] width 420 height 17
click at [376, 305] on button "Save" at bounding box center [379, 309] width 118 height 47
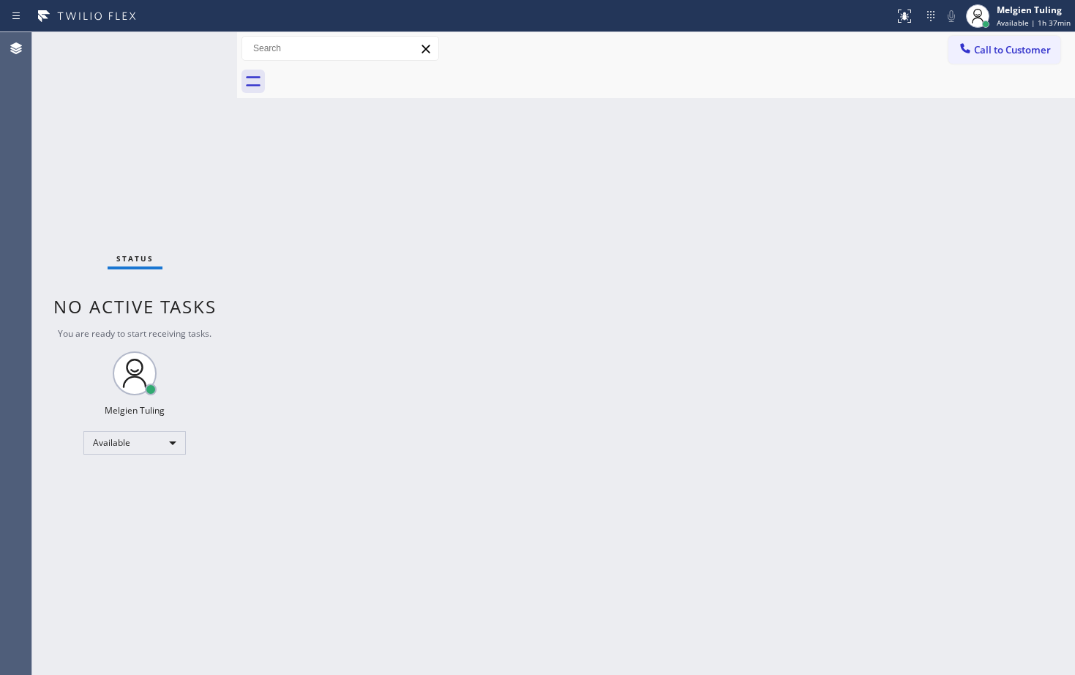
click at [572, 206] on div "Back to Dashboard Change Sender ID Customers Technicians Select a contact Outbo…" at bounding box center [656, 353] width 838 height 642
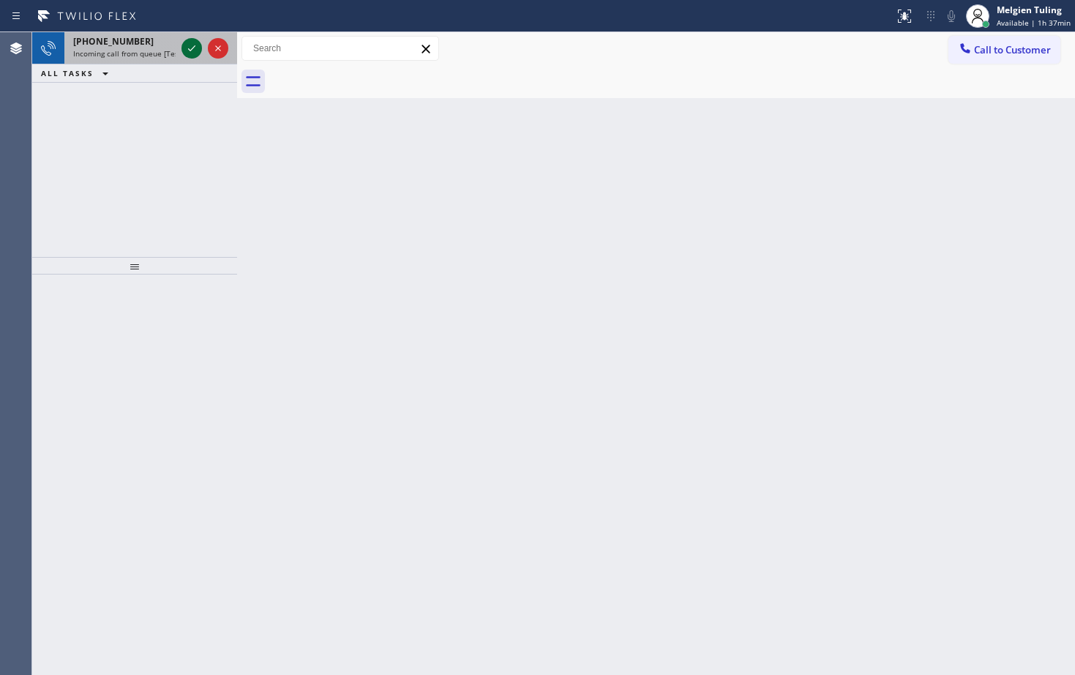
click at [191, 48] on icon at bounding box center [192, 49] width 18 height 18
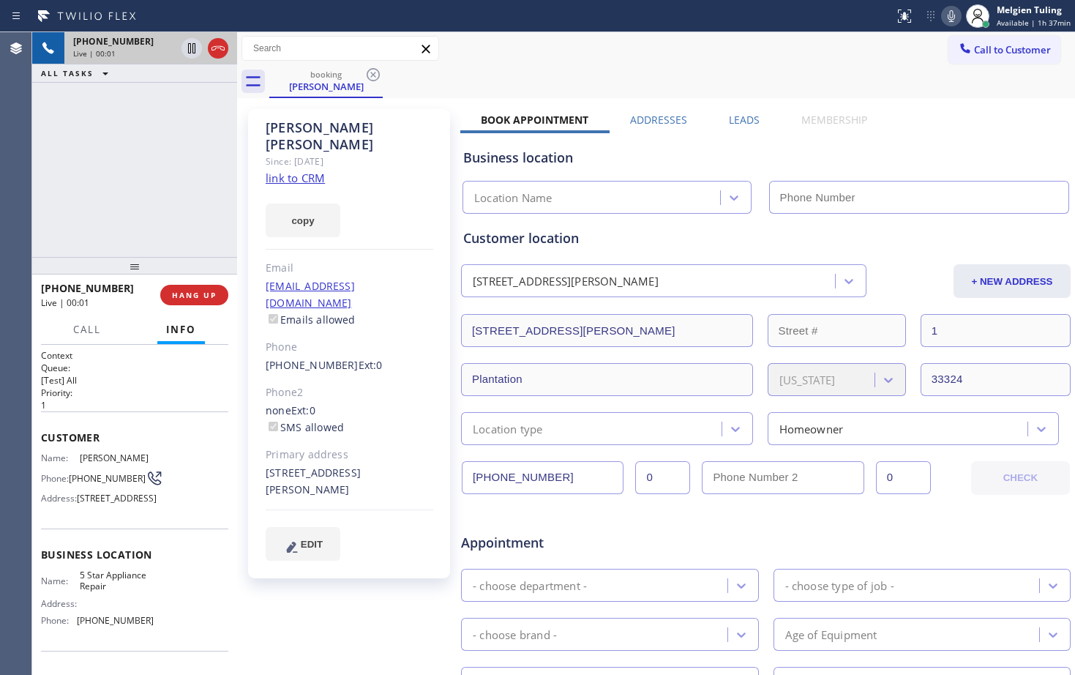
type input "[PHONE_NUMBER]"
click at [307, 170] on link "link to CRM" at bounding box center [295, 177] width 59 height 15
drag, startPoint x: 800, startPoint y: 43, endPoint x: 844, endPoint y: 35, distance: 44.6
click at [802, 44] on div "Call to Customer Outbound call Location Search location Your caller id phone nu…" at bounding box center [656, 49] width 838 height 26
click at [955, 18] on icon at bounding box center [951, 16] width 18 height 18
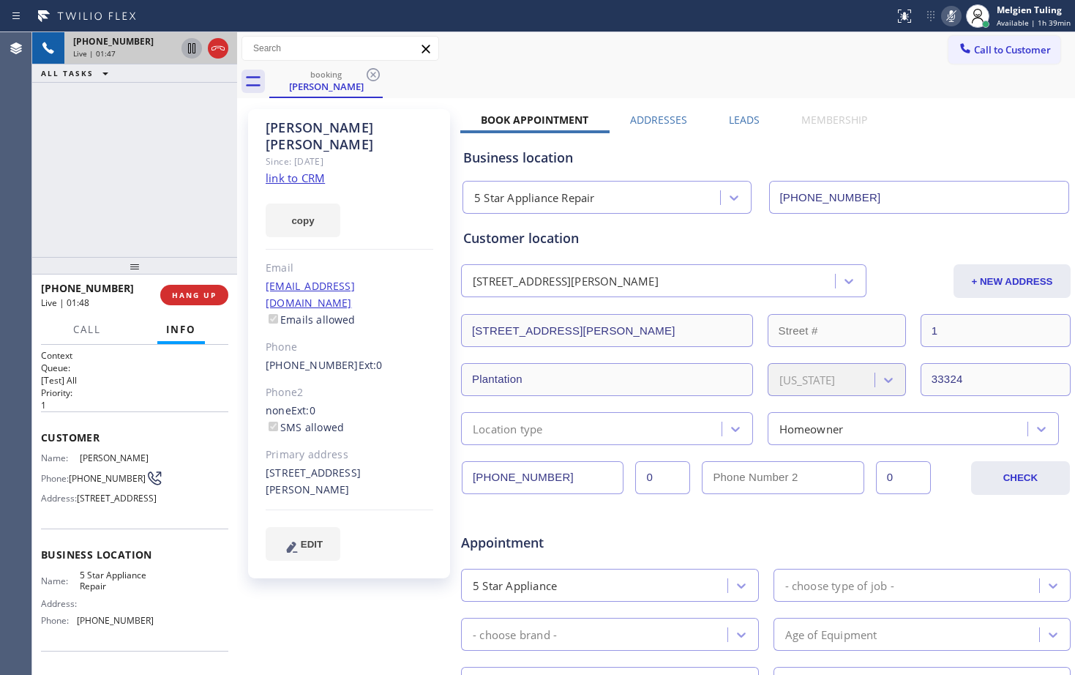
click at [189, 50] on icon at bounding box center [192, 49] width 18 height 18
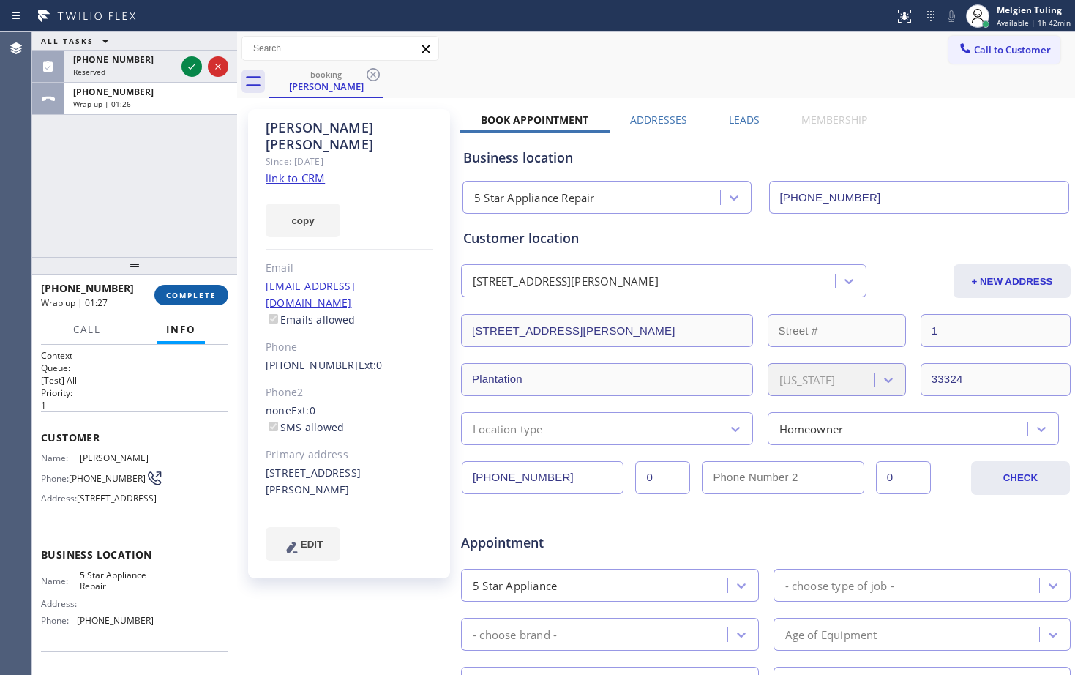
click at [200, 293] on span "COMPLETE" at bounding box center [191, 295] width 50 height 10
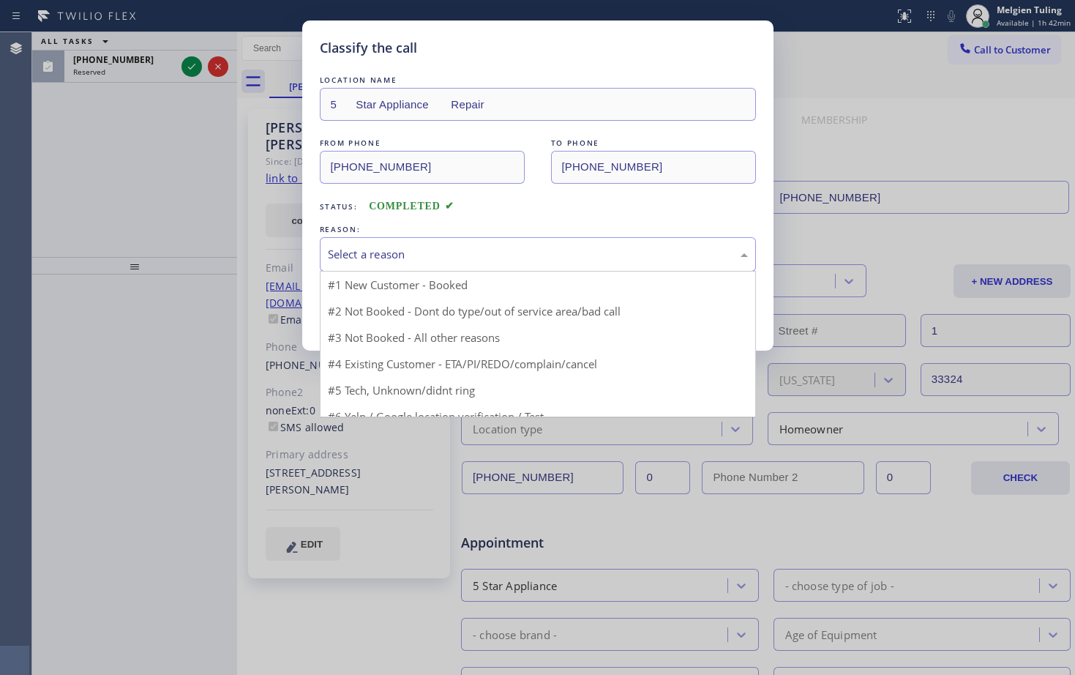
click at [428, 254] on div "Select a reason" at bounding box center [538, 254] width 420 height 17
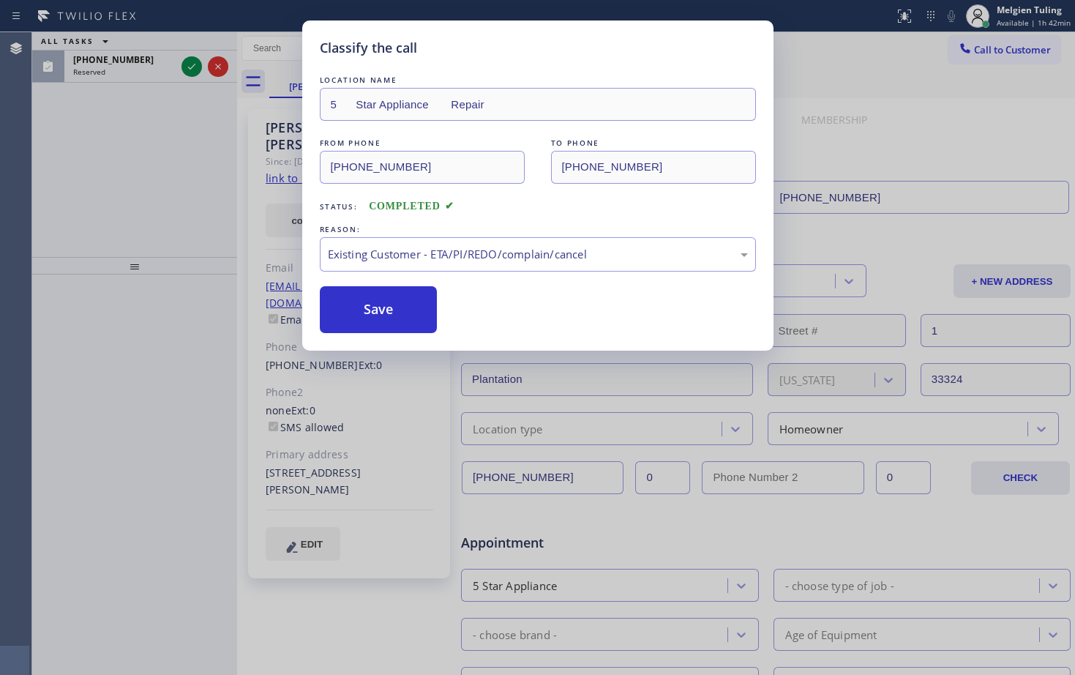
click at [376, 279] on div "LOCATION NAME 5 Star Appliance Repair FROM PHONE [PHONE_NUMBER] TO PHONE [PHONE…" at bounding box center [538, 202] width 436 height 260
click at [365, 304] on button "Save" at bounding box center [379, 309] width 118 height 47
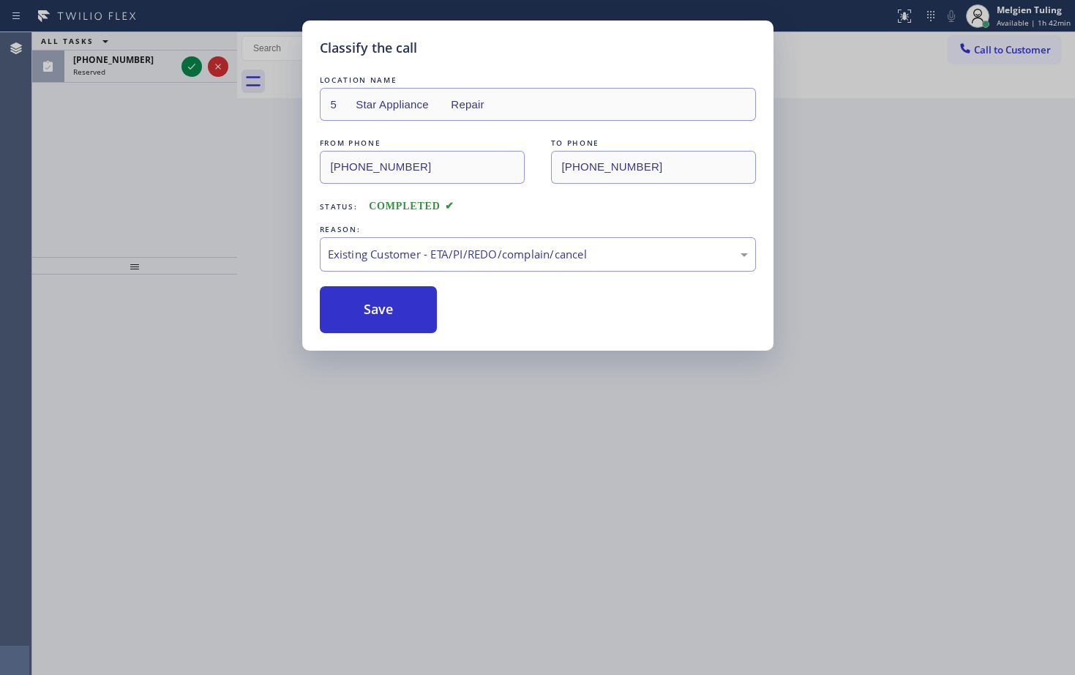
click at [256, 202] on div "Classify the call LOCATION NAME 5 Star Appliance Repair FROM PHONE [PHONE_NUMBE…" at bounding box center [537, 337] width 1075 height 675
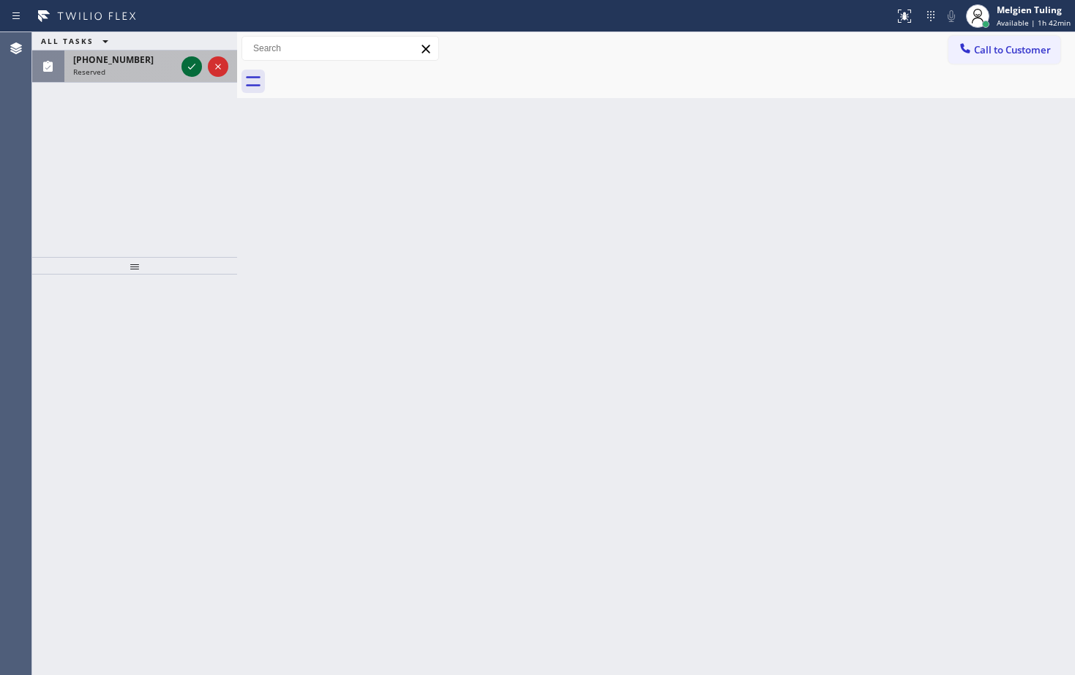
click at [192, 70] on icon at bounding box center [192, 67] width 18 height 18
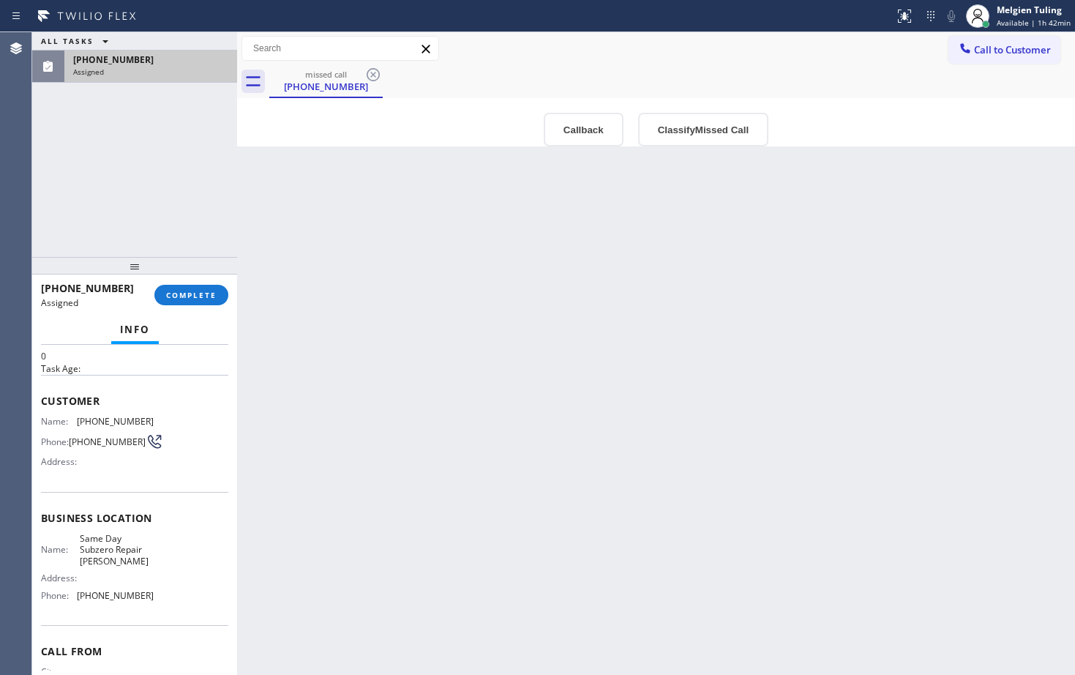
scroll to position [73, 0]
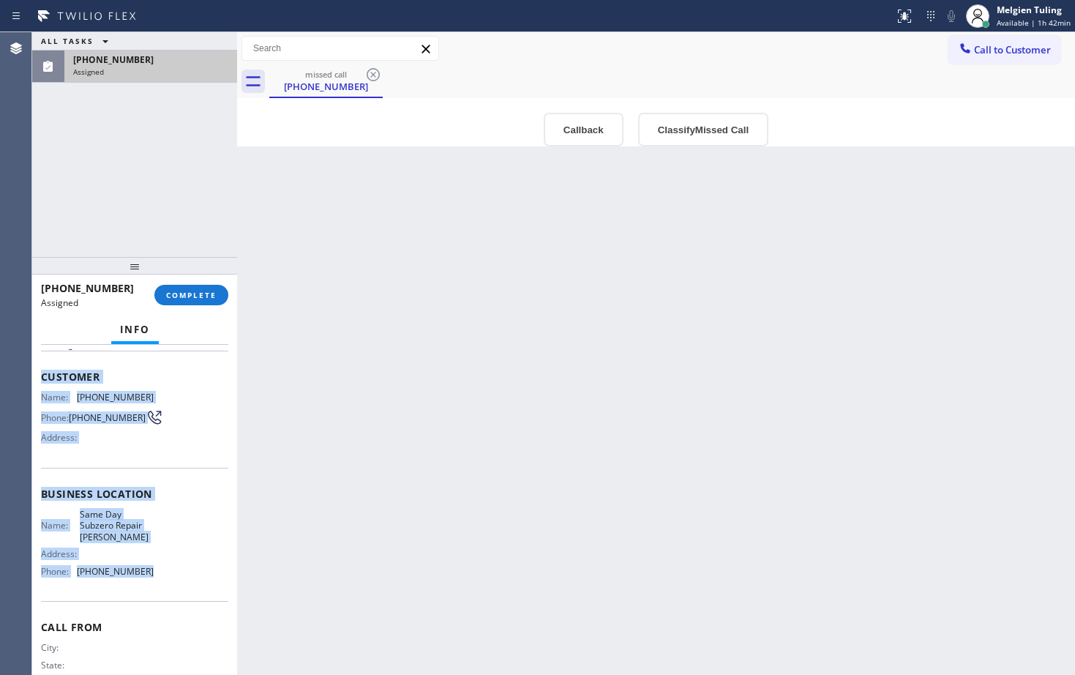
drag, startPoint x: 38, startPoint y: 375, endPoint x: 159, endPoint y: 588, distance: 244.1
click at [159, 588] on div "Context Queue: Appliance Repair Priority: 0 Task Age: Customer Name: [PHONE_NUM…" at bounding box center [134, 510] width 205 height 330
click at [159, 582] on div "Name: Same Day Subzero Repair [PERSON_NAME] Address: Phone: [PHONE_NUMBER]" at bounding box center [134, 546] width 187 height 74
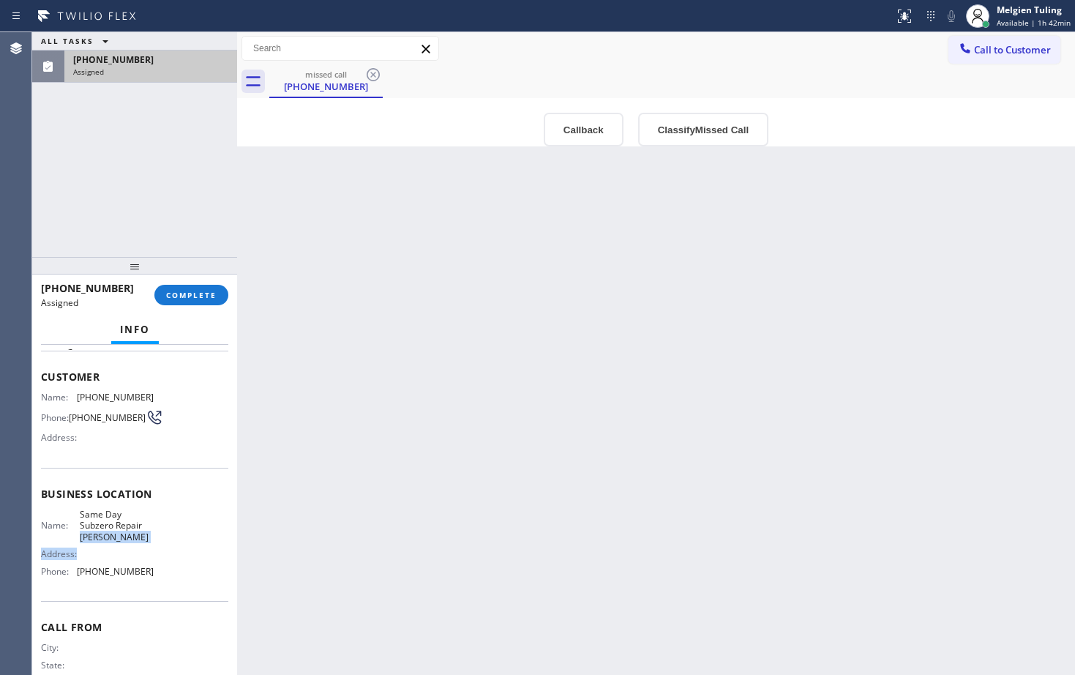
drag, startPoint x: 169, startPoint y: 541, endPoint x: 132, endPoint y: 558, distance: 40.6
click at [132, 558] on div "Name: Same Day Subzero Repair [PERSON_NAME] Address: Phone: [PHONE_NUMBER]" at bounding box center [134, 546] width 187 height 74
click at [132, 558] on div "Address:" at bounding box center [97, 553] width 113 height 11
drag, startPoint x: 151, startPoint y: 577, endPoint x: 34, endPoint y: 451, distance: 171.9
click at [34, 453] on div "Context Queue: Appliance Repair Priority: 0 Task Age: Customer Name: [PHONE_NUM…" at bounding box center [134, 510] width 205 height 330
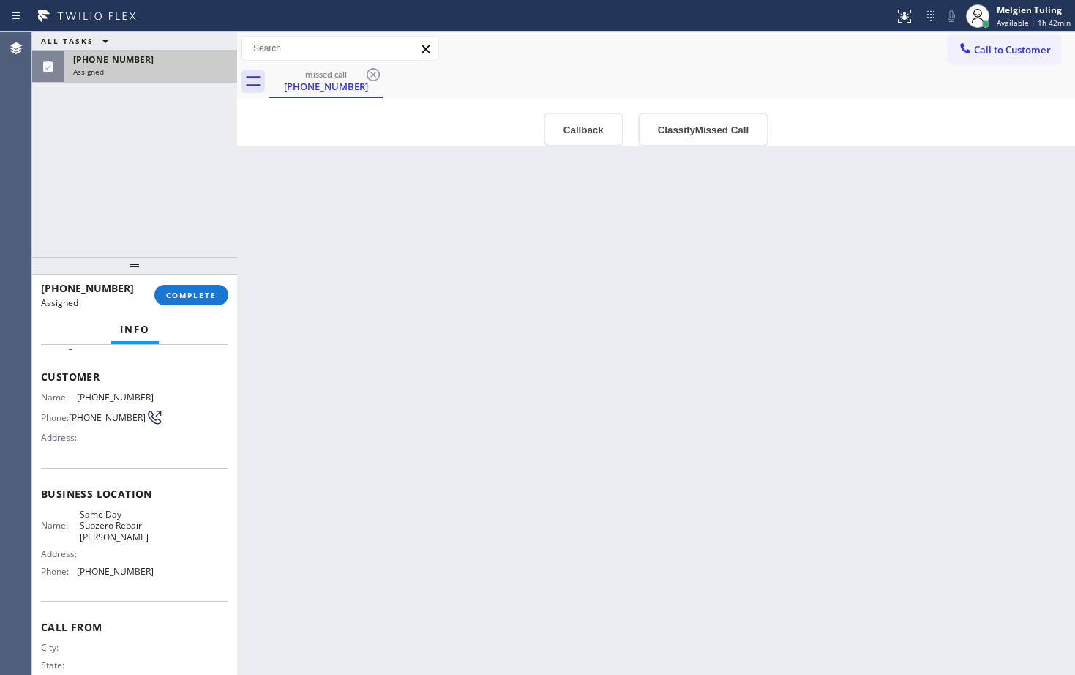
click at [33, 378] on div "Context Queue: Appliance Repair Priority: 0 Task Age: Customer Name: [PHONE_NUM…" at bounding box center [134, 510] width 205 height 330
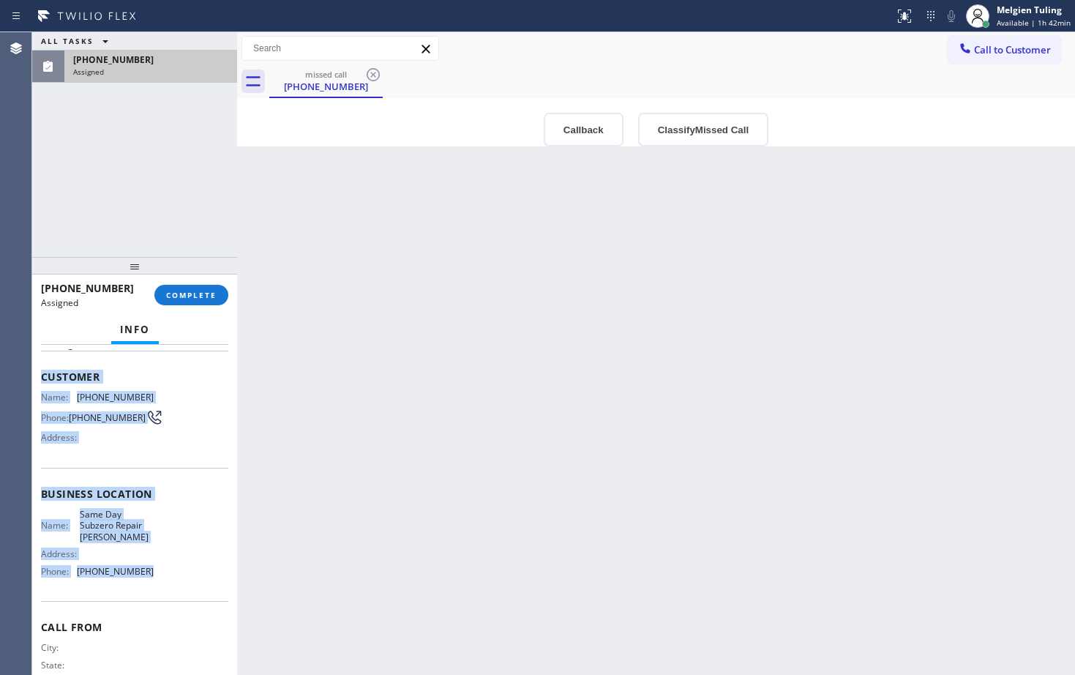
drag, startPoint x: 38, startPoint y: 375, endPoint x: 149, endPoint y: 581, distance: 233.7
click at [149, 581] on div "Context Queue: Appliance Repair Priority: 0 Task Age: Customer Name: [PHONE_NUM…" at bounding box center [134, 510] width 205 height 330
click at [149, 581] on div "Name: Same Day Subzero Repair [PERSON_NAME] Address: Phone: [PHONE_NUMBER]" at bounding box center [134, 546] width 187 height 74
drag, startPoint x: 156, startPoint y: 579, endPoint x: 42, endPoint y: 380, distance: 229.1
click at [42, 380] on div "Context Queue: Appliance Repair Priority: 0 Task Age: Customer Name: [PHONE_NUM…" at bounding box center [134, 494] width 187 height 436
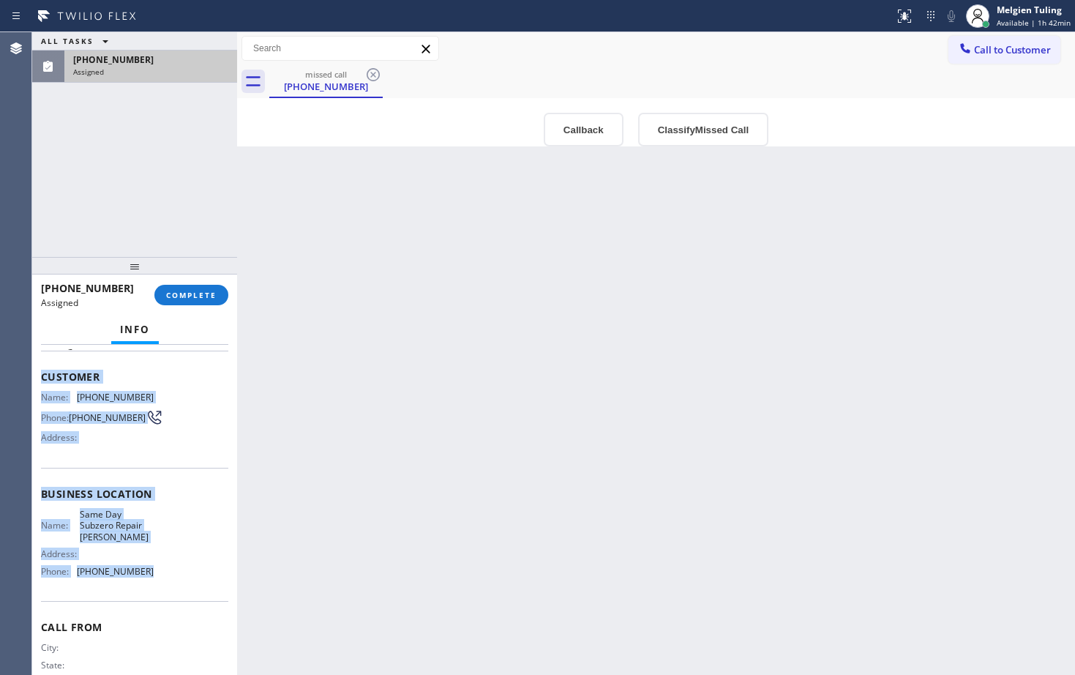
click at [42, 380] on span "Customer" at bounding box center [134, 376] width 187 height 14
drag, startPoint x: 42, startPoint y: 380, endPoint x: 153, endPoint y: 585, distance: 232.8
click at [153, 585] on div "Context Queue: Appliance Repair Priority: 0 Task Age: Customer Name: [PHONE_NUM…" at bounding box center [134, 494] width 187 height 436
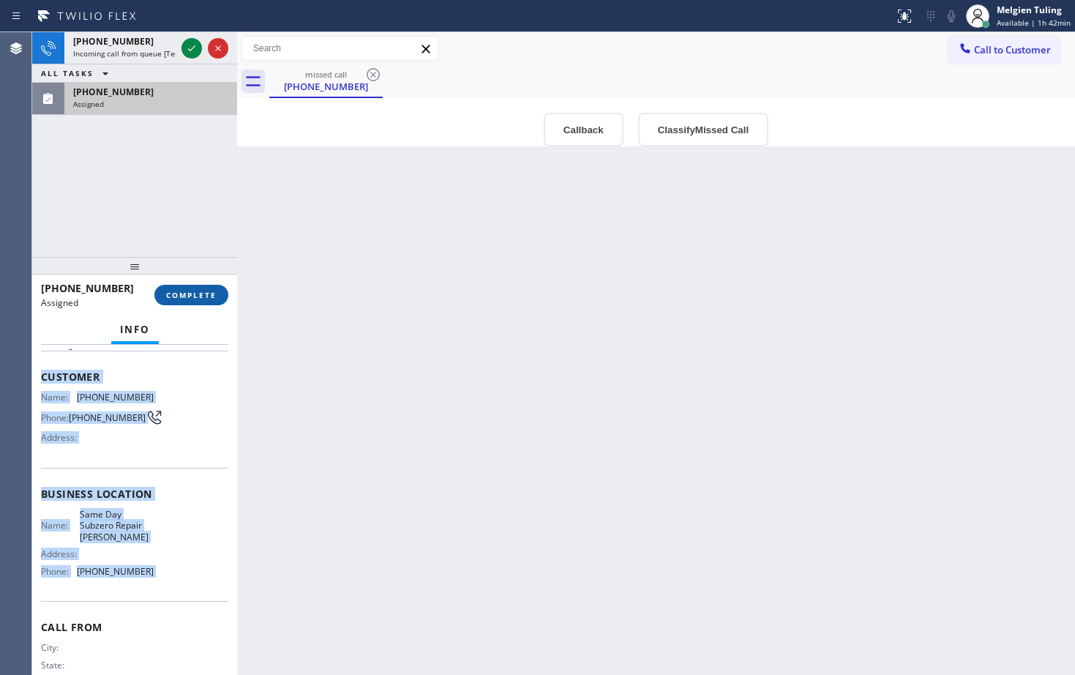
click at [195, 296] on span "COMPLETE" at bounding box center [191, 295] width 50 height 10
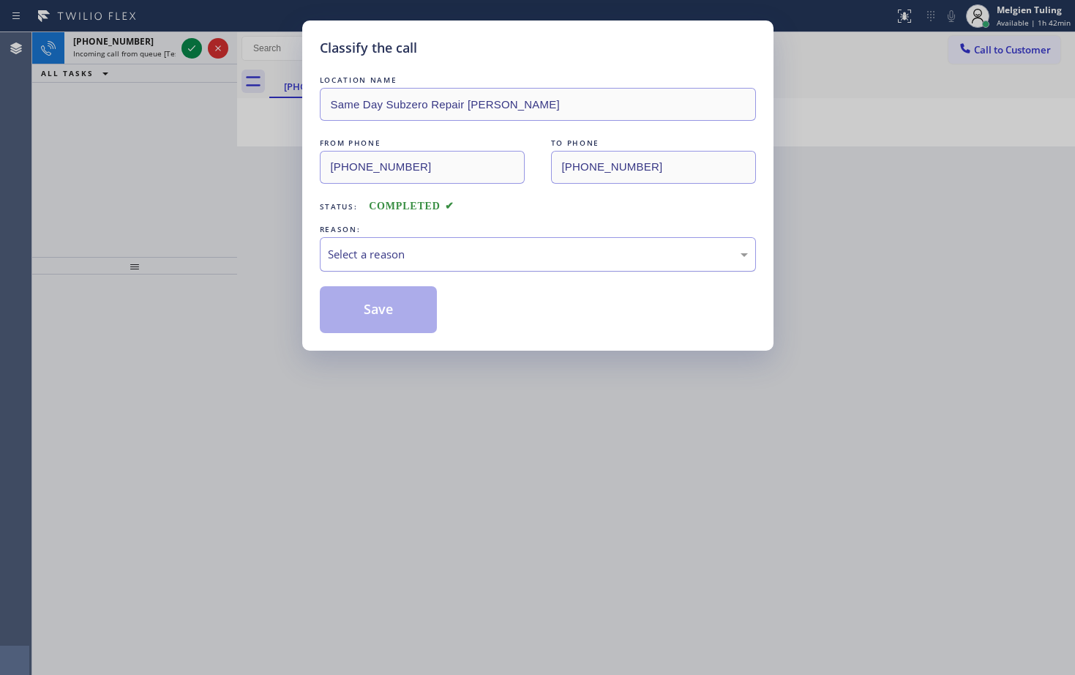
click at [366, 247] on div "Select a reason" at bounding box center [538, 254] width 420 height 17
click at [367, 286] on button "Save" at bounding box center [379, 309] width 118 height 47
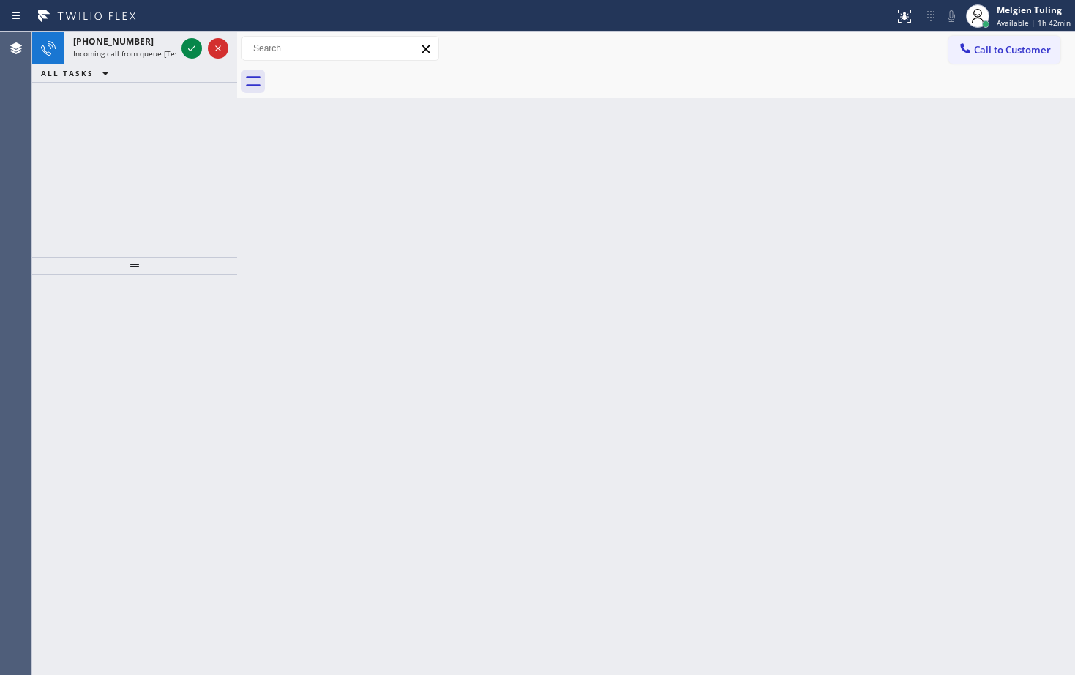
click at [192, 43] on icon at bounding box center [192, 49] width 18 height 18
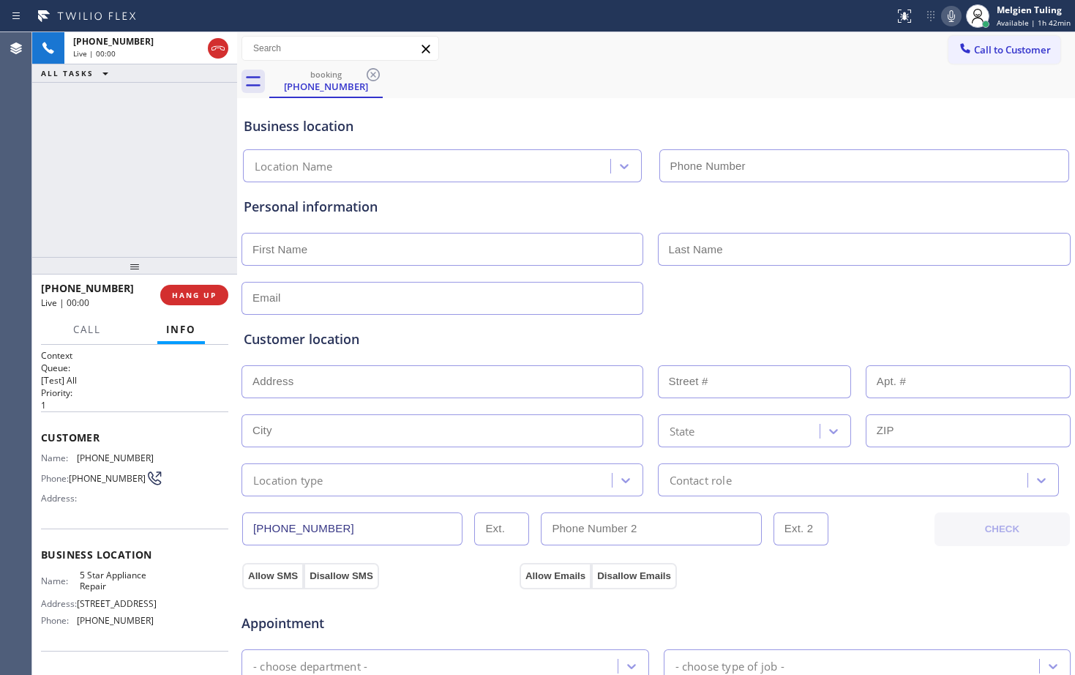
type input "[PHONE_NUMBER]"
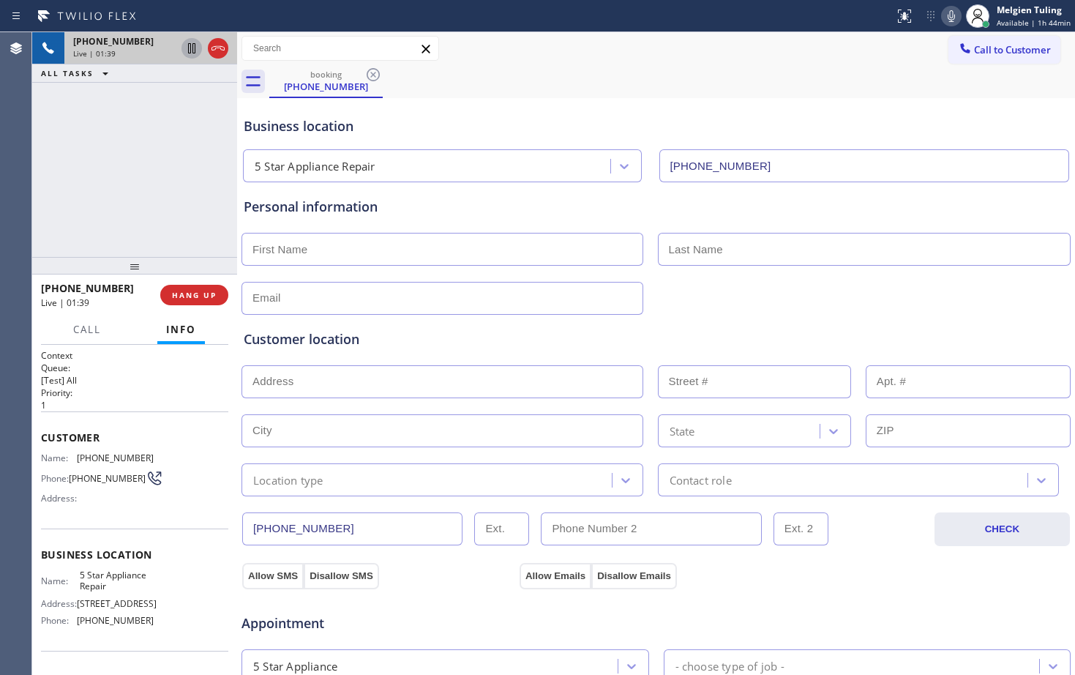
click at [195, 53] on icon at bounding box center [191, 48] width 7 height 10
click at [953, 17] on icon at bounding box center [950, 16] width 7 height 12
click at [192, 46] on icon at bounding box center [192, 49] width 18 height 18
click at [953, 19] on icon at bounding box center [950, 16] width 7 height 12
click at [195, 97] on icon at bounding box center [192, 99] width 18 height 18
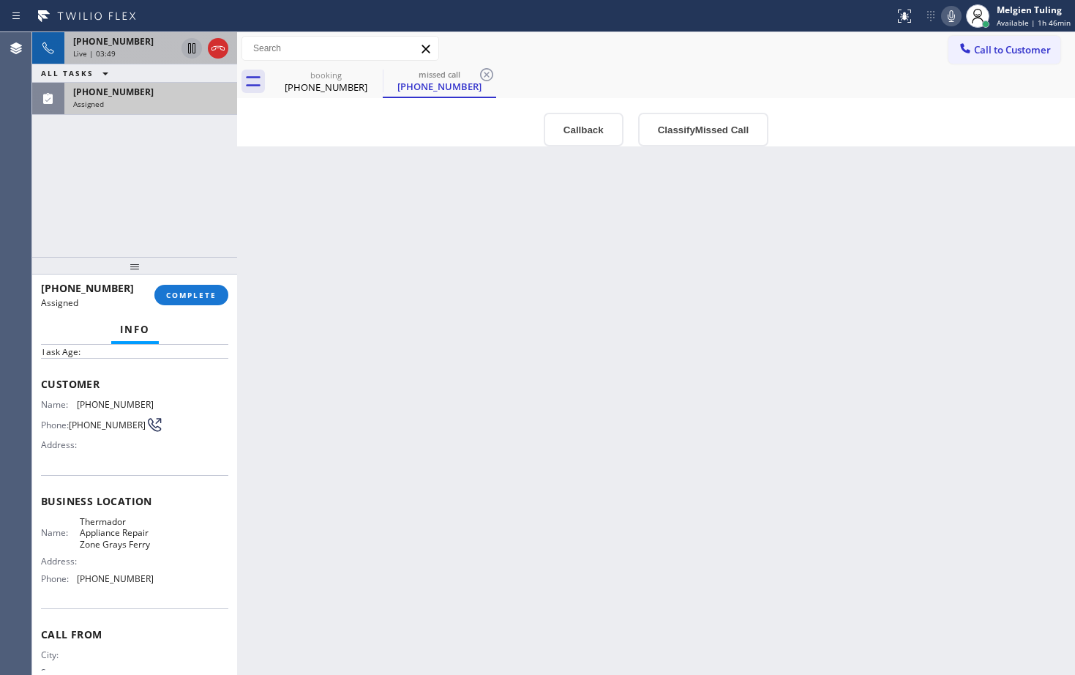
scroll to position [73, 0]
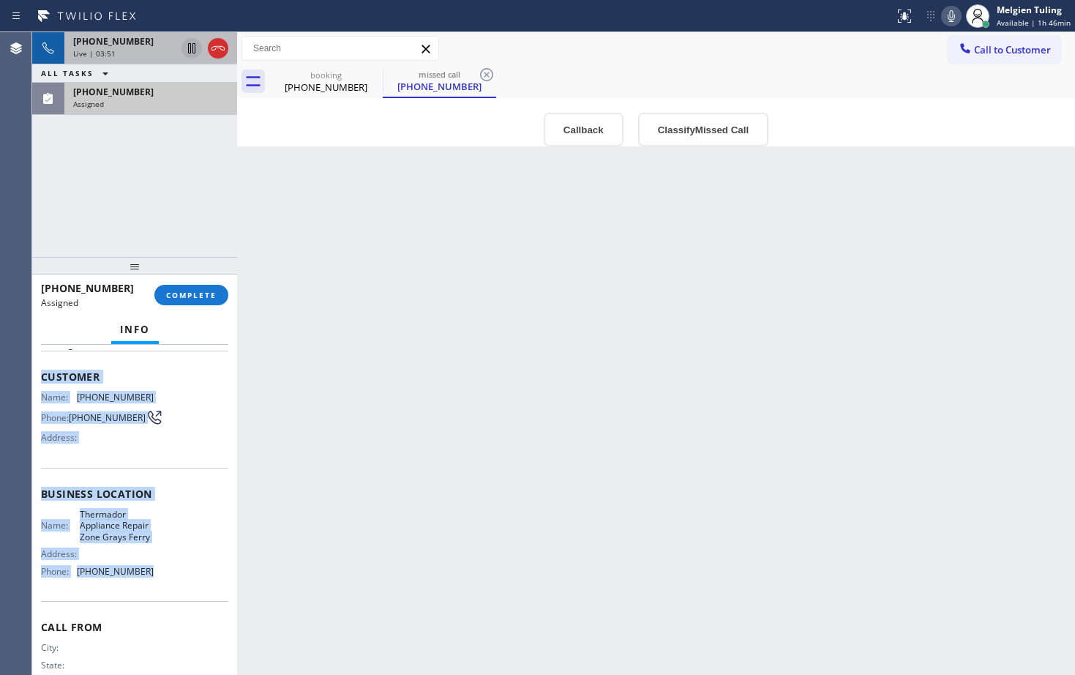
drag, startPoint x: 37, startPoint y: 371, endPoint x: 154, endPoint y: 585, distance: 244.0
click at [154, 585] on div "Context Queue: Appliance Repair High End Priority: 0 Task Age: Customer Name: […" at bounding box center [134, 510] width 205 height 330
click at [182, 295] on span "COMPLETE" at bounding box center [191, 295] width 50 height 10
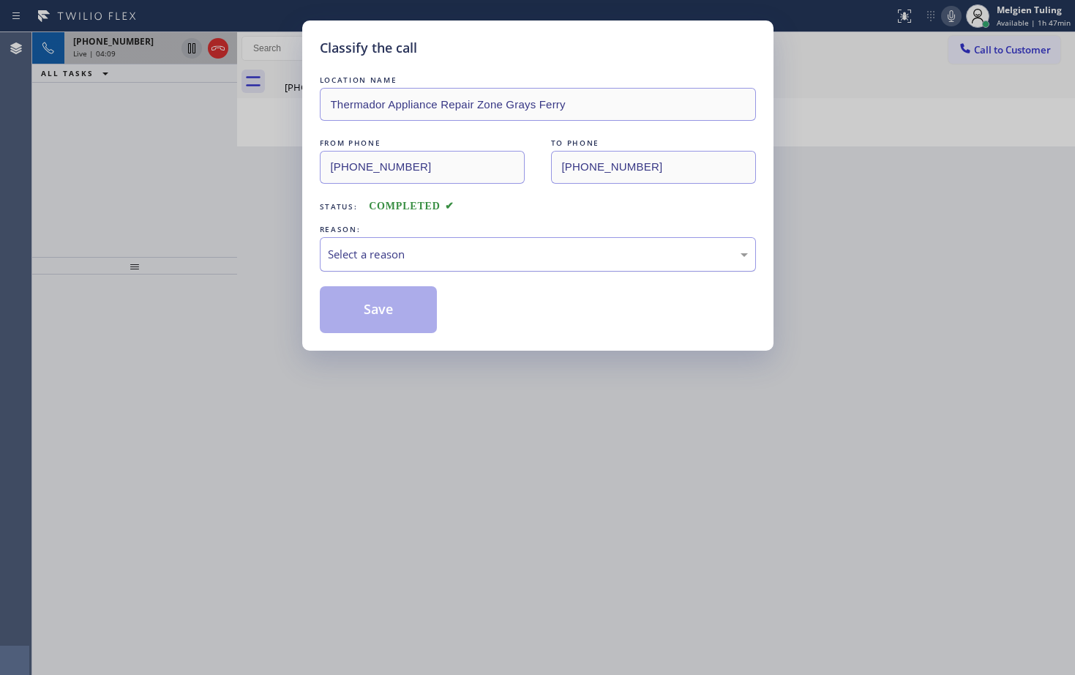
click at [368, 254] on div "Select a reason" at bounding box center [538, 254] width 420 height 17
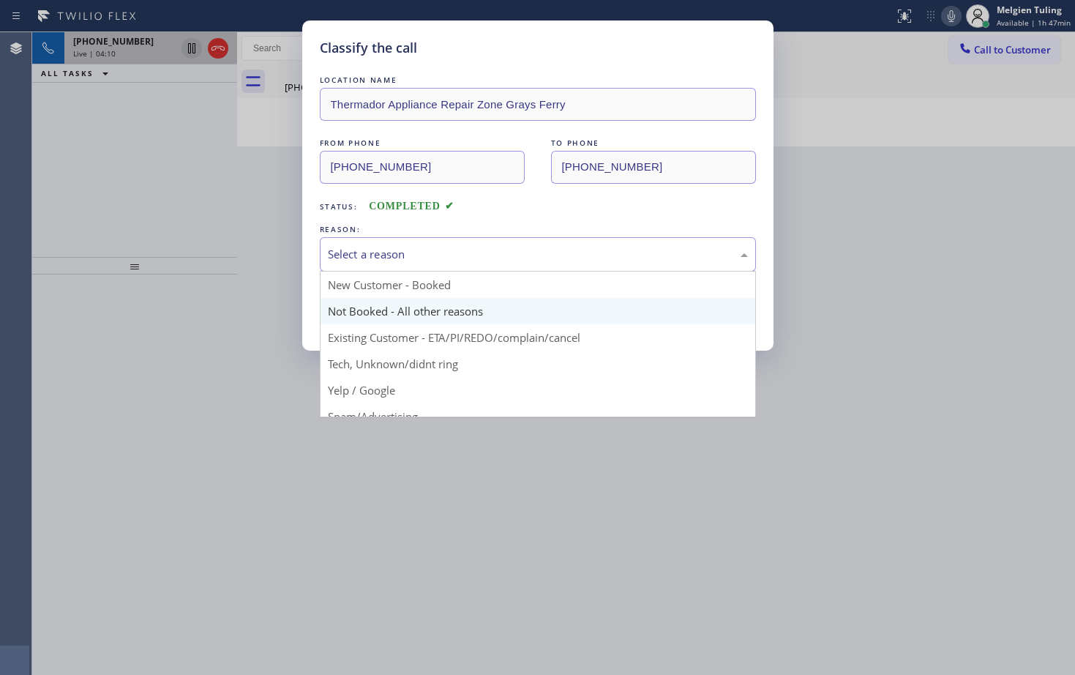
click at [359, 314] on button "Save" at bounding box center [379, 309] width 118 height 47
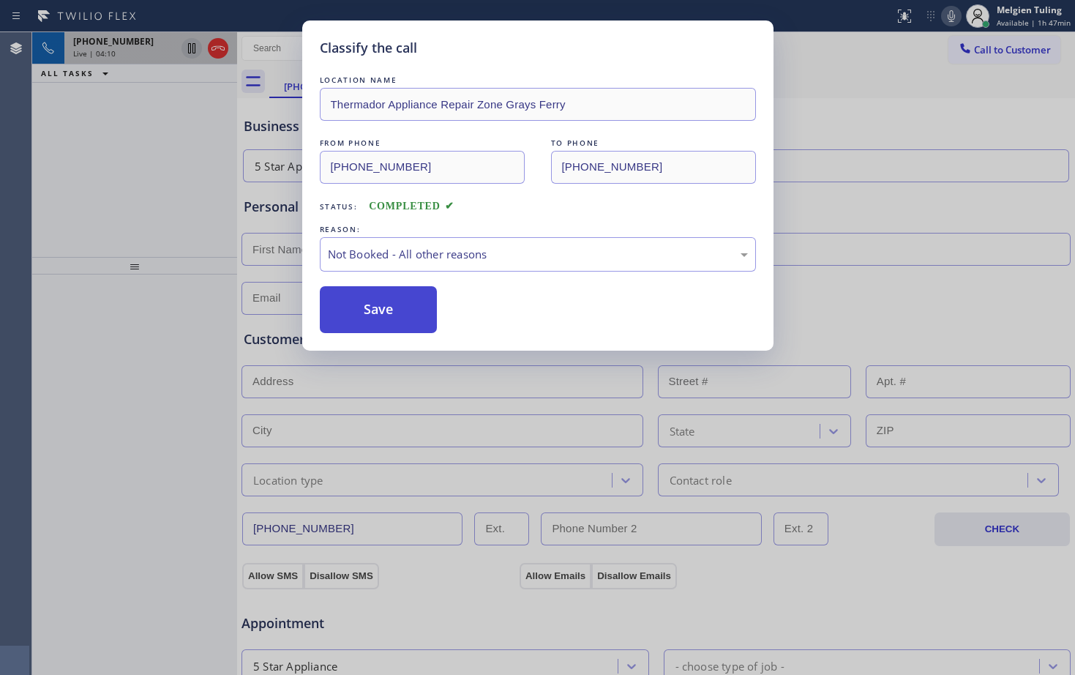
click at [363, 311] on button "Save" at bounding box center [379, 309] width 118 height 47
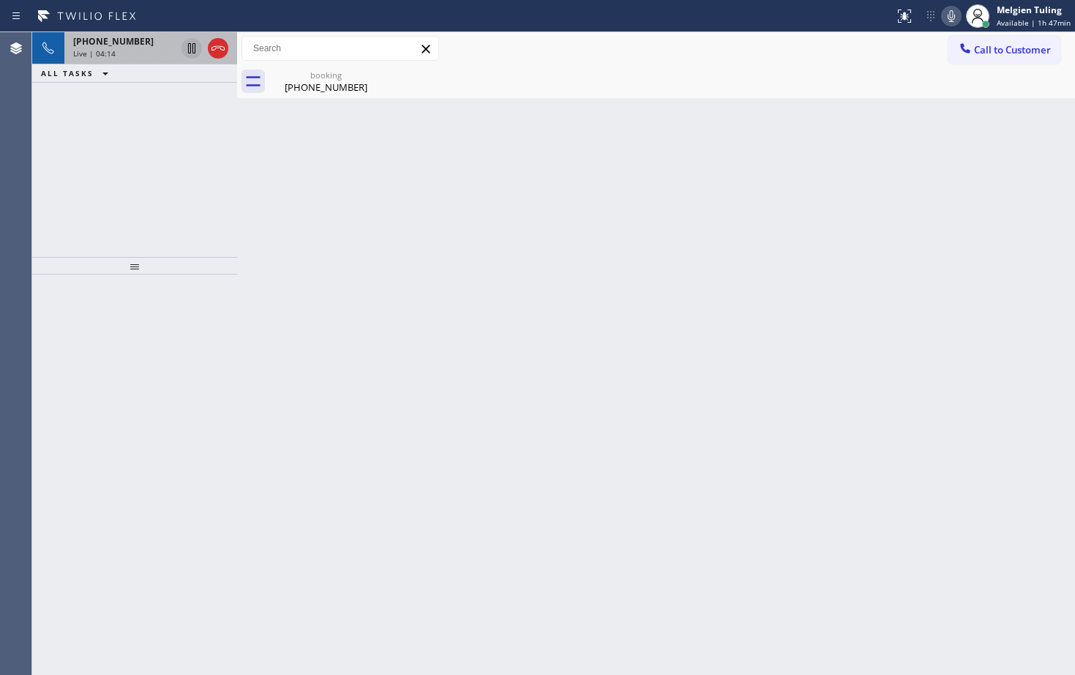
click at [114, 189] on div "[PHONE_NUMBER] Live | 04:14 ALL TASKS ALL TASKS ACTIVE TASKS TASKS IN WRAP UP" at bounding box center [134, 144] width 205 height 225
click at [110, 52] on span "Live | 04:15" at bounding box center [94, 53] width 42 height 10
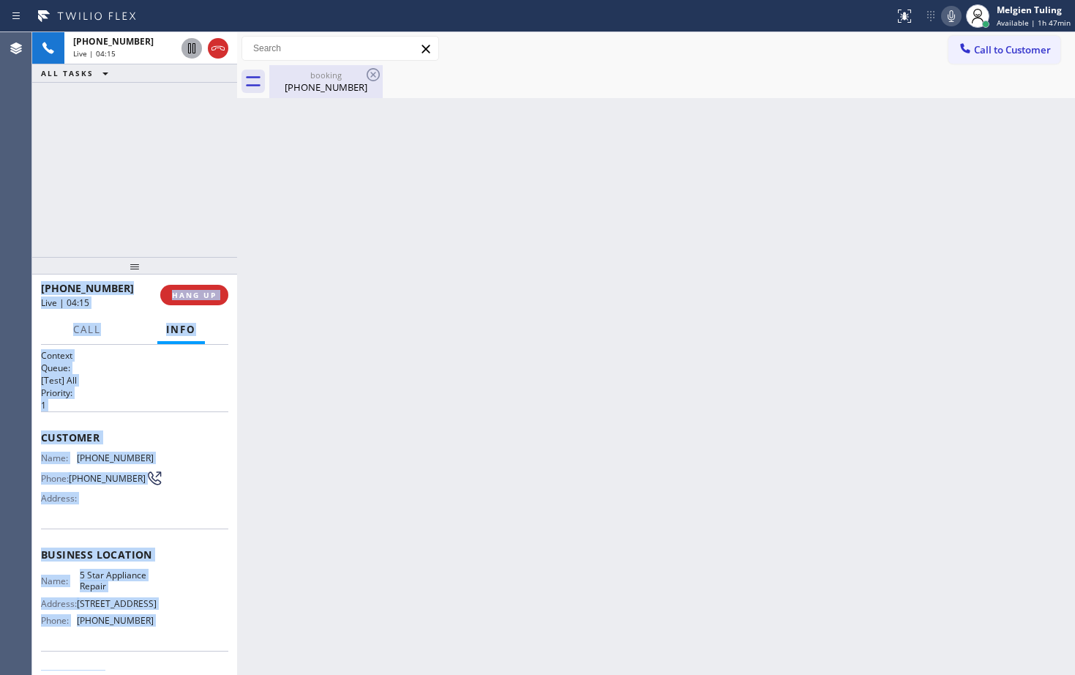
click at [315, 81] on div "[PHONE_NUMBER]" at bounding box center [326, 86] width 110 height 13
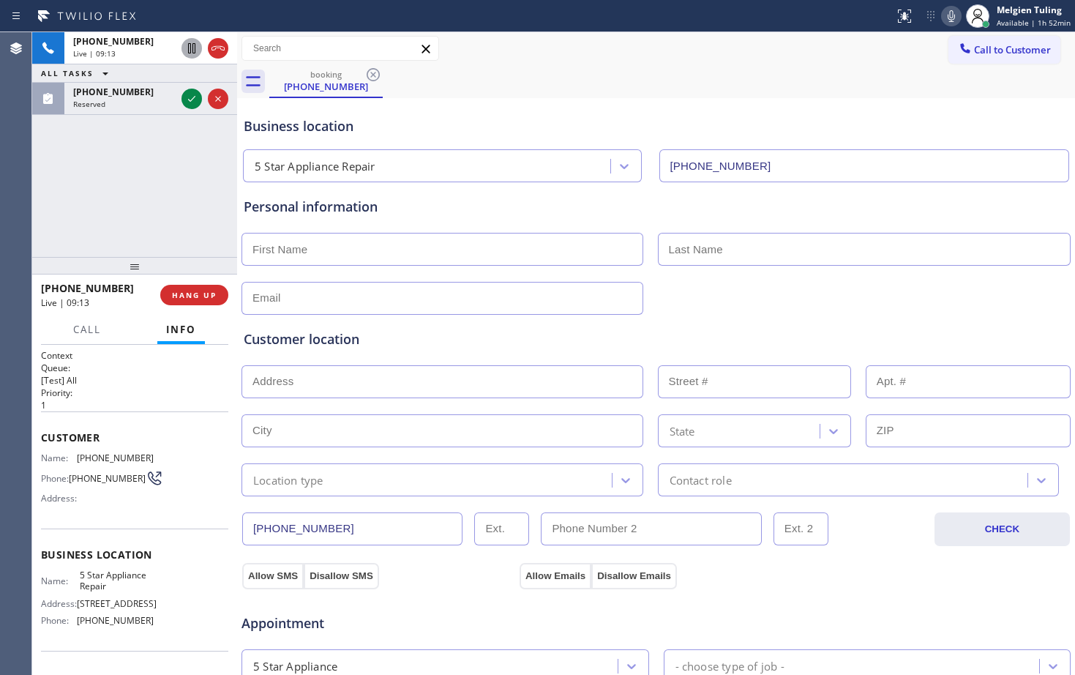
click at [519, 99] on div "Business location 5 Star Appliance Repair [PHONE_NUMBER]" at bounding box center [656, 139] width 830 height 86
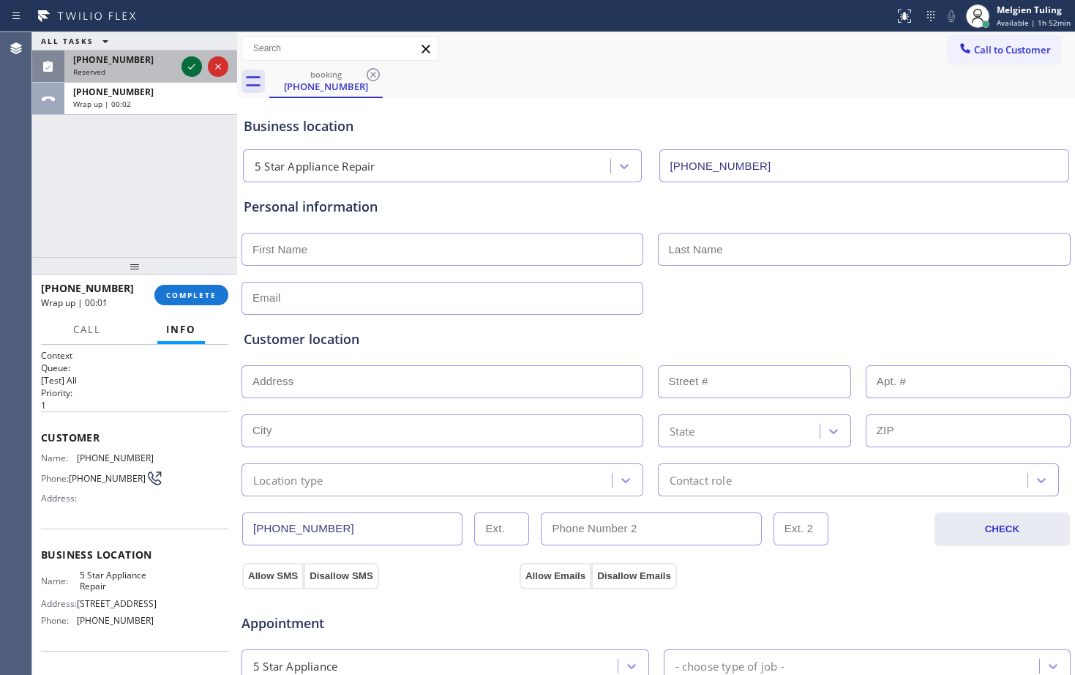
click at [189, 66] on icon at bounding box center [192, 67] width 18 height 18
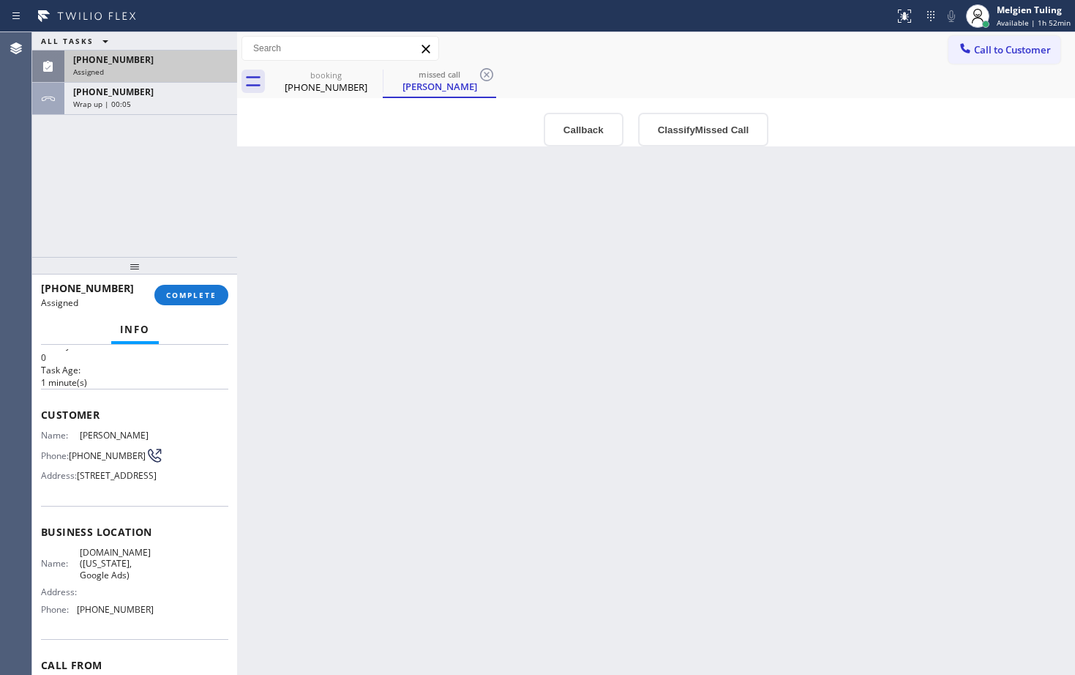
scroll to position [73, 0]
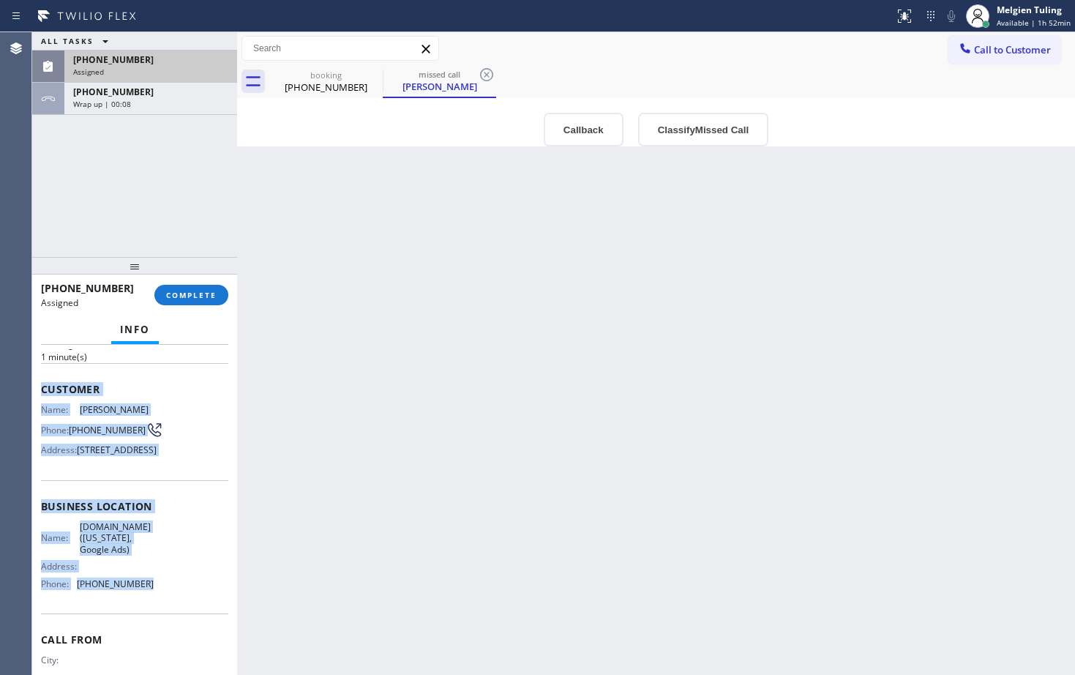
drag, startPoint x: 67, startPoint y: 396, endPoint x: 143, endPoint y: 607, distance: 224.3
click at [143, 607] on div "Context Queue: Appliance Repair High End Priority: 0 Task Age: [DEMOGRAPHIC_DAT…" at bounding box center [134, 510] width 205 height 330
click at [184, 293] on span "COMPLETE" at bounding box center [191, 295] width 50 height 10
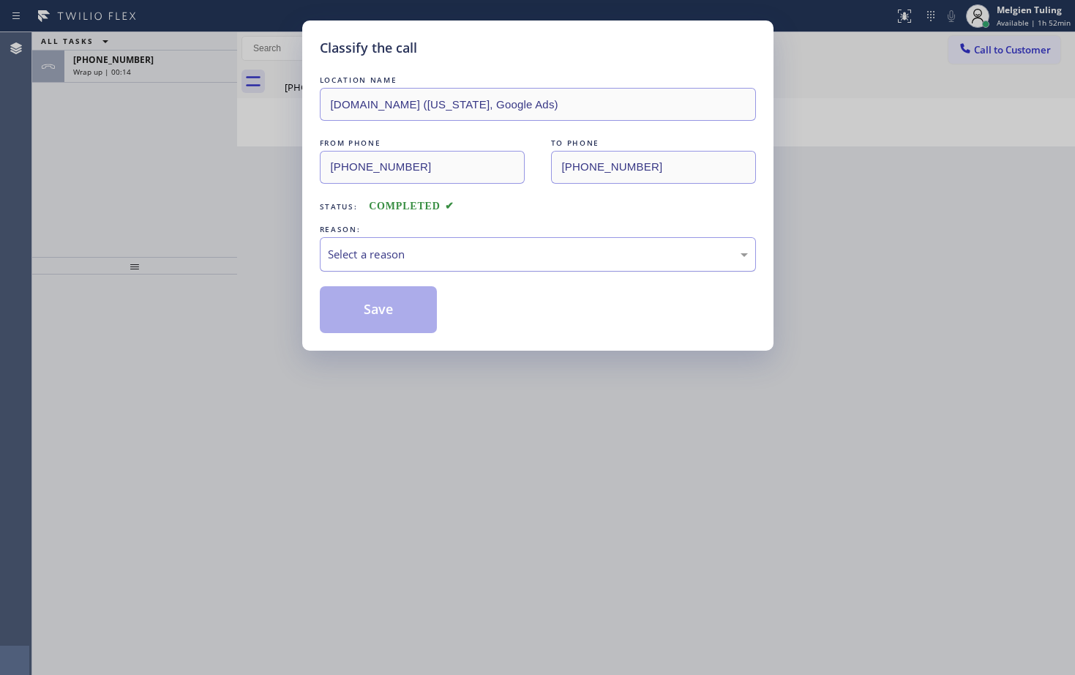
click at [381, 255] on div "Select a reason" at bounding box center [538, 254] width 420 height 17
click at [372, 293] on button "Save" at bounding box center [379, 309] width 118 height 47
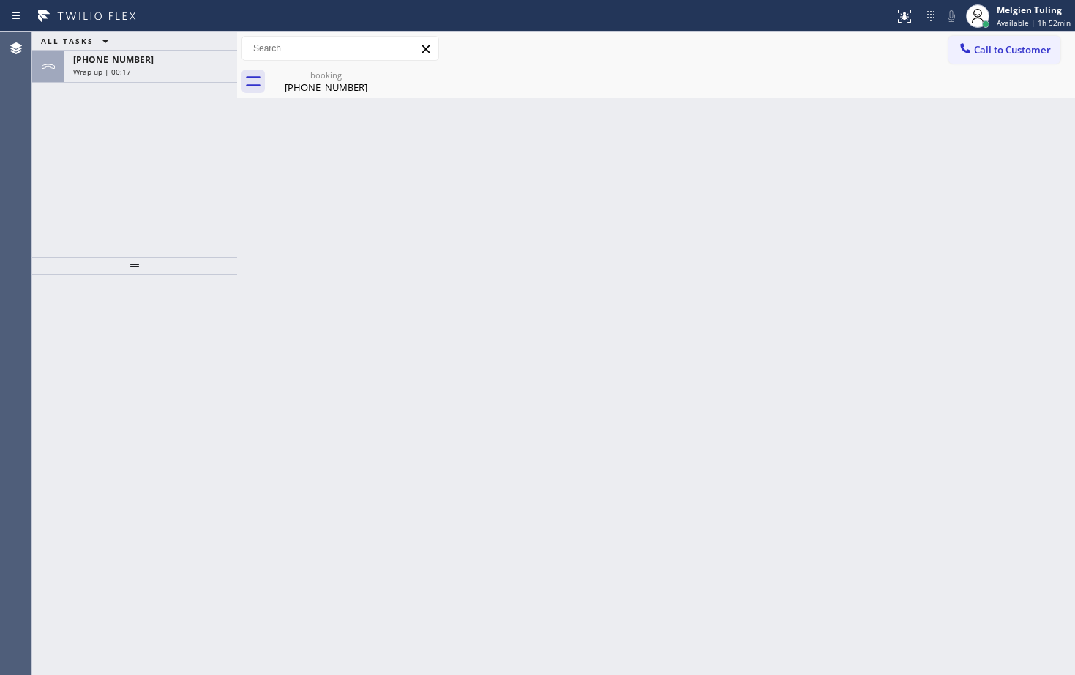
click at [131, 183] on div "ALL TASKS ALL TASKS ACTIVE TASKS TASKS IN WRAP UP [PHONE_NUMBER] Wrap up | 00:17" at bounding box center [134, 144] width 205 height 225
click at [151, 71] on div "Wrap up | 00:17" at bounding box center [150, 72] width 155 height 10
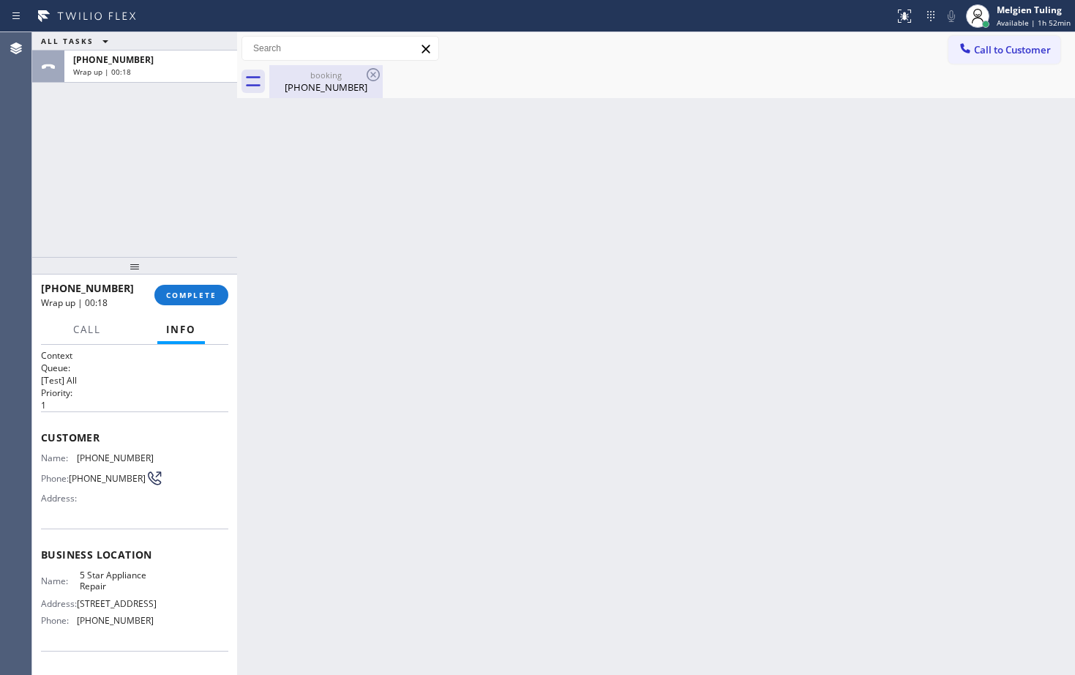
click at [299, 83] on div "[PHONE_NUMBER]" at bounding box center [326, 86] width 110 height 13
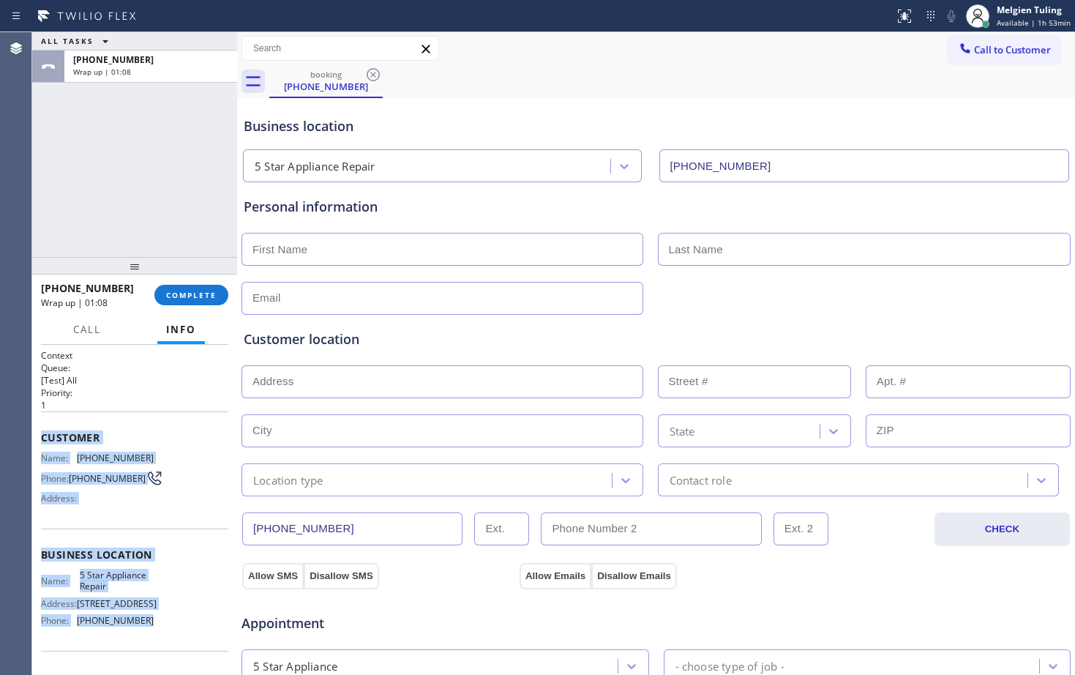
drag, startPoint x: 42, startPoint y: 429, endPoint x: 149, endPoint y: 628, distance: 226.2
click at [149, 628] on div "Context Queue: [Test] All Priority: 1 Customer Name: [PHONE_NUMBER] Phone: [PHO…" at bounding box center [134, 555] width 187 height 412
click at [186, 289] on button "COMPLETE" at bounding box center [191, 295] width 74 height 20
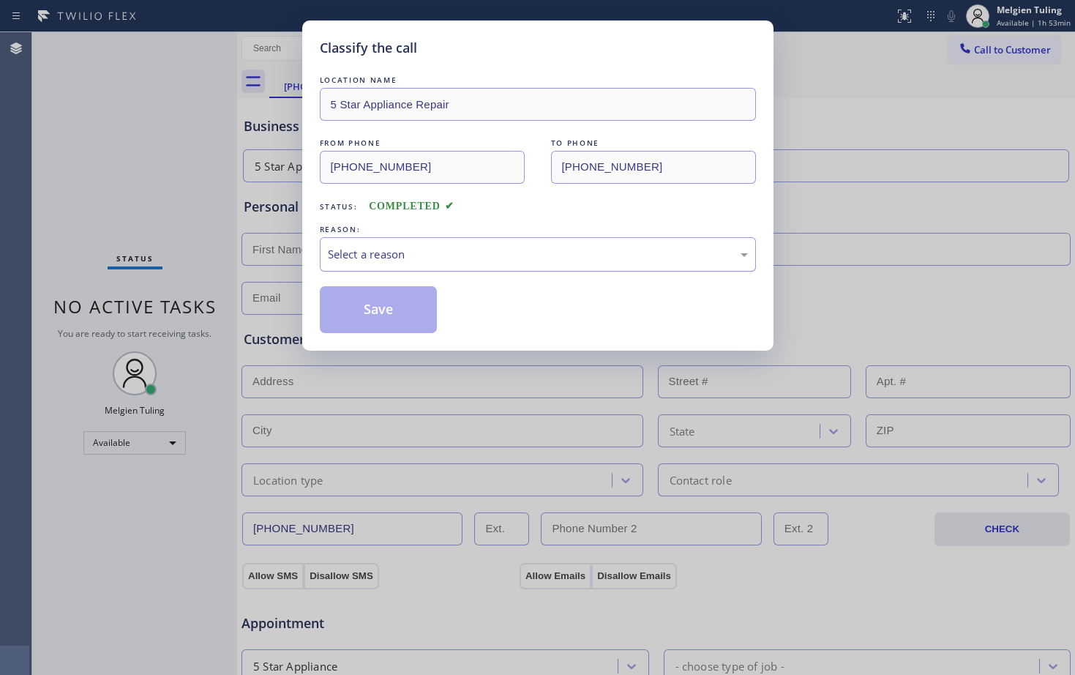
click at [391, 250] on div "Select a reason" at bounding box center [538, 254] width 420 height 17
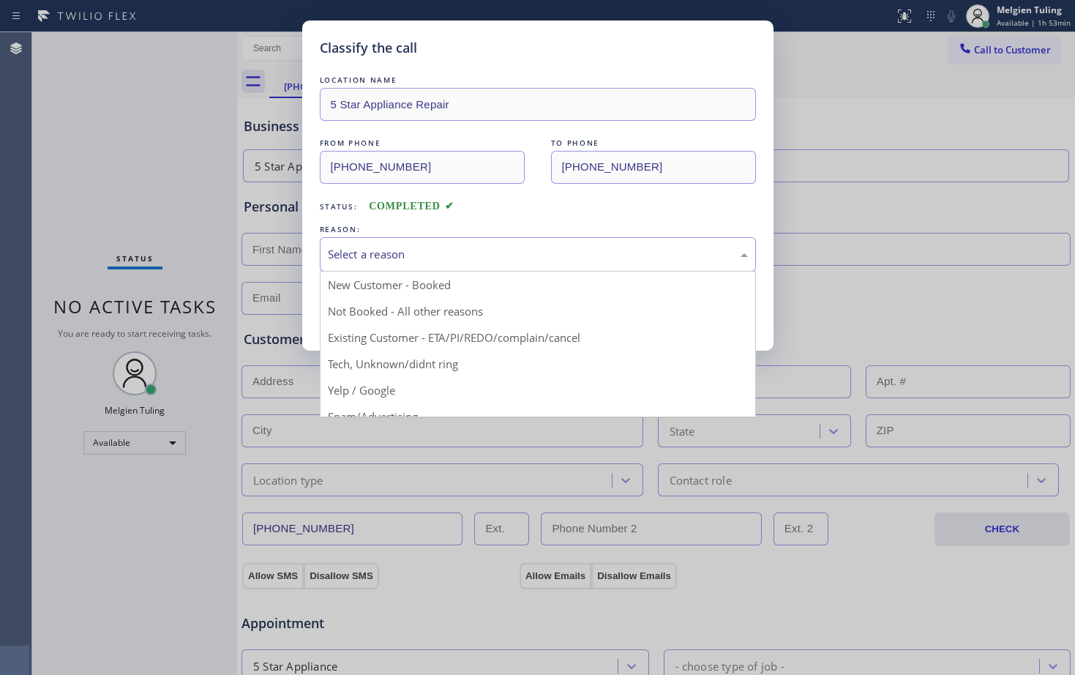
click at [352, 311] on button "Save" at bounding box center [379, 309] width 118 height 47
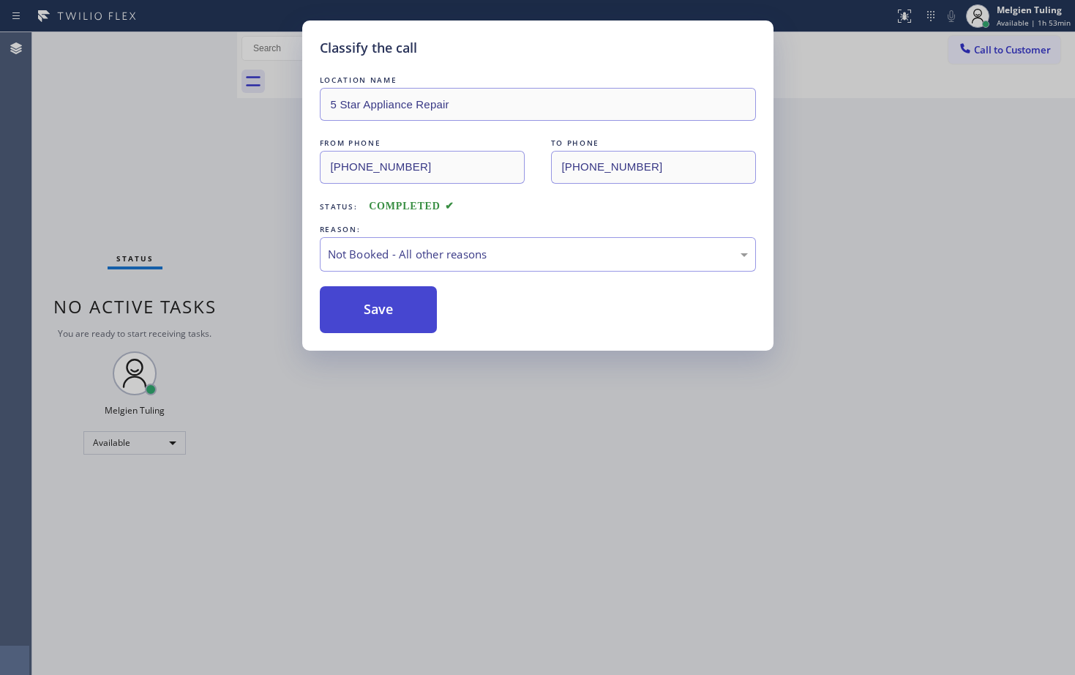
click at [352, 311] on button "Save" at bounding box center [379, 309] width 118 height 47
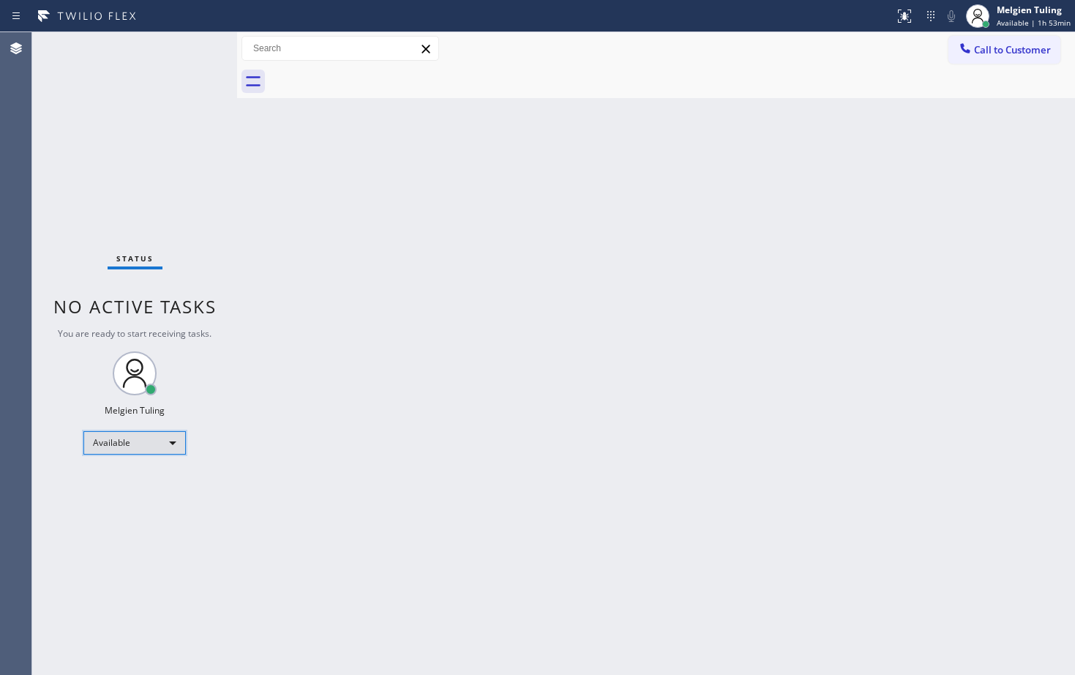
click at [144, 441] on div "Available" at bounding box center [134, 442] width 102 height 23
click at [120, 514] on li "Break" at bounding box center [134, 518] width 100 height 18
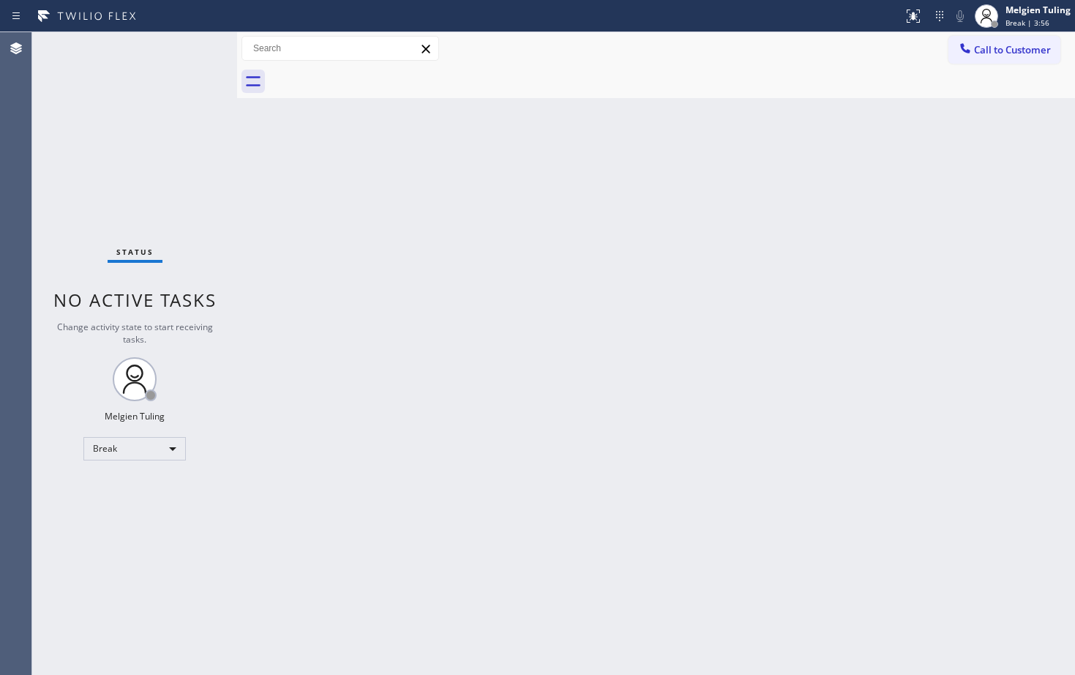
click at [406, 419] on div "Back to Dashboard Change Sender ID Customers Technicians Select a contact Outbo…" at bounding box center [656, 353] width 838 height 642
